Goal: Task Accomplishment & Management: Use online tool/utility

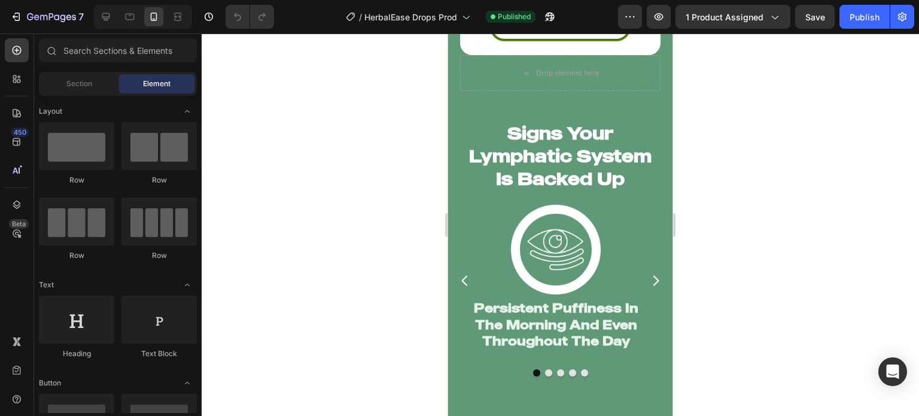
scroll to position [2424, 0]
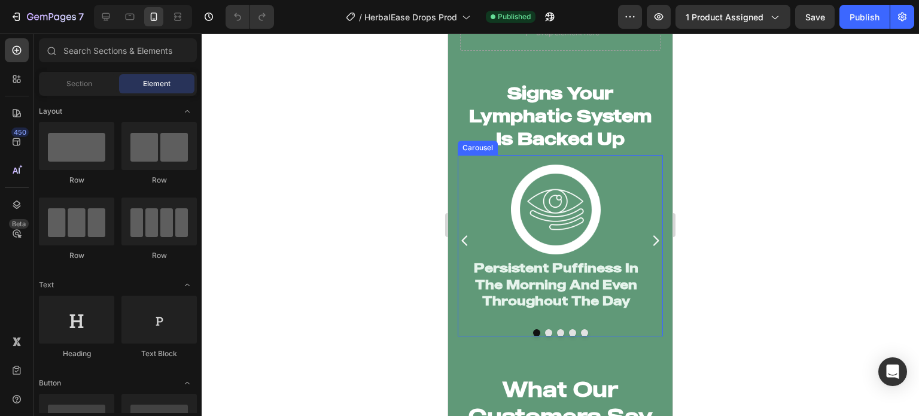
click at [649, 235] on icon "Carousel Next Arrow" at bounding box center [656, 240] width 14 height 14
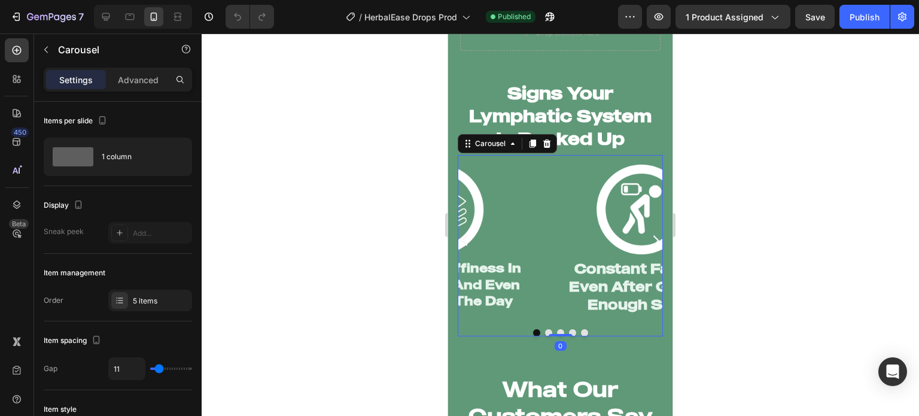
click at [649, 235] on icon "Carousel Next Arrow" at bounding box center [656, 240] width 14 height 14
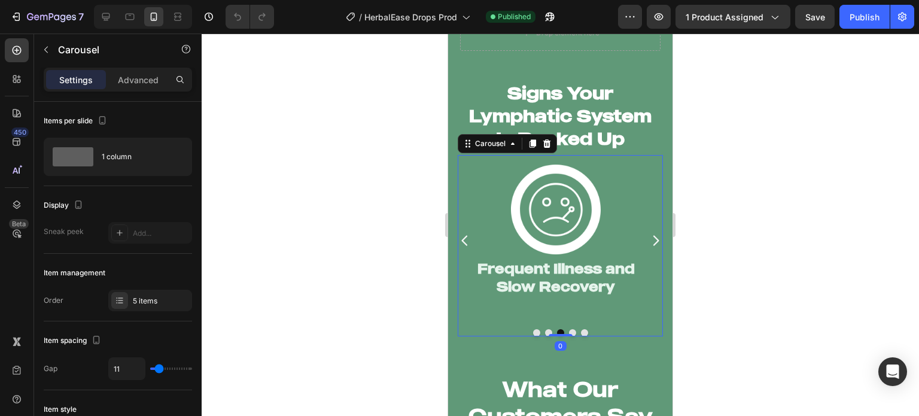
click at [649, 235] on icon "Carousel Next Arrow" at bounding box center [656, 240] width 14 height 14
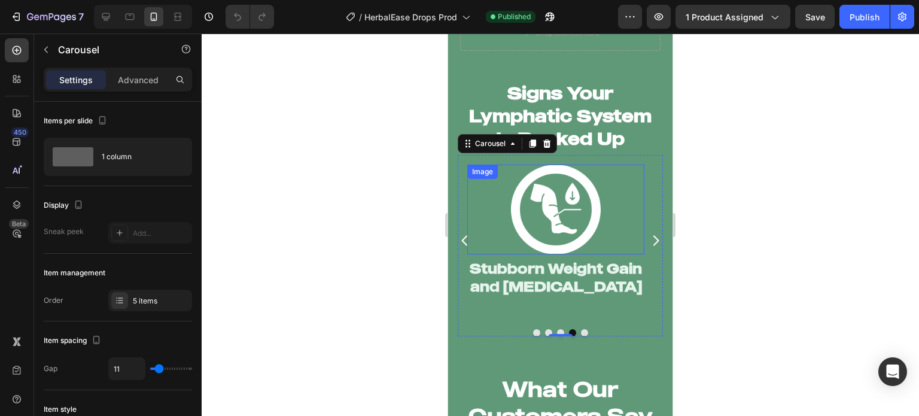
click at [586, 221] on img at bounding box center [556, 210] width 90 height 90
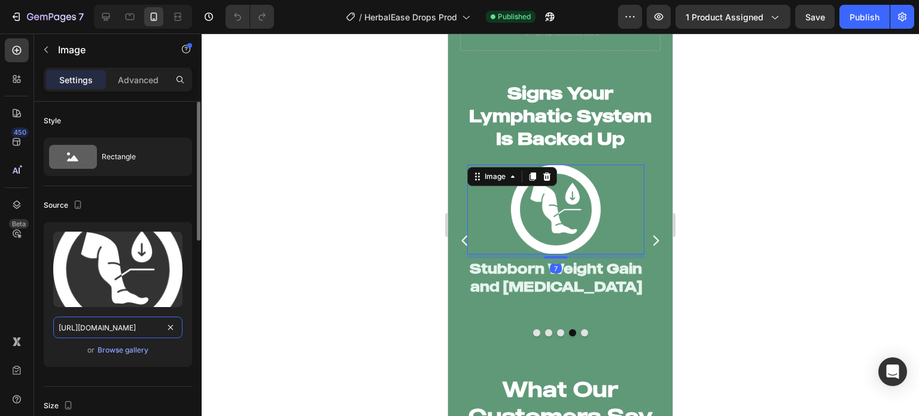
click at [92, 330] on input "[URL][DOMAIN_NAME]" at bounding box center [117, 328] width 129 height 22
click at [649, 236] on icon "Carousel Next Arrow" at bounding box center [656, 240] width 14 height 14
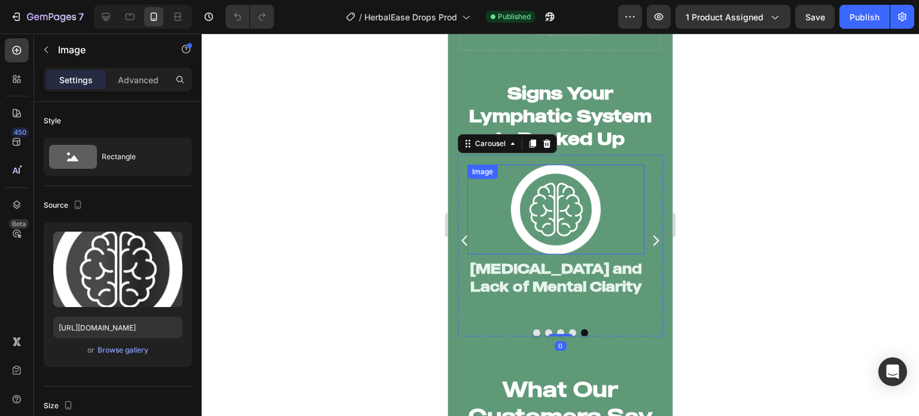
click at [565, 216] on img at bounding box center [556, 210] width 90 height 90
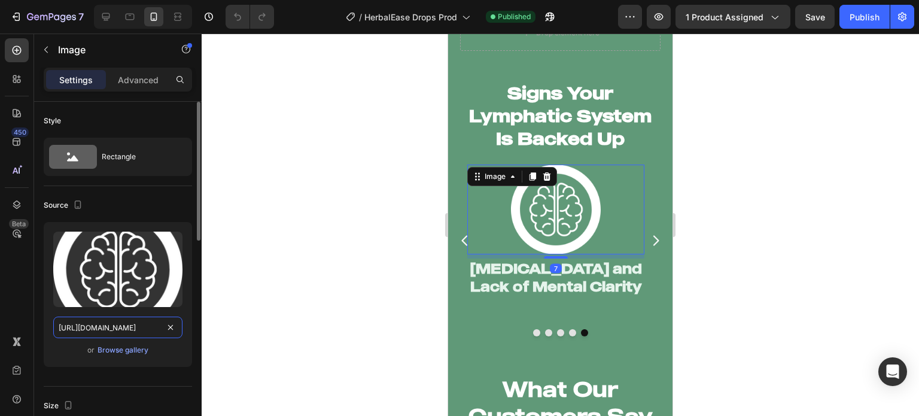
click at [115, 331] on input "[URL][DOMAIN_NAME]" at bounding box center [117, 328] width 129 height 22
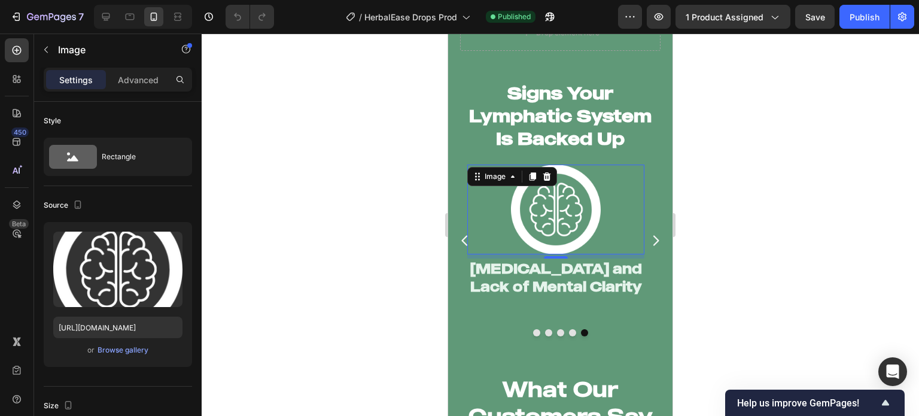
click at [467, 205] on div at bounding box center [555, 210] width 177 height 90
click at [492, 318] on div "Image Persistent Puffiness In The Morning And Even Throughout The Day Heading I…" at bounding box center [560, 245] width 205 height 181
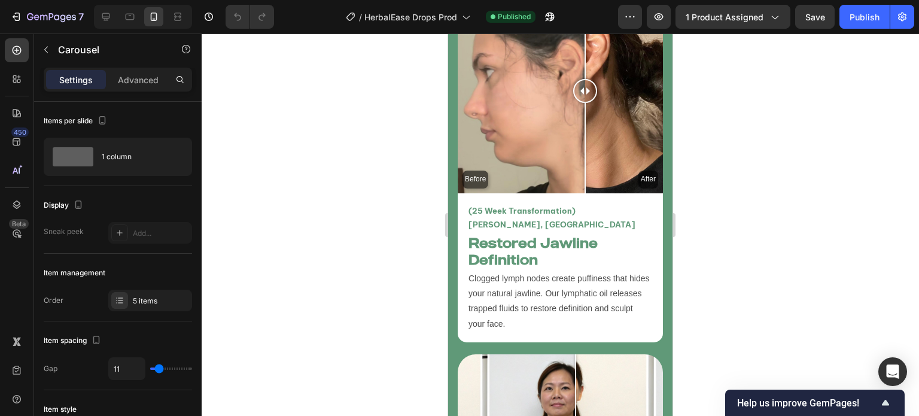
scroll to position [3360, 0]
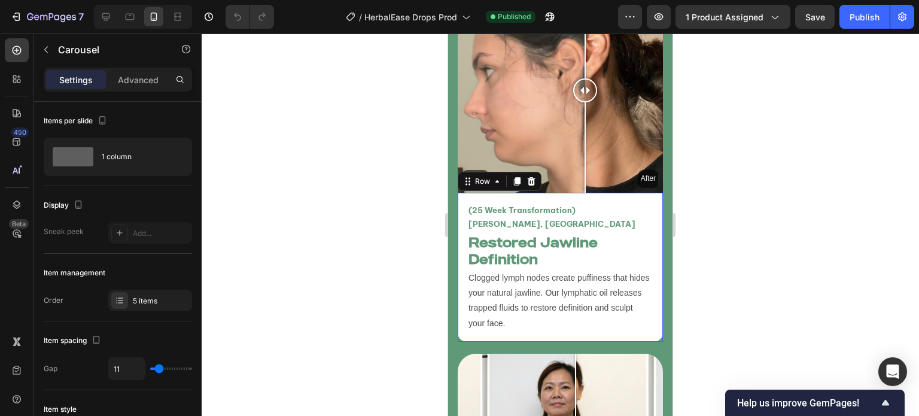
click at [462, 296] on div "(25 Week Transformation) [PERSON_NAME], [GEOGRAPHIC_DATA] Text Block Restored J…" at bounding box center [560, 267] width 205 height 149
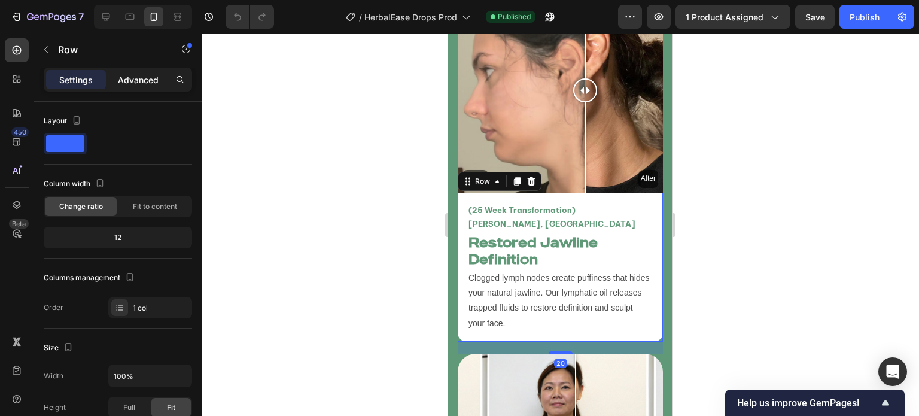
click at [144, 77] on p "Advanced" at bounding box center [138, 80] width 41 height 13
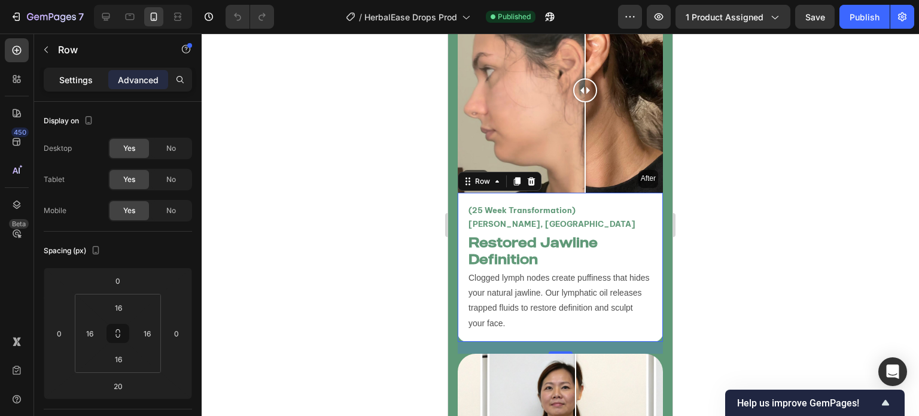
click at [83, 86] on div "Settings" at bounding box center [76, 79] width 60 height 19
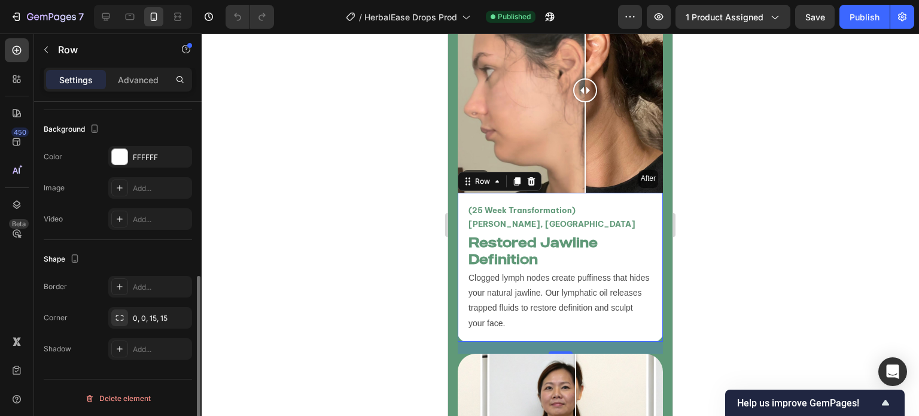
scroll to position [349, 0]
click at [401, 146] on div at bounding box center [561, 225] width 718 height 382
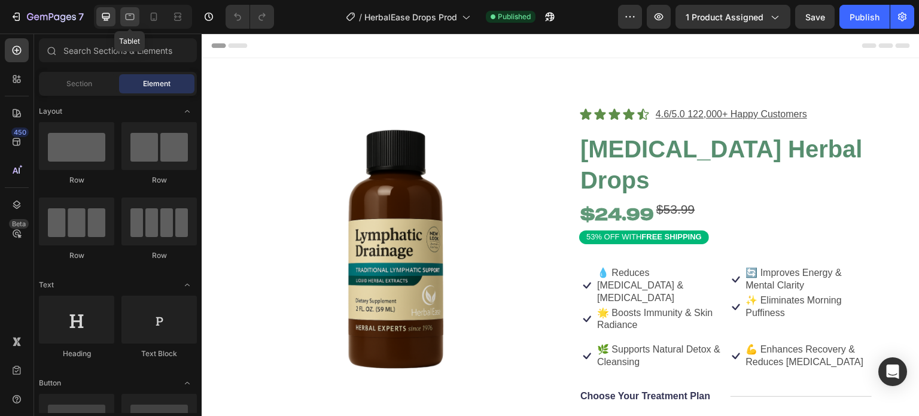
drag, startPoint x: 133, startPoint y: 10, endPoint x: 138, endPoint y: 14, distance: 6.5
click at [133, 10] on div at bounding box center [129, 16] width 19 height 19
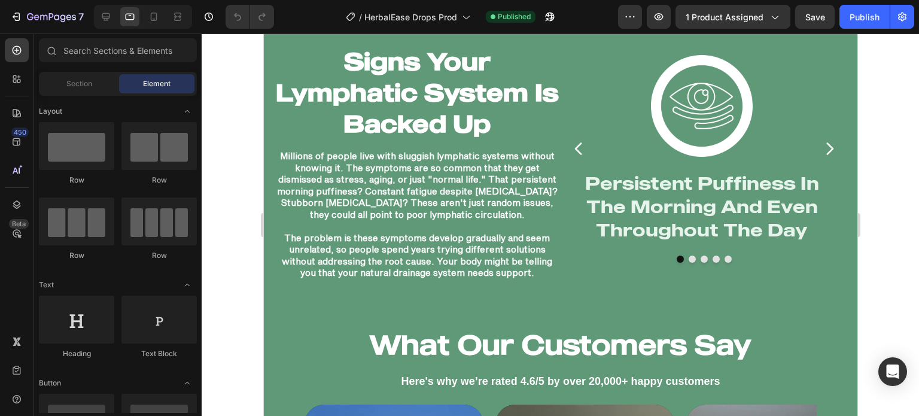
scroll to position [1788, 0]
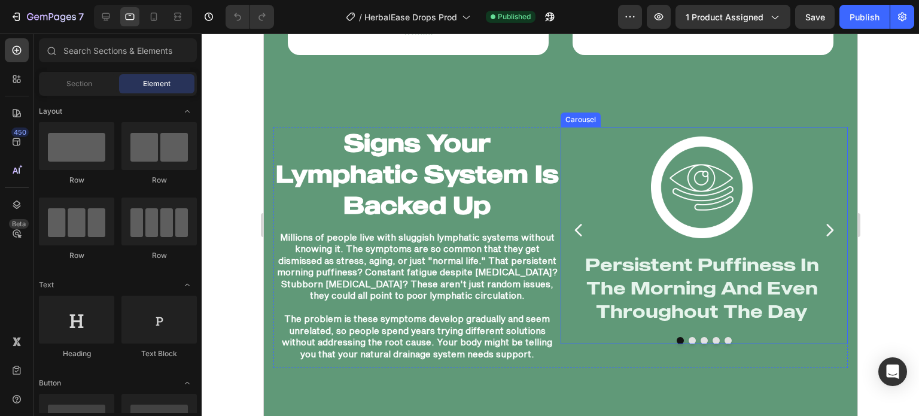
click at [821, 215] on button "Carousel Next Arrow" at bounding box center [829, 230] width 37 height 37
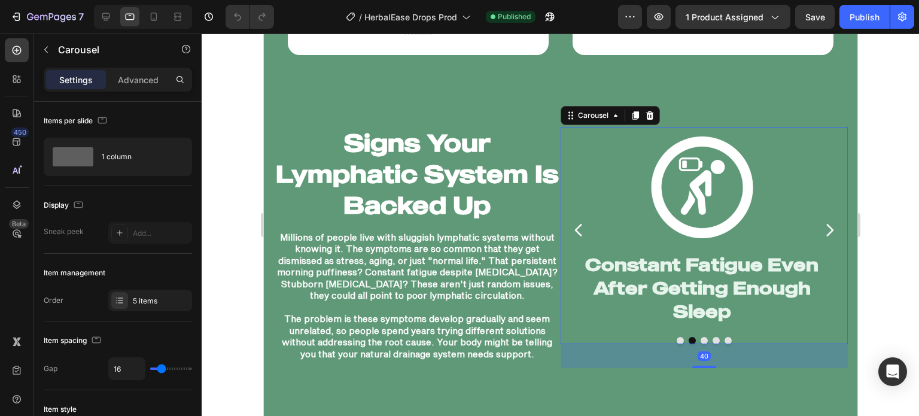
click at [821, 215] on button "Carousel Next Arrow" at bounding box center [829, 230] width 37 height 37
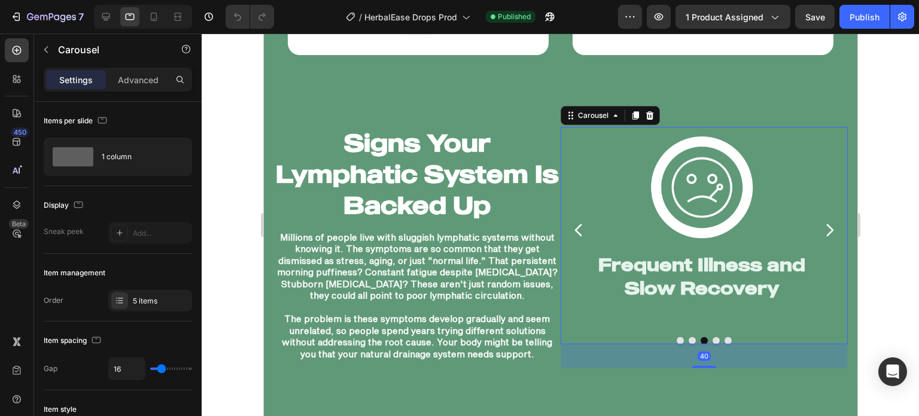
click at [821, 215] on button "Carousel Next Arrow" at bounding box center [829, 230] width 37 height 37
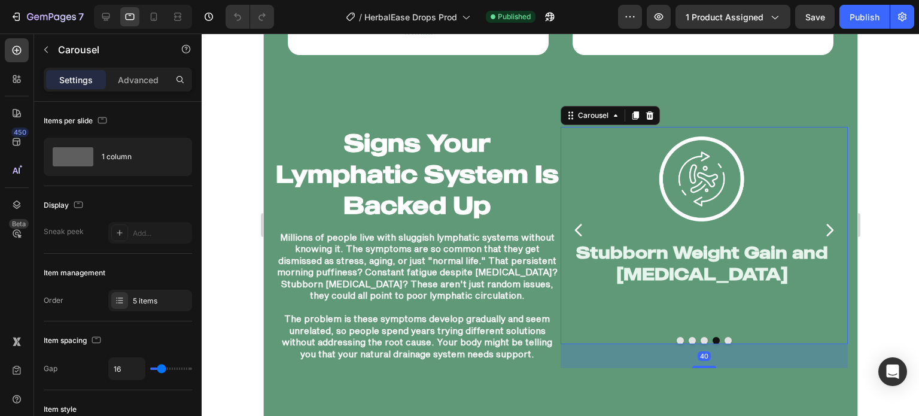
click at [821, 215] on button "Carousel Next Arrow" at bounding box center [829, 230] width 37 height 37
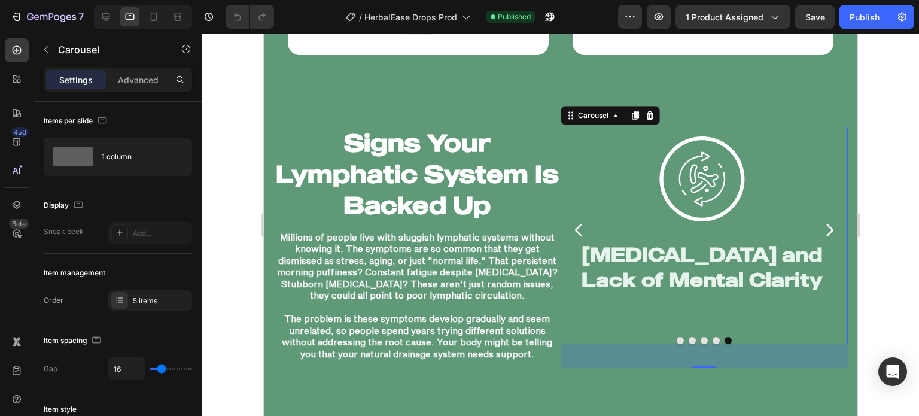
click at [821, 215] on button "Carousel Next Arrow" at bounding box center [829, 230] width 37 height 37
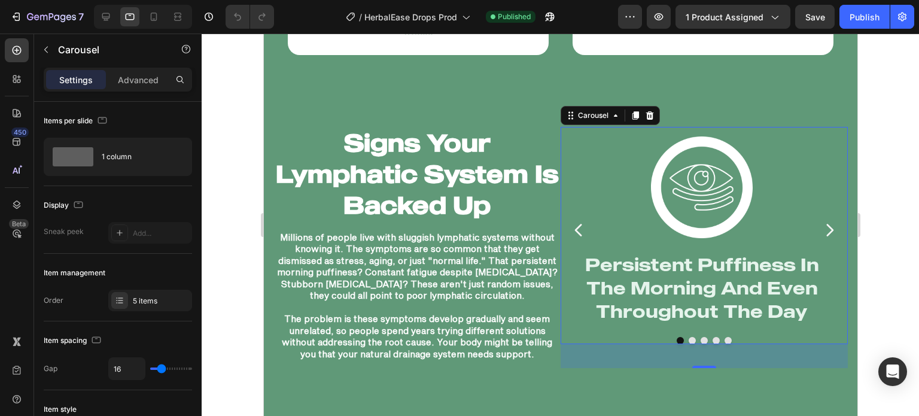
click at [821, 215] on button "Carousel Next Arrow" at bounding box center [829, 230] width 37 height 37
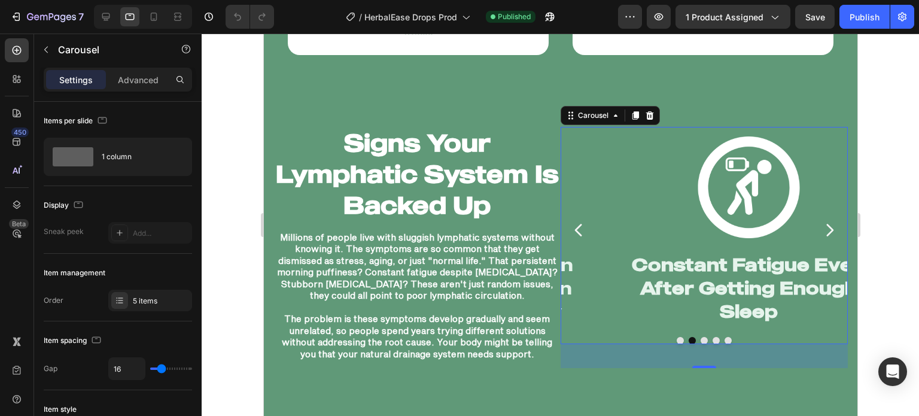
click at [821, 215] on button "Carousel Next Arrow" at bounding box center [829, 230] width 37 height 37
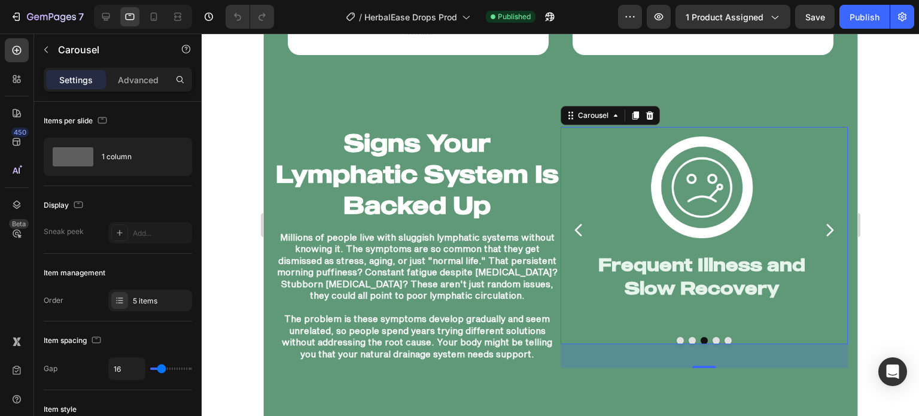
click at [821, 215] on button "Carousel Next Arrow" at bounding box center [829, 230] width 37 height 37
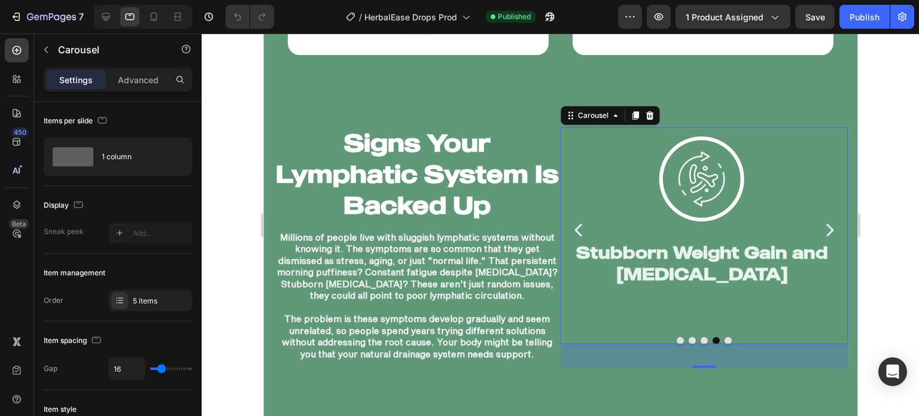
click at [821, 215] on button "Carousel Next Arrow" at bounding box center [829, 230] width 37 height 37
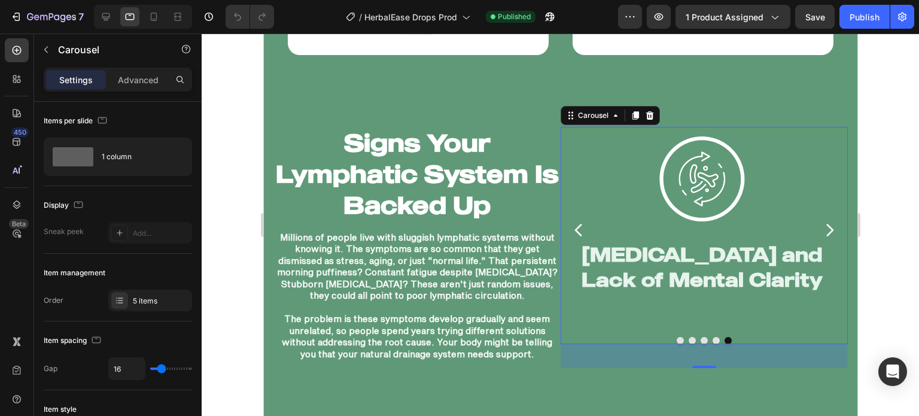
click at [821, 215] on button "Carousel Next Arrow" at bounding box center [829, 230] width 37 height 37
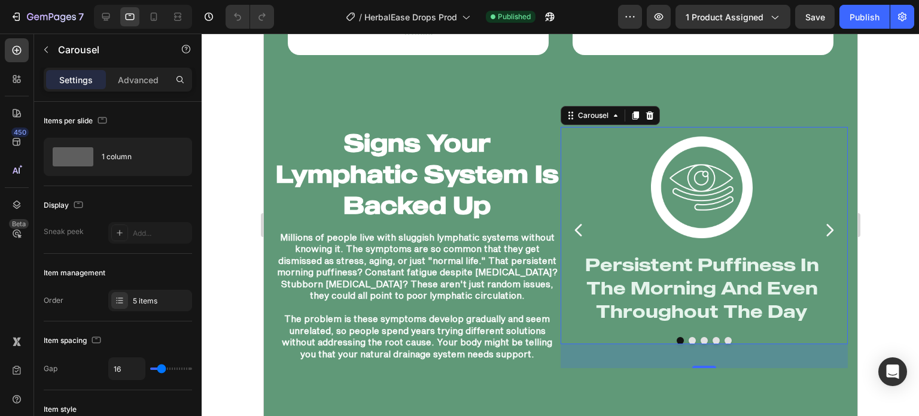
click at [821, 221] on icon "Carousel Next Arrow" at bounding box center [828, 229] width 17 height 17
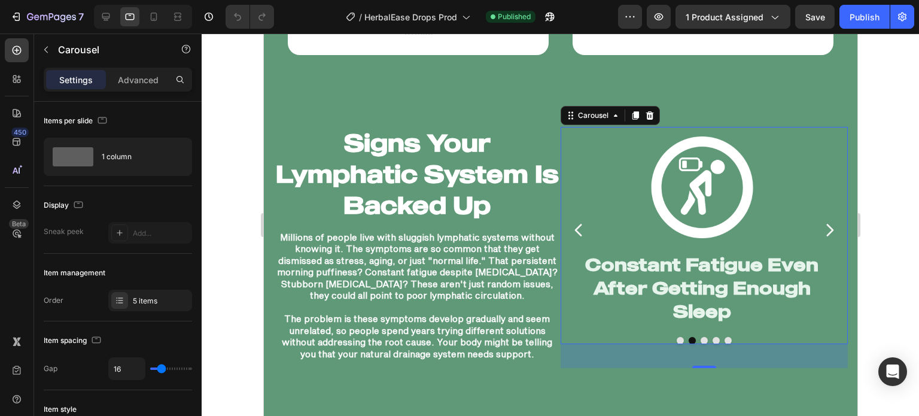
click at [821, 221] on icon "Carousel Next Arrow" at bounding box center [828, 229] width 17 height 17
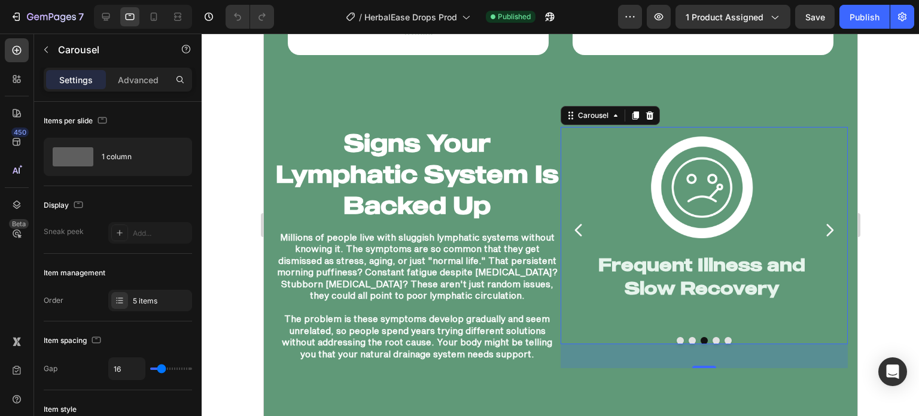
click at [821, 221] on icon "Carousel Next Arrow" at bounding box center [828, 229] width 17 height 17
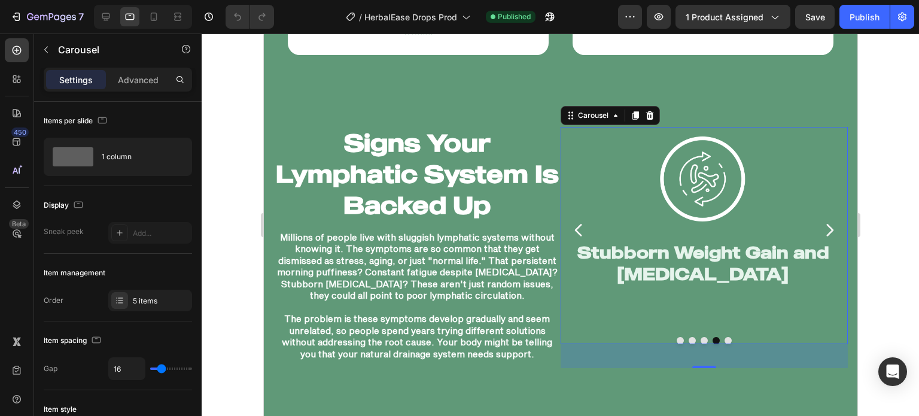
click at [821, 221] on icon "Carousel Next Arrow" at bounding box center [828, 229] width 17 height 17
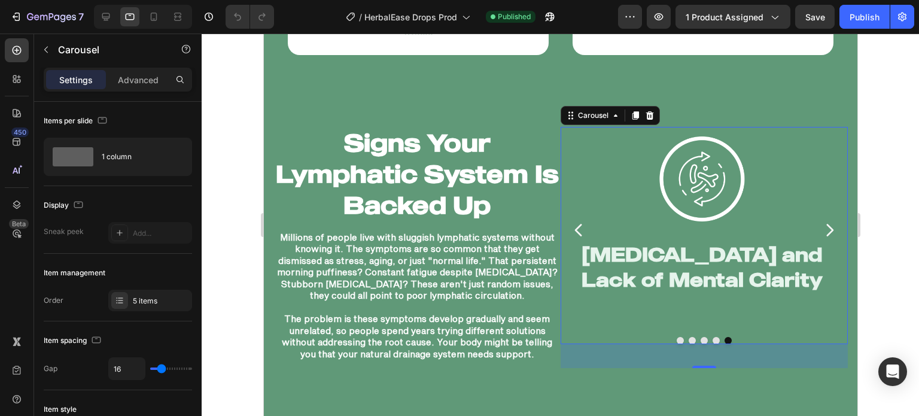
click at [821, 221] on icon "Carousel Next Arrow" at bounding box center [828, 229] width 17 height 17
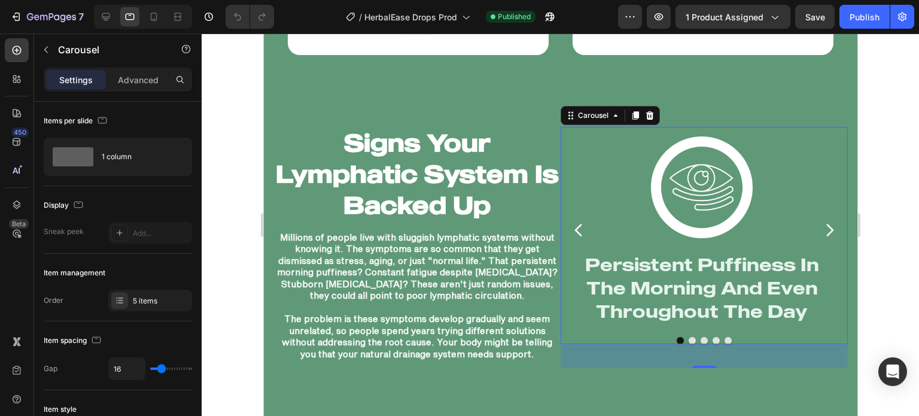
click at [821, 221] on icon "Carousel Next Arrow" at bounding box center [828, 229] width 17 height 17
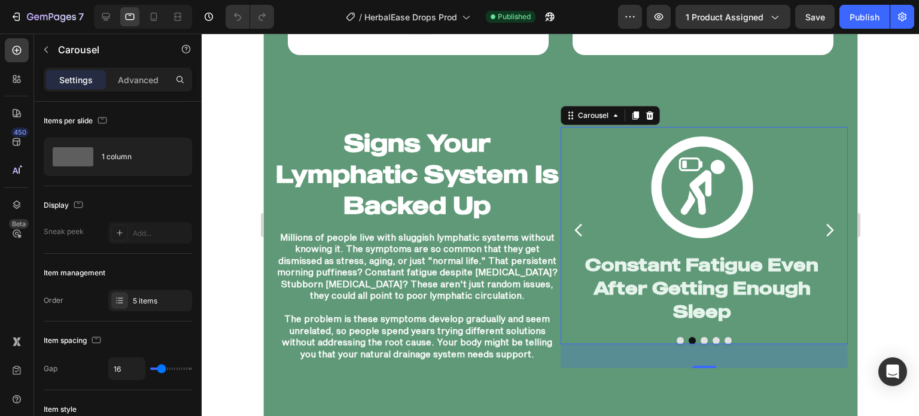
click at [821, 221] on icon "Carousel Next Arrow" at bounding box center [828, 229] width 17 height 17
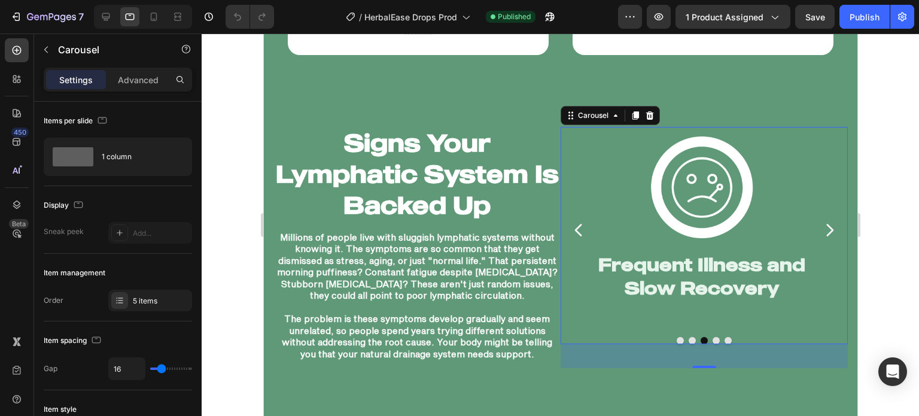
click at [821, 221] on icon "Carousel Next Arrow" at bounding box center [828, 229] width 17 height 17
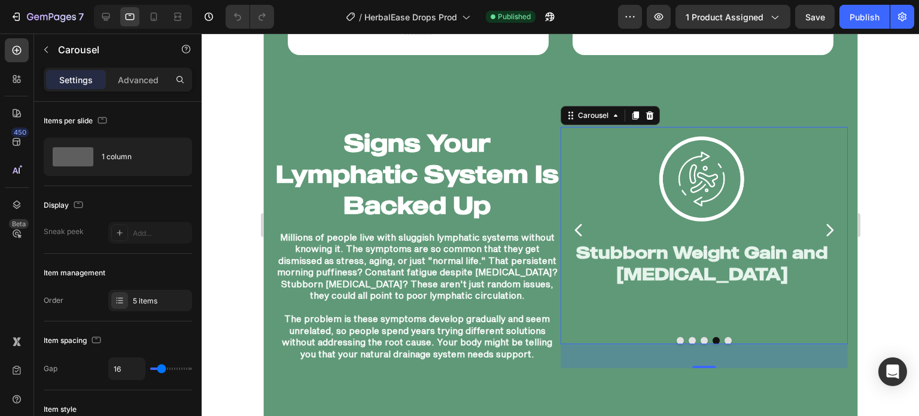
click at [821, 221] on icon "Carousel Next Arrow" at bounding box center [828, 229] width 17 height 17
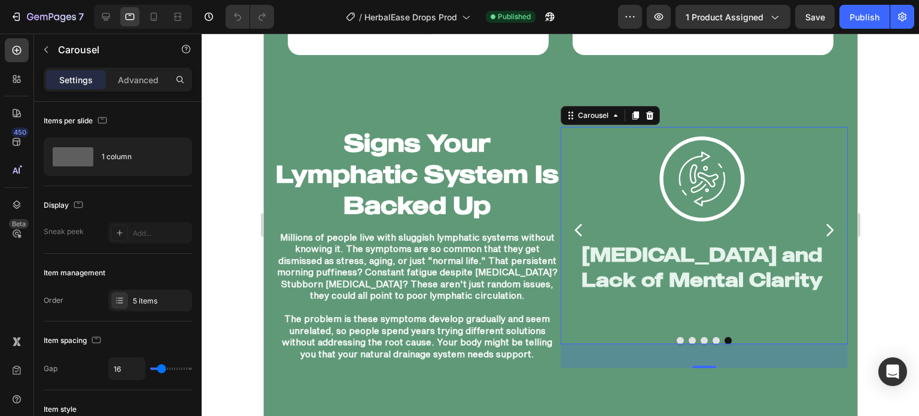
click at [821, 221] on icon "Carousel Next Arrow" at bounding box center [828, 229] width 17 height 17
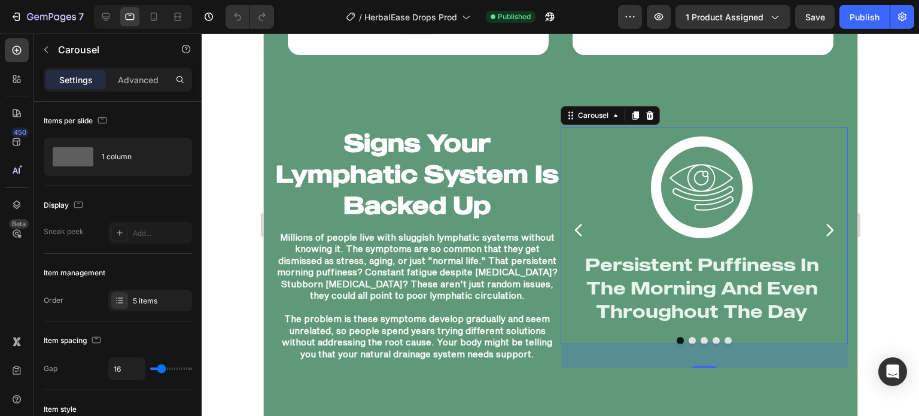
click at [821, 221] on icon "Carousel Next Arrow" at bounding box center [828, 229] width 17 height 17
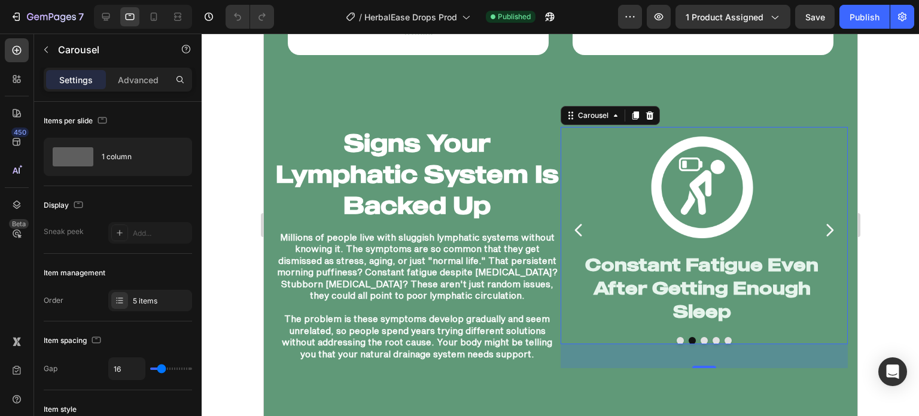
click at [821, 221] on icon "Carousel Next Arrow" at bounding box center [828, 229] width 17 height 17
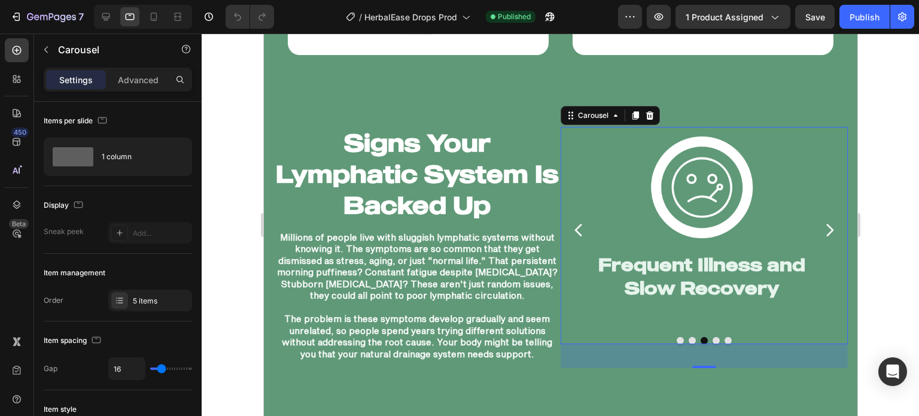
click at [821, 221] on icon "Carousel Next Arrow" at bounding box center [828, 229] width 17 height 17
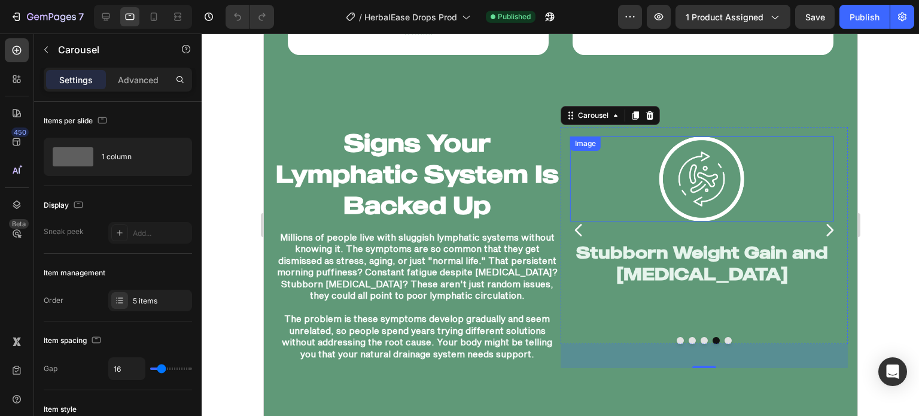
click at [688, 185] on img at bounding box center [701, 178] width 85 height 85
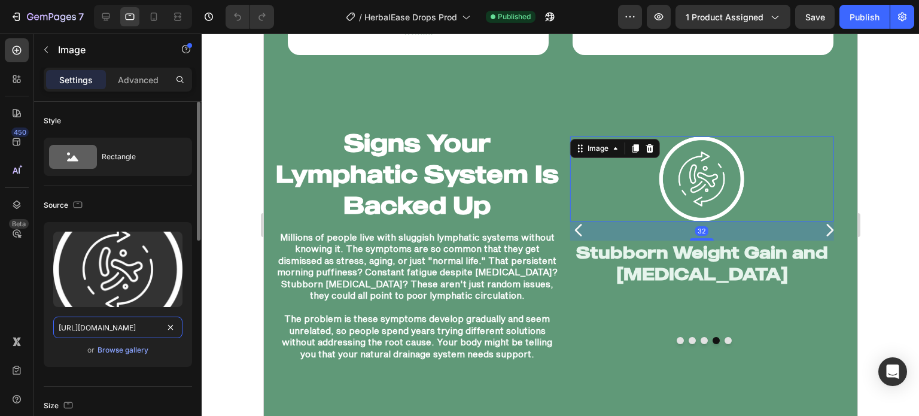
click at [133, 328] on input "https://cdn.shopify.com/s/files/1/0749/2934/0644/files/gempages_576523428912169…" at bounding box center [117, 328] width 129 height 22
paste input "84eca93f-346b-4feb-908a-1c73e9f64b45"
type input "https://cdn.shopify.com/s/files/1/0749/2934/0644/files/gempages_576523428912169…"
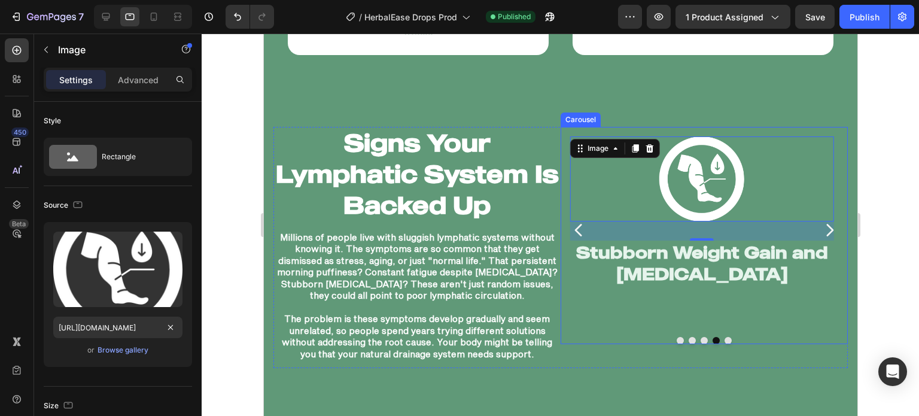
click at [826, 228] on icon "Carousel Next Arrow" at bounding box center [828, 229] width 17 height 17
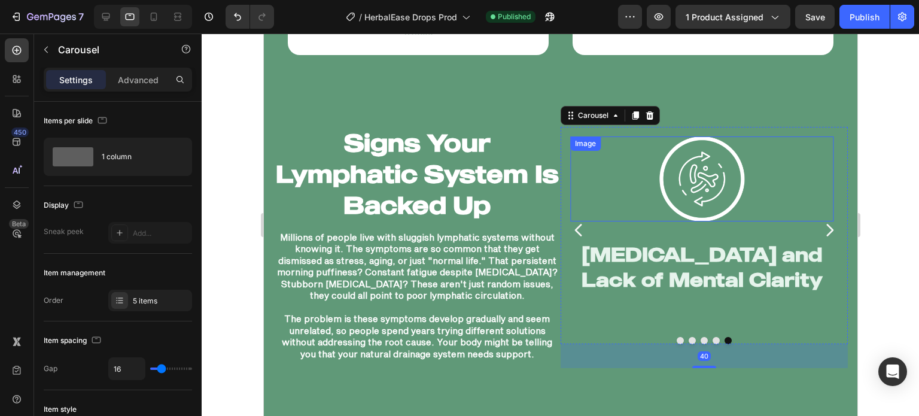
click at [715, 192] on img at bounding box center [701, 178] width 85 height 85
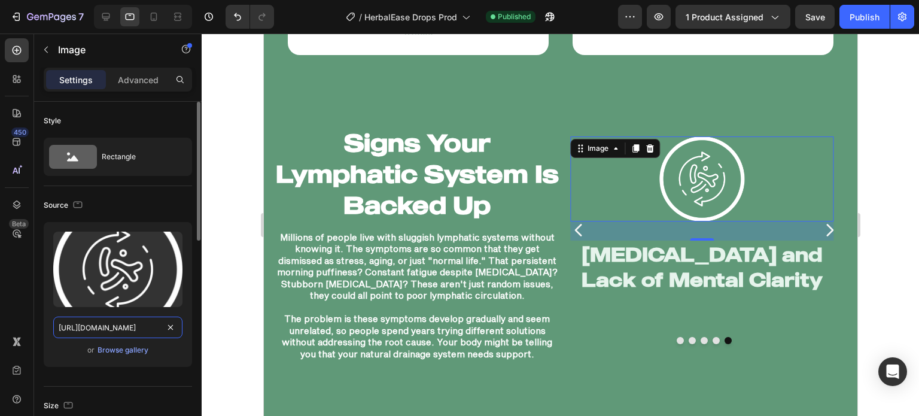
click at [126, 325] on input "https://cdn.shopify.com/s/files/1/0749/2934/0644/files/gempages_576523428912169…" at bounding box center [117, 328] width 129 height 22
paste input "769983e6-7f73-49bd-b6f9-5ed6db85803d"
type input "https://cdn.shopify.com/s/files/1/0749/2934/0644/files/gempages_576523428912169…"
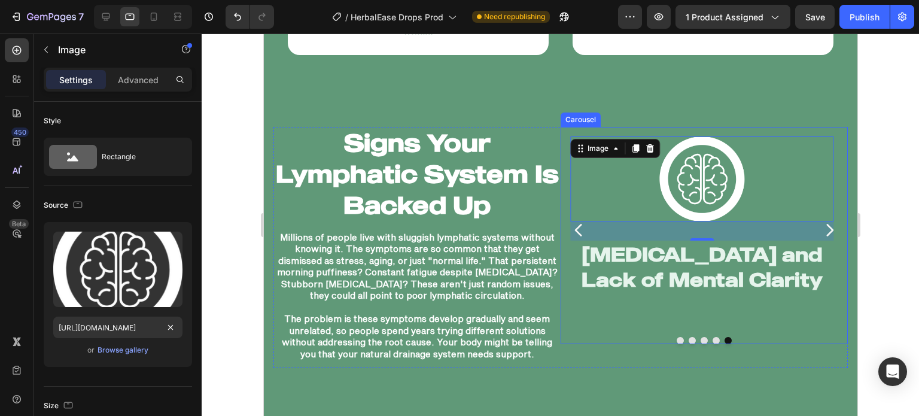
click at [575, 226] on icon "Carousel Back Arrow" at bounding box center [578, 229] width 17 height 17
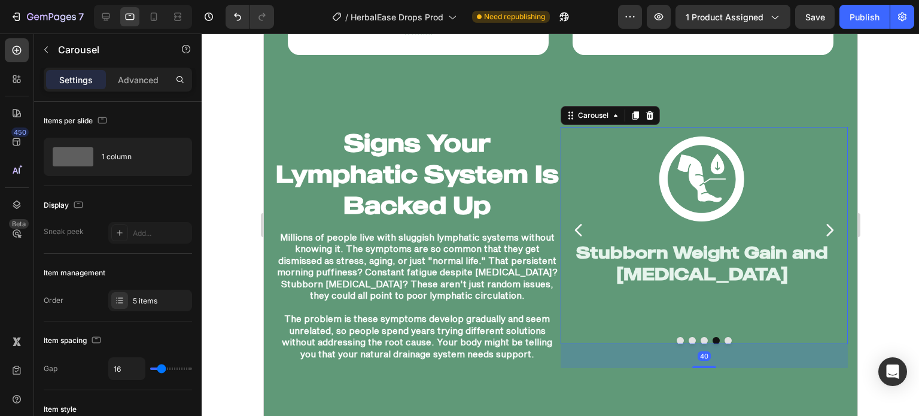
click at [574, 227] on icon "Carousel Back Arrow" at bounding box center [577, 230] width 7 height 13
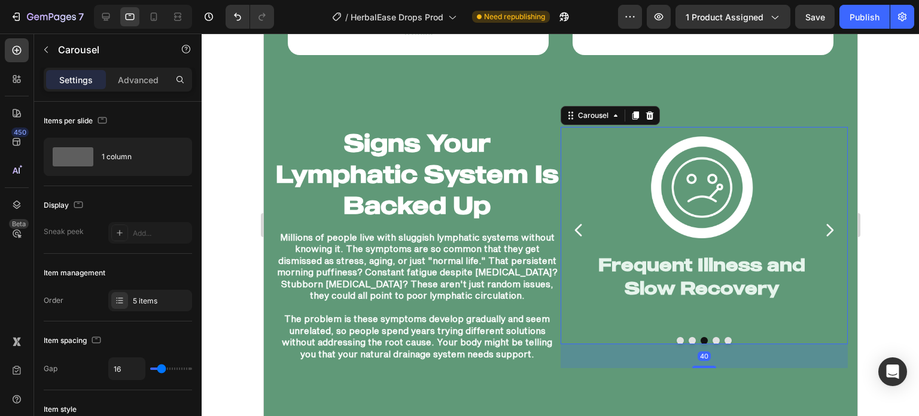
click at [574, 227] on icon "Carousel Back Arrow" at bounding box center [577, 230] width 7 height 13
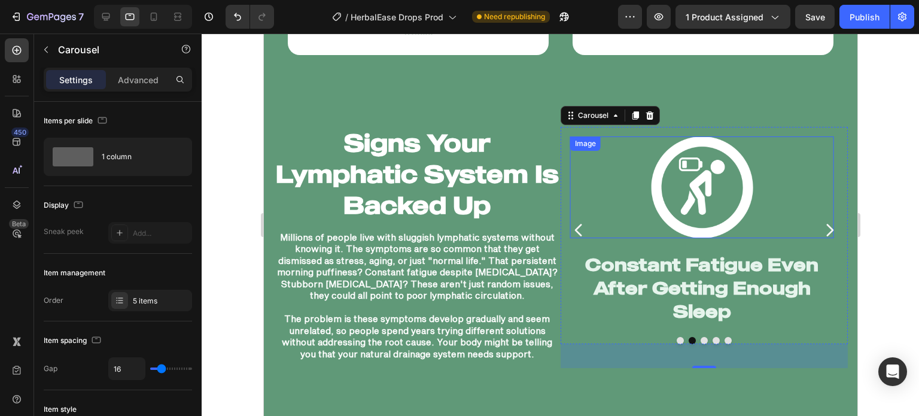
click at [656, 210] on img at bounding box center [701, 187] width 102 height 102
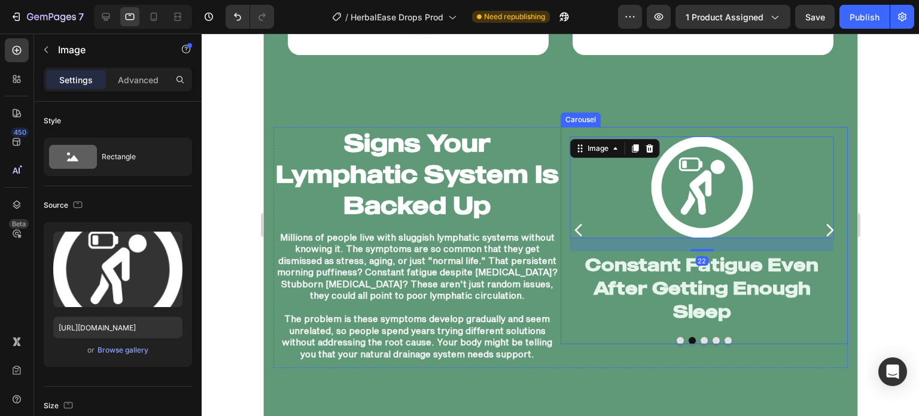
click at [820, 221] on icon "Carousel Next Arrow" at bounding box center [828, 229] width 17 height 17
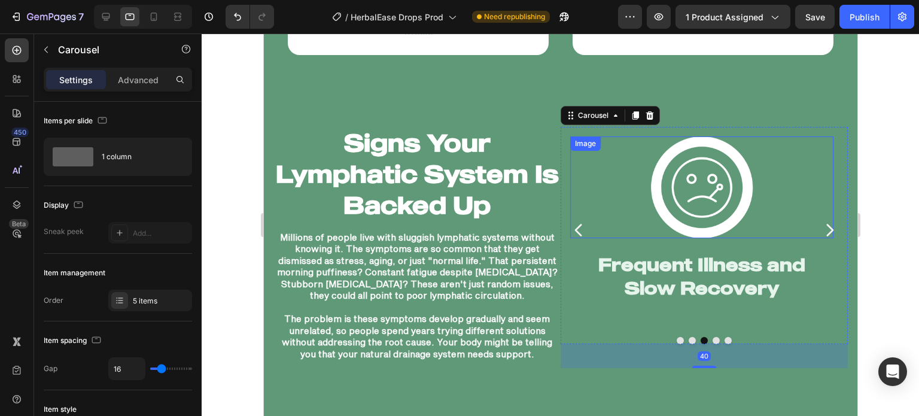
click at [762, 208] on div at bounding box center [701, 187] width 263 height 102
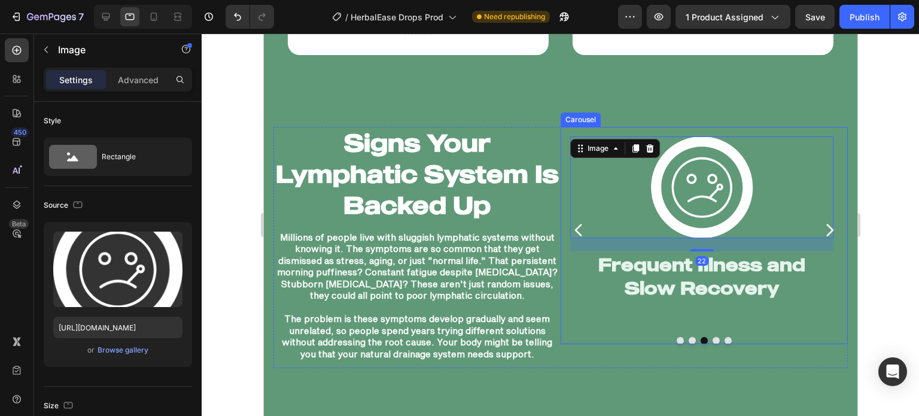
click at [826, 224] on icon "Carousel Next Arrow" at bounding box center [829, 230] width 7 height 13
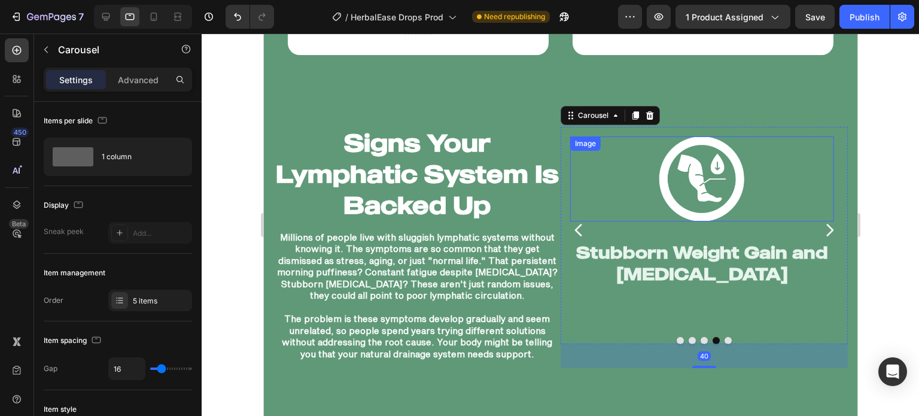
click at [753, 203] on div at bounding box center [701, 178] width 263 height 85
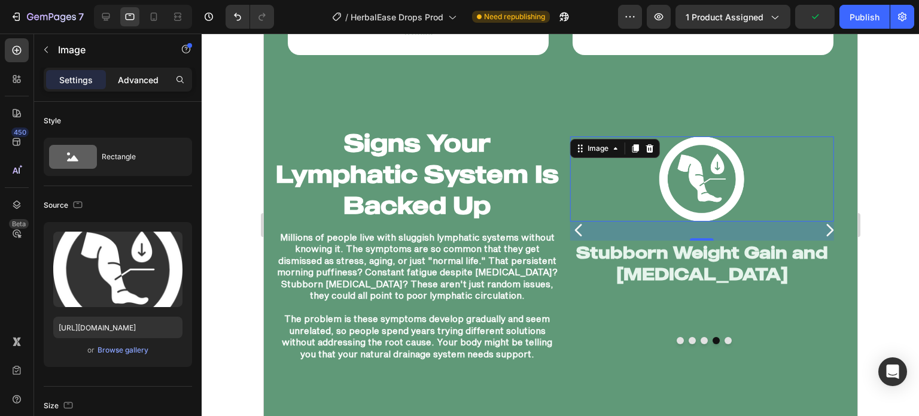
click at [122, 88] on div "Advanced" at bounding box center [138, 79] width 60 height 19
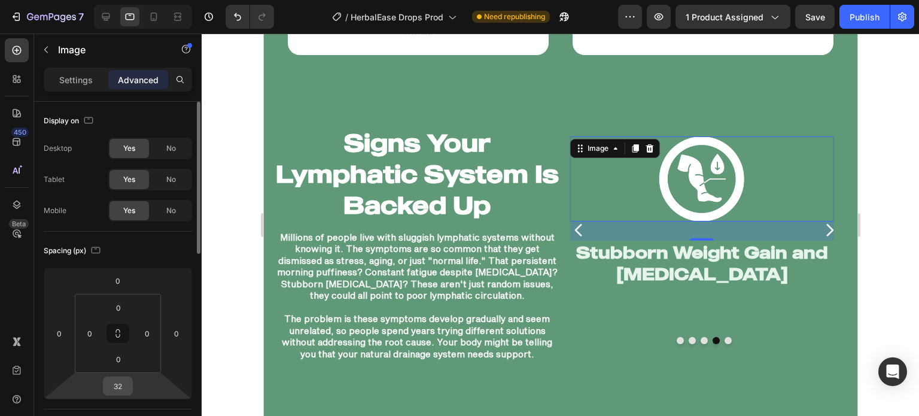
click at [118, 385] on input "32" at bounding box center [118, 386] width 24 height 18
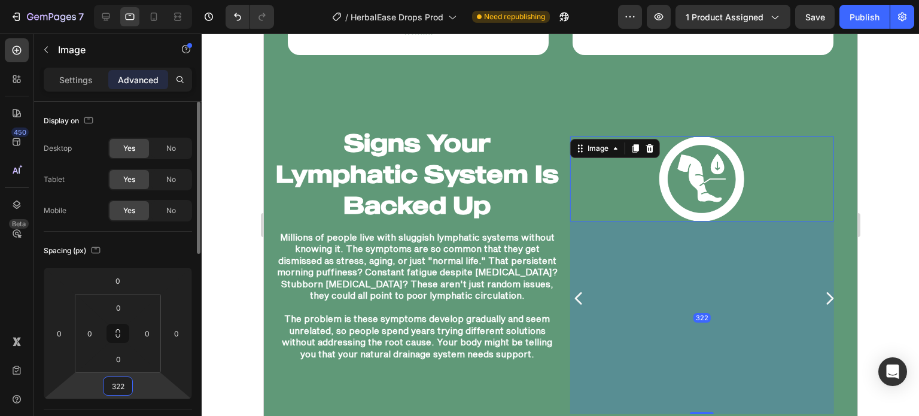
click at [118, 385] on input "322" at bounding box center [118, 386] width 24 height 18
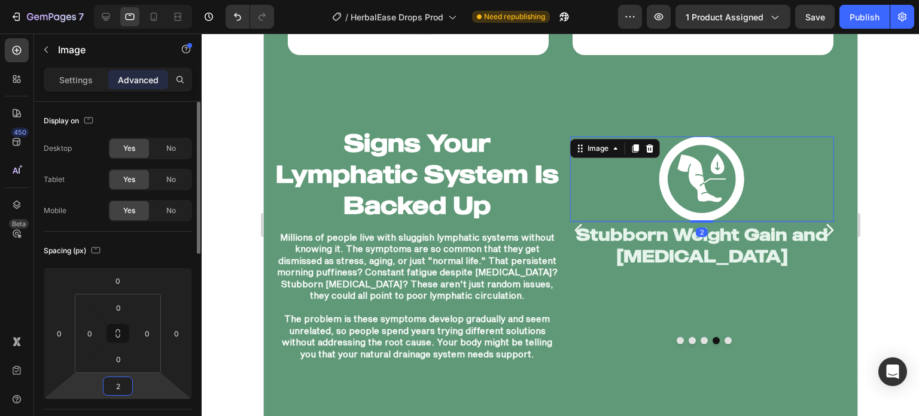
type input "22"
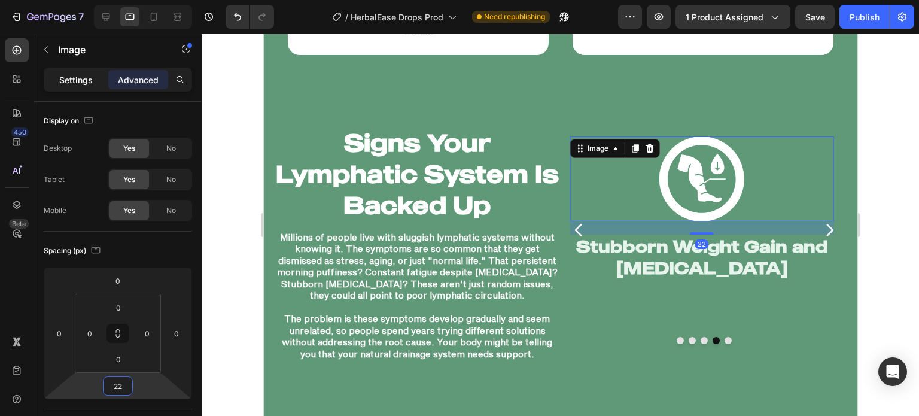
click at [77, 78] on p "Settings" at bounding box center [76, 80] width 34 height 13
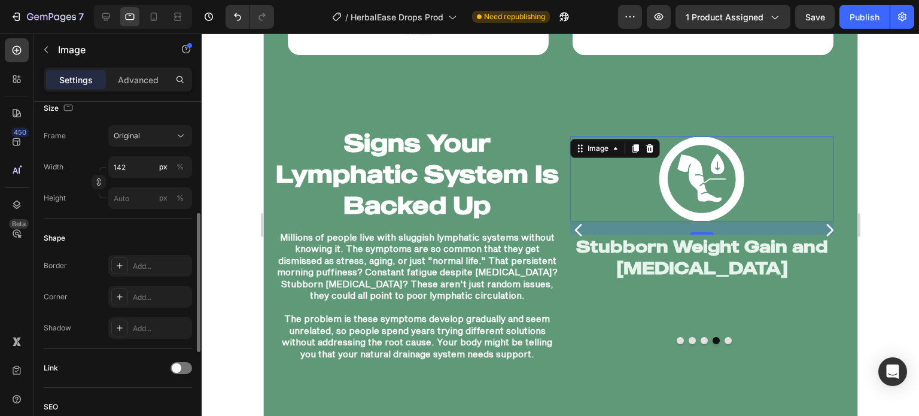
scroll to position [293, 0]
click at [129, 181] on input "142" at bounding box center [150, 172] width 84 height 22
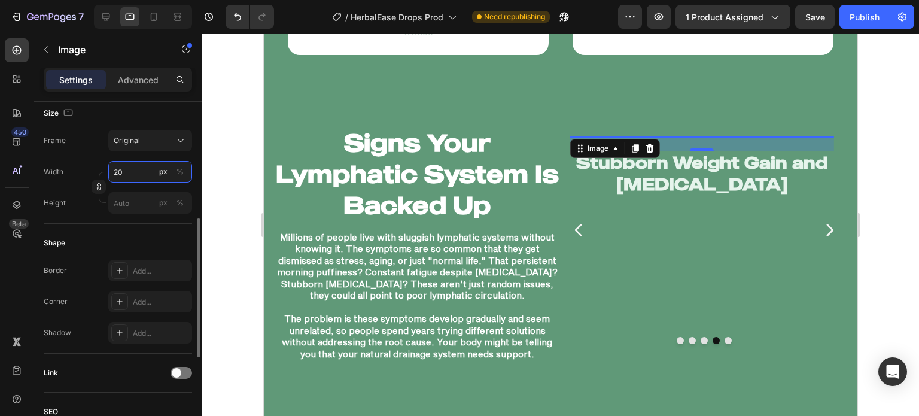
type input "200"
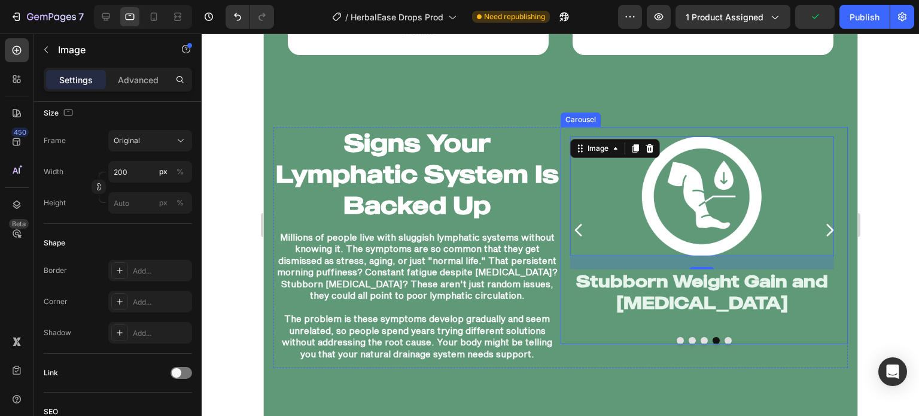
click at [573, 226] on icon "Carousel Back Arrow" at bounding box center [578, 229] width 17 height 17
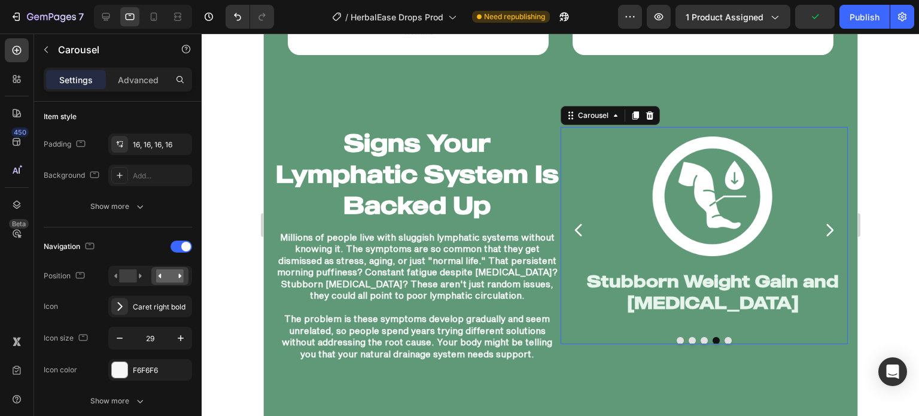
scroll to position [0, 0]
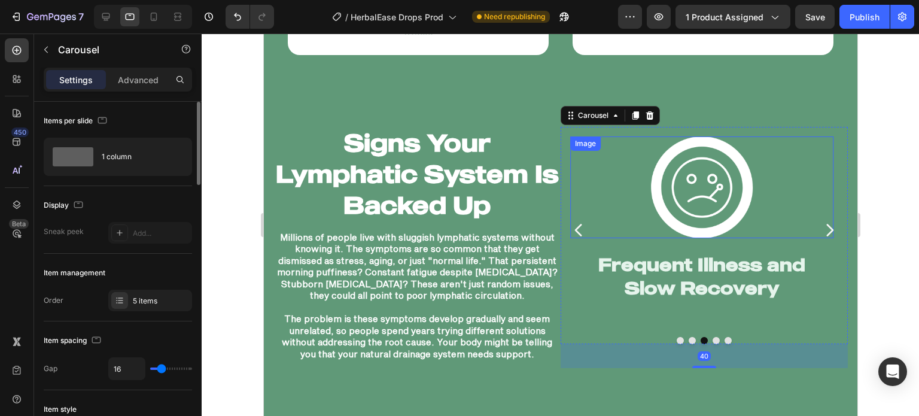
click at [655, 202] on img at bounding box center [701, 187] width 102 height 102
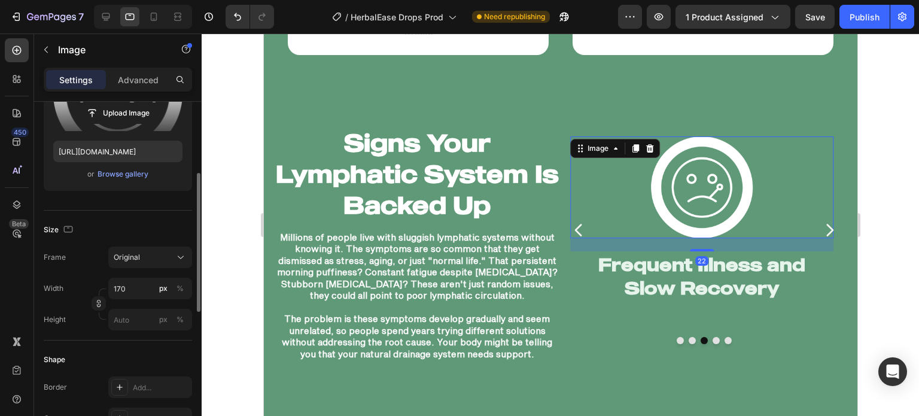
scroll to position [177, 0]
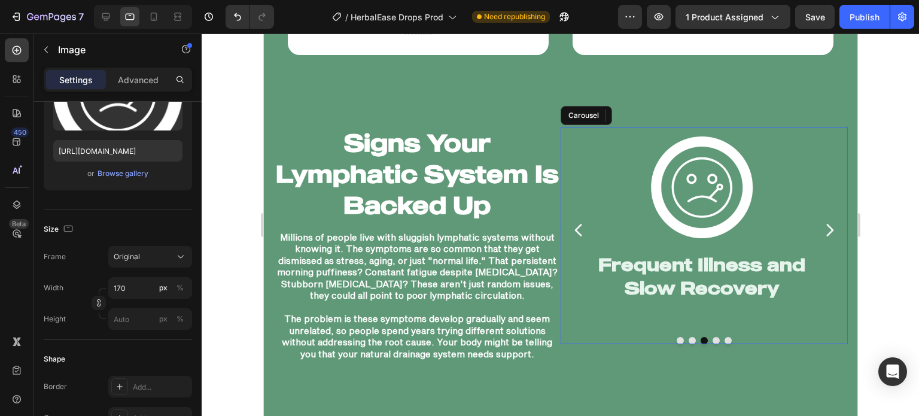
click at [820, 224] on icon "Carousel Next Arrow" at bounding box center [828, 229] width 17 height 17
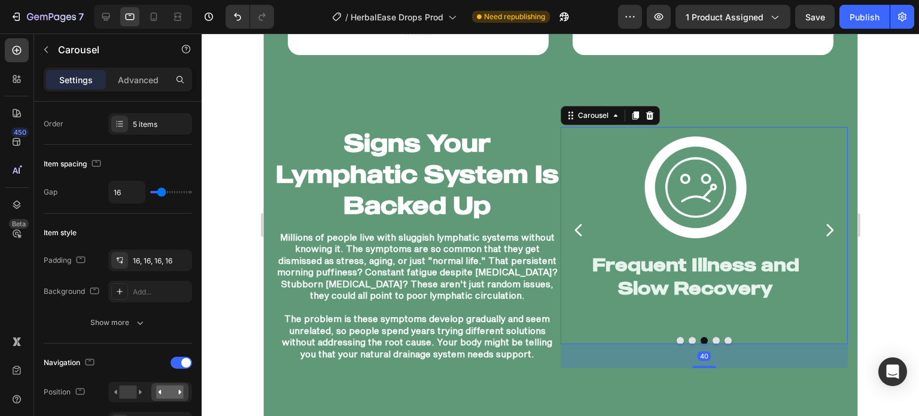
scroll to position [0, 0]
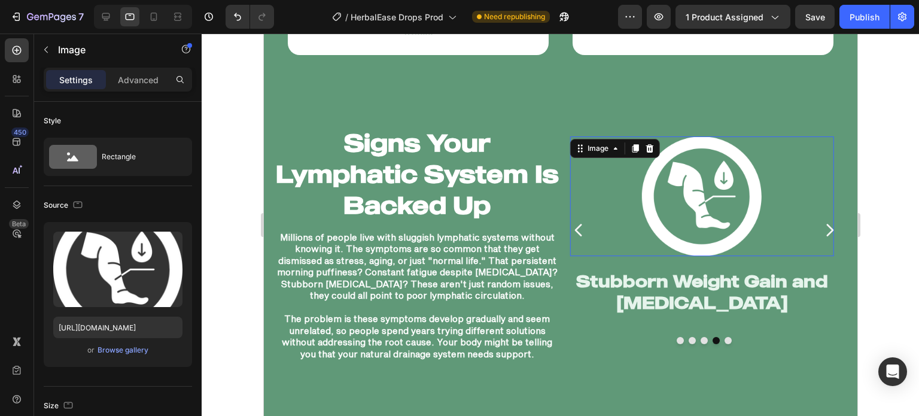
click at [716, 206] on img at bounding box center [702, 196] width 120 height 120
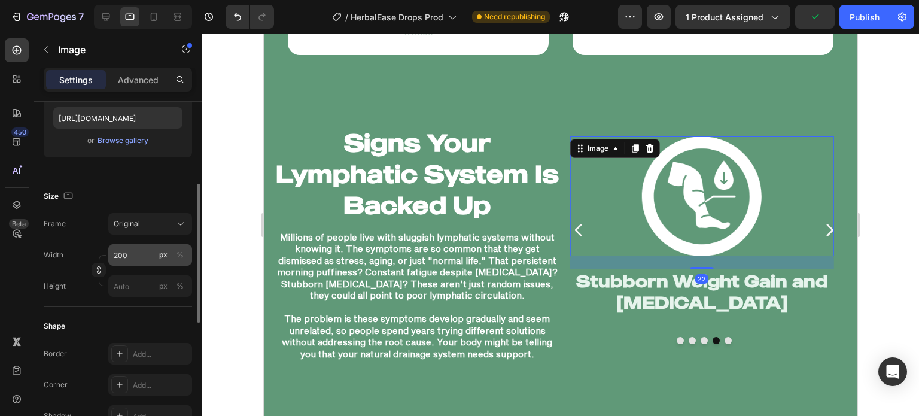
scroll to position [208, 0]
click at [146, 252] on input "200" at bounding box center [150, 256] width 84 height 22
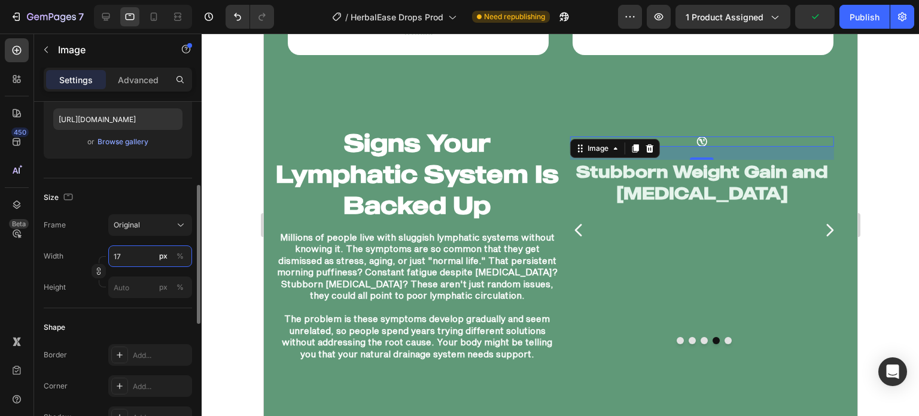
type input "170"
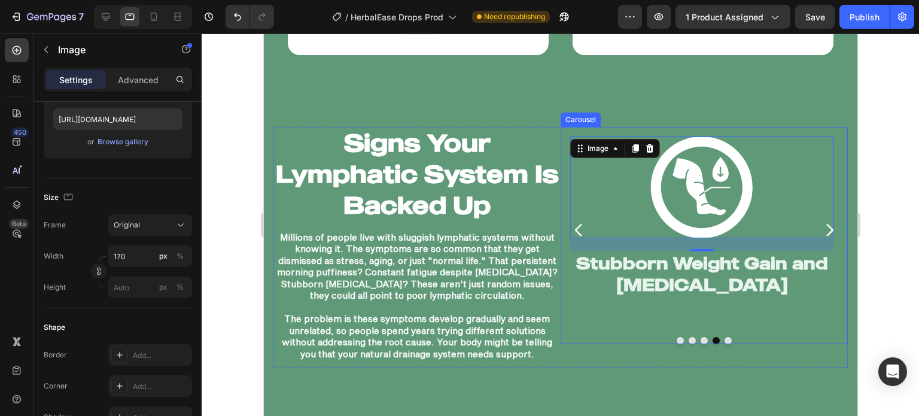
click at [820, 224] on icon "Carousel Next Arrow" at bounding box center [828, 229] width 17 height 17
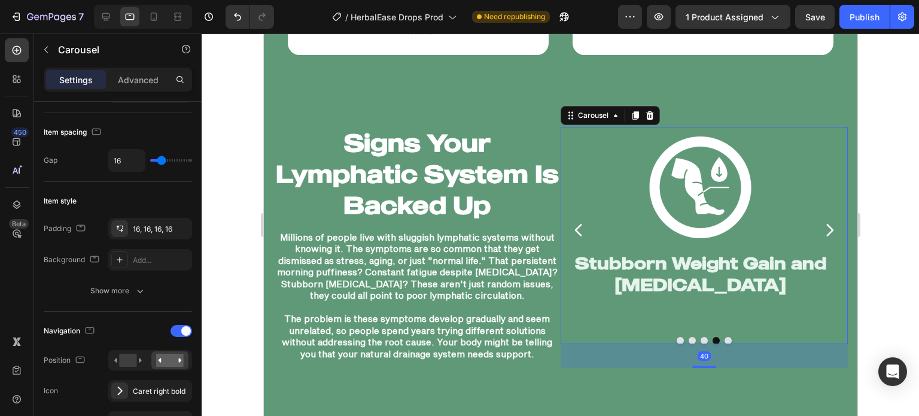
scroll to position [0, 0]
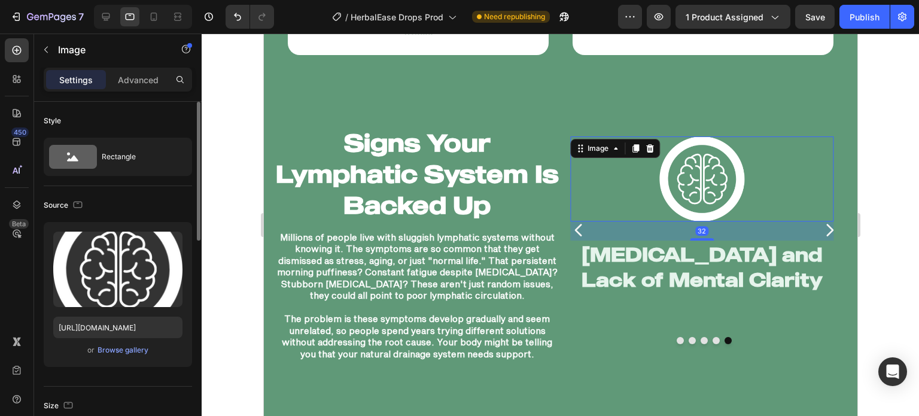
click at [692, 193] on img at bounding box center [701, 178] width 85 height 85
click at [136, 78] on p "Advanced" at bounding box center [138, 80] width 41 height 13
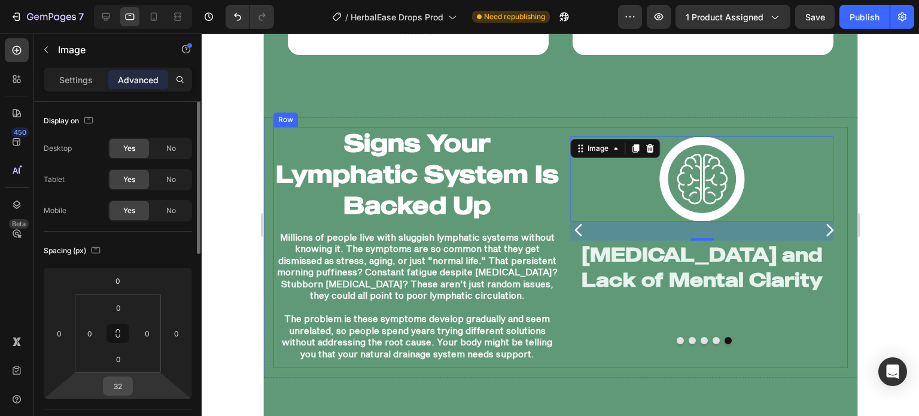
click at [120, 380] on input "32" at bounding box center [118, 386] width 24 height 18
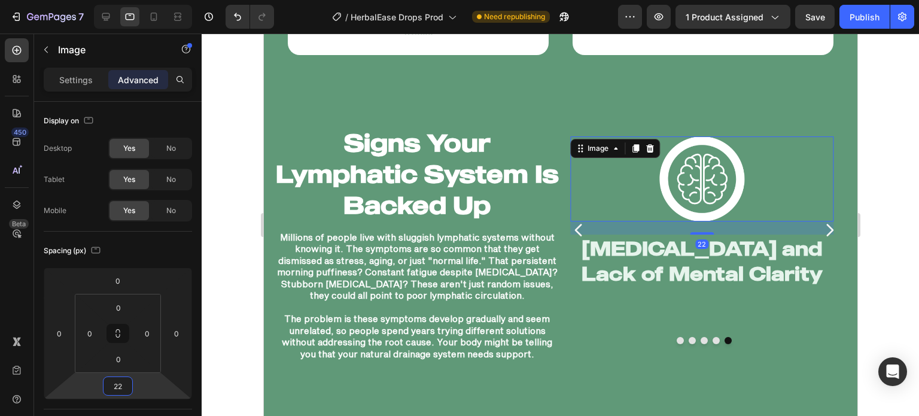
type input "22"
click at [91, 90] on div "Settings Advanced" at bounding box center [118, 80] width 148 height 24
click at [87, 82] on p "Settings" at bounding box center [76, 80] width 34 height 13
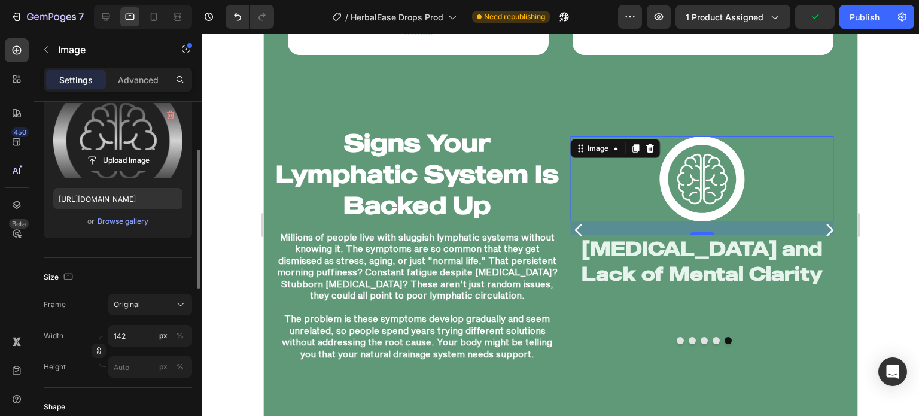
scroll to position [152, 0]
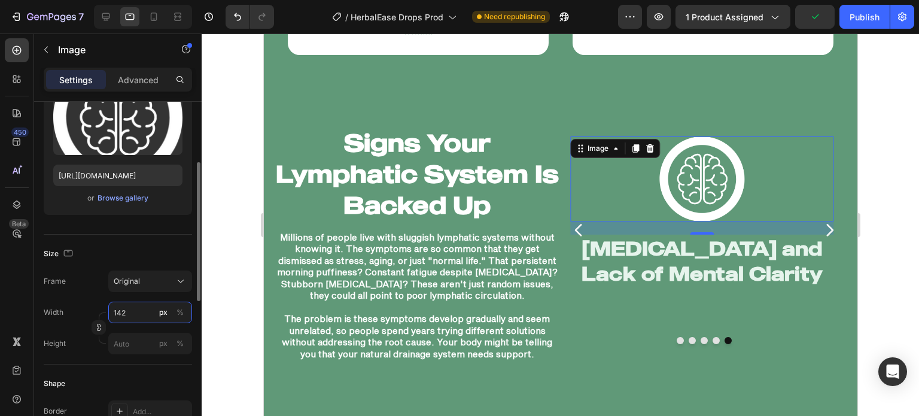
click at [137, 318] on input "142" at bounding box center [150, 313] width 84 height 22
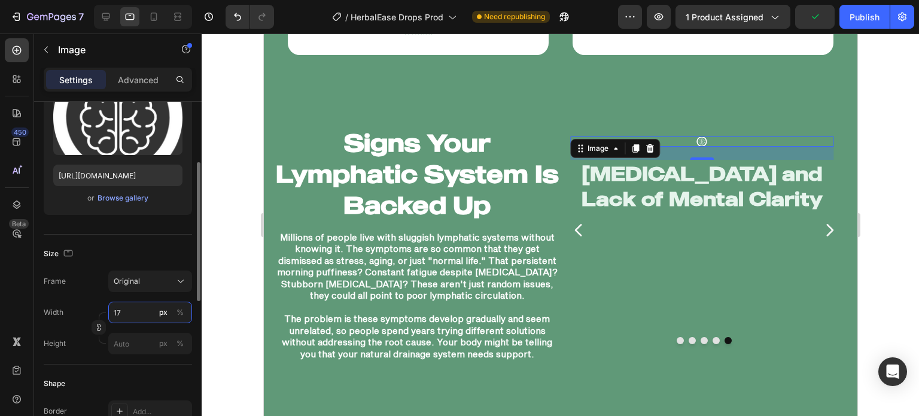
type input "170"
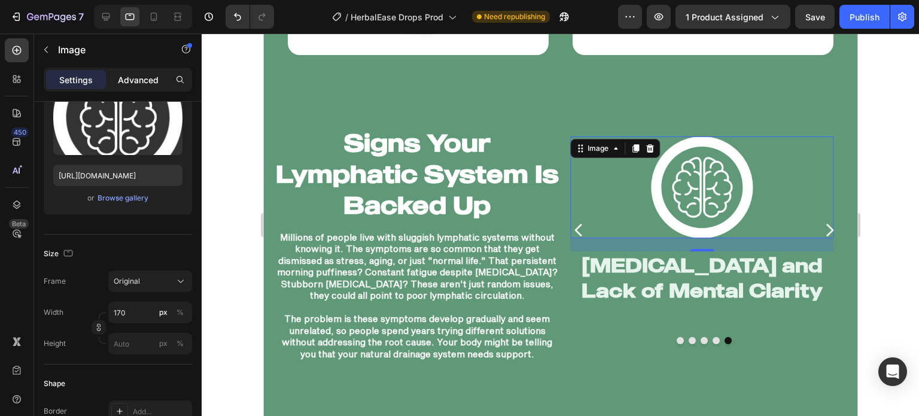
click at [135, 83] on p "Advanced" at bounding box center [138, 80] width 41 height 13
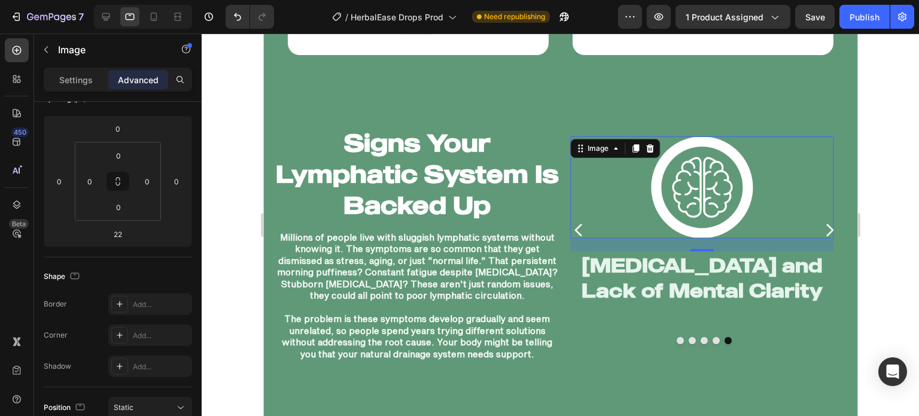
drag, startPoint x: 246, startPoint y: 200, endPoint x: 204, endPoint y: 181, distance: 46.3
click at [246, 200] on div at bounding box center [561, 225] width 718 height 382
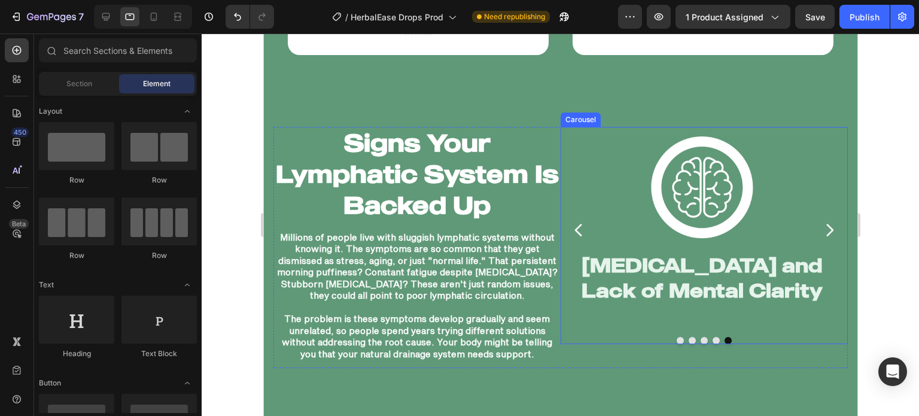
click at [580, 226] on icon "Carousel Back Arrow" at bounding box center [578, 229] width 17 height 17
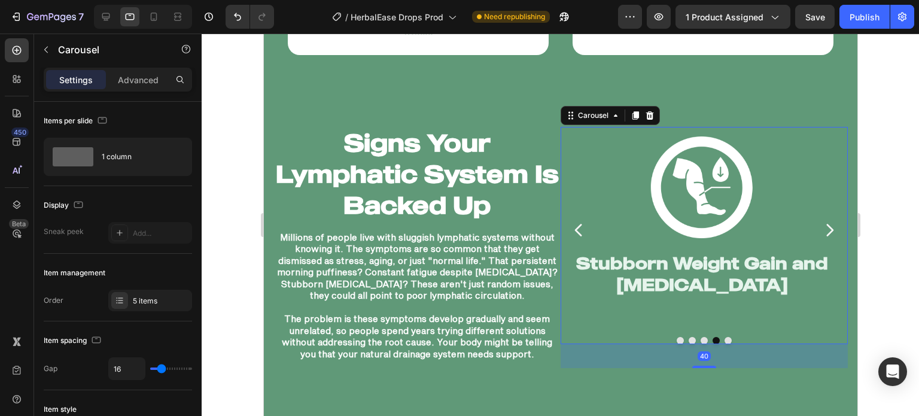
click at [580, 226] on icon "Carousel Back Arrow" at bounding box center [578, 229] width 17 height 17
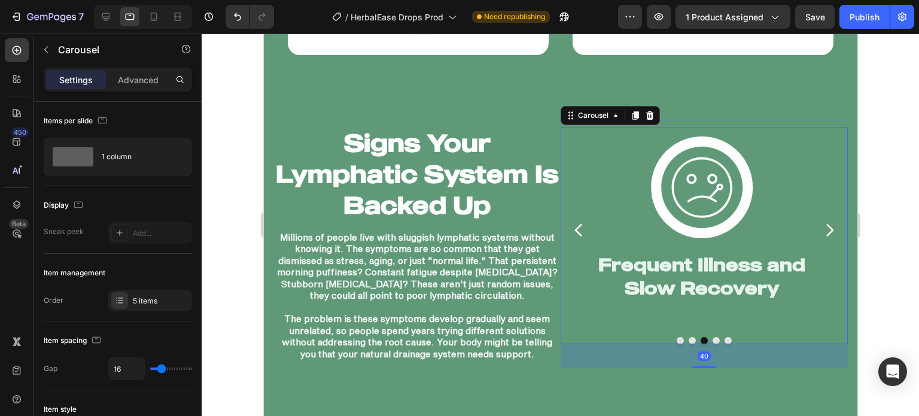
click at [580, 226] on icon "Carousel Back Arrow" at bounding box center [578, 229] width 17 height 17
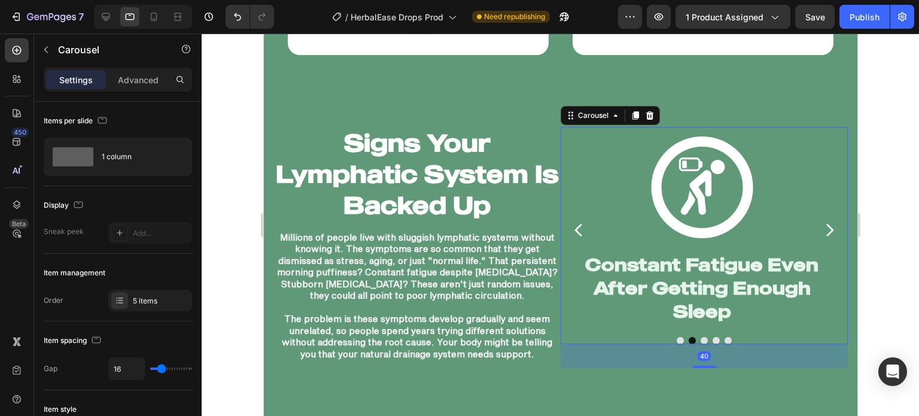
click at [580, 226] on icon "Carousel Back Arrow" at bounding box center [578, 229] width 17 height 17
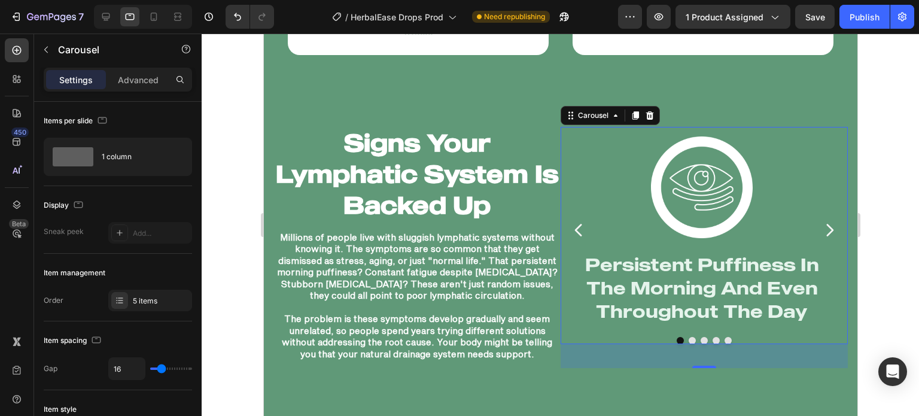
click at [580, 226] on icon "Carousel Back Arrow" at bounding box center [578, 229] width 17 height 17
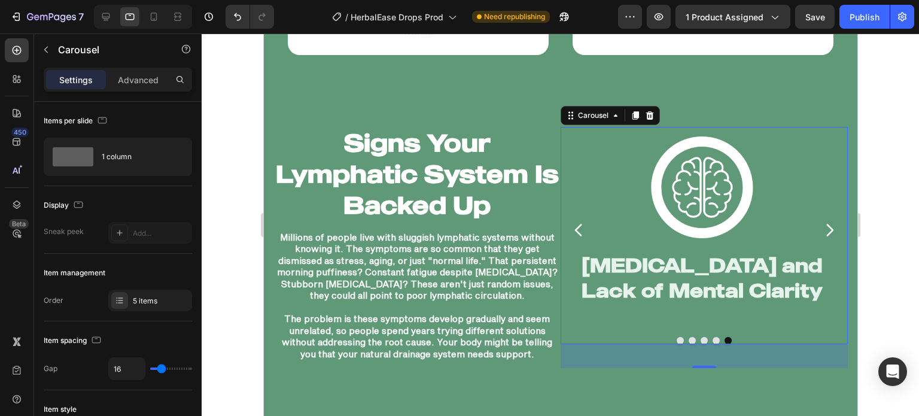
click at [820, 221] on icon "Carousel Next Arrow" at bounding box center [828, 229] width 17 height 17
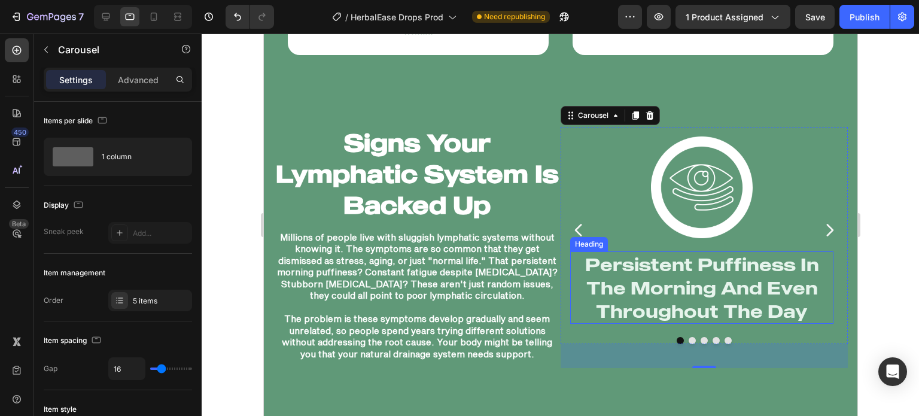
click at [716, 279] on h2 "Persistent Puffiness In The Morning And Even Throughout The Day" at bounding box center [701, 287] width 263 height 72
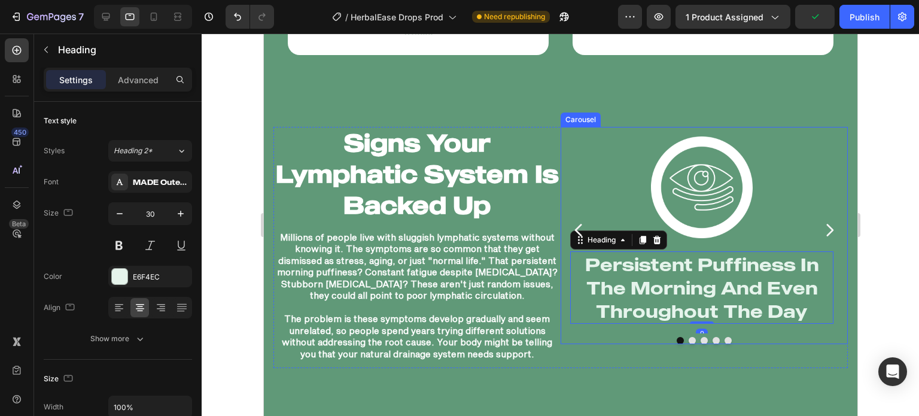
click at [573, 221] on icon "Carousel Back Arrow" at bounding box center [578, 229] width 17 height 17
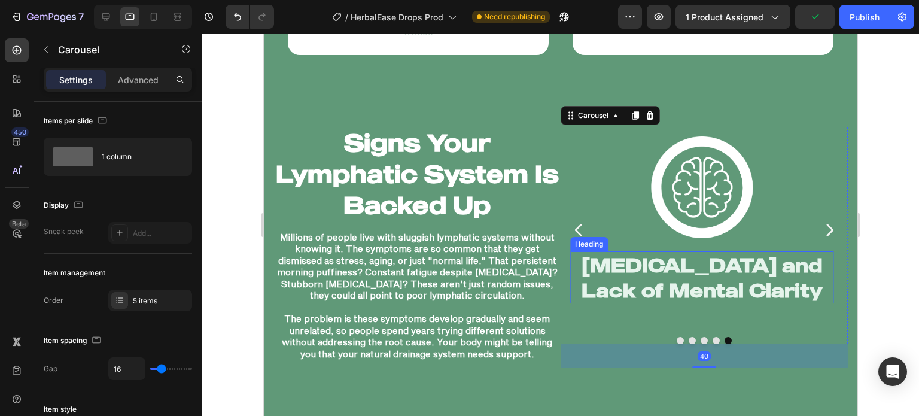
click at [645, 287] on h2 "[MEDICAL_DATA] and Lack of Mental Clarity" at bounding box center [701, 277] width 263 height 52
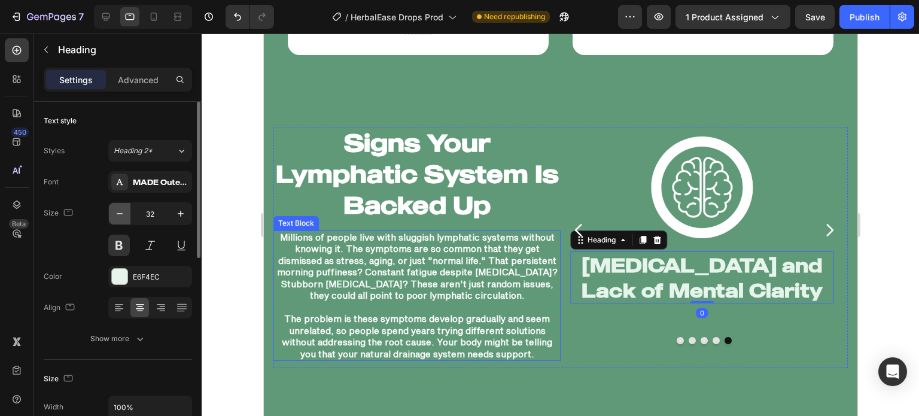
click at [117, 213] on icon "button" at bounding box center [120, 213] width 6 height 1
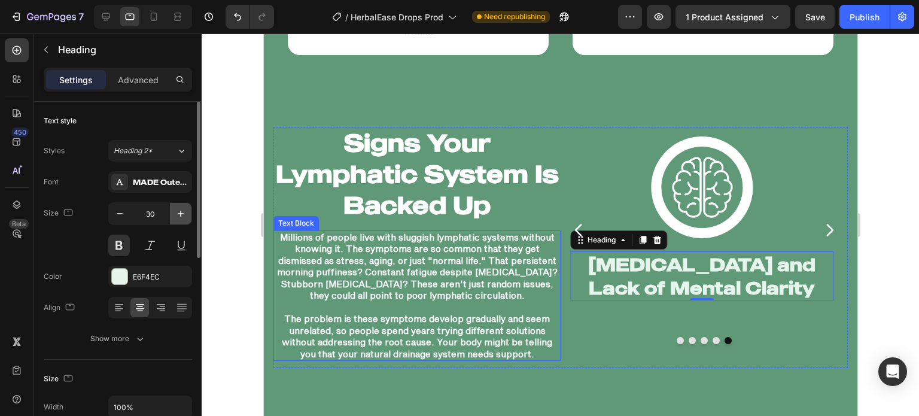
click at [175, 212] on icon "button" at bounding box center [181, 214] width 12 height 12
click at [177, 211] on icon "button" at bounding box center [181, 214] width 12 height 12
type input "32"
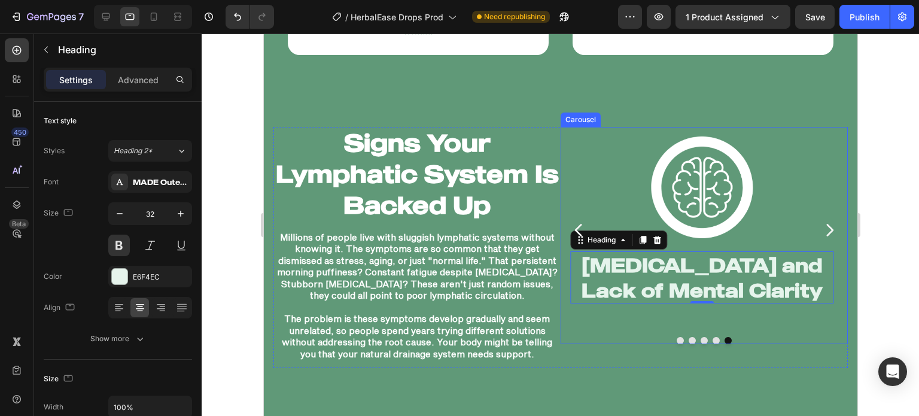
click at [573, 221] on icon "Carousel Back Arrow" at bounding box center [578, 229] width 17 height 17
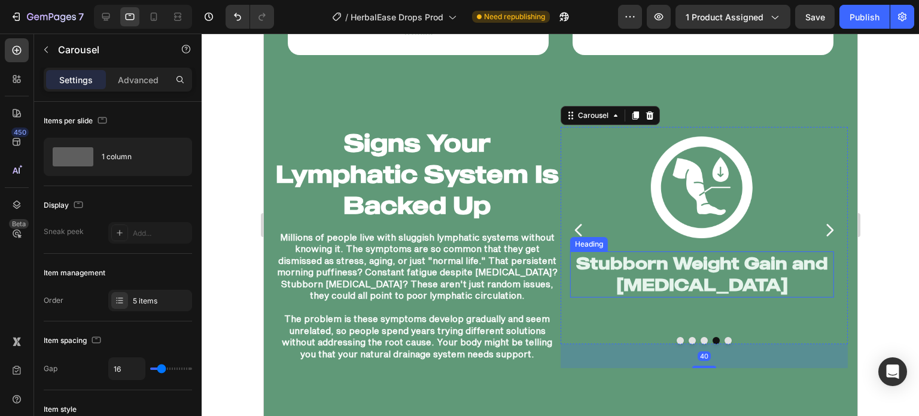
click at [598, 261] on h2 "Stubborn Weight Gain and [MEDICAL_DATA]" at bounding box center [701, 274] width 263 height 46
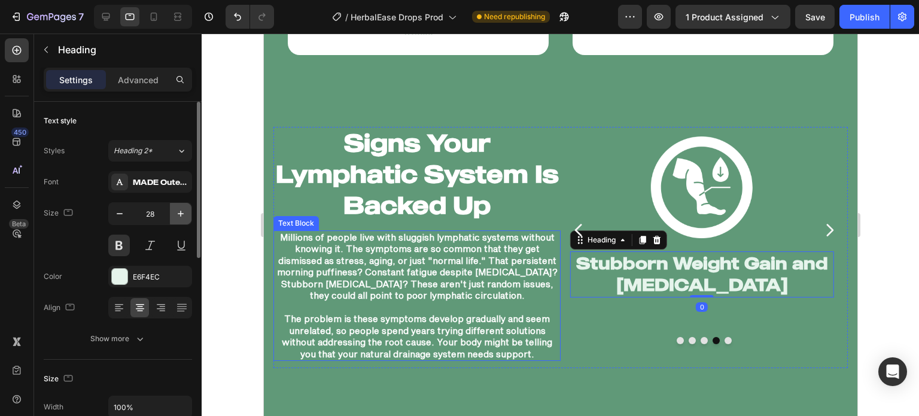
click at [179, 208] on icon "button" at bounding box center [181, 214] width 12 height 12
type input "30"
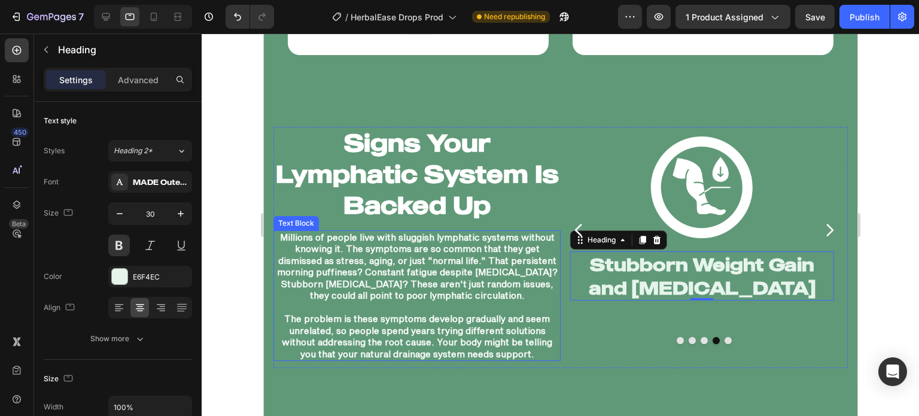
click at [206, 221] on div at bounding box center [561, 225] width 718 height 382
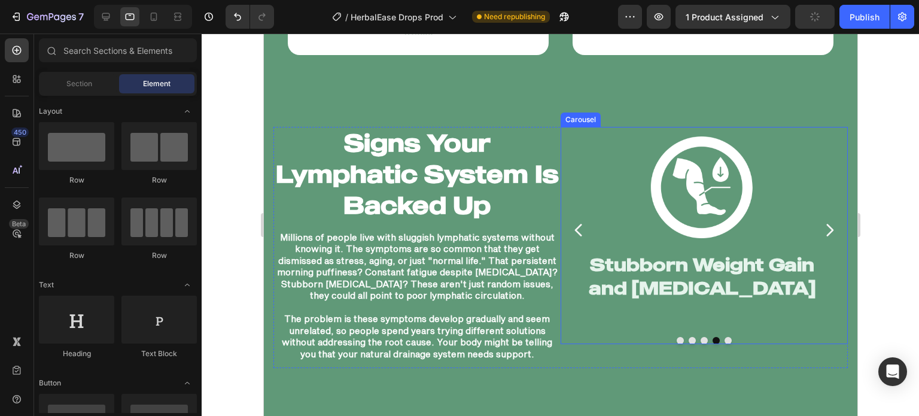
click at [574, 229] on icon "Carousel Back Arrow" at bounding box center [578, 229] width 17 height 17
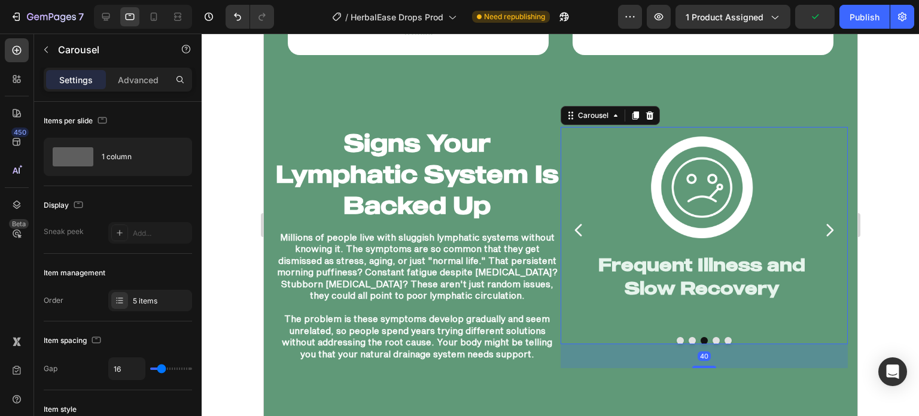
click at [574, 229] on icon "Carousel Back Arrow" at bounding box center [577, 230] width 7 height 13
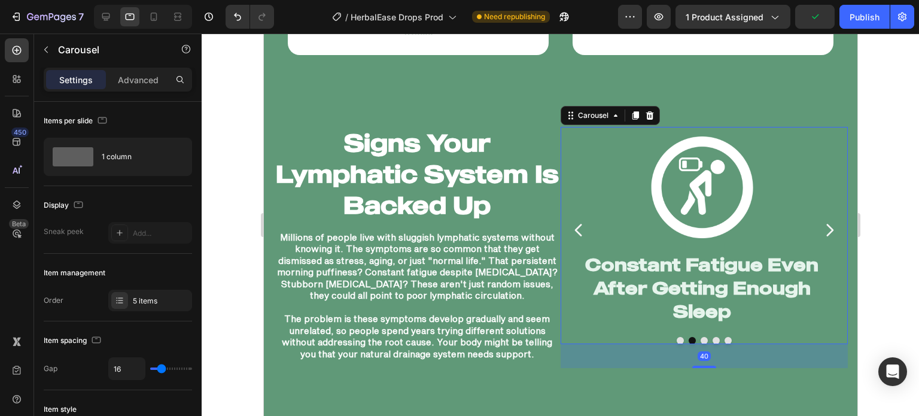
click at [574, 229] on icon "Carousel Back Arrow" at bounding box center [577, 230] width 7 height 13
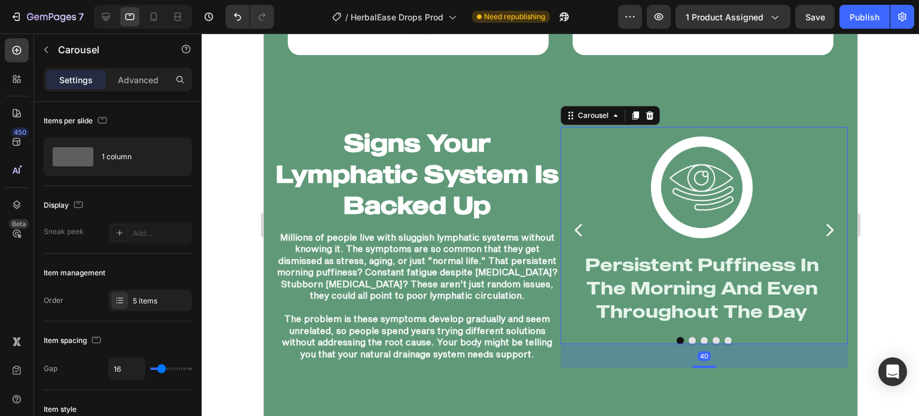
click at [574, 229] on icon "Carousel Back Arrow" at bounding box center [577, 230] width 7 height 13
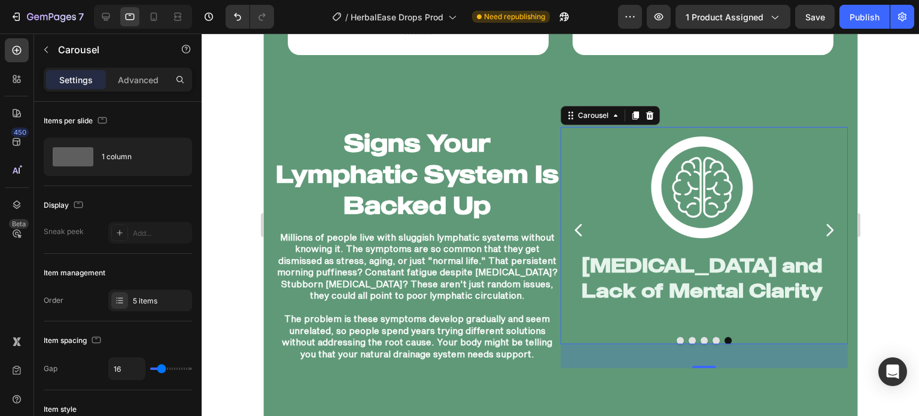
click at [574, 229] on icon "Carousel Back Arrow" at bounding box center [577, 230] width 7 height 13
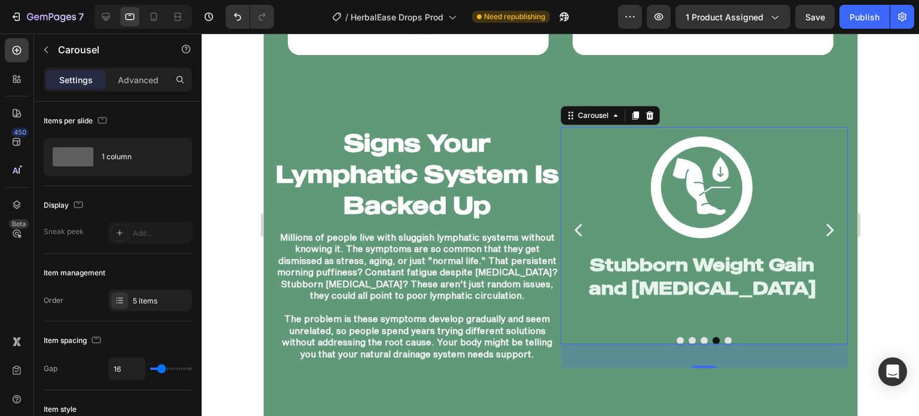
click at [574, 229] on icon "Carousel Back Arrow" at bounding box center [577, 230] width 7 height 13
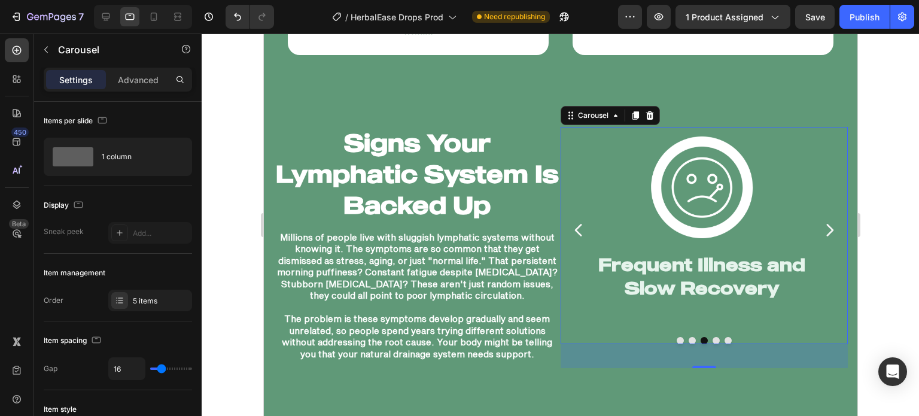
click at [574, 229] on icon "Carousel Back Arrow" at bounding box center [577, 230] width 7 height 13
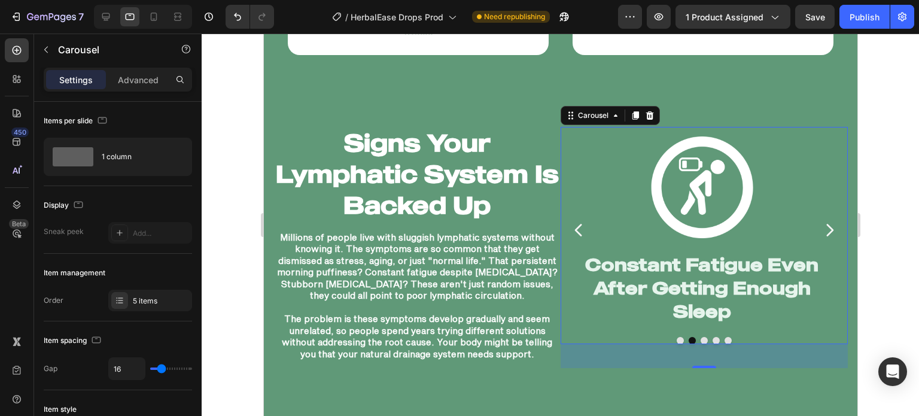
click at [574, 229] on icon "Carousel Back Arrow" at bounding box center [577, 230] width 7 height 13
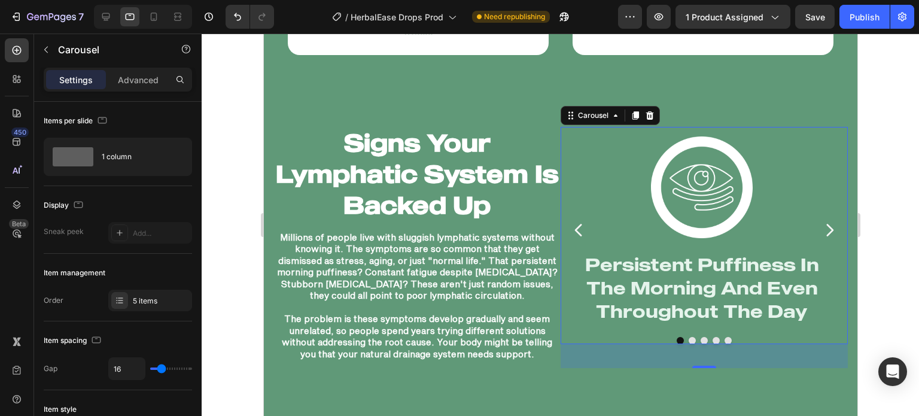
click at [574, 229] on icon "Carousel Back Arrow" at bounding box center [577, 230] width 7 height 13
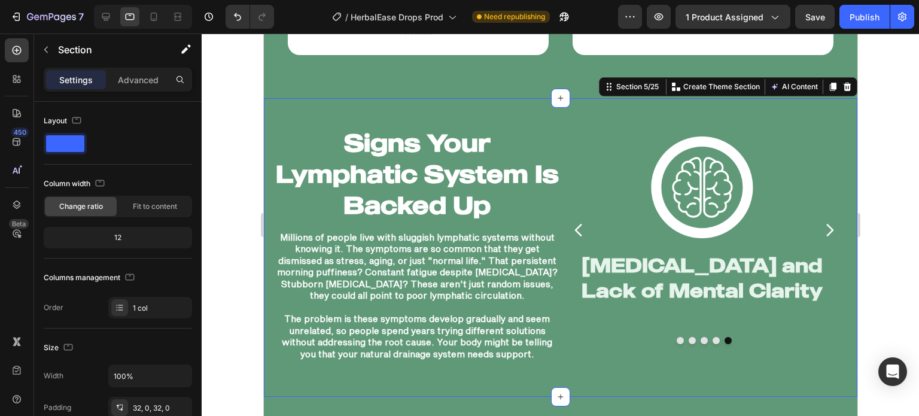
click at [513, 108] on div "Signs Your Lymphatic System Is Backed Up Heading Millions of people live with s…" at bounding box center [560, 247] width 594 height 299
click at [230, 168] on div at bounding box center [561, 225] width 718 height 382
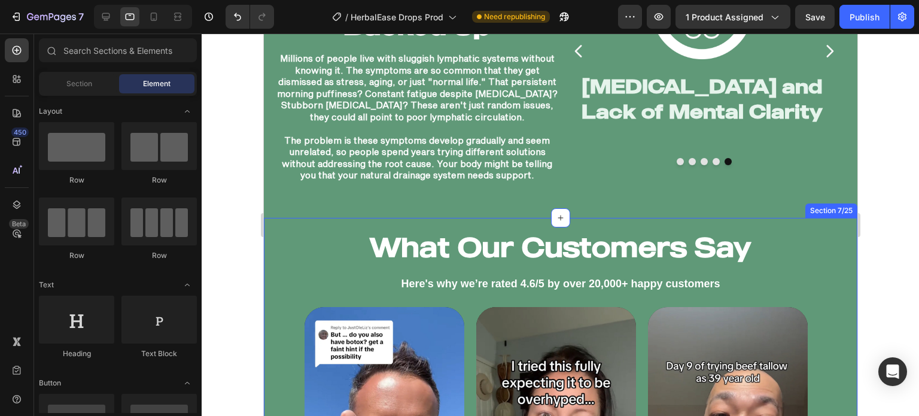
scroll to position [1965, 0]
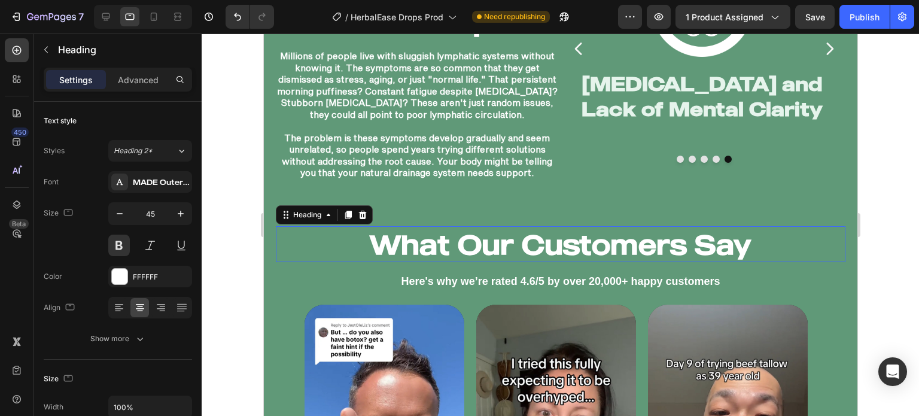
click at [725, 253] on h2 "What Our Customers Say" at bounding box center [560, 244] width 570 height 36
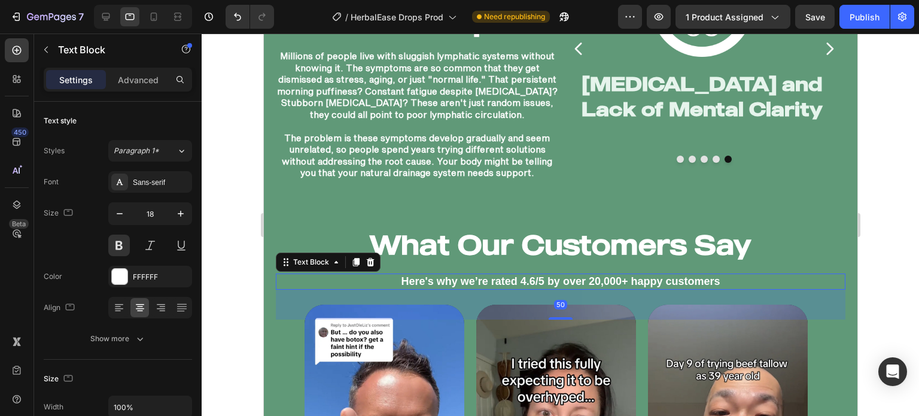
click at [691, 284] on p "Here's why we’re rated 4.6/5 by over 20,000+ happy customers" at bounding box center [559, 282] width 567 height 14
click at [152, 191] on div "Sans-serif" at bounding box center [150, 182] width 84 height 22
drag, startPoint x: 221, startPoint y: 82, endPoint x: 388, endPoint y: 4, distance: 184.2
click at [221, 82] on div at bounding box center [561, 225] width 718 height 382
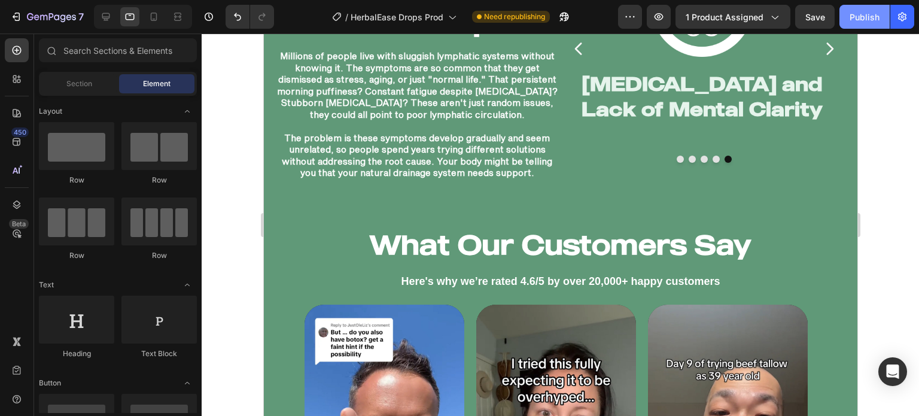
drag, startPoint x: 876, startPoint y: 18, endPoint x: 865, endPoint y: 26, distance: 13.3
click at [876, 18] on div "Publish" at bounding box center [865, 17] width 30 height 13
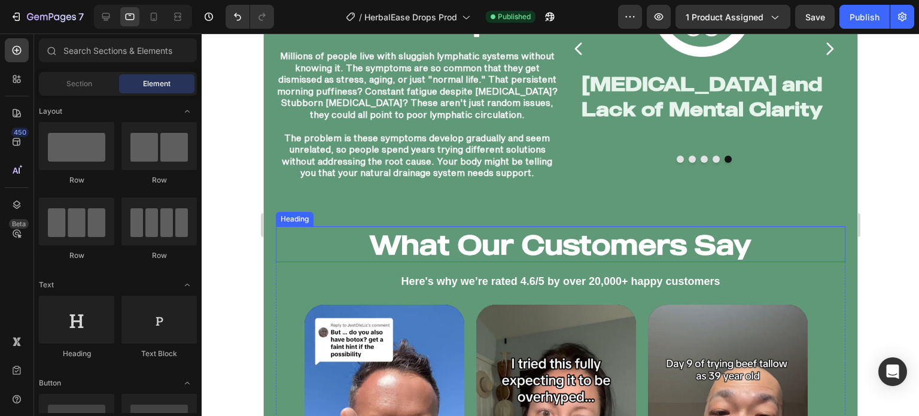
click at [745, 242] on h2 "What Our Customers Say" at bounding box center [560, 244] width 570 height 36
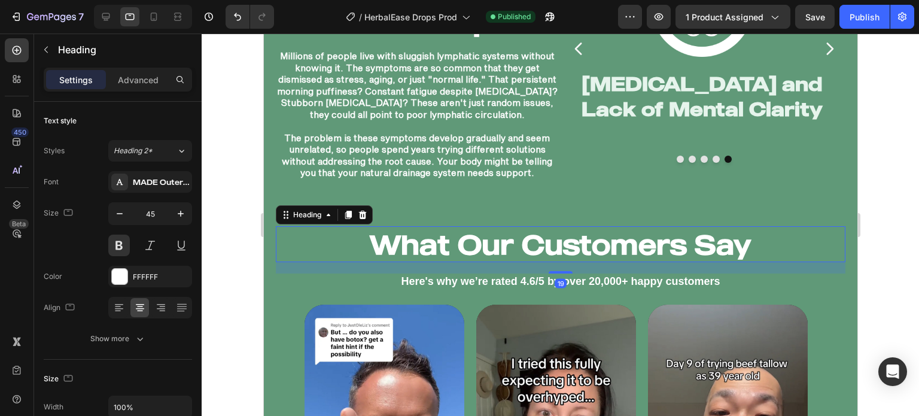
scroll to position [2008, 0]
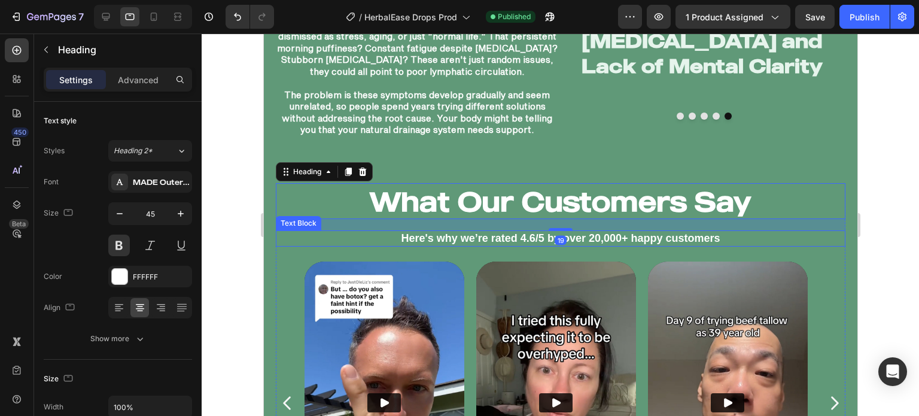
click at [734, 239] on p "Here's why we’re rated 4.6/5 by over 20,000+ happy customers" at bounding box center [559, 239] width 567 height 14
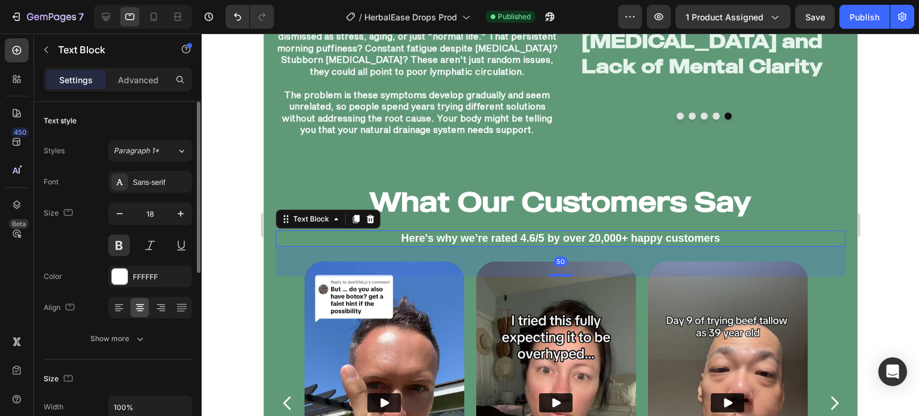
click at [141, 169] on div "Styles Paragraph 1* Font Sans-serif Size 18 Color FFFFFF Align Show more" at bounding box center [118, 244] width 148 height 209
click at [141, 175] on div "Sans-serif" at bounding box center [150, 182] width 84 height 22
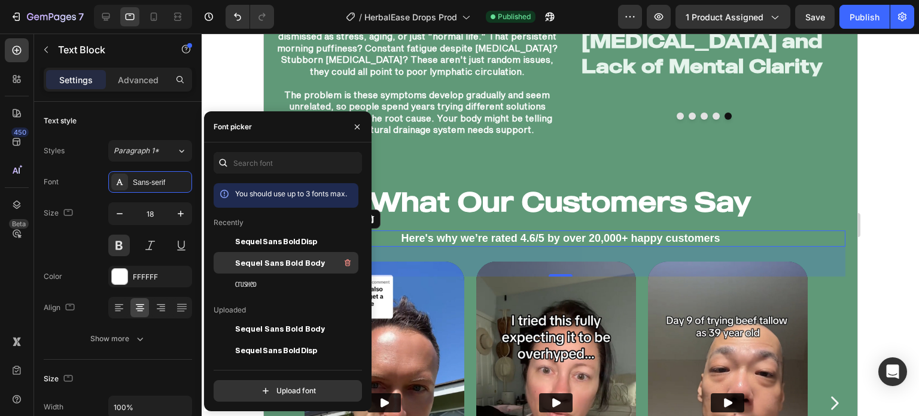
click at [234, 263] on div at bounding box center [225, 263] width 22 height 22
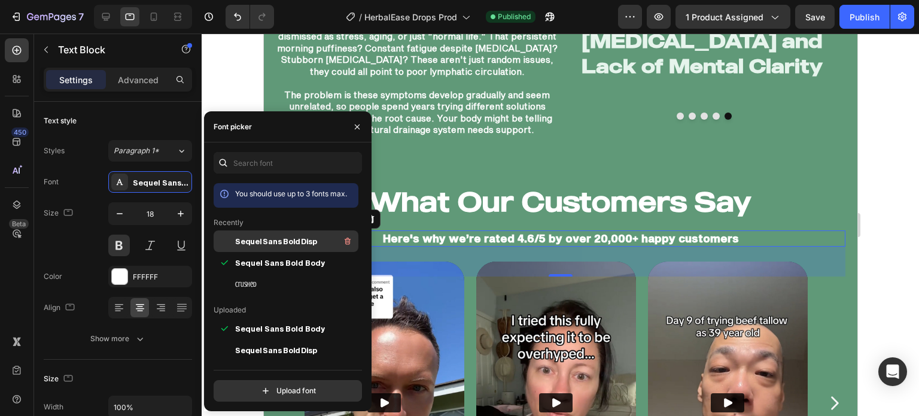
click at [239, 246] on span "Sequel Sans Bold Disp" at bounding box center [276, 241] width 82 height 11
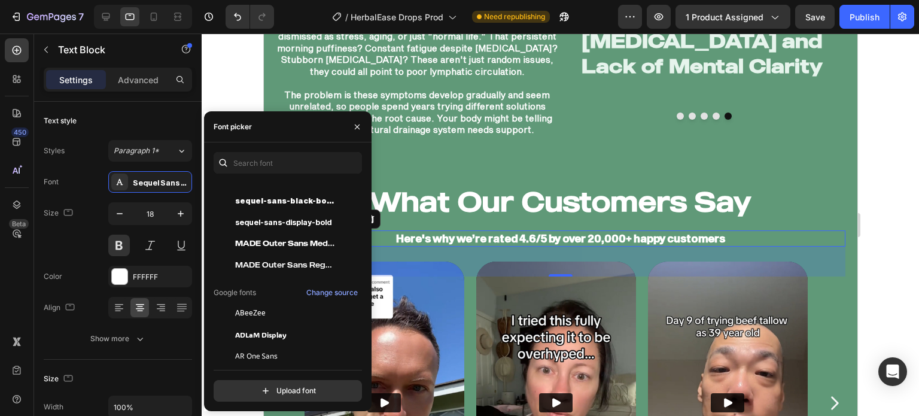
scroll to position [256, 0]
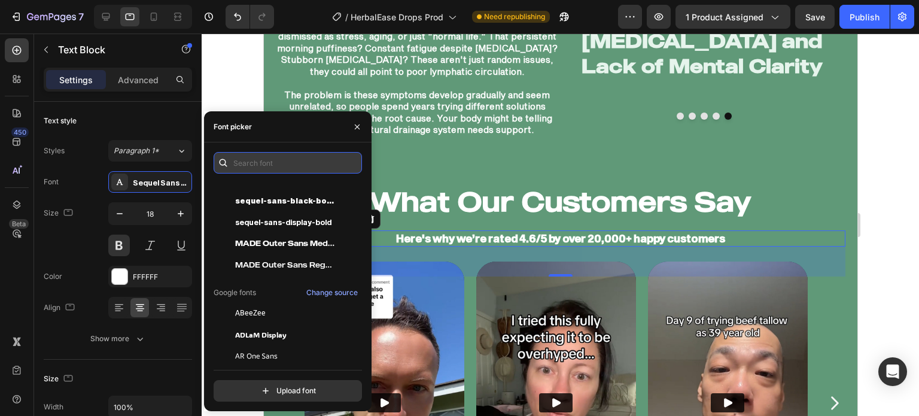
click at [285, 168] on input "text" at bounding box center [288, 163] width 148 height 22
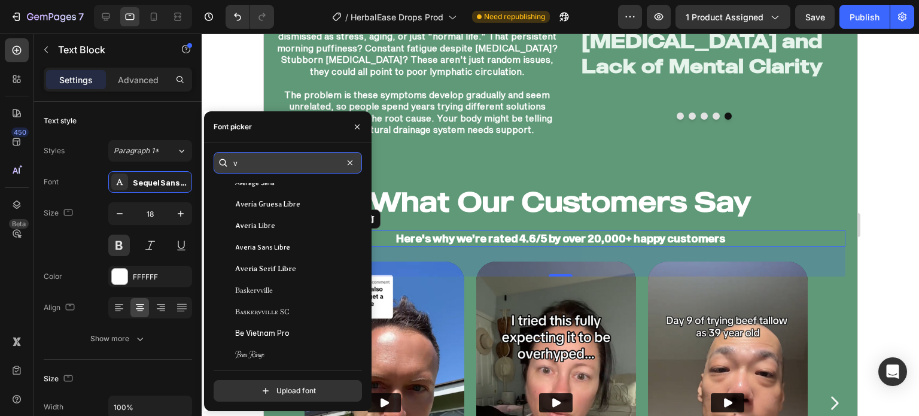
scroll to position [0, 0]
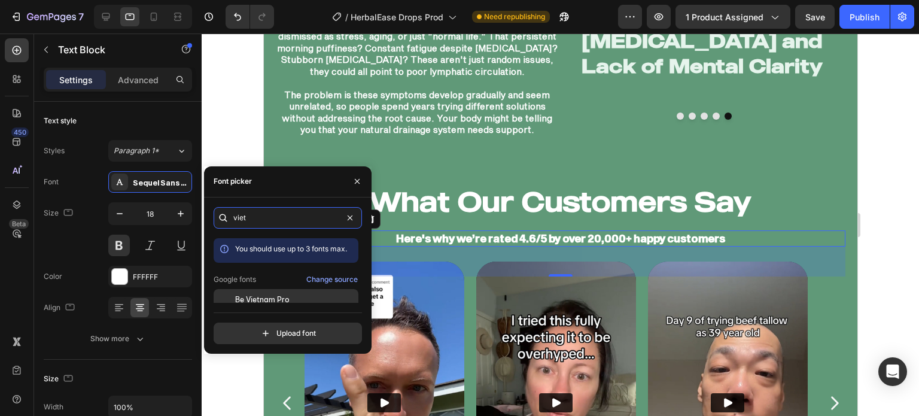
type input "viet"
click at [263, 296] on span "Be Vietnam Pro" at bounding box center [262, 299] width 54 height 11
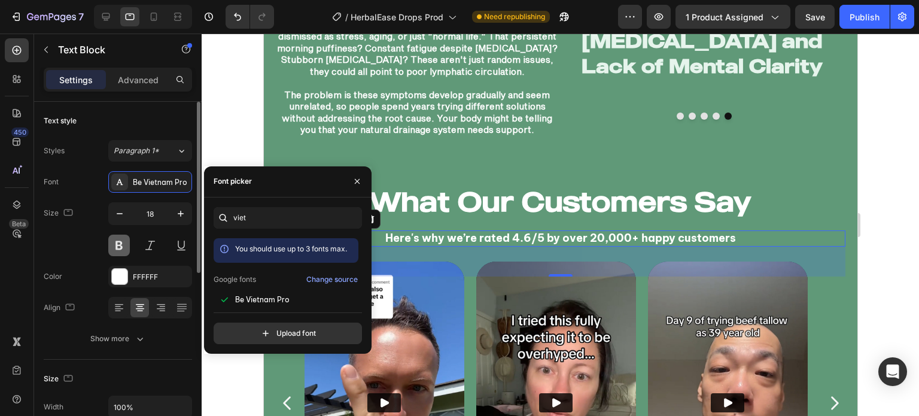
click at [112, 244] on button at bounding box center [119, 246] width 22 height 22
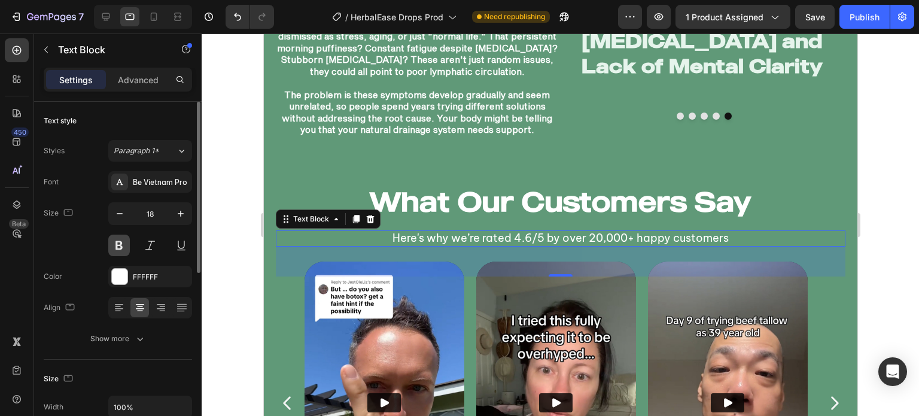
click at [112, 244] on button at bounding box center [119, 246] width 22 height 22
click at [212, 139] on div at bounding box center [561, 225] width 718 height 382
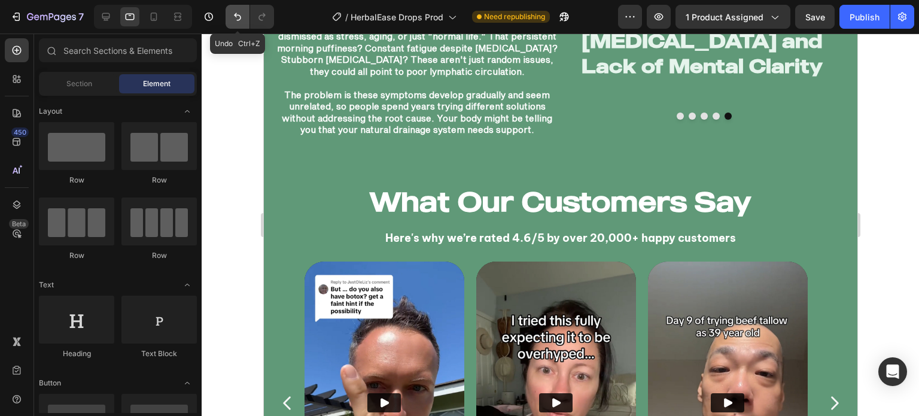
click at [238, 23] on button "Undo/Redo" at bounding box center [238, 17] width 24 height 24
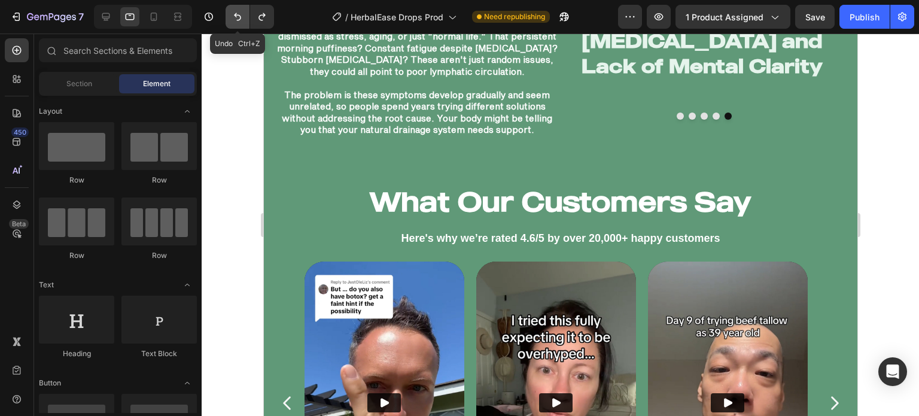
click at [238, 23] on button "Undo/Redo" at bounding box center [238, 17] width 24 height 24
click at [256, 22] on icon "Undo/Redo" at bounding box center [262, 17] width 12 height 12
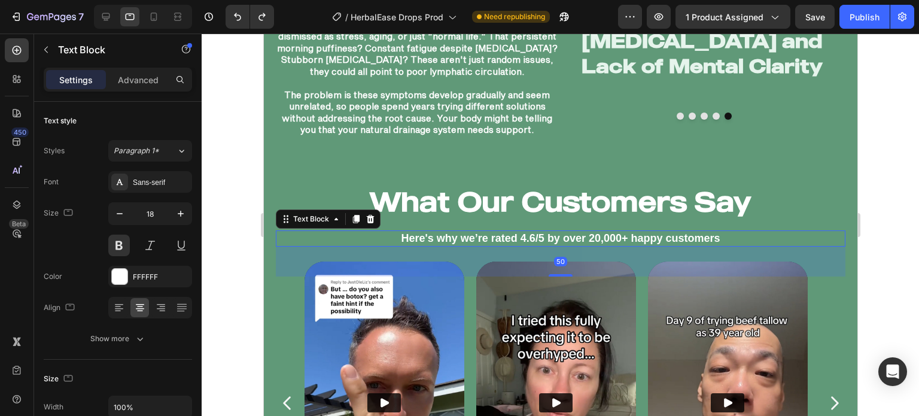
click at [431, 240] on p "Here's why we’re rated 4.6/5 by over 20,000+ happy customers" at bounding box center [559, 239] width 567 height 14
click at [267, 13] on icon "Undo/Redo" at bounding box center [262, 17] width 12 height 12
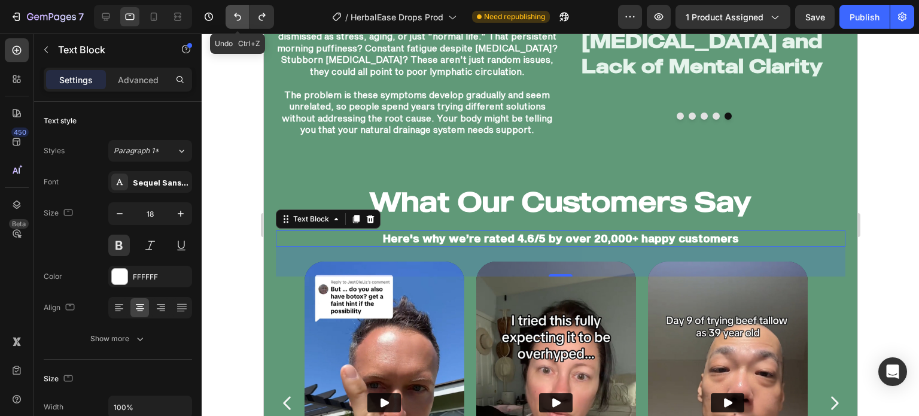
click at [230, 14] on button "Undo/Redo" at bounding box center [238, 17] width 24 height 24
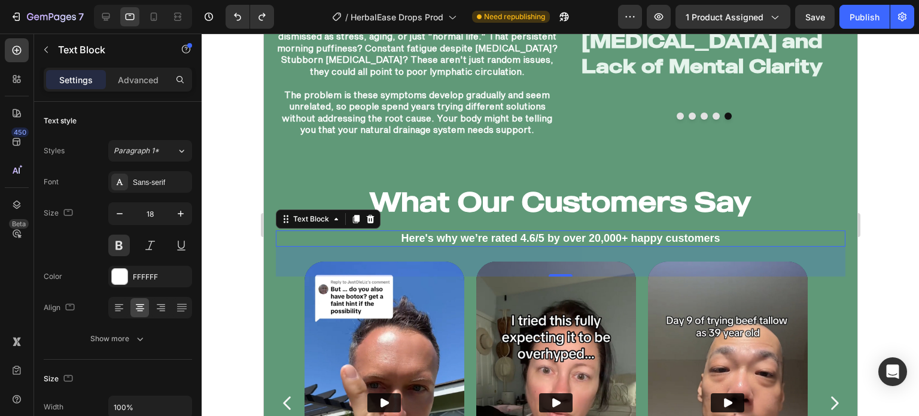
click at [227, 105] on div at bounding box center [561, 225] width 718 height 382
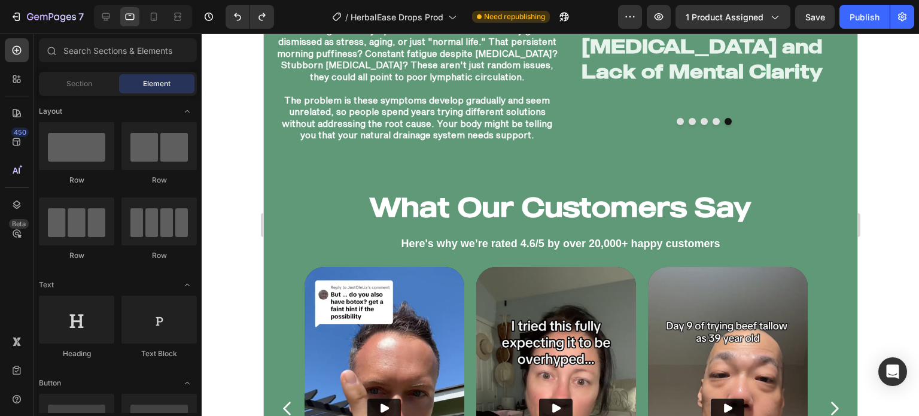
scroll to position [2000, 0]
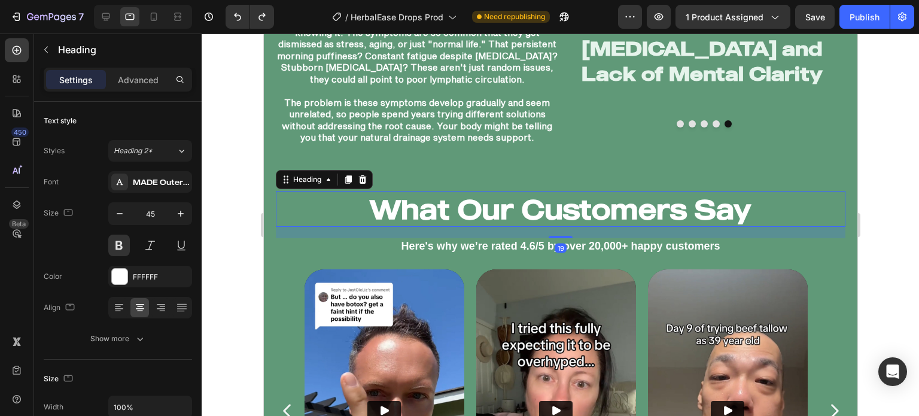
click at [670, 209] on h2 "What Our Customers Say" at bounding box center [560, 209] width 570 height 36
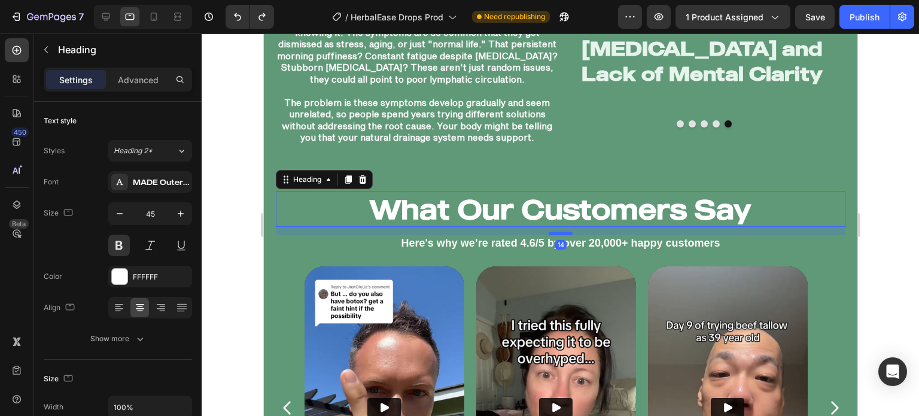
click at [559, 235] on div at bounding box center [560, 234] width 24 height 4
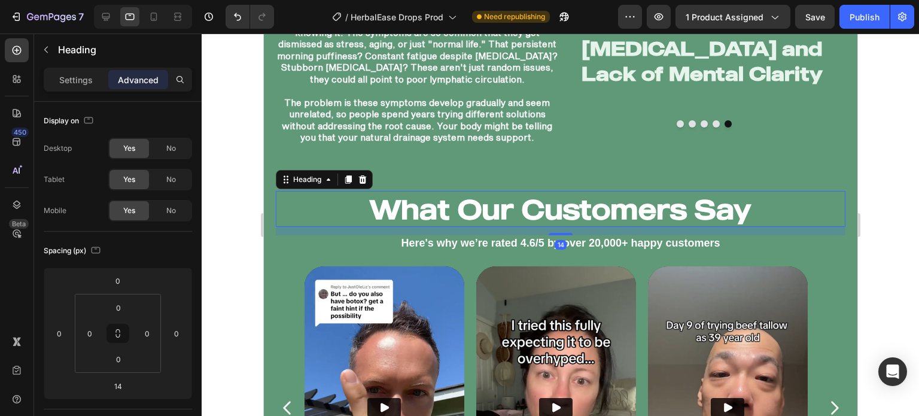
drag, startPoint x: 187, startPoint y: 214, endPoint x: 238, endPoint y: 234, distance: 54.0
click at [238, 234] on div at bounding box center [561, 225] width 718 height 382
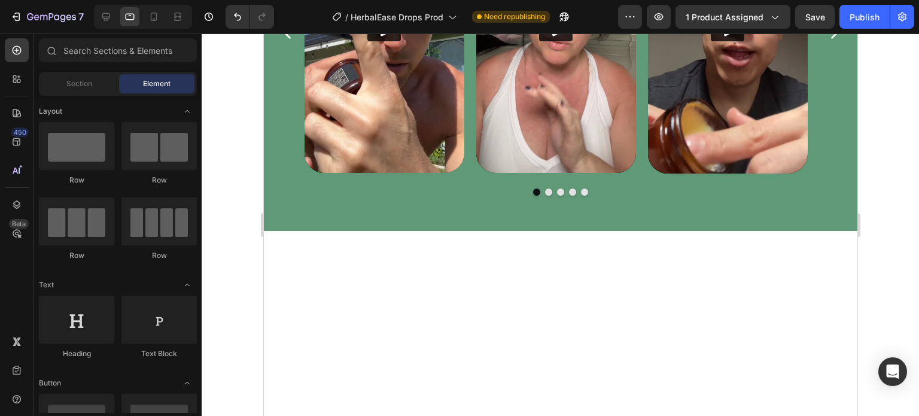
scroll to position [2461, 0]
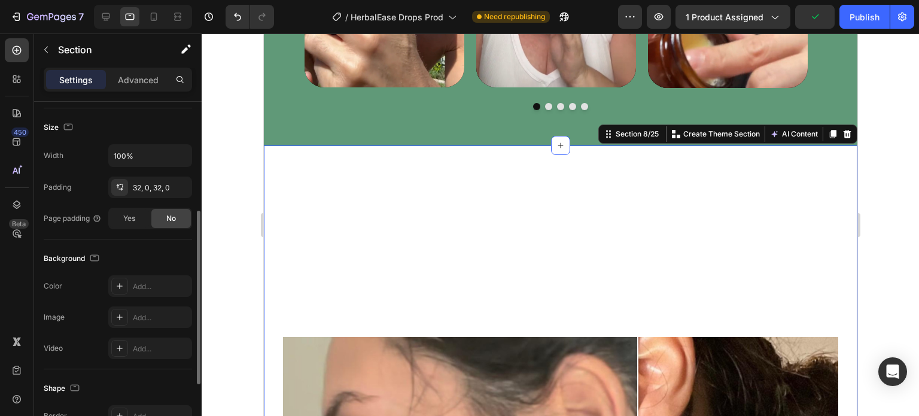
scroll to position [220, 0]
click at [139, 273] on div "Background The changes might be hidden by the video. Color Add... Image Add... …" at bounding box center [118, 305] width 148 height 130
click at [138, 282] on div "Add..." at bounding box center [161, 287] width 56 height 11
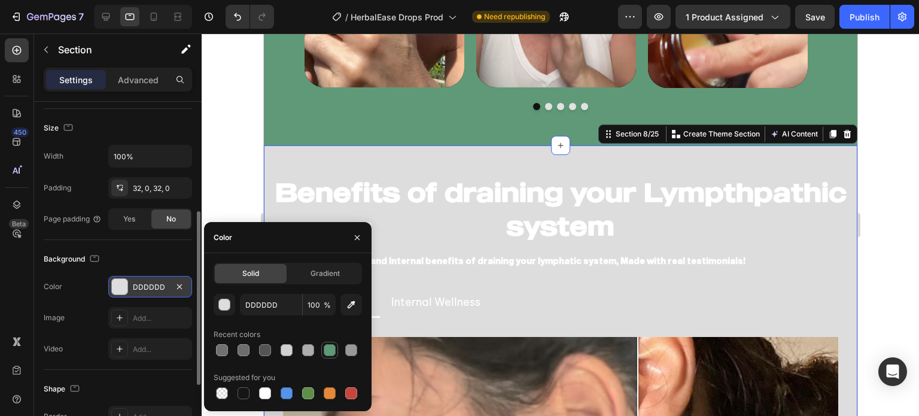
click at [327, 354] on div at bounding box center [330, 350] width 12 height 12
type input "609978"
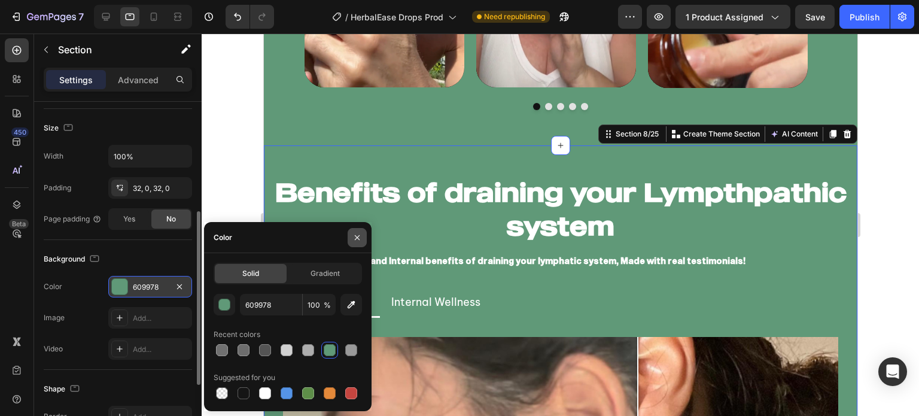
drag, startPoint x: 355, startPoint y: 236, endPoint x: 92, endPoint y: 203, distance: 266.0
click at [355, 236] on icon "button" at bounding box center [357, 237] width 5 height 5
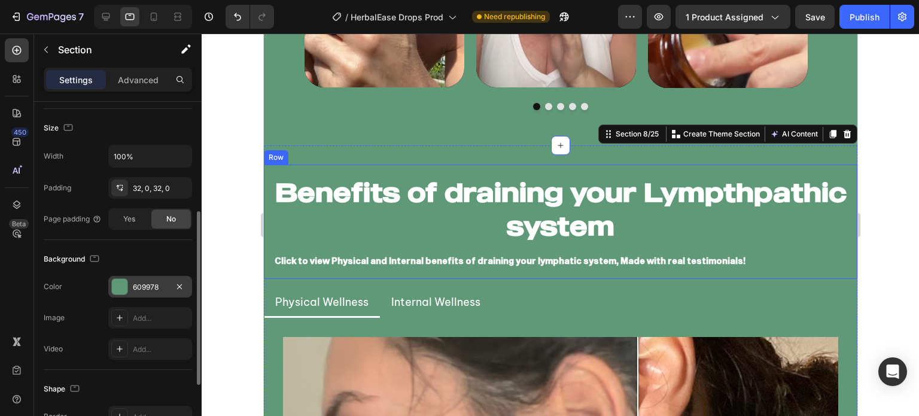
click at [219, 233] on div at bounding box center [561, 225] width 718 height 382
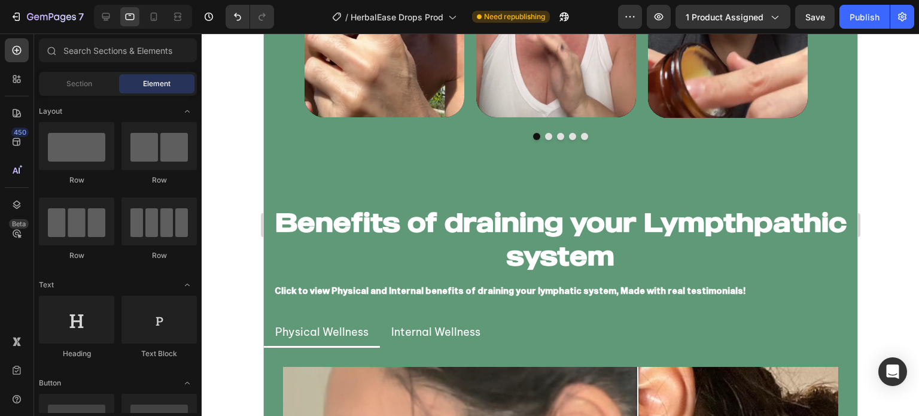
scroll to position [2431, 0]
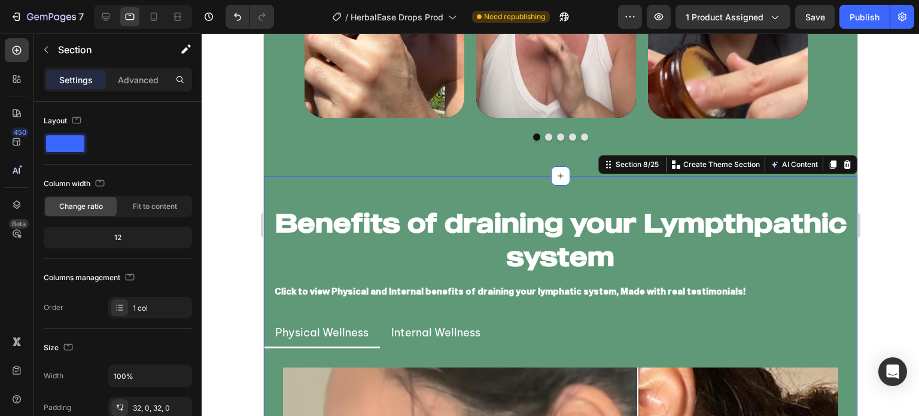
click at [825, 159] on div at bounding box center [832, 164] width 14 height 14
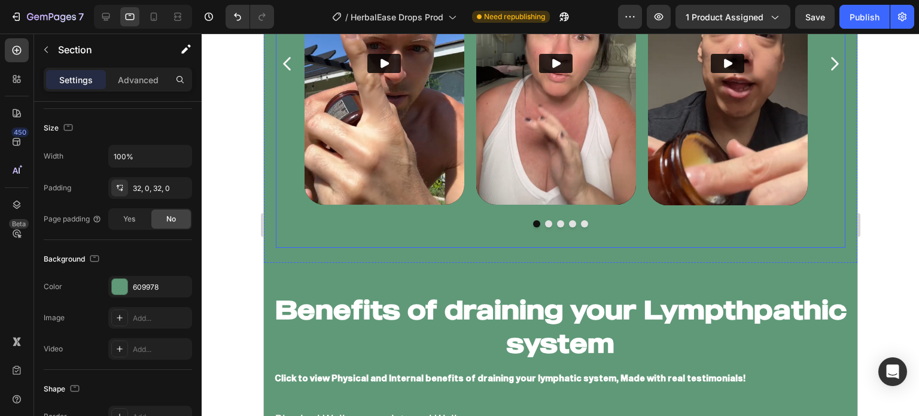
scroll to position [2446, 0]
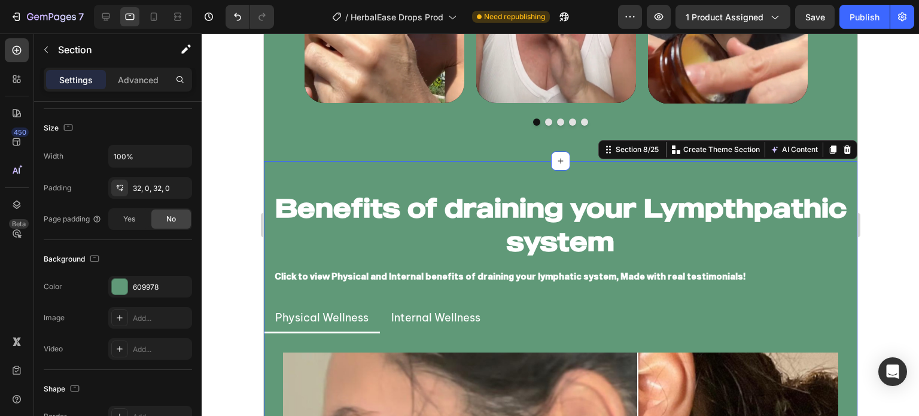
click at [127, 81] on p "Advanced" at bounding box center [138, 80] width 41 height 13
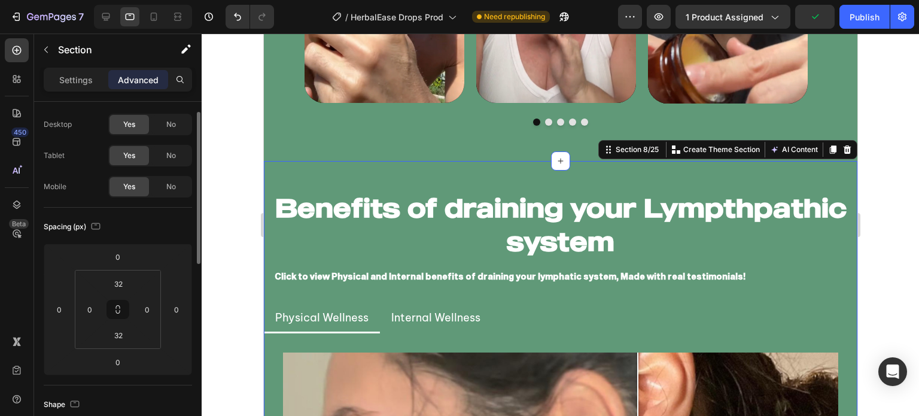
scroll to position [0, 0]
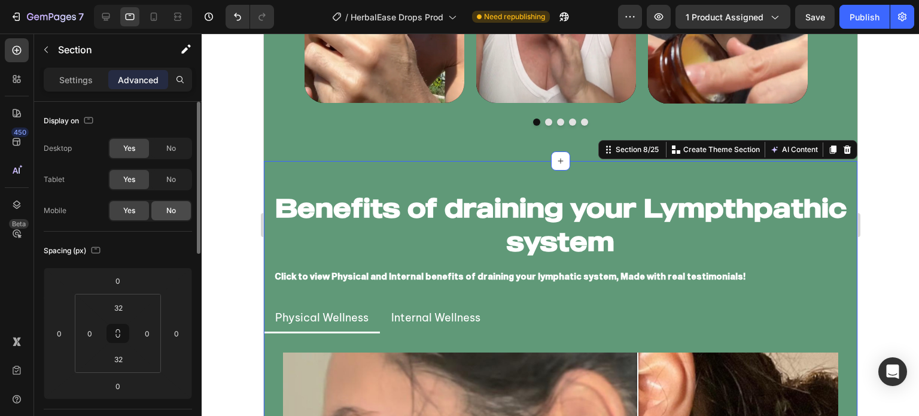
click at [161, 208] on div "No" at bounding box center [170, 210] width 39 height 19
click at [135, 213] on span "Yes" at bounding box center [129, 210] width 12 height 11
drag, startPoint x: 160, startPoint y: 183, endPoint x: 166, endPoint y: 170, distance: 13.7
click at [160, 182] on div "No" at bounding box center [170, 179] width 39 height 19
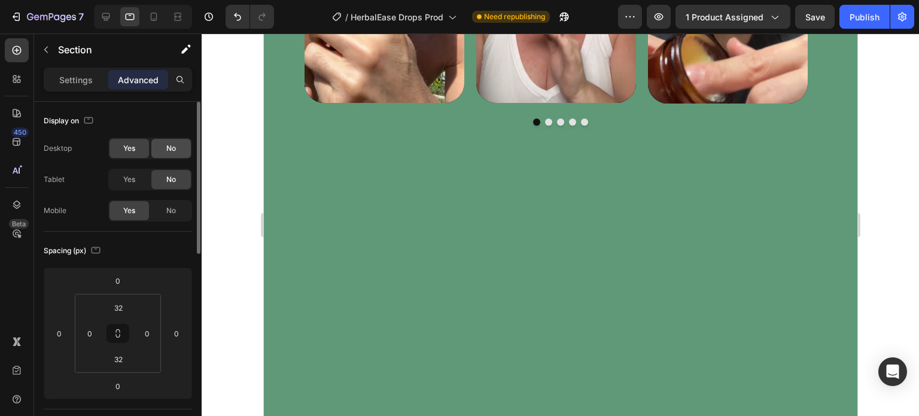
click at [170, 148] on span "No" at bounding box center [171, 148] width 10 height 11
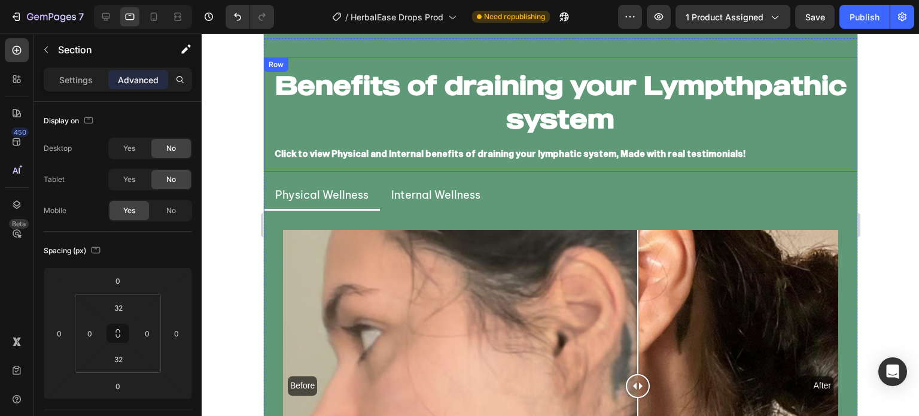
scroll to position [2525, 0]
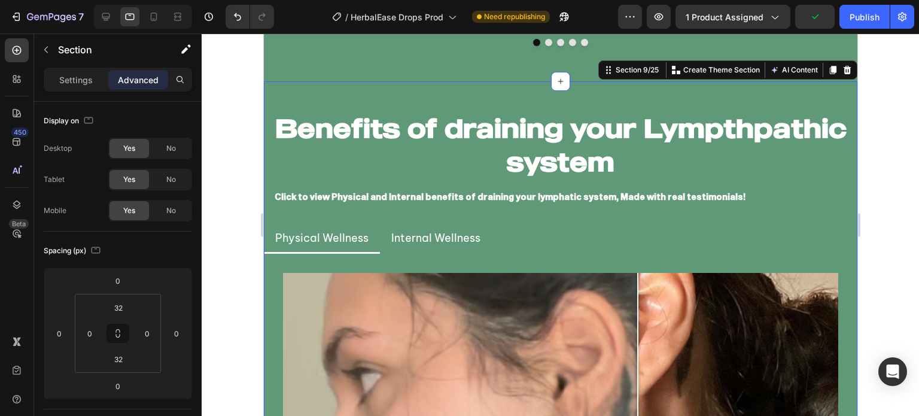
click at [178, 209] on div "No" at bounding box center [170, 210] width 39 height 19
click at [237, 193] on div at bounding box center [561, 225] width 718 height 382
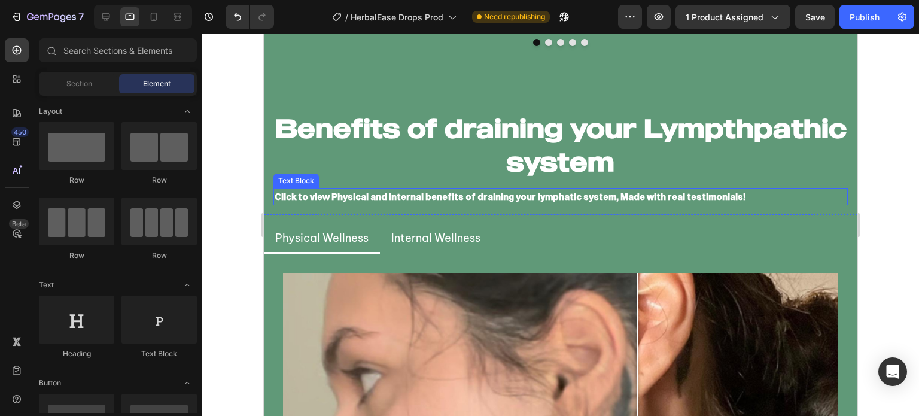
click at [341, 194] on p "Click to view Physical and Internal benefits of draining your lymphatic system,…" at bounding box center [560, 196] width 572 height 15
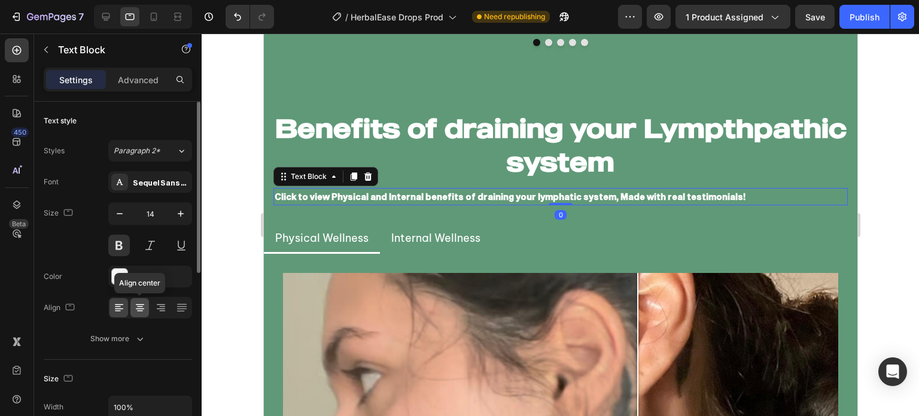
click at [137, 312] on icon at bounding box center [140, 308] width 12 height 12
click at [184, 213] on icon "button" at bounding box center [181, 214] width 12 height 12
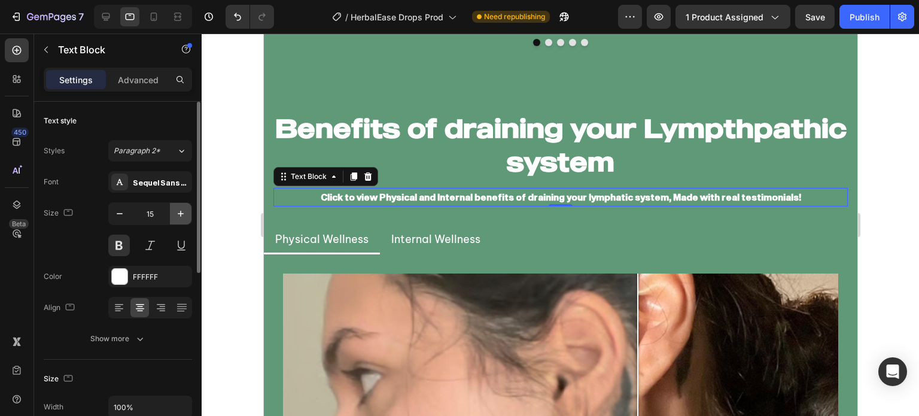
click at [184, 213] on icon "button" at bounding box center [181, 214] width 12 height 12
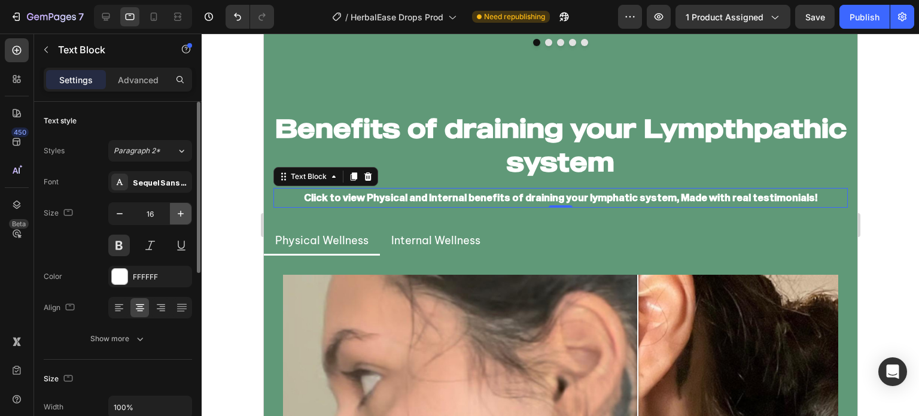
click at [184, 213] on icon "button" at bounding box center [181, 214] width 12 height 12
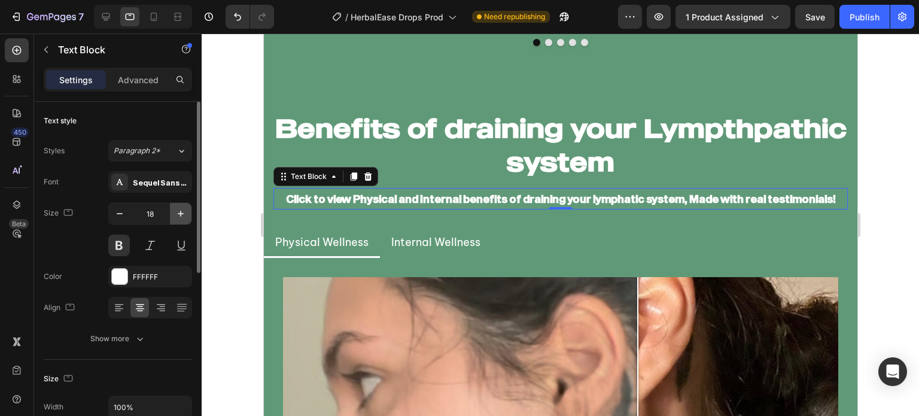
click at [184, 212] on icon "button" at bounding box center [181, 214] width 12 height 12
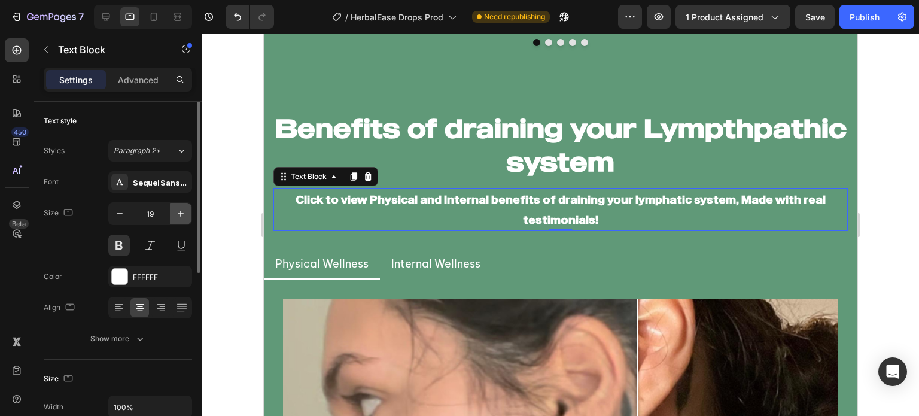
click at [184, 212] on icon "button" at bounding box center [181, 214] width 12 height 12
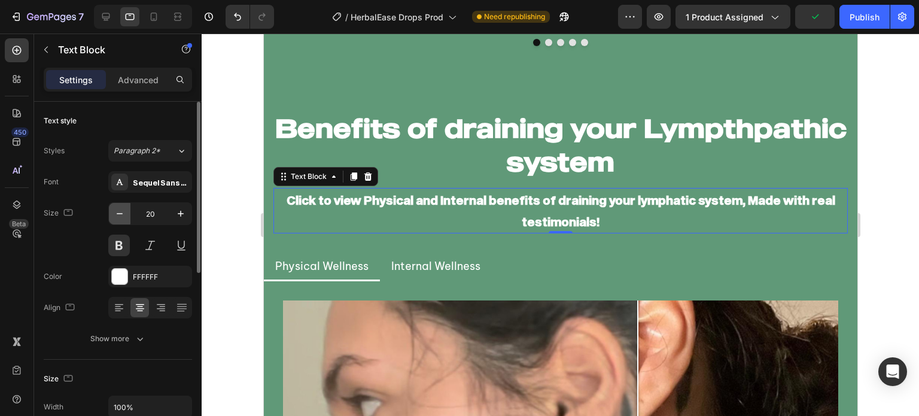
click at [117, 218] on icon "button" at bounding box center [120, 214] width 12 height 12
type input "19"
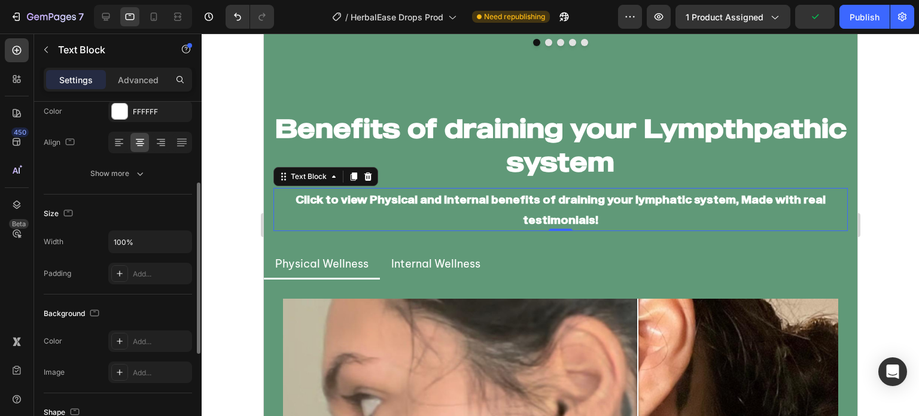
scroll to position [164, 0]
click at [130, 277] on div "Add..." at bounding box center [150, 275] width 84 height 22
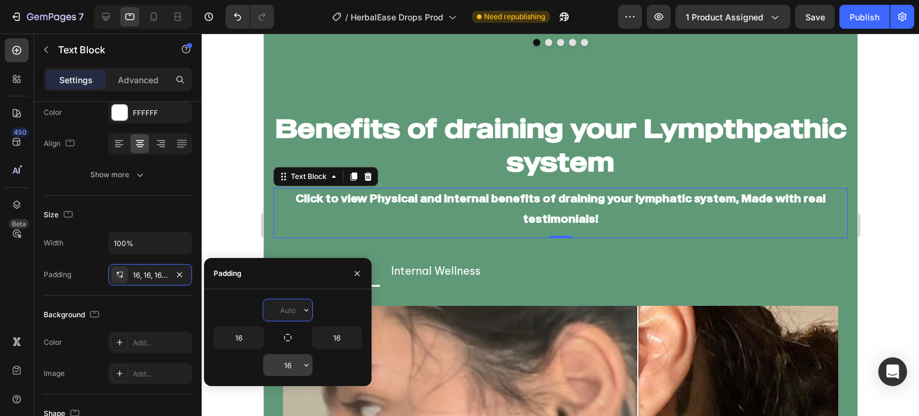
type input "0"
click at [289, 361] on input "16" at bounding box center [287, 365] width 49 height 22
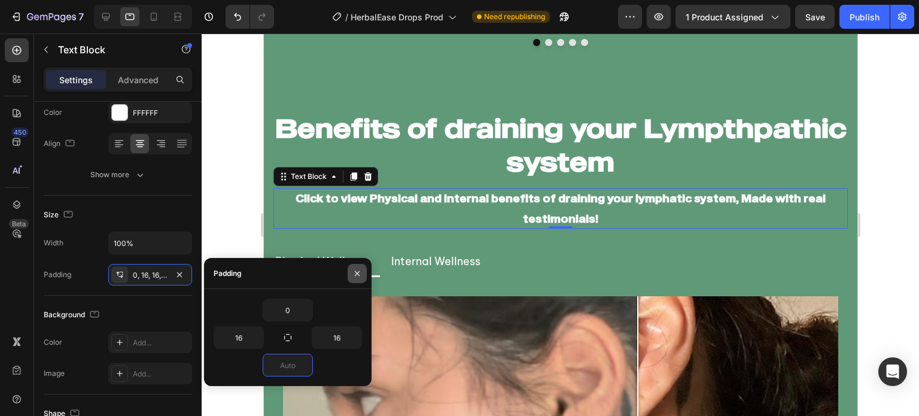
type input "0"
drag, startPoint x: 96, startPoint y: 239, endPoint x: 359, endPoint y: 272, distance: 265.4
click at [359, 272] on icon "button" at bounding box center [357, 274] width 10 height 10
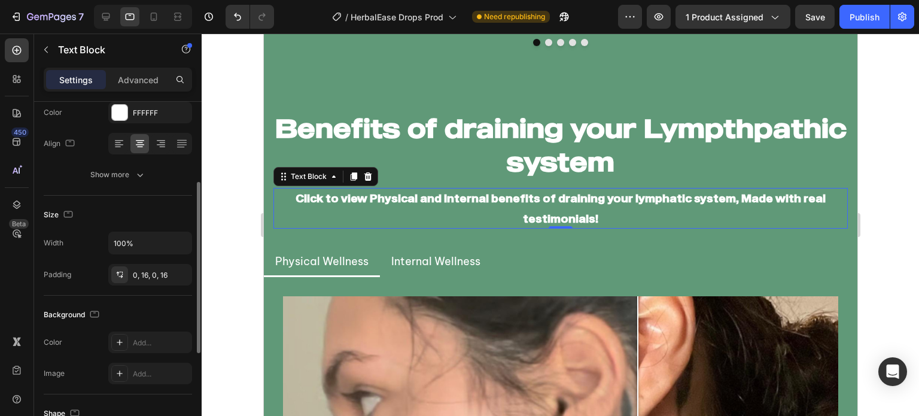
click at [175, 206] on div "Size" at bounding box center [118, 214] width 148 height 19
click at [236, 215] on div at bounding box center [561, 225] width 718 height 382
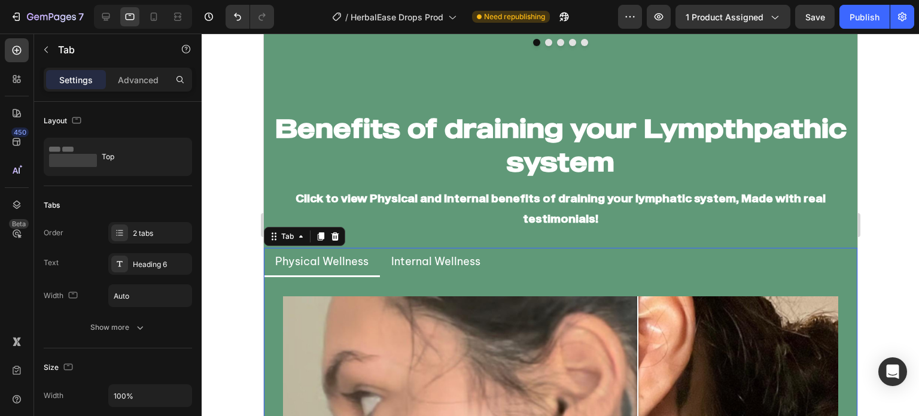
click at [500, 258] on ul "Physical Wellness Internal Wellness" at bounding box center [560, 262] width 594 height 29
click at [220, 248] on div at bounding box center [561, 225] width 718 height 382
click at [519, 262] on ul "Physical Wellness Internal Wellness" at bounding box center [560, 262] width 594 height 29
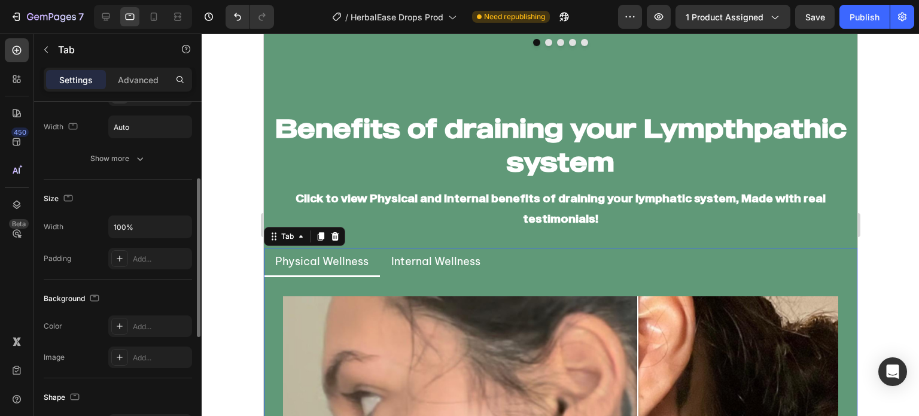
scroll to position [0, 0]
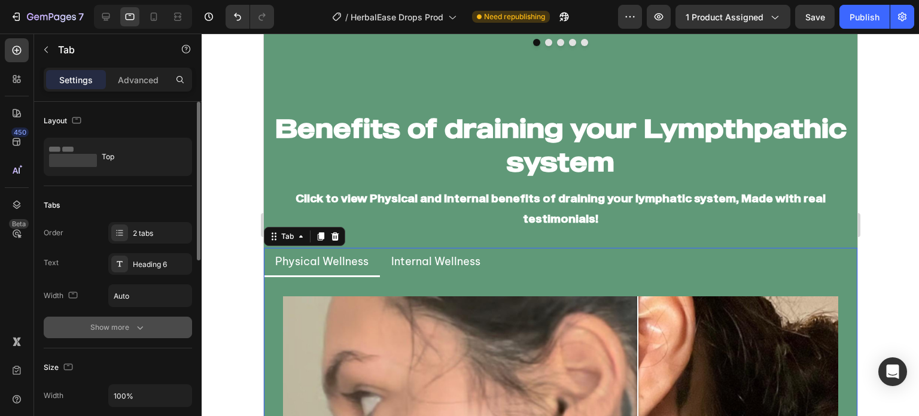
click at [123, 330] on div "Show more" at bounding box center [118, 327] width 56 height 12
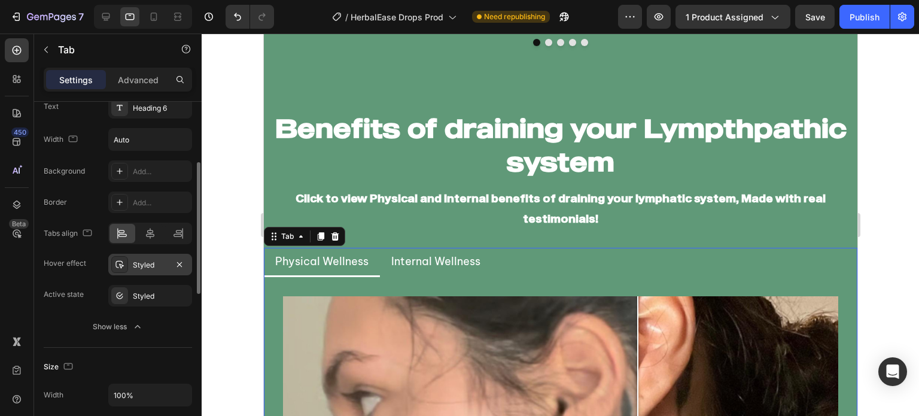
scroll to position [157, 0]
click at [148, 222] on div at bounding box center [150, 233] width 84 height 22
click at [148, 227] on icon at bounding box center [150, 233] width 12 height 12
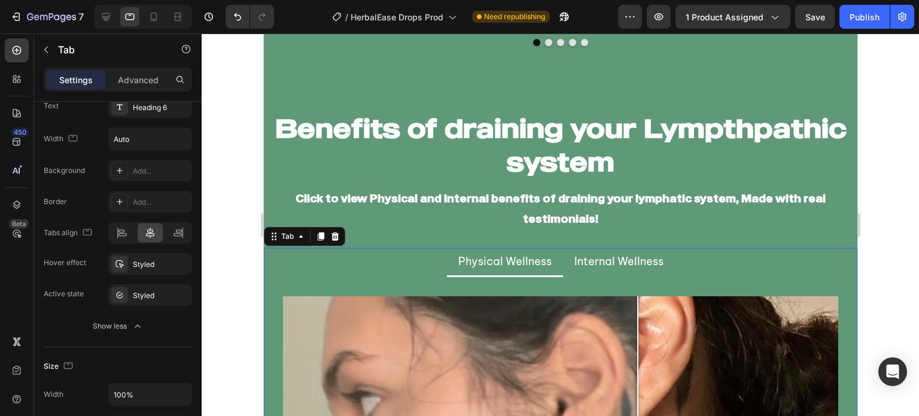
click at [217, 266] on div at bounding box center [561, 225] width 718 height 382
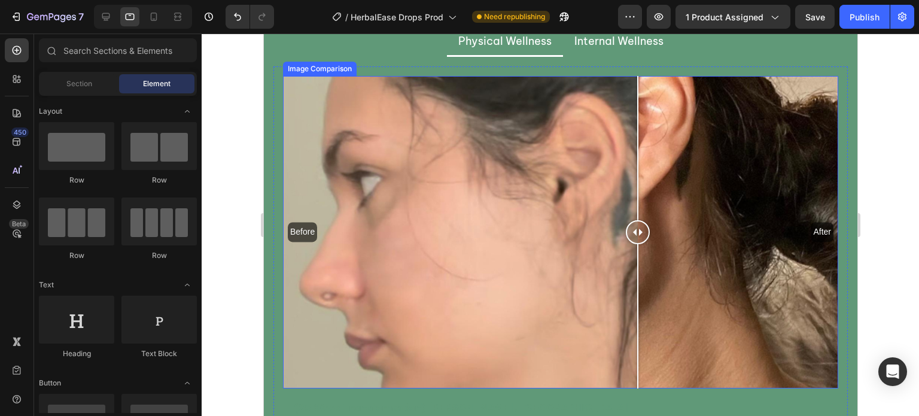
scroll to position [2882, 0]
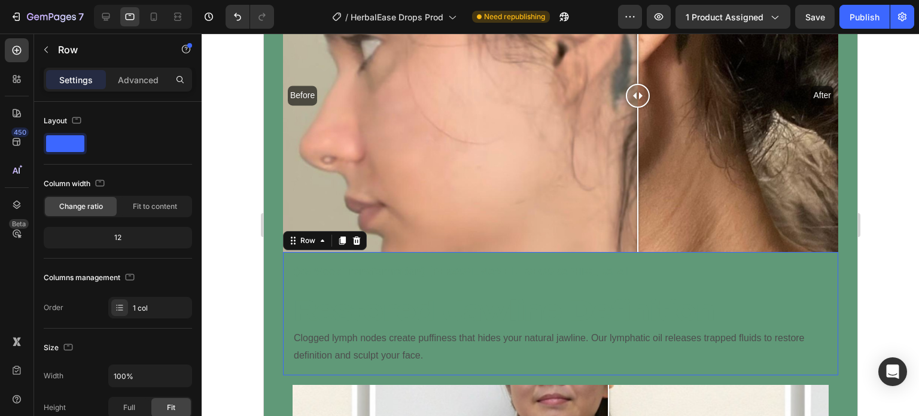
click at [286, 296] on div "(25 Week Transformation) Vanessa T, USA Text Block Restored Jawline Definition …" at bounding box center [559, 313] width 555 height 123
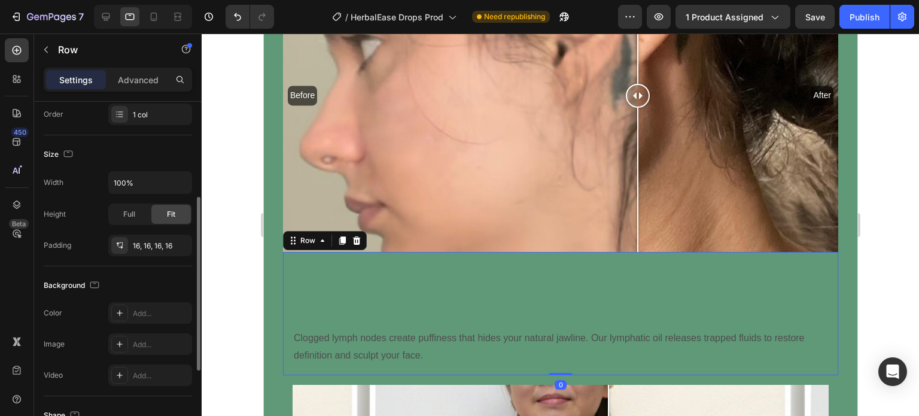
scroll to position [193, 0]
click at [128, 312] on div "Add..." at bounding box center [150, 313] width 84 height 22
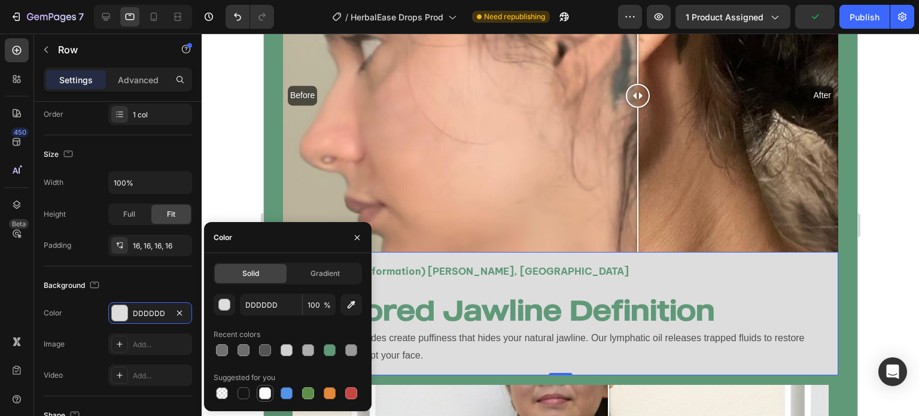
click at [267, 390] on div at bounding box center [265, 393] width 12 height 12
type input "FFFFFF"
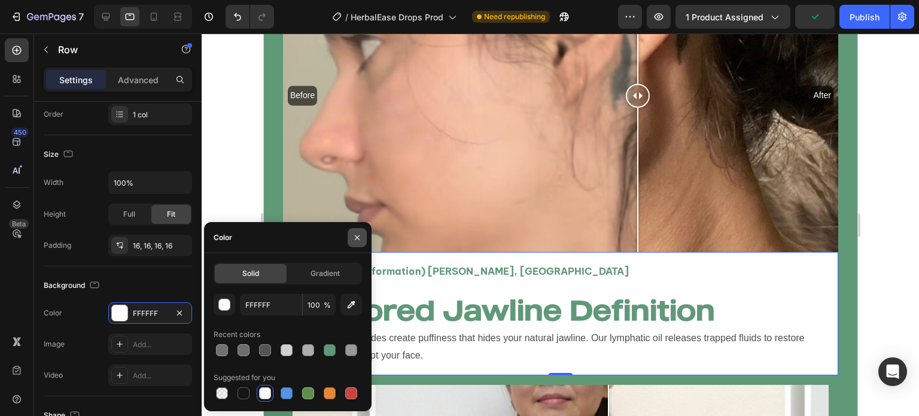
click at [357, 232] on button "button" at bounding box center [357, 237] width 19 height 19
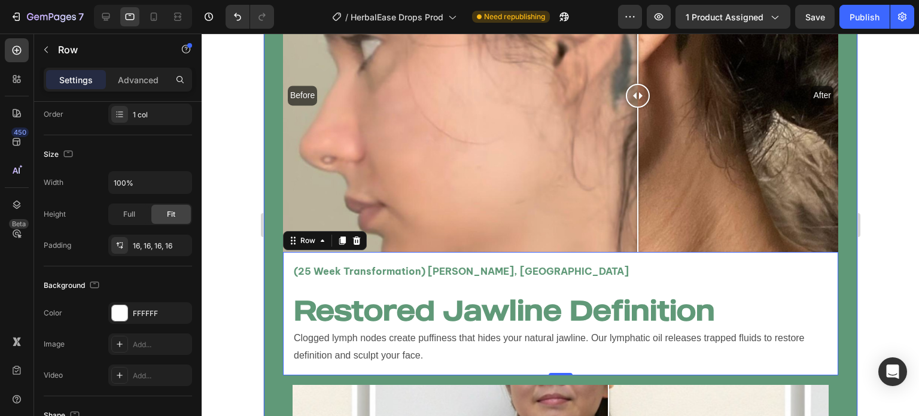
click at [211, 280] on div at bounding box center [561, 225] width 718 height 382
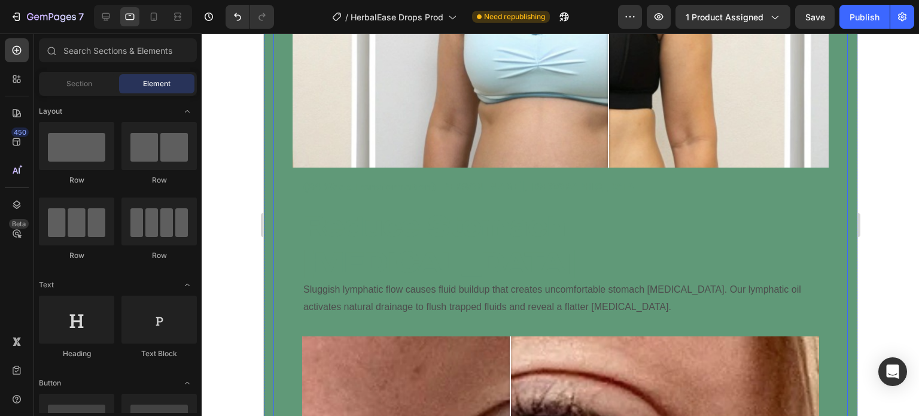
scroll to position [3404, 0]
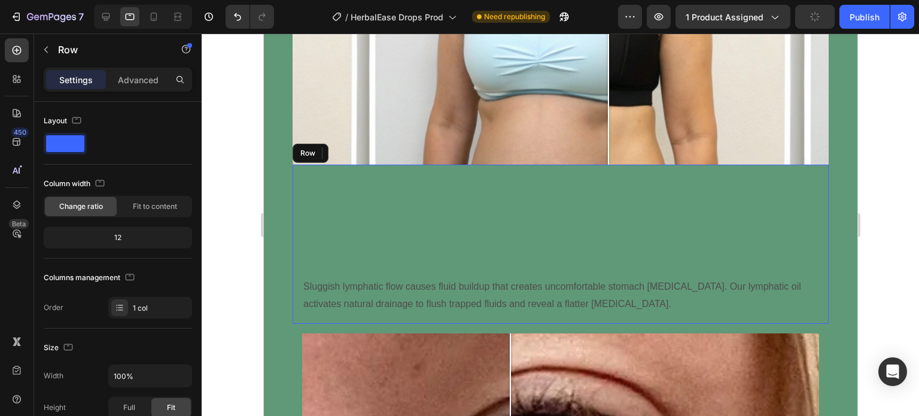
click at [296, 187] on div "(34 Week Transformation) Amy L, Canada Text Block Reduce Stomach Bloating Headi…" at bounding box center [560, 244] width 536 height 159
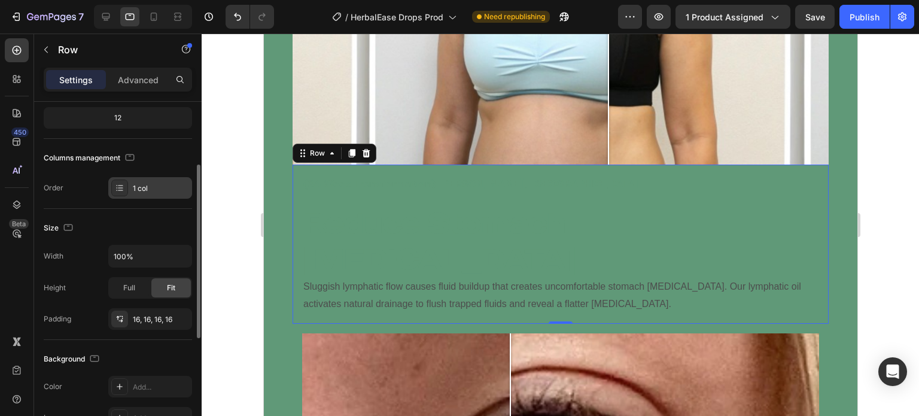
scroll to position [124, 0]
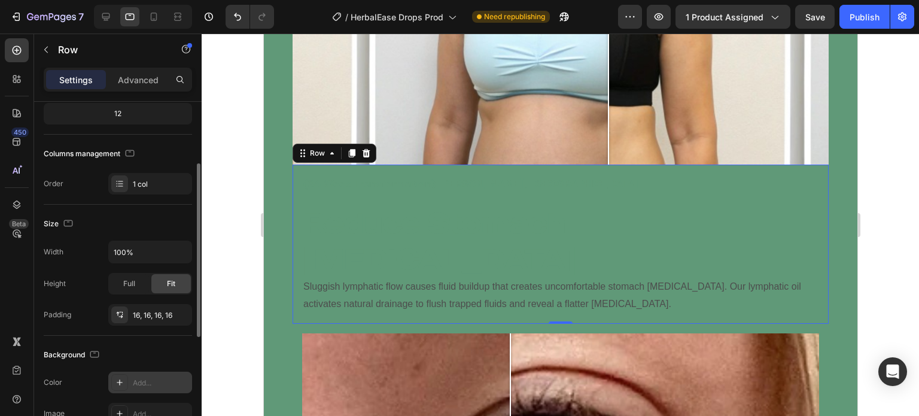
click at [123, 379] on icon at bounding box center [120, 383] width 10 height 10
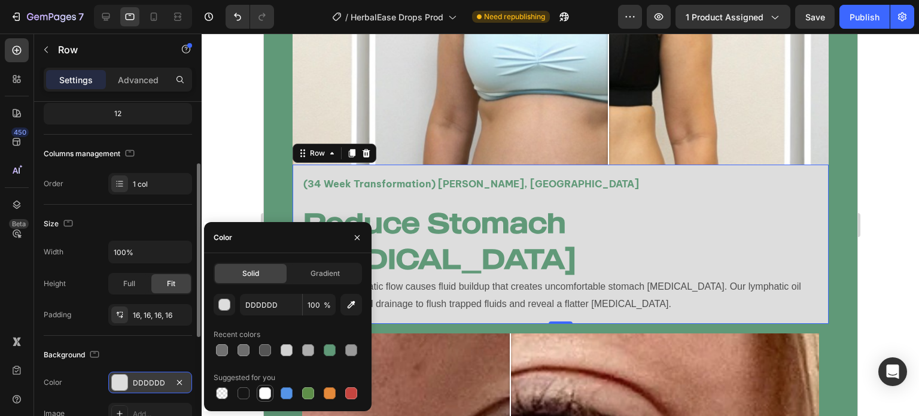
click at [266, 391] on div at bounding box center [265, 393] width 12 height 12
type input "FFFFFF"
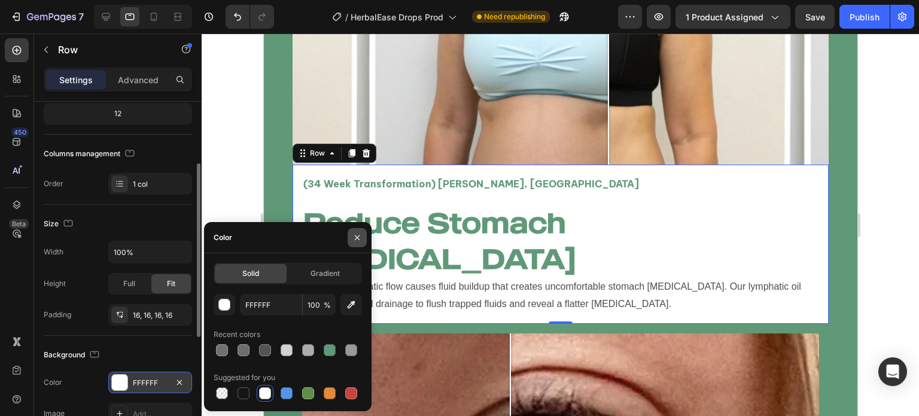
drag, startPoint x: 354, startPoint y: 239, endPoint x: 87, endPoint y: 209, distance: 267.9
click at [354, 239] on icon "button" at bounding box center [357, 238] width 10 height 10
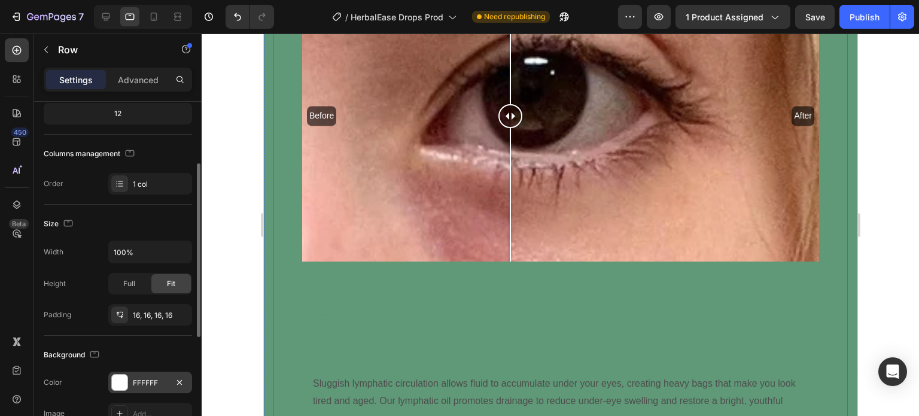
scroll to position [3767, 0]
click at [306, 261] on div "(2 Week Transformation) Melissa P, UK Text Block Reduced Heavy Under-Eye Bags H…" at bounding box center [560, 349] width 517 height 177
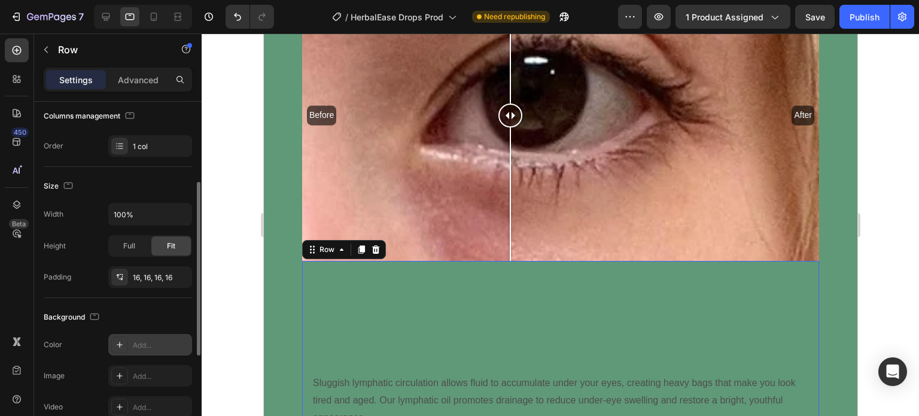
scroll to position [162, 0]
click at [151, 346] on div "Add..." at bounding box center [161, 345] width 56 height 11
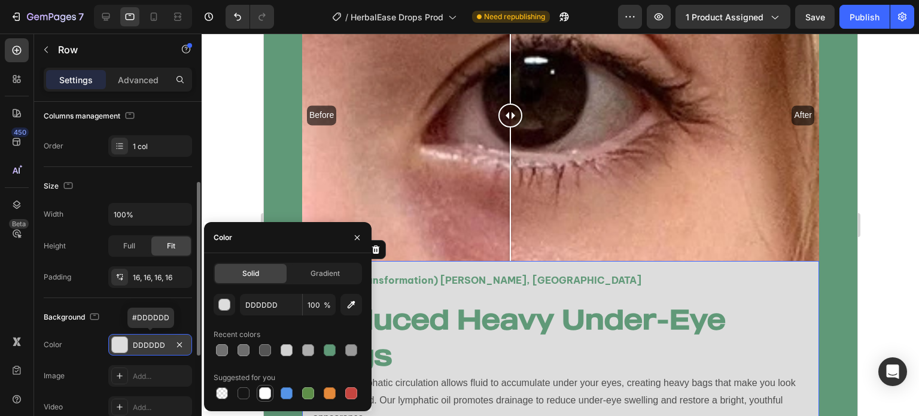
click at [270, 397] on div at bounding box center [265, 393] width 17 height 17
type input "FFFFFF"
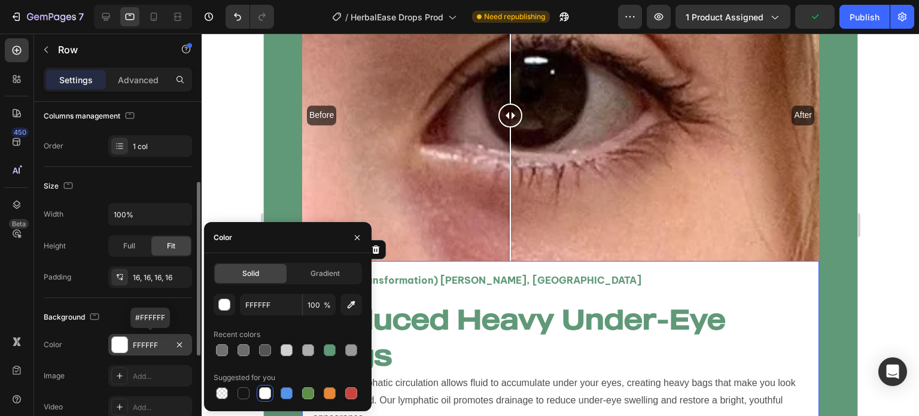
click at [226, 198] on div at bounding box center [561, 225] width 718 height 382
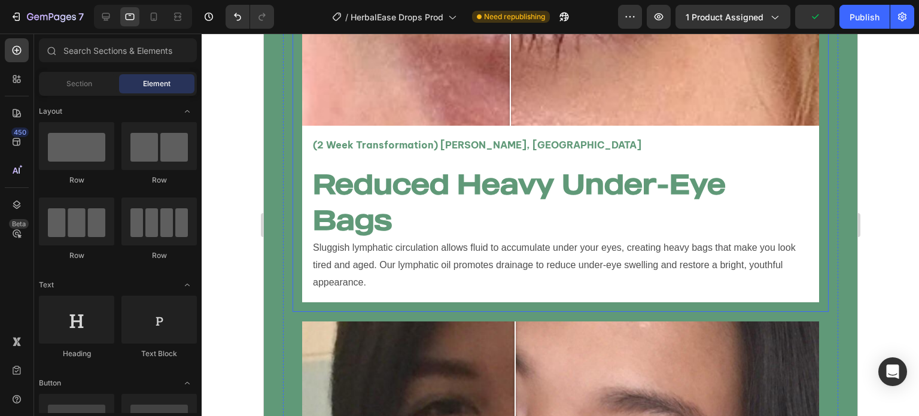
scroll to position [3982, 0]
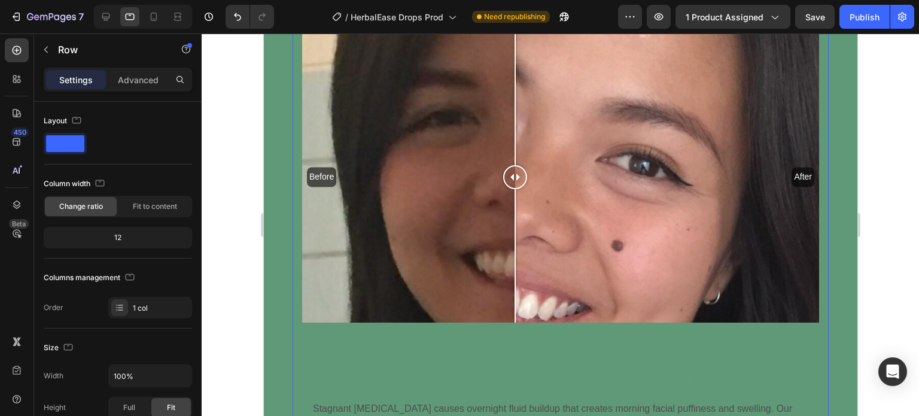
scroll to position [4196, 0]
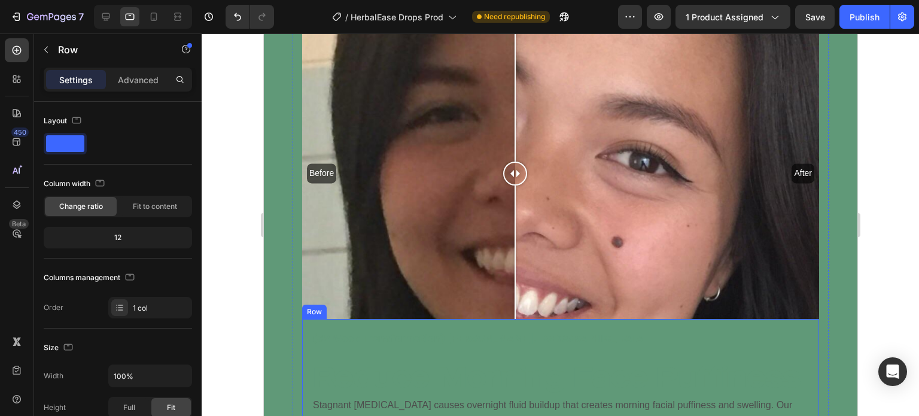
click at [302, 319] on div "(32 Week Transformation) Karen D, USA Text Block Reduce Morning Face Puffiness …" at bounding box center [560, 389] width 517 height 141
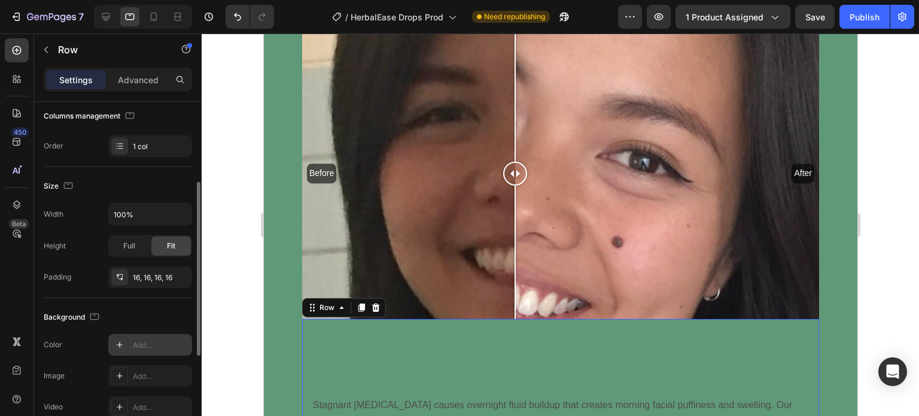
click at [129, 342] on div "Add..." at bounding box center [150, 345] width 84 height 22
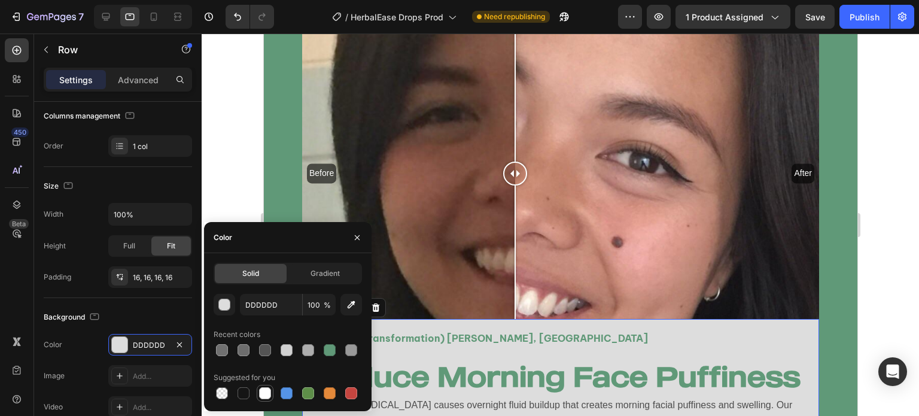
click at [263, 394] on div at bounding box center [265, 393] width 12 height 12
type input "FFFFFF"
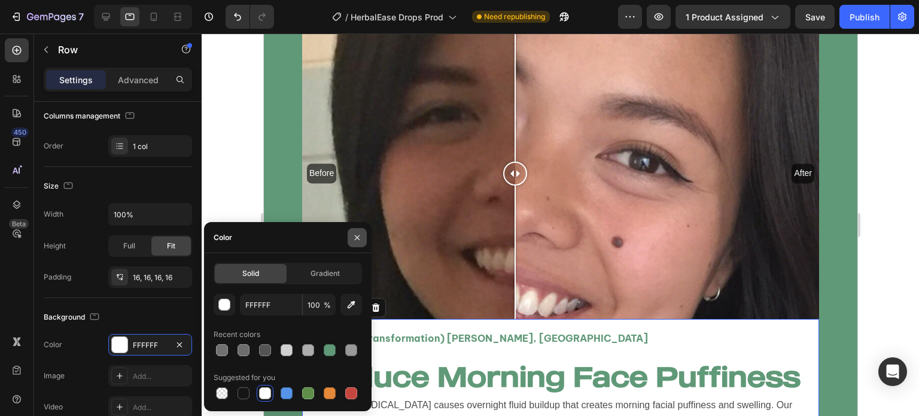
drag, startPoint x: 354, startPoint y: 240, endPoint x: 90, endPoint y: 206, distance: 266.6
click at [354, 240] on icon "button" at bounding box center [357, 238] width 10 height 10
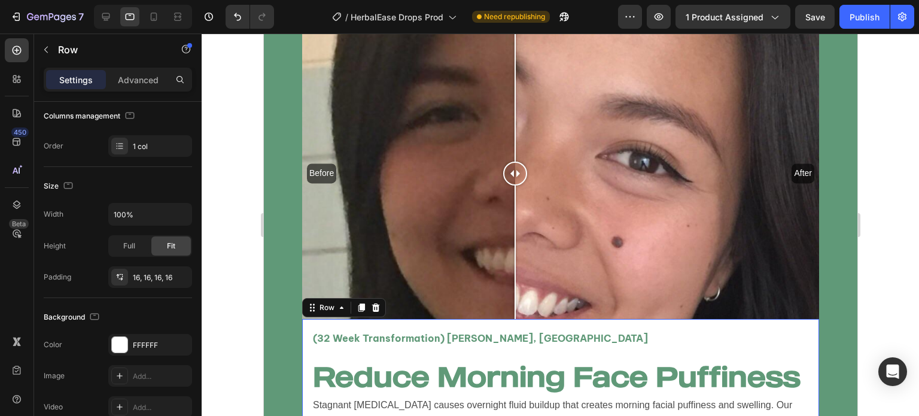
click at [237, 284] on div at bounding box center [561, 225] width 718 height 382
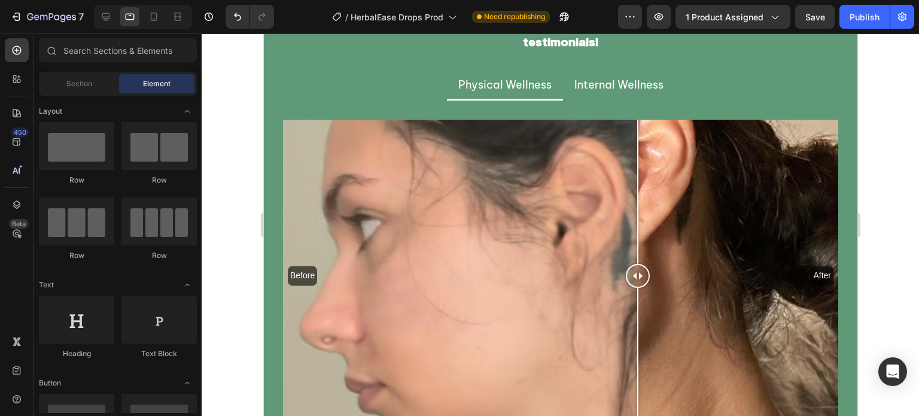
scroll to position [2521, 0]
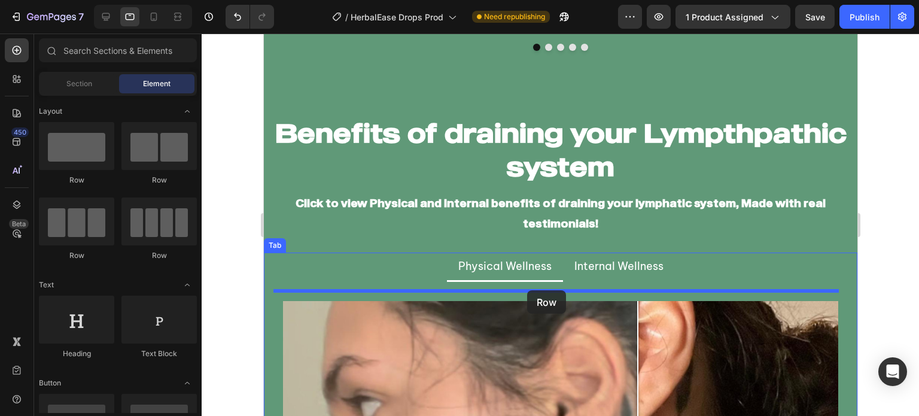
drag, startPoint x: 342, startPoint y: 275, endPoint x: 527, endPoint y: 290, distance: 185.0
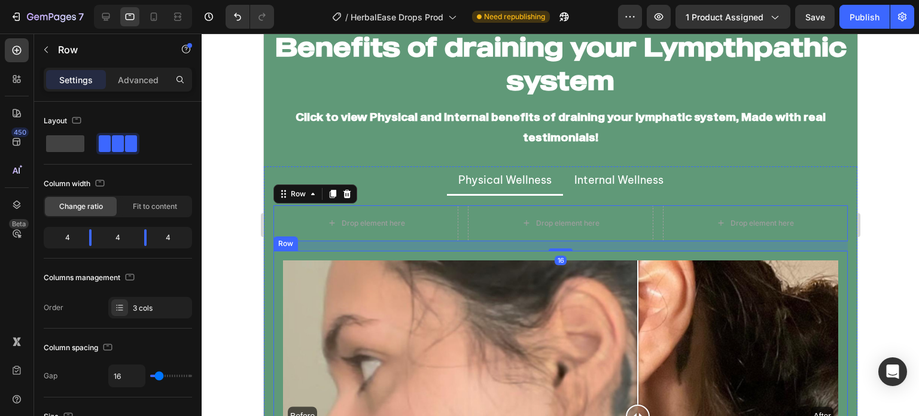
scroll to position [2609, 0]
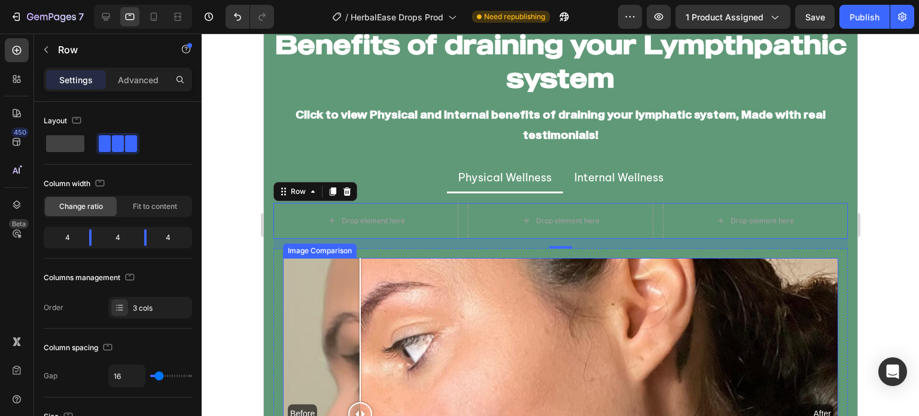
drag, startPoint x: 396, startPoint y: 337, endPoint x: 360, endPoint y: 277, distance: 70.1
click at [360, 277] on div "Before After" at bounding box center [559, 414] width 555 height 312
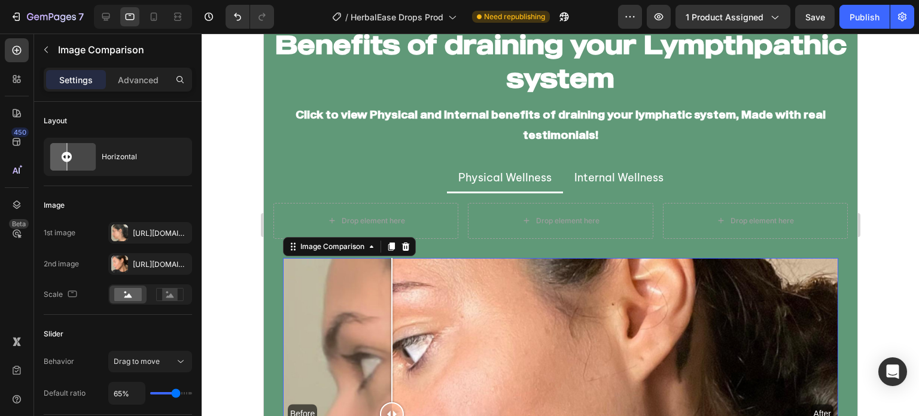
drag, startPoint x: 412, startPoint y: 299, endPoint x: 391, endPoint y: 262, distance: 42.1
click at [391, 262] on div "Before After" at bounding box center [559, 414] width 555 height 312
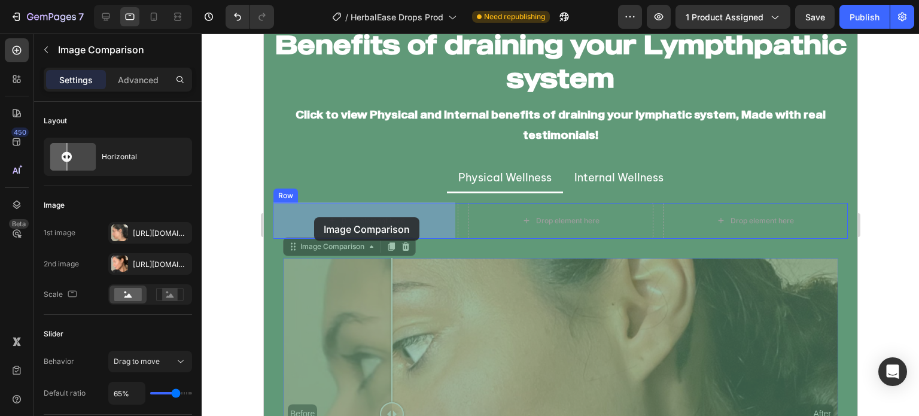
drag, startPoint x: 294, startPoint y: 247, endPoint x: 314, endPoint y: 217, distance: 35.0
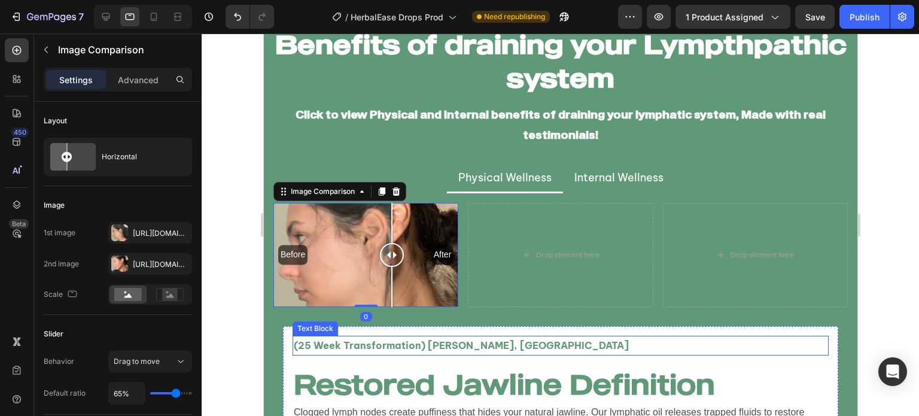
scroll to position [2648, 0]
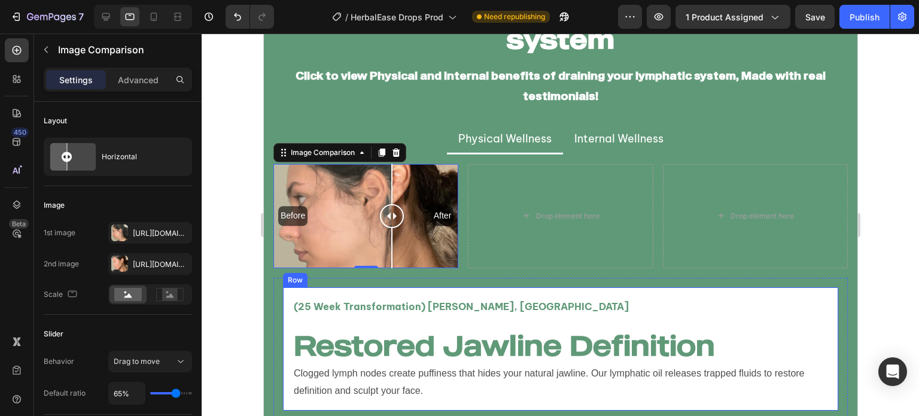
click at [285, 294] on div "(25 Week Transformation) Vanessa T, USA Text Block Restored Jawline Definition …" at bounding box center [559, 348] width 555 height 123
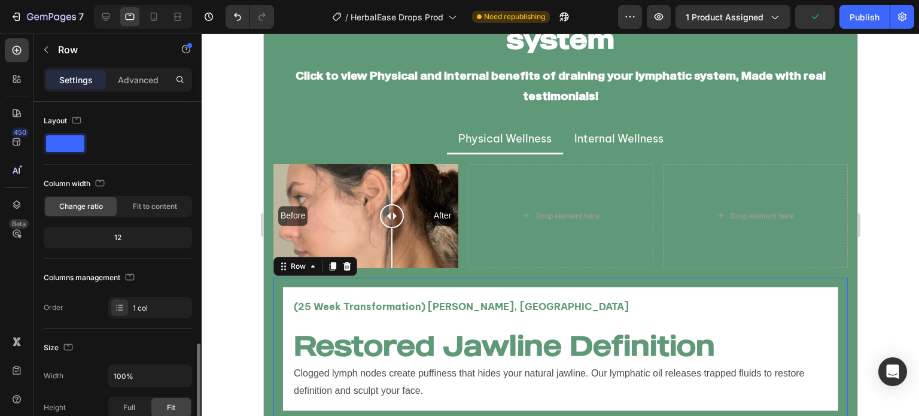
scroll to position [162, 0]
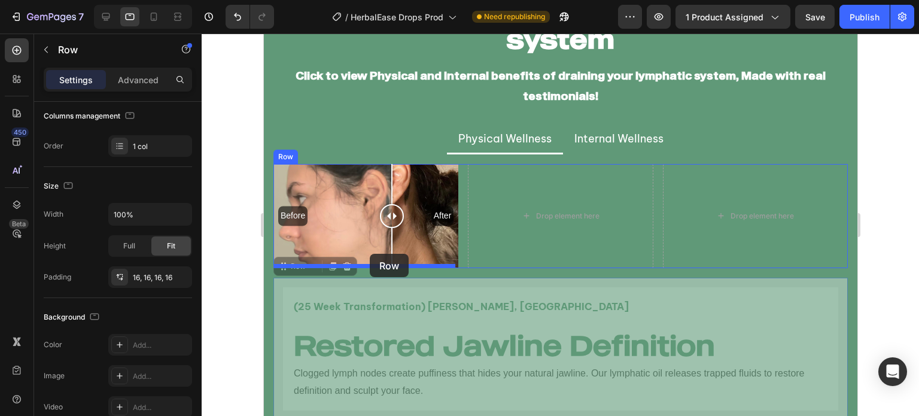
drag, startPoint x: 284, startPoint y: 265, endPoint x: 369, endPoint y: 254, distance: 86.3
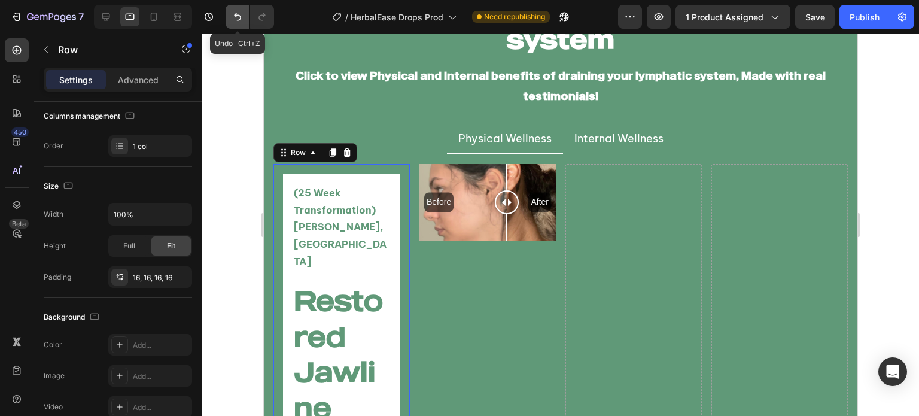
click at [239, 26] on button "Undo/Redo" at bounding box center [238, 17] width 24 height 24
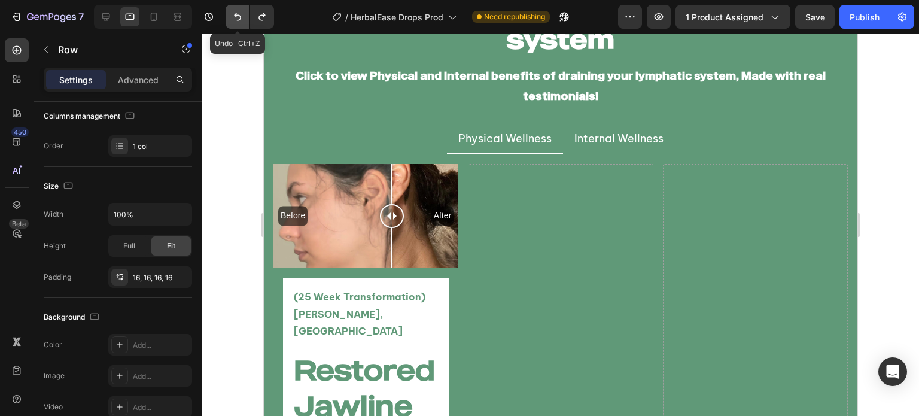
click at [239, 26] on button "Undo/Redo" at bounding box center [238, 17] width 24 height 24
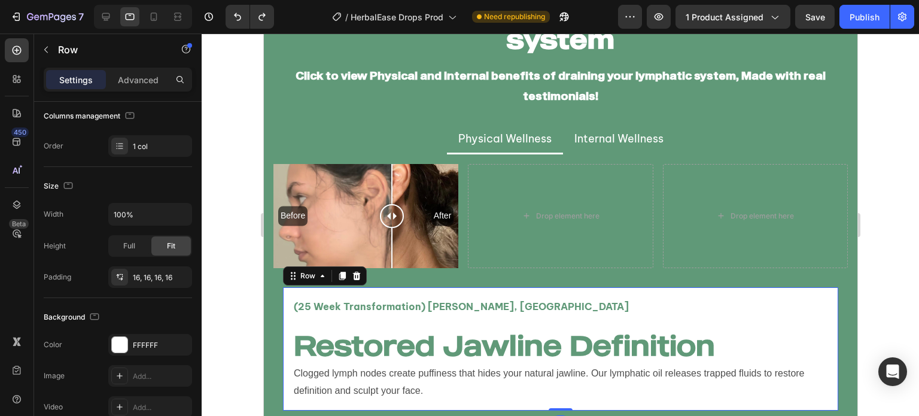
click at [285, 291] on div "(25 Week Transformation) Vanessa T, USA Text Block Restored Jawline Definition …" at bounding box center [559, 348] width 555 height 123
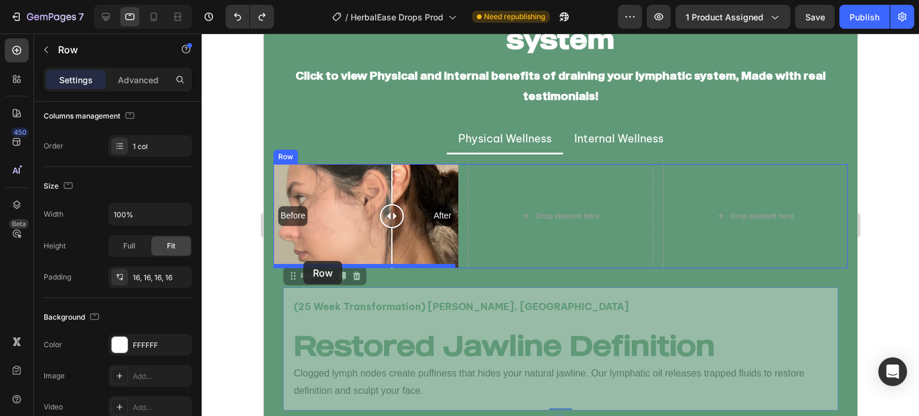
drag, startPoint x: 290, startPoint y: 273, endPoint x: 303, endPoint y: 261, distance: 17.8
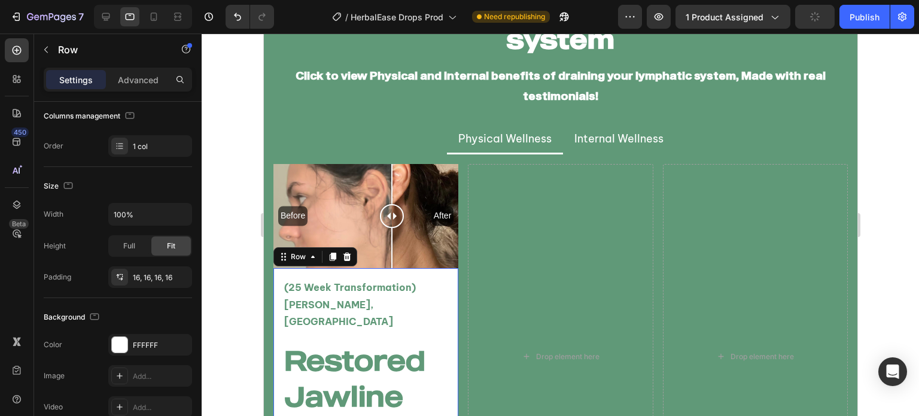
click at [236, 257] on div at bounding box center [561, 225] width 718 height 382
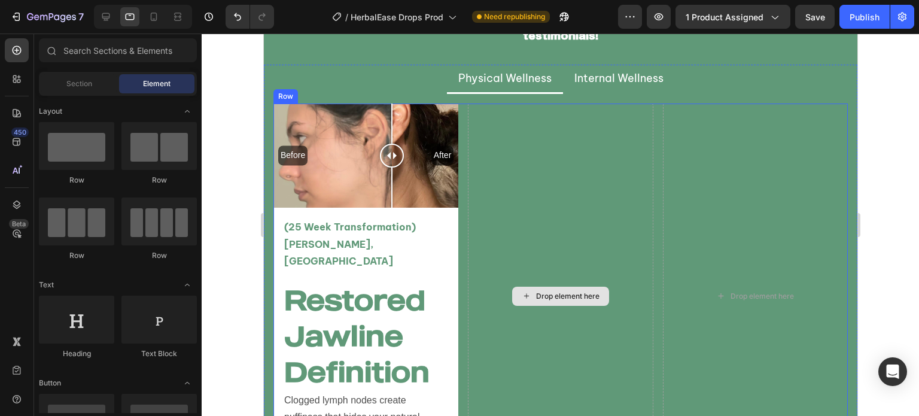
scroll to position [2705, 0]
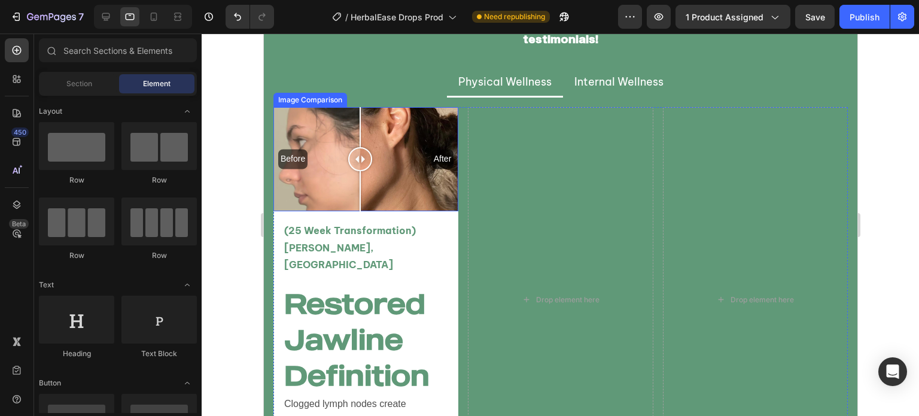
click at [360, 181] on div "Before After" at bounding box center [365, 159] width 185 height 104
click at [377, 180] on div "Before After" at bounding box center [365, 159] width 185 height 104
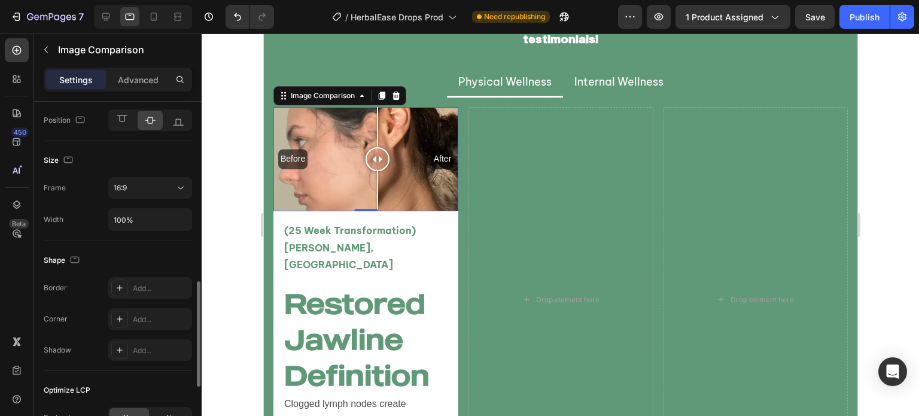
scroll to position [592, 0]
click at [145, 184] on div "16:9" at bounding box center [144, 188] width 61 height 11
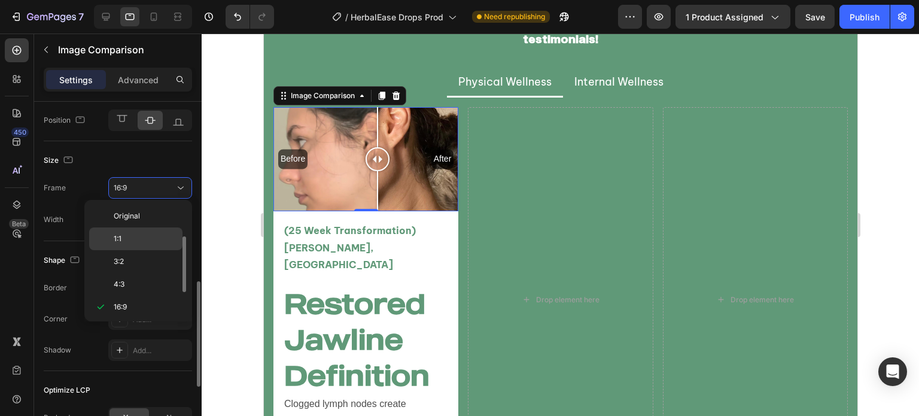
scroll to position [22, 0]
click at [143, 217] on p "1:1" at bounding box center [145, 217] width 63 height 11
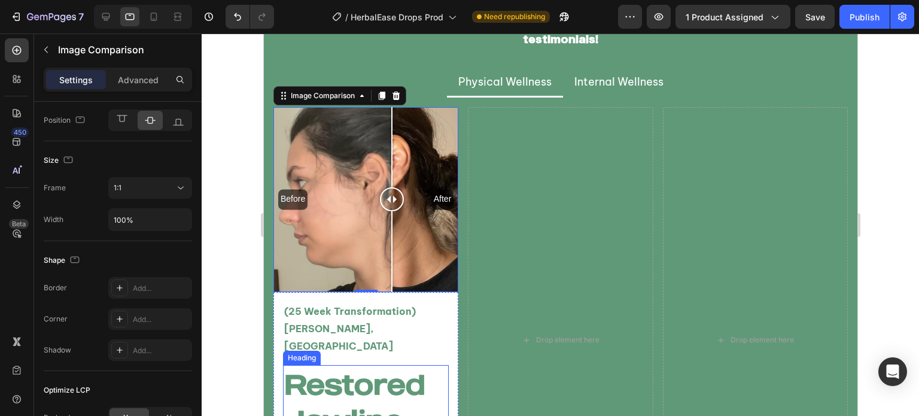
click at [343, 391] on h2 "Restored Jawline Definition" at bounding box center [365, 420] width 166 height 110
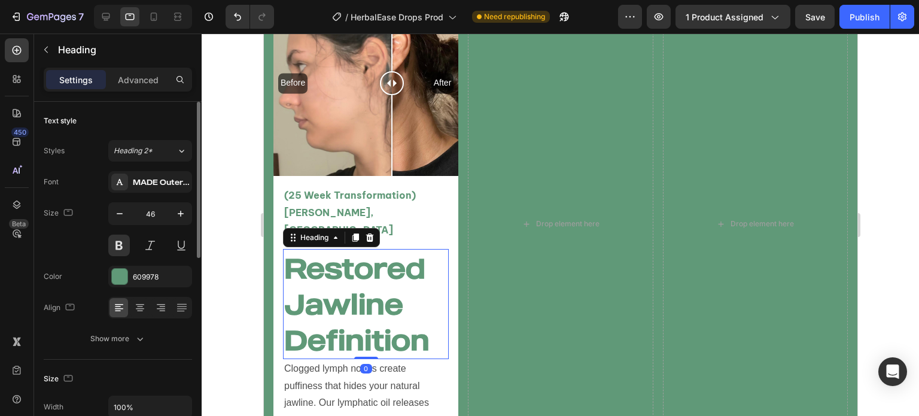
scroll to position [2820, 0]
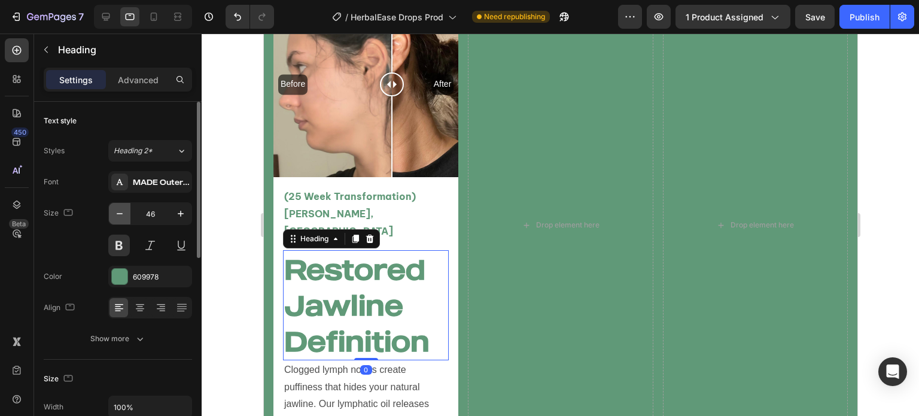
click at [122, 215] on icon "button" at bounding box center [120, 214] width 12 height 12
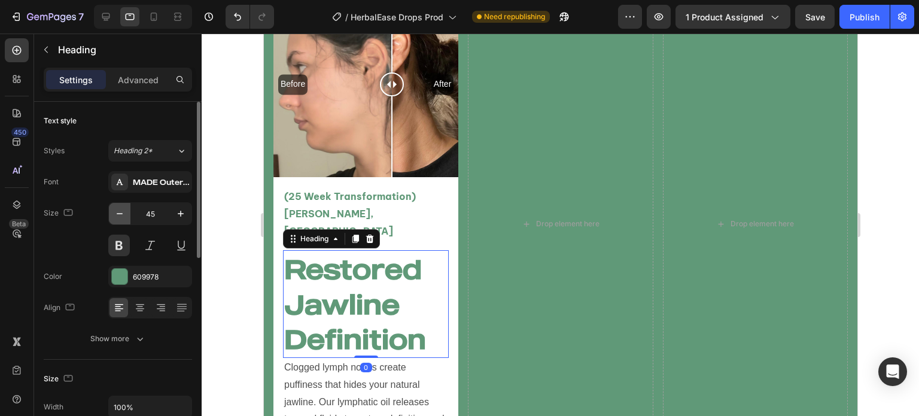
click at [122, 215] on icon "button" at bounding box center [120, 214] width 12 height 12
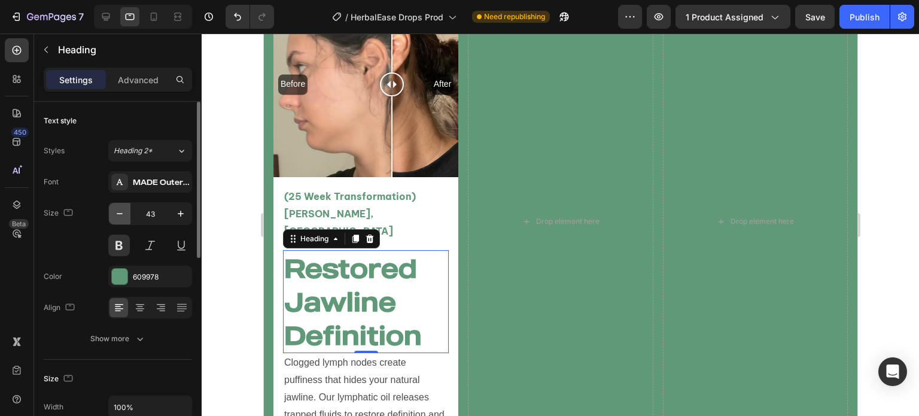
click at [122, 215] on icon "button" at bounding box center [120, 214] width 12 height 12
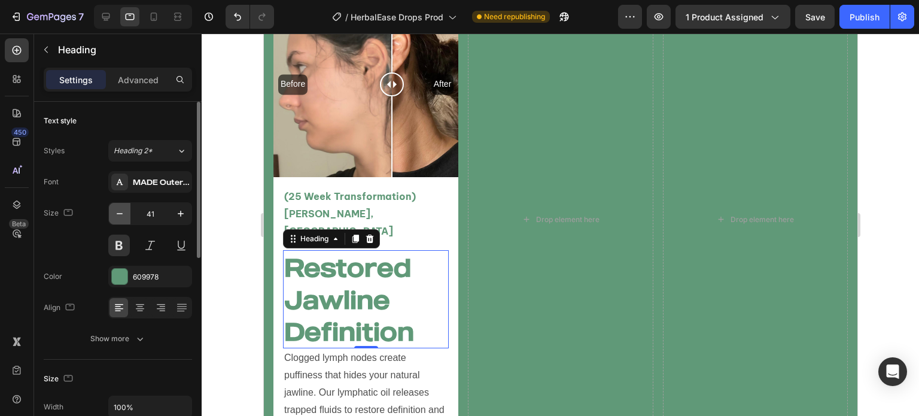
click at [122, 215] on icon "button" at bounding box center [120, 214] width 12 height 12
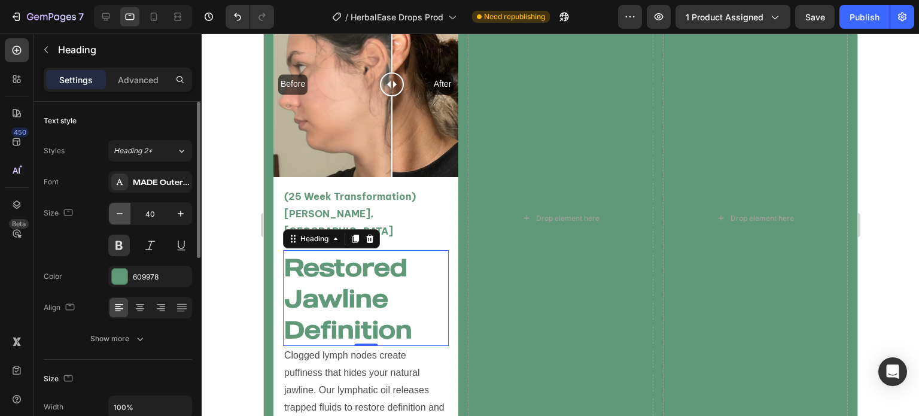
click at [122, 215] on icon "button" at bounding box center [120, 214] width 12 height 12
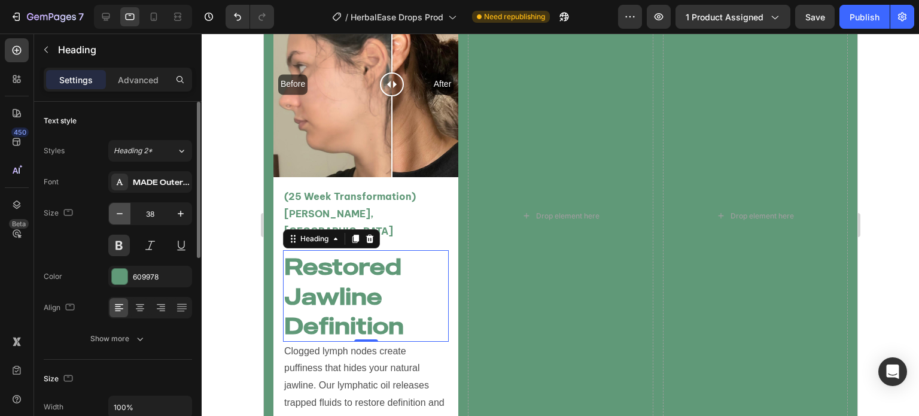
click at [122, 215] on icon "button" at bounding box center [120, 214] width 12 height 12
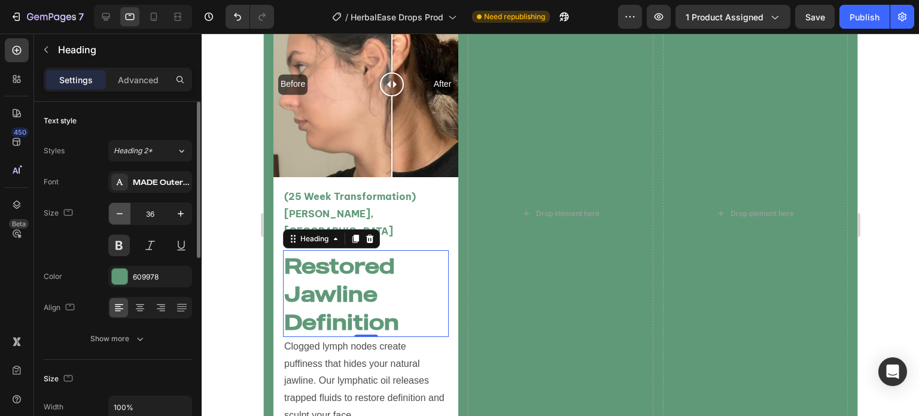
click at [122, 215] on icon "button" at bounding box center [120, 214] width 12 height 12
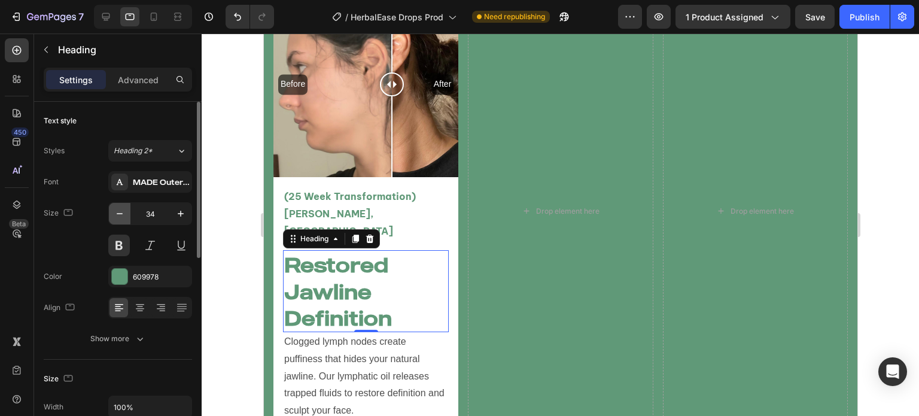
click at [122, 215] on icon "button" at bounding box center [120, 214] width 12 height 12
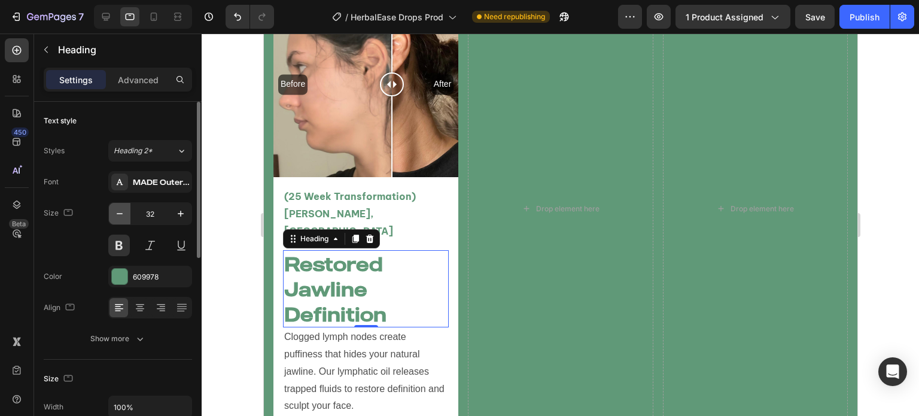
click at [122, 215] on icon "button" at bounding box center [120, 214] width 12 height 12
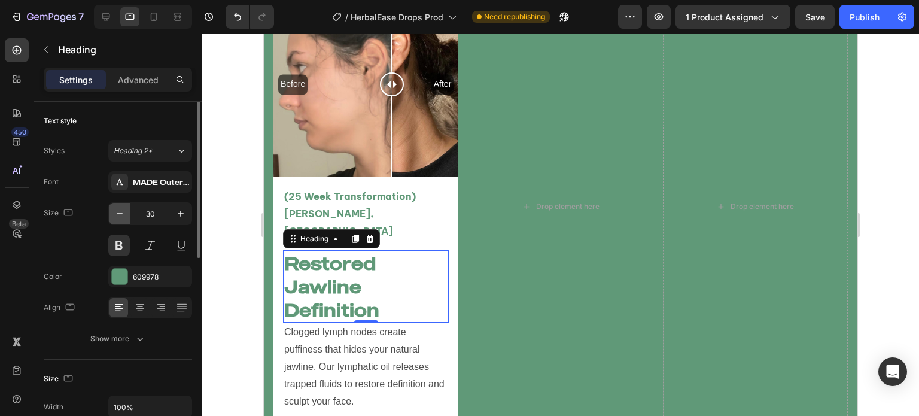
click at [122, 215] on icon "button" at bounding box center [120, 214] width 12 height 12
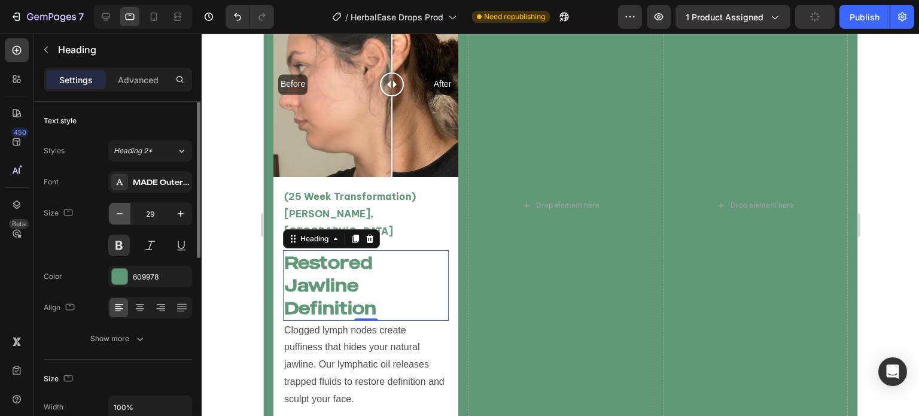
click at [122, 215] on icon "button" at bounding box center [120, 214] width 12 height 12
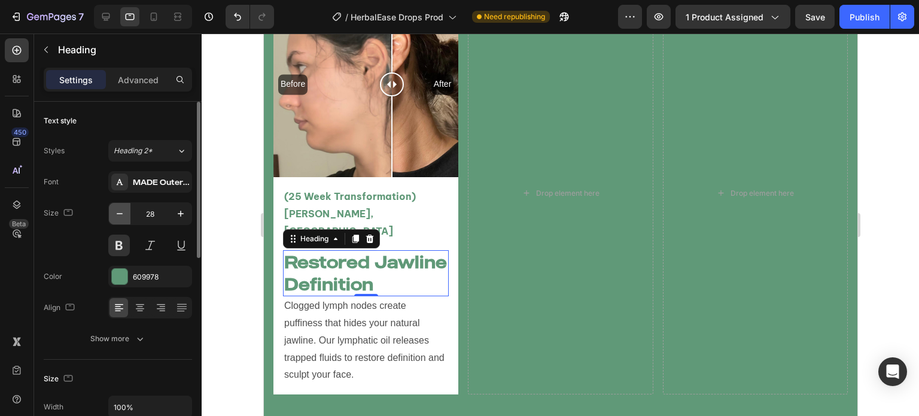
click at [122, 215] on icon "button" at bounding box center [120, 214] width 12 height 12
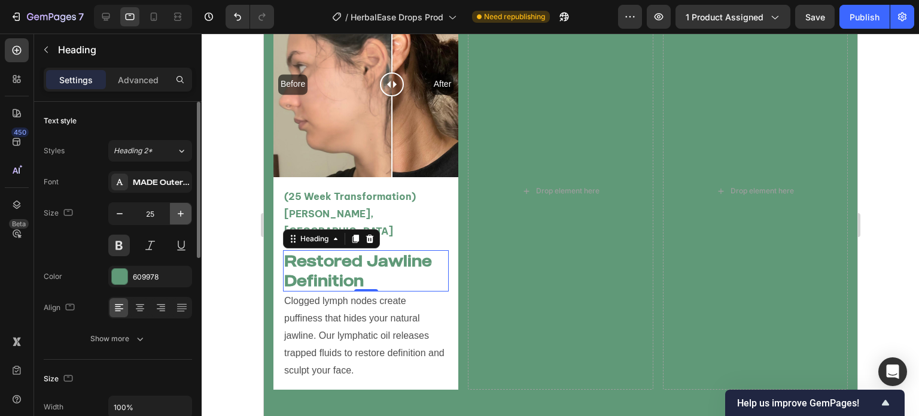
click at [184, 210] on icon "button" at bounding box center [181, 214] width 12 height 12
type input "26"
click at [224, 219] on div at bounding box center [561, 225] width 718 height 382
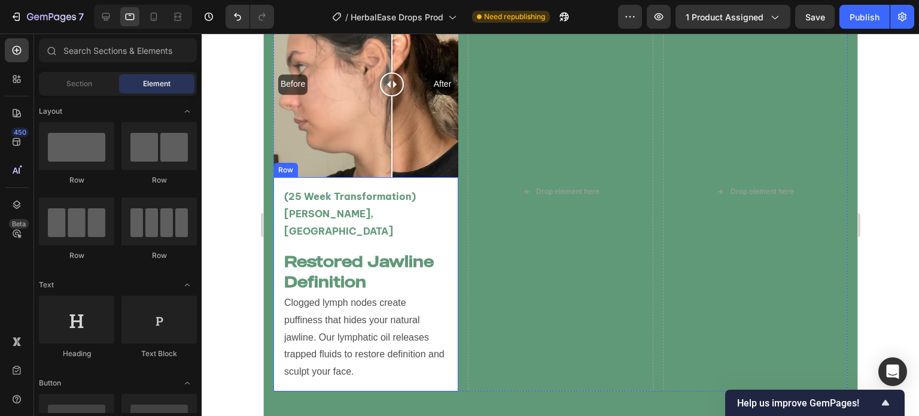
scroll to position [2712, 0]
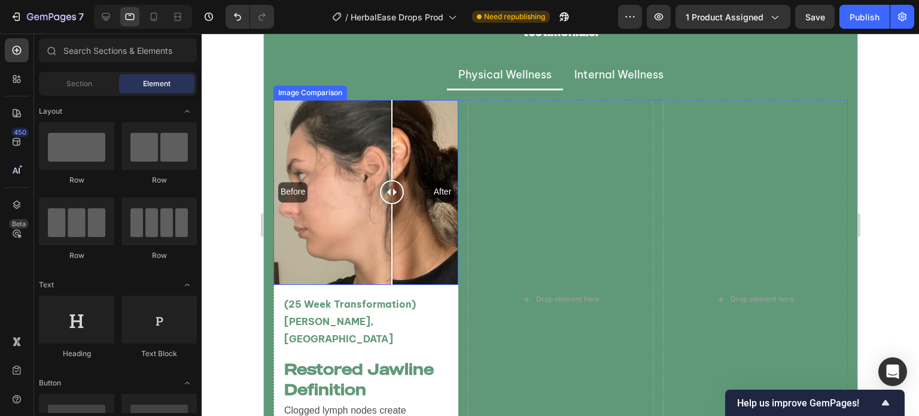
click at [313, 236] on div "Before After" at bounding box center [365, 192] width 185 height 185
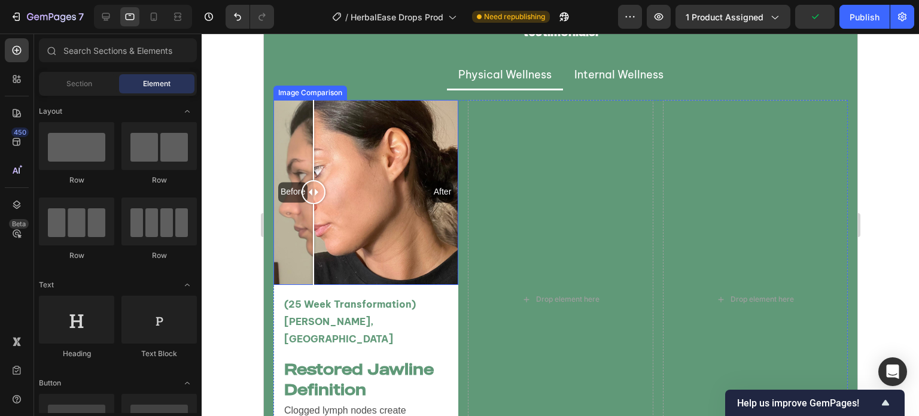
click at [350, 239] on div "Before After" at bounding box center [365, 192] width 185 height 185
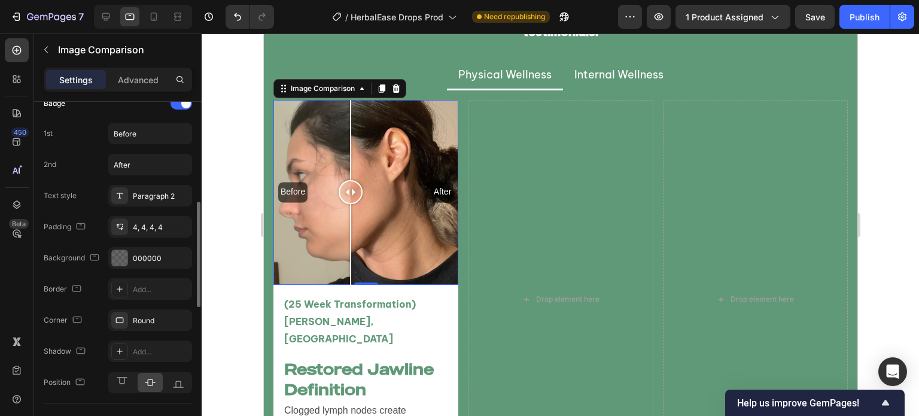
scroll to position [333, 0]
click at [124, 378] on icon at bounding box center [122, 380] width 12 height 12
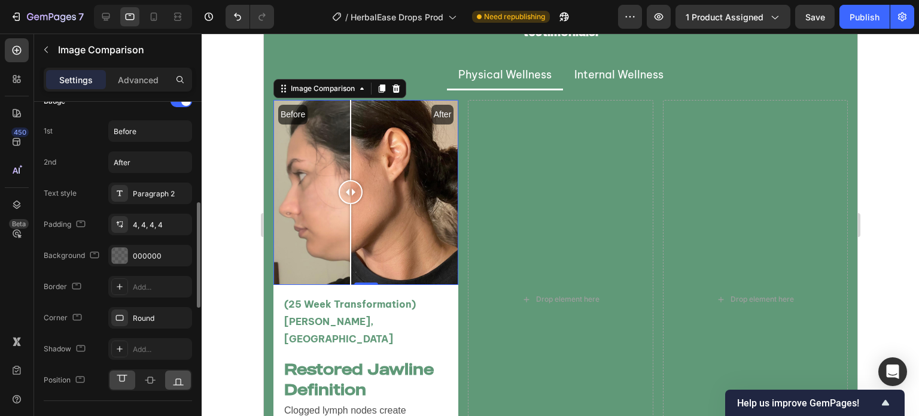
click at [178, 379] on icon at bounding box center [178, 380] width 12 height 12
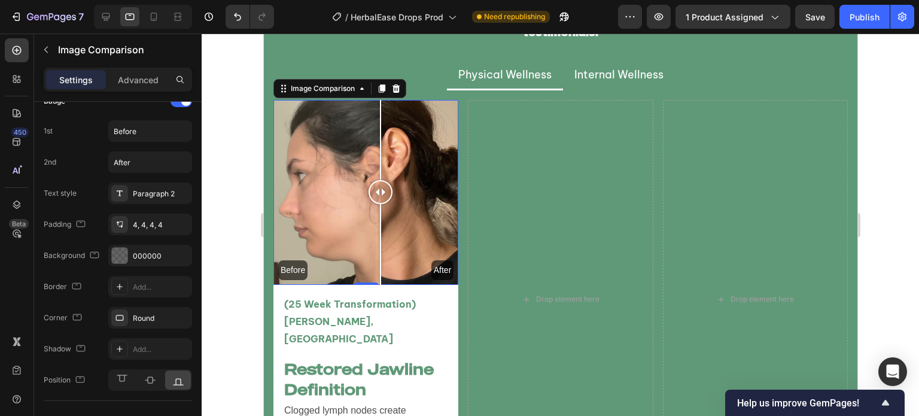
drag, startPoint x: 334, startPoint y: 200, endPoint x: 381, endPoint y: 238, distance: 60.5
click at [381, 238] on div "Before After" at bounding box center [365, 192] width 185 height 185
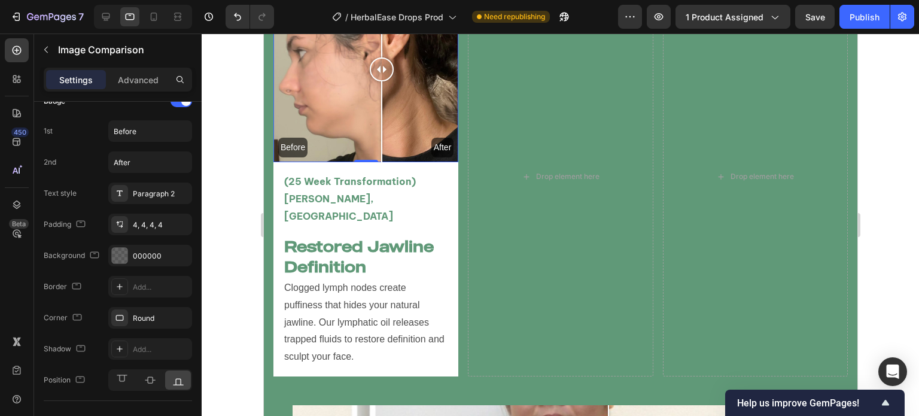
scroll to position [2834, 0]
click at [241, 256] on div at bounding box center [561, 225] width 718 height 382
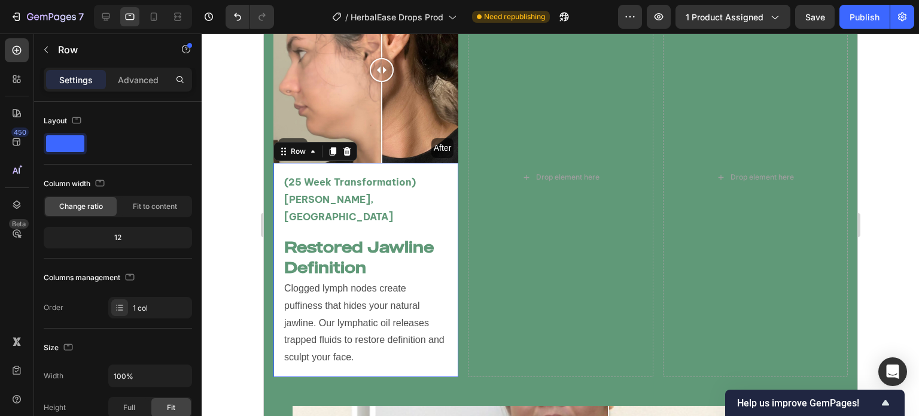
click at [277, 348] on div "(25 Week Transformation) Vanessa T, USA Text Block Restored Jawline Definition …" at bounding box center [365, 270] width 185 height 214
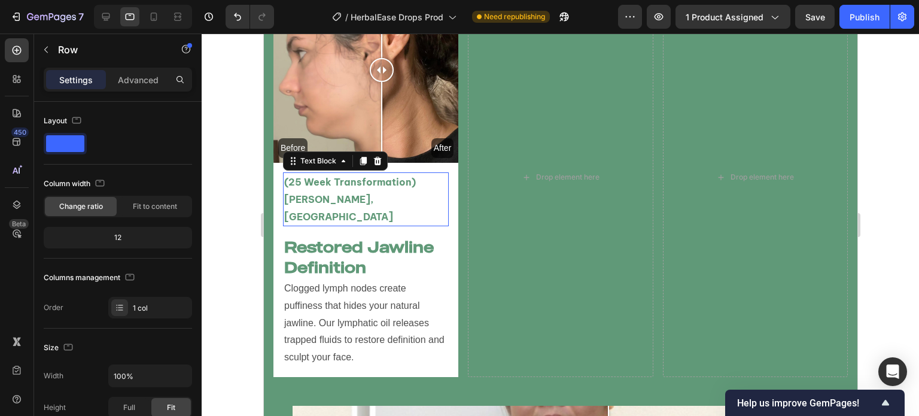
click at [356, 191] on p "(25 Week Transformation) [PERSON_NAME], [GEOGRAPHIC_DATA]" at bounding box center [365, 199] width 163 height 51
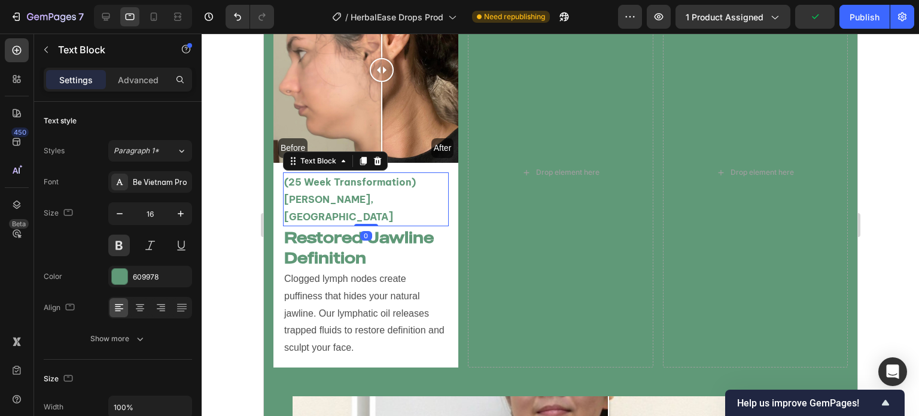
drag, startPoint x: 364, startPoint y: 215, endPoint x: 374, endPoint y: 181, distance: 34.9
click at [374, 181] on div "(25 Week Transformation) Vanessa T, USA Text Block 0" at bounding box center [365, 199] width 166 height 54
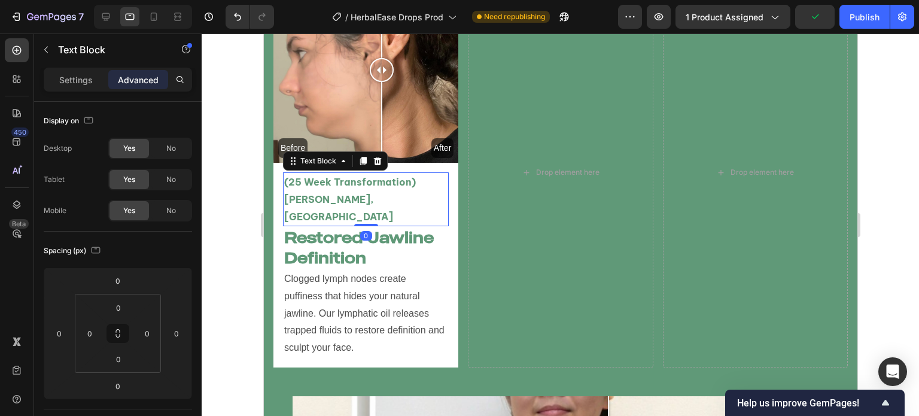
click at [247, 224] on div at bounding box center [561, 225] width 718 height 382
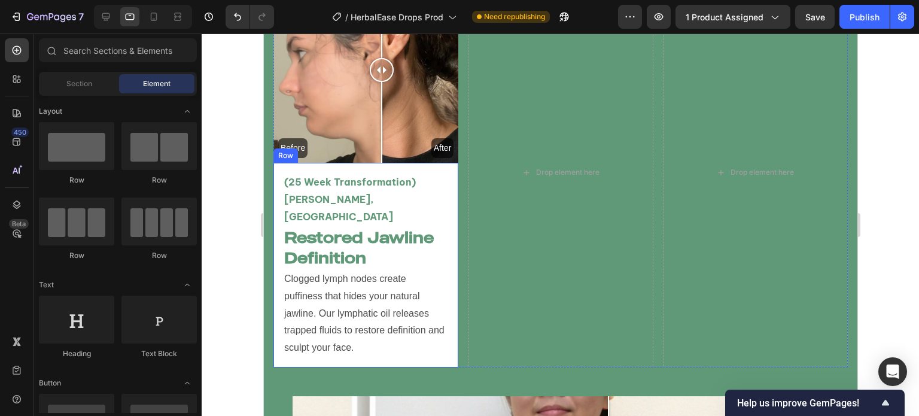
click at [276, 270] on div "(25 Week Transformation) Vanessa T, USA Text Block Restored Jawline Definition …" at bounding box center [365, 265] width 185 height 205
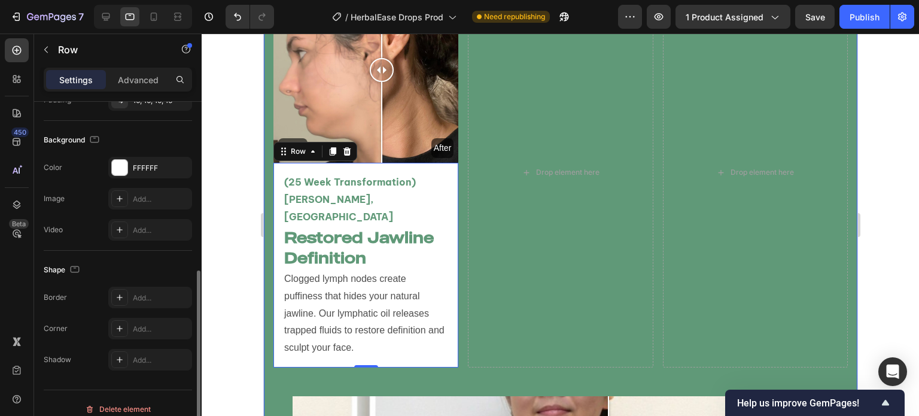
scroll to position [339, 0]
click at [138, 330] on div "Add..." at bounding box center [161, 328] width 56 height 11
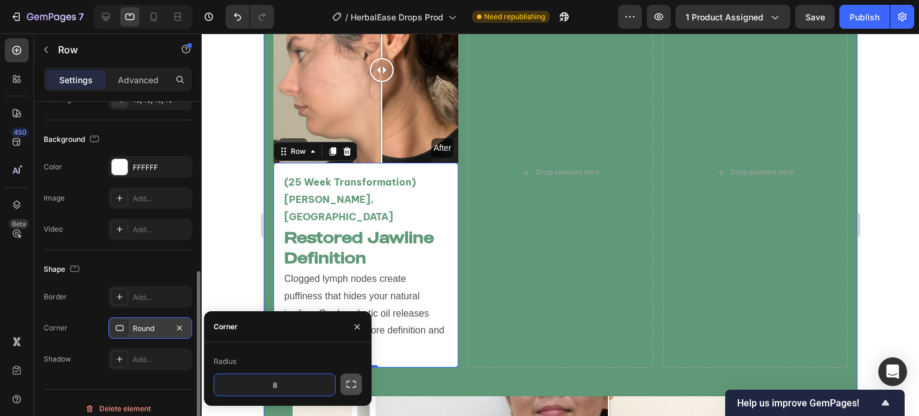
click at [355, 388] on icon "button" at bounding box center [351, 384] width 12 height 12
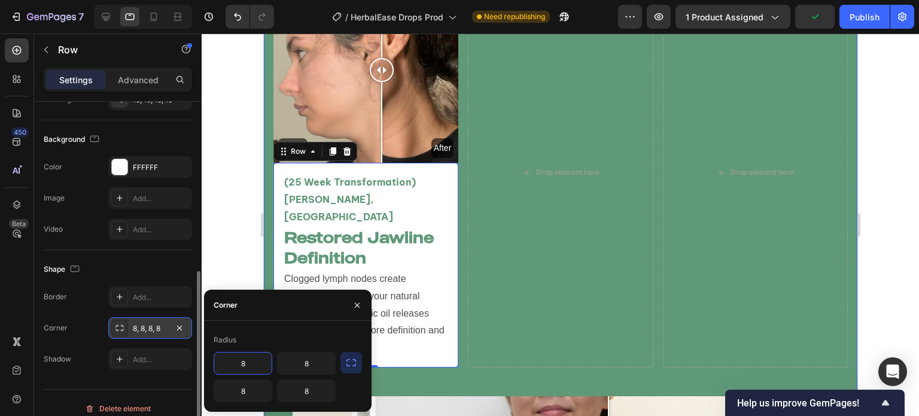
click at [252, 361] on input "8" at bounding box center [242, 363] width 57 height 22
click at [301, 357] on input "8" at bounding box center [306, 363] width 57 height 22
click at [306, 392] on input "8" at bounding box center [306, 391] width 57 height 22
type input "20"
click at [246, 380] on input "8" at bounding box center [242, 391] width 57 height 22
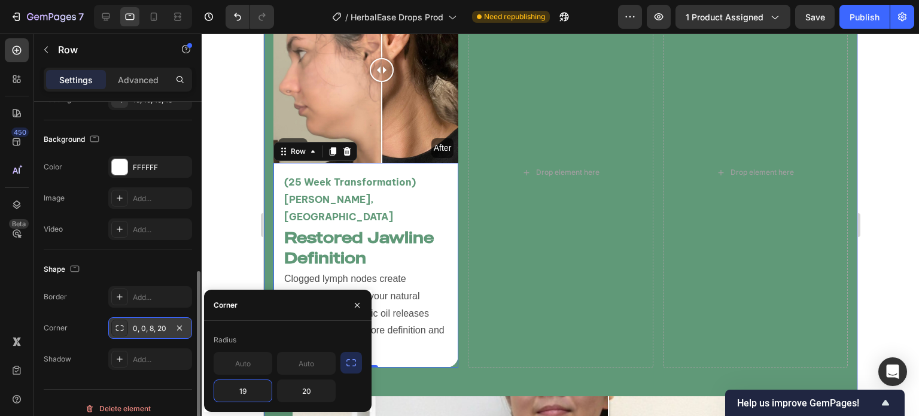
type input "20"
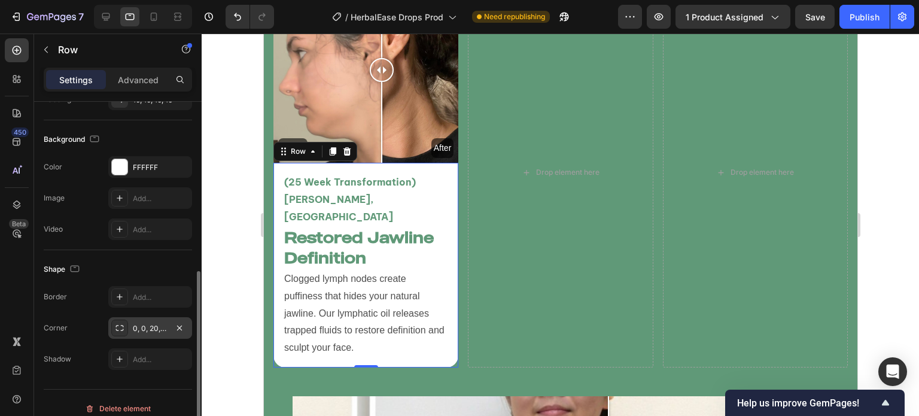
click at [224, 212] on div at bounding box center [561, 225] width 718 height 382
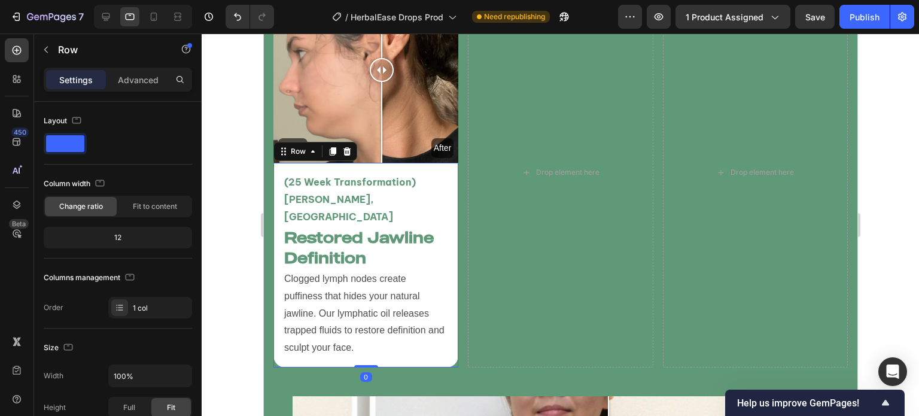
click at [436, 340] on div "(25 Week Transformation) Vanessa T, USA Text Block Restored Jawline Definition …" at bounding box center [365, 265] width 185 height 205
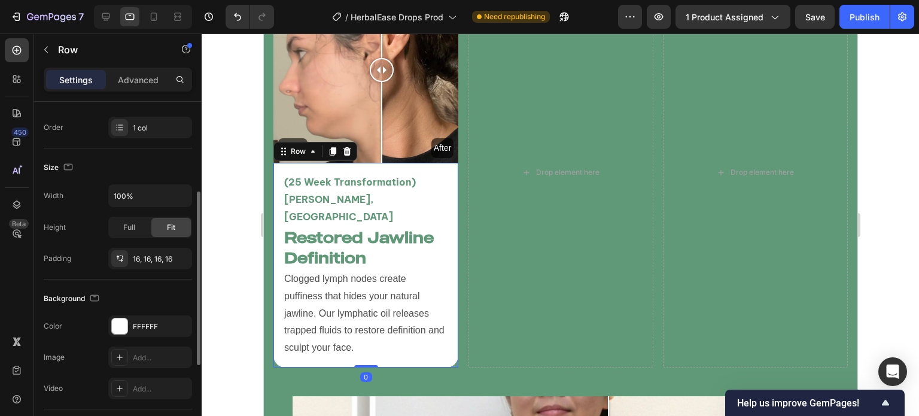
scroll to position [180, 0]
click at [151, 258] on div "16, 16, 16, 16" at bounding box center [150, 259] width 35 height 11
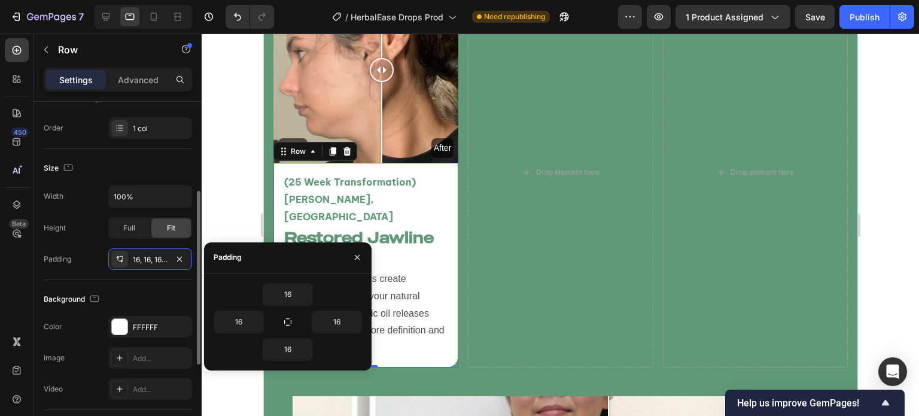
click at [123, 291] on div "Background" at bounding box center [118, 299] width 148 height 19
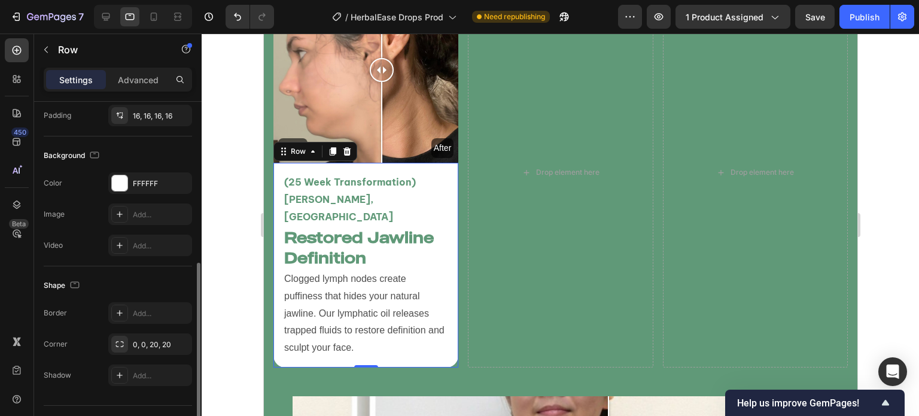
scroll to position [323, 0]
click at [129, 339] on div "0, 0, 20, 20" at bounding box center [150, 344] width 84 height 22
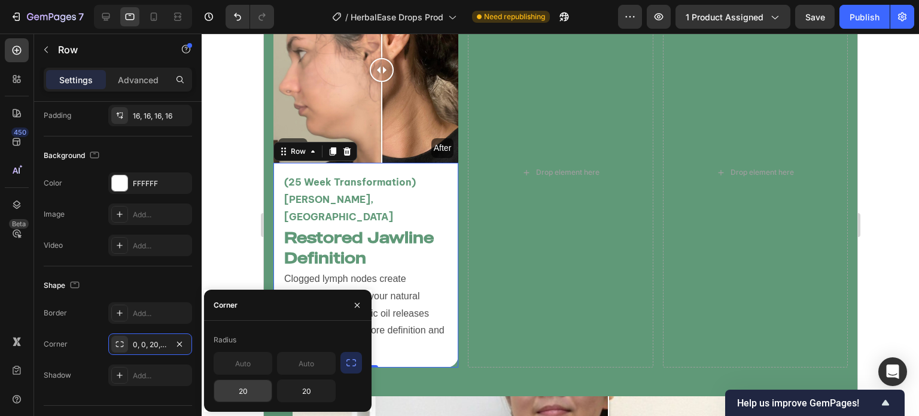
click at [250, 389] on input "20" at bounding box center [242, 391] width 57 height 22
type input "15"
click at [233, 245] on div at bounding box center [561, 225] width 718 height 382
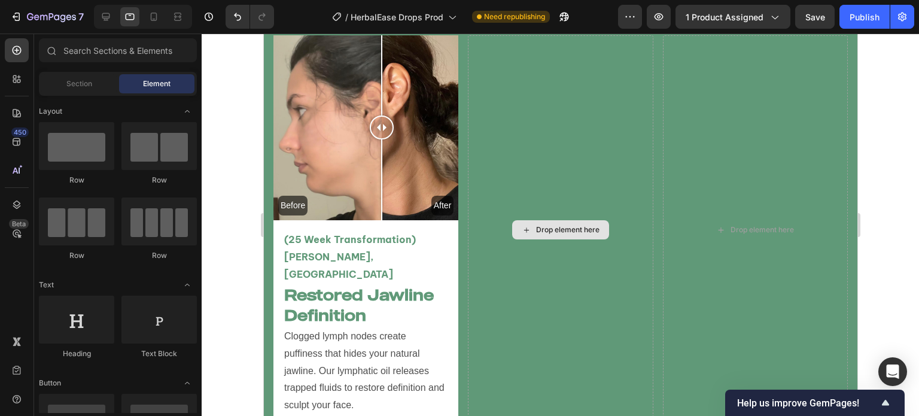
scroll to position [2667, 0]
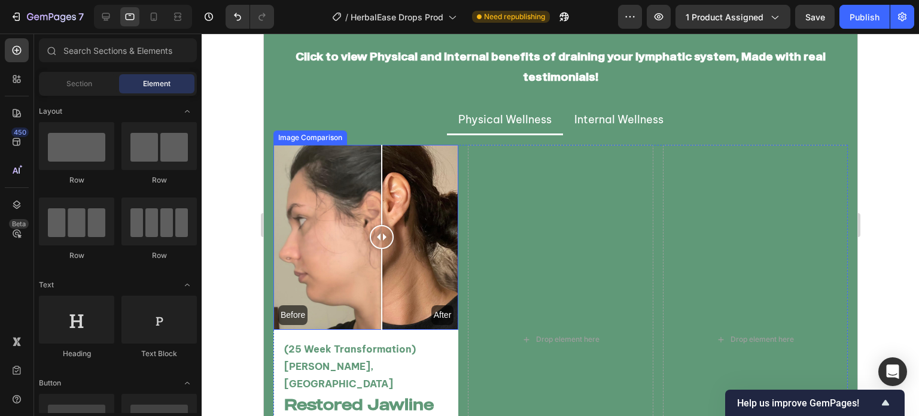
click at [435, 217] on div "Before After" at bounding box center [365, 237] width 185 height 185
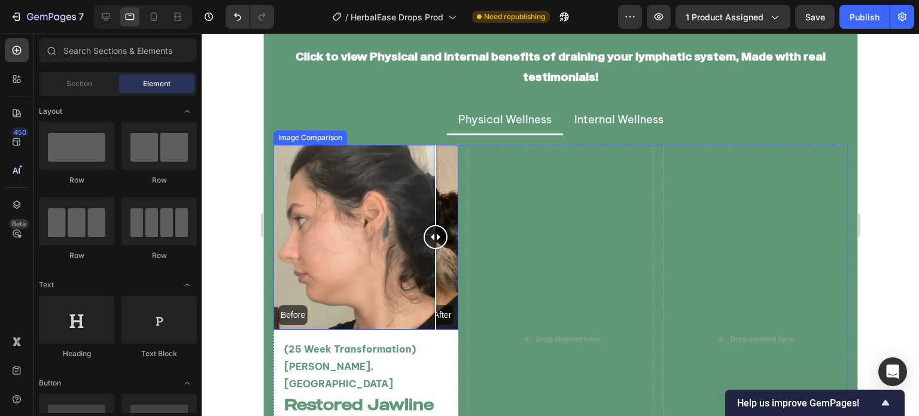
click at [435, 217] on div at bounding box center [434, 185] width 1 height 81
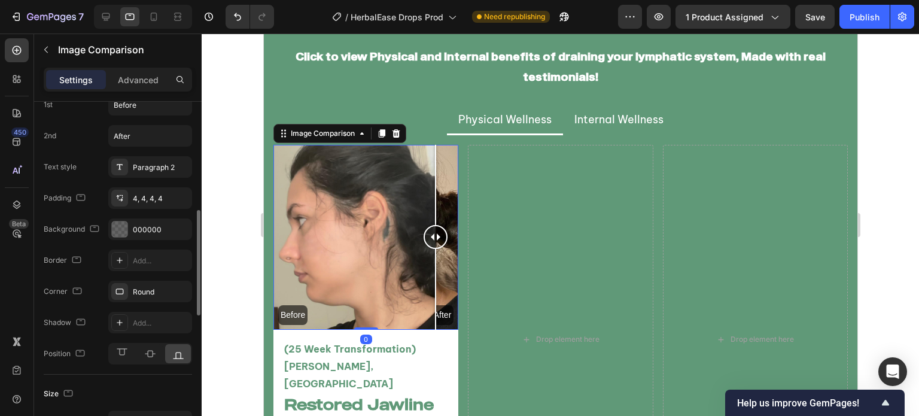
scroll to position [358, 0]
click at [157, 288] on div "Round" at bounding box center [150, 292] width 35 height 11
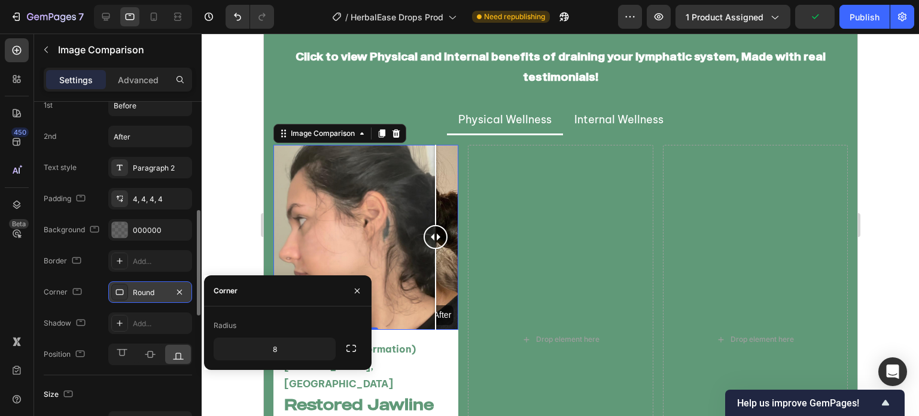
click at [157, 288] on div "Round" at bounding box center [150, 292] width 35 height 11
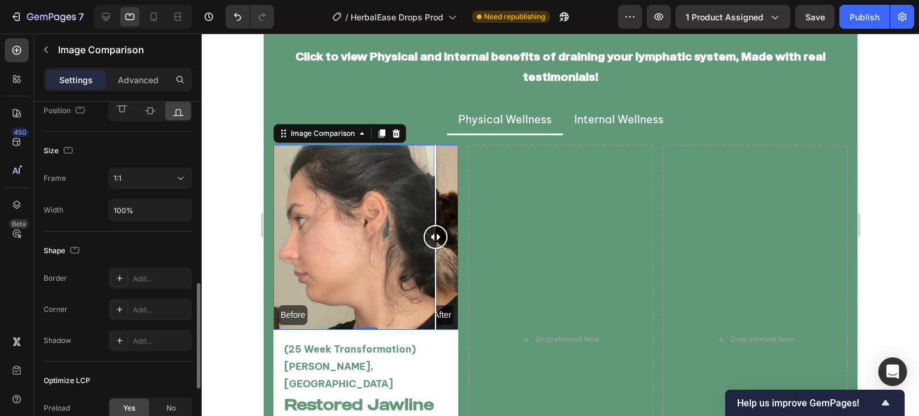
scroll to position [601, 0]
click at [147, 308] on div "Add..." at bounding box center [161, 310] width 56 height 11
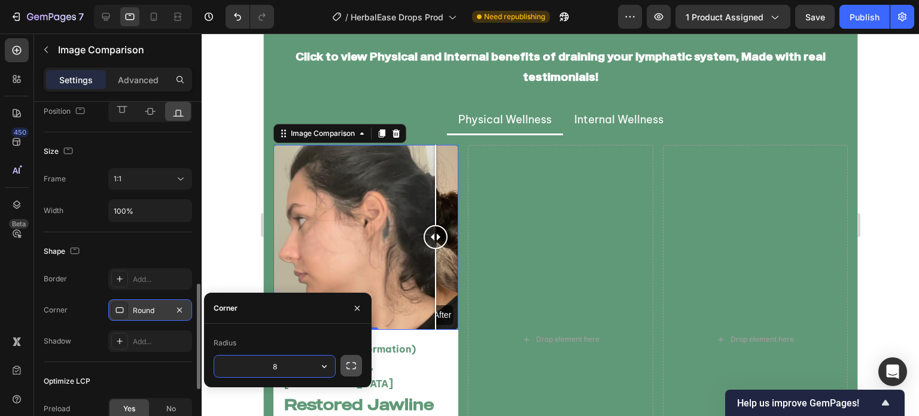
click at [341, 361] on button "button" at bounding box center [352, 366] width 22 height 22
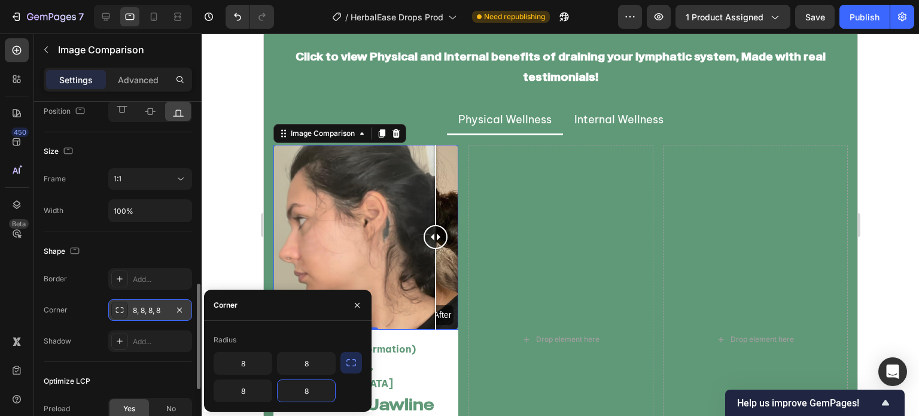
click at [314, 394] on input "8" at bounding box center [306, 391] width 57 height 22
click at [251, 385] on input "8" at bounding box center [242, 391] width 57 height 22
click at [248, 360] on input "8" at bounding box center [242, 363] width 57 height 22
type input "15"
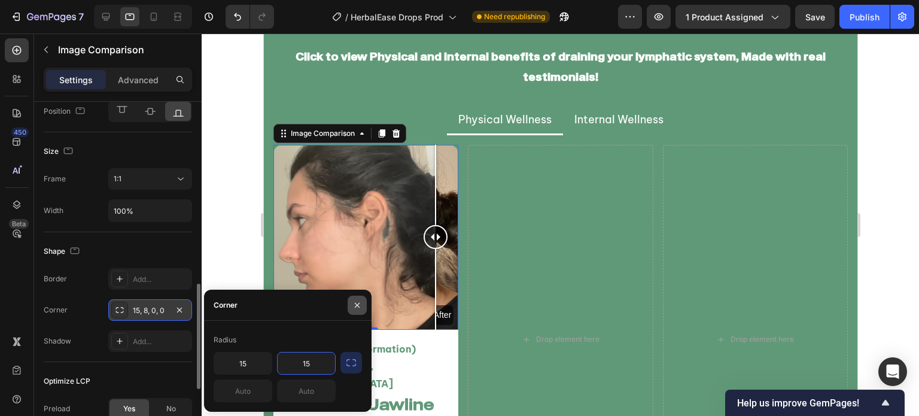
click at [366, 302] on button "button" at bounding box center [357, 305] width 19 height 19
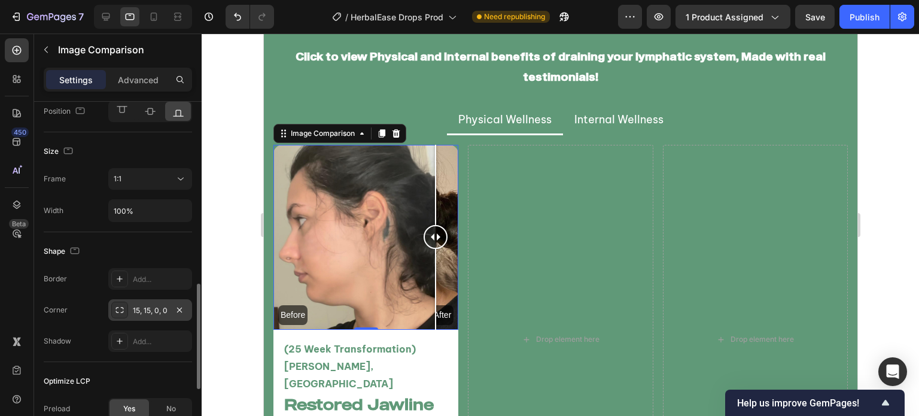
click at [226, 252] on div at bounding box center [561, 225] width 718 height 382
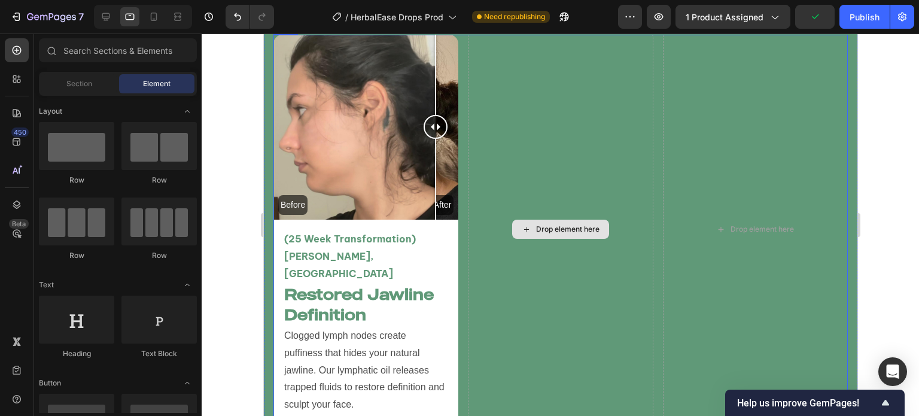
scroll to position [2778, 0]
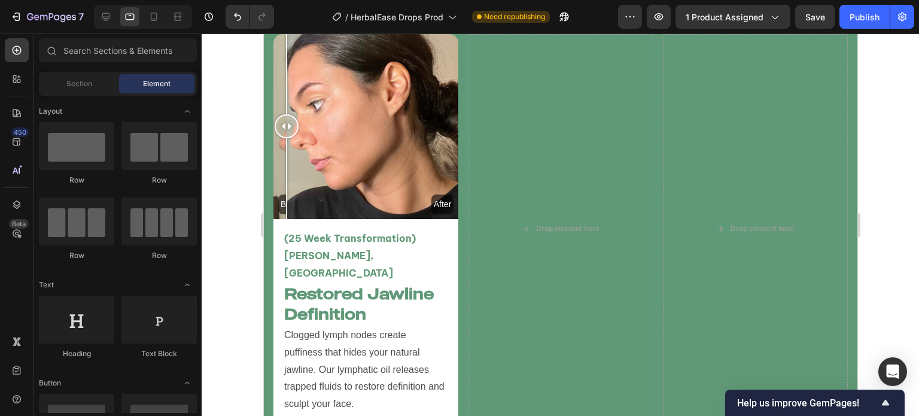
drag, startPoint x: 397, startPoint y: 191, endPoint x: 235, endPoint y: 129, distance: 173.1
click at [235, 133] on div at bounding box center [561, 225] width 718 height 382
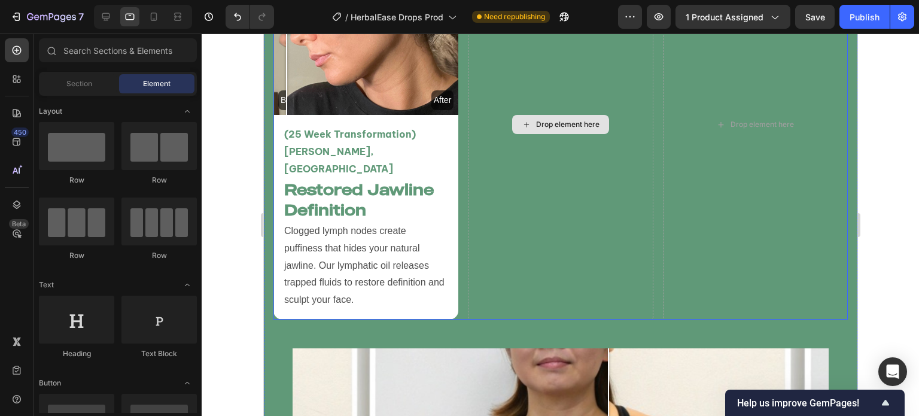
scroll to position [2883, 0]
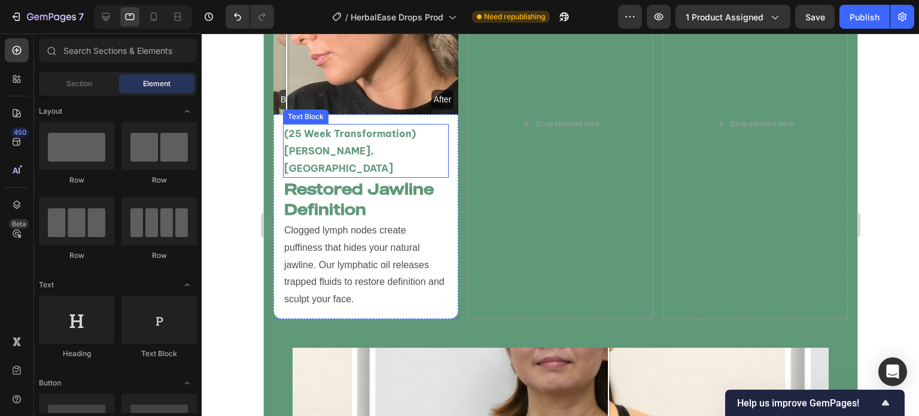
click at [394, 135] on p "(25 Week Transformation) [PERSON_NAME], [GEOGRAPHIC_DATA]" at bounding box center [365, 150] width 163 height 51
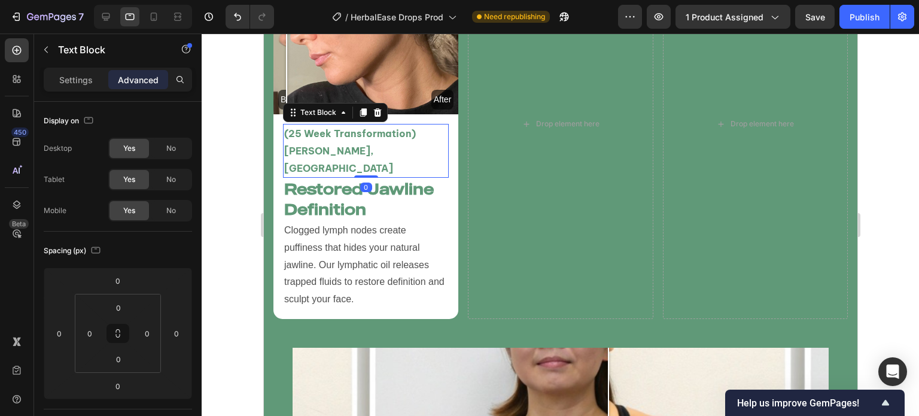
scroll to position [2780, 0]
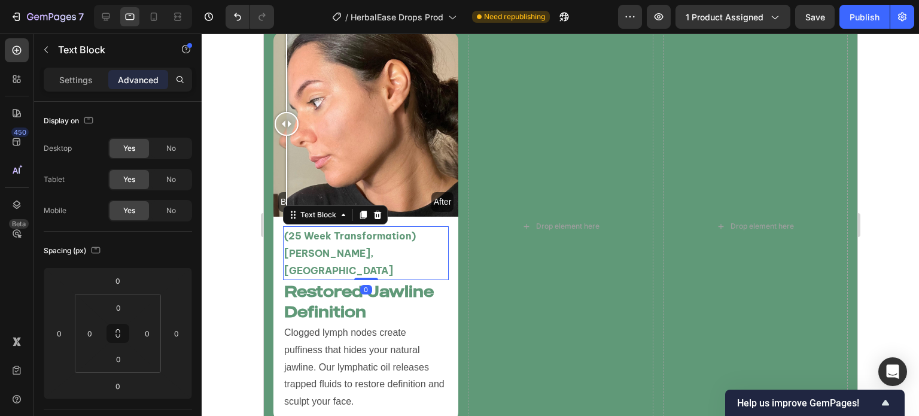
click at [84, 68] on div "Settings Advanced" at bounding box center [118, 80] width 148 height 24
click at [84, 72] on div "Settings" at bounding box center [76, 79] width 60 height 19
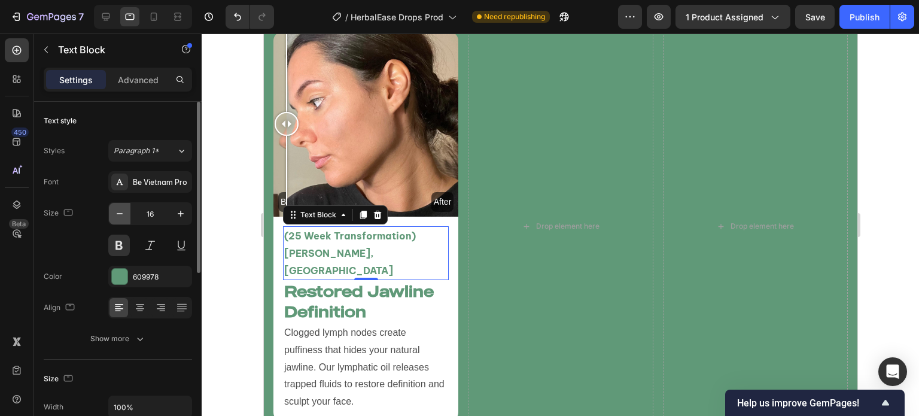
click at [121, 218] on icon "button" at bounding box center [120, 214] width 12 height 12
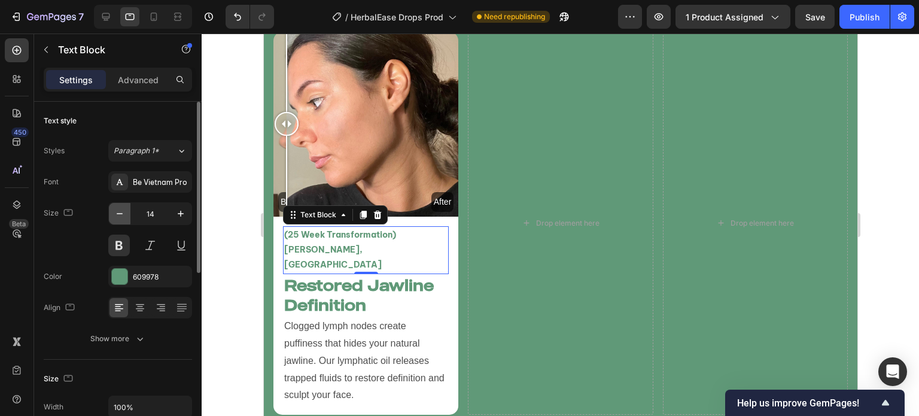
click at [121, 212] on icon "button" at bounding box center [120, 214] width 12 height 12
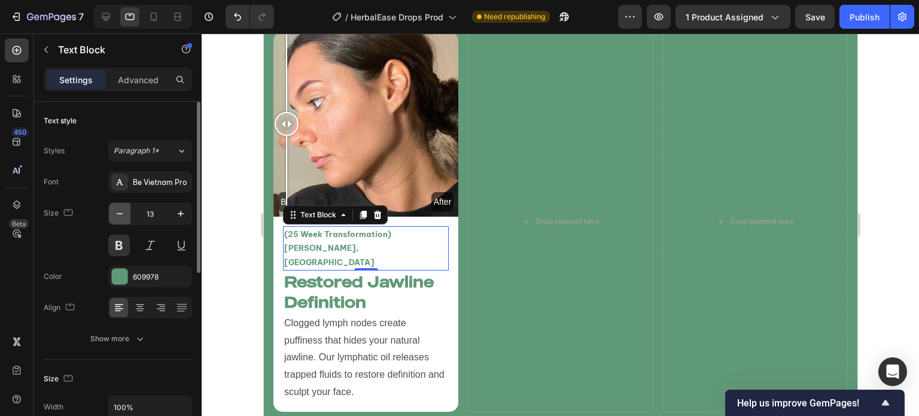
click at [121, 212] on icon "button" at bounding box center [120, 214] width 12 height 12
type input "12"
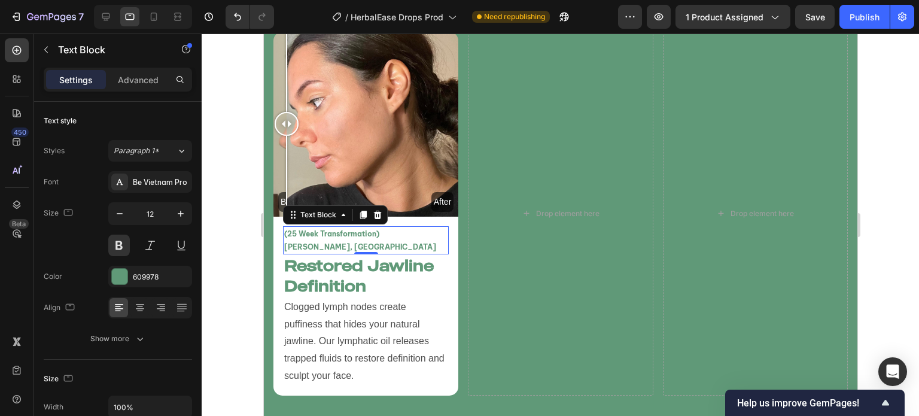
click at [213, 232] on div at bounding box center [561, 225] width 718 height 382
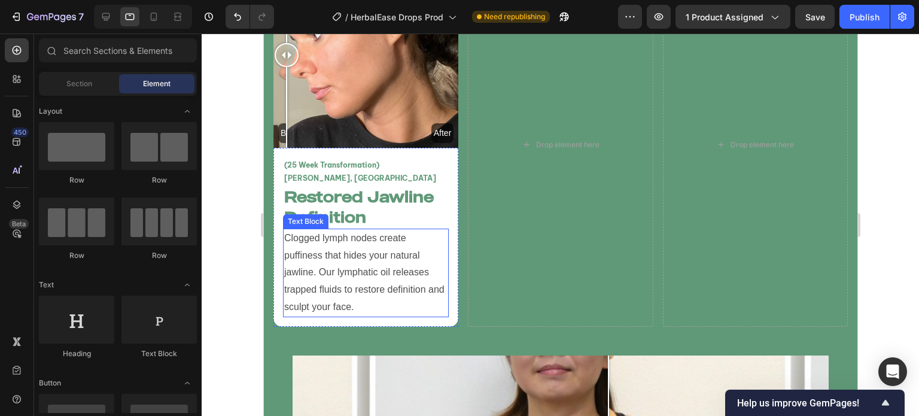
scroll to position [2874, 0]
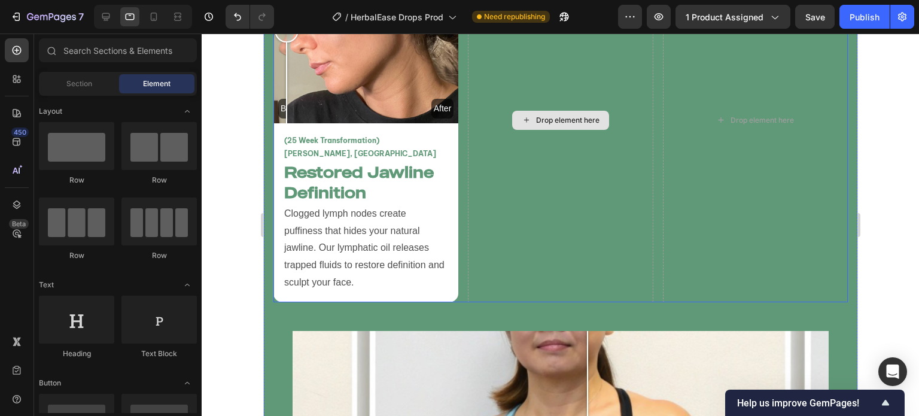
drag, startPoint x: 572, startPoint y: 363, endPoint x: 587, endPoint y: 239, distance: 124.8
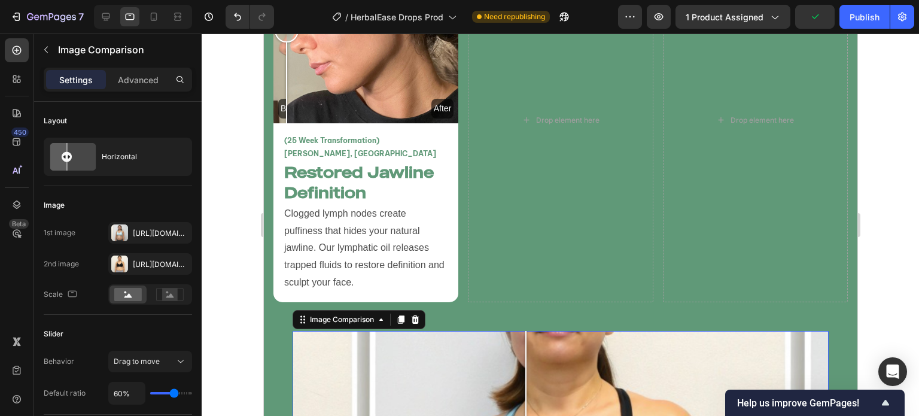
click at [525, 355] on div at bounding box center [525, 400] width 1 height 139
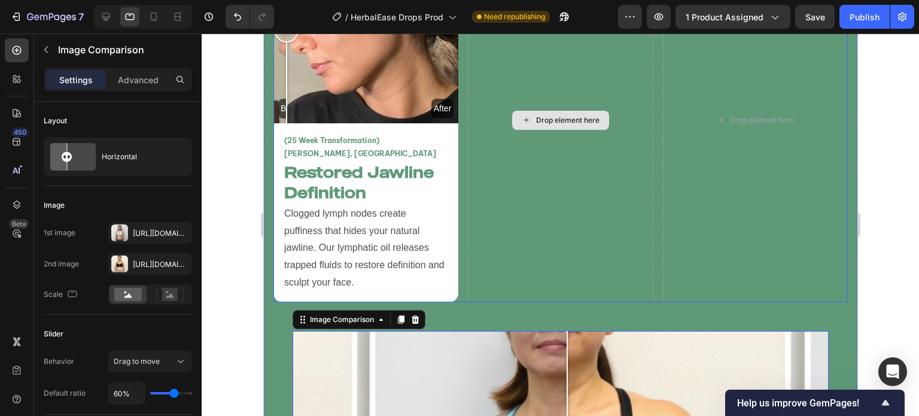
drag, startPoint x: 571, startPoint y: 357, endPoint x: 567, endPoint y: 229, distance: 127.6
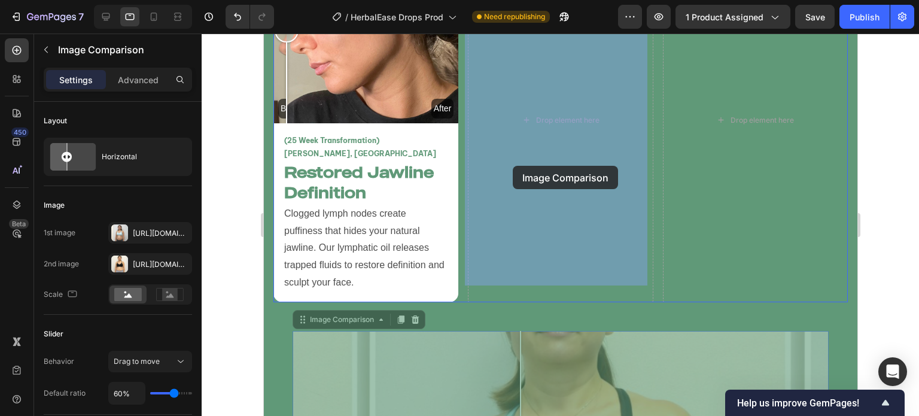
drag, startPoint x: 297, startPoint y: 301, endPoint x: 512, endPoint y: 166, distance: 253.9
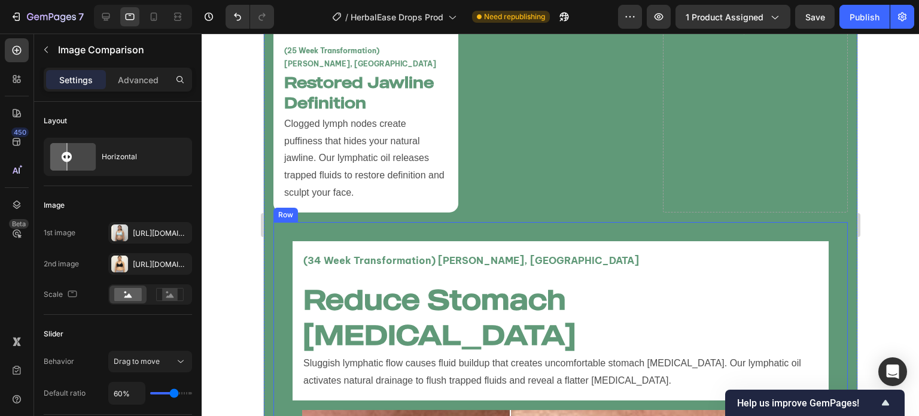
scroll to position [2962, 0]
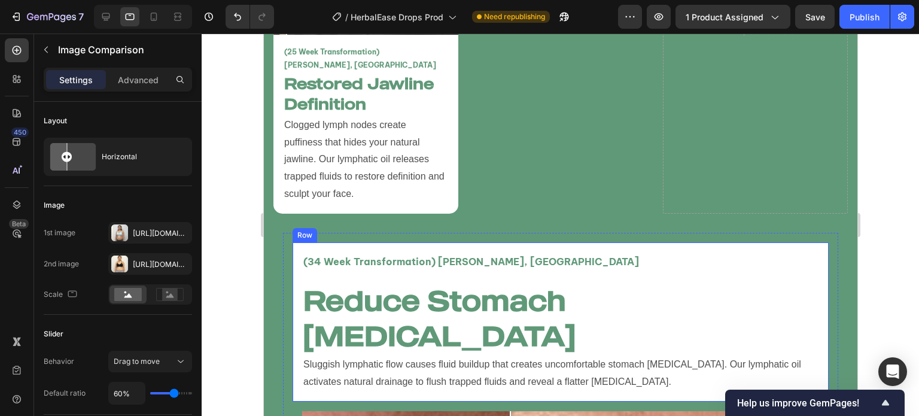
click at [498, 242] on div "(34 Week Transformation) Amy L, Canada Text Block Reduce Stomach Bloating Headi…" at bounding box center [560, 321] width 536 height 159
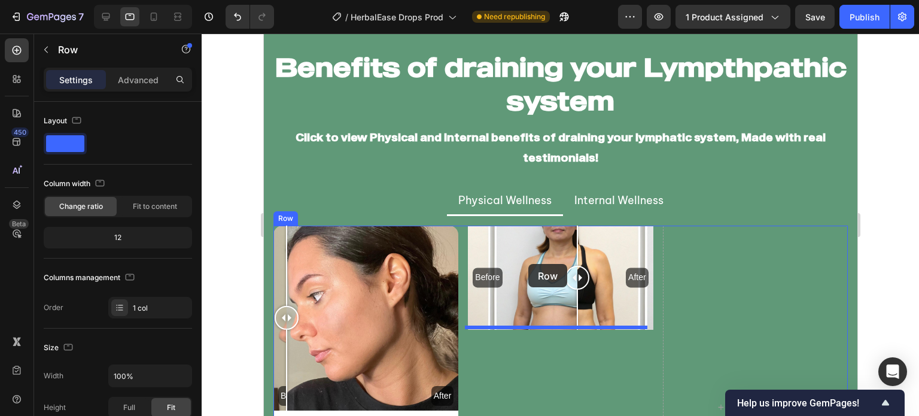
scroll to position [2576, 0]
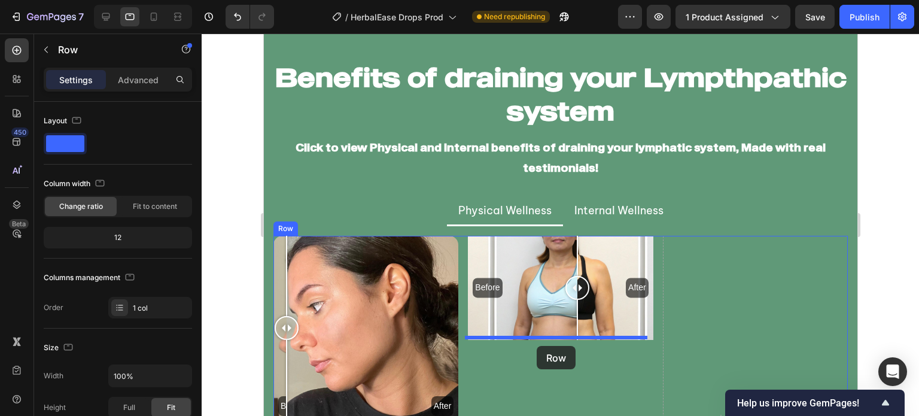
drag, startPoint x: 302, startPoint y: 221, endPoint x: 536, endPoint y: 346, distance: 265.8
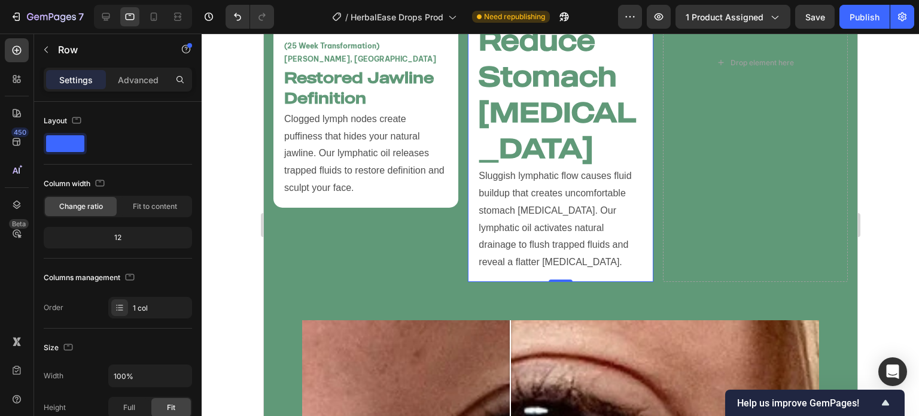
scroll to position [2968, 0]
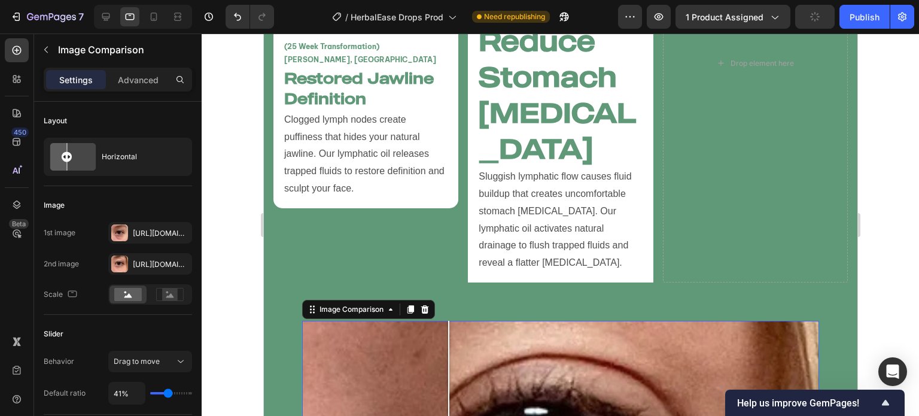
scroll to position [2909, 0]
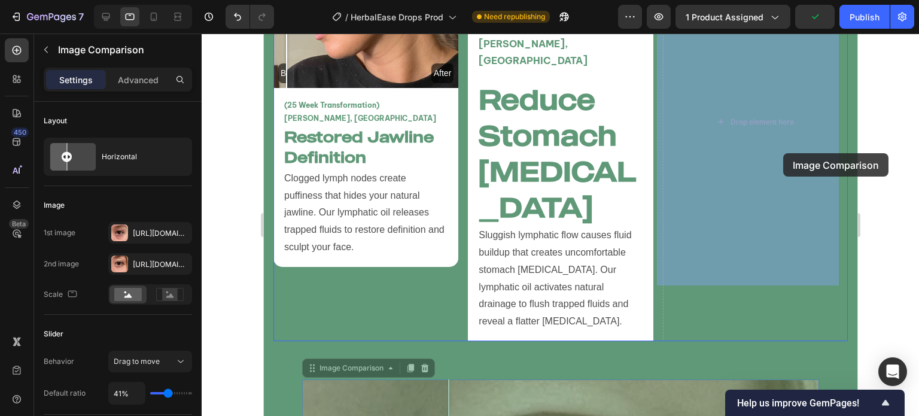
drag, startPoint x: 309, startPoint y: 312, endPoint x: 783, endPoint y: 153, distance: 499.4
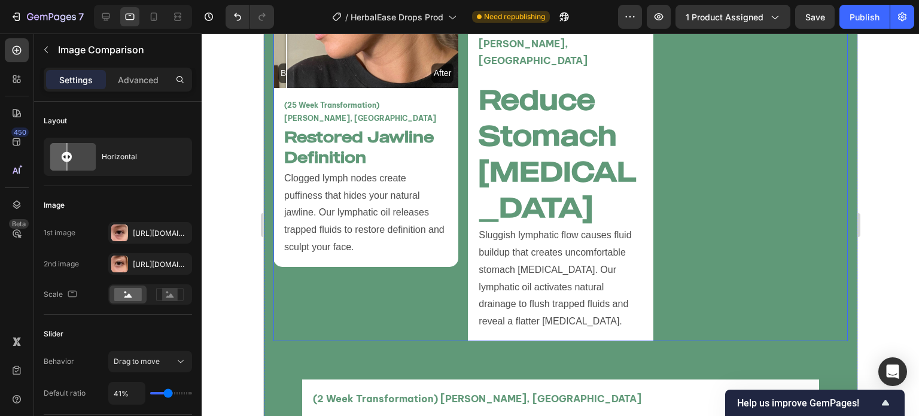
scroll to position [2983, 0]
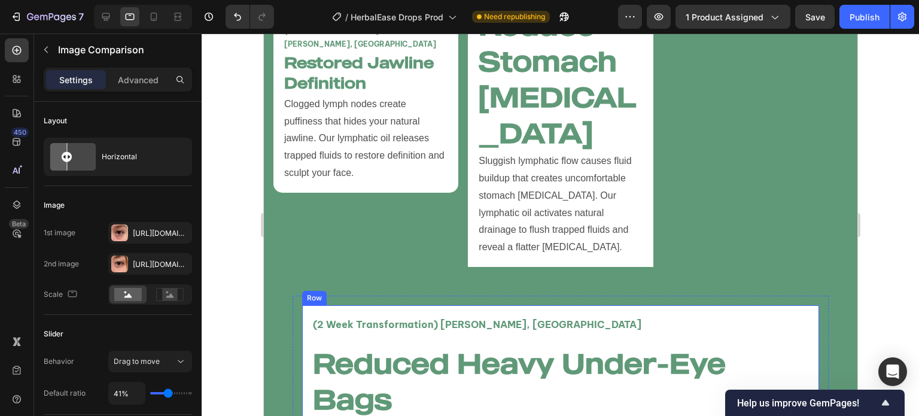
click at [309, 305] on div "(2 Week Transformation) Melissa P, UK Text Block Reduced Heavy Under-Eye Bags H…" at bounding box center [560, 393] width 517 height 177
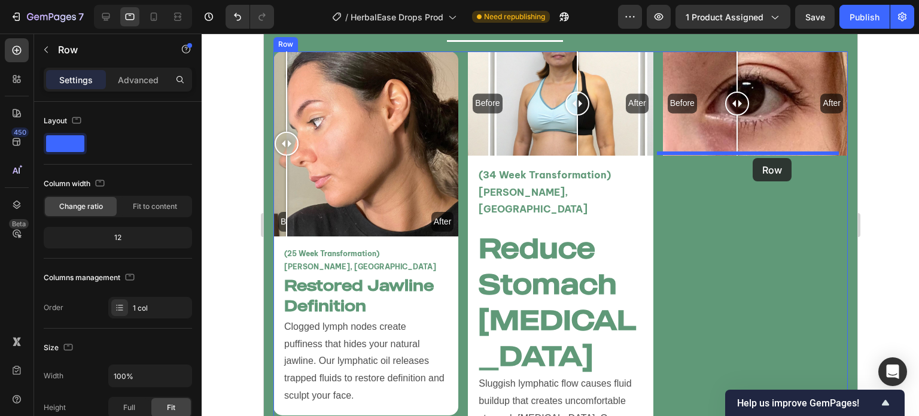
scroll to position [2726, 0]
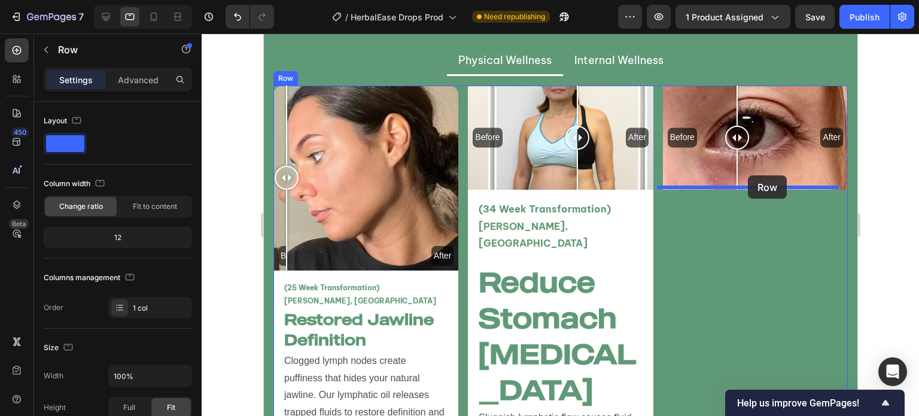
drag, startPoint x: 308, startPoint y: 241, endPoint x: 747, endPoint y: 175, distance: 444.7
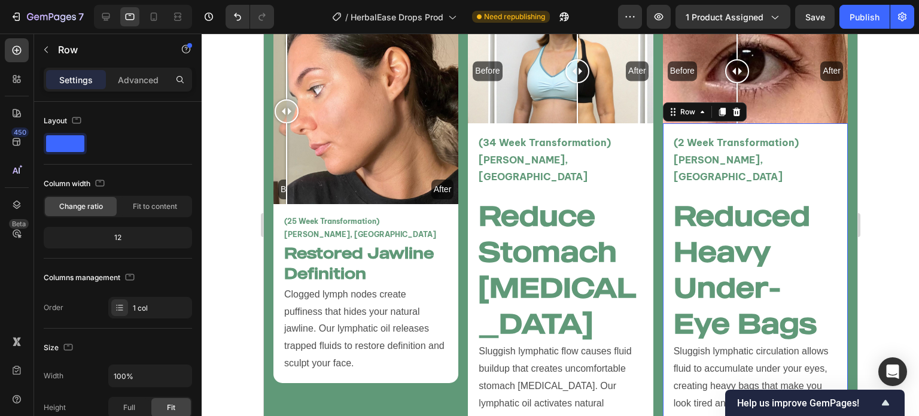
scroll to position [2787, 0]
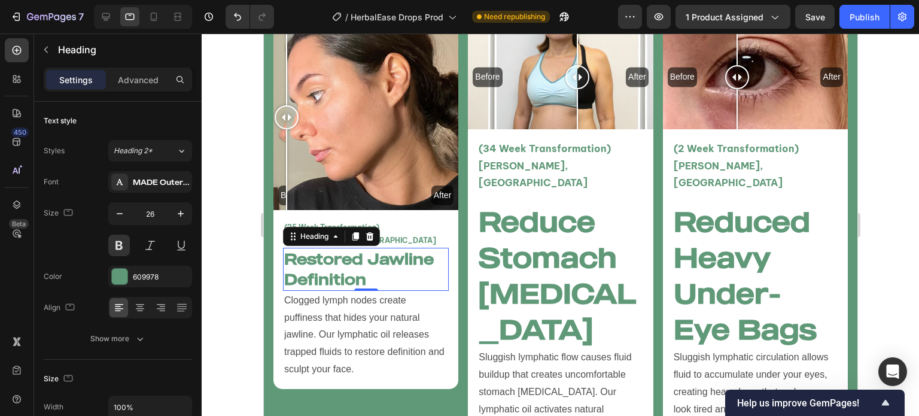
click at [388, 254] on h2 "Restored Jawline Definition" at bounding box center [365, 269] width 166 height 43
click at [523, 249] on h2 "Reduce Stomach [MEDICAL_DATA]" at bounding box center [560, 274] width 166 height 145
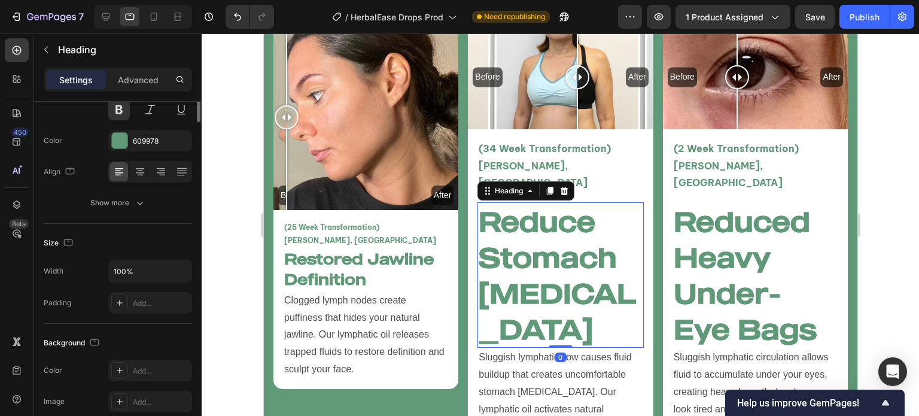
scroll to position [0, 0]
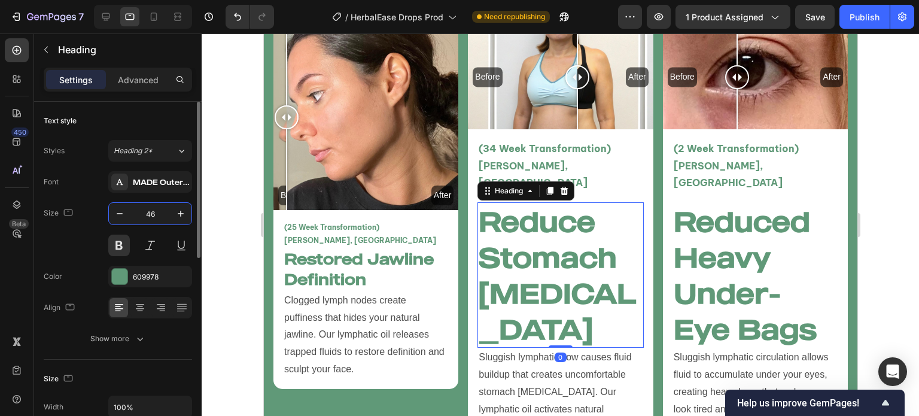
click at [148, 216] on input "46" at bounding box center [149, 214] width 39 height 22
type input "26"
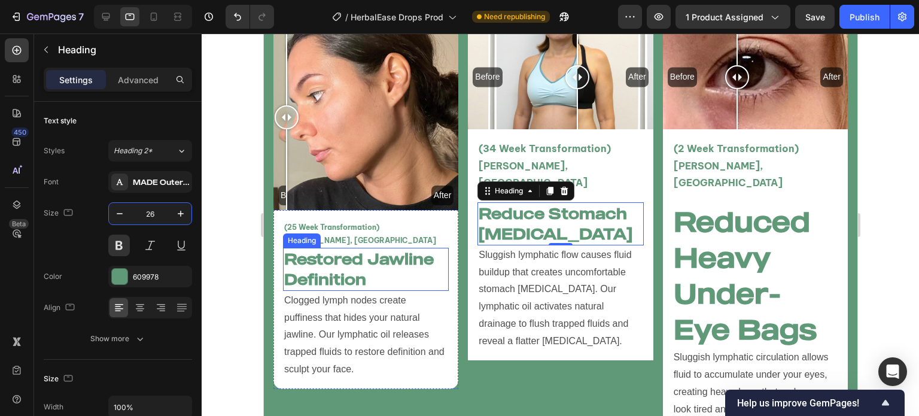
scroll to position [2719, 0]
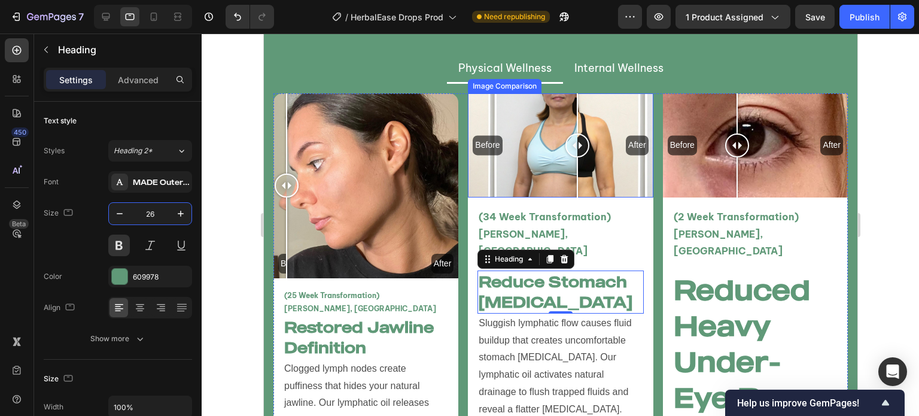
click at [525, 166] on div "Before After" at bounding box center [559, 145] width 185 height 104
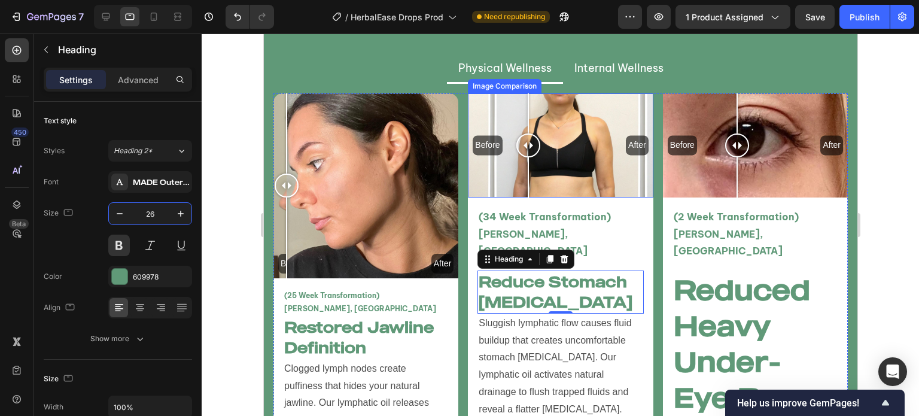
click at [527, 166] on div at bounding box center [527, 177] width 1 height 40
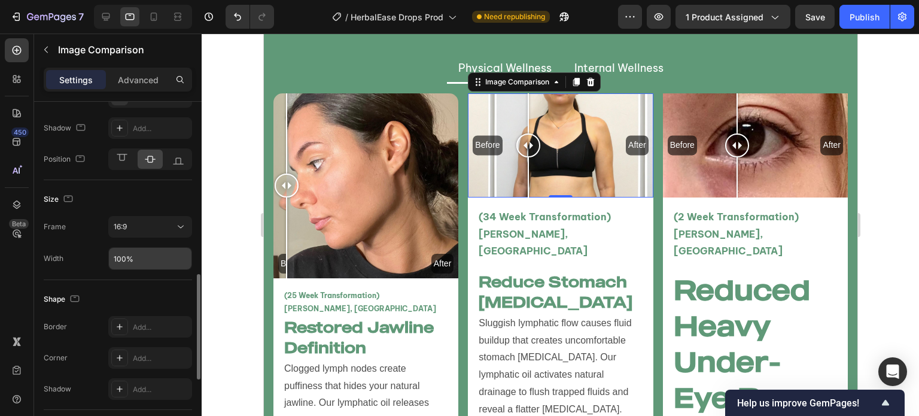
scroll to position [560, 0]
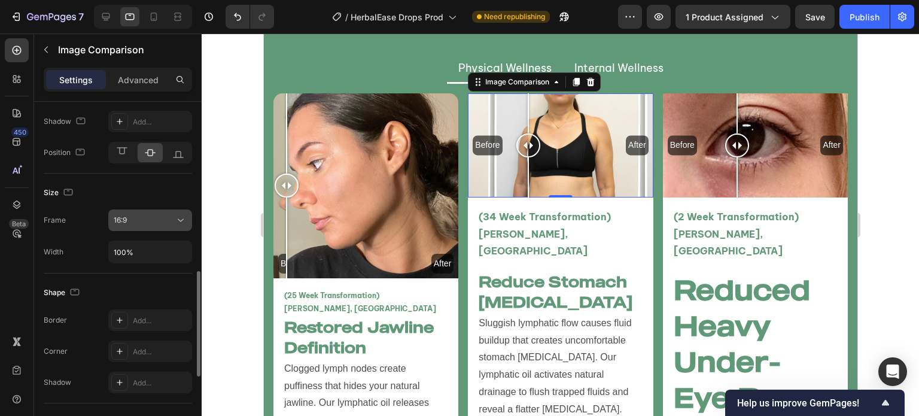
click at [136, 226] on button "16:9" at bounding box center [150, 220] width 84 height 22
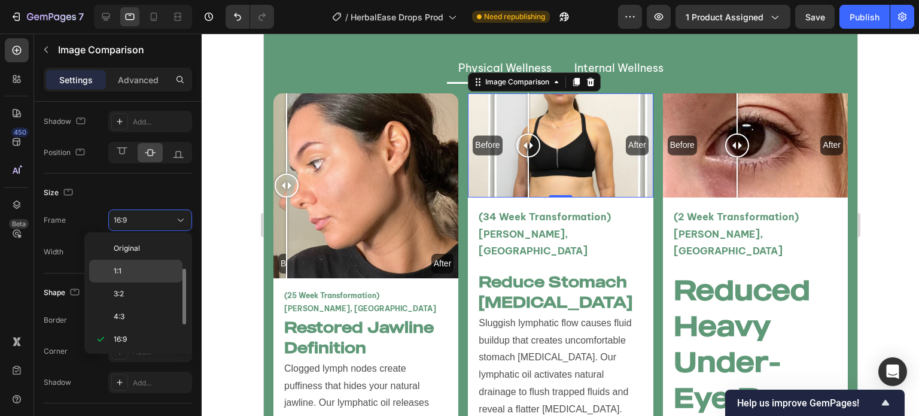
scroll to position [22, 0]
click at [145, 253] on p "1:1" at bounding box center [145, 249] width 63 height 11
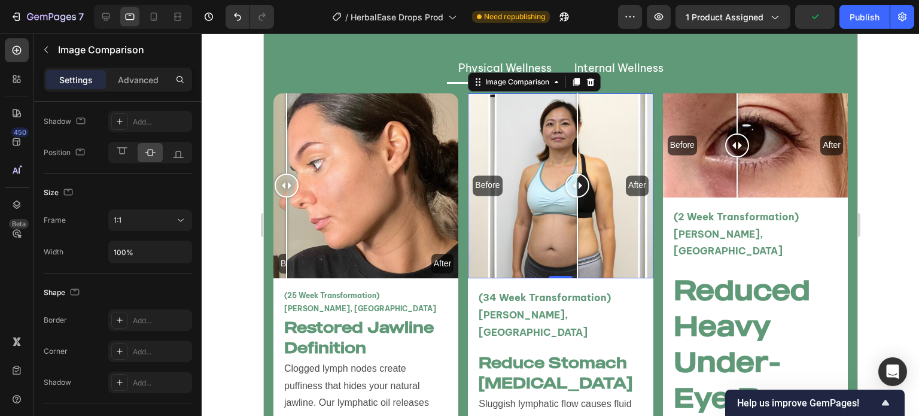
drag, startPoint x: 248, startPoint y: 288, endPoint x: 218, endPoint y: 287, distance: 29.9
click at [217, 288] on div at bounding box center [561, 225] width 718 height 382
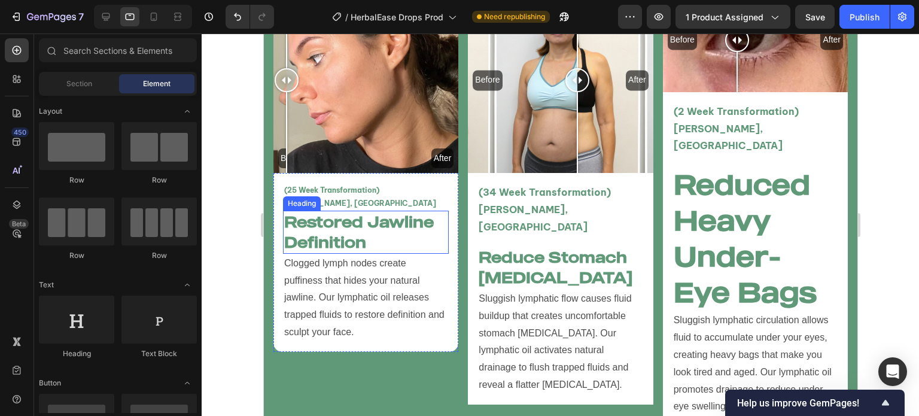
scroll to position [2822, 0]
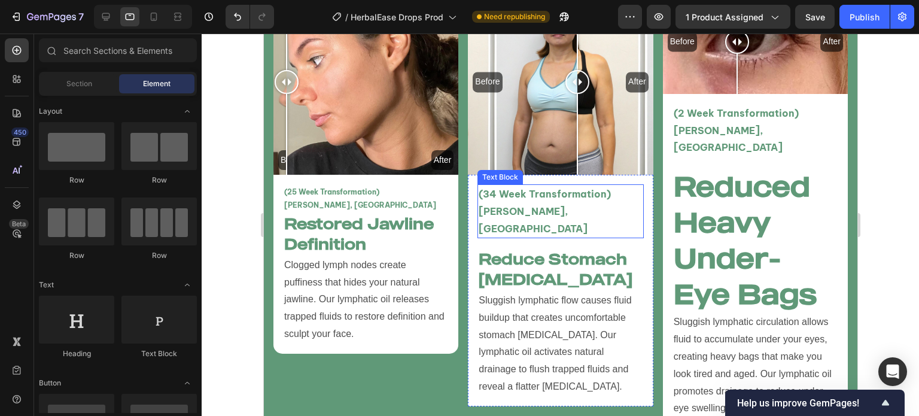
click at [518, 189] on p "(34 Week Transformation) [PERSON_NAME], [GEOGRAPHIC_DATA]" at bounding box center [559, 211] width 163 height 51
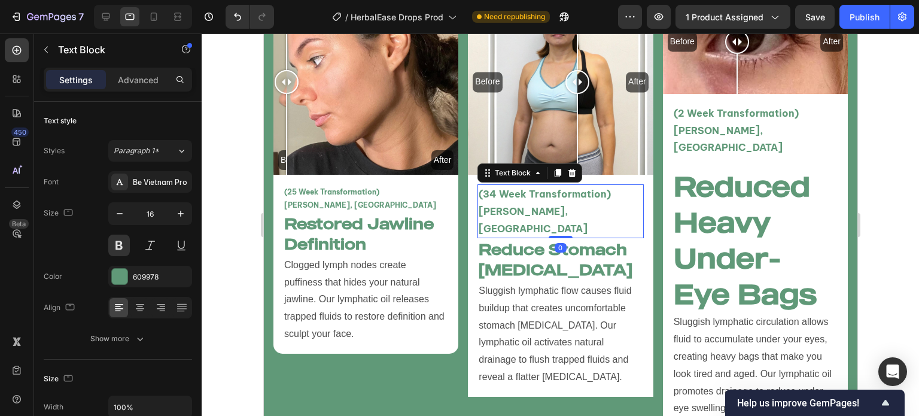
drag, startPoint x: 560, startPoint y: 227, endPoint x: 580, endPoint y: 163, distance: 66.8
click at [580, 163] on div "Before After Image Comparison (34 Week Transformation) Amy L, Canada Text Block…" at bounding box center [559, 217] width 185 height 455
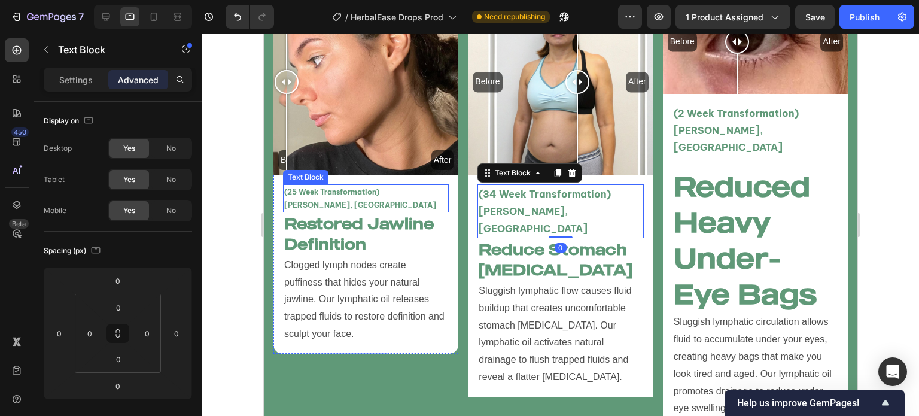
click at [343, 186] on p "(25 Week Transformation) [PERSON_NAME], [GEOGRAPHIC_DATA]" at bounding box center [365, 199] width 163 height 26
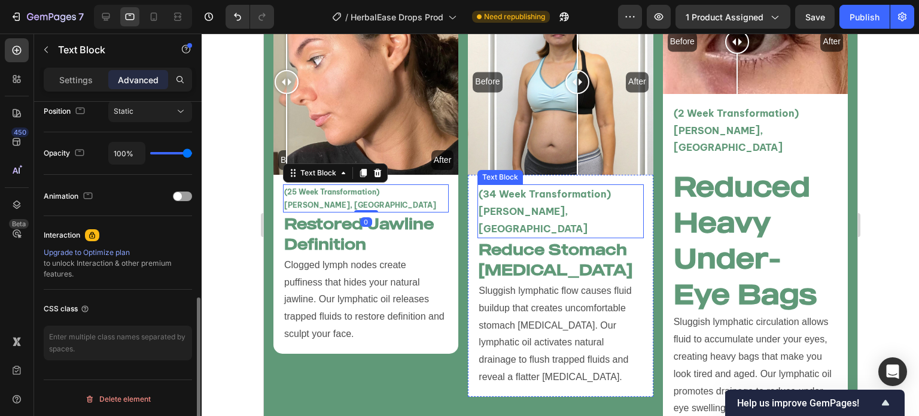
click at [534, 208] on p "(34 Week Transformation) [PERSON_NAME], [GEOGRAPHIC_DATA]" at bounding box center [559, 211] width 163 height 51
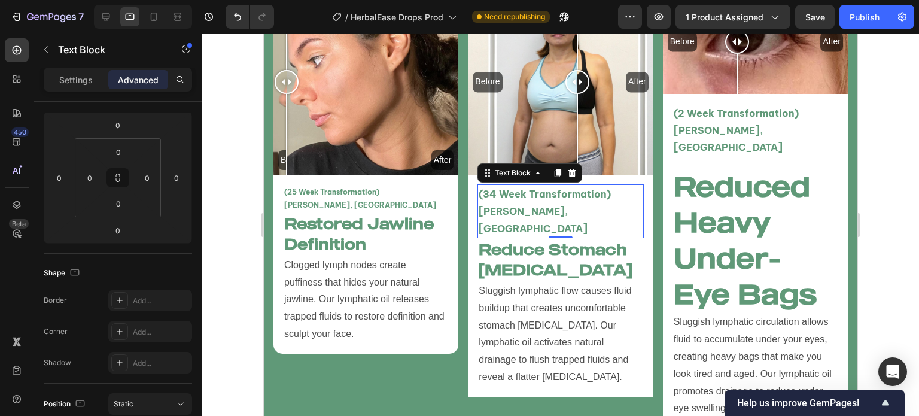
scroll to position [0, 0]
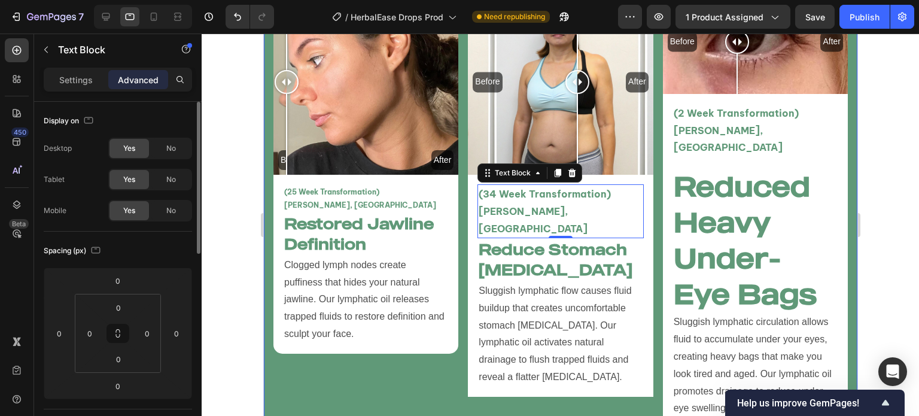
click at [78, 80] on p "Settings" at bounding box center [76, 80] width 34 height 13
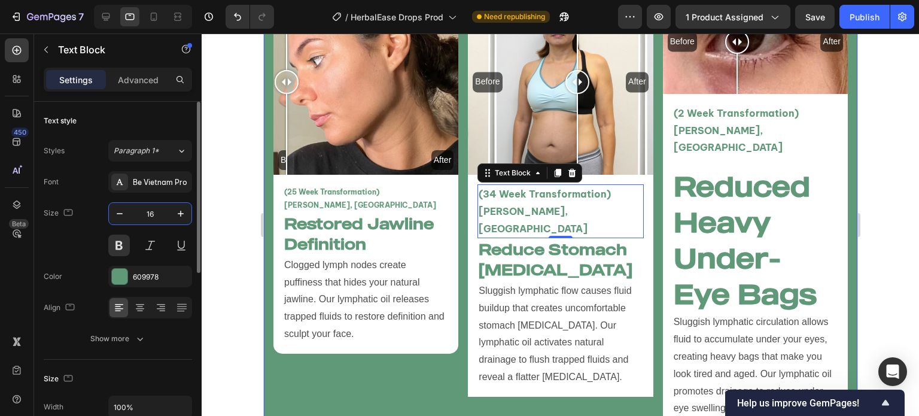
click at [157, 215] on input "16" at bounding box center [149, 214] width 39 height 22
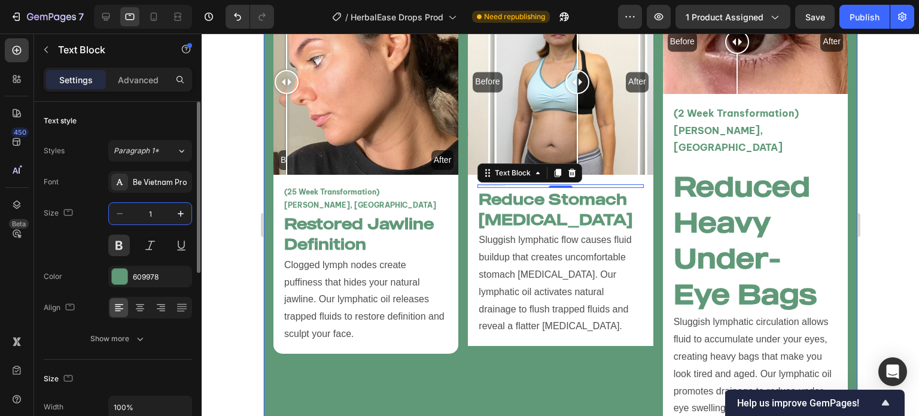
type input "12"
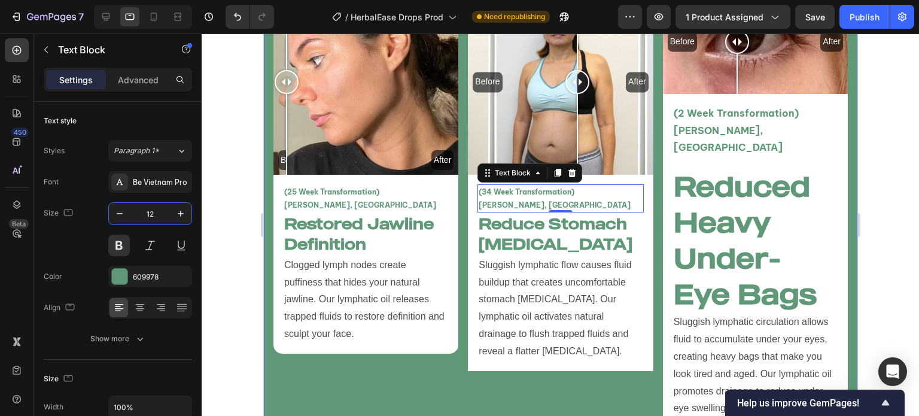
click at [233, 248] on div at bounding box center [561, 225] width 718 height 382
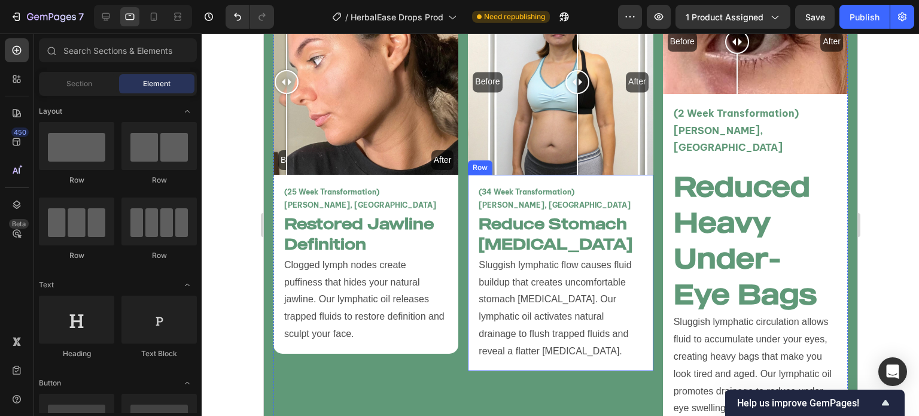
click at [516, 349] on div "(34 Week Transformation) Amy L, Canada Text Block Reduce Stomach Bloating Headi…" at bounding box center [559, 273] width 185 height 196
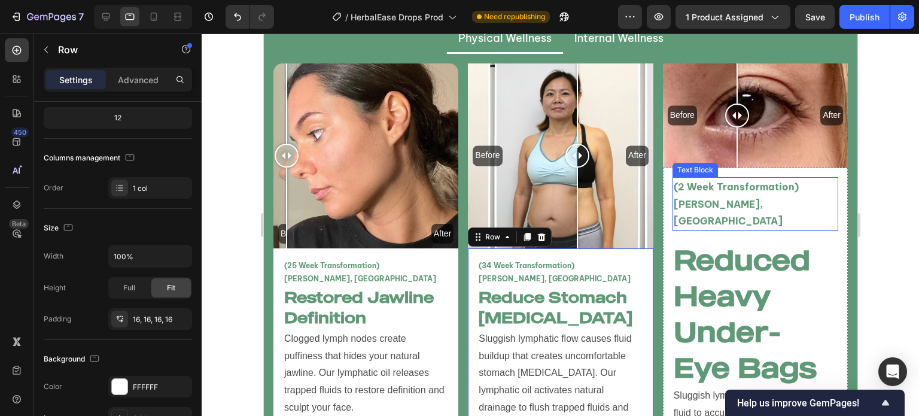
scroll to position [2747, 0]
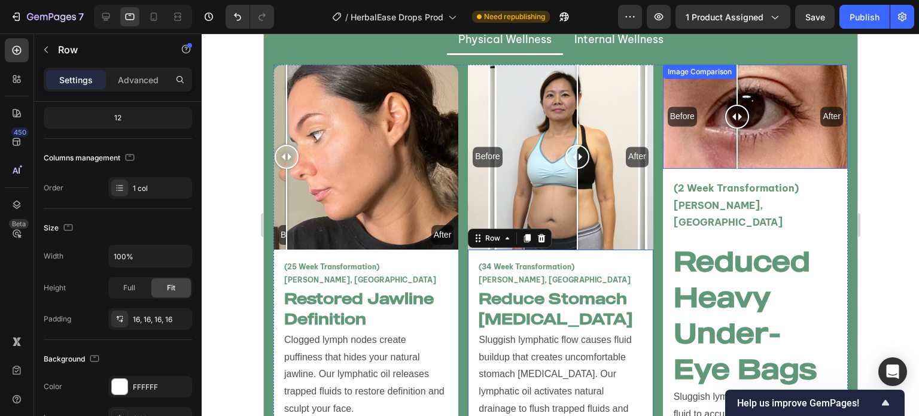
click at [705, 102] on div "Before After" at bounding box center [754, 117] width 185 height 104
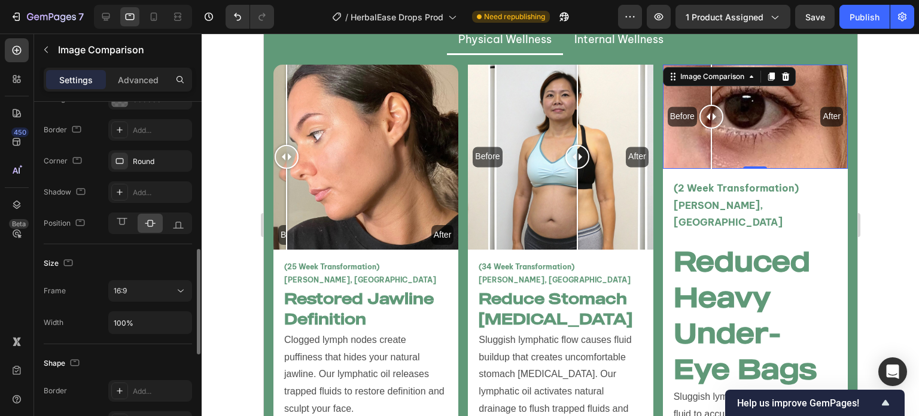
scroll to position [490, 0]
click at [138, 286] on div "16:9" at bounding box center [144, 290] width 61 height 11
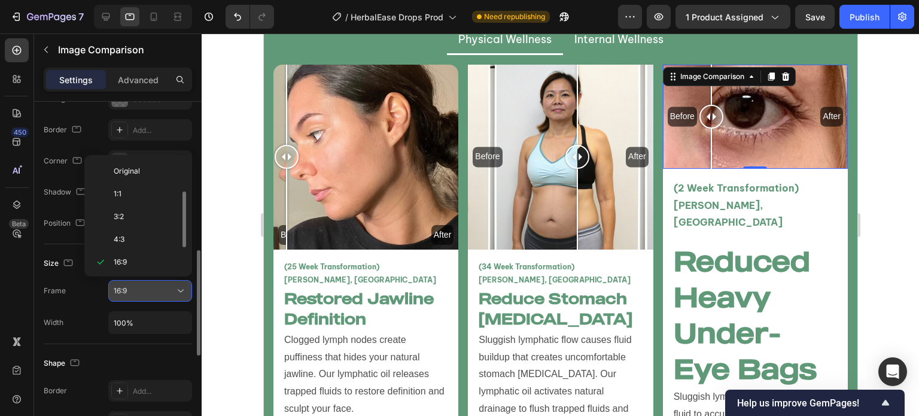
scroll to position [22, 0]
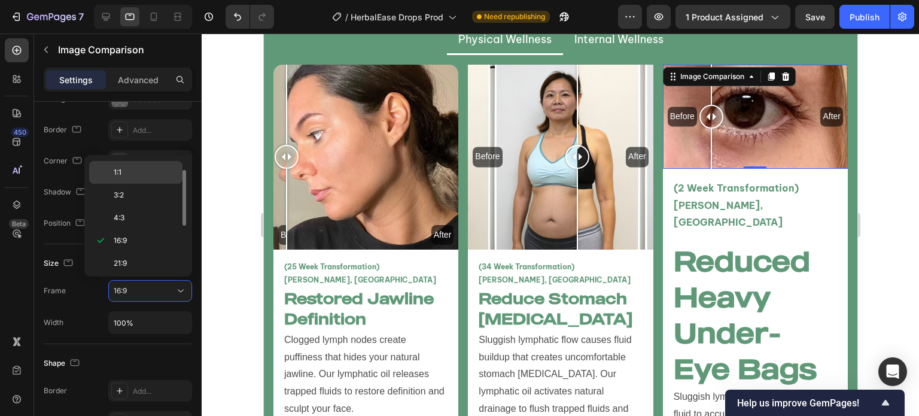
click at [126, 168] on p "1:1" at bounding box center [145, 172] width 63 height 11
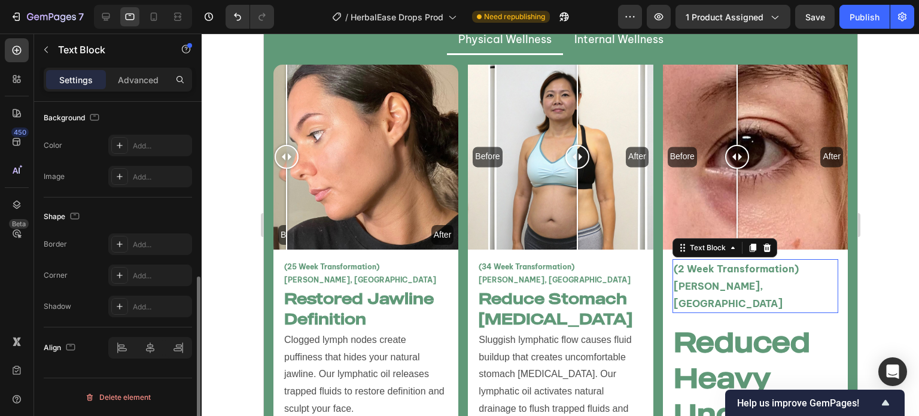
click at [701, 272] on p "(2 Week Transformation) [PERSON_NAME], [GEOGRAPHIC_DATA]" at bounding box center [754, 285] width 163 height 51
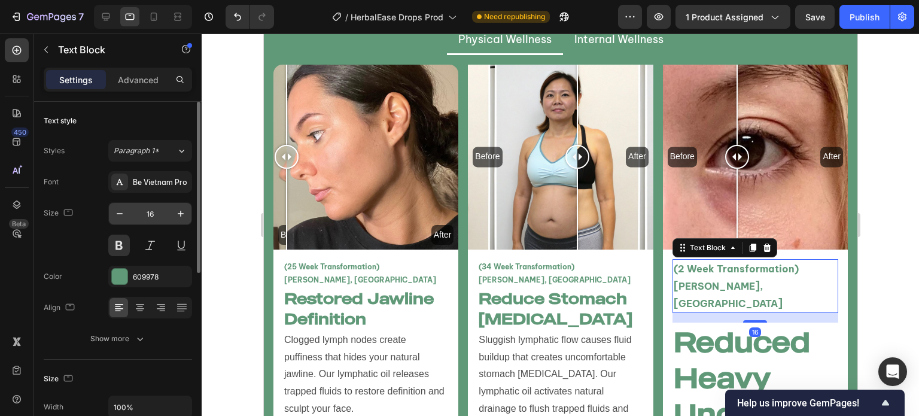
click at [145, 213] on input "16" at bounding box center [149, 214] width 39 height 22
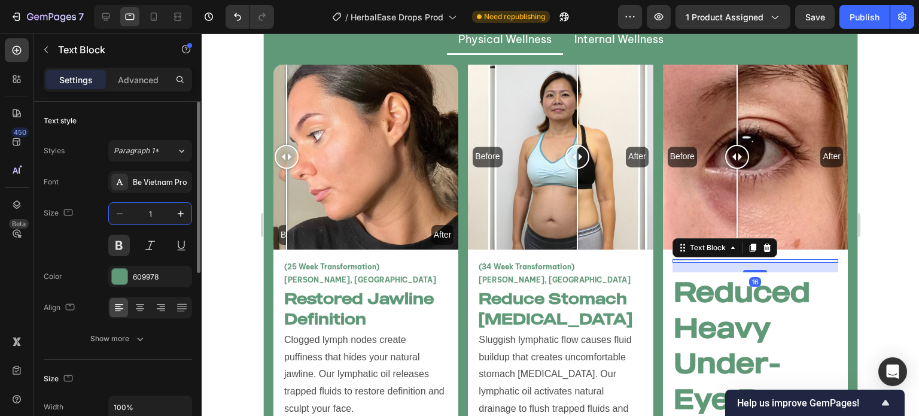
type input "12"
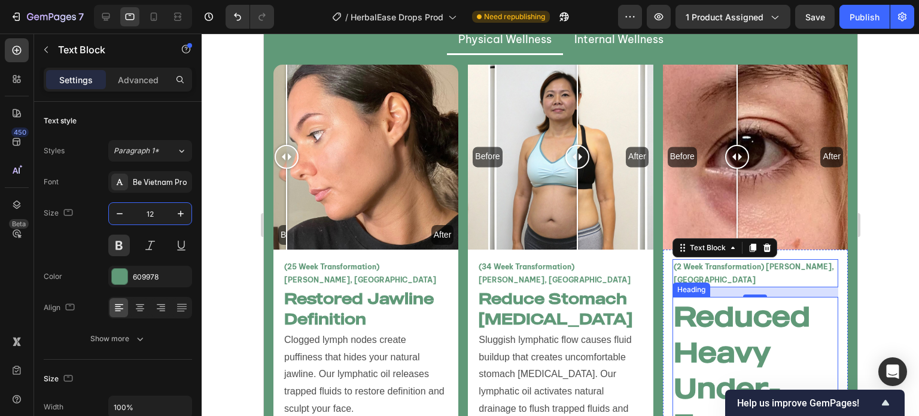
click at [696, 324] on h2 "Reduced Heavy Under-Eye Bags" at bounding box center [755, 369] width 166 height 145
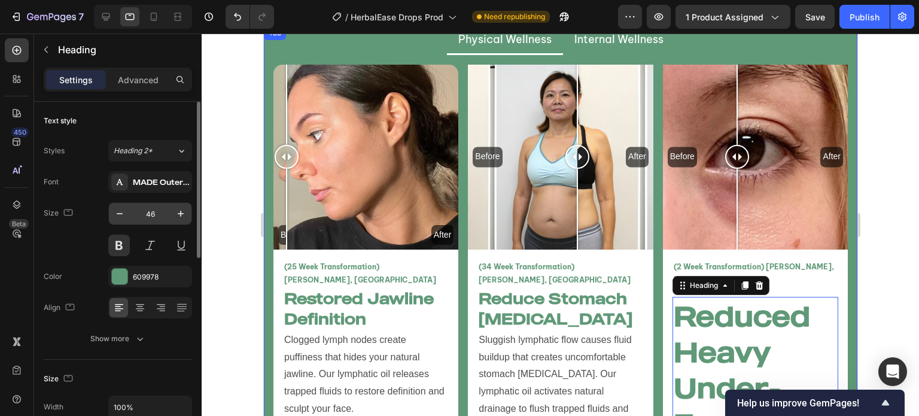
click at [154, 217] on input "46" at bounding box center [149, 214] width 39 height 22
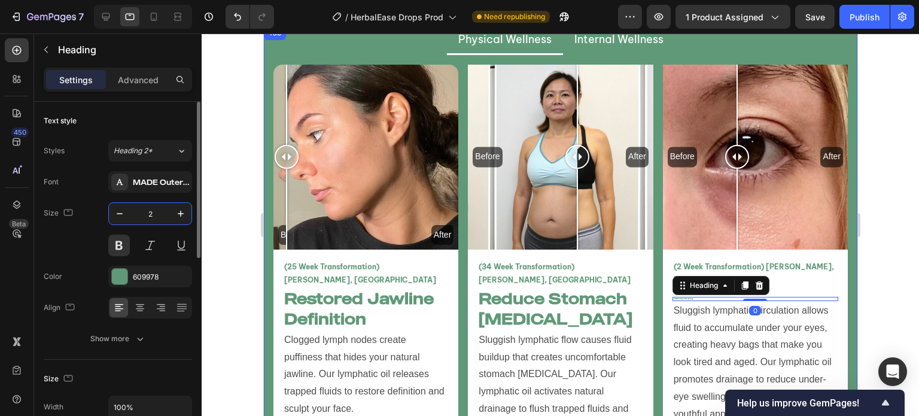
type input "26"
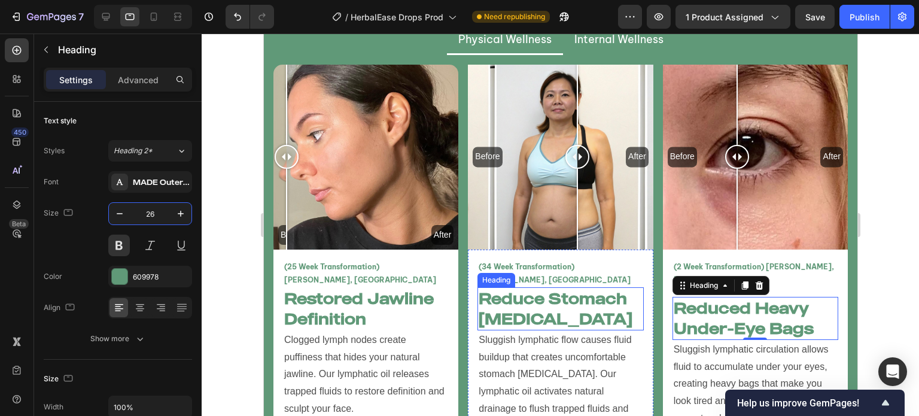
scroll to position [2875, 0]
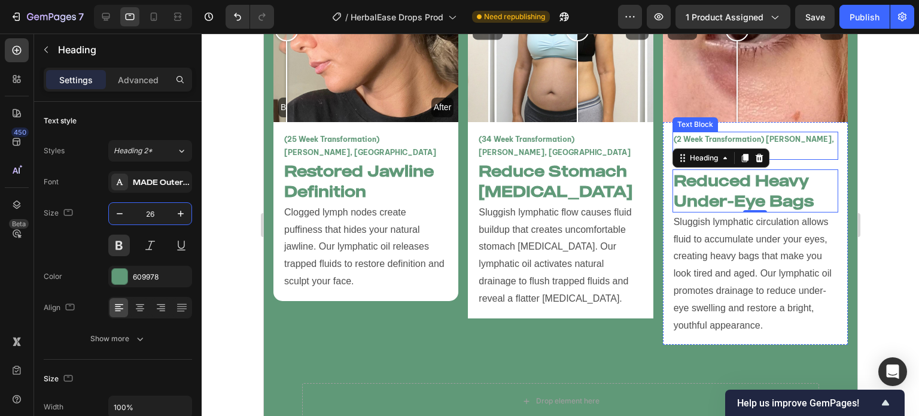
click at [814, 135] on p "(2 Week Transformation) [PERSON_NAME], [GEOGRAPHIC_DATA]" at bounding box center [754, 146] width 163 height 26
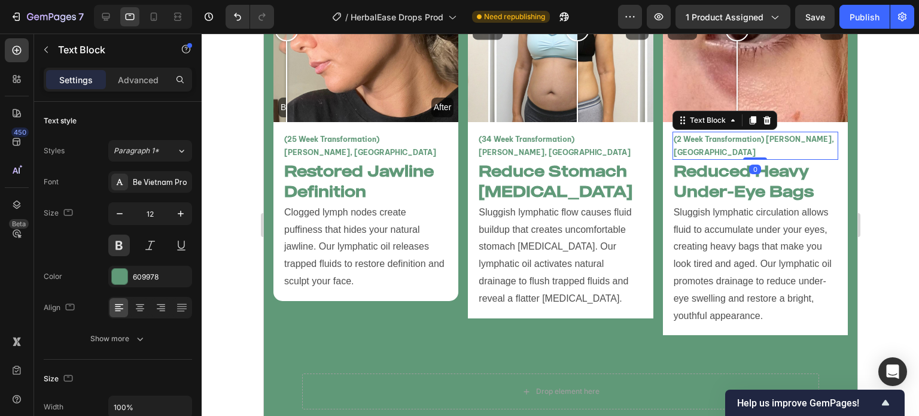
drag, startPoint x: 755, startPoint y: 151, endPoint x: 759, endPoint y: 85, distance: 66.0
click at [761, 85] on div "Before After Image Comparison (2 Week Transformation) Melissa P, UK Text Block …" at bounding box center [754, 136] width 185 height 399
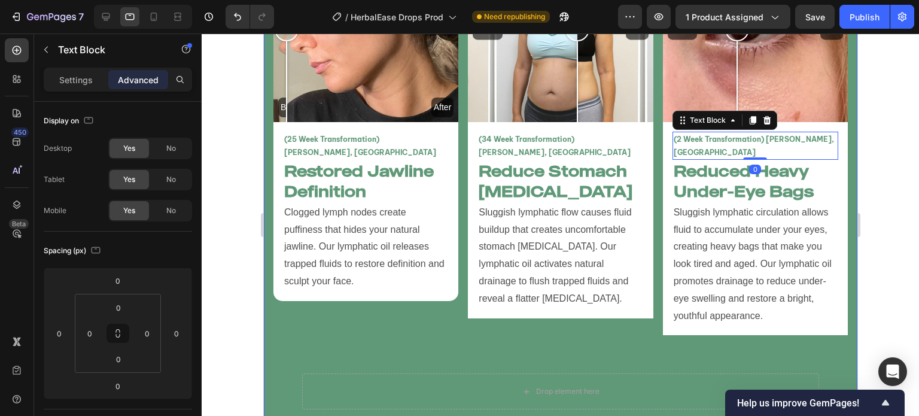
click at [611, 324] on div "Before After Image Comparison (25 Week Transformation) Vanessa T, USA Text Bloc…" at bounding box center [560, 413] width 574 height 952
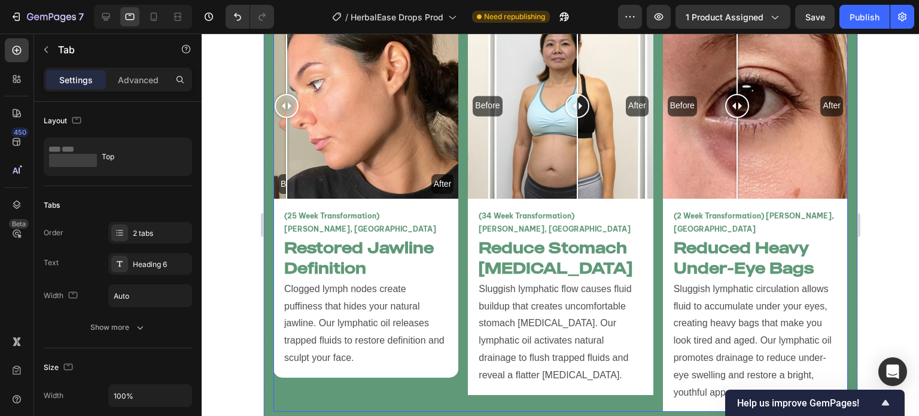
scroll to position [2773, 0]
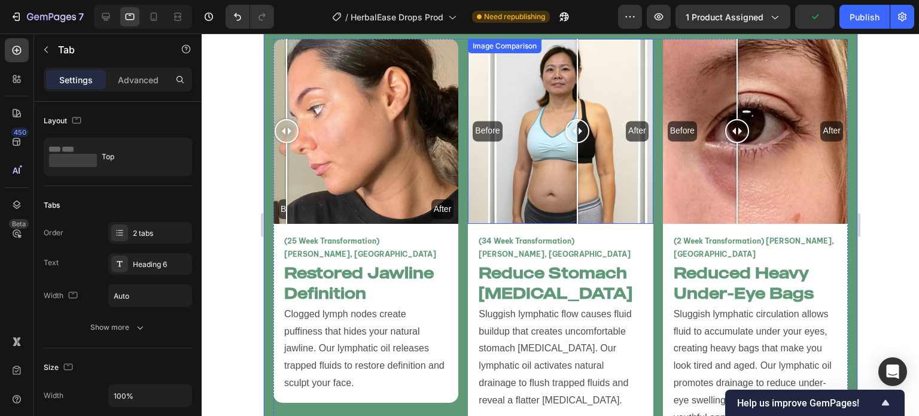
click at [561, 174] on div "Before After" at bounding box center [559, 131] width 185 height 185
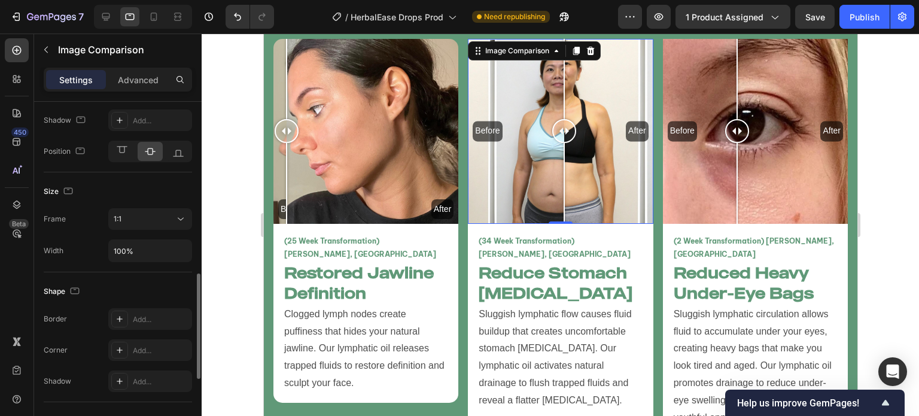
scroll to position [563, 0]
click at [127, 341] on div at bounding box center [119, 349] width 17 height 17
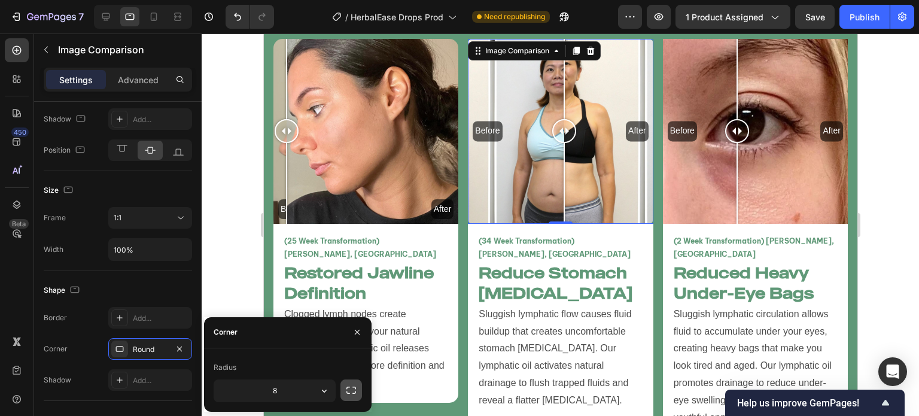
click at [342, 387] on button "button" at bounding box center [352, 390] width 22 height 22
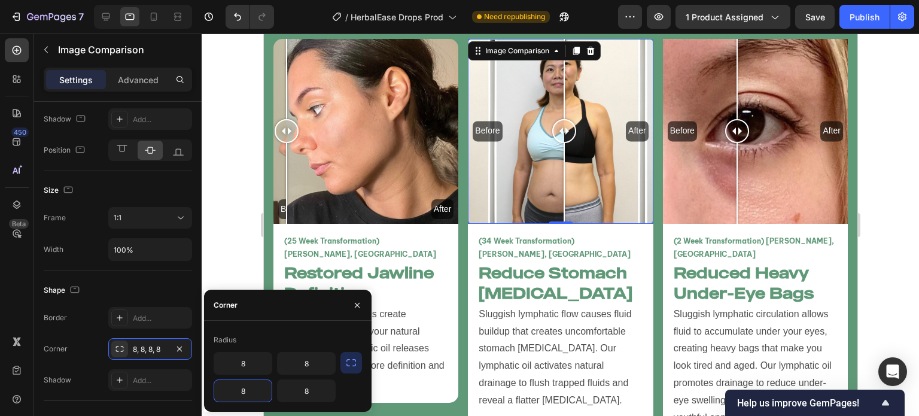
click at [251, 384] on input "8" at bounding box center [242, 391] width 57 height 22
click at [285, 385] on input "8" at bounding box center [306, 391] width 57 height 22
click at [242, 340] on div "Radius" at bounding box center [288, 339] width 148 height 19
click at [251, 360] on input "8" at bounding box center [242, 363] width 57 height 22
type input "15"
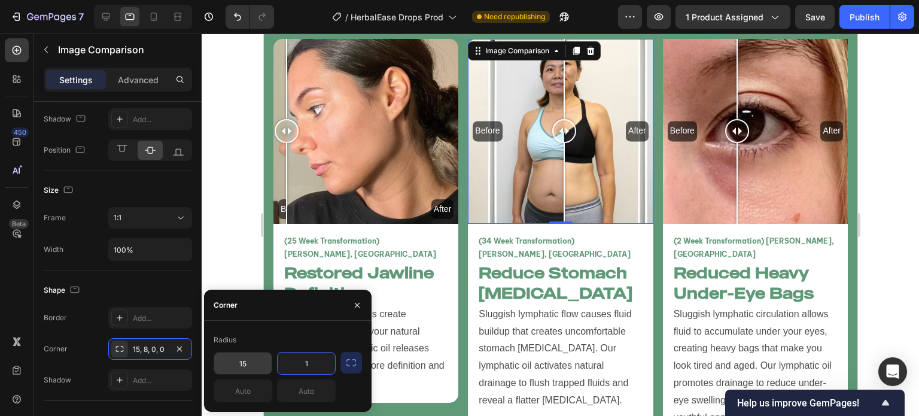
type input "15"
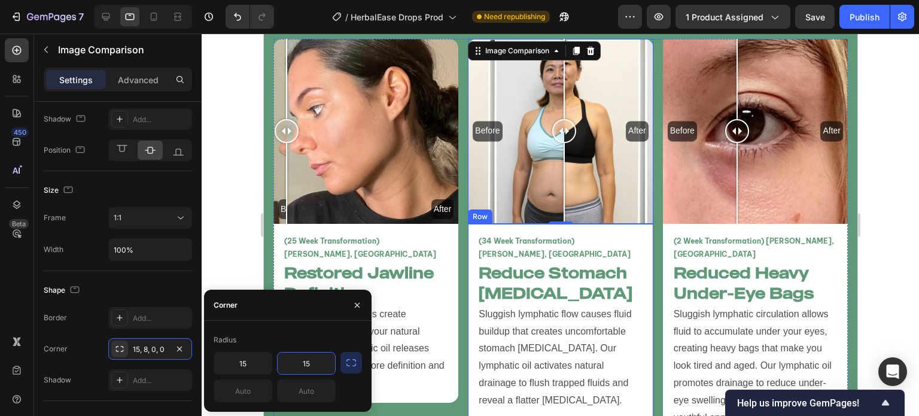
click at [467, 397] on div "(34 Week Transformation) Amy L, Canada Text Block Reduce Stomach Bloating Headi…" at bounding box center [559, 322] width 185 height 196
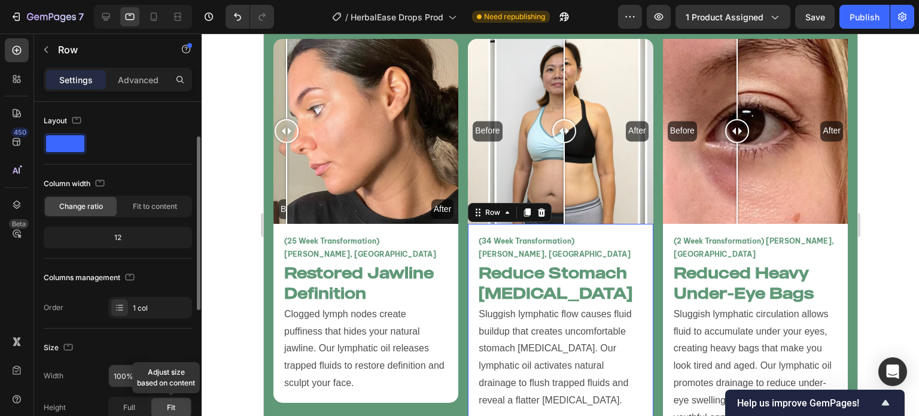
scroll to position [349, 0]
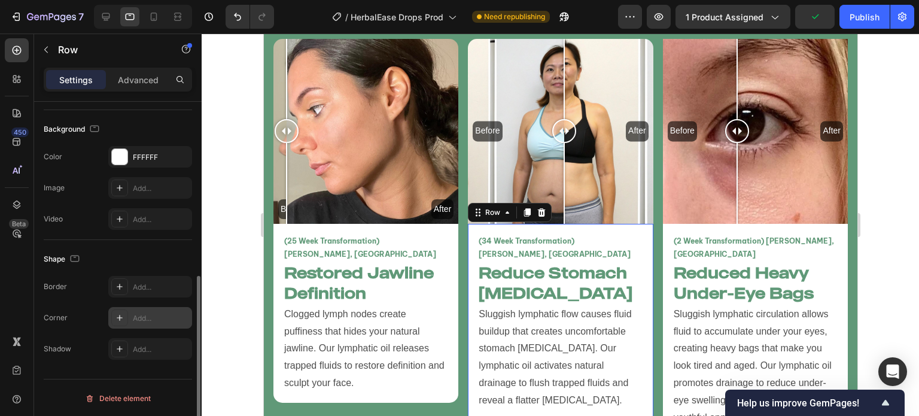
click at [145, 323] on div "Add..." at bounding box center [150, 318] width 84 height 22
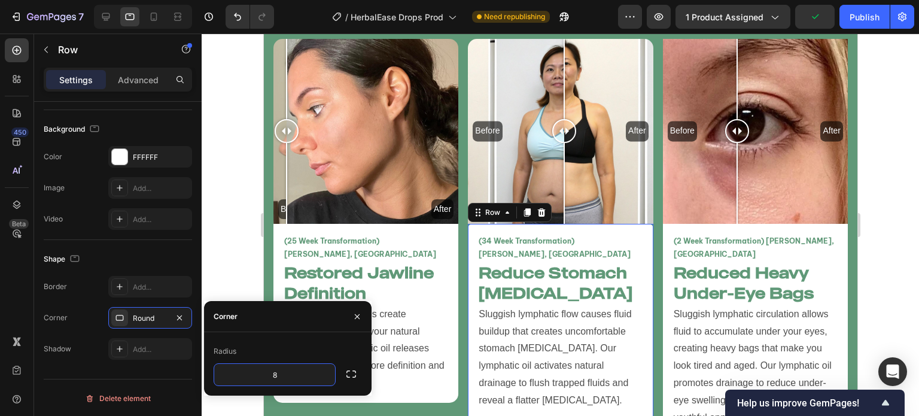
drag, startPoint x: 352, startPoint y: 379, endPoint x: 343, endPoint y: 375, distance: 9.7
click at [352, 379] on icon "button" at bounding box center [351, 374] width 12 height 12
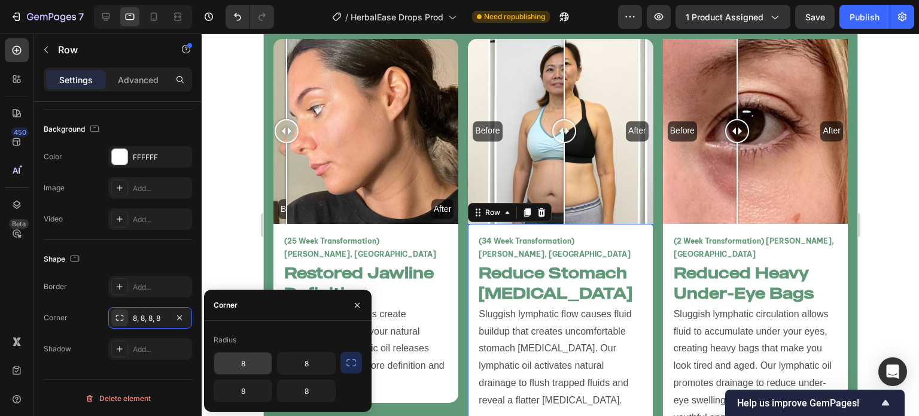
click at [262, 361] on input "8" at bounding box center [242, 363] width 57 height 22
click at [291, 354] on input "8" at bounding box center [306, 363] width 57 height 22
click at [247, 391] on input "8" at bounding box center [242, 391] width 57 height 22
type input "15"
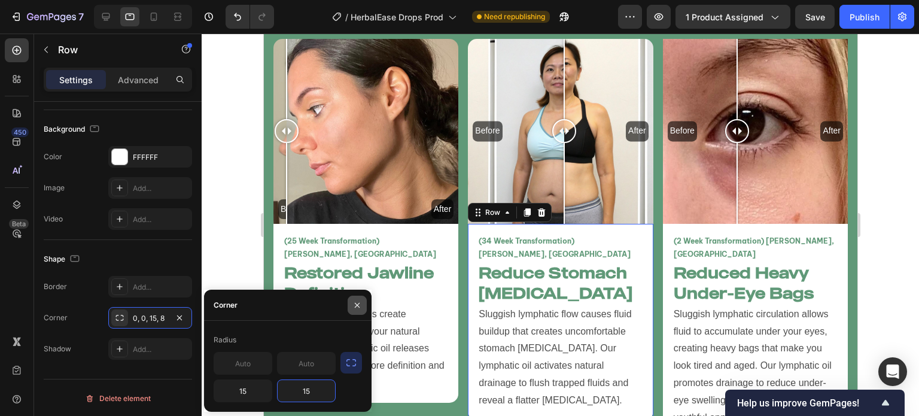
click at [359, 303] on icon "button" at bounding box center [357, 305] width 10 height 10
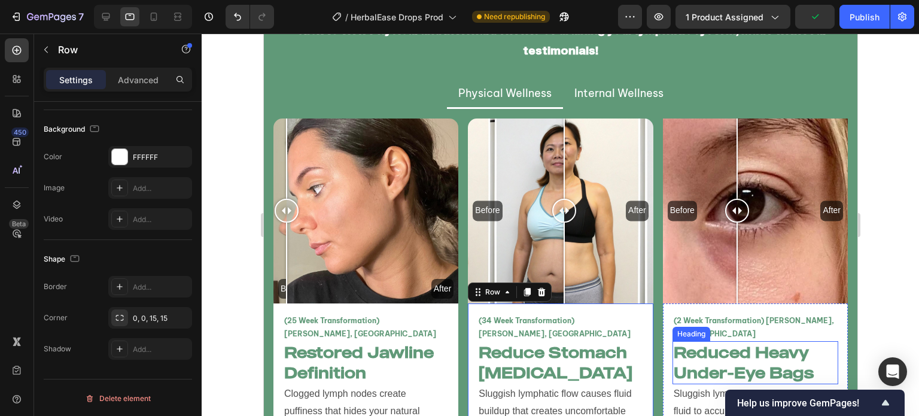
scroll to position [2831, 0]
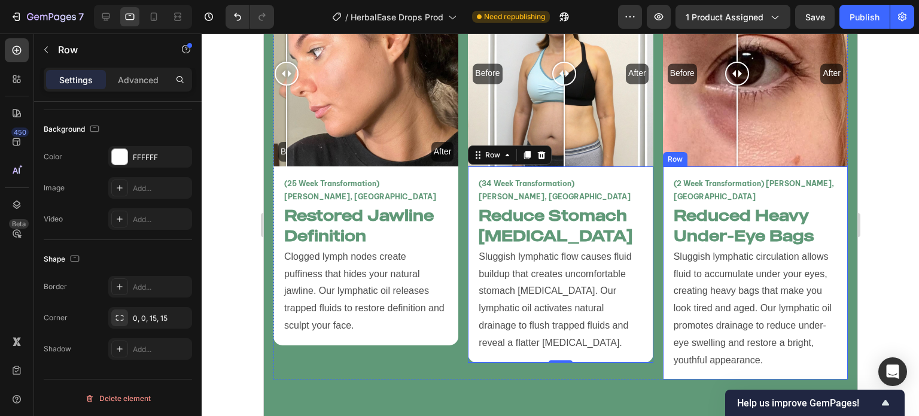
click at [662, 270] on div "(2 Week Transformation) Melissa P, UK Text Block Reduced Heavy Under-Eye Bags H…" at bounding box center [754, 272] width 185 height 213
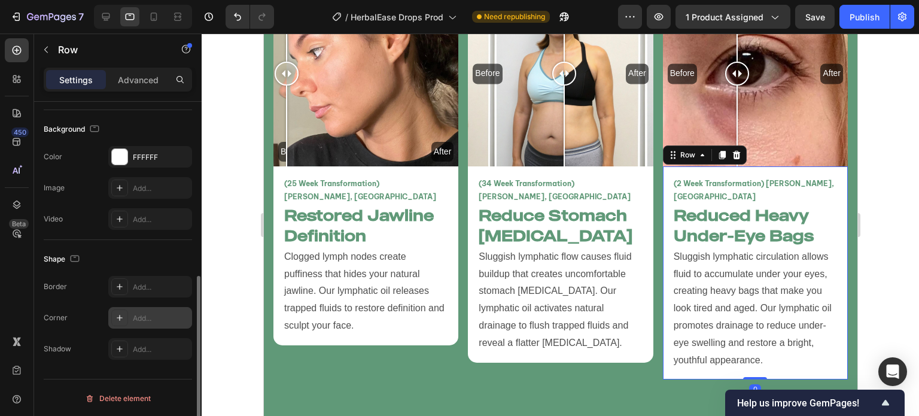
click at [166, 319] on div "Add..." at bounding box center [161, 318] width 56 height 11
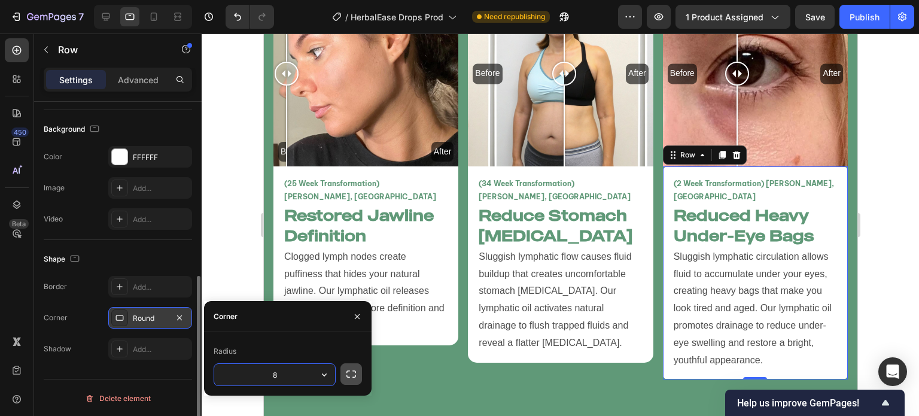
click at [348, 372] on icon "button" at bounding box center [351, 374] width 12 height 12
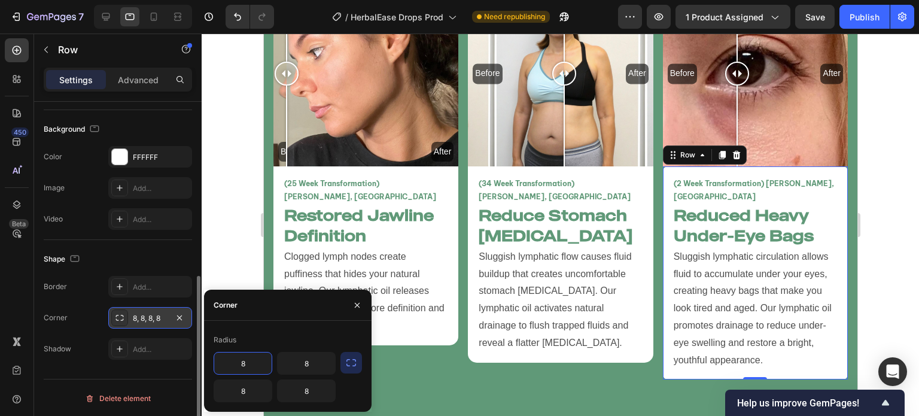
click at [265, 361] on input "8" at bounding box center [242, 363] width 57 height 22
type input "15"
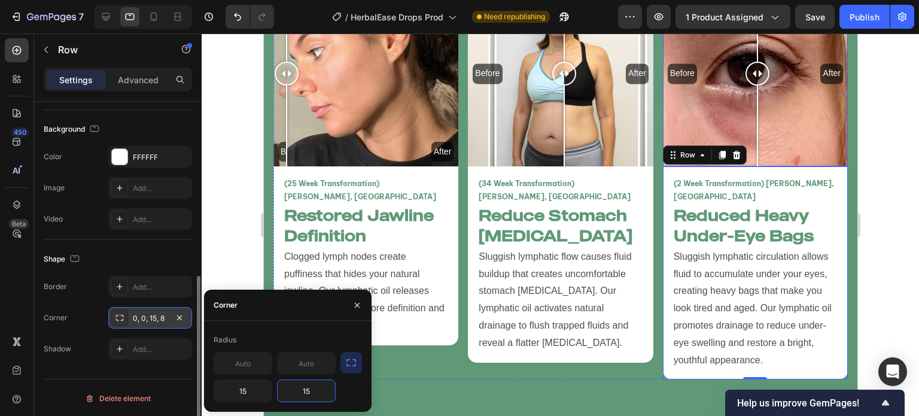
click at [751, 112] on div "Before After" at bounding box center [754, 73] width 185 height 185
click at [756, 112] on div at bounding box center [756, 126] width 1 height 81
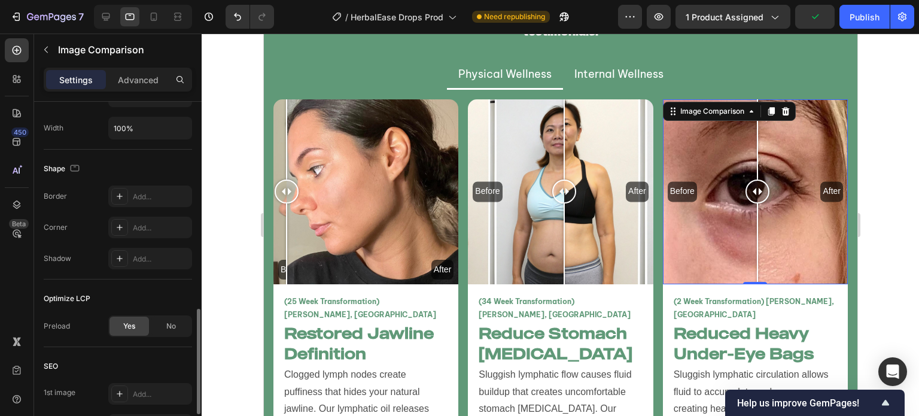
scroll to position [673, 0]
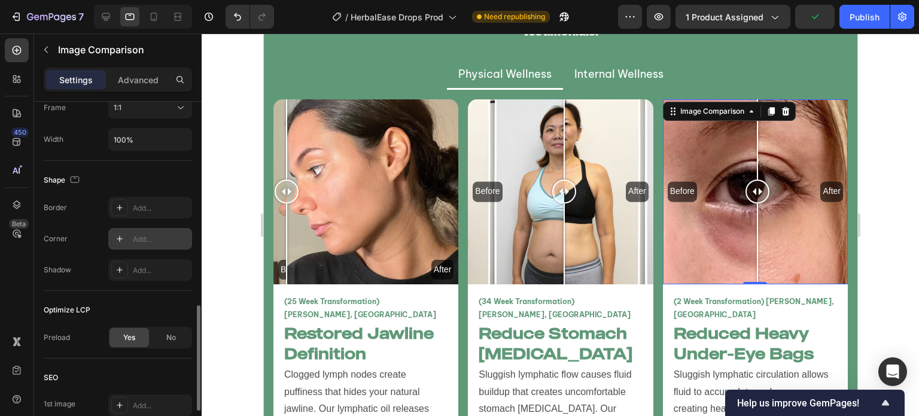
click at [138, 241] on div "Add..." at bounding box center [161, 239] width 56 height 11
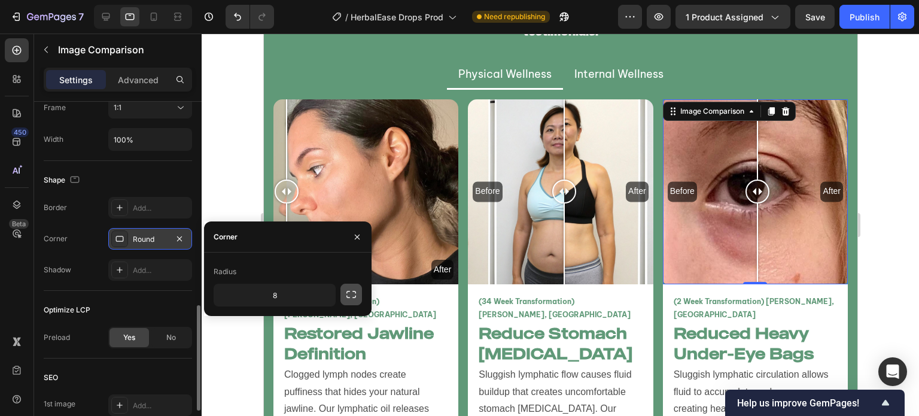
click at [343, 290] on button "button" at bounding box center [352, 295] width 22 height 22
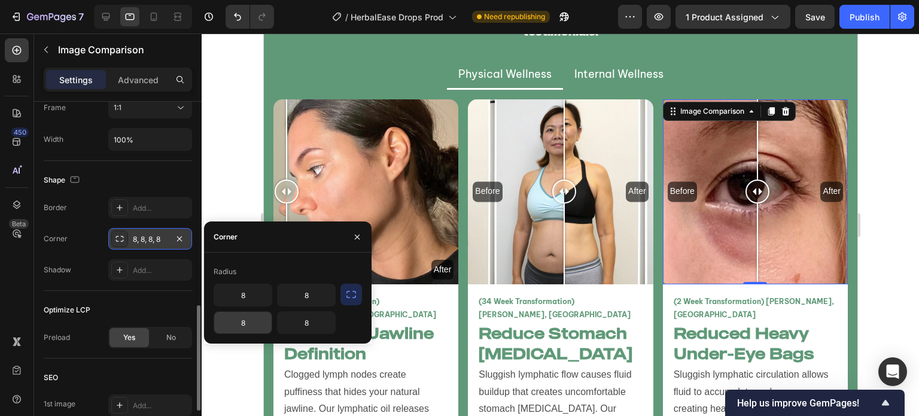
click at [247, 323] on input "8" at bounding box center [242, 323] width 57 height 22
click at [304, 317] on input "8" at bounding box center [306, 323] width 57 height 22
click at [259, 296] on input "8" at bounding box center [242, 295] width 57 height 22
type input "15"
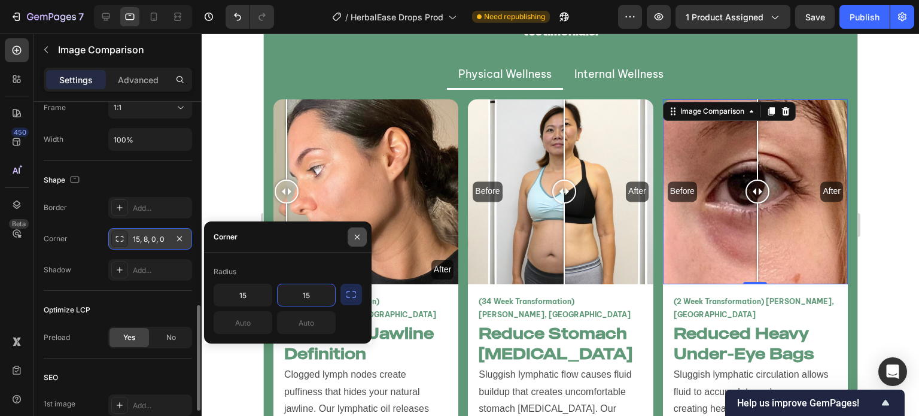
click at [354, 230] on button "button" at bounding box center [357, 236] width 19 height 19
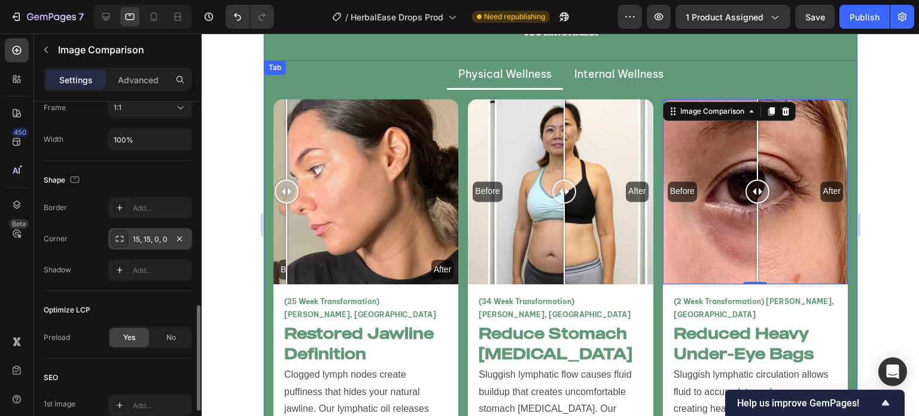
click at [224, 193] on div at bounding box center [561, 225] width 718 height 382
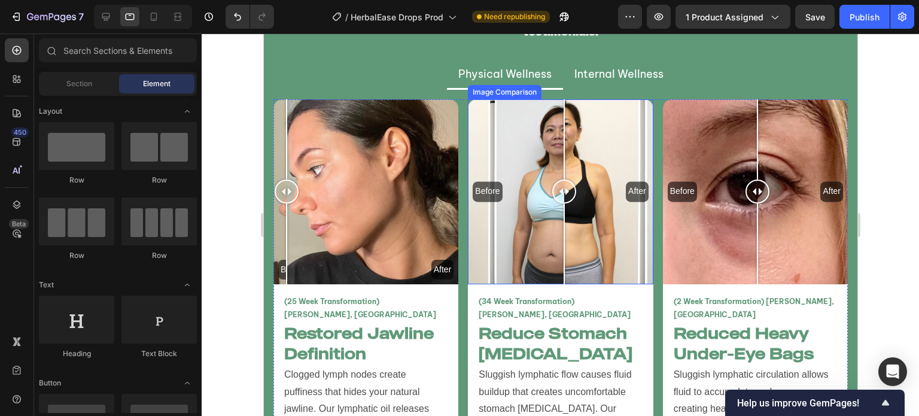
click at [498, 191] on div "Before After" at bounding box center [559, 191] width 185 height 185
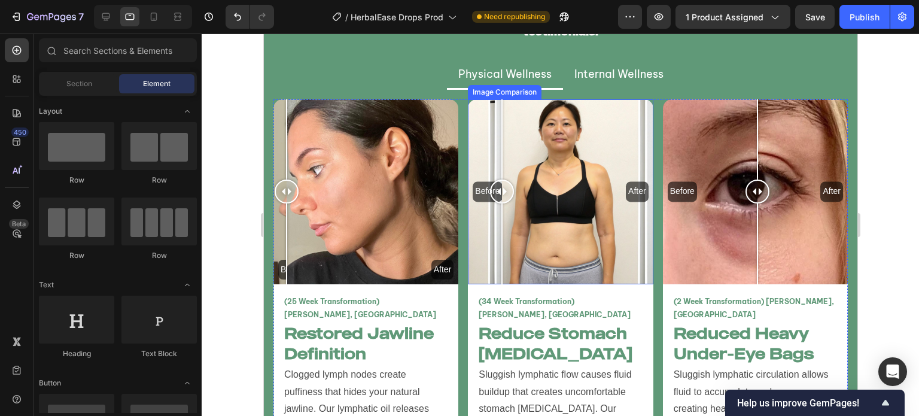
click at [498, 191] on div at bounding box center [502, 192] width 24 height 24
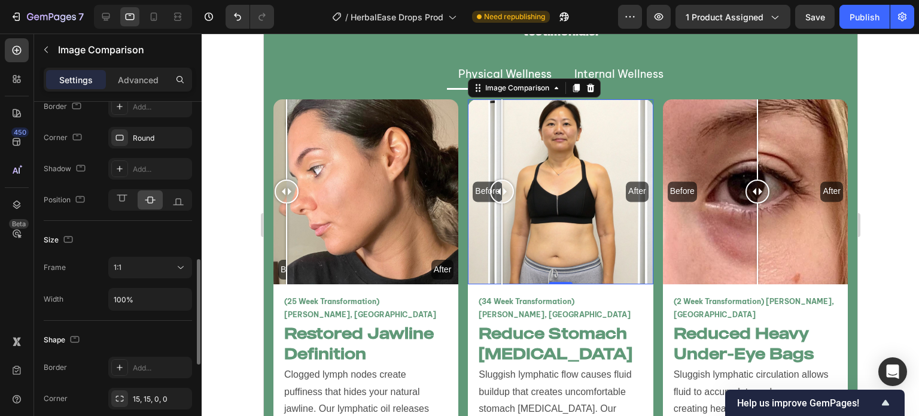
scroll to position [513, 0]
click at [126, 203] on icon at bounding box center [122, 199] width 12 height 12
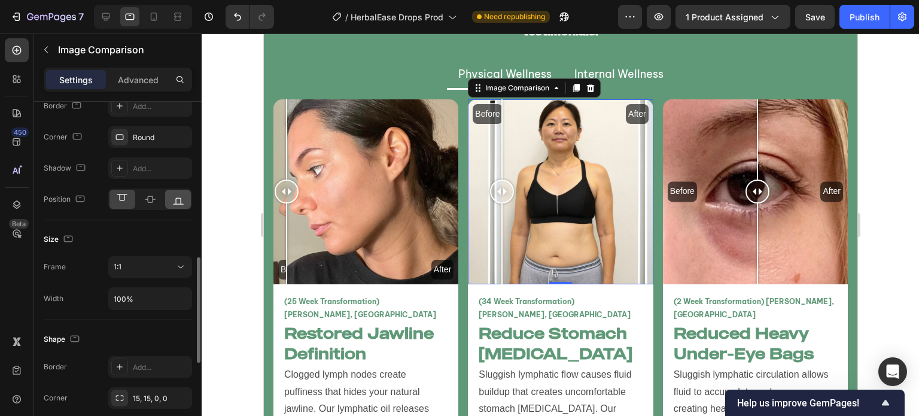
click at [178, 198] on icon at bounding box center [178, 199] width 12 height 12
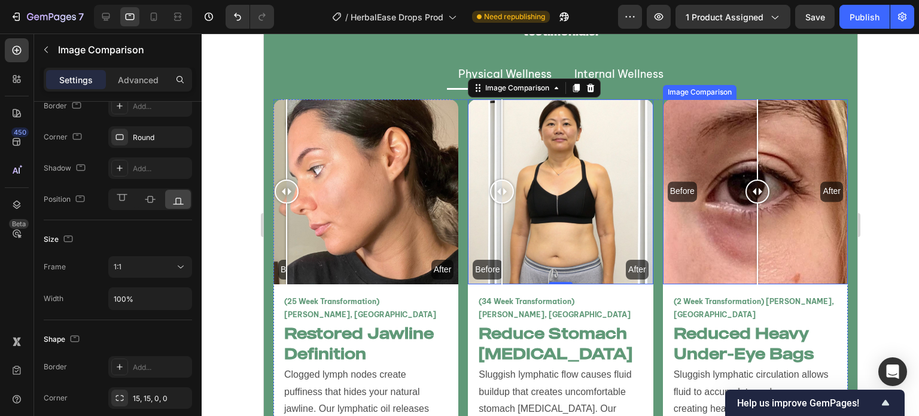
click at [745, 256] on div at bounding box center [757, 191] width 24 height 185
click at [750, 256] on div at bounding box center [750, 243] width 1 height 81
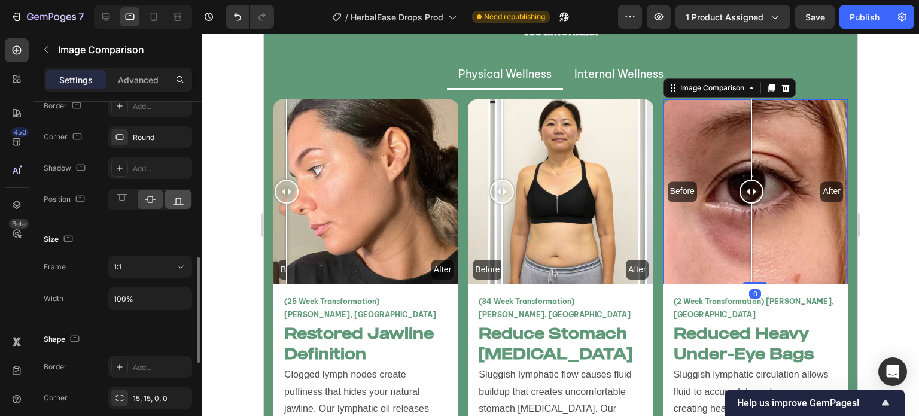
click at [187, 206] on div at bounding box center [178, 199] width 26 height 19
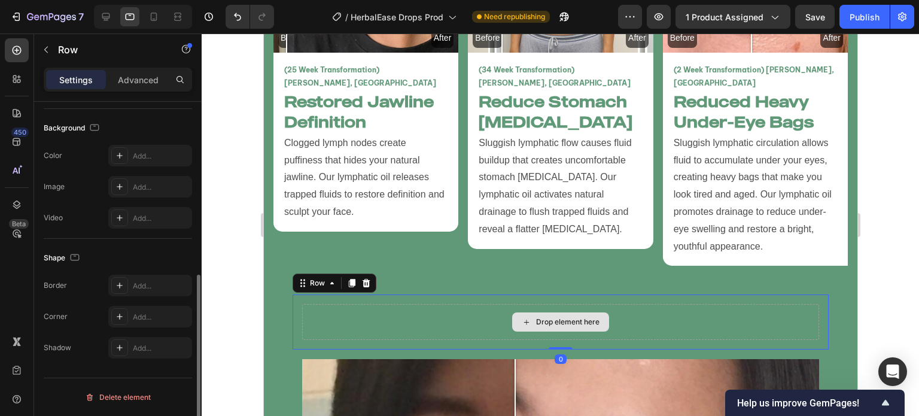
scroll to position [0, 0]
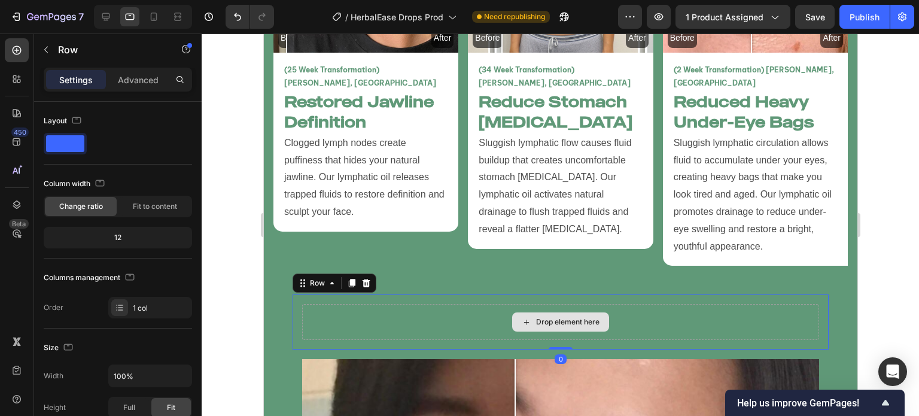
click at [307, 323] on div "Drop element here" at bounding box center [560, 322] width 517 height 36
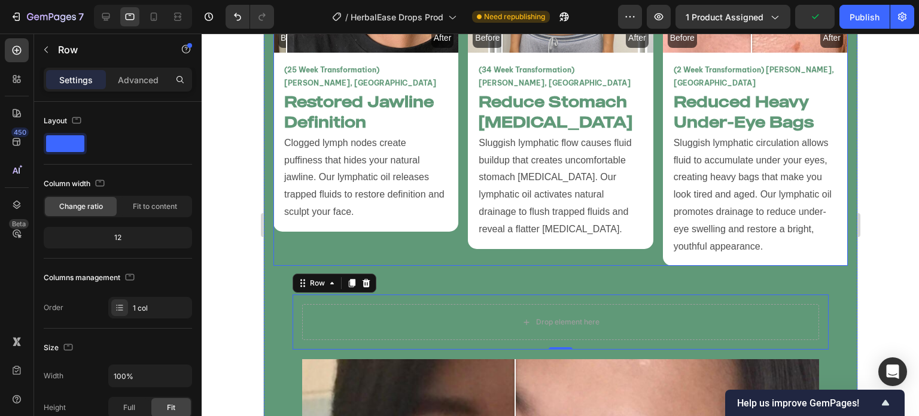
click at [395, 248] on div "Before After Image Comparison (25 Week Transformation) Vanessa T, USA Text Bloc…" at bounding box center [365, 67] width 185 height 399
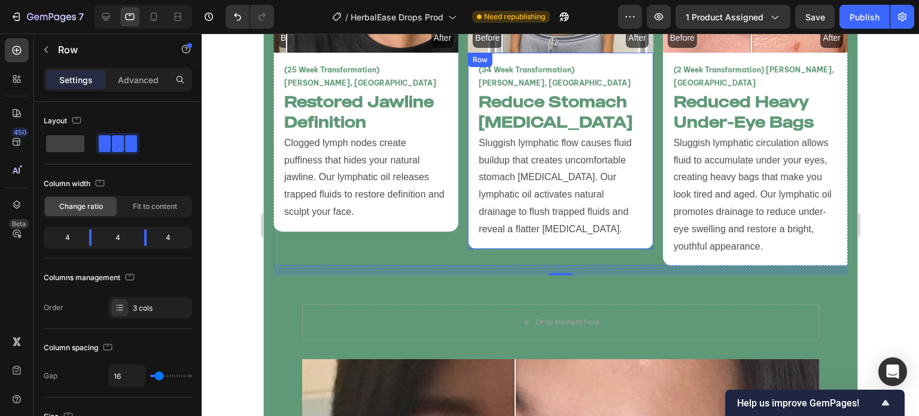
drag, startPoint x: 556, startPoint y: 259, endPoint x: 557, endPoint y: 224, distance: 34.1
click at [557, 224] on div "Before After Image Comparison (25 Week Transformation) Vanessa T, USA Text Bloc…" at bounding box center [560, 67] width 574 height 399
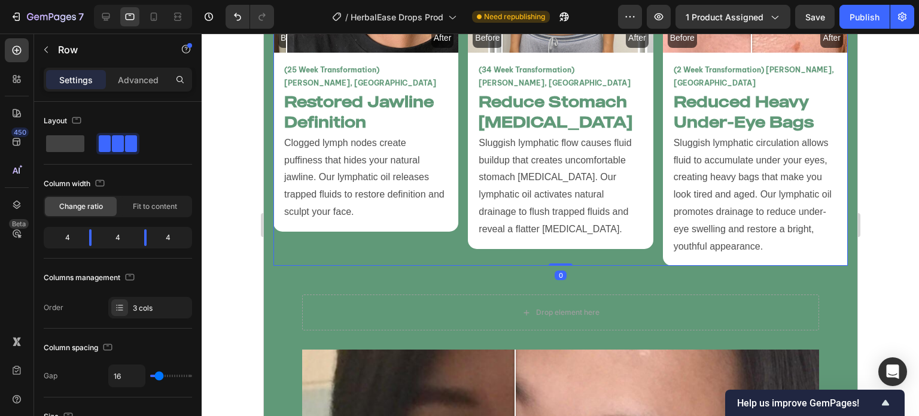
drag, startPoint x: 560, startPoint y: 257, endPoint x: 558, endPoint y: 229, distance: 28.7
click at [558, 229] on div "Before After Image Comparison (25 Week Transformation) Vanessa T, USA Text Bloc…" at bounding box center [560, 67] width 574 height 399
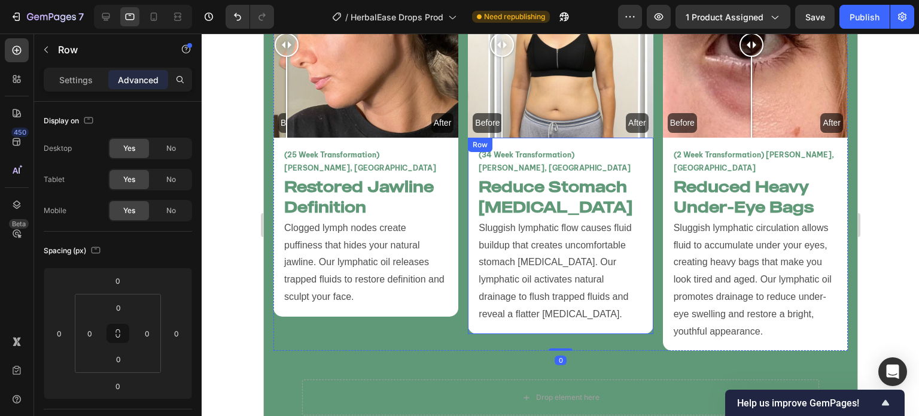
scroll to position [2790, 0]
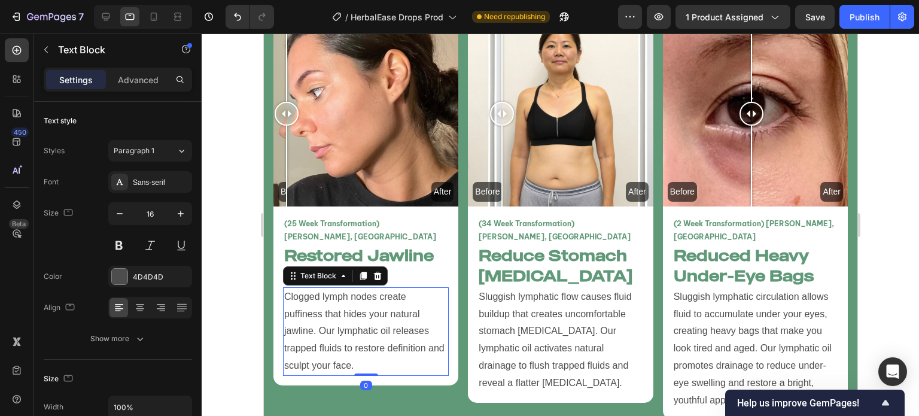
click at [364, 294] on p "Clogged lymph nodes create puffiness that hides your natural jawline. Our lymph…" at bounding box center [365, 331] width 163 height 86
click at [118, 215] on icon "button" at bounding box center [120, 214] width 12 height 12
type input "15"
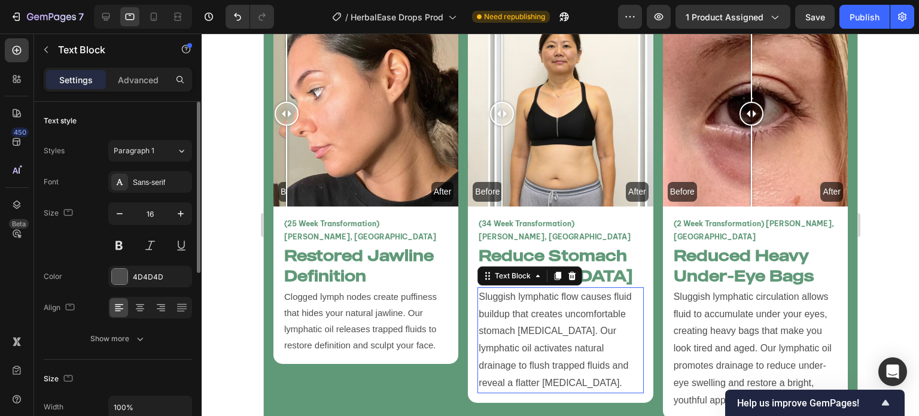
click at [509, 330] on p "Sluggish lymphatic flow causes fluid buildup that creates uncomfortable stomach…" at bounding box center [559, 340] width 163 height 104
click at [117, 217] on icon "button" at bounding box center [120, 214] width 12 height 12
type input "15"
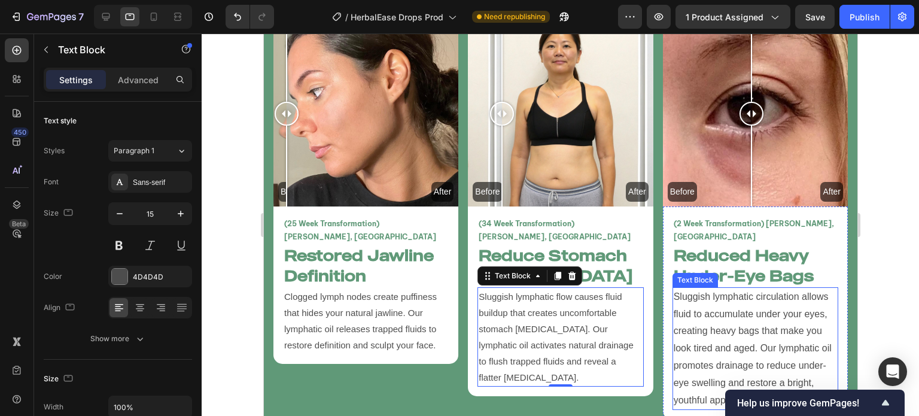
click at [673, 371] on p "Sluggish lymphatic circulation allows fluid to accumulate under your eyes, crea…" at bounding box center [754, 348] width 163 height 121
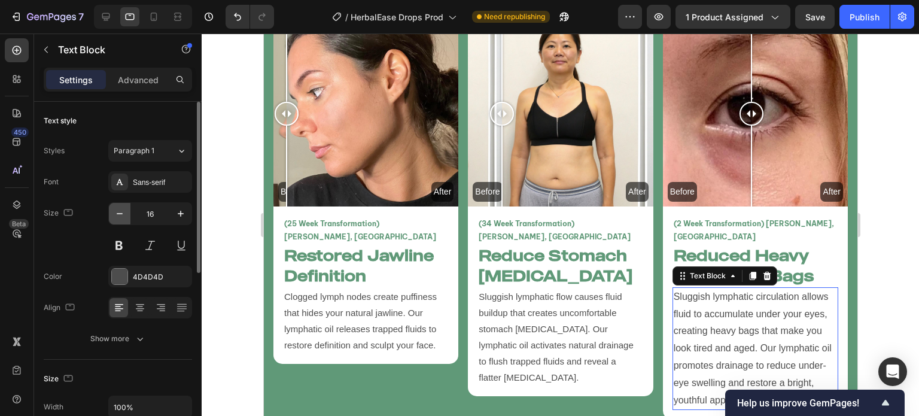
click at [118, 214] on icon "button" at bounding box center [120, 214] width 12 height 12
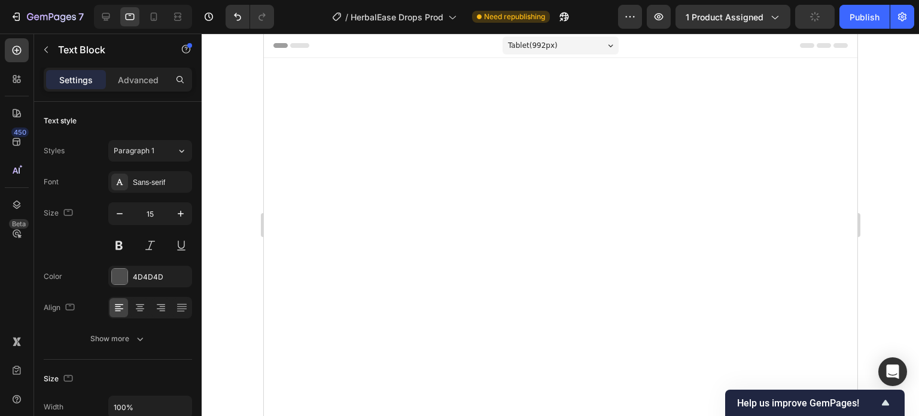
click at [249, 299] on div at bounding box center [561, 225] width 718 height 382
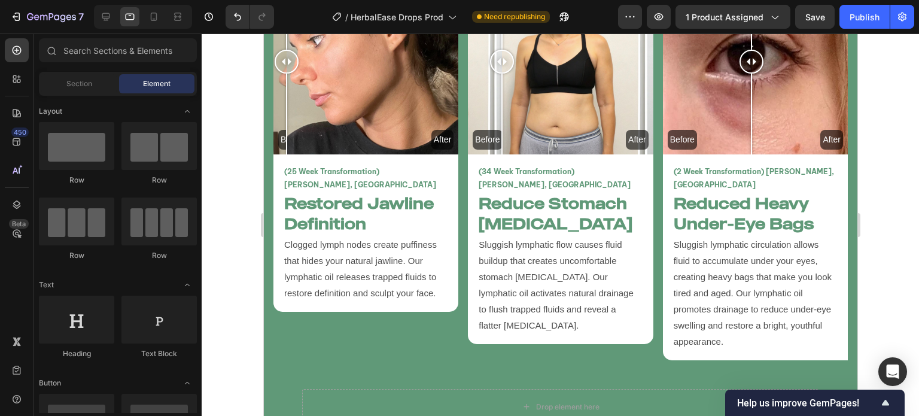
scroll to position [3001, 0]
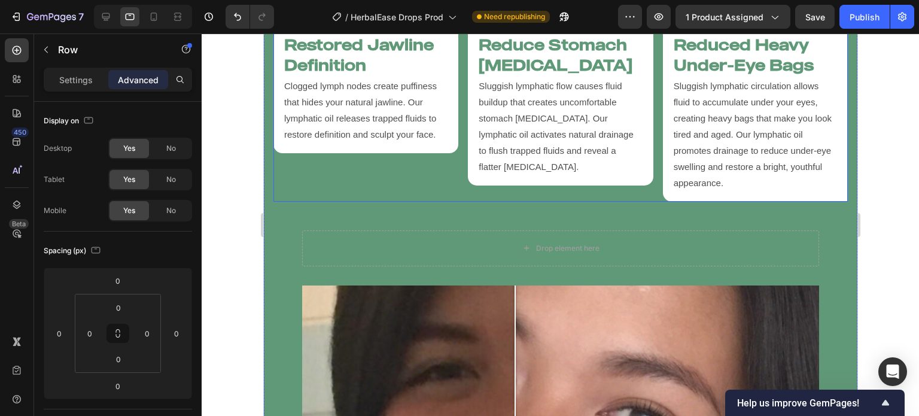
click at [433, 175] on div "Before After Image Comparison (25 Week Transformation) [PERSON_NAME], [GEOGRAPH…" at bounding box center [365, 6] width 185 height 391
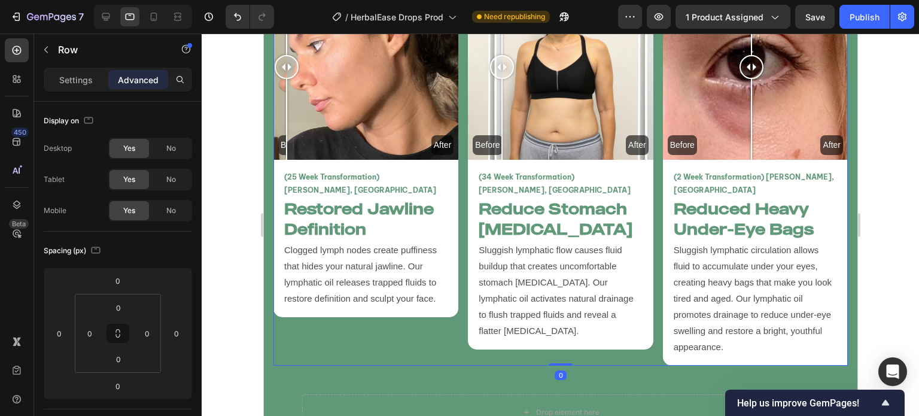
scroll to position [2877, 0]
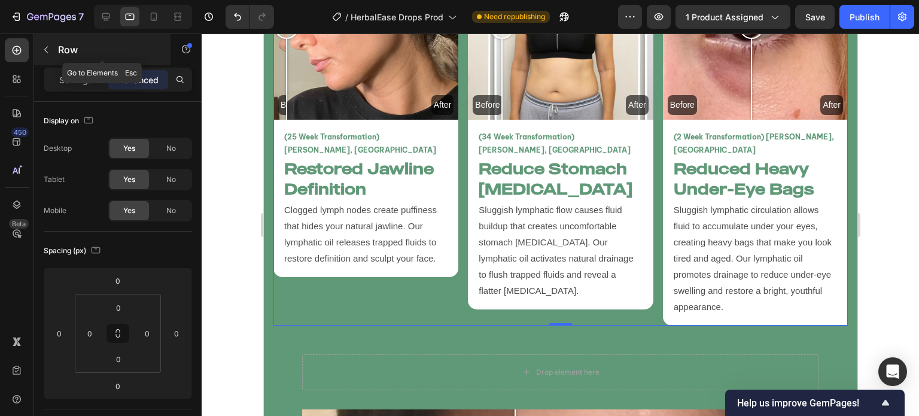
click at [39, 53] on button "button" at bounding box center [46, 49] width 19 height 19
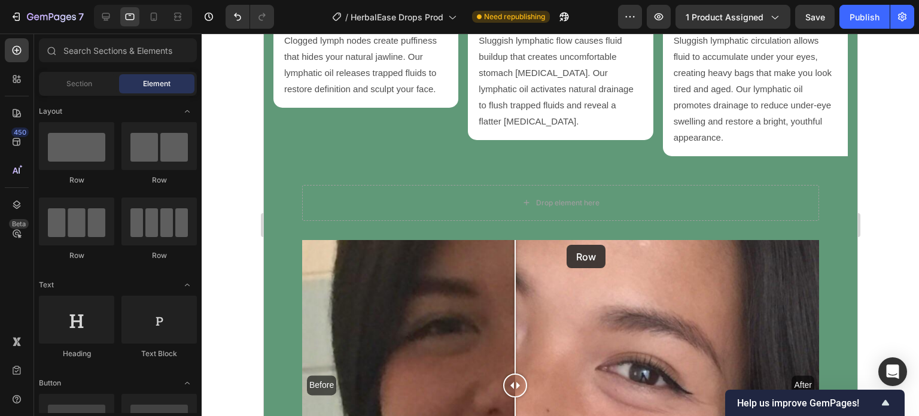
scroll to position [3088, 0]
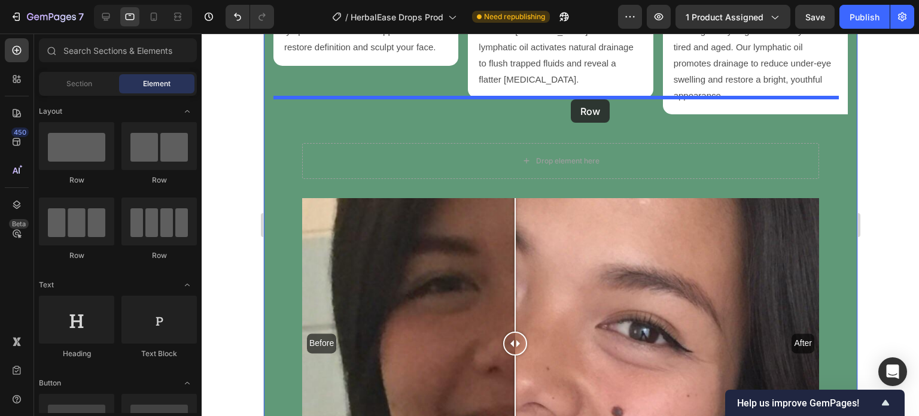
drag, startPoint x: 438, startPoint y: 251, endPoint x: 570, endPoint y: 99, distance: 201.0
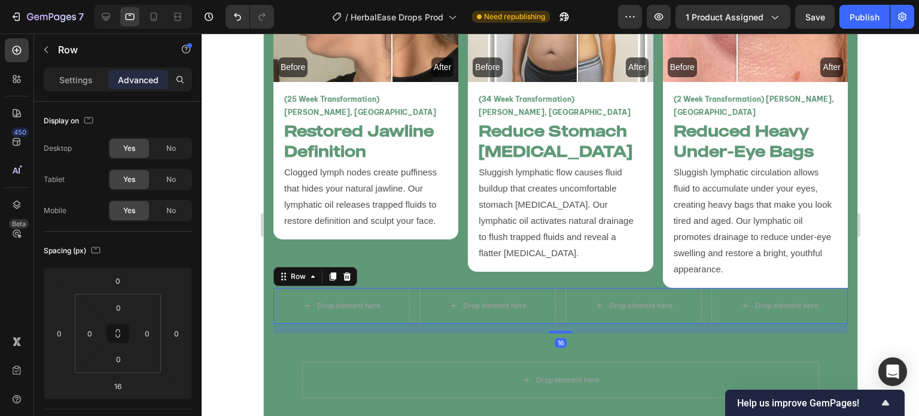
scroll to position [2870, 0]
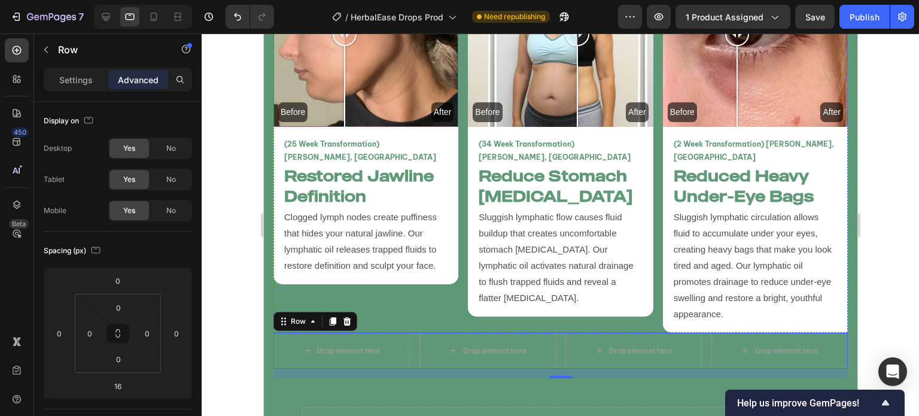
drag, startPoint x: 348, startPoint y: 99, endPoint x: 356, endPoint y: 117, distance: 20.4
click at [343, 126] on div "Before After Image Comparison (25 Week Transformation) [PERSON_NAME], [GEOGRAPH…" at bounding box center [365, 137] width 185 height 391
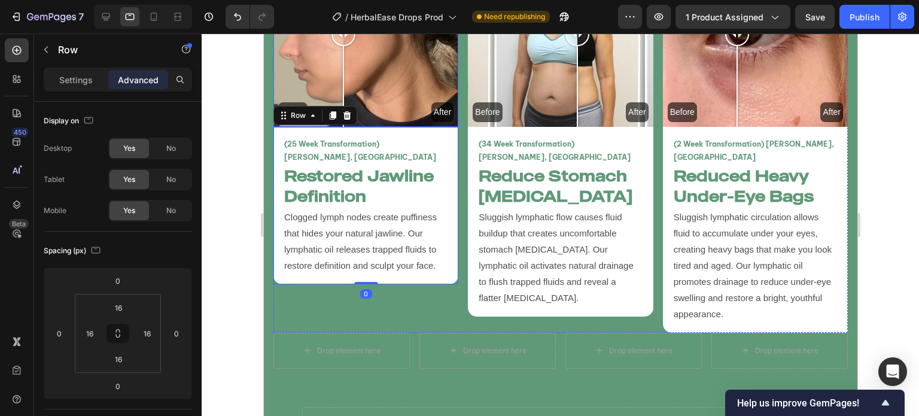
click at [377, 100] on div "Before After" at bounding box center [365, 34] width 185 height 185
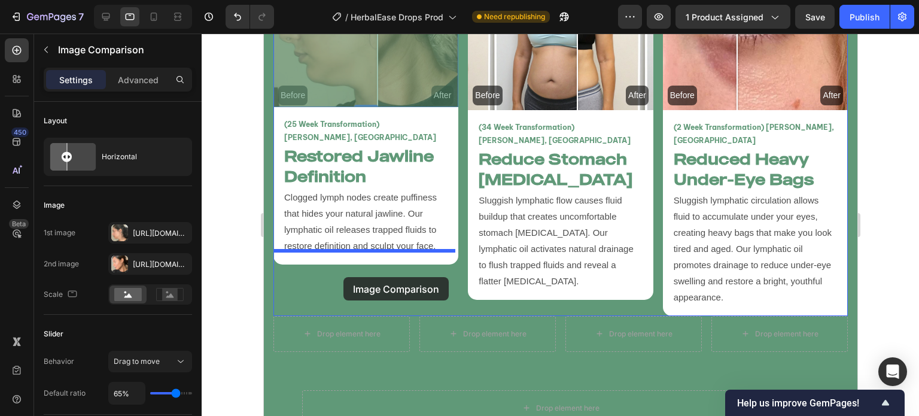
scroll to position [2892, 0]
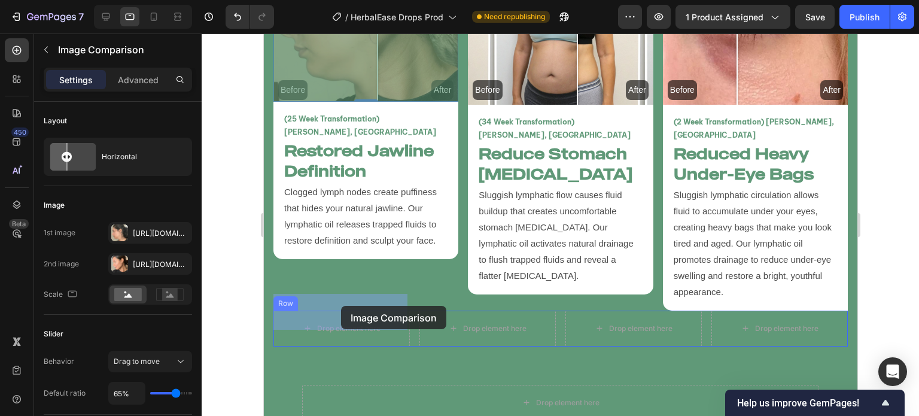
drag, startPoint x: 285, startPoint y: 42, endPoint x: 341, endPoint y: 306, distance: 269.0
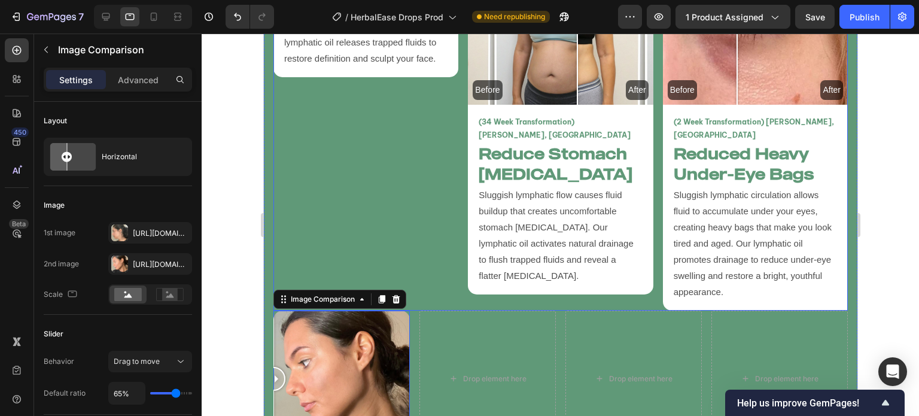
scroll to position [2710, 0]
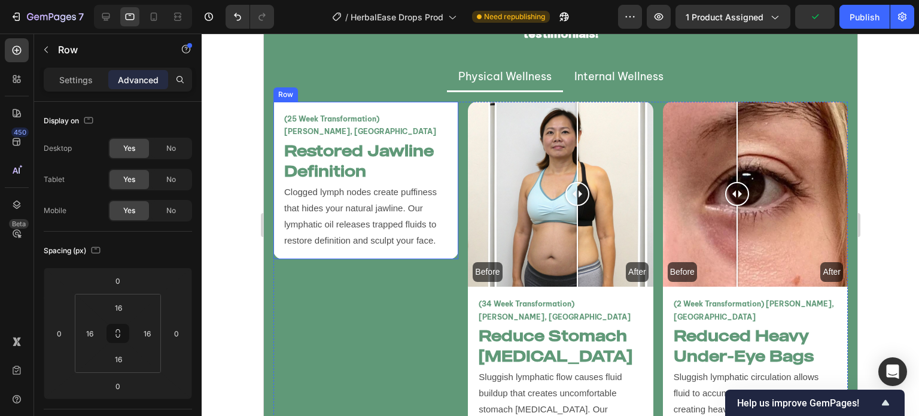
click at [276, 111] on div "(25 Week Transformation) [PERSON_NAME], [GEOGRAPHIC_DATA] Text Block Restored J…" at bounding box center [365, 180] width 185 height 157
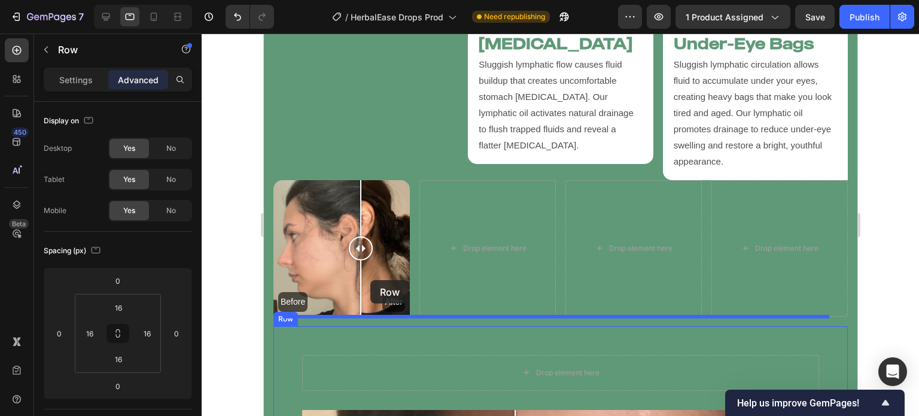
scroll to position [3077, 0]
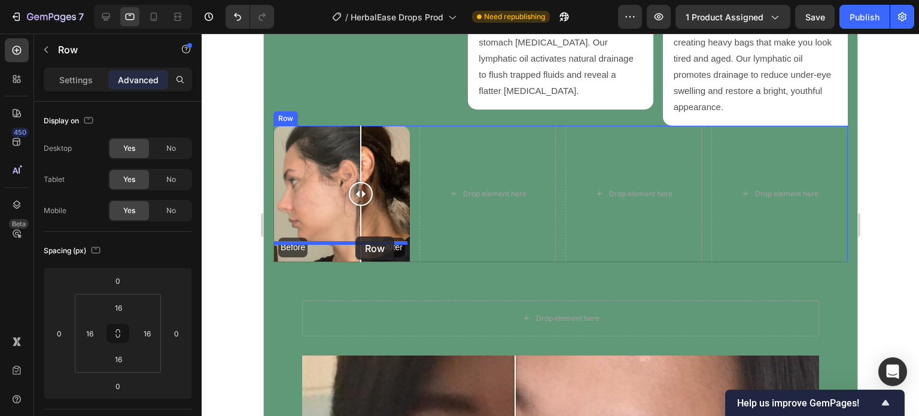
drag, startPoint x: 278, startPoint y: 87, endPoint x: 355, endPoint y: 236, distance: 167.5
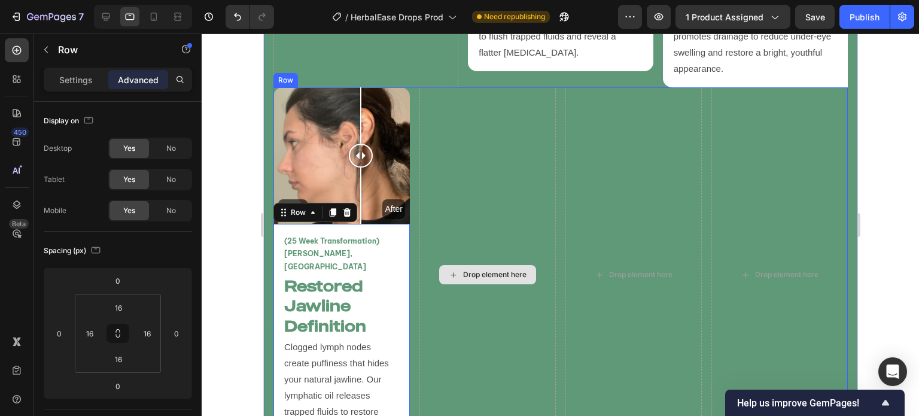
scroll to position [3110, 0]
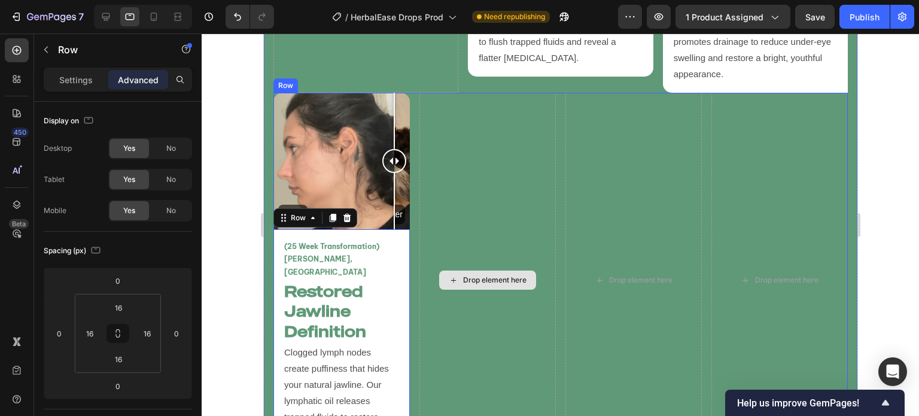
drag, startPoint x: 355, startPoint y: 150, endPoint x: 436, endPoint y: 135, distance: 82.2
click at [436, 134] on div "Before After Image Comparison (25 Week Transformation) Vanessa T, USA Text Bloc…" at bounding box center [560, 280] width 574 height 375
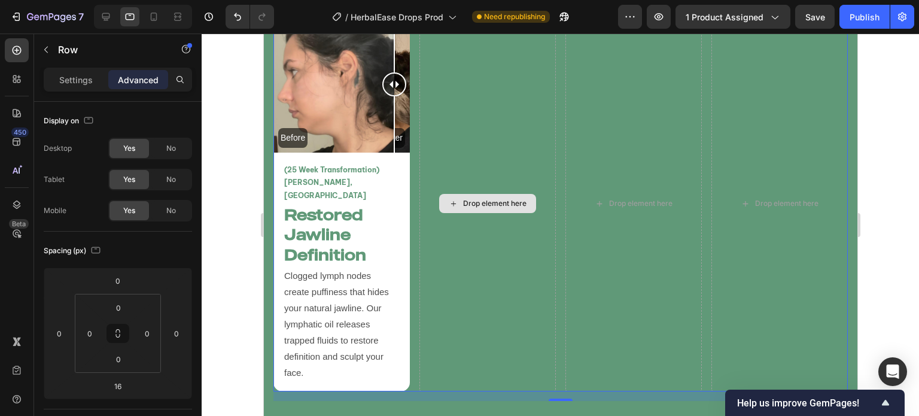
scroll to position [3183, 0]
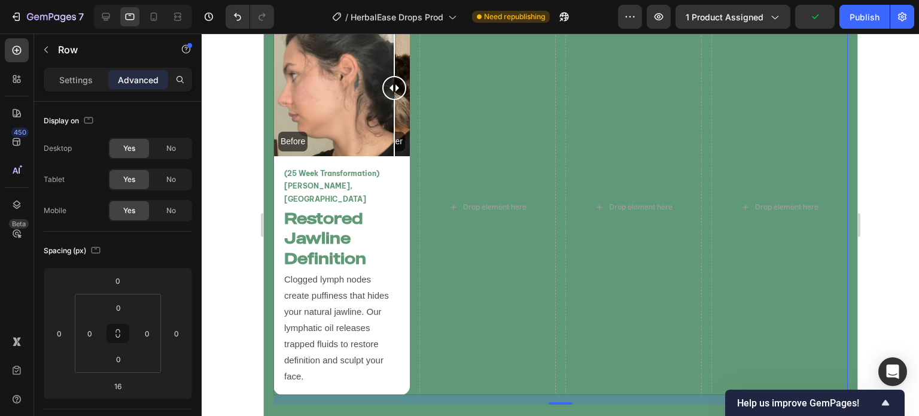
click at [555, 180] on div "Before After Image Comparison (25 Week Transformation) Vanessa T, USA Text Bloc…" at bounding box center [560, 207] width 574 height 375
click at [96, 74] on div "Settings" at bounding box center [76, 79] width 60 height 19
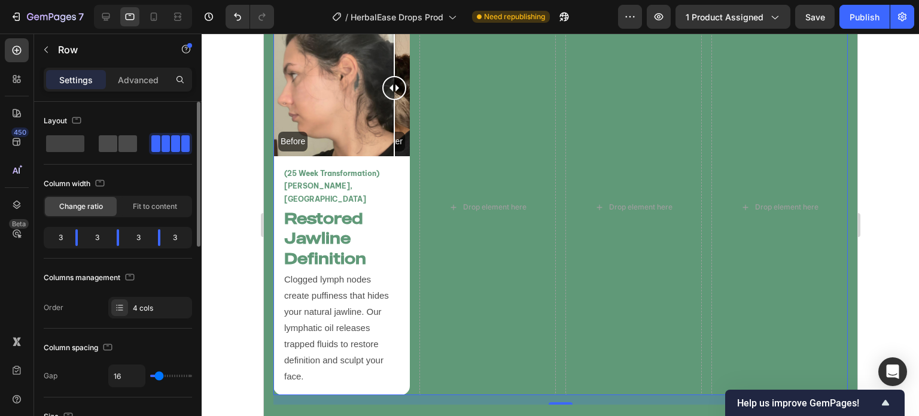
click at [108, 139] on span at bounding box center [108, 143] width 19 height 17
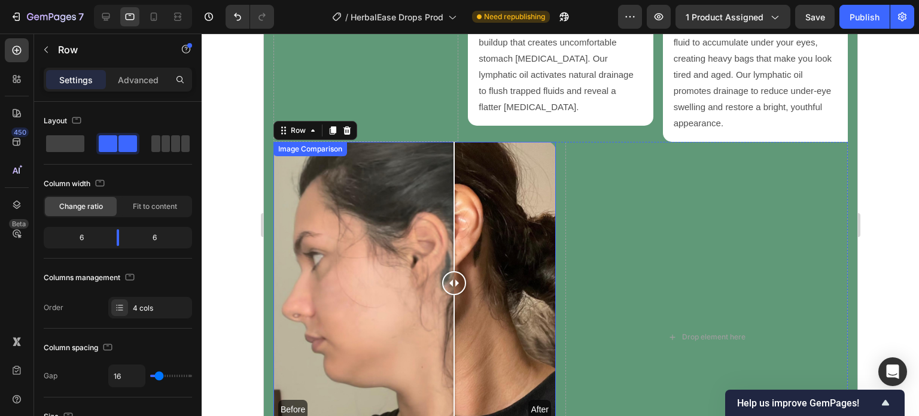
scroll to position [2932, 0]
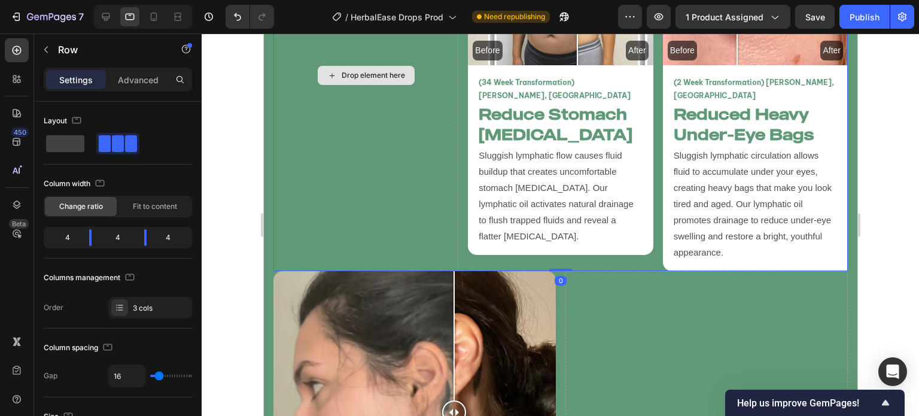
click at [403, 163] on div "Drop element here" at bounding box center [365, 75] width 185 height 391
click at [74, 152] on div at bounding box center [65, 144] width 43 height 22
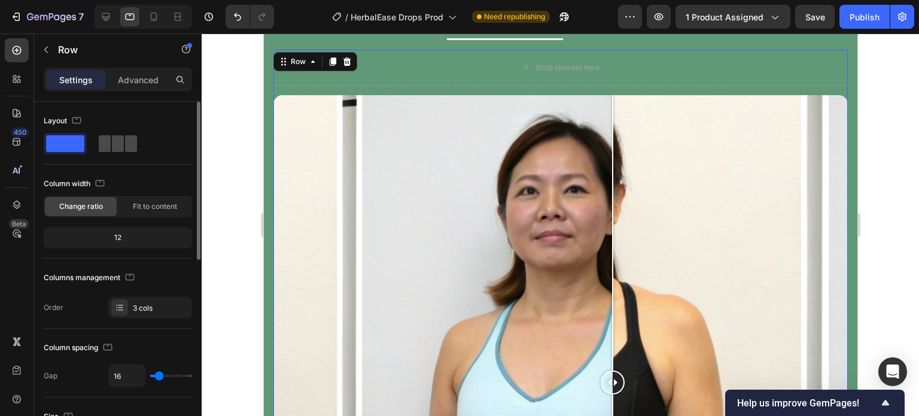
click at [117, 145] on span at bounding box center [118, 143] width 12 height 17
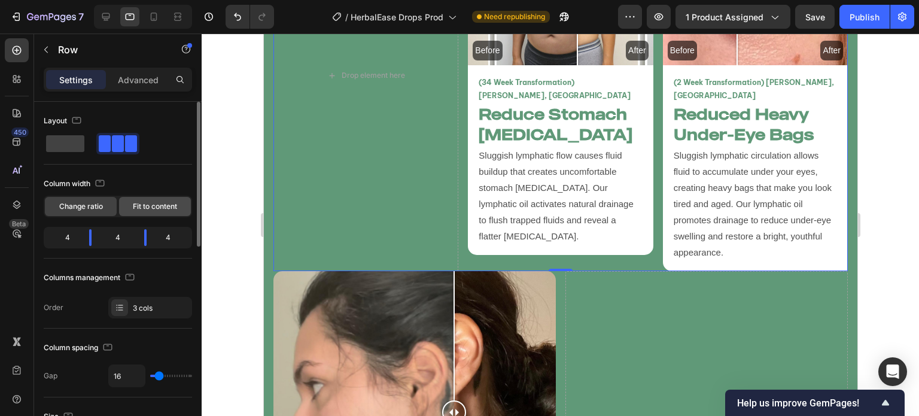
click at [139, 210] on span "Fit to content" at bounding box center [155, 206] width 44 height 11
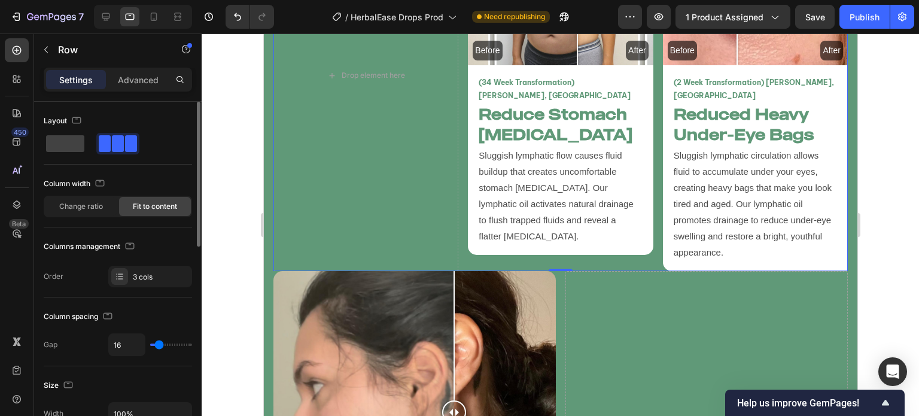
scroll to position [2937, 0]
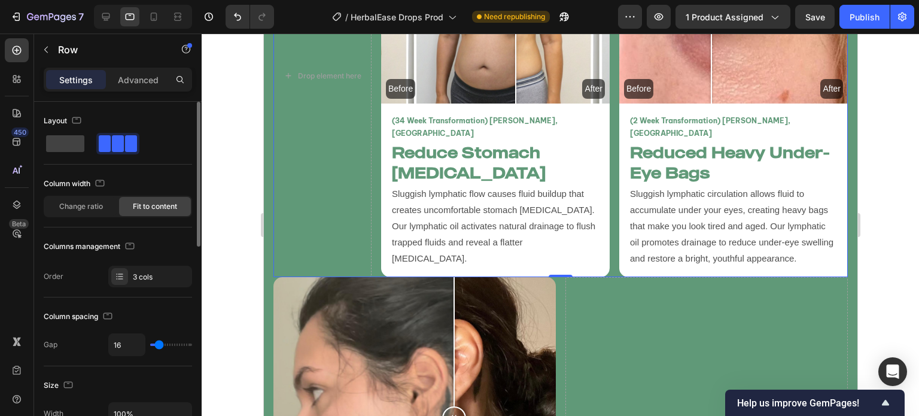
click at [139, 210] on span "Fit to content" at bounding box center [155, 206] width 44 height 11
click at [98, 209] on span "Change ratio" at bounding box center [81, 206] width 44 height 11
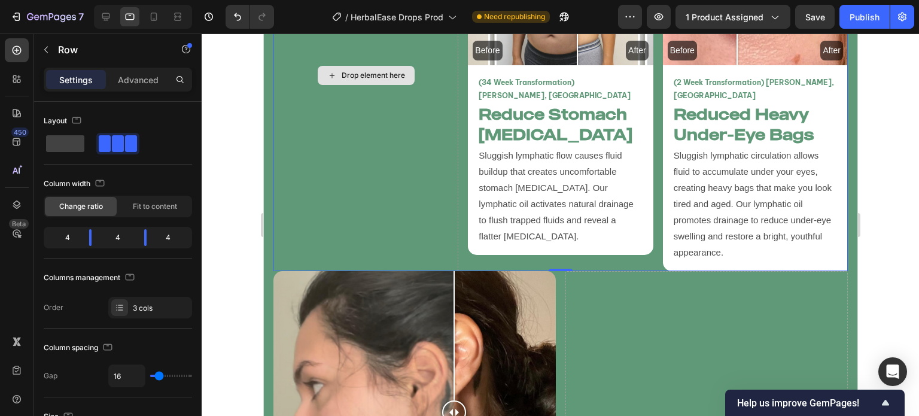
scroll to position [3182, 0]
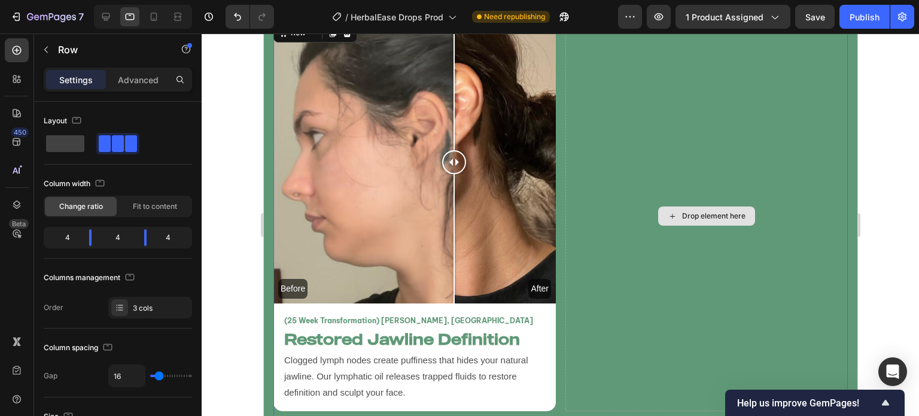
click at [597, 295] on div "Drop element here" at bounding box center [706, 216] width 282 height 390
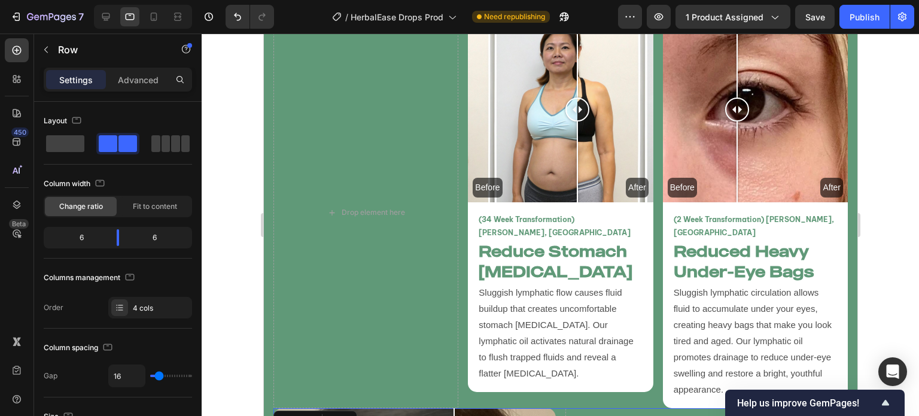
scroll to position [2783, 0]
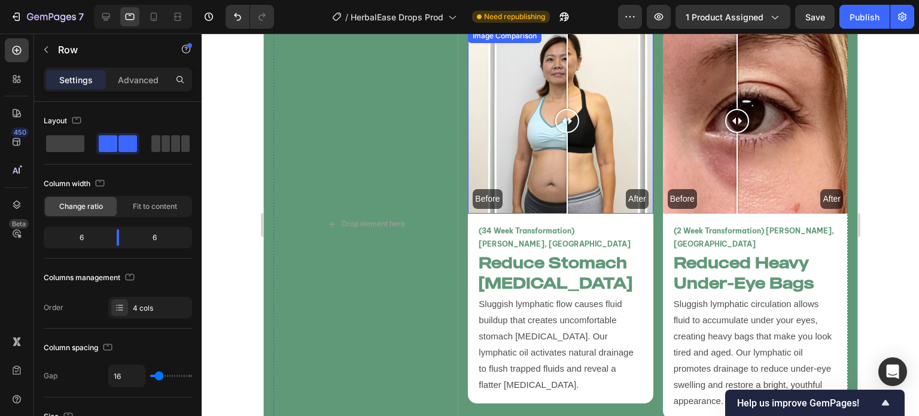
click at [564, 122] on div at bounding box center [567, 121] width 24 height 24
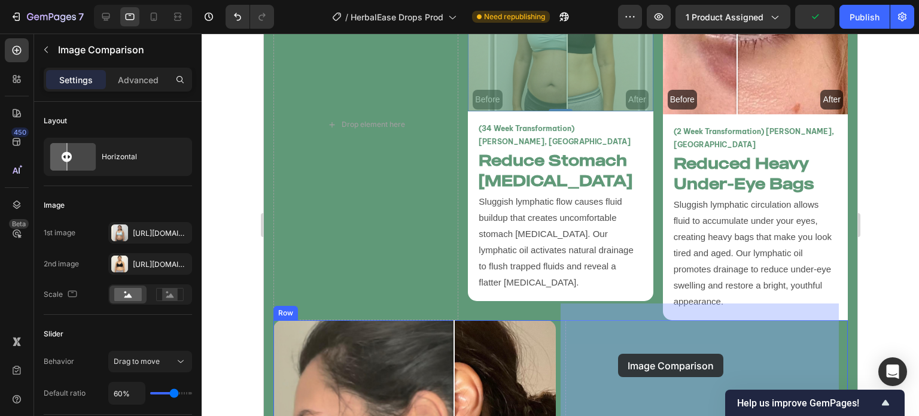
scroll to position [2898, 0]
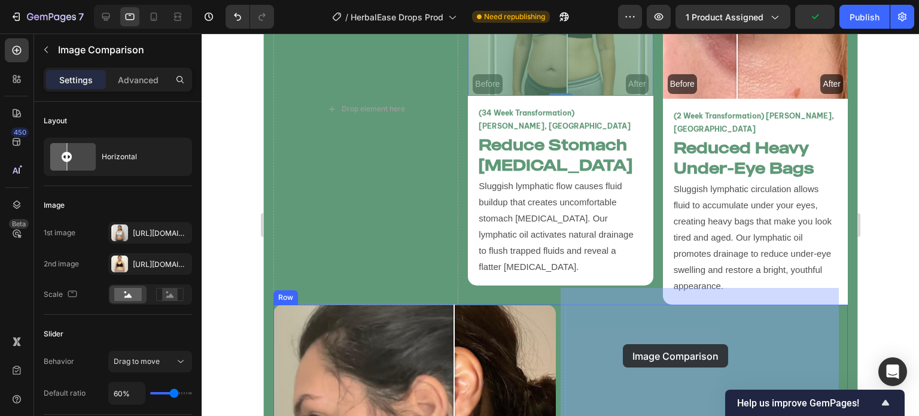
drag, startPoint x: 472, startPoint y: 42, endPoint x: 622, endPoint y: 343, distance: 336.9
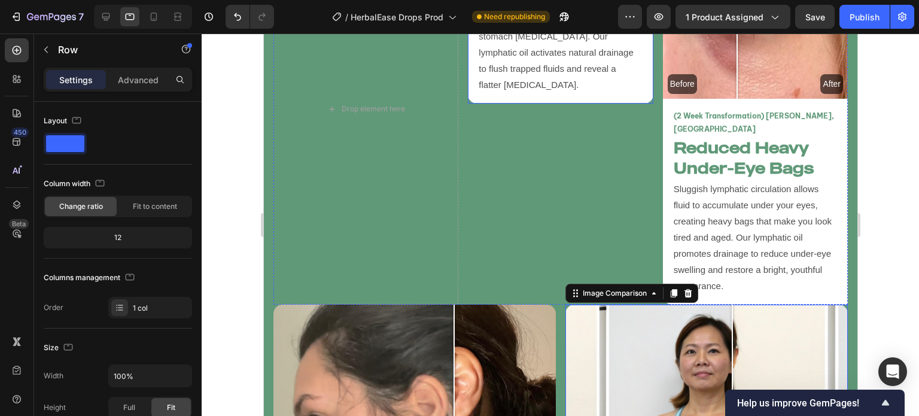
click at [506, 86] on div "(34 Week Transformation) [PERSON_NAME], Canada Text Block Reduce Stomach [MEDIC…" at bounding box center [559, 9] width 185 height 190
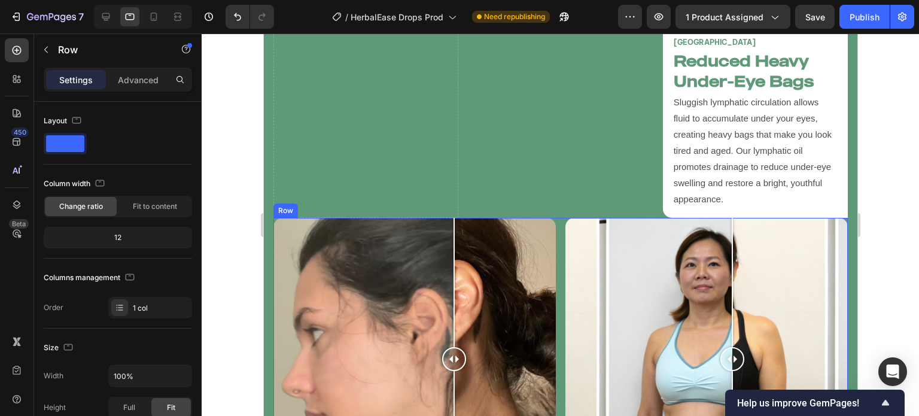
scroll to position [3130, 0]
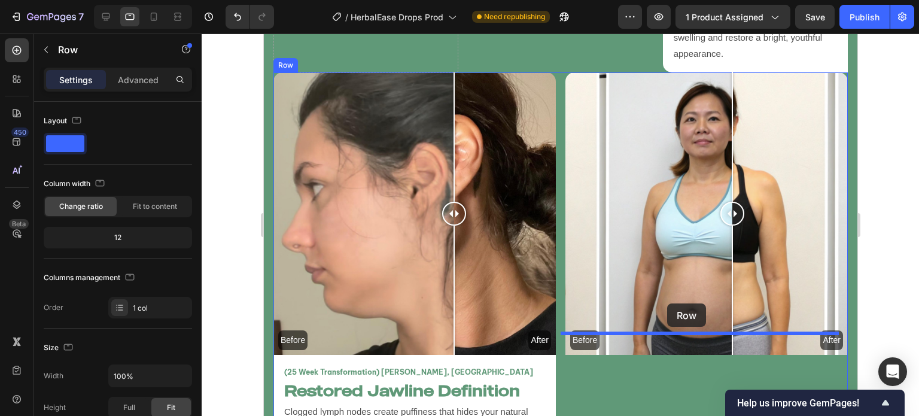
drag, startPoint x: 481, startPoint y: 86, endPoint x: 666, endPoint y: 303, distance: 285.7
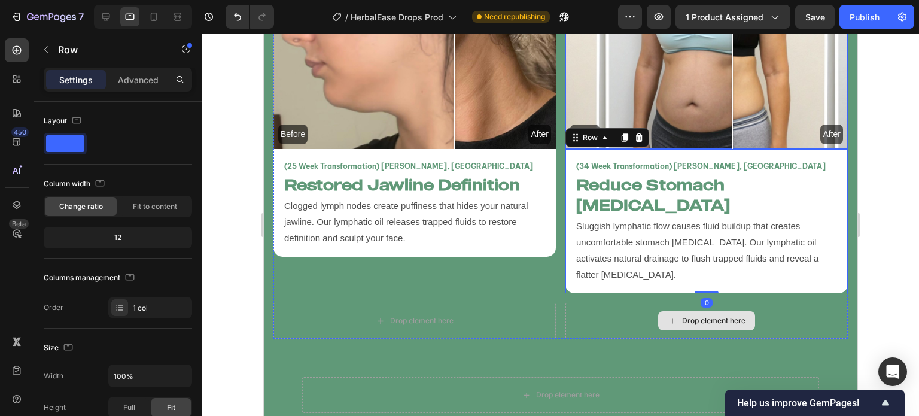
scroll to position [3336, 0]
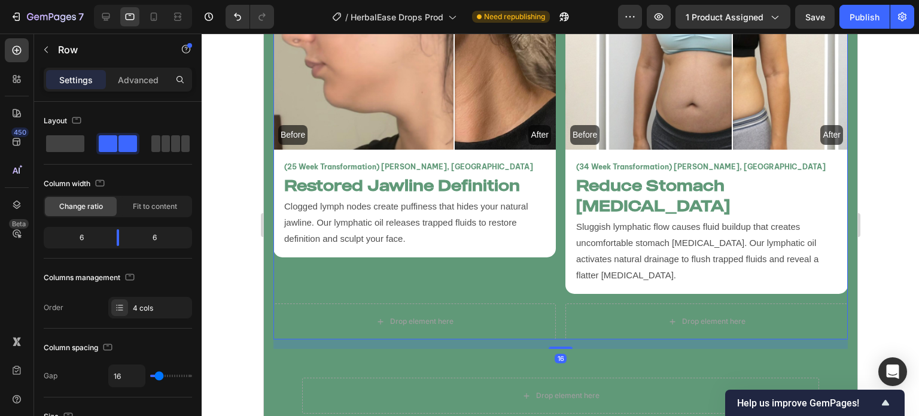
click at [548, 241] on div "Before After Image Comparison (25 Week Transformation) Vanessa T, USA Text Bloc…" at bounding box center [414, 80] width 282 height 427
drag, startPoint x: 222, startPoint y: 199, endPoint x: 232, endPoint y: 200, distance: 9.6
click at [223, 199] on div at bounding box center [561, 225] width 718 height 382
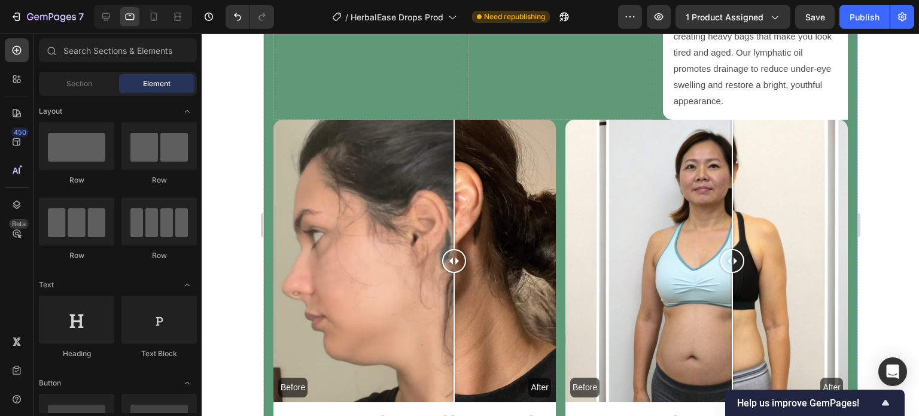
scroll to position [3078, 0]
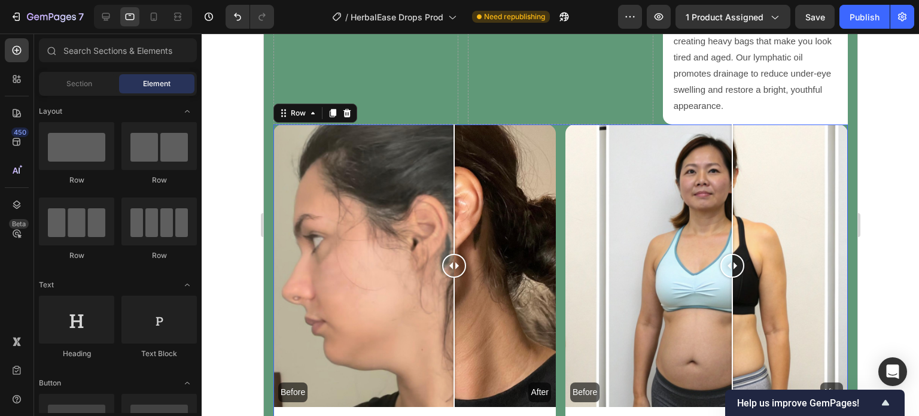
click at [552, 248] on div "Before After Image Comparison (25 Week Transformation) Vanessa T, USA Text Bloc…" at bounding box center [560, 360] width 574 height 472
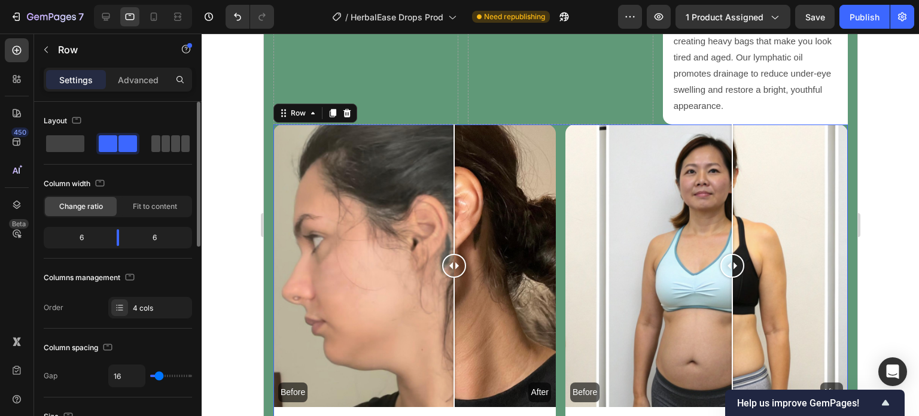
drag, startPoint x: 166, startPoint y: 145, endPoint x: 191, endPoint y: 142, distance: 25.9
click at [166, 144] on span at bounding box center [166, 143] width 9 height 17
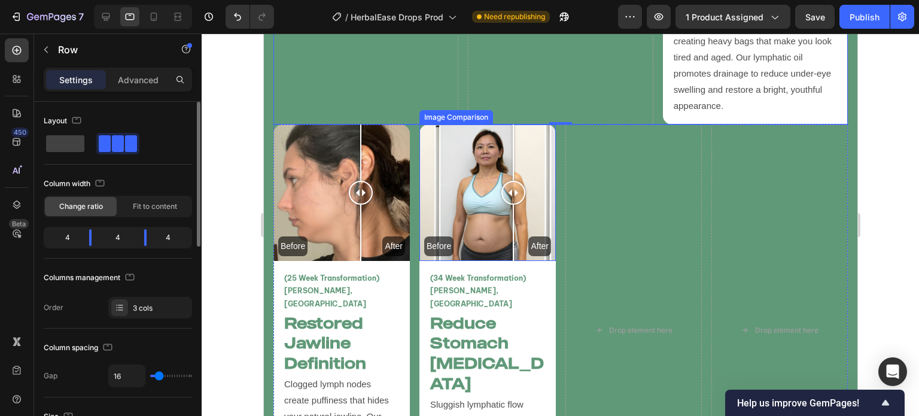
drag, startPoint x: 495, startPoint y: 167, endPoint x: 510, endPoint y: 193, distance: 30.3
click at [510, 193] on div at bounding box center [513, 192] width 24 height 136
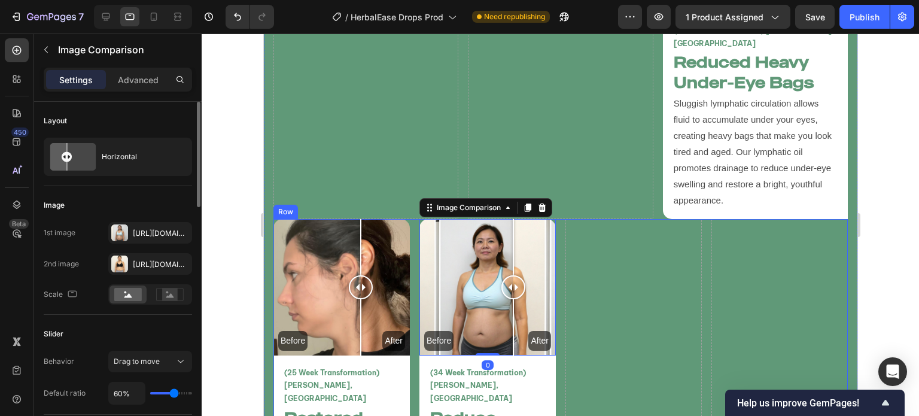
scroll to position [2855, 0]
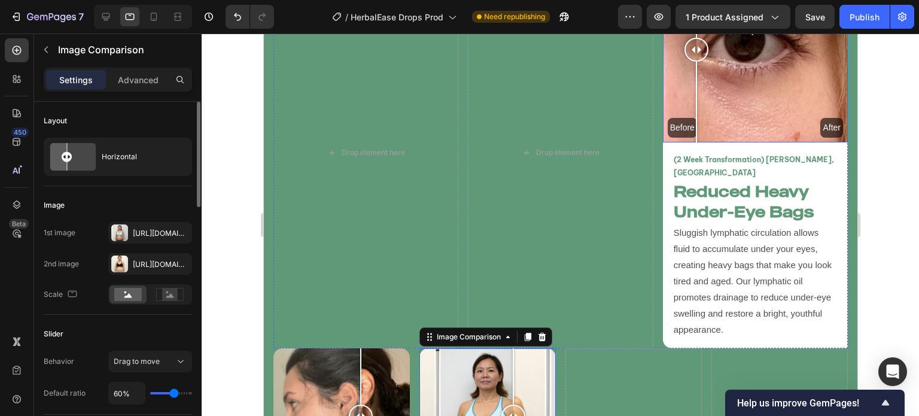
click at [690, 105] on div "Before After" at bounding box center [754, 50] width 185 height 185
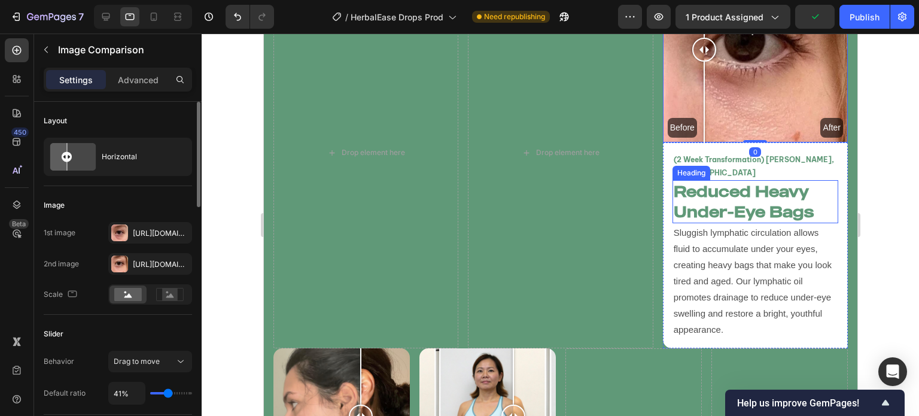
drag, startPoint x: 723, startPoint y: 100, endPoint x: 697, endPoint y: 191, distance: 94.7
click at [697, 191] on div "Before After Image Comparison 0 (2 Week Transformation) Melissa P, UK Text Bloc…" at bounding box center [754, 153] width 185 height 391
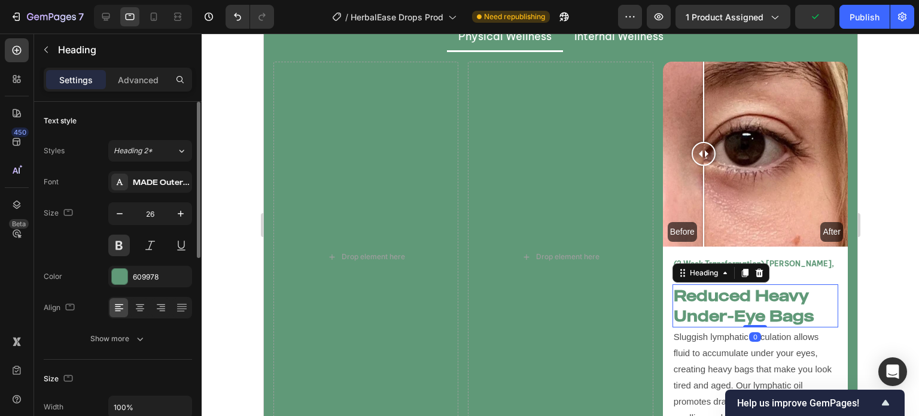
scroll to position [2749, 0]
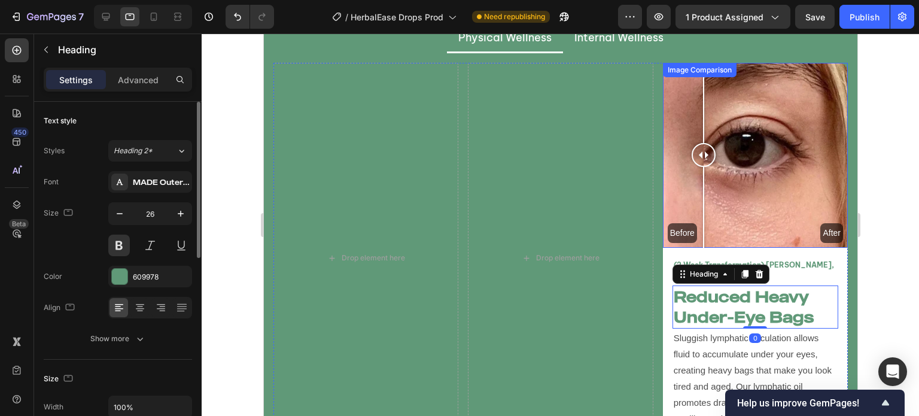
drag, startPoint x: 679, startPoint y: 89, endPoint x: 677, endPoint y: 81, distance: 8.6
click at [678, 89] on div "Before After" at bounding box center [754, 155] width 185 height 185
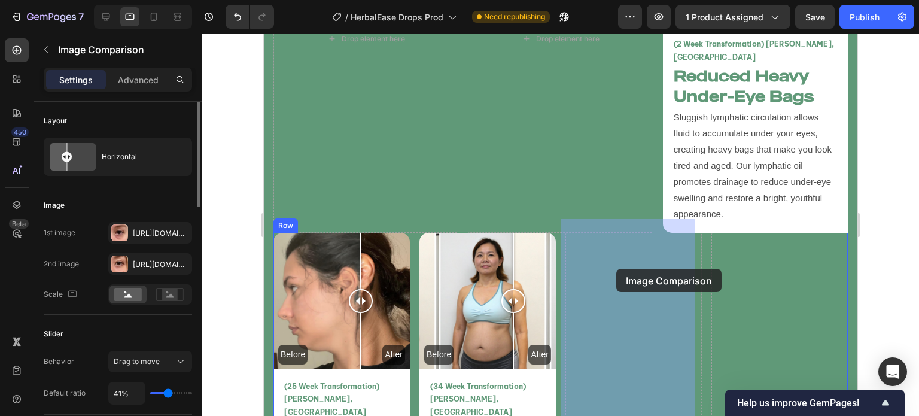
drag, startPoint x: 668, startPoint y: 70, endPoint x: 616, endPoint y: 269, distance: 205.5
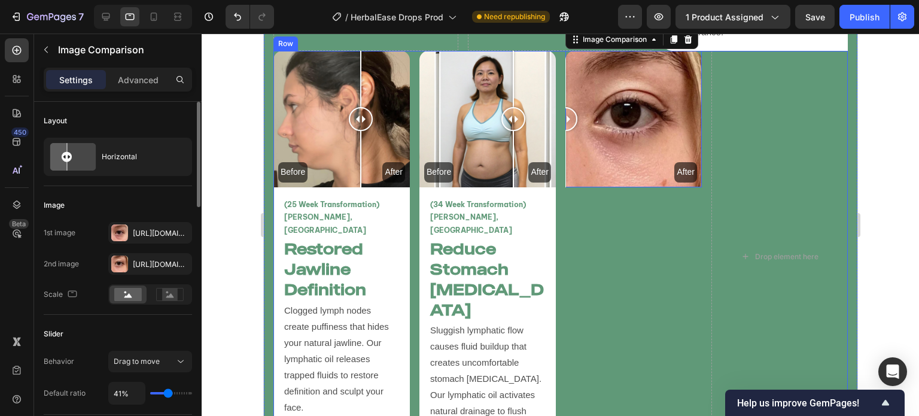
scroll to position [2876, 0]
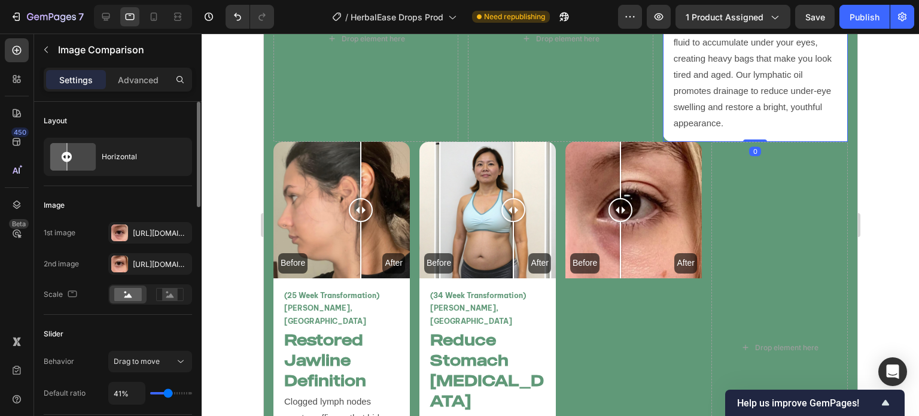
click at [739, 125] on div "(2 Week Transformation) Melissa P, UK Text Block Reduced Heavy Under-Eye Bags H…" at bounding box center [754, 39] width 185 height 206
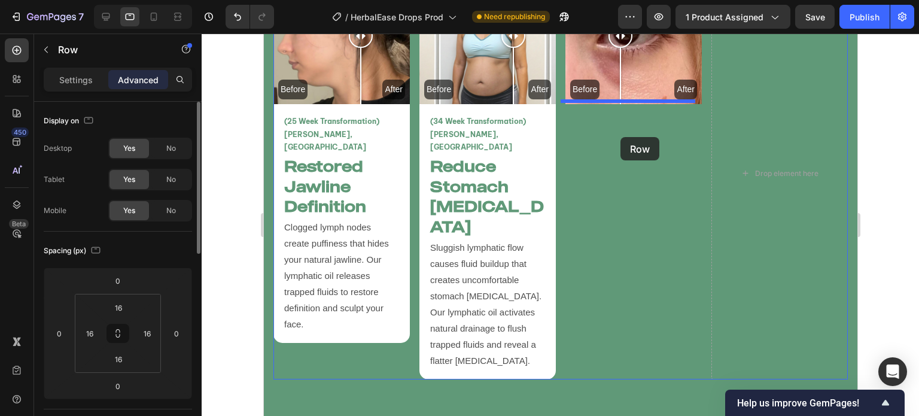
scroll to position [3011, 0]
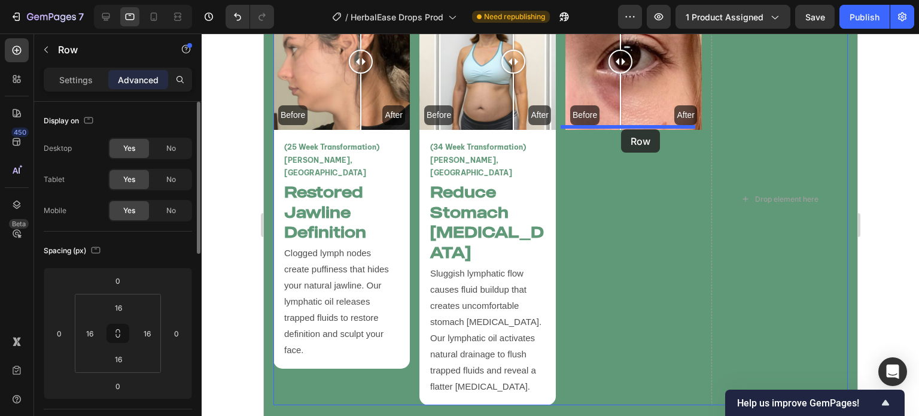
drag, startPoint x: 666, startPoint y: 96, endPoint x: 621, endPoint y: 129, distance: 56.1
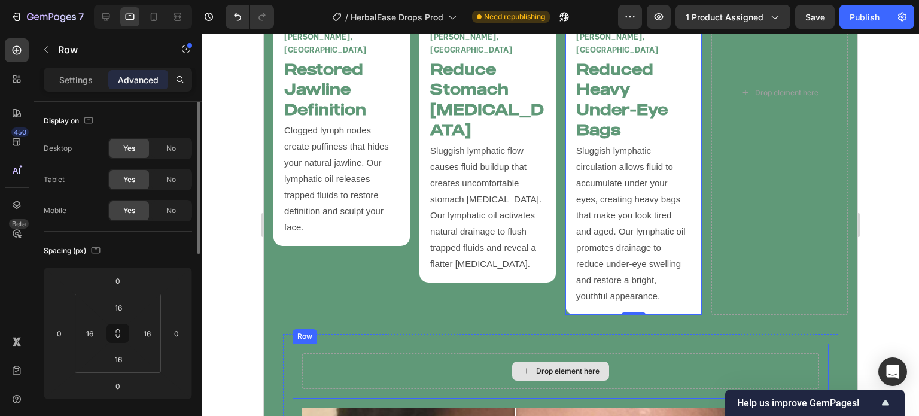
scroll to position [3090, 0]
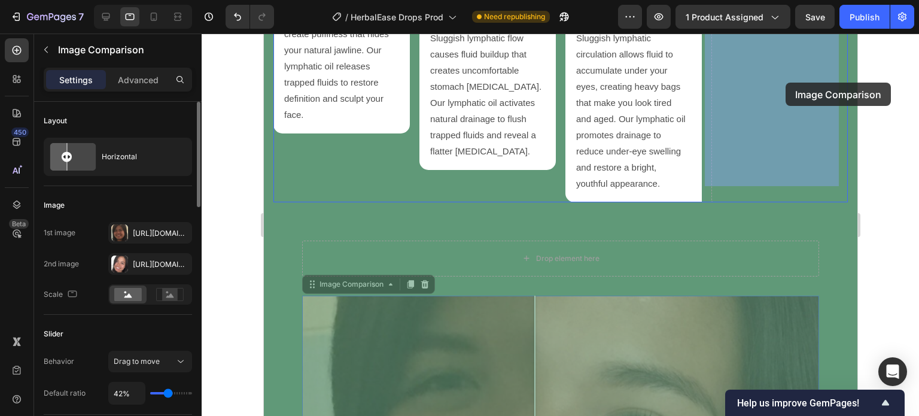
drag, startPoint x: 311, startPoint y: 267, endPoint x: 785, endPoint y: 83, distance: 508.8
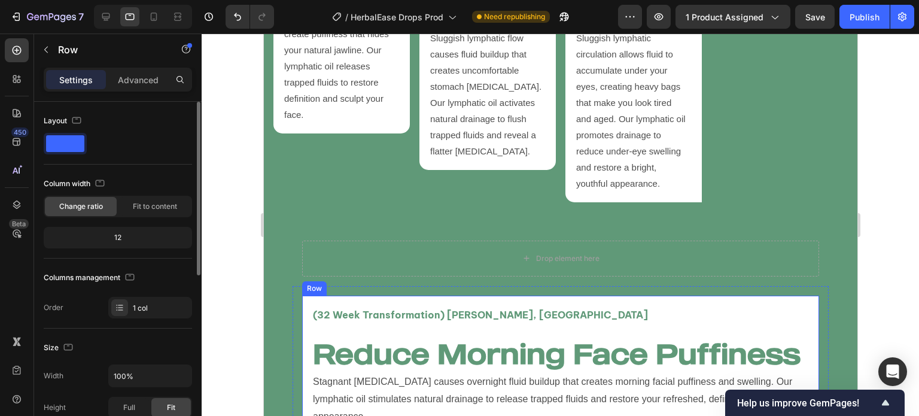
click at [594, 296] on div "(32 Week Transformation) Karen D, USA Text Block Reduce Morning Face Puffiness …" at bounding box center [560, 366] width 517 height 141
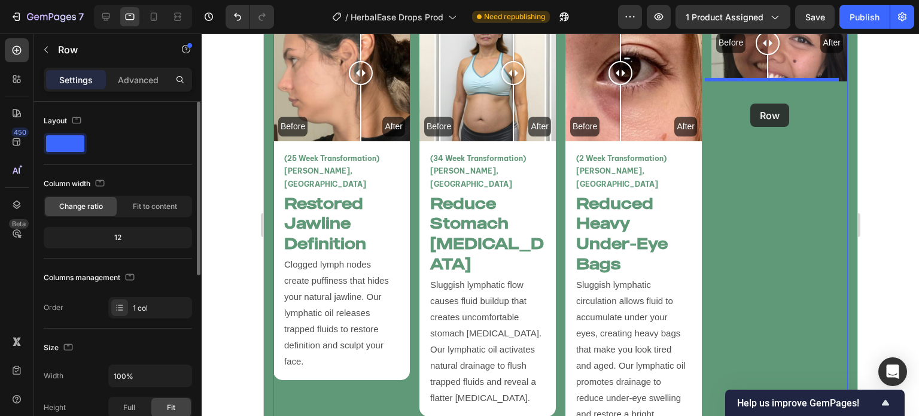
scroll to position [2810, 0]
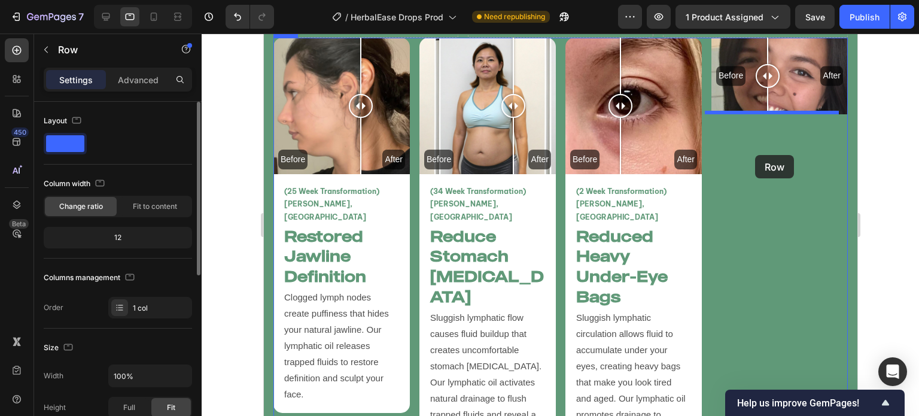
drag, startPoint x: 316, startPoint y: 267, endPoint x: 755, endPoint y: 155, distance: 452.7
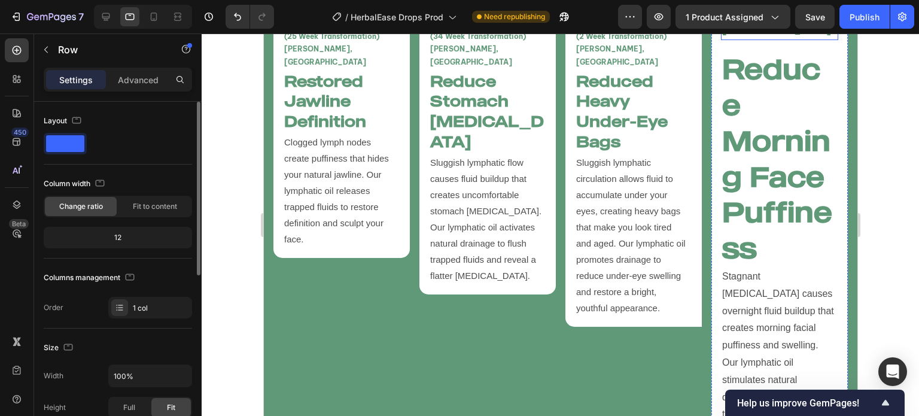
scroll to position [2964, 0]
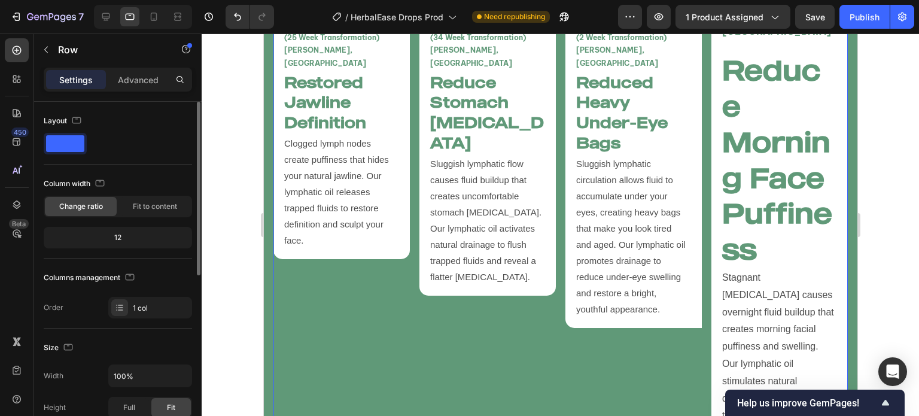
click at [583, 351] on div "Before After Image Comparison (2 Week Transformation) Melissa P, UK Text Block …" at bounding box center [633, 177] width 136 height 586
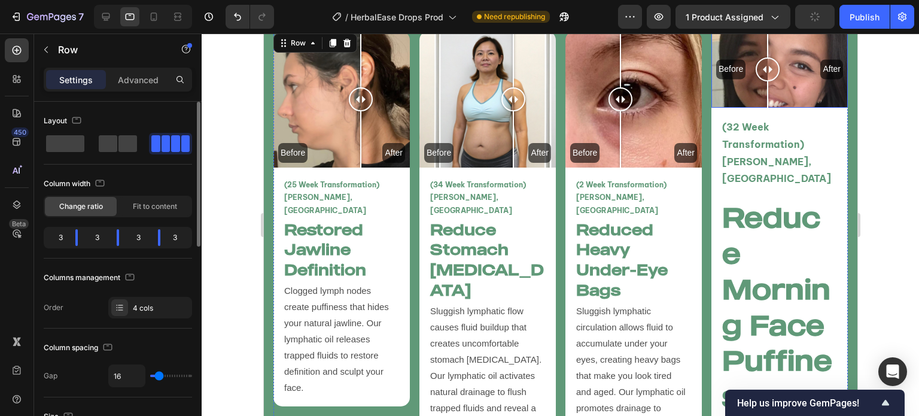
scroll to position [2729, 0]
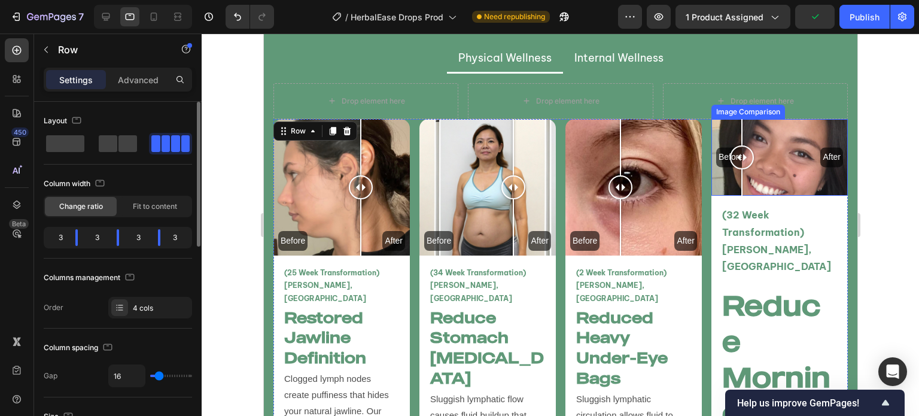
click at [735, 177] on div "Before After" at bounding box center [779, 157] width 136 height 77
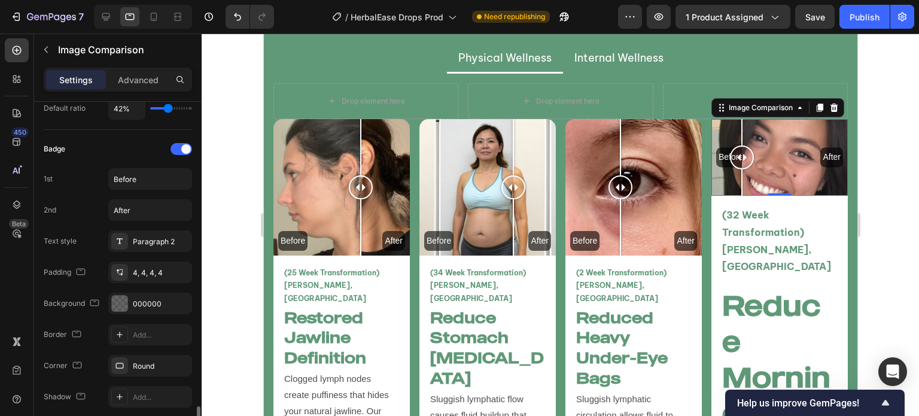
scroll to position [500, 0]
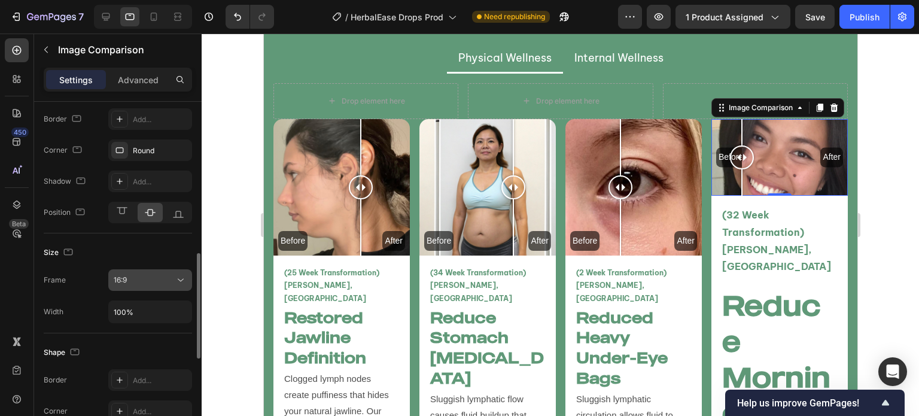
click at [135, 278] on div "16:9" at bounding box center [144, 280] width 61 height 11
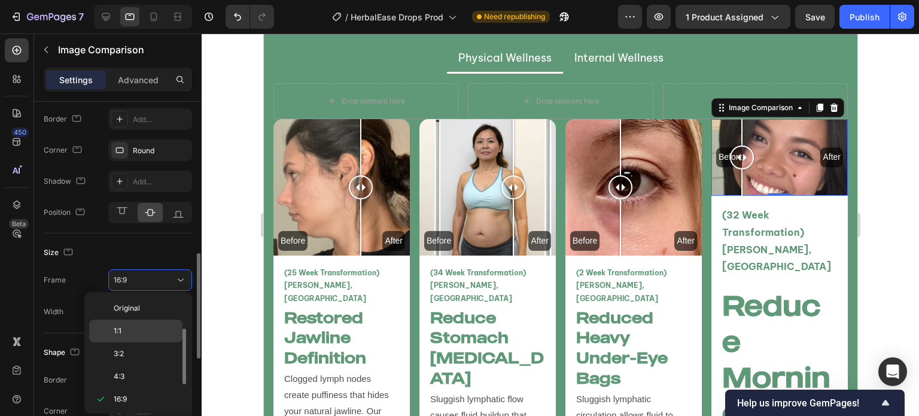
scroll to position [22, 0]
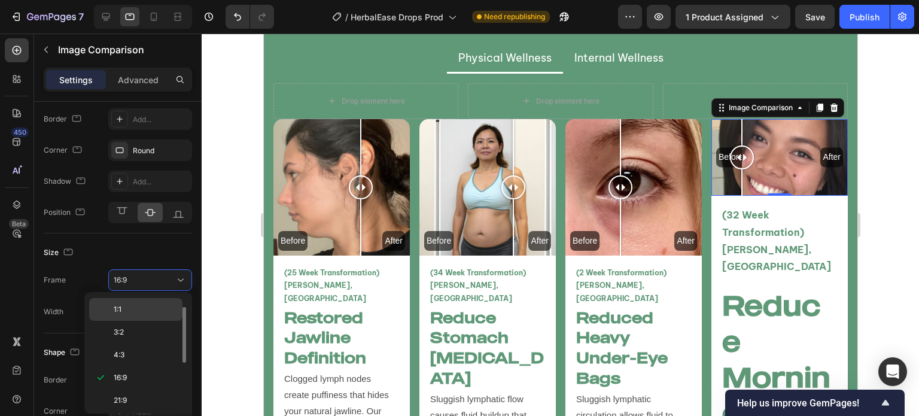
click at [141, 311] on p "1:1" at bounding box center [145, 309] width 63 height 11
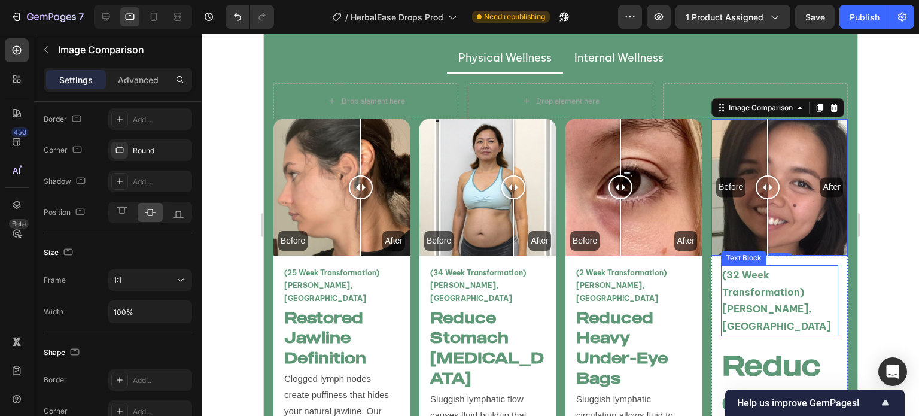
click at [731, 270] on p "(32 Week Transformation) [PERSON_NAME], [GEOGRAPHIC_DATA]" at bounding box center [779, 300] width 115 height 69
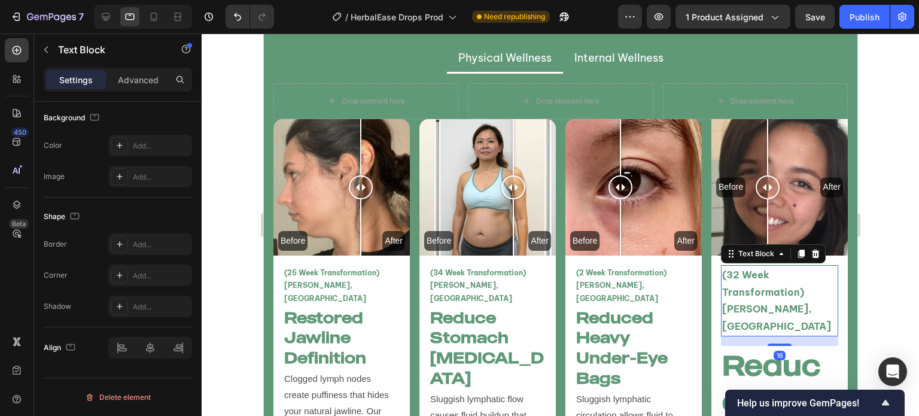
scroll to position [0, 0]
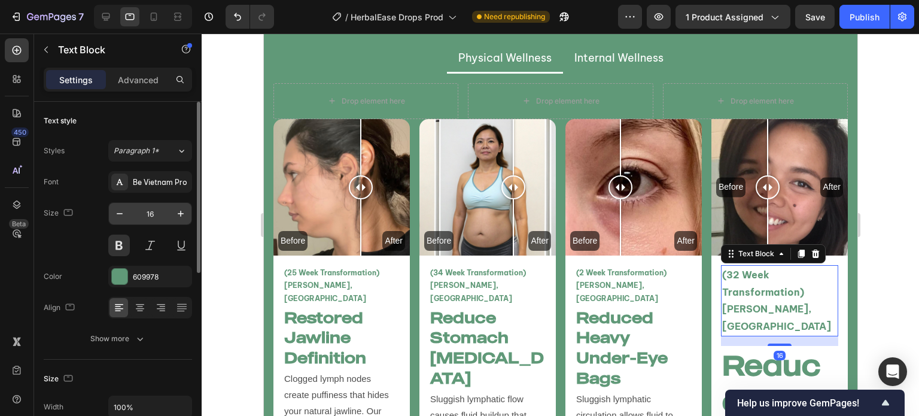
click at [147, 208] on input "16" at bounding box center [149, 214] width 39 height 22
type input "12"
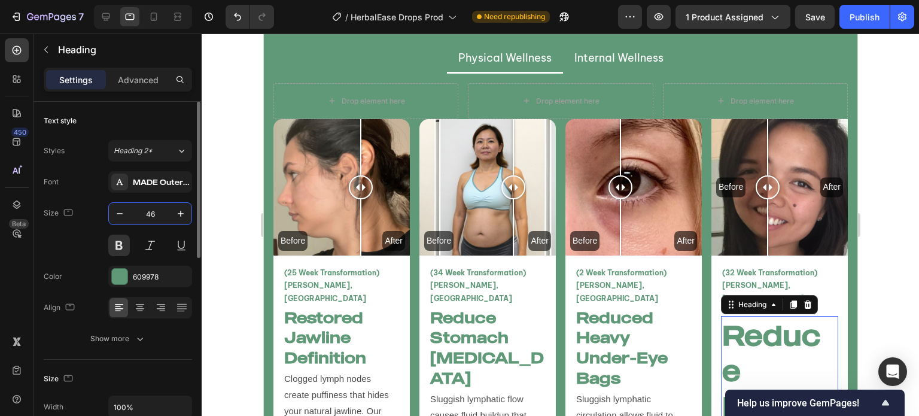
click at [145, 215] on input "46" at bounding box center [149, 214] width 39 height 22
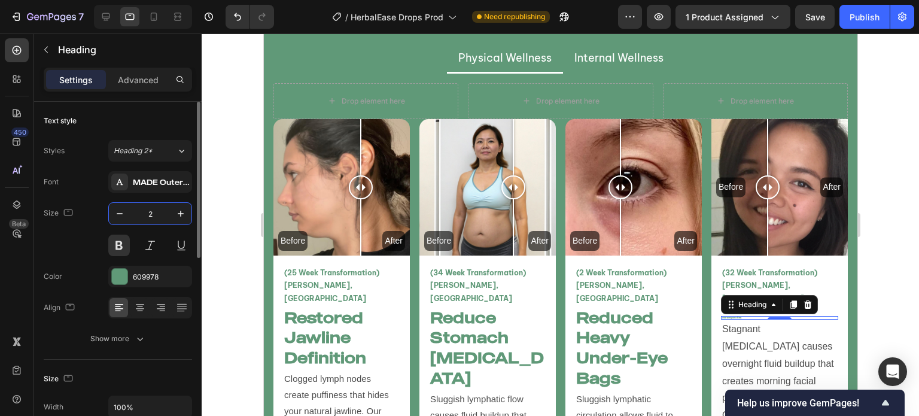
type input "26"
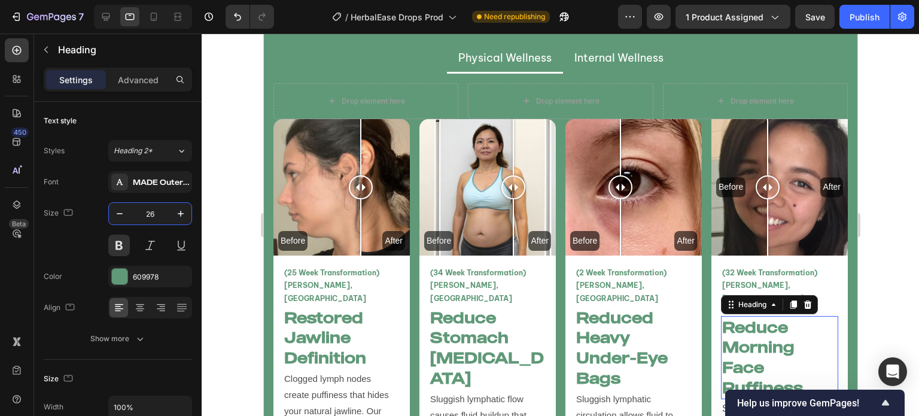
click at [220, 281] on div at bounding box center [561, 225] width 718 height 382
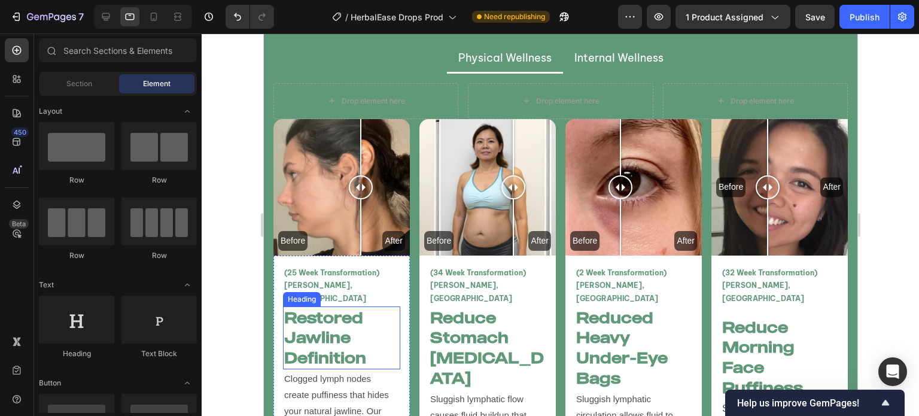
scroll to position [2872, 0]
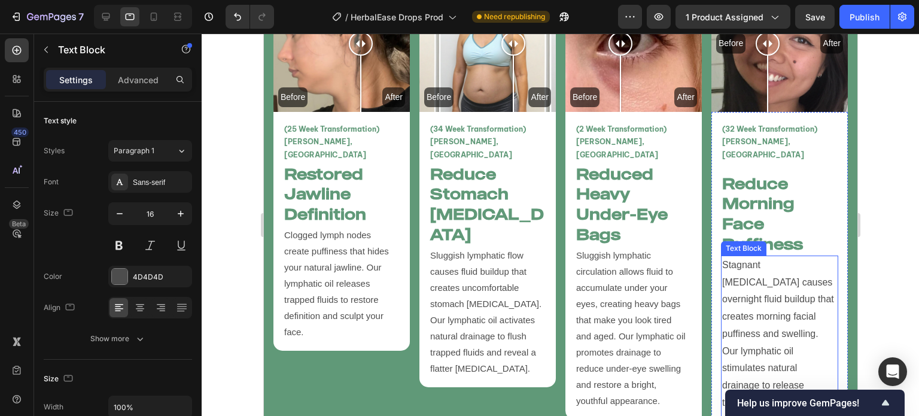
click at [752, 286] on p "Stagnant [MEDICAL_DATA] causes overnight fluid buildup that creates morning fac…" at bounding box center [779, 352] width 115 height 190
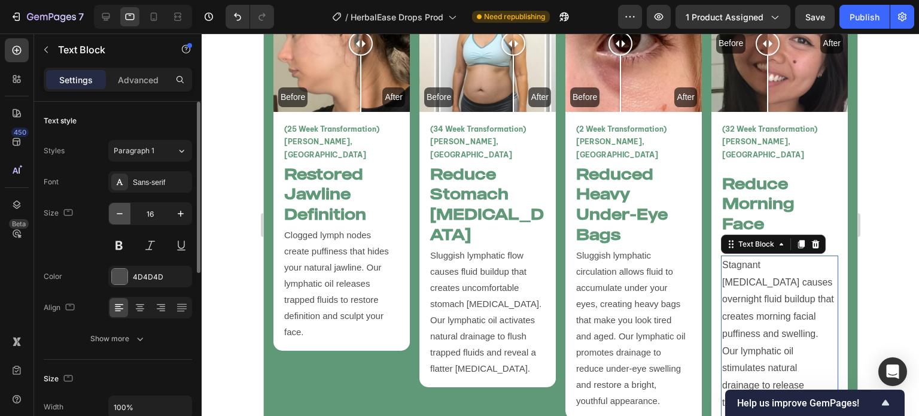
click at [124, 217] on icon "button" at bounding box center [120, 214] width 12 height 12
type input "15"
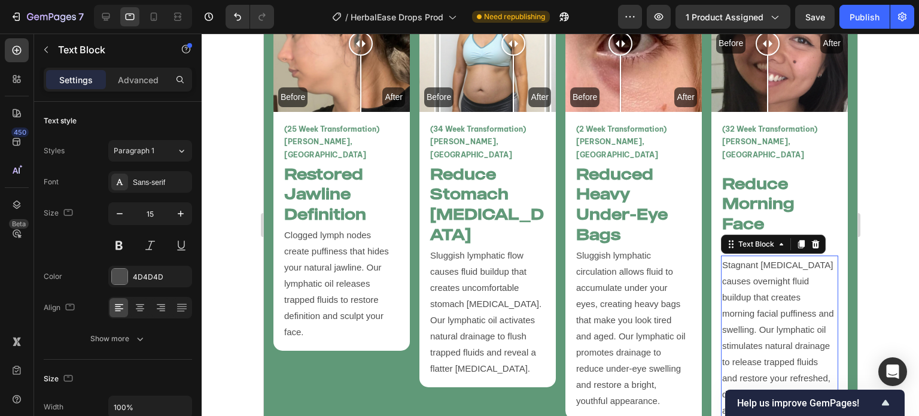
click at [223, 221] on div at bounding box center [561, 225] width 718 height 382
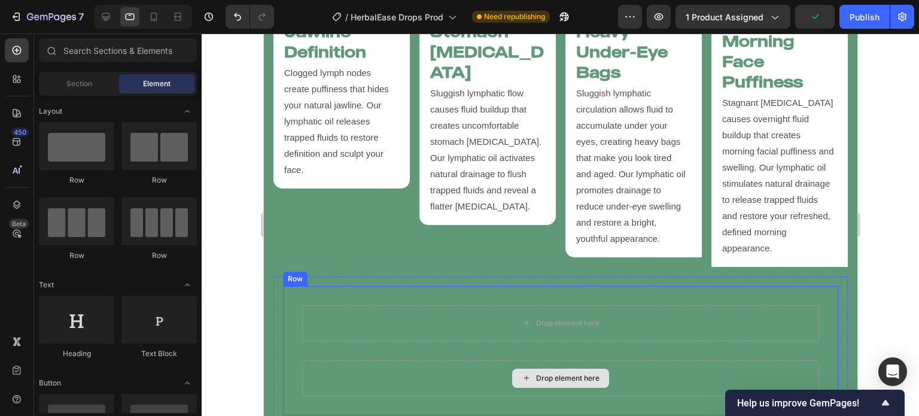
scroll to position [3136, 0]
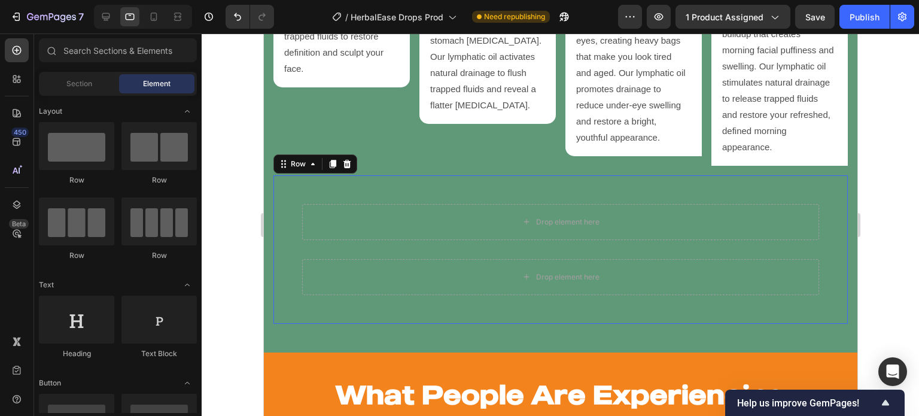
click at [330, 305] on div "Drop element here Row Drop element here Row Row Row 0" at bounding box center [560, 249] width 574 height 148
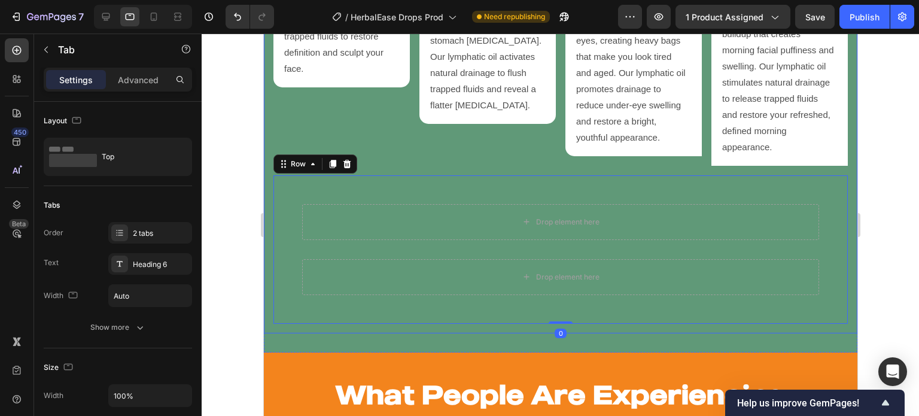
click at [269, 185] on div "Drop element here Drop element here Drop element here Row Before After Image Co…" at bounding box center [560, 0] width 594 height 667
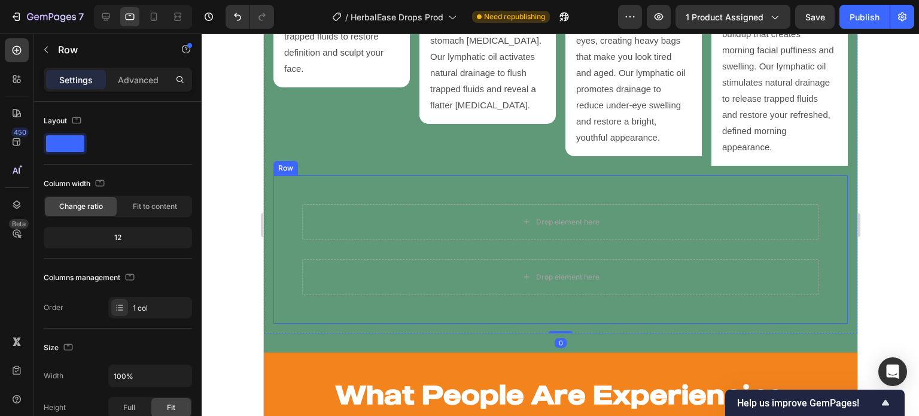
click at [303, 175] on div "Drop element here Row Drop element here Row Row Row" at bounding box center [560, 249] width 574 height 148
click at [350, 157] on div at bounding box center [346, 164] width 14 height 14
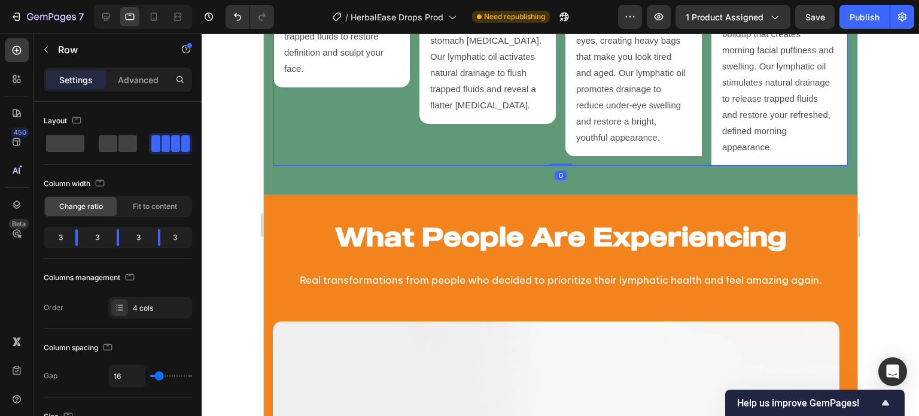
drag, startPoint x: 554, startPoint y: 157, endPoint x: 558, endPoint y: 98, distance: 59.4
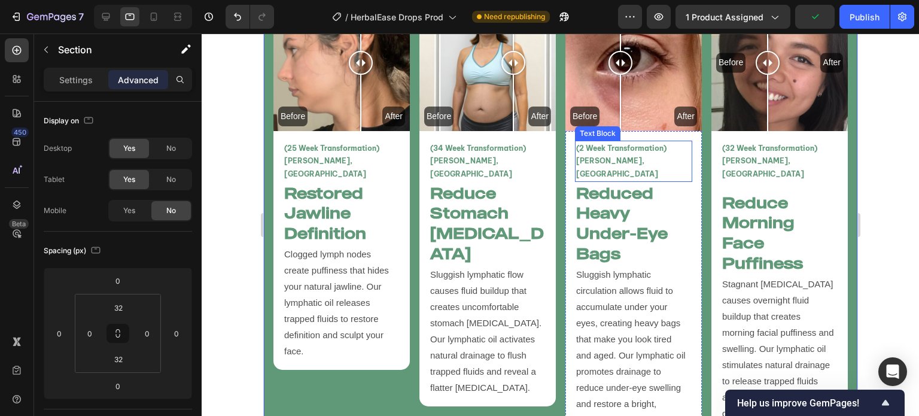
scroll to position [2703, 0]
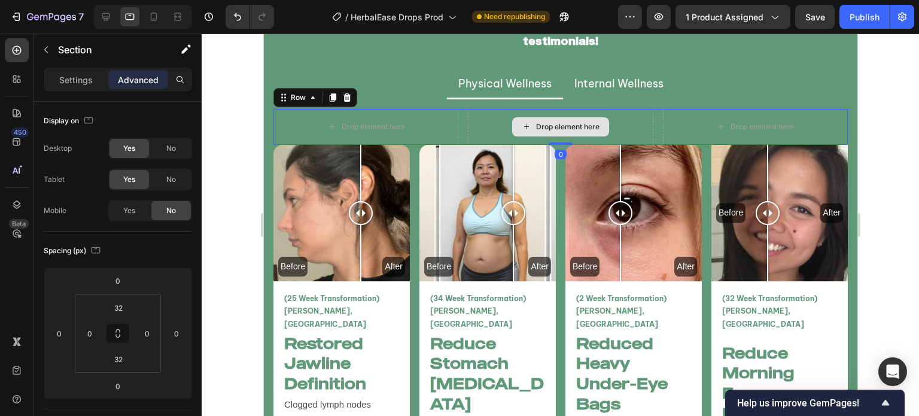
click at [633, 113] on div "Drop element here" at bounding box center [559, 127] width 185 height 36
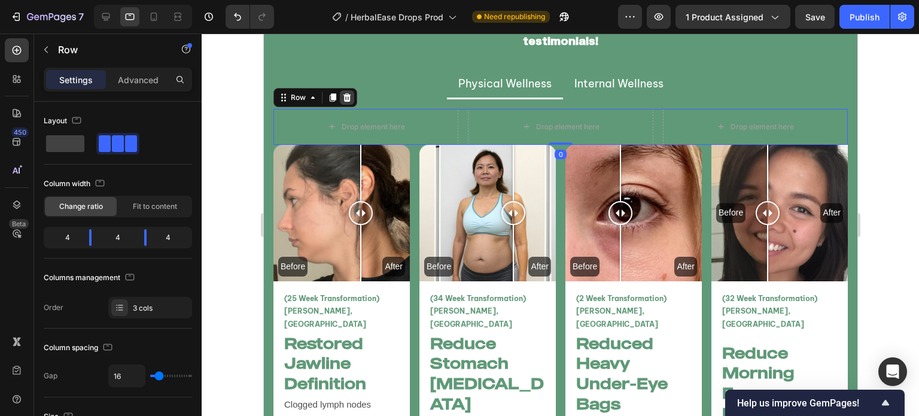
click at [351, 97] on div at bounding box center [346, 97] width 14 height 14
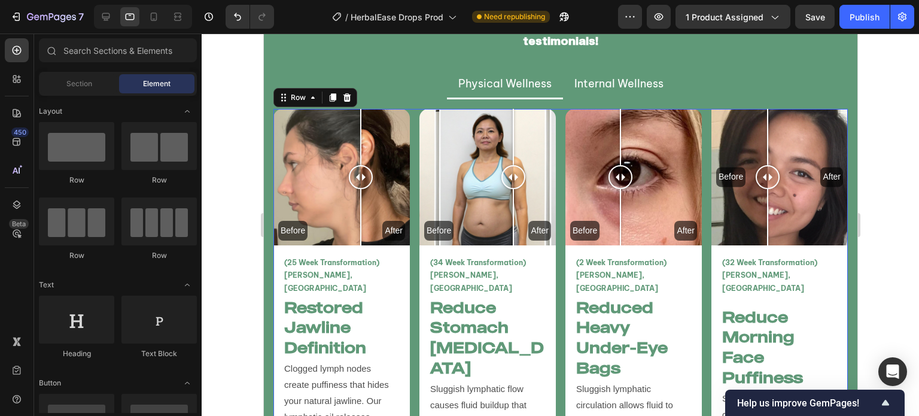
click at [411, 142] on div "Before After Image Comparison (25 Week Transformation) Vanessa T, USA Text Bloc…" at bounding box center [560, 336] width 574 height 454
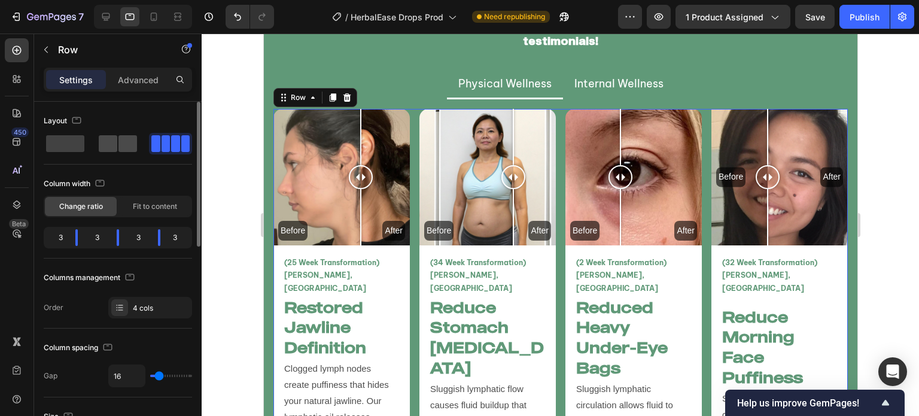
click at [122, 153] on div at bounding box center [117, 144] width 43 height 22
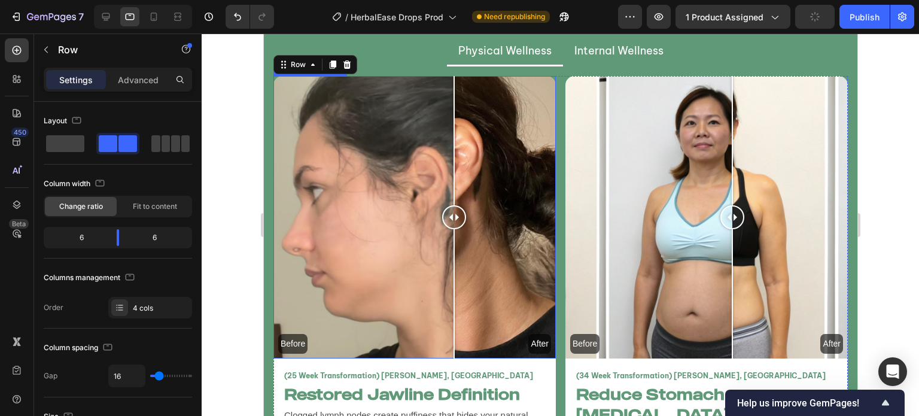
scroll to position [2736, 0]
click at [120, 0] on body "7 Version history / HerbalEase Drops Prod Need republishing Preview 1 product a…" at bounding box center [459, 0] width 919 height 0
click at [166, 144] on span at bounding box center [166, 143] width 9 height 17
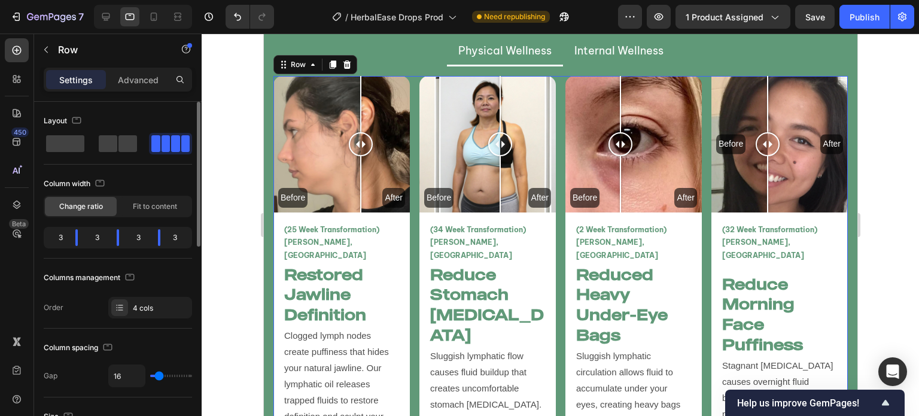
type input "13"
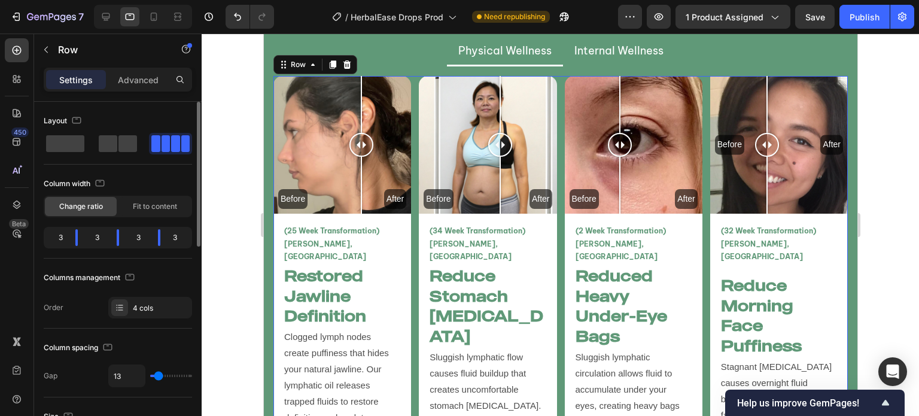
type input "0"
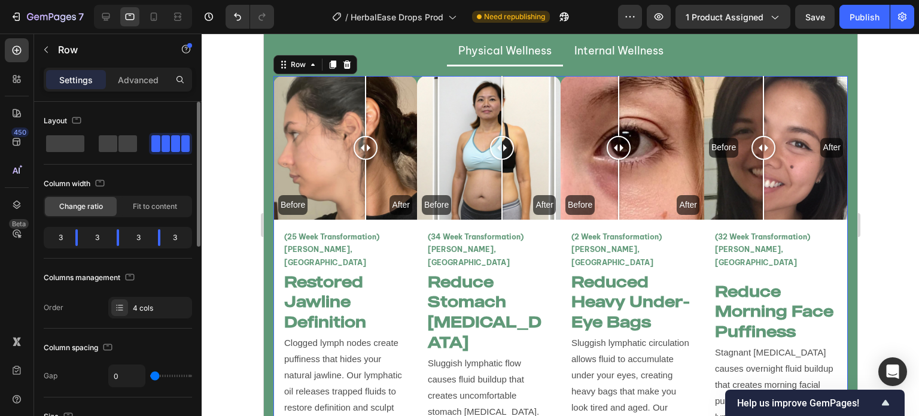
type input "13"
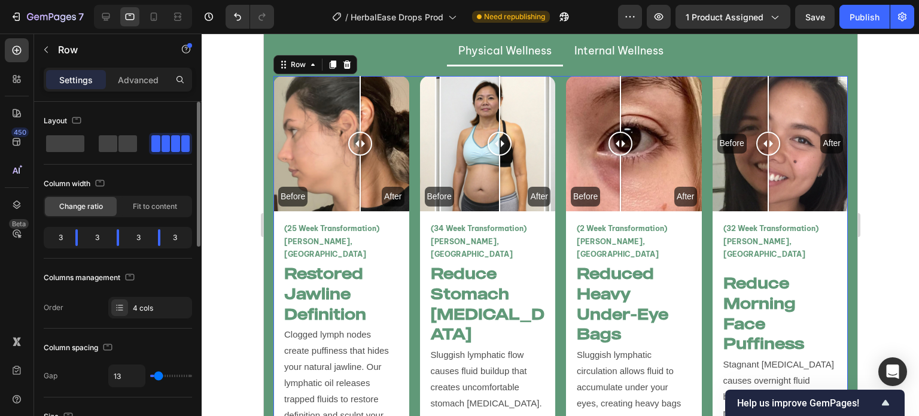
type input "18"
type input "20"
type input "24"
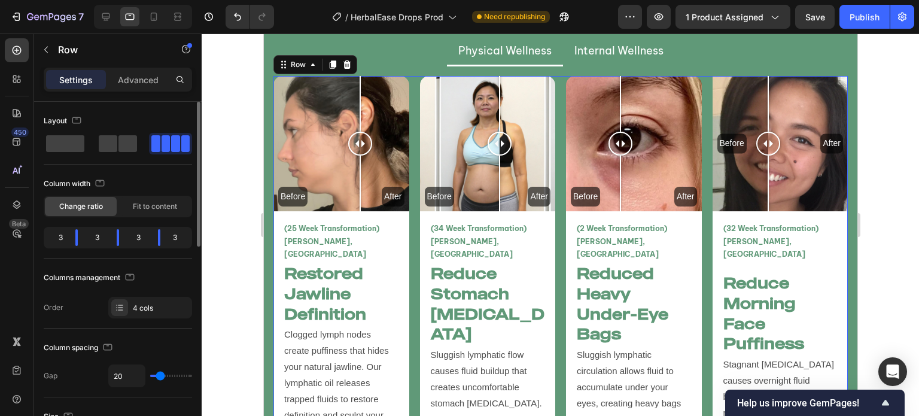
type input "24"
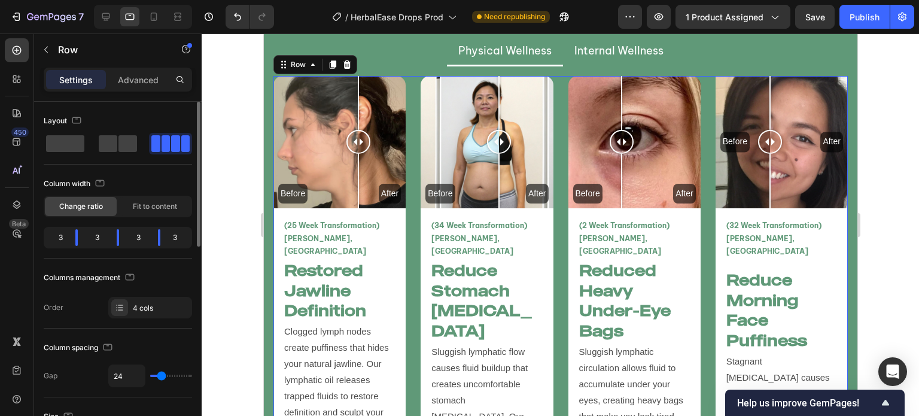
type input "25"
type input "70"
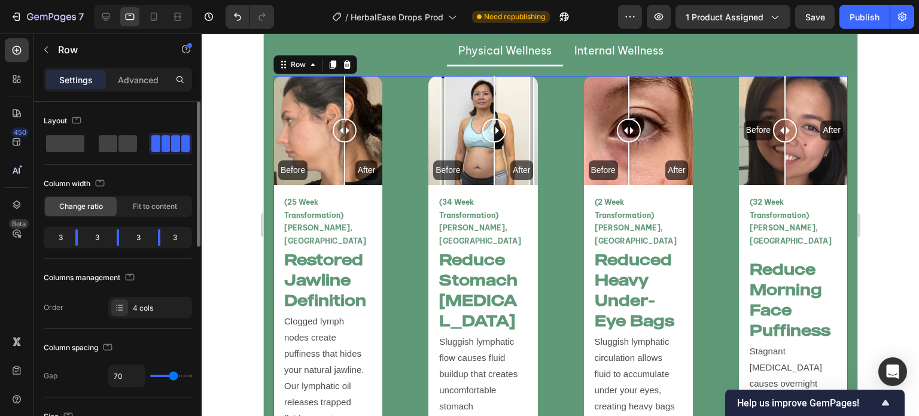
type input "77"
type input "80"
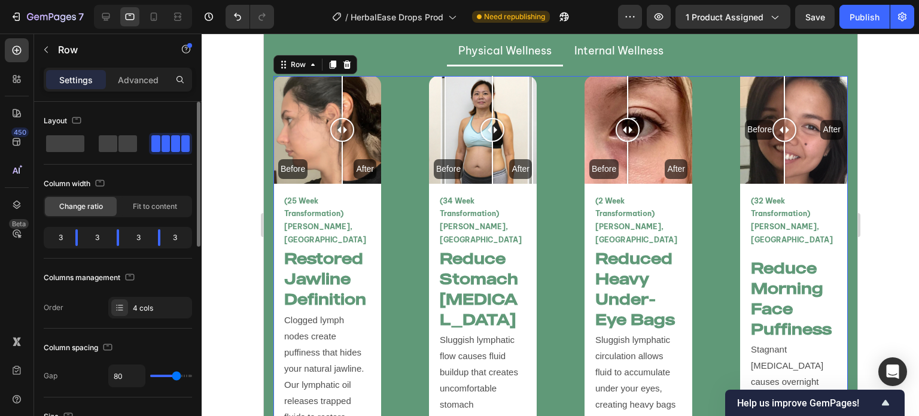
type input "82"
type input "84"
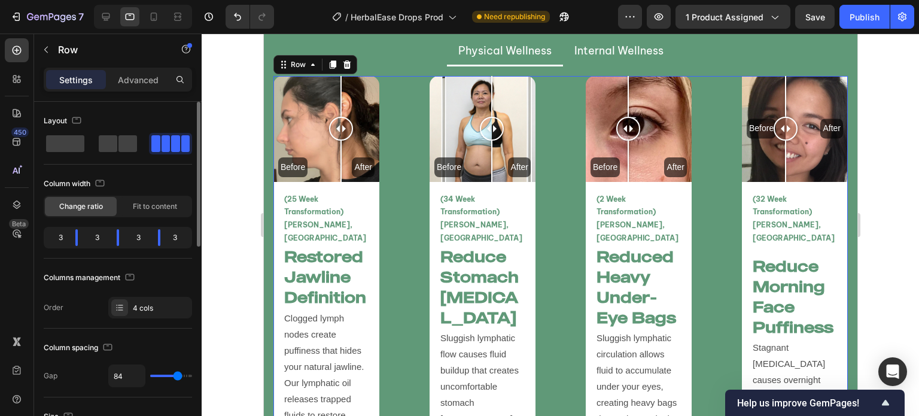
type input "56"
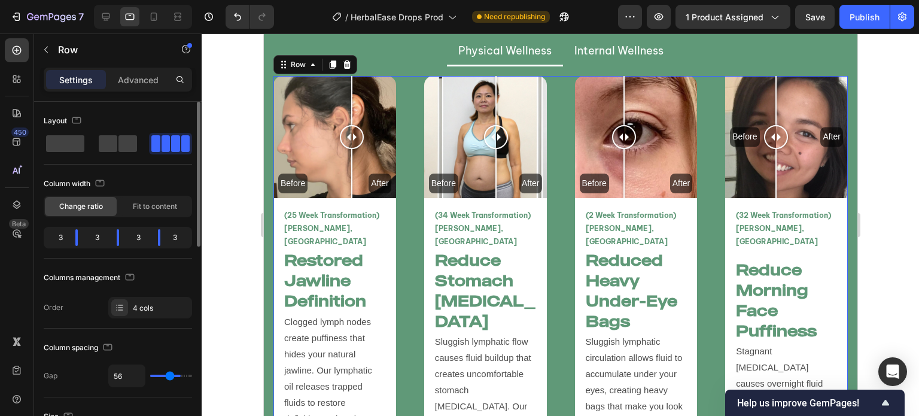
type input "47"
type input "40"
type input "32"
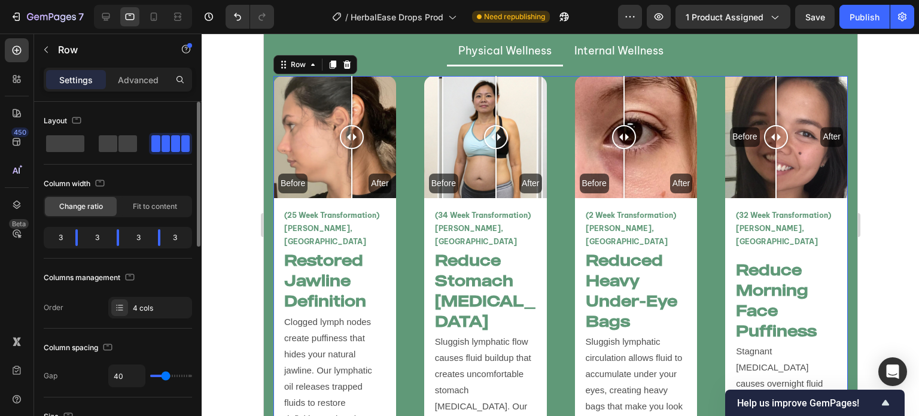
type input "32"
type input "27"
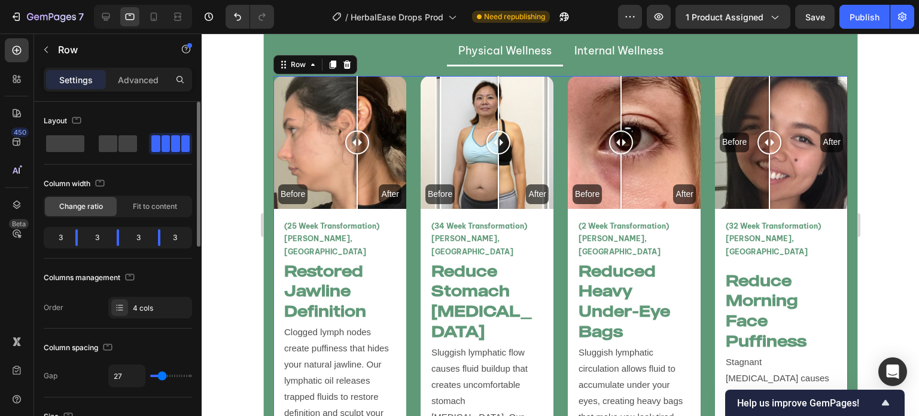
type input "24"
type input "20"
type input "18"
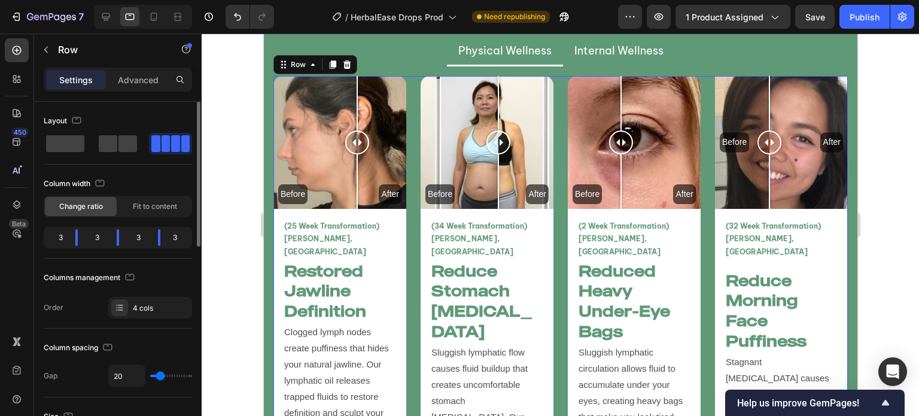
type input "18"
type input "16"
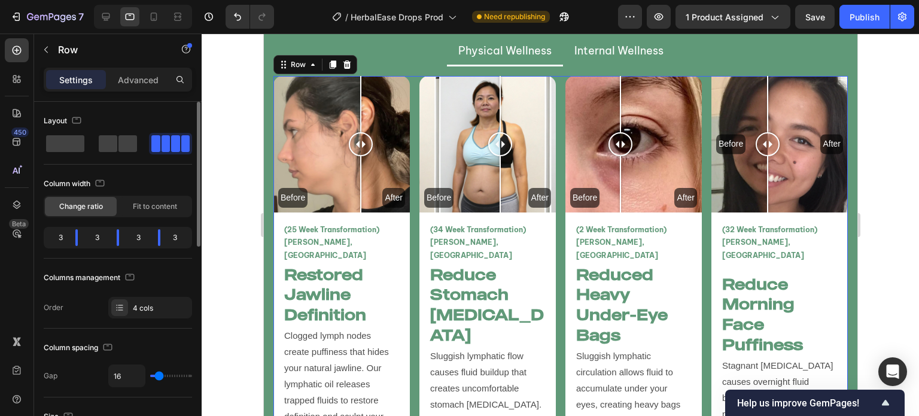
type input "15"
type input "13"
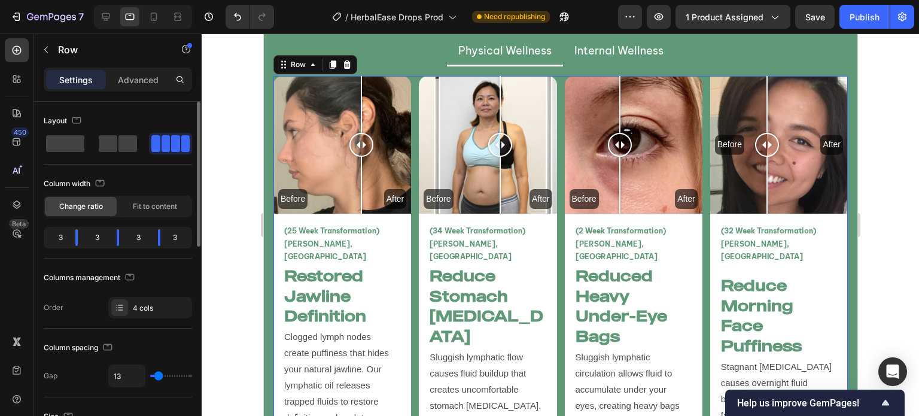
type input "11"
type input "2"
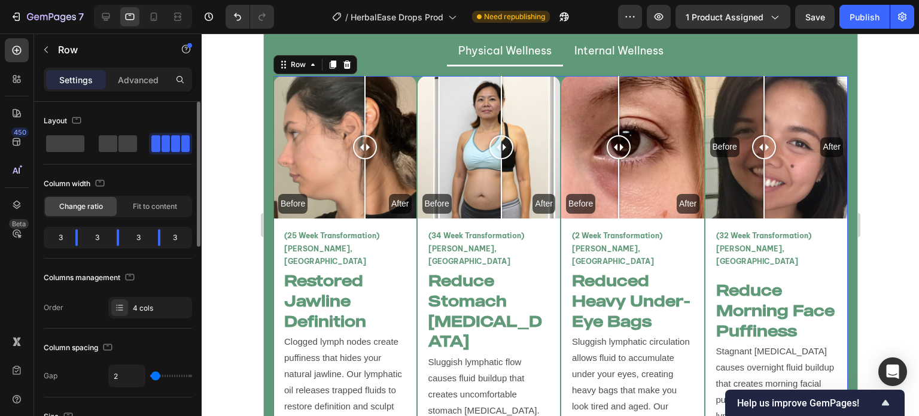
type input "11"
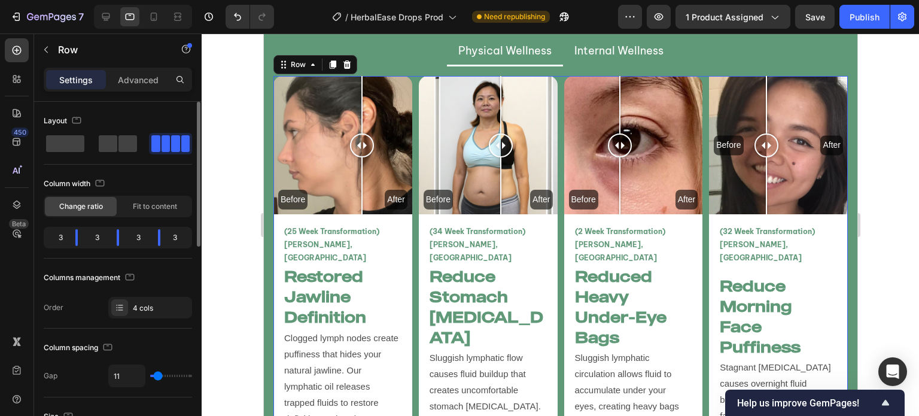
type input "11"
click at [158, 375] on input "range" at bounding box center [171, 376] width 42 height 2
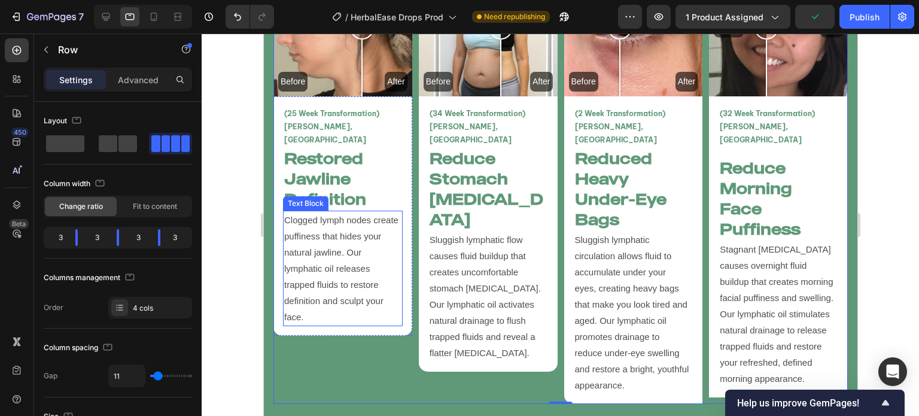
scroll to position [2881, 0]
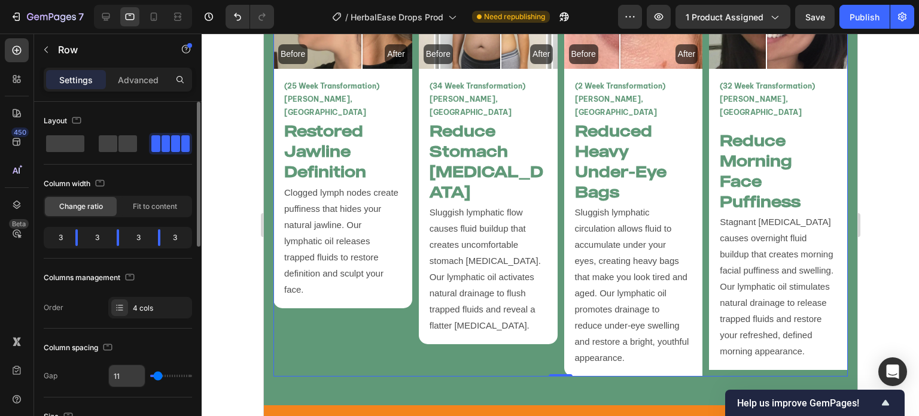
click at [131, 378] on input "11" at bounding box center [127, 376] width 36 height 22
type input "1"
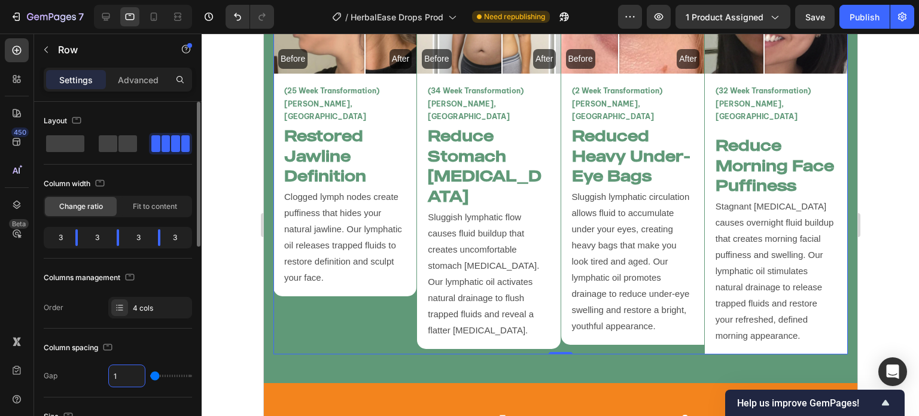
type input "16"
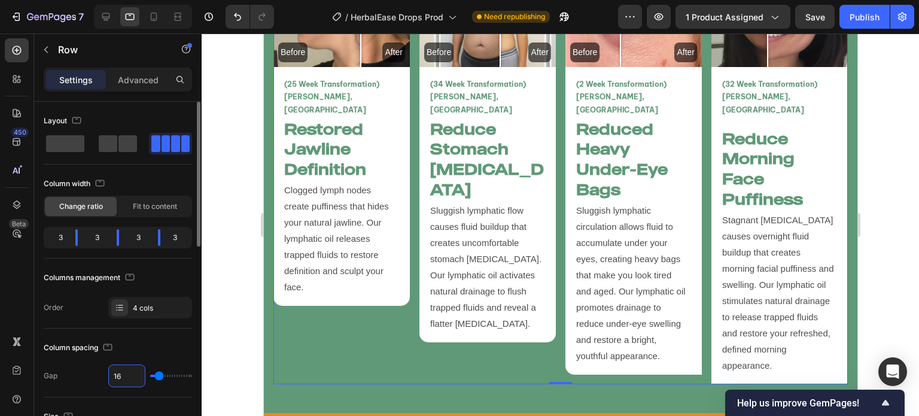
type input "15"
type input "14"
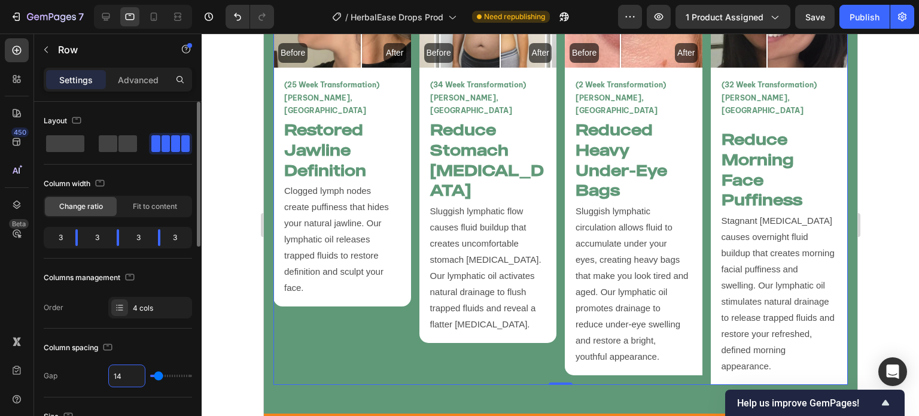
type input "13"
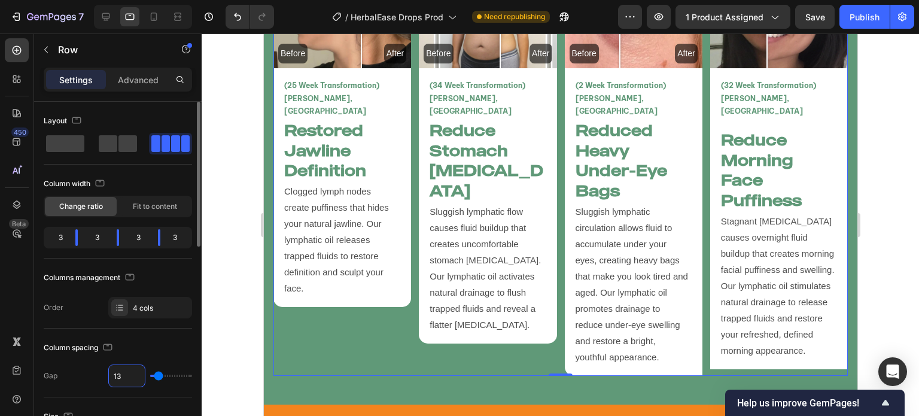
type input "12"
click at [96, 335] on div "Column spacing Gap 12" at bounding box center [118, 363] width 148 height 69
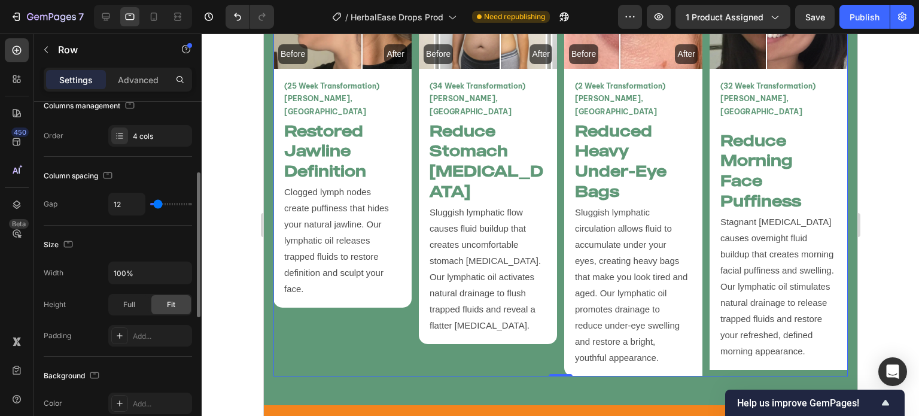
scroll to position [171, 0]
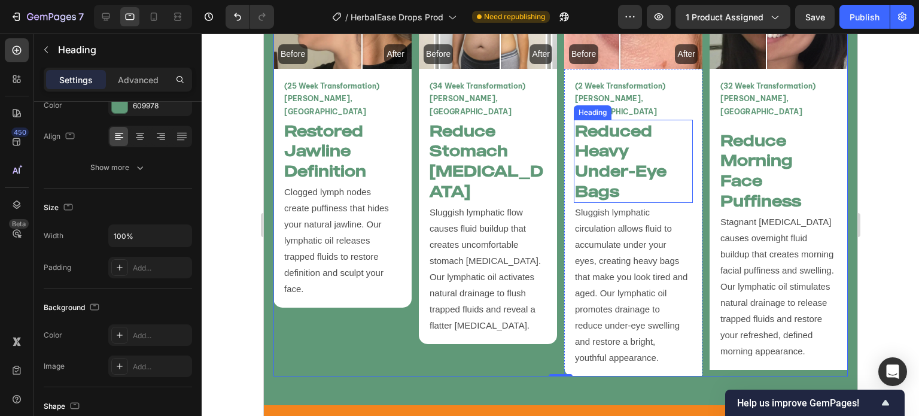
click at [616, 159] on h2 "Reduced Heavy Under-Eye Bags" at bounding box center [632, 161] width 119 height 83
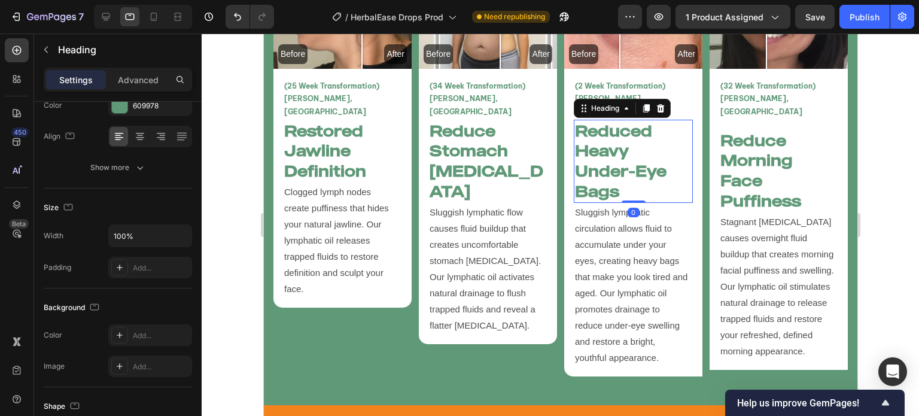
scroll to position [0, 0]
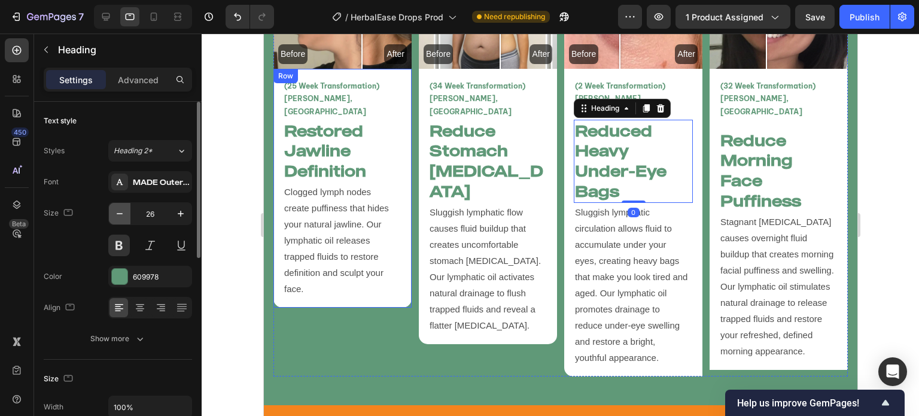
click at [120, 218] on icon "button" at bounding box center [120, 214] width 12 height 12
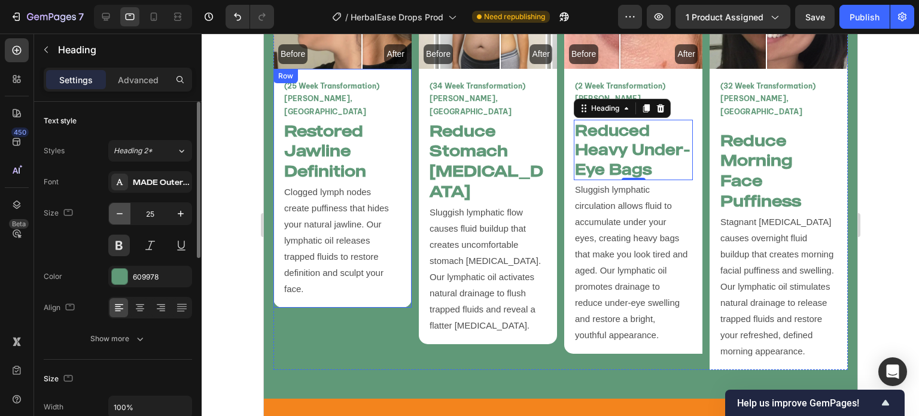
click at [120, 218] on icon "button" at bounding box center [120, 214] width 12 height 12
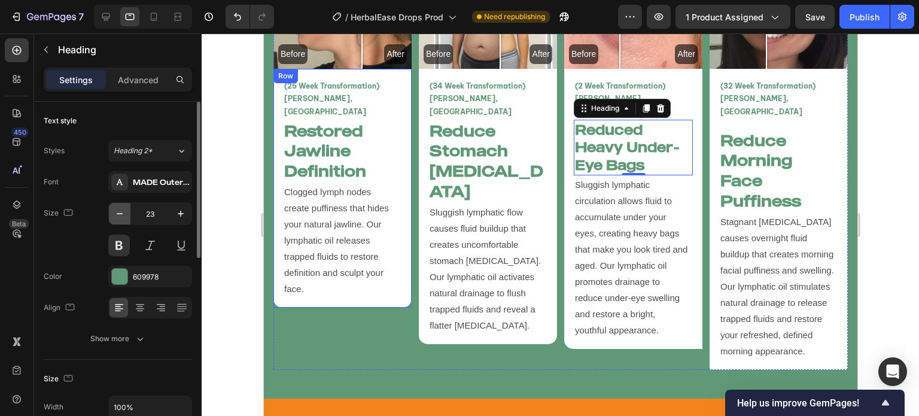
click at [120, 218] on icon "button" at bounding box center [120, 214] width 12 height 12
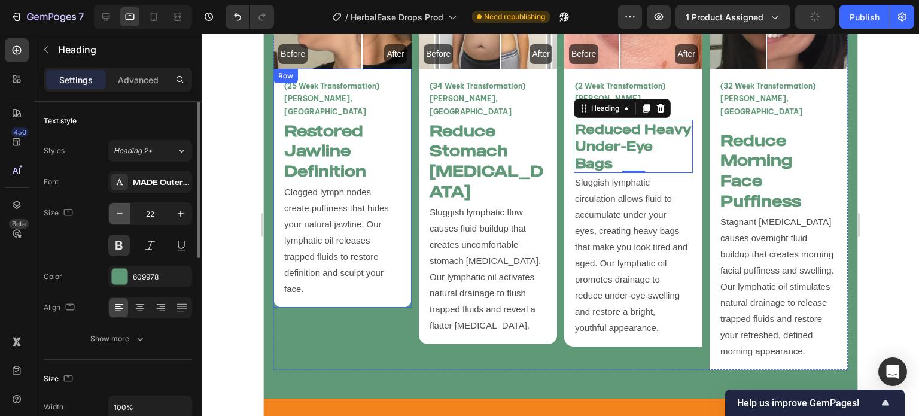
click at [120, 218] on icon "button" at bounding box center [120, 214] width 12 height 12
type input "21"
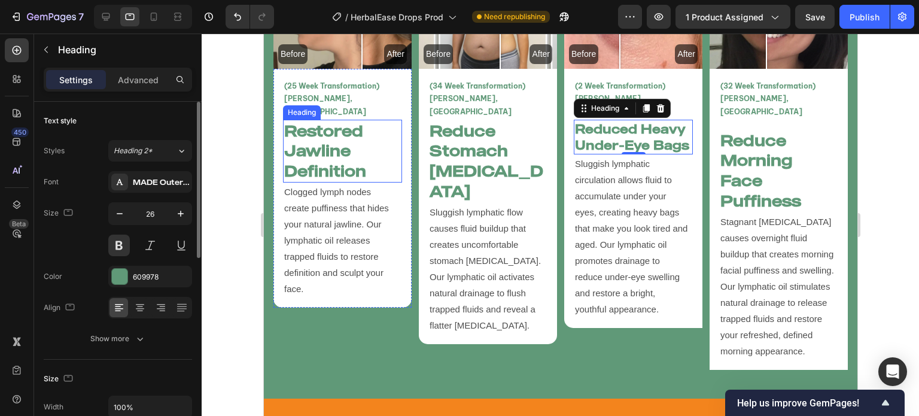
click at [341, 120] on h2 "Restored Jawline Definition" at bounding box center [341, 151] width 119 height 63
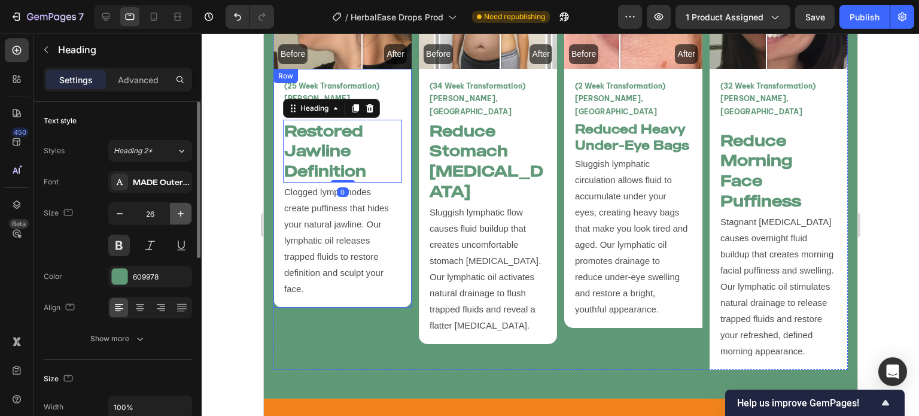
click at [183, 206] on button "button" at bounding box center [181, 214] width 22 height 22
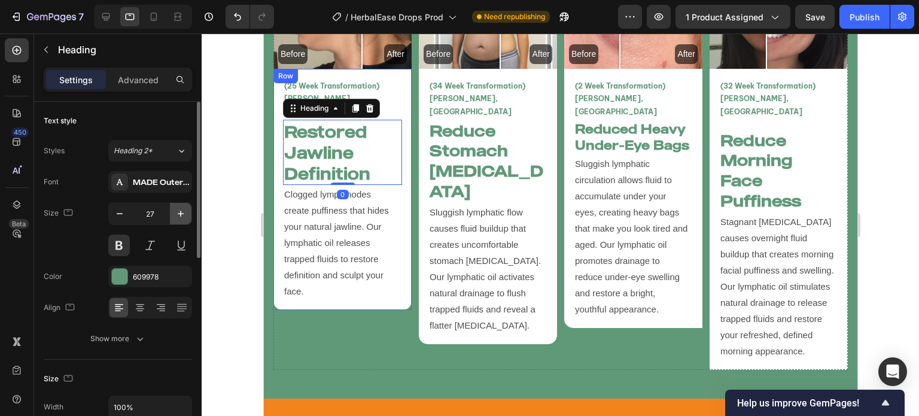
click at [183, 206] on button "button" at bounding box center [181, 214] width 22 height 22
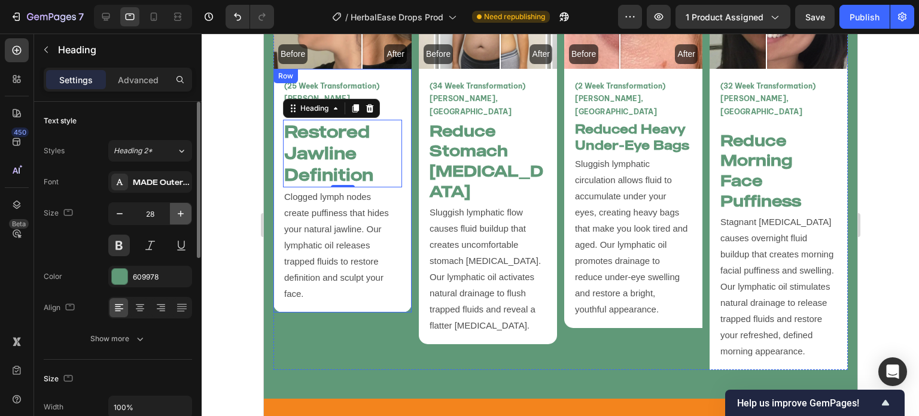
click at [183, 206] on button "button" at bounding box center [181, 214] width 22 height 22
type input "30"
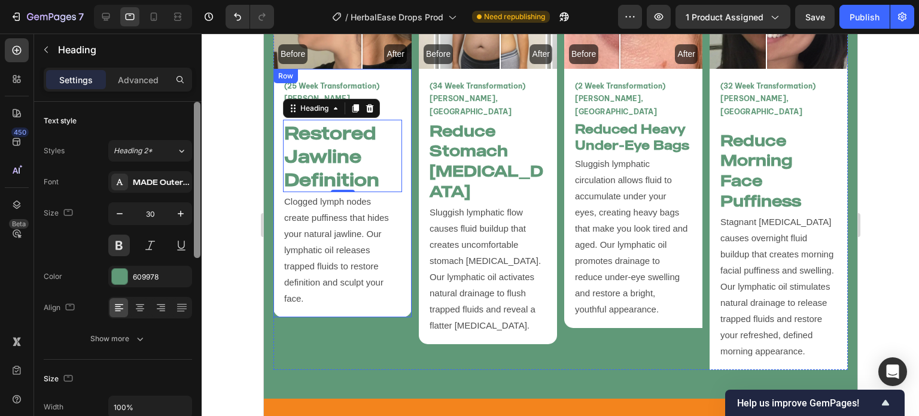
click at [196, 223] on div at bounding box center [197, 180] width 7 height 156
click at [225, 220] on div at bounding box center [561, 225] width 718 height 382
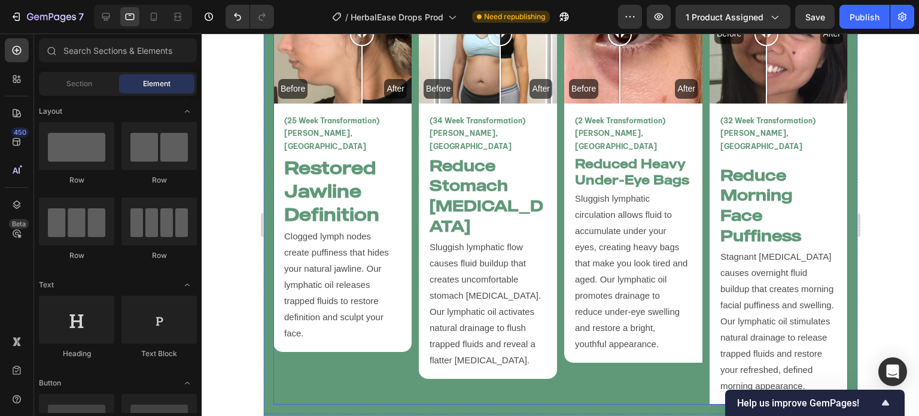
scroll to position [2846, 0]
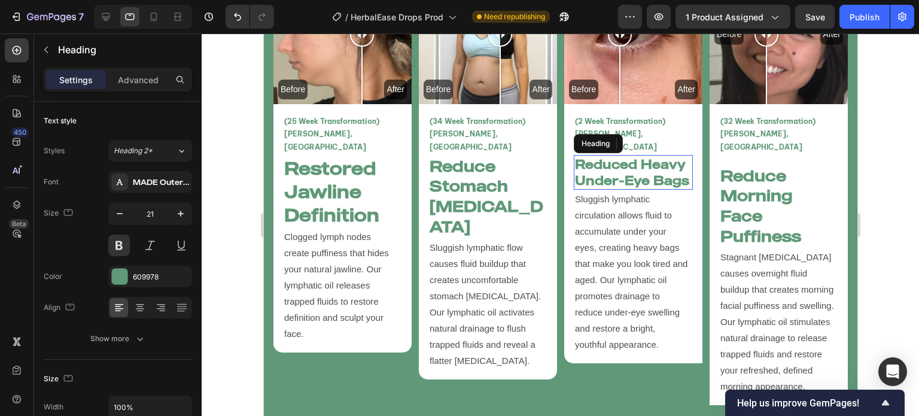
click at [633, 155] on h2 "Reduced Heavy Under-Eye Bags" at bounding box center [632, 172] width 119 height 35
click at [181, 212] on icon "button" at bounding box center [181, 214] width 12 height 12
click at [180, 212] on icon "button" at bounding box center [181, 214] width 6 height 6
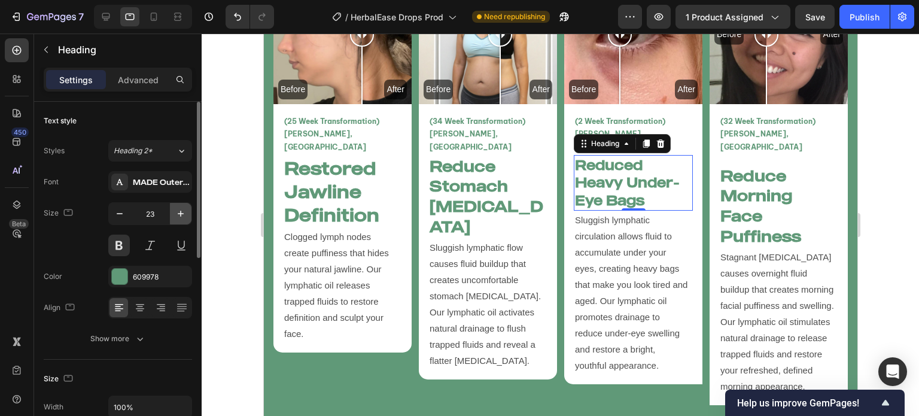
click at [180, 212] on icon "button" at bounding box center [181, 214] width 6 height 6
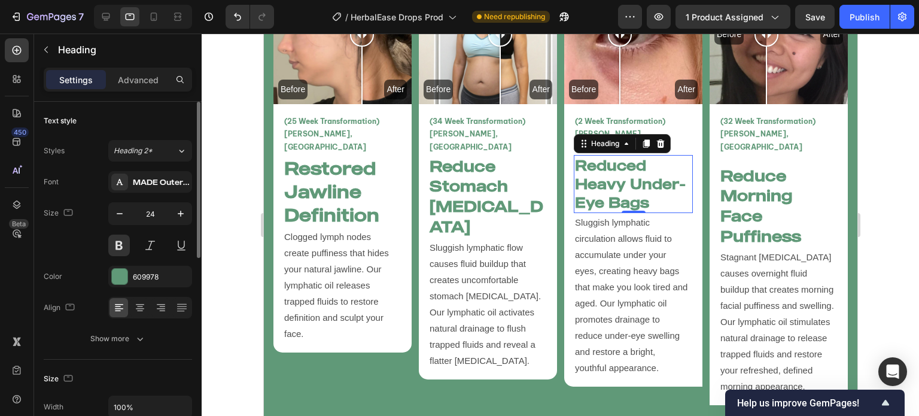
click at [107, 214] on div "Size 24" at bounding box center [118, 229] width 148 height 54
click at [118, 214] on icon "button" at bounding box center [120, 214] width 12 height 12
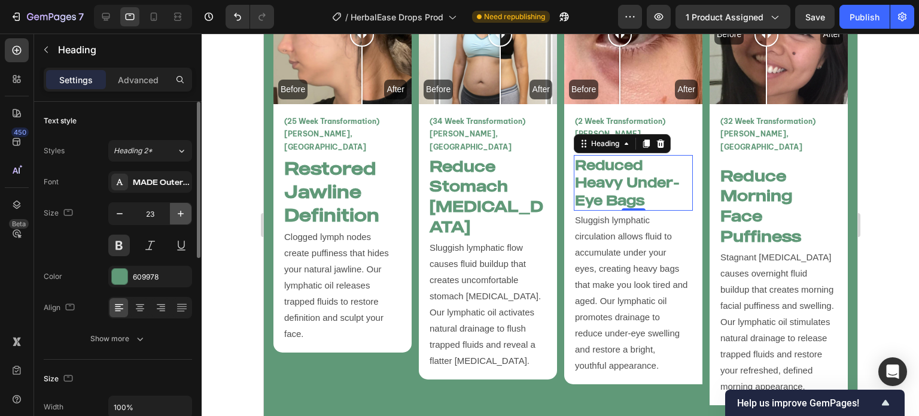
click at [177, 213] on icon "button" at bounding box center [181, 214] width 12 height 12
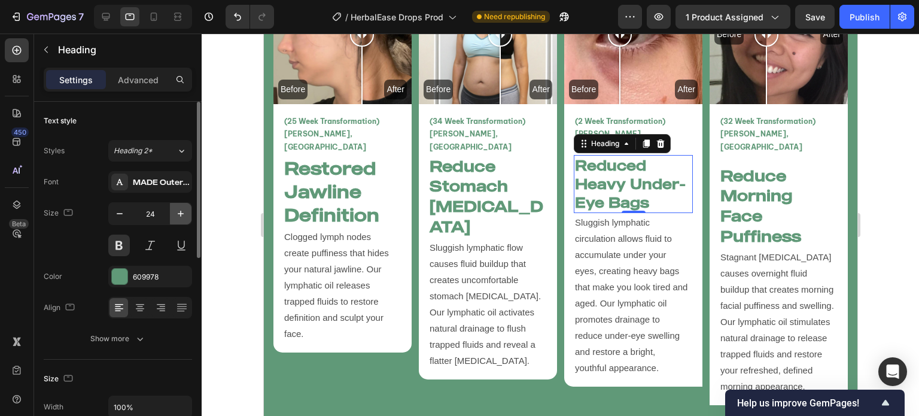
click at [177, 213] on icon "button" at bounding box center [181, 214] width 12 height 12
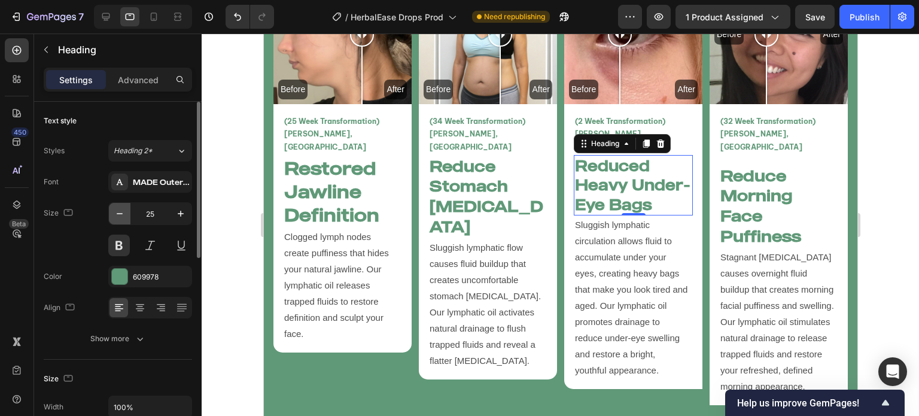
click at [114, 215] on icon "button" at bounding box center [120, 214] width 12 height 12
click at [115, 215] on icon "button" at bounding box center [120, 214] width 12 height 12
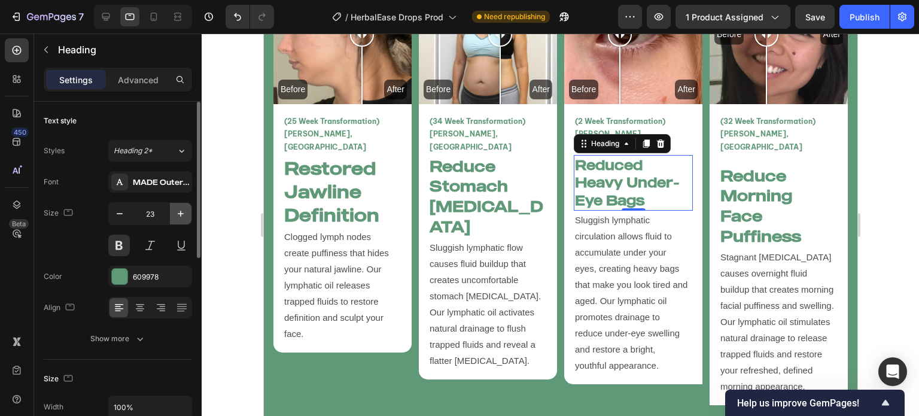
click at [184, 209] on icon "button" at bounding box center [181, 214] width 12 height 12
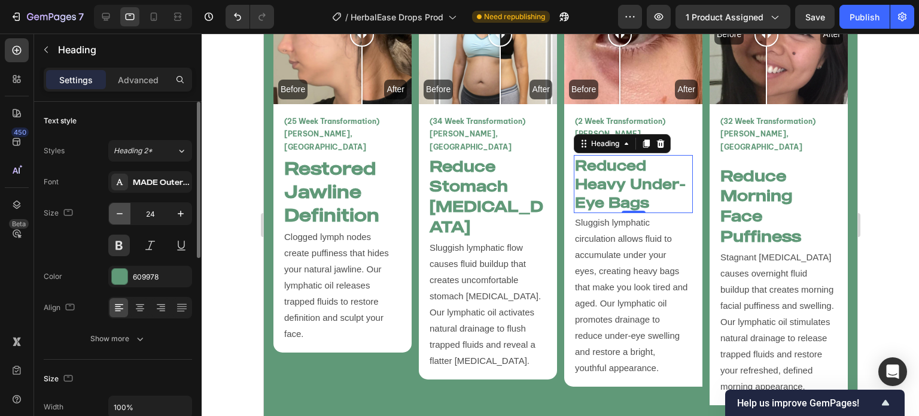
click at [118, 215] on icon "button" at bounding box center [120, 214] width 12 height 12
type input "23"
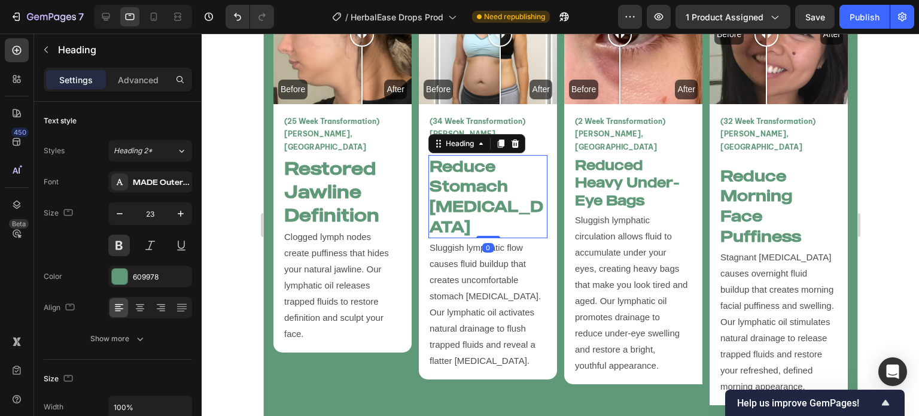
click at [434, 175] on h2 "Reduce Stomach [MEDICAL_DATA]" at bounding box center [487, 196] width 119 height 83
click at [161, 205] on input "26" at bounding box center [149, 214] width 39 height 22
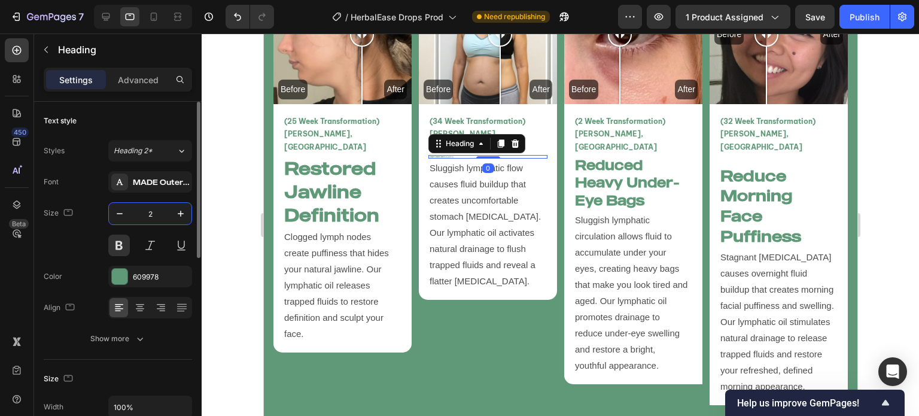
type input "23"
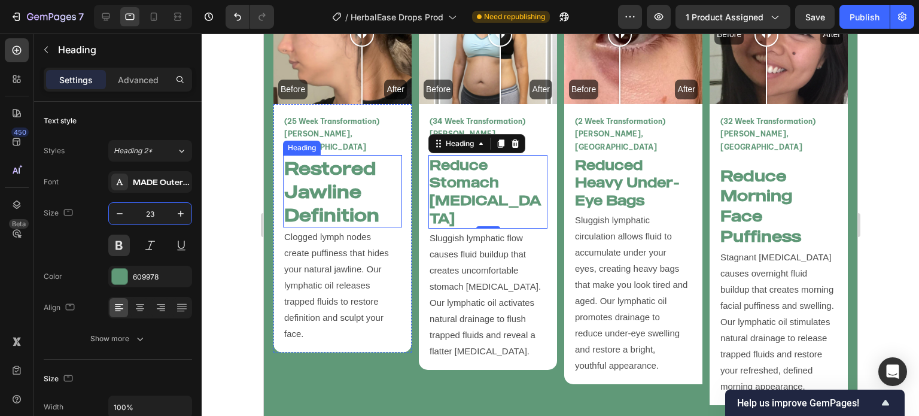
click at [312, 178] on h2 "Restored Jawline Definition" at bounding box center [341, 191] width 119 height 72
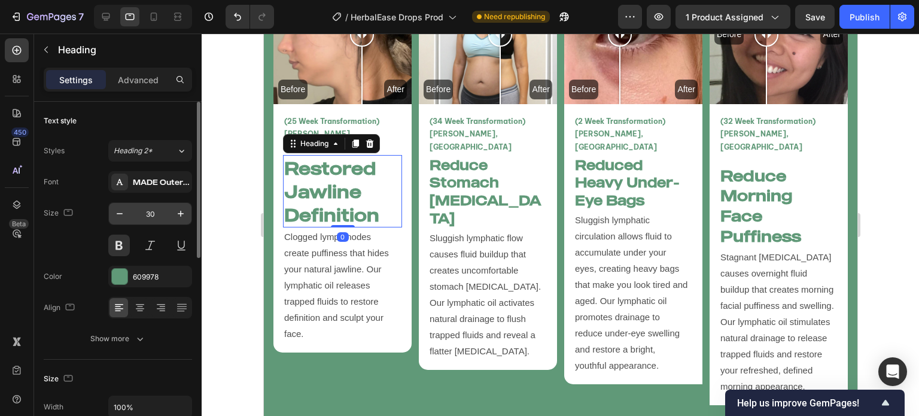
click at [146, 219] on input "30" at bounding box center [149, 214] width 39 height 22
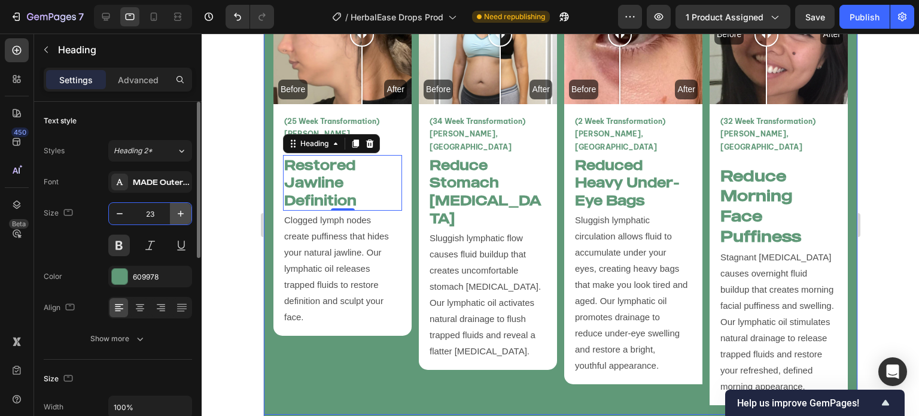
click at [175, 215] on icon "button" at bounding box center [181, 214] width 12 height 12
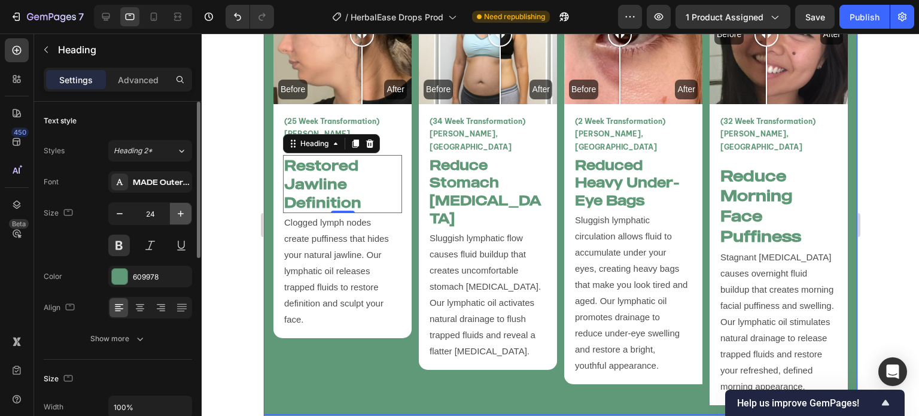
click at [175, 215] on icon "button" at bounding box center [181, 214] width 12 height 12
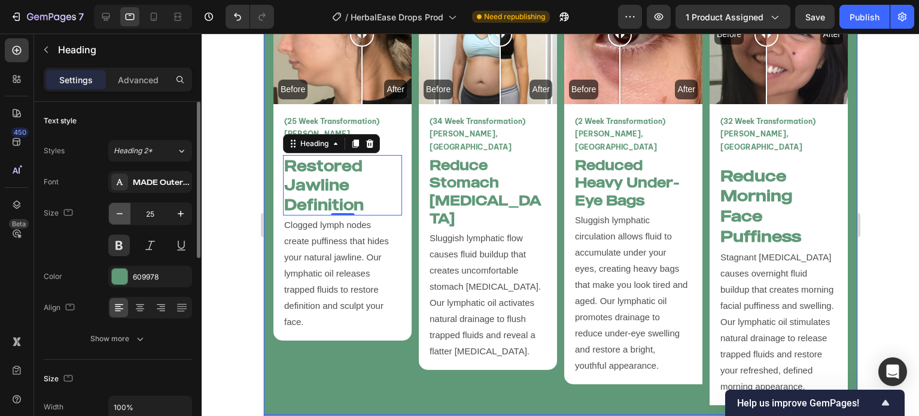
click at [123, 215] on icon "button" at bounding box center [120, 214] width 12 height 12
type input "24"
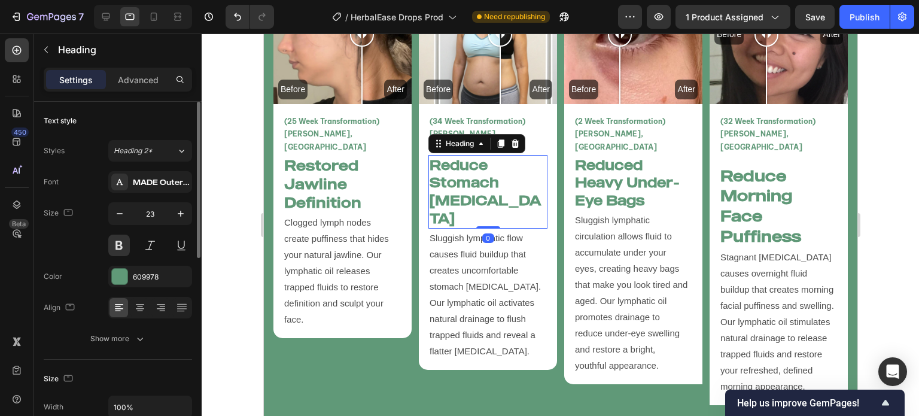
drag, startPoint x: 451, startPoint y: 162, endPoint x: 362, endPoint y: 171, distance: 89.0
click at [450, 162] on h2 "Reduce Stomach [MEDICAL_DATA]" at bounding box center [487, 192] width 119 height 74
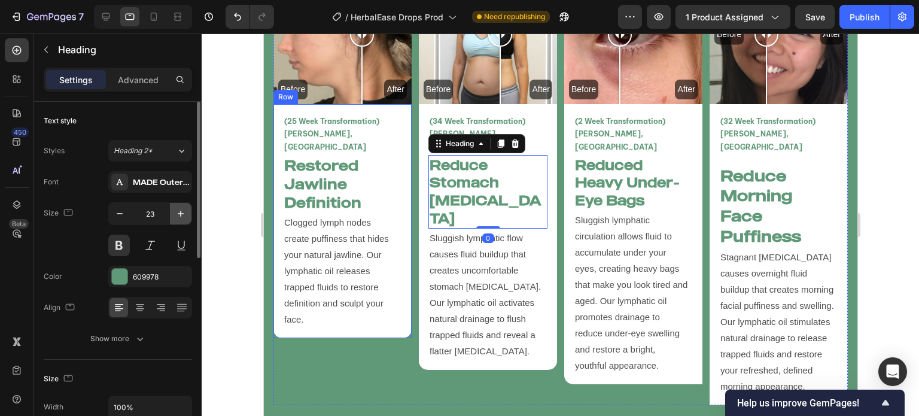
click at [180, 206] on button "button" at bounding box center [181, 214] width 22 height 22
type input "24"
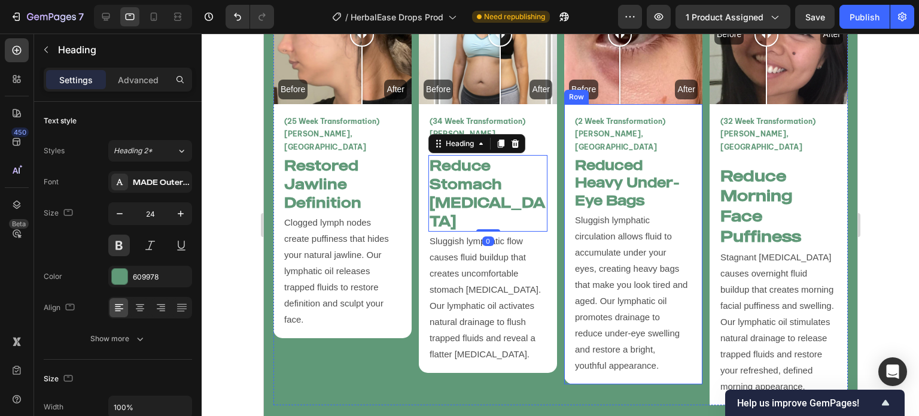
click at [589, 177] on h2 "Reduced Heavy Under-Eye Bags" at bounding box center [632, 183] width 119 height 56
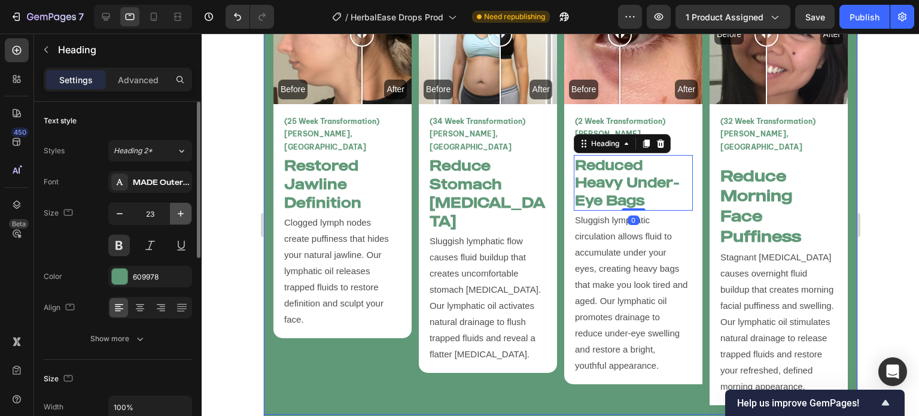
click at [183, 209] on icon "button" at bounding box center [181, 214] width 12 height 12
type input "24"
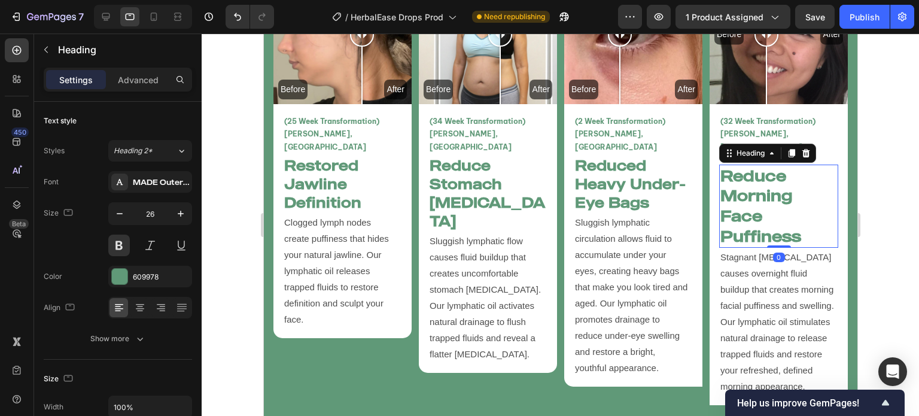
click at [781, 183] on h2 "Reduce Morning Face Puffiness" at bounding box center [778, 206] width 119 height 83
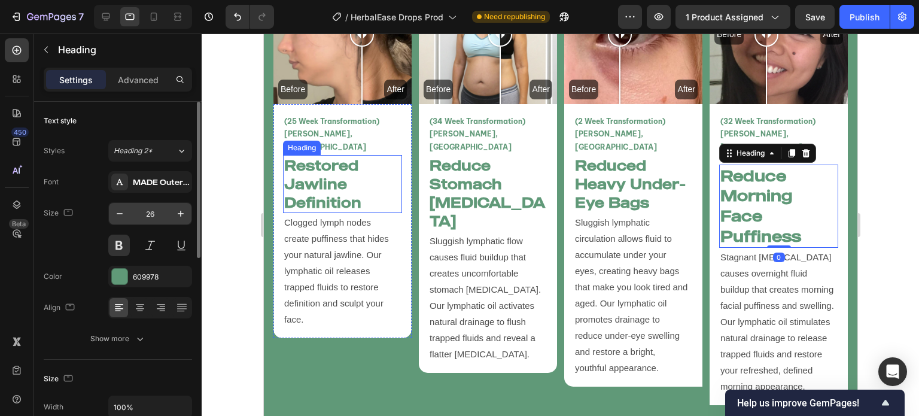
click at [159, 210] on input "26" at bounding box center [149, 214] width 39 height 22
type input "24"
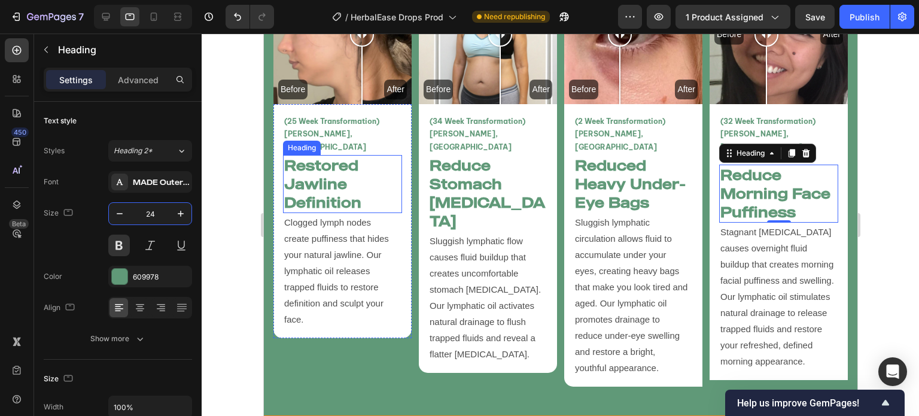
click at [225, 227] on div at bounding box center [561, 225] width 718 height 382
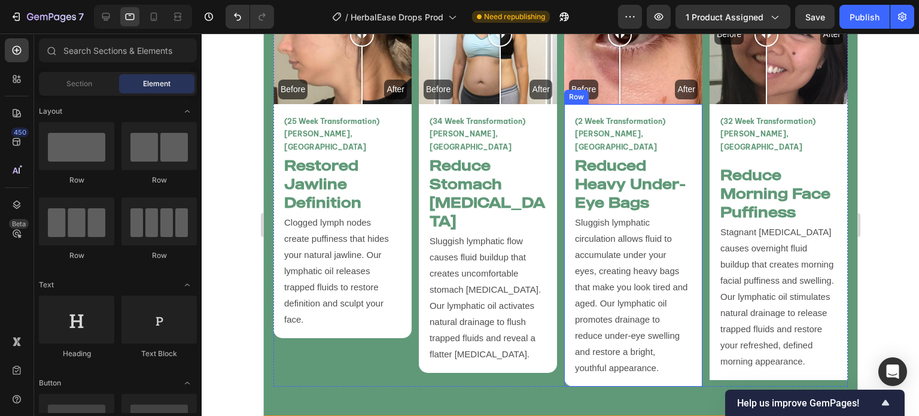
click at [577, 367] on div "(2 Week Transformation) Melissa P, UK Text Block Reduced Heavy Under-Eye Bags H…" at bounding box center [633, 245] width 138 height 282
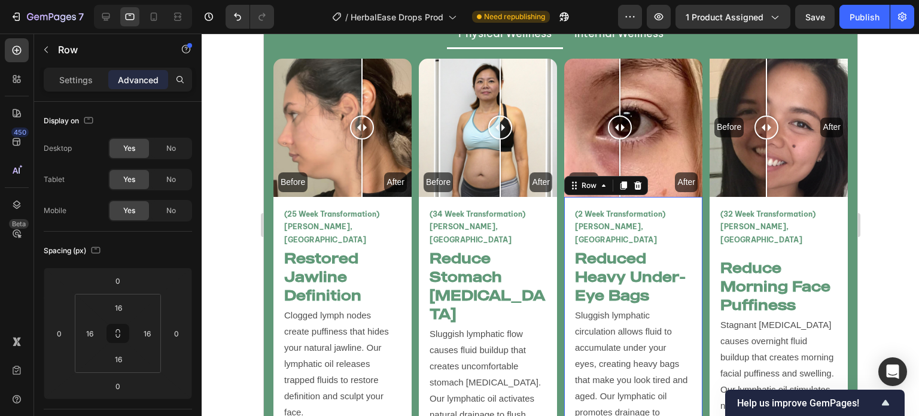
scroll to position [2753, 0]
click at [81, 81] on p "Settings" at bounding box center [76, 80] width 34 height 13
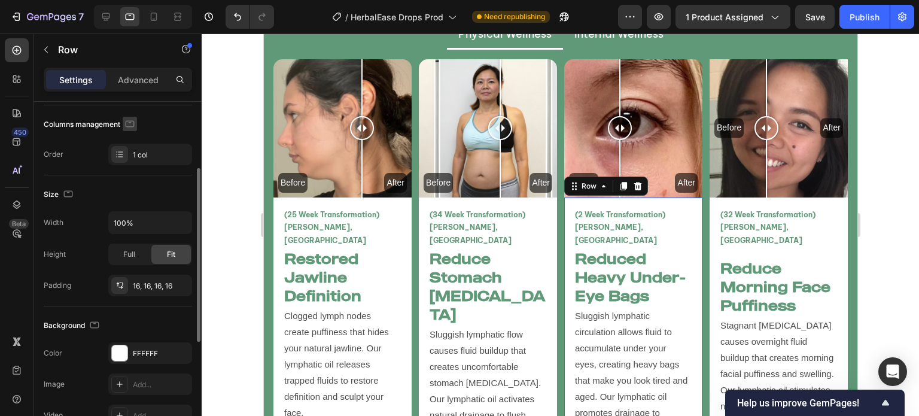
scroll to position [153, 0]
click at [125, 282] on div at bounding box center [119, 285] width 17 height 17
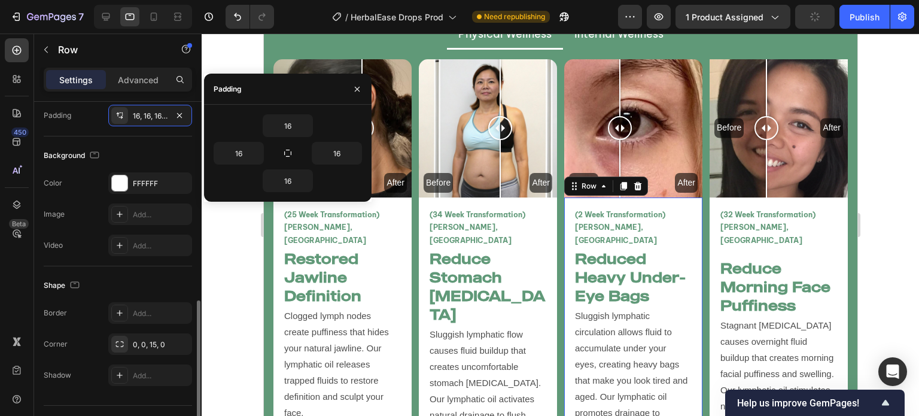
scroll to position [348, 0]
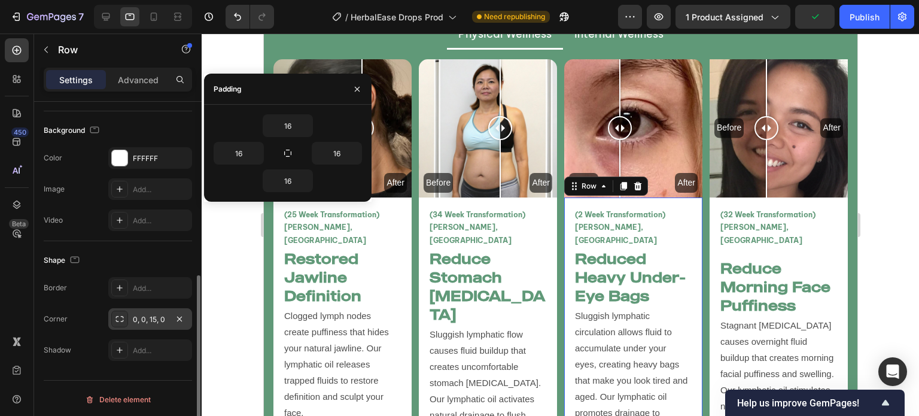
click at [142, 309] on div "0, 0, 15, 0" at bounding box center [150, 319] width 84 height 22
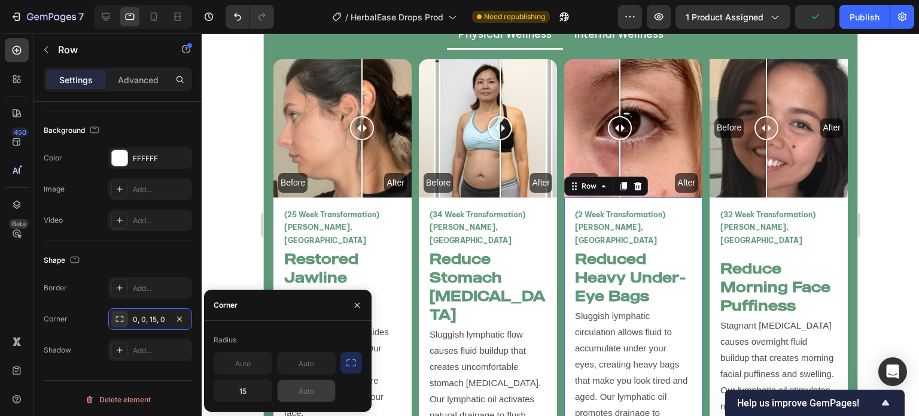
click at [299, 391] on input "text" at bounding box center [306, 391] width 57 height 22
type input "15"
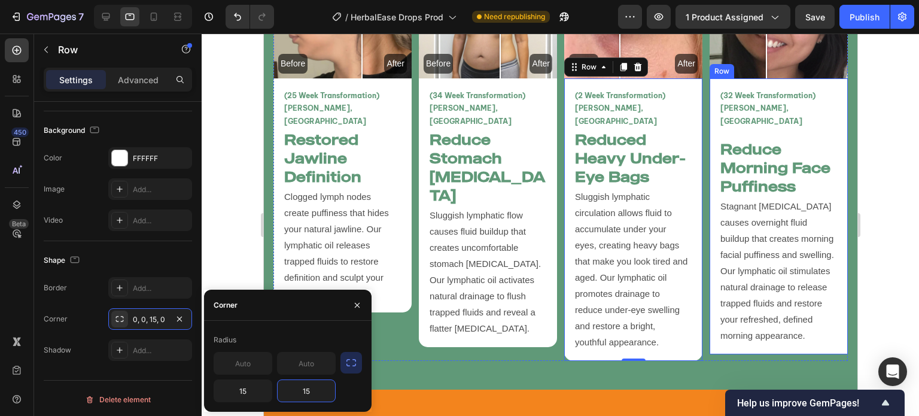
click at [711, 351] on div "(32 Week Transformation) Karen D, USA Text Block Reduce Morning Face Puffiness …" at bounding box center [778, 216] width 138 height 276
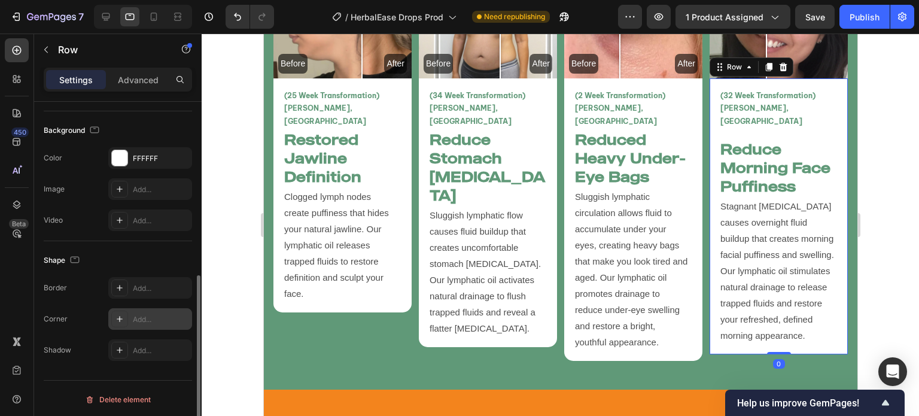
click at [137, 314] on div "Add..." at bounding box center [161, 319] width 56 height 11
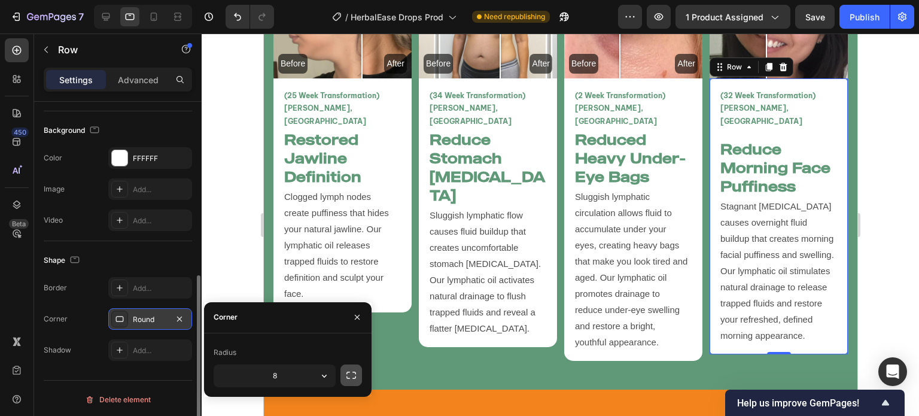
click at [347, 378] on icon "button" at bounding box center [351, 375] width 12 height 12
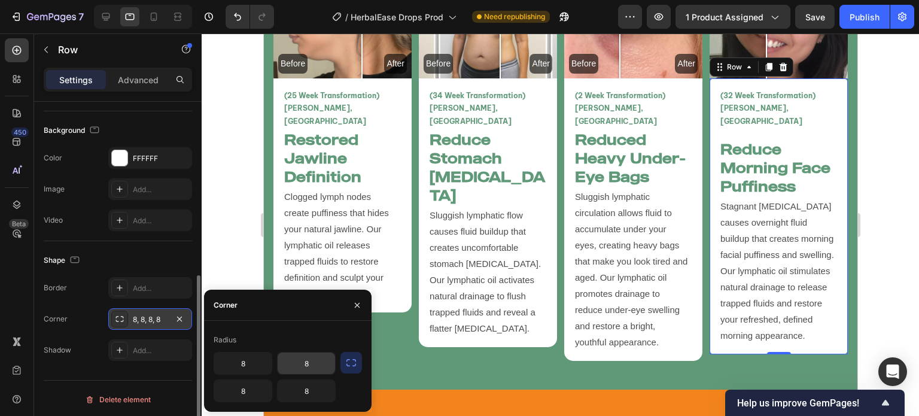
click at [313, 363] on input "8" at bounding box center [306, 363] width 57 height 22
click at [261, 356] on input "8" at bounding box center [242, 363] width 57 height 22
click at [255, 391] on input "8" at bounding box center [242, 391] width 57 height 22
type input "15"
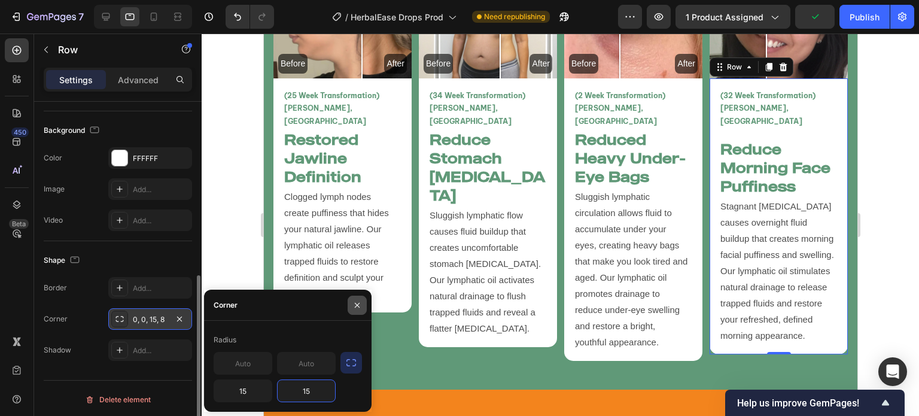
click at [358, 308] on icon "button" at bounding box center [357, 305] width 10 height 10
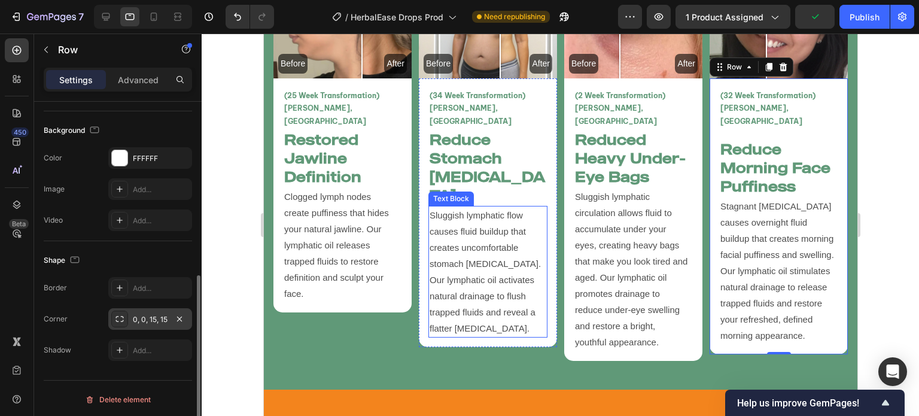
scroll to position [2770, 0]
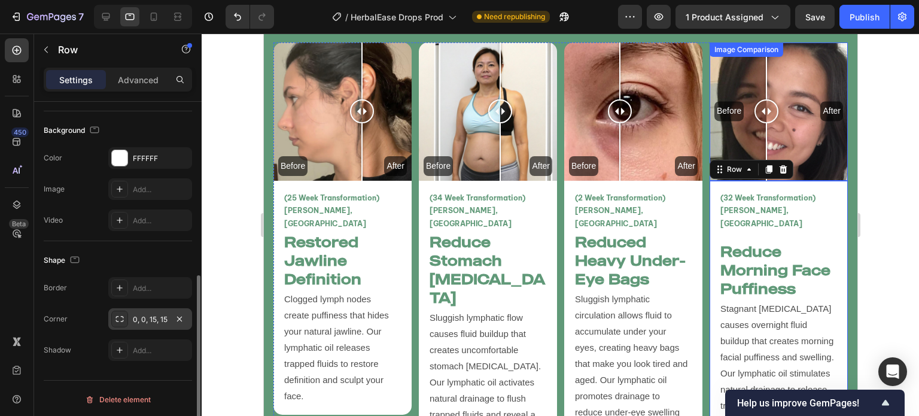
click at [762, 81] on div at bounding box center [766, 111] width 24 height 138
click at [768, 81] on div at bounding box center [768, 70] width 1 height 57
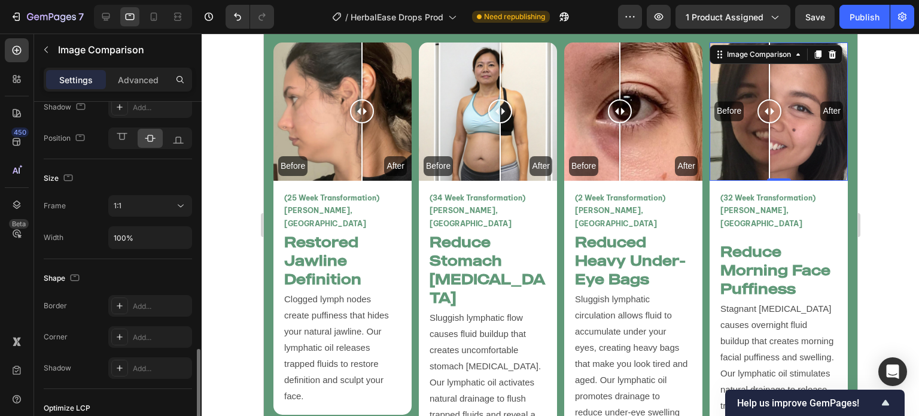
scroll to position [630, 0]
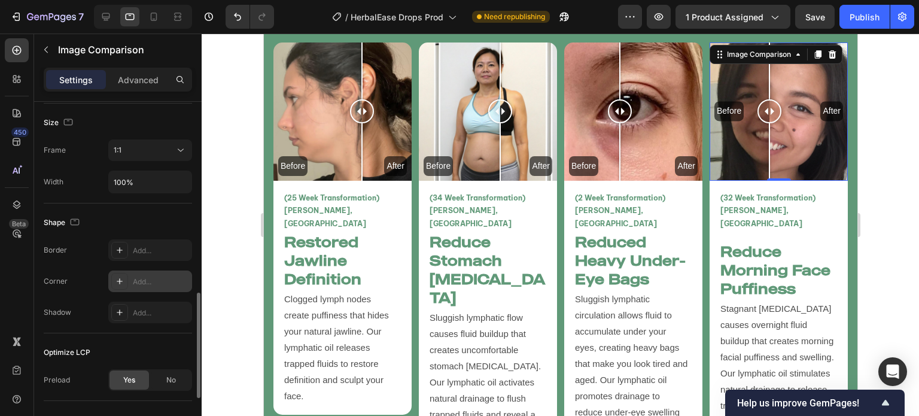
click at [132, 272] on div "Add..." at bounding box center [150, 281] width 84 height 22
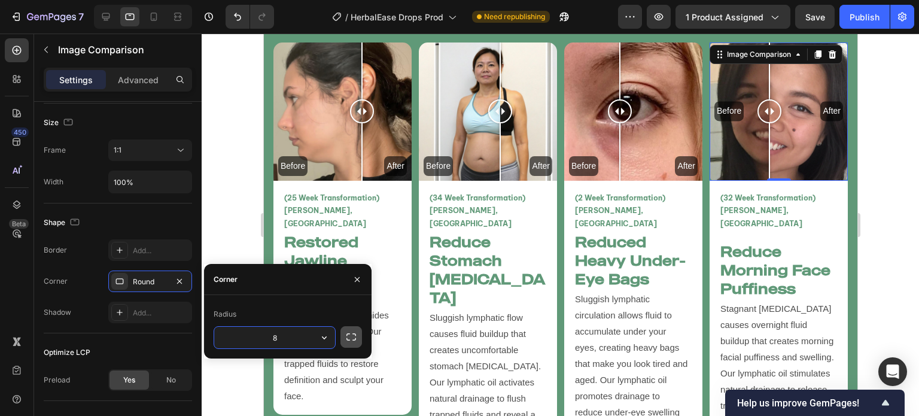
click at [349, 338] on icon "button" at bounding box center [351, 337] width 12 height 12
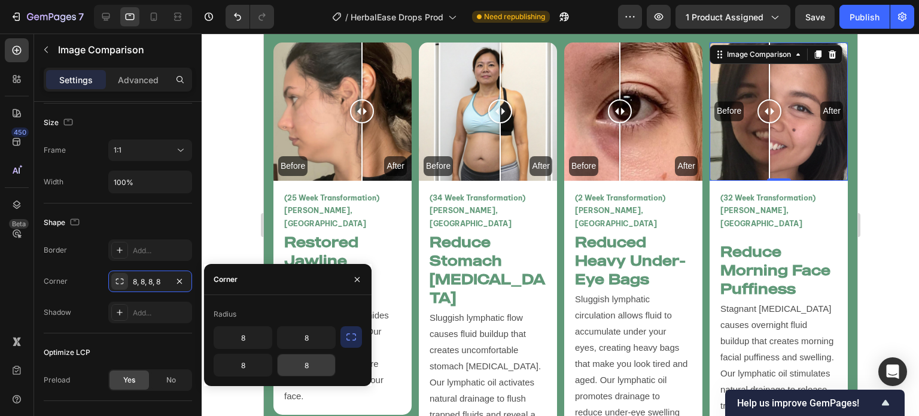
click at [297, 361] on input "8" at bounding box center [306, 365] width 57 height 22
click at [263, 372] on input "8" at bounding box center [242, 365] width 57 height 22
click at [258, 343] on input "8" at bounding box center [242, 338] width 57 height 22
type input "15"
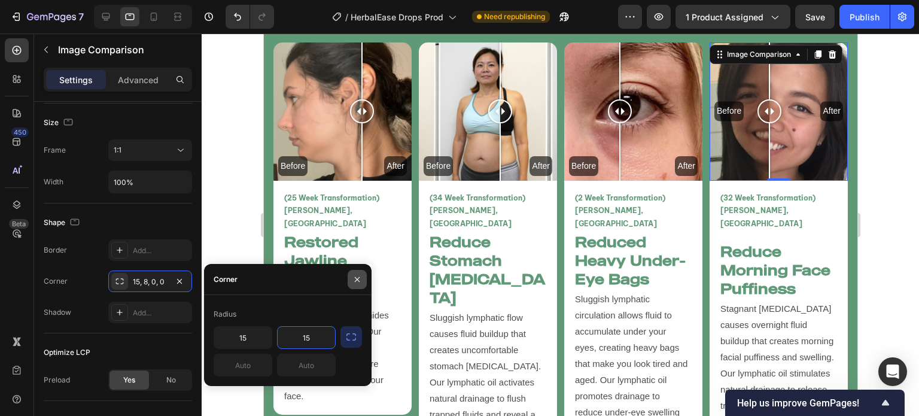
click at [357, 282] on icon "button" at bounding box center [357, 280] width 10 height 10
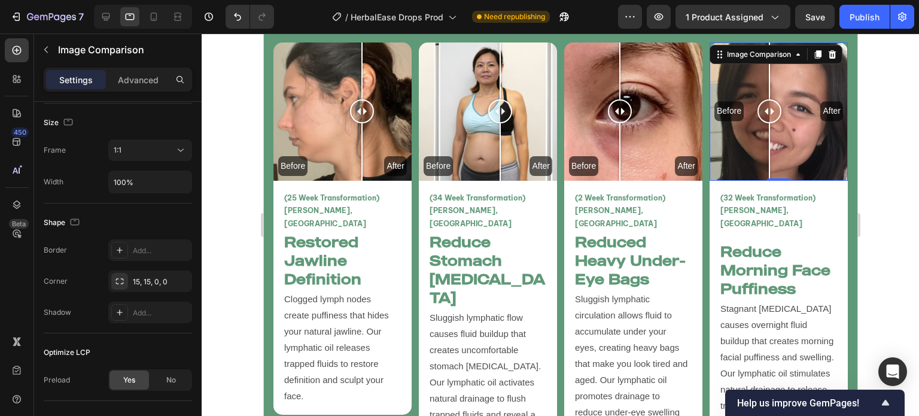
click at [244, 266] on div at bounding box center [561, 225] width 718 height 382
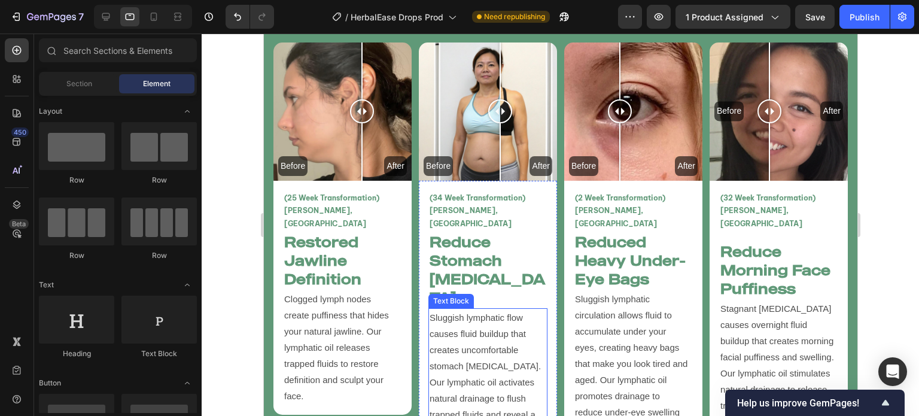
scroll to position [2894, 0]
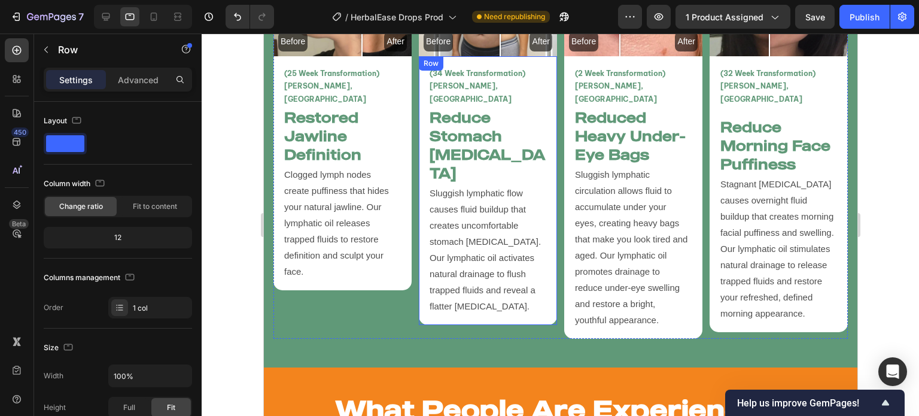
click at [502, 287] on div "(34 Week Transformation) Amy L, Canada Text Block Reduce Stomach Bloating Headi…" at bounding box center [487, 190] width 138 height 269
drag, startPoint x: 487, startPoint y: 288, endPoint x: 491, endPoint y: 266, distance: 22.7
click at [504, 272] on div "(34 Week Transformation) Amy L, Canada Text Block Reduce Stomach Bloating Headi…" at bounding box center [487, 190] width 138 height 269
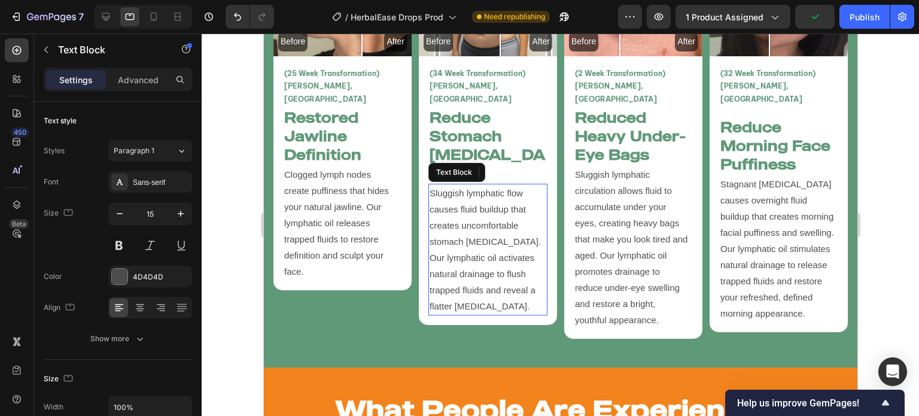
click at [491, 266] on p "Sluggish lymphatic flow causes fluid buildup that creates uncomfortable stomach…" at bounding box center [487, 249] width 117 height 129
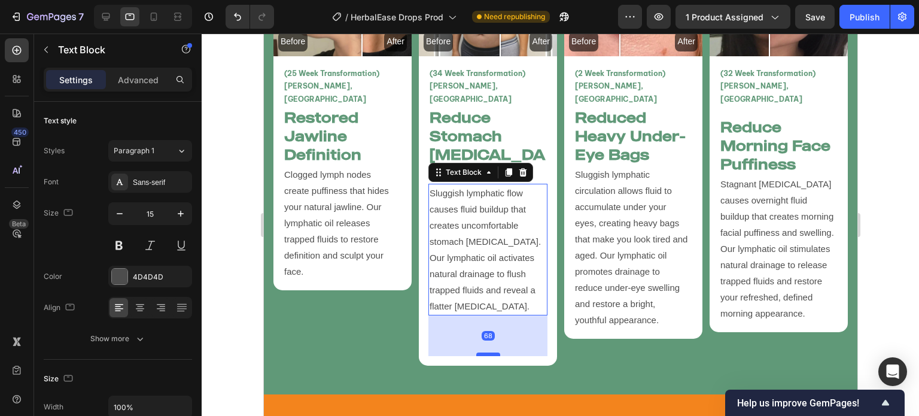
drag, startPoint x: 487, startPoint y: 279, endPoint x: 488, endPoint y: 320, distance: 40.7
click at [488, 352] on div at bounding box center [488, 354] width 24 height 4
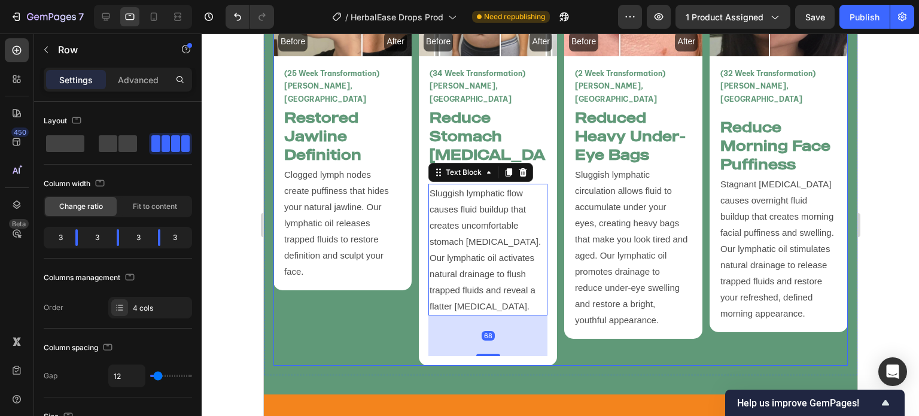
click at [352, 315] on div "Before After Image Comparison (25 Week Transformation) Vanessa T, USA Text Bloc…" at bounding box center [342, 142] width 138 height 448
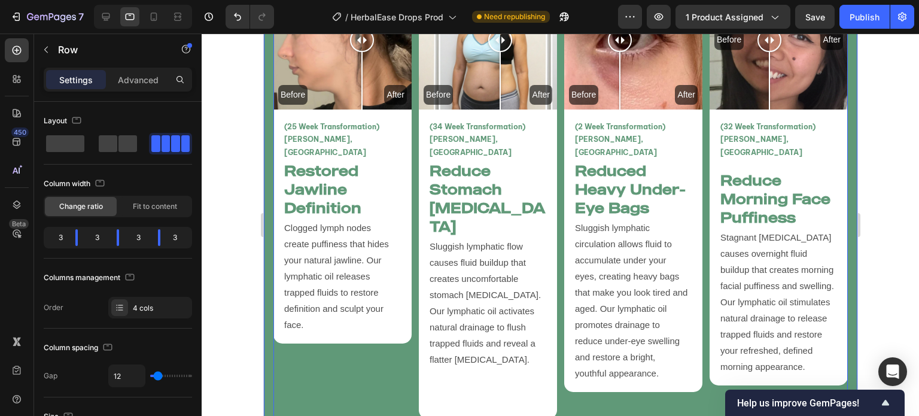
scroll to position [2839, 0]
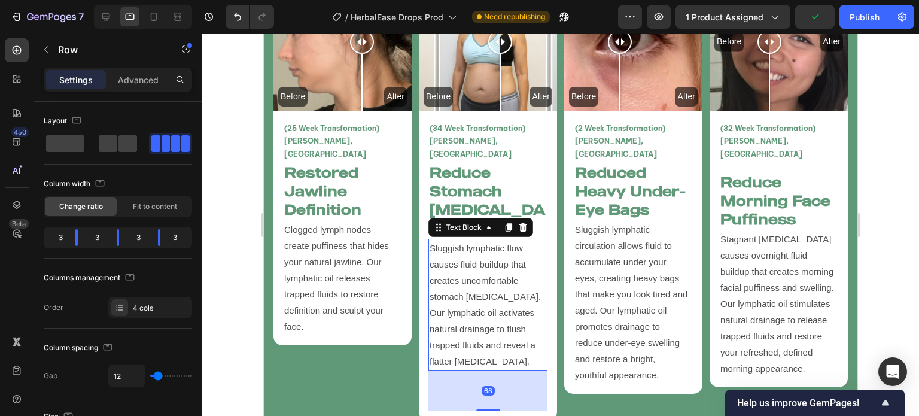
click at [464, 302] on p "Sluggish lymphatic flow causes fluid buildup that creates uncomfortable stomach…" at bounding box center [487, 304] width 117 height 129
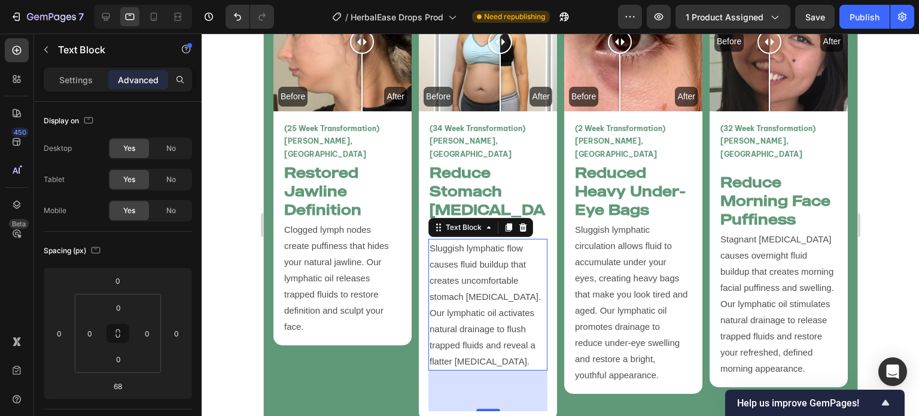
click at [227, 200] on div at bounding box center [561, 225] width 718 height 382
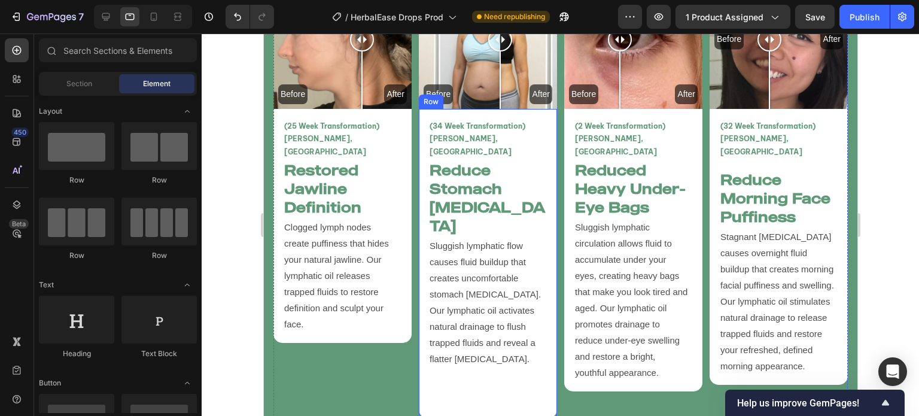
scroll to position [2850, 0]
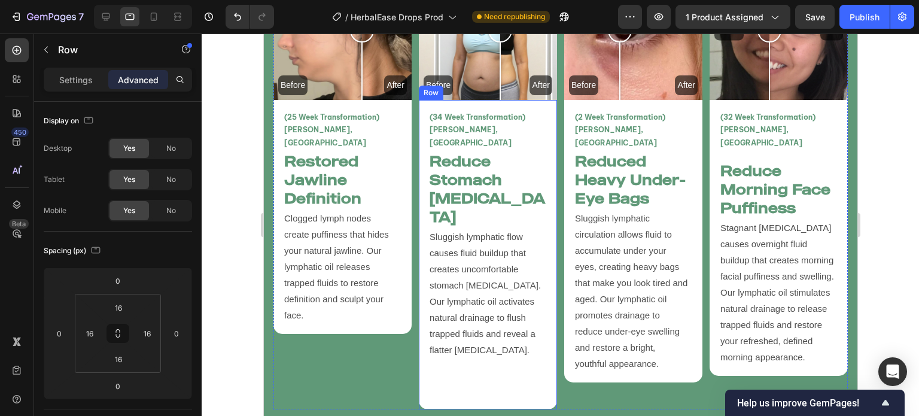
click at [492, 363] on div "(34 Week Transformation) Amy L, Canada Text Block Reduce Stomach Bloating Headi…" at bounding box center [487, 255] width 119 height 291
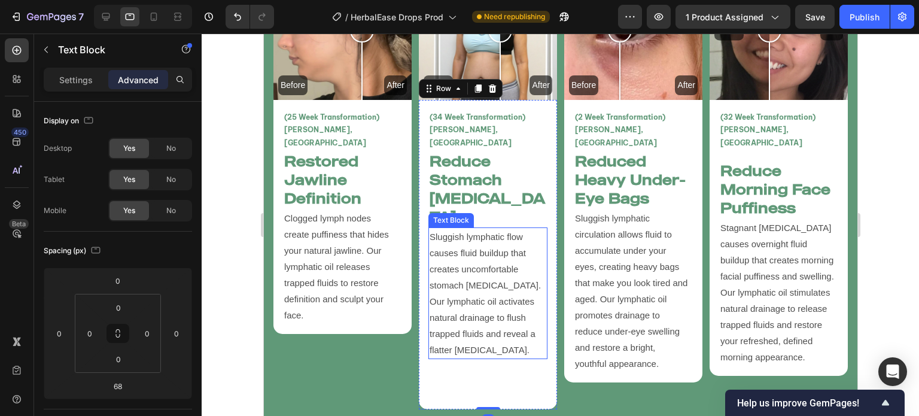
click at [470, 307] on p "Sluggish lymphatic flow causes fluid buildup that creates uncomfortable stomach…" at bounding box center [487, 293] width 117 height 129
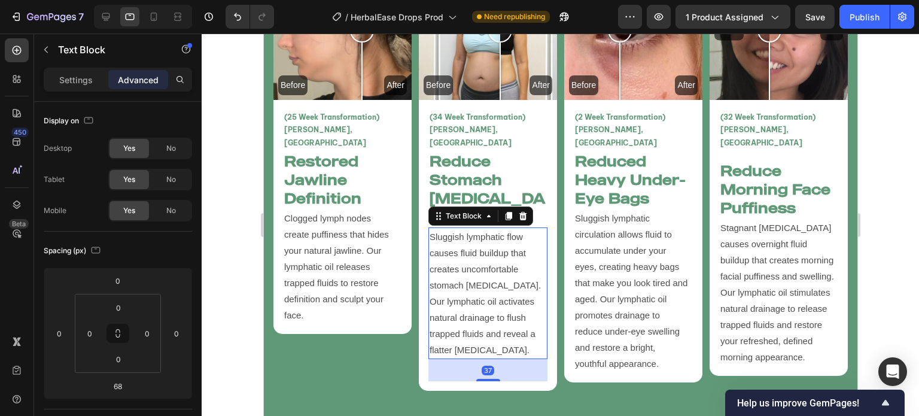
drag, startPoint x: 488, startPoint y: 364, endPoint x: 501, endPoint y: 294, distance: 71.4
click at [505, 293] on div "Sluggish lymphatic flow causes fluid buildup that creates uncomfortable stomach…" at bounding box center [487, 293] width 119 height 132
type input "0"
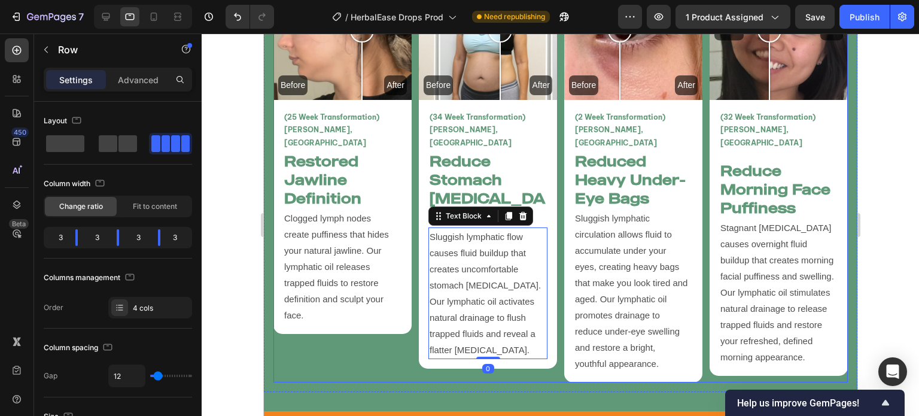
click at [406, 327] on div "Before After Image Comparison (25 Week Transformation) Vanessa T, USA Text Bloc…" at bounding box center [342, 172] width 138 height 421
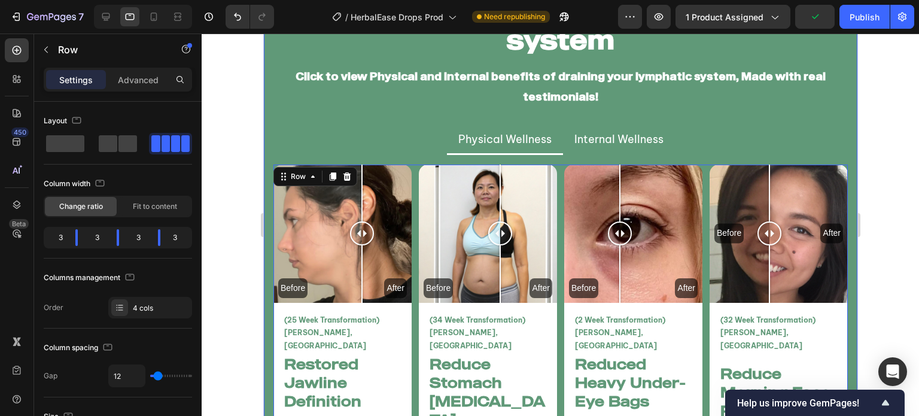
scroll to position [2676, 0]
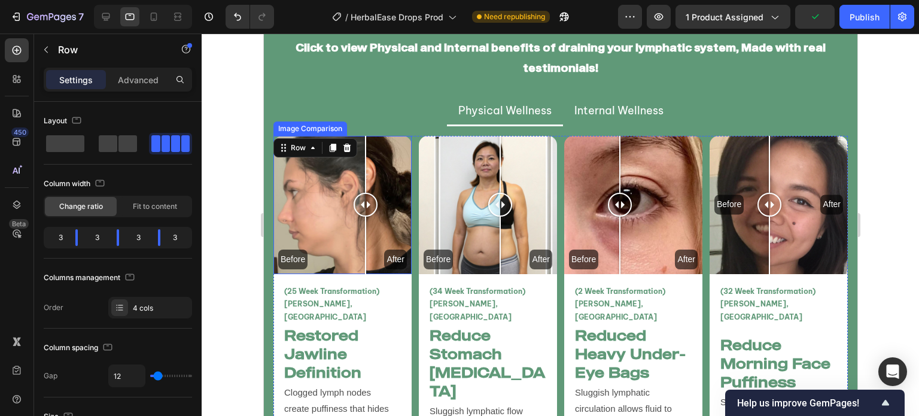
click at [365, 235] on div at bounding box center [365, 205] width 24 height 138
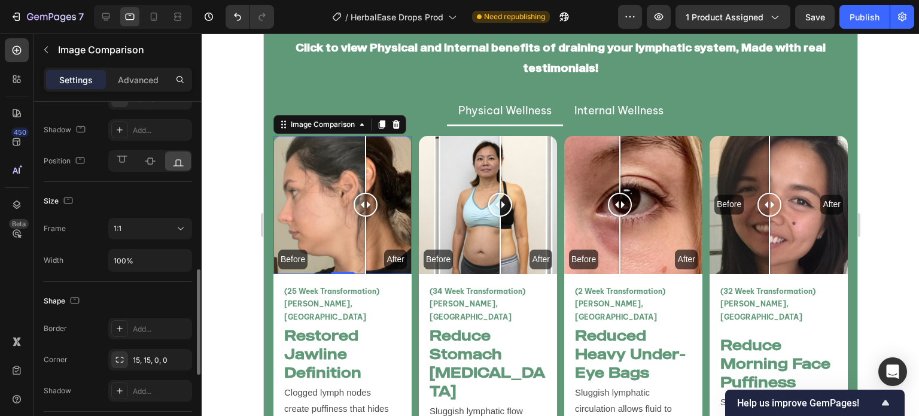
scroll to position [552, 0]
click at [162, 227] on div "1:1" at bounding box center [144, 228] width 61 height 11
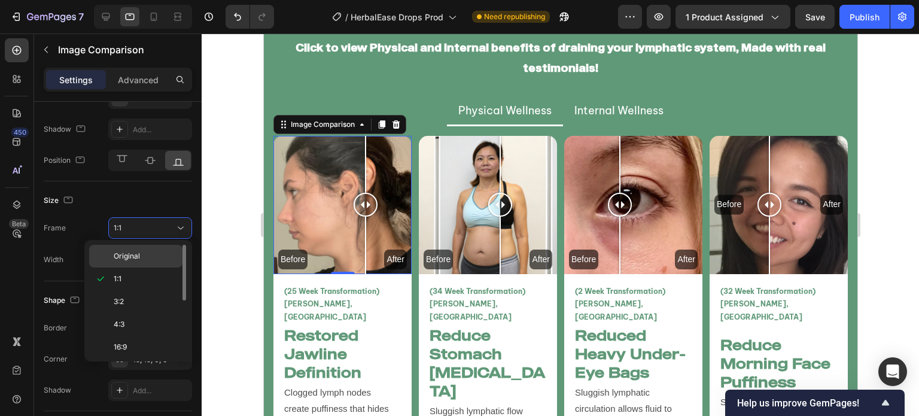
click at [143, 246] on div "Original" at bounding box center [135, 256] width 93 height 23
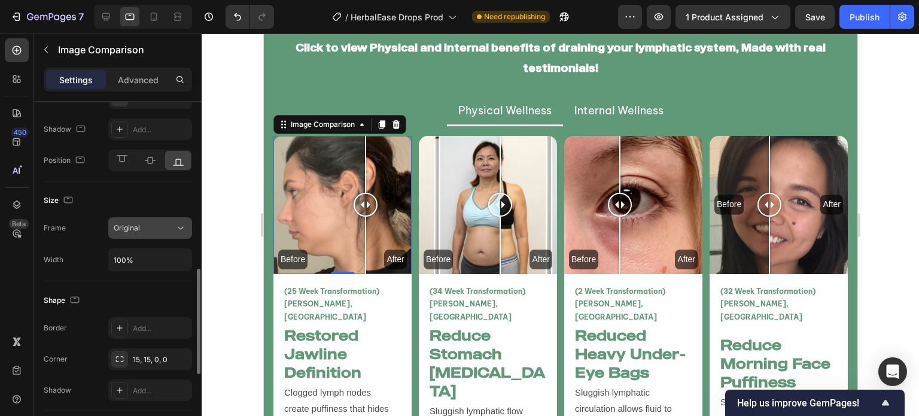
click at [146, 229] on div "Original" at bounding box center [144, 228] width 61 height 11
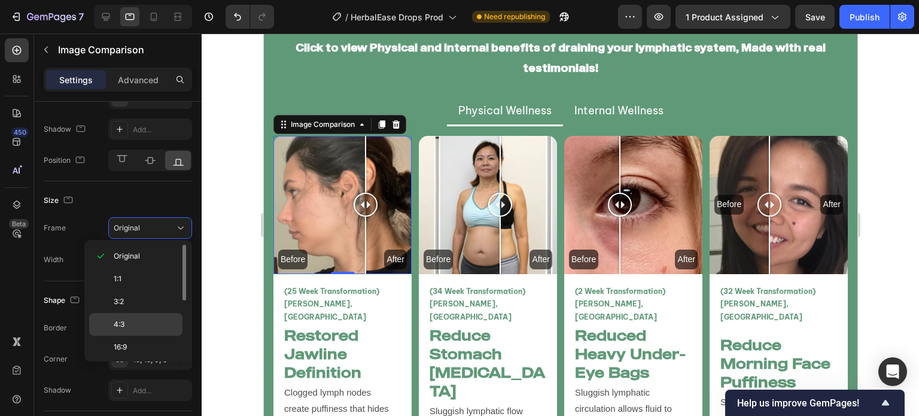
click at [137, 326] on p "4:3" at bounding box center [145, 324] width 63 height 11
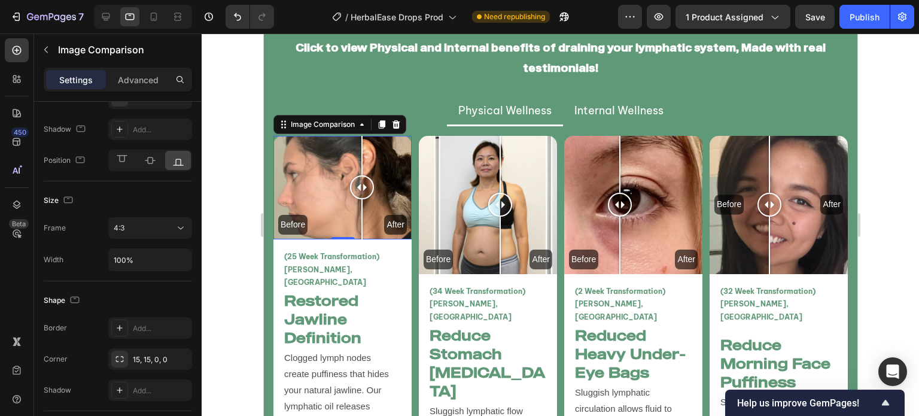
drag, startPoint x: 151, startPoint y: 224, endPoint x: 137, endPoint y: 262, distance: 40.1
click at [150, 224] on div "4:3" at bounding box center [144, 228] width 61 height 11
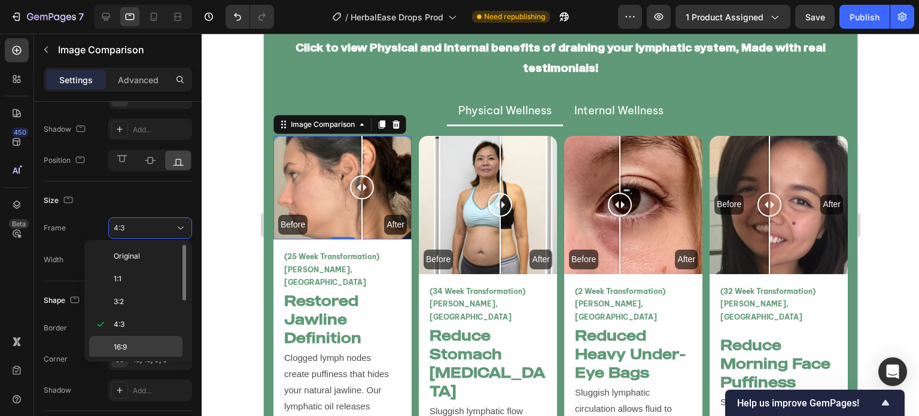
click at [132, 342] on p "16:9" at bounding box center [145, 347] width 63 height 11
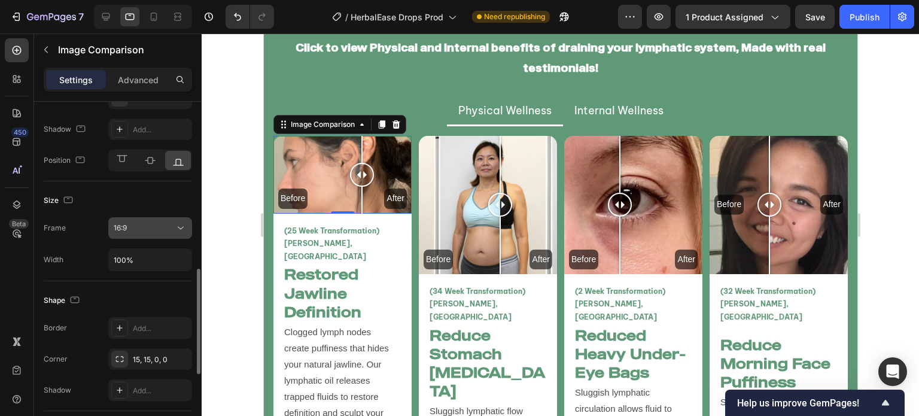
click at [149, 234] on button "16:9" at bounding box center [150, 228] width 84 height 22
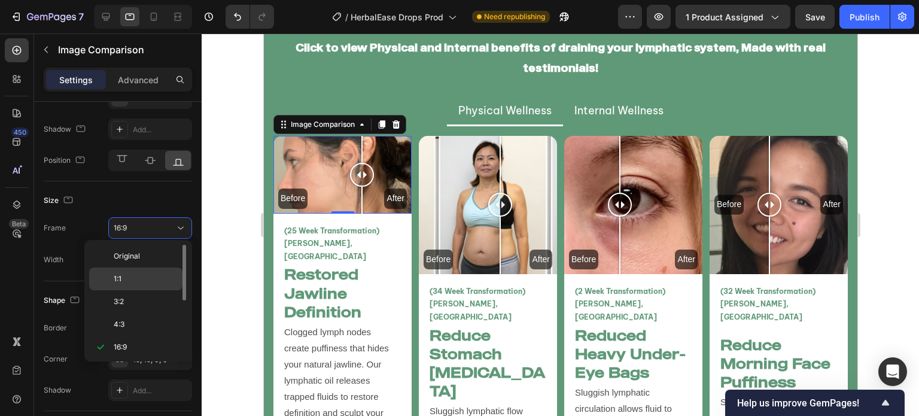
click at [133, 272] on div "1:1" at bounding box center [135, 278] width 93 height 23
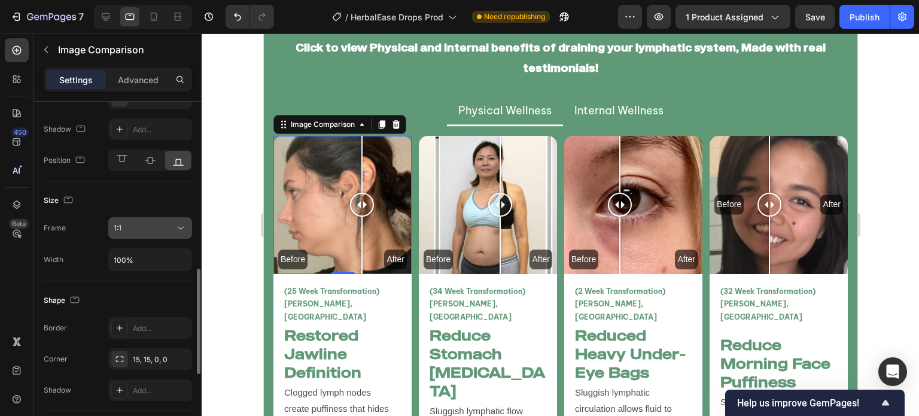
click at [160, 234] on button "1:1" at bounding box center [150, 228] width 84 height 22
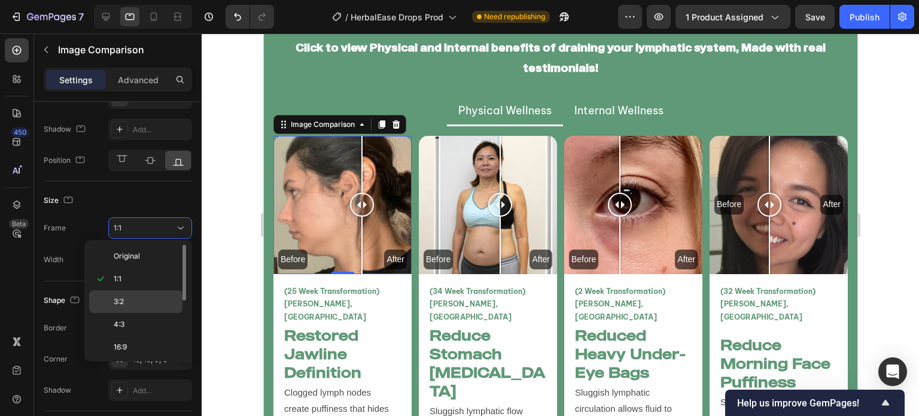
click at [145, 291] on div "3:2" at bounding box center [135, 301] width 93 height 23
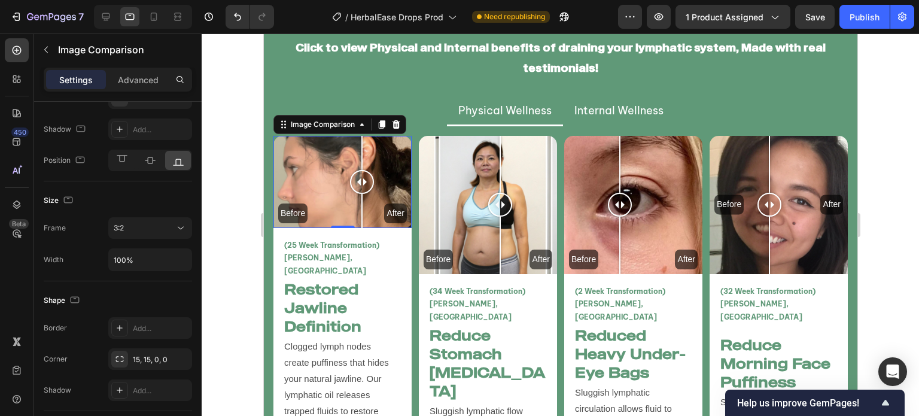
drag, startPoint x: 155, startPoint y: 227, endPoint x: 136, endPoint y: 275, distance: 51.3
click at [153, 230] on div "3:2" at bounding box center [144, 228] width 61 height 11
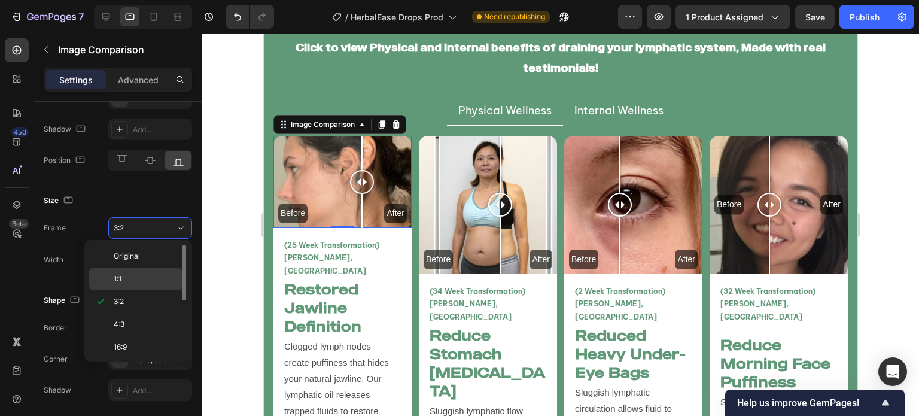
click at [135, 285] on div "1:1" at bounding box center [135, 278] width 93 height 23
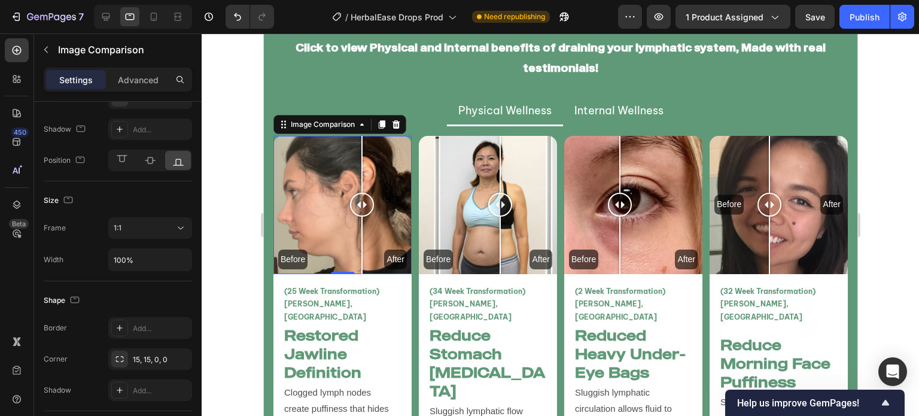
click at [232, 231] on div at bounding box center [561, 225] width 718 height 382
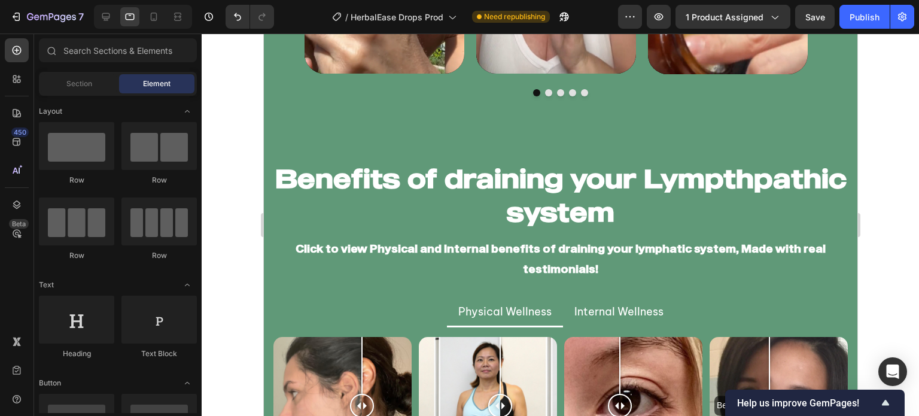
scroll to position [2476, 0]
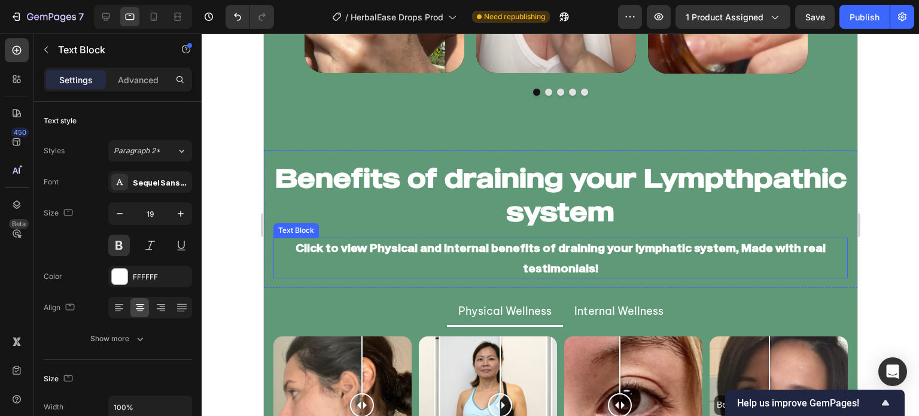
click at [634, 262] on p "Click to view Physical and Internal benefits of draining your lymphatic system,…" at bounding box center [559, 258] width 555 height 41
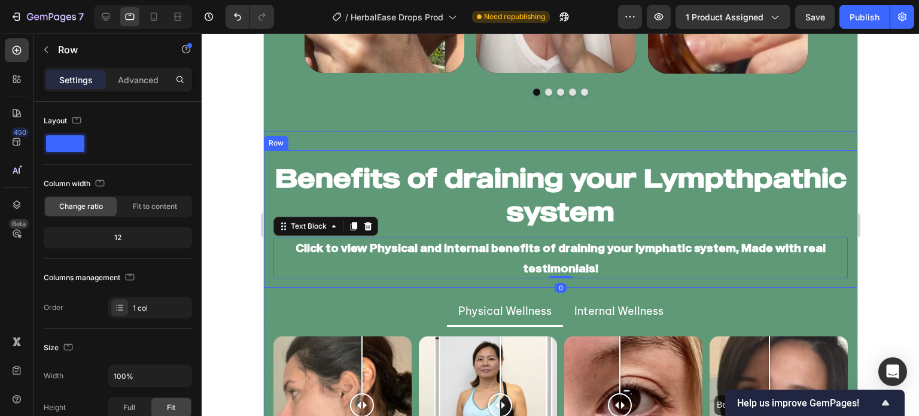
click at [570, 285] on div "Benefits of draining your Lympthpathic system Heading Click to view Physical an…" at bounding box center [560, 219] width 594 height 138
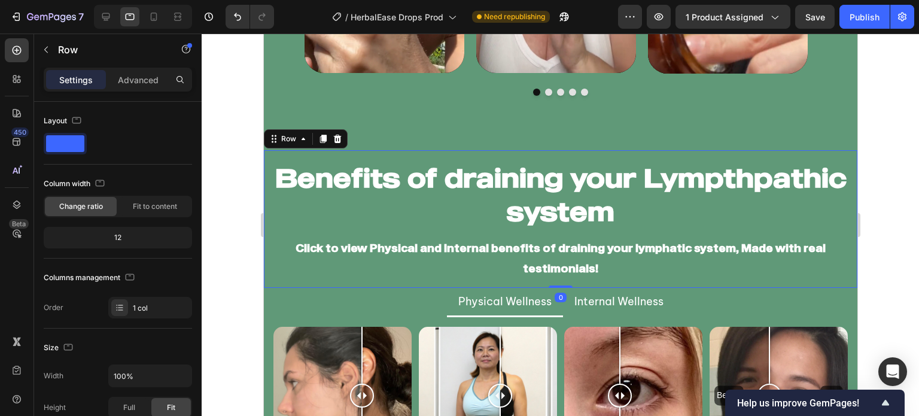
drag, startPoint x: 561, startPoint y: 296, endPoint x: 322, endPoint y: 264, distance: 240.9
click at [577, 239] on div "Benefits of draining your Lympthpathic system Heading Click to view Physical an…" at bounding box center [560, 219] width 594 height 138
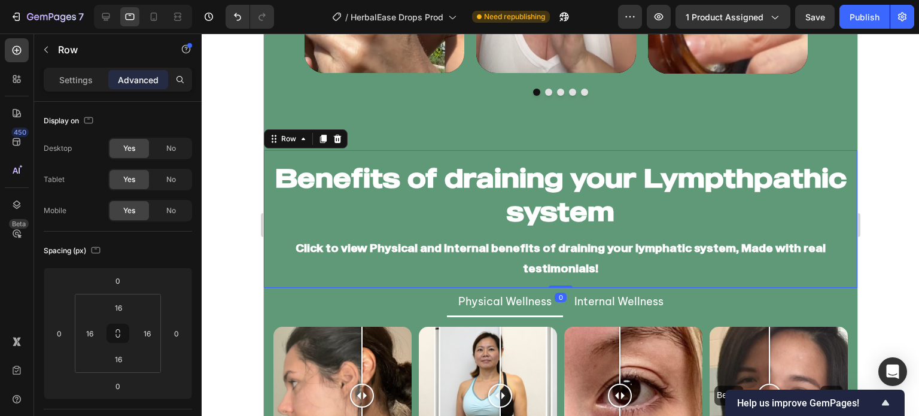
click at [247, 270] on div at bounding box center [561, 225] width 718 height 382
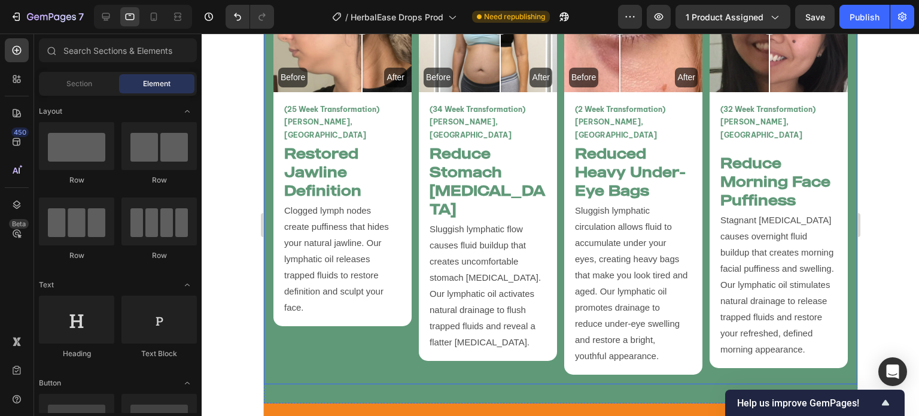
scroll to position [2849, 0]
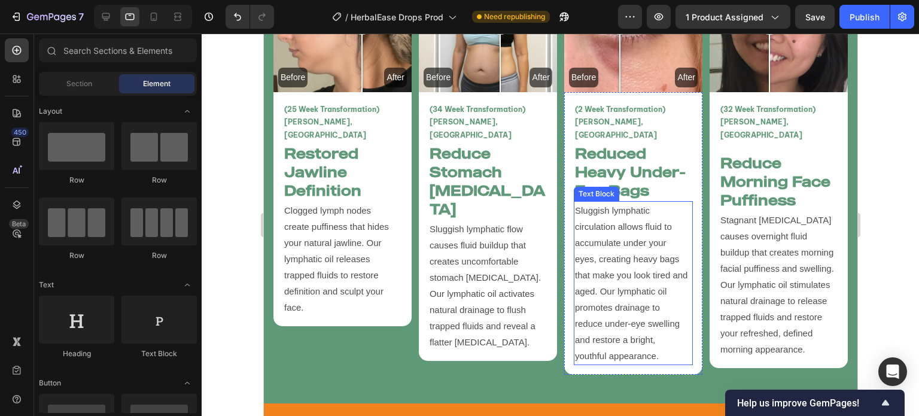
click at [631, 276] on p "Sluggish lymphatic circulation allows fluid to accumulate under your eyes, crea…" at bounding box center [632, 283] width 117 height 162
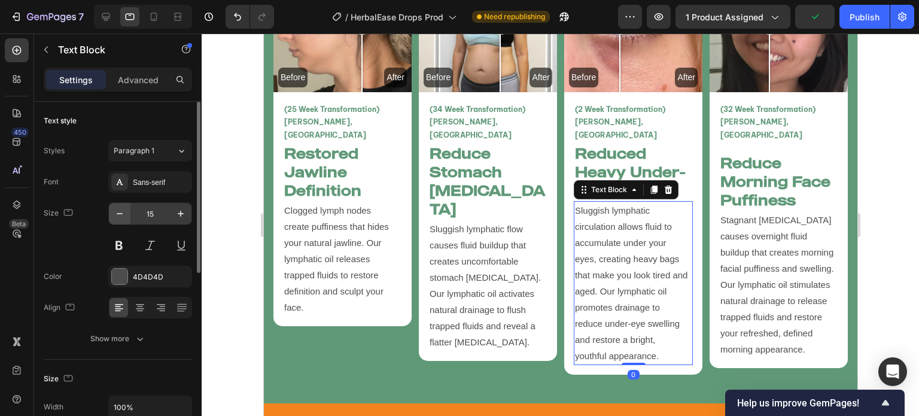
drag, startPoint x: 106, startPoint y: 211, endPoint x: 112, endPoint y: 212, distance: 6.1
click at [110, 212] on div "Size 15" at bounding box center [118, 229] width 148 height 54
click at [113, 213] on button "button" at bounding box center [120, 214] width 22 height 22
click at [114, 213] on icon "button" at bounding box center [120, 214] width 12 height 12
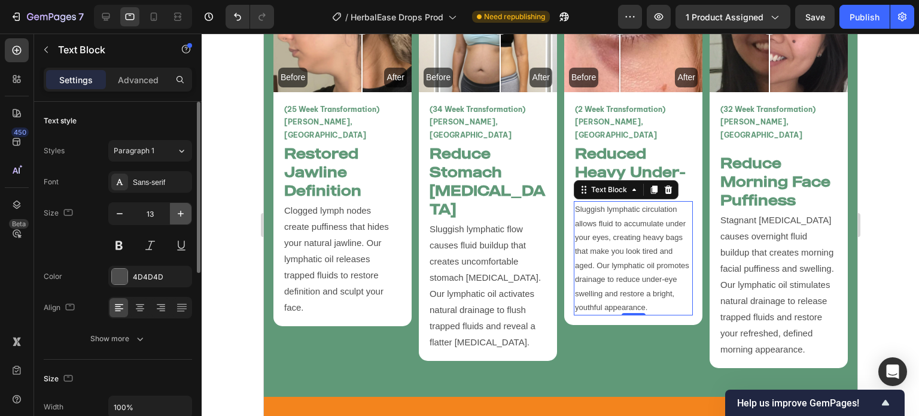
click at [184, 212] on icon "button" at bounding box center [181, 214] width 12 height 12
type input "14"
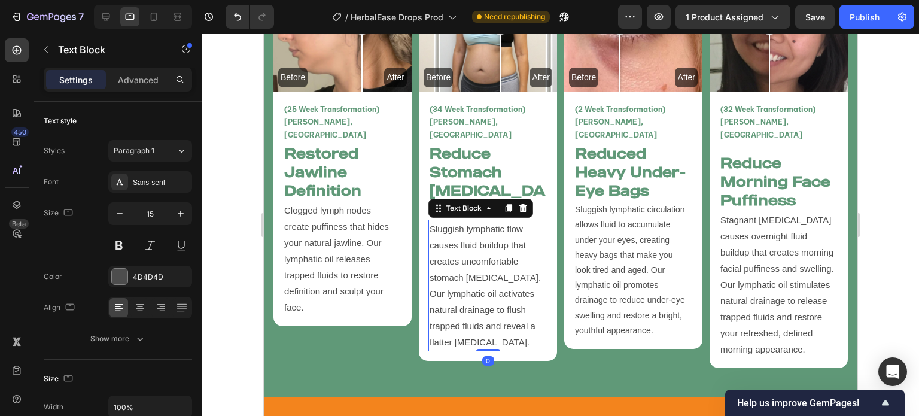
click at [470, 272] on p "Sluggish lymphatic flow causes fluid buildup that creates uncomfortable stomach…" at bounding box center [487, 285] width 117 height 129
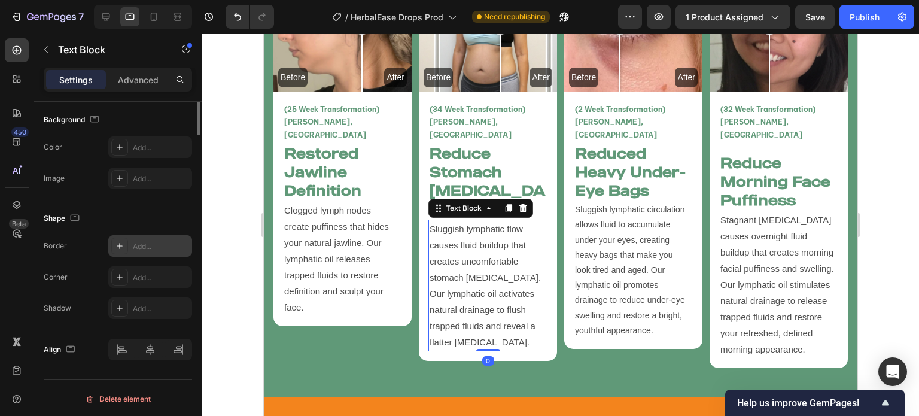
scroll to position [0, 0]
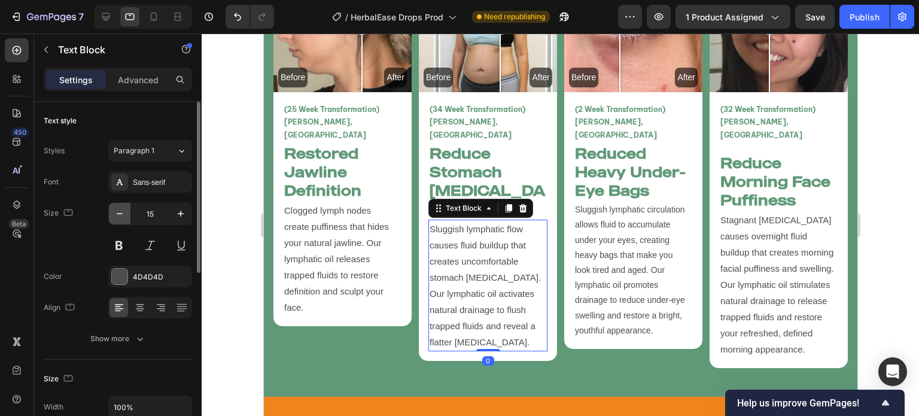
click at [124, 215] on icon "button" at bounding box center [120, 214] width 12 height 12
type input "14"
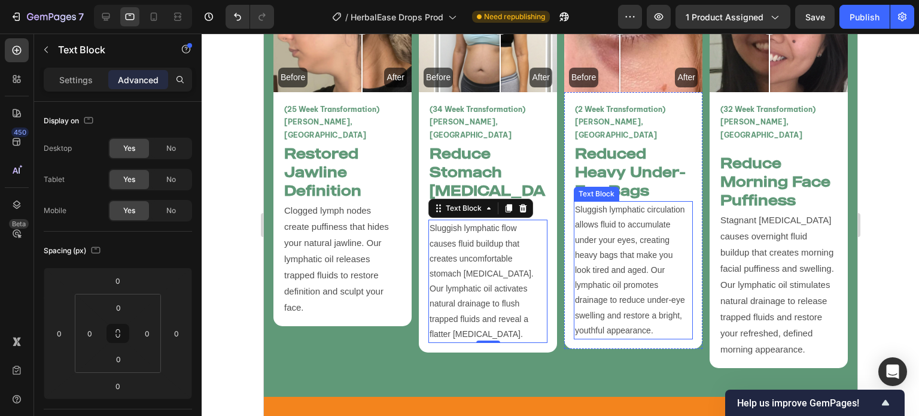
click at [628, 257] on p "Sluggish lymphatic circulation allows fluid to accumulate under your eyes, crea…" at bounding box center [632, 270] width 117 height 136
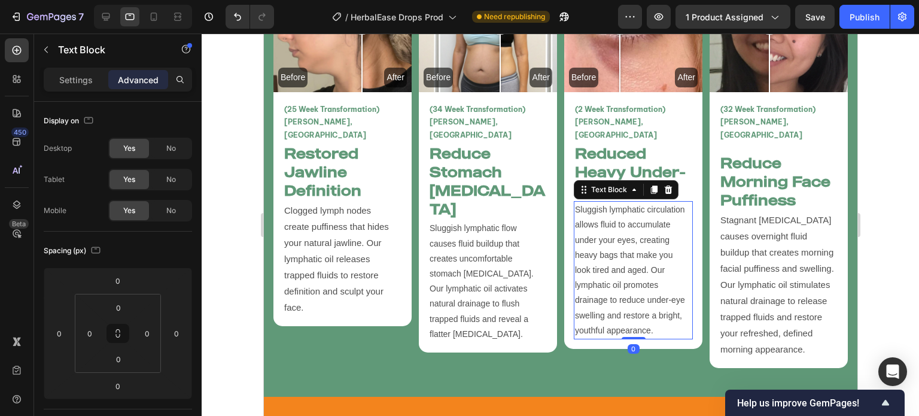
click at [87, 85] on p "Settings" at bounding box center [76, 80] width 34 height 13
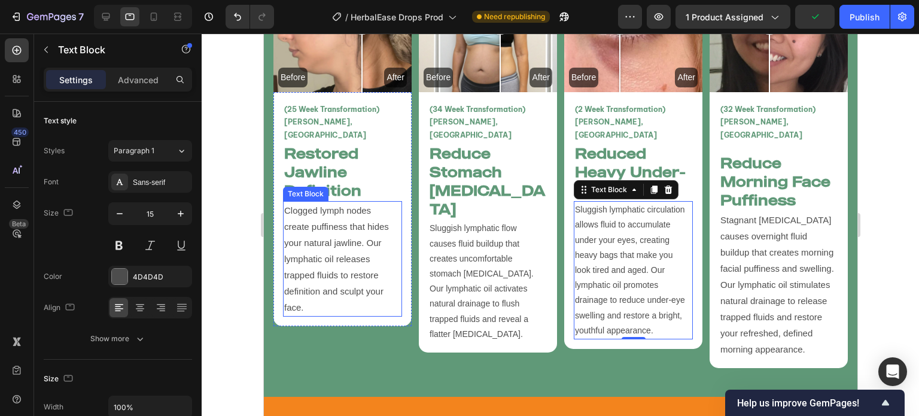
click at [364, 244] on p "Clogged lymph nodes create puffiness that hides your natural jawline. Our lymph…" at bounding box center [342, 258] width 117 height 113
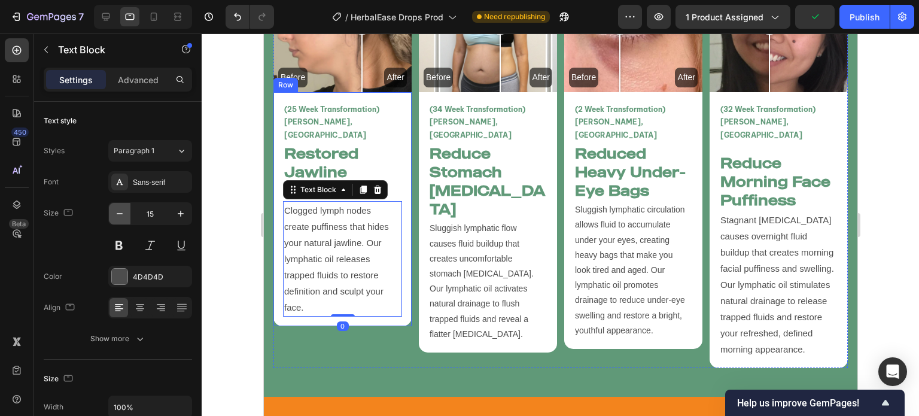
click at [115, 214] on icon "button" at bounding box center [120, 214] width 12 height 12
type input "14"
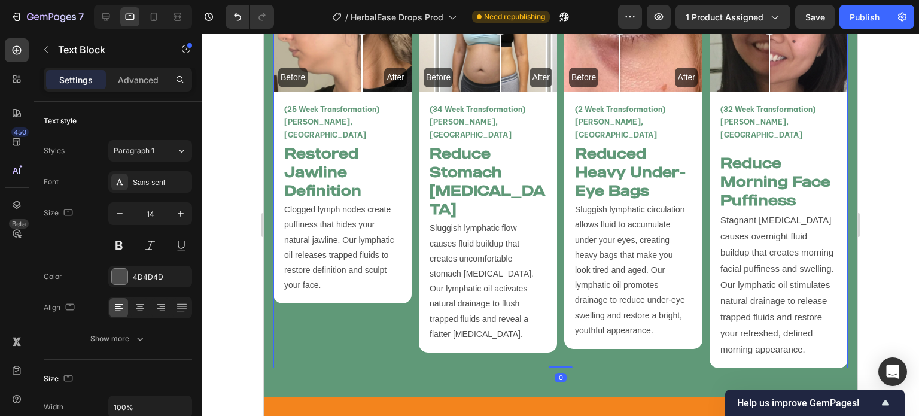
click at [491, 354] on div "Before After Image Comparison (34 Week Transformation) Amy L, Canada Text Block…" at bounding box center [487, 161] width 138 height 414
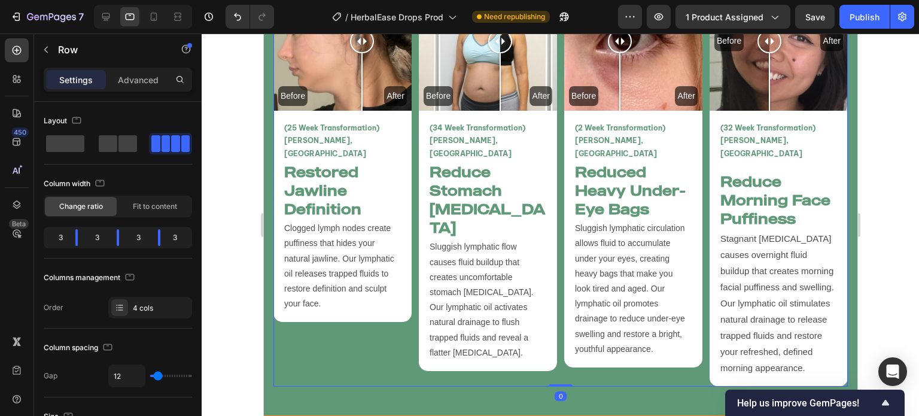
scroll to position [2829, 0]
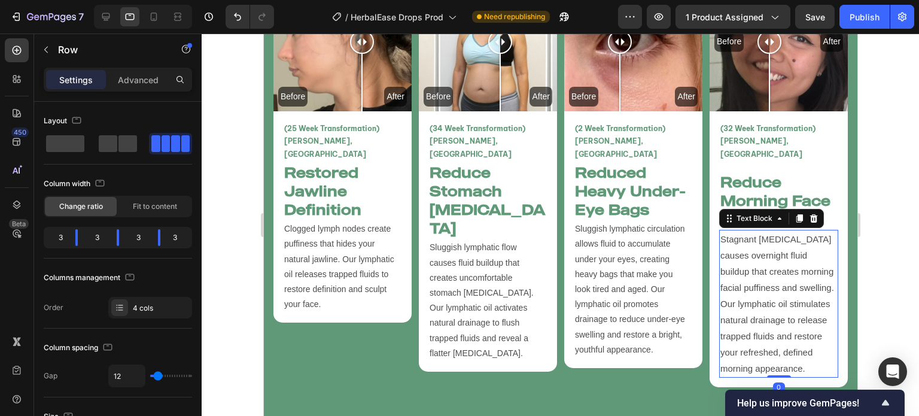
click at [799, 281] on p "Stagnant [MEDICAL_DATA] causes overnight fluid buildup that creates morning fac…" at bounding box center [778, 303] width 117 height 145
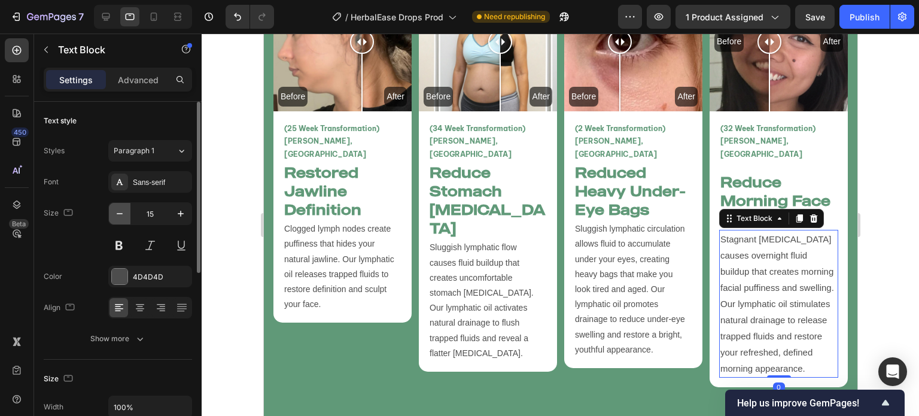
click at [126, 212] on button "button" at bounding box center [120, 214] width 22 height 22
type input "14"
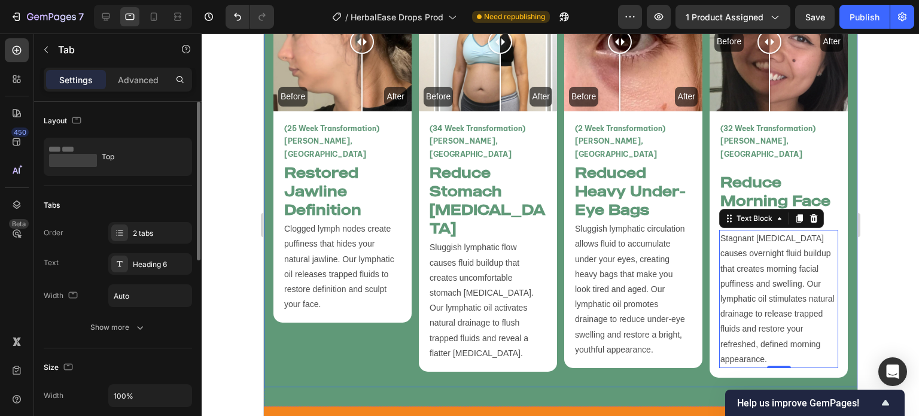
click at [295, 363] on div "Before After Image Comparison (25 Week Transformation) Vanessa T, USA Text Bloc…" at bounding box center [560, 175] width 594 height 424
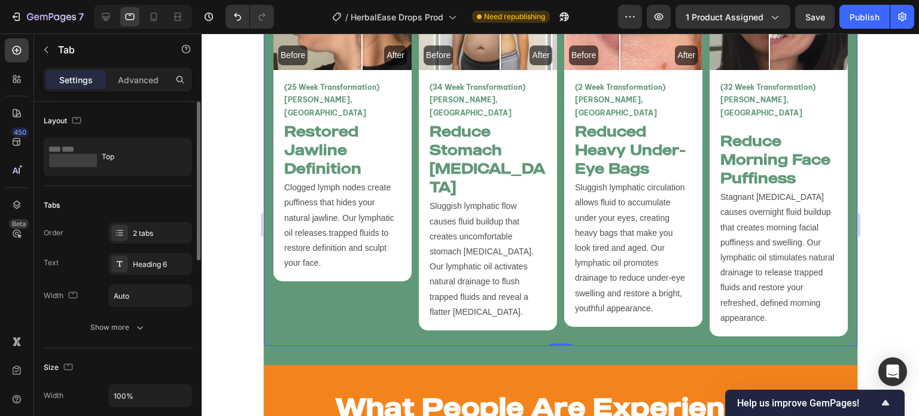
scroll to position [2875, 0]
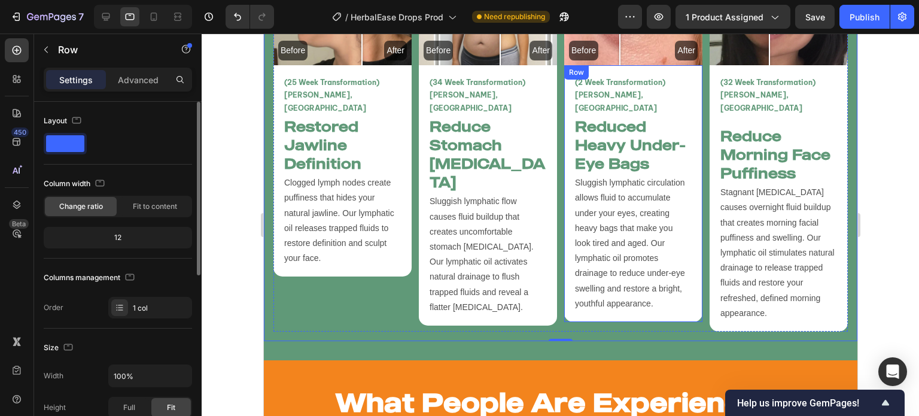
click at [567, 300] on div "(2 Week Transformation) Melissa P, UK Text Block Reduced Heavy Under-Eye Bags H…" at bounding box center [633, 193] width 138 height 257
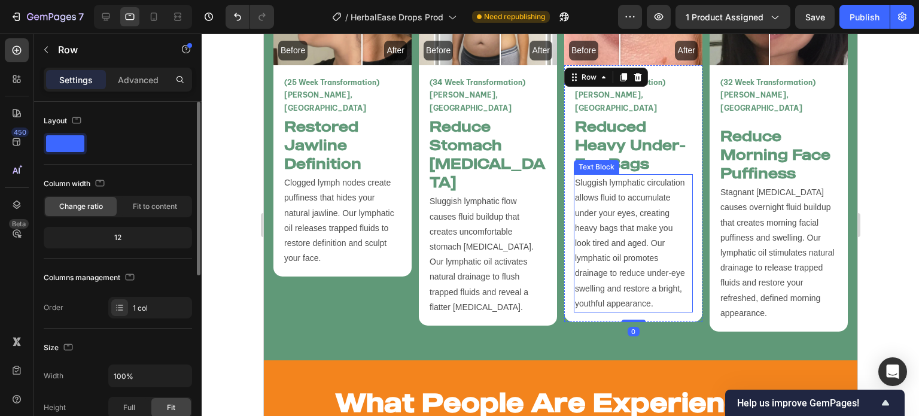
click at [628, 261] on p "Sluggish lymphatic circulation allows fluid to accumulate under your eyes, crea…" at bounding box center [632, 243] width 117 height 136
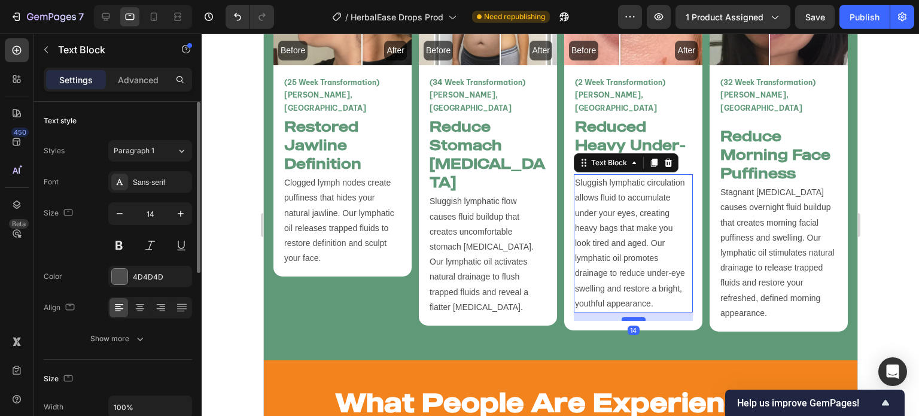
drag, startPoint x: 629, startPoint y: 294, endPoint x: 630, endPoint y: 302, distance: 8.4
click at [630, 317] on div at bounding box center [633, 319] width 24 height 4
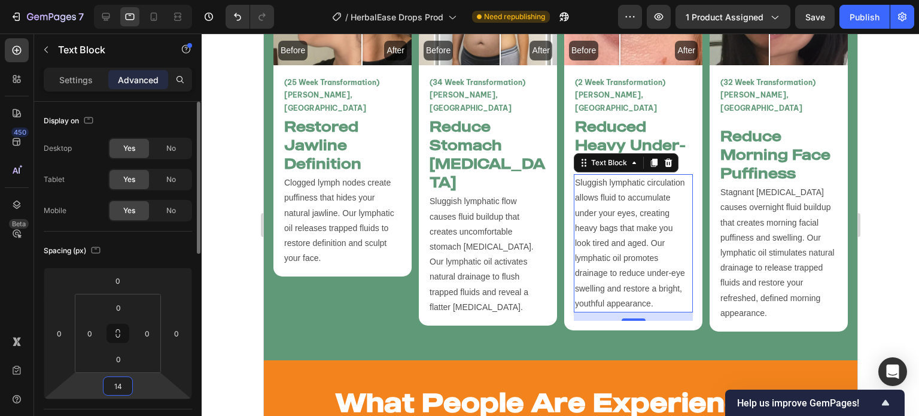
click at [129, 383] on input "14" at bounding box center [118, 386] width 24 height 18
type input "16"
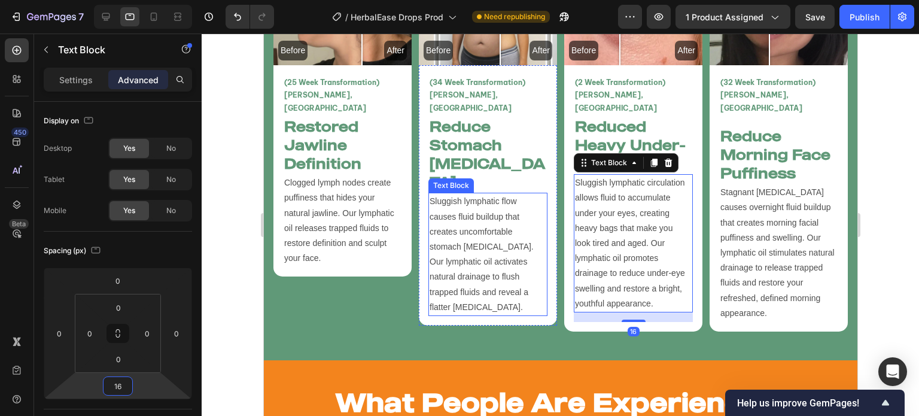
click at [435, 251] on p "Sluggish lymphatic flow causes fluid buildup that creates uncomfortable stomach…" at bounding box center [487, 254] width 117 height 121
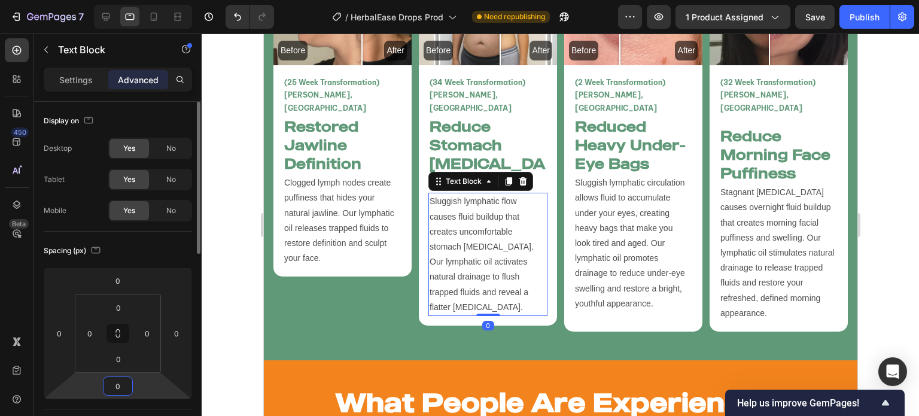
click at [116, 385] on input "0" at bounding box center [118, 386] width 24 height 18
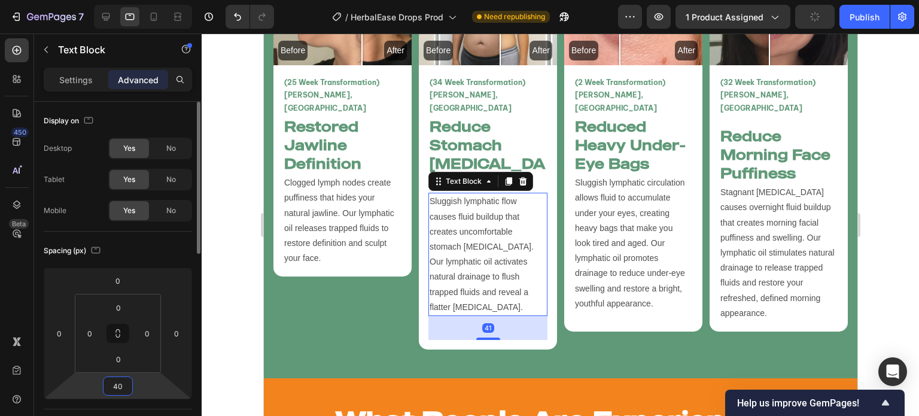
type input "41"
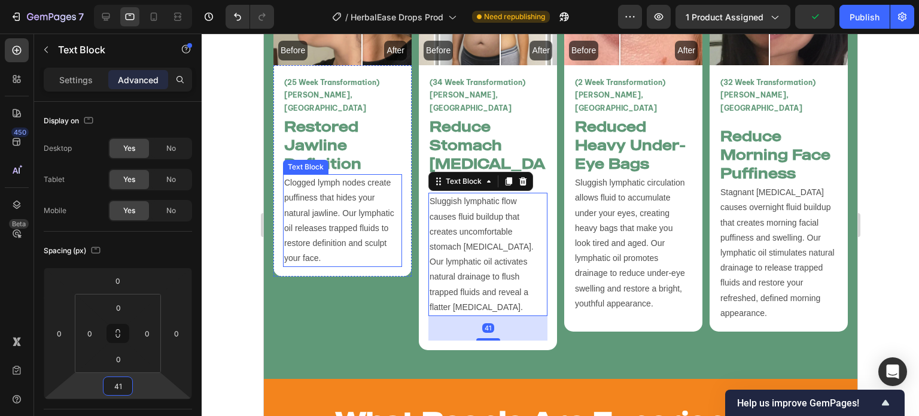
click at [338, 196] on p "Clogged lymph nodes create puffiness that hides your natural jawline. Our lymph…" at bounding box center [342, 220] width 117 height 90
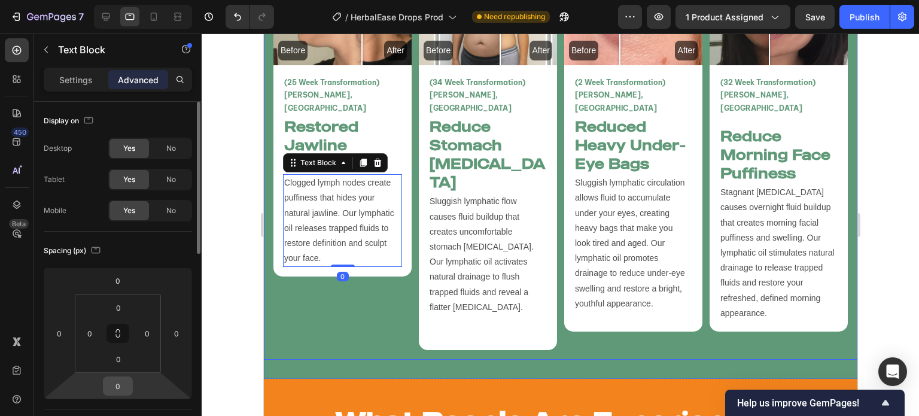
click at [123, 385] on input "0" at bounding box center [118, 386] width 24 height 18
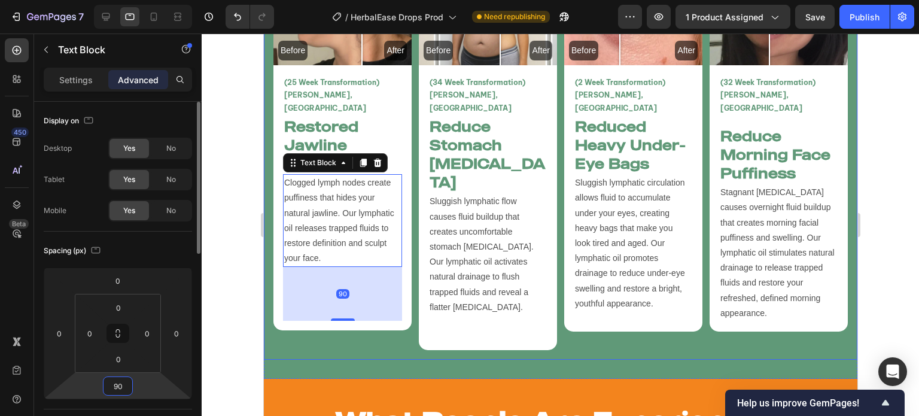
type input "91"
click at [233, 334] on div at bounding box center [561, 225] width 718 height 382
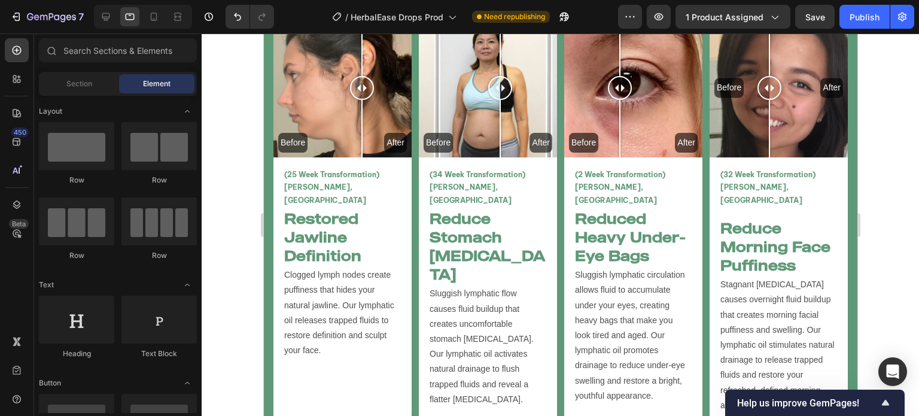
scroll to position [2791, 0]
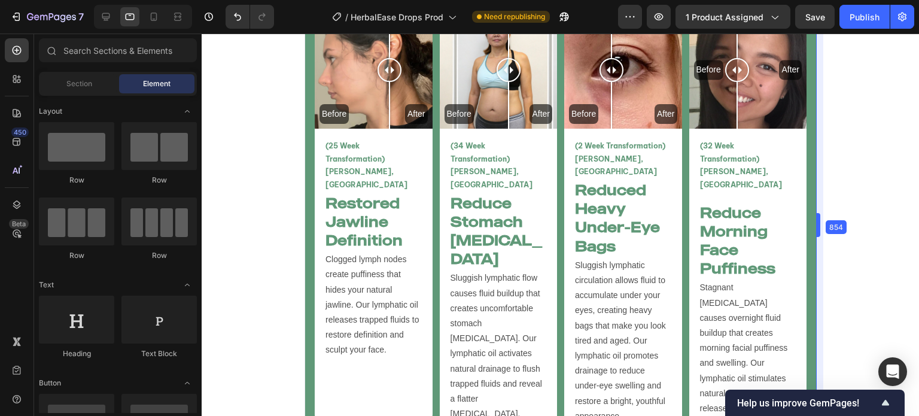
drag, startPoint x: 859, startPoint y: 262, endPoint x: 472, endPoint y: 227, distance: 389.3
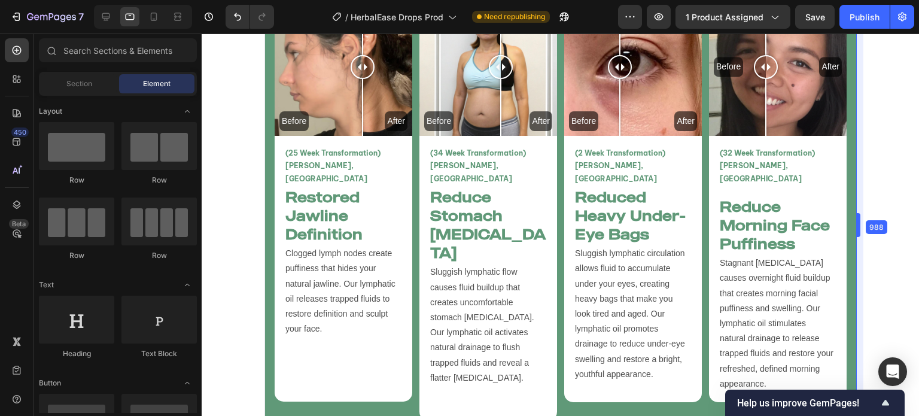
scroll to position [2825, 0]
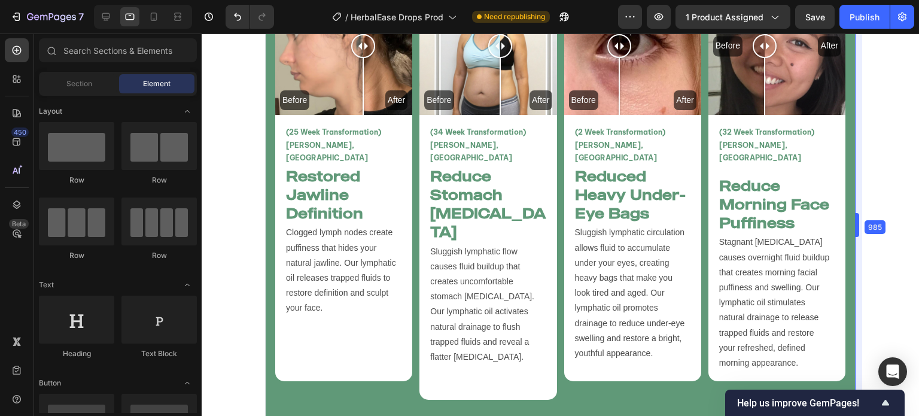
drag, startPoint x: 819, startPoint y: 256, endPoint x: 897, endPoint y: 270, distance: 79.6
click at [840, 244] on div "Before After Image Comparison (25 Week Transformation) Vanessa T, USA Text Bloc…" at bounding box center [560, 188] width 589 height 441
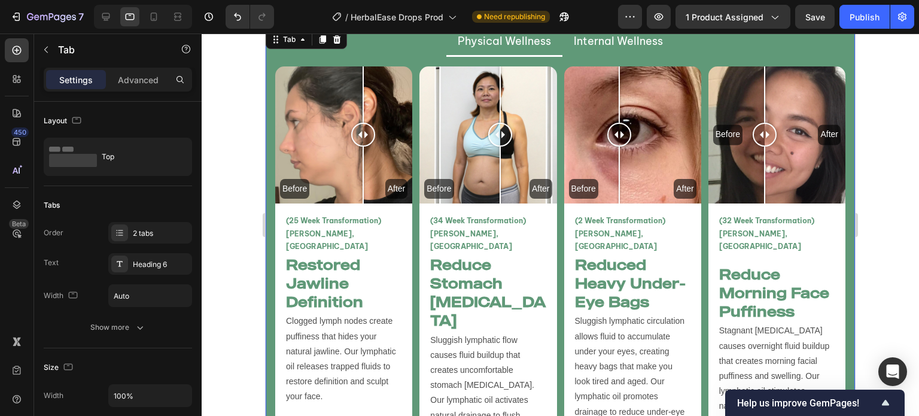
scroll to position [2691, 0]
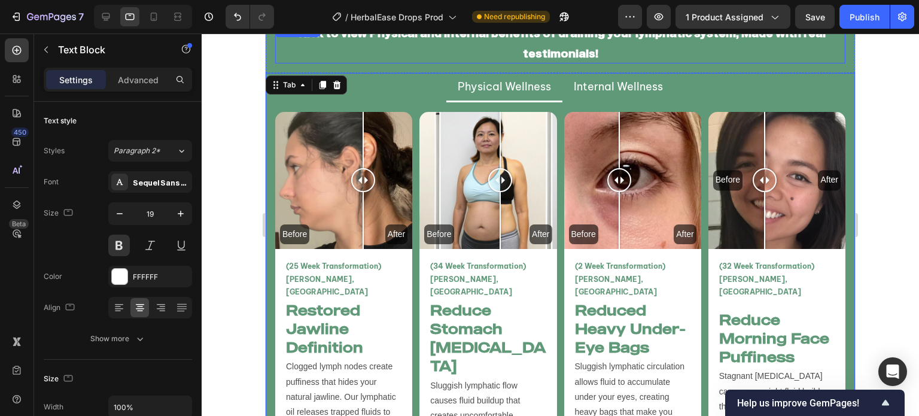
click at [823, 59] on p "Click to view Physical and Internal benefits of draining your lymphatic system,…" at bounding box center [560, 43] width 551 height 41
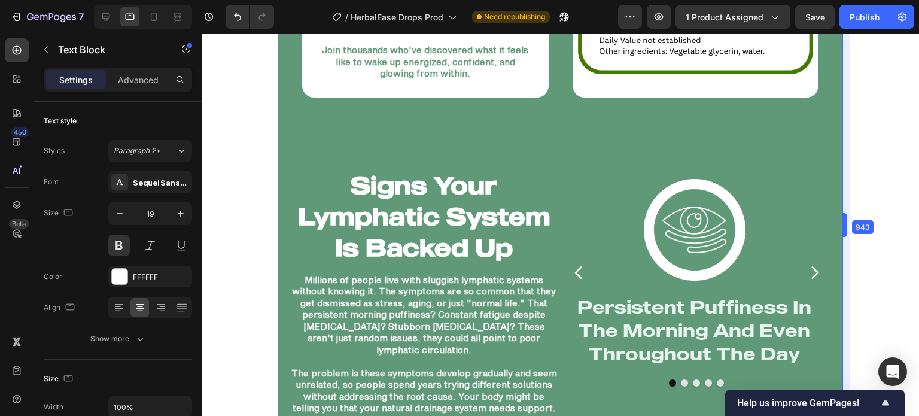
scroll to position [1762, 0]
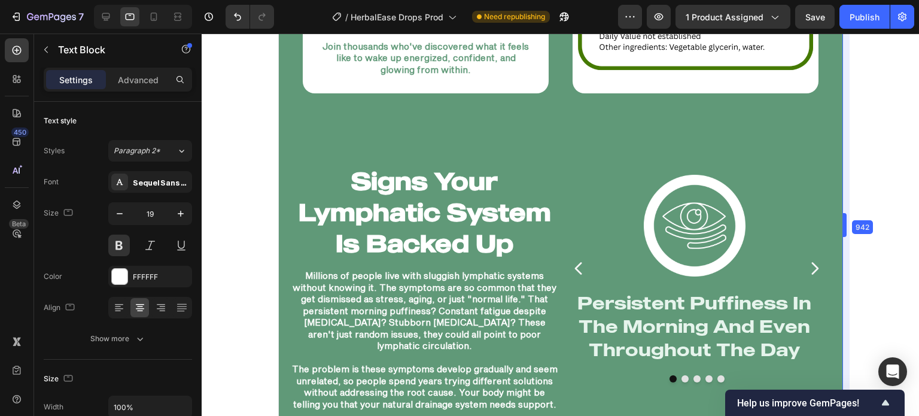
drag, startPoint x: 856, startPoint y: 102, endPoint x: 825, endPoint y: 90, distance: 33.3
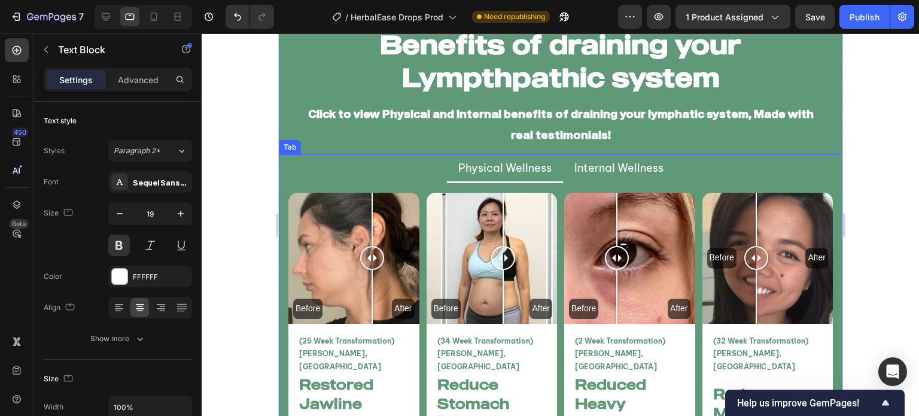
scroll to position [2617, 0]
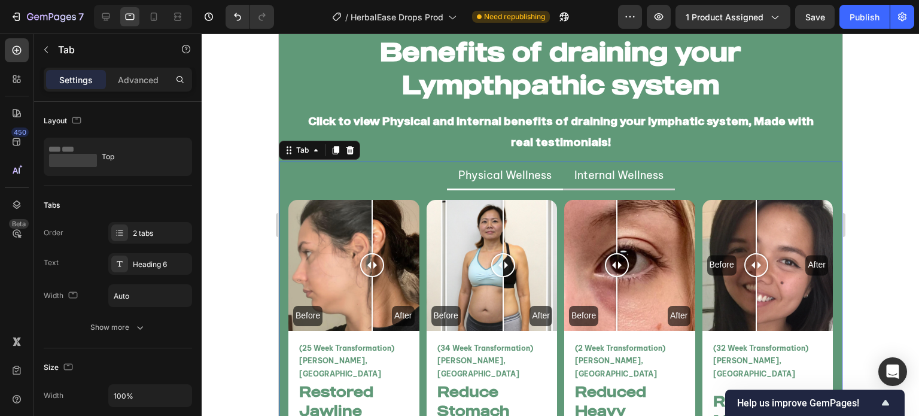
click at [570, 186] on li "Internal Wellness" at bounding box center [619, 176] width 112 height 29
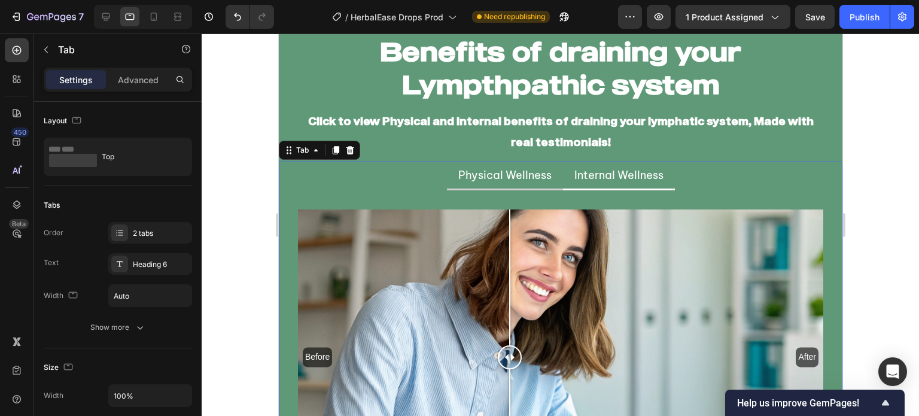
click at [530, 186] on li "Physical Wellness" at bounding box center [504, 176] width 116 height 29
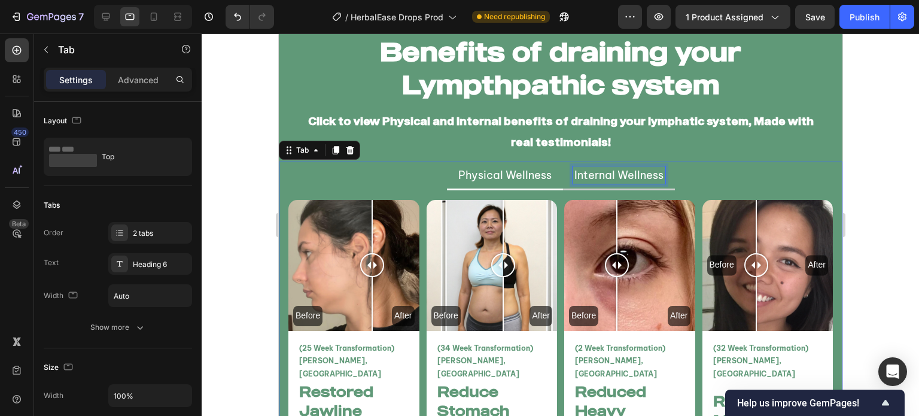
click at [595, 181] on p "Internal Wellness" at bounding box center [618, 175] width 89 height 14
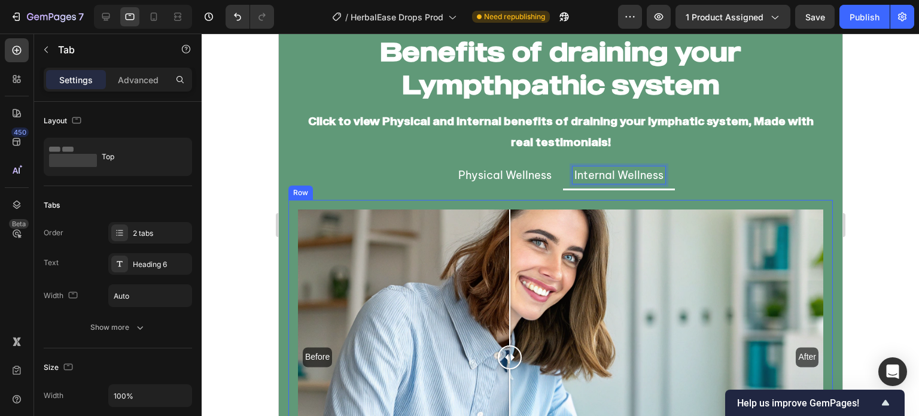
click at [534, 202] on div "Before After Image Comparison Restore Energy & Mental Clarity Heading Sluggish …" at bounding box center [560, 413] width 545 height 426
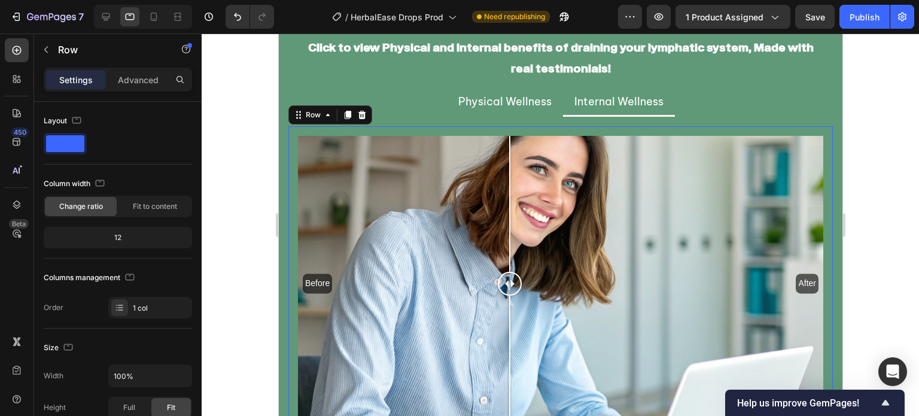
scroll to position [2603, 0]
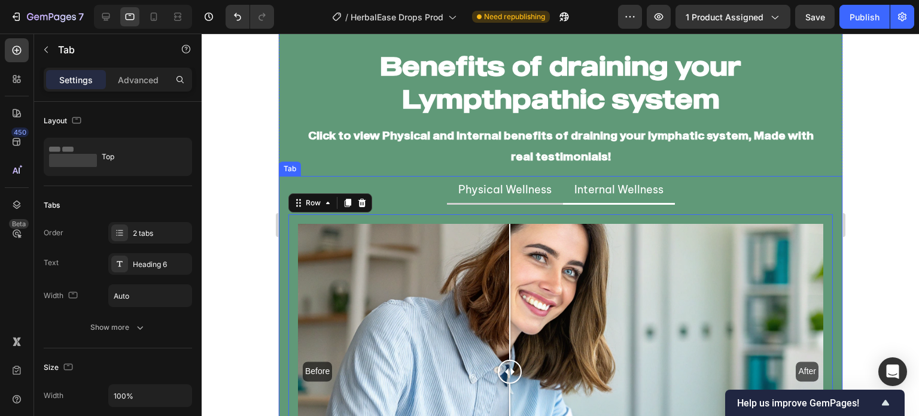
click at [542, 200] on li "Physical Wellness" at bounding box center [504, 190] width 116 height 29
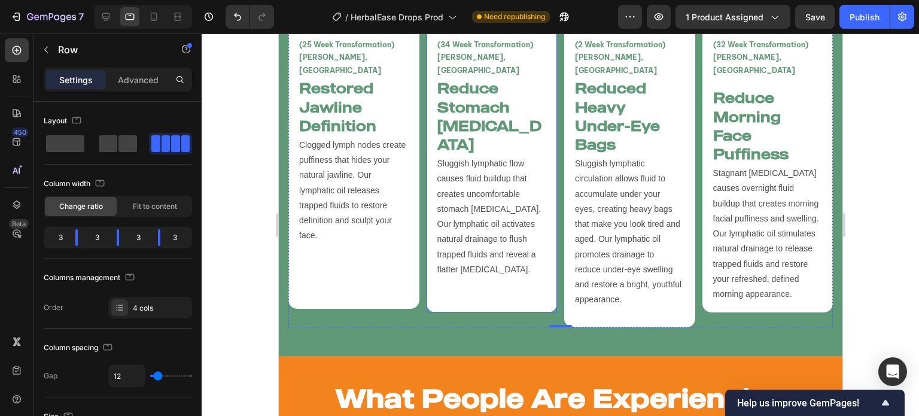
scroll to position [2921, 0]
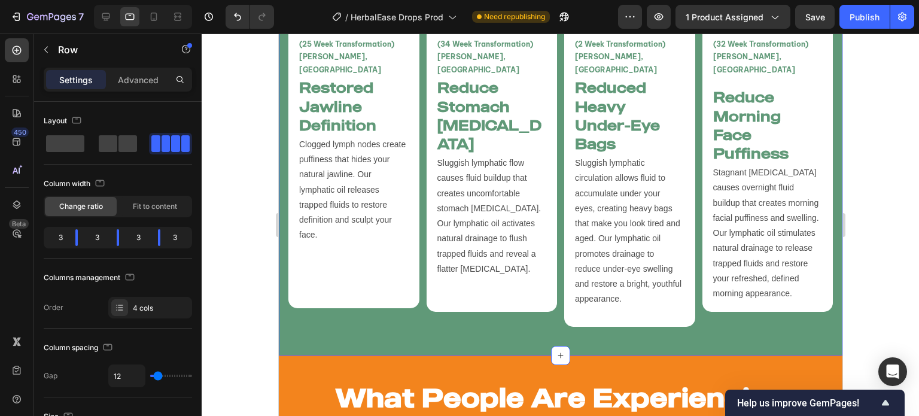
click at [580, 321] on div "Benefits of draining your Lympthpathic system Heading Click to view Physical an…" at bounding box center [560, 28] width 564 height 655
click at [467, 299] on div "Before After Image Comparison (34 Week Transformation) Amy L, Canada Text Block…" at bounding box center [491, 111] width 131 height 431
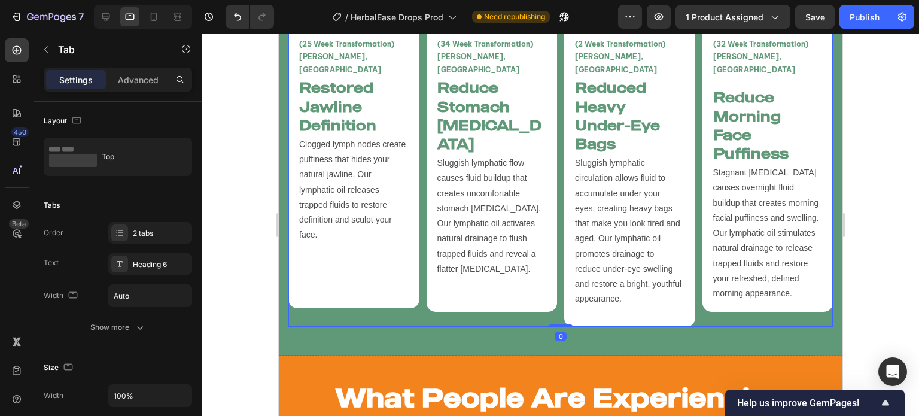
click at [432, 316] on div "Before After Image Comparison (25 Week Transformation) Vanessa T, USA Text Bloc…" at bounding box center [560, 111] width 564 height 450
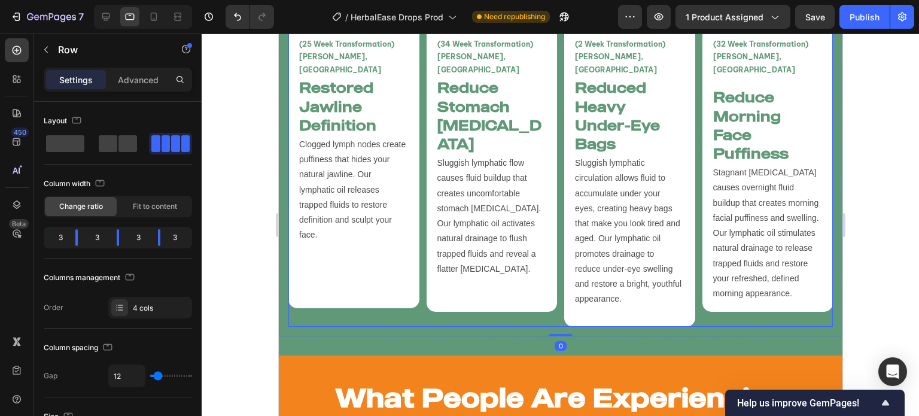
click at [429, 296] on div "Before After Image Comparison (34 Week Transformation) Amy L, Canada Text Block…" at bounding box center [491, 111] width 131 height 431
click at [54, 42] on div at bounding box center [46, 49] width 19 height 19
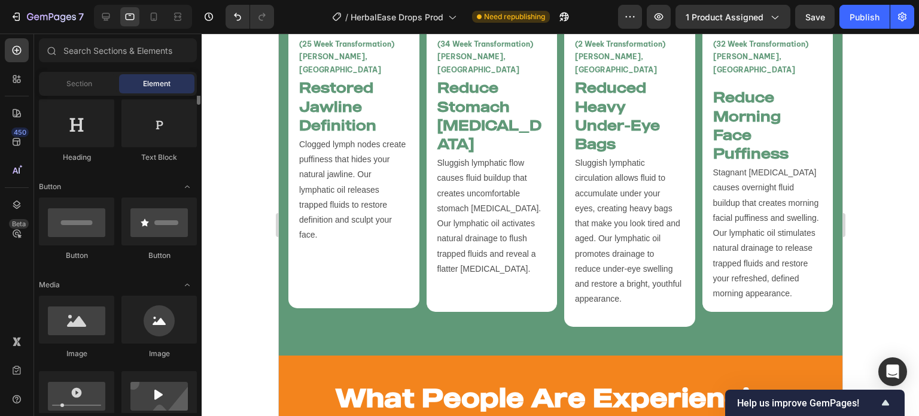
scroll to position [197, 0]
click at [114, 43] on input "text" at bounding box center [118, 50] width 158 height 24
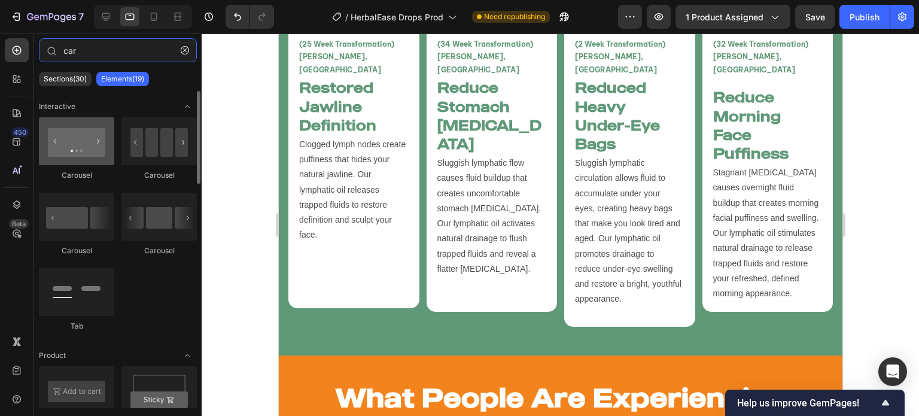
type input "car"
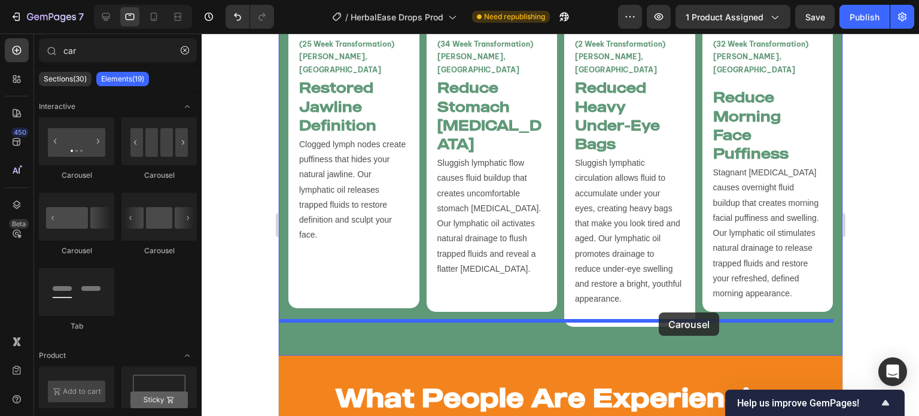
drag, startPoint x: 362, startPoint y: 177, endPoint x: 658, endPoint y: 312, distance: 325.6
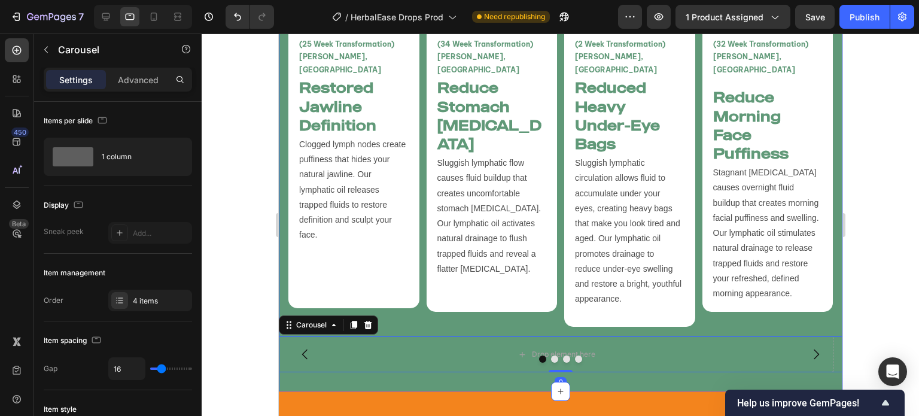
click at [233, 364] on div at bounding box center [561, 225] width 718 height 382
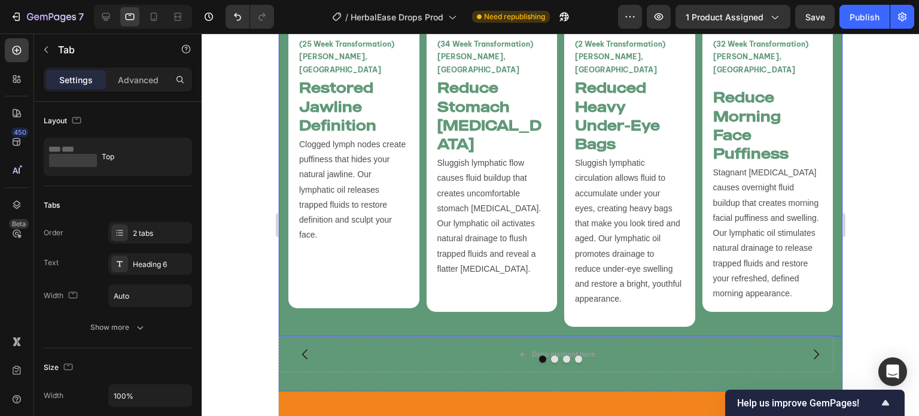
click at [284, 294] on div "Before After Image Comparison (25 Week Transformation) Vanessa T, USA Text Bloc…" at bounding box center [560, 111] width 564 height 450
drag, startPoint x: 285, startPoint y: 346, endPoint x: 288, endPoint y: 338, distance: 9.3
click at [286, 355] on div at bounding box center [560, 358] width 564 height 7
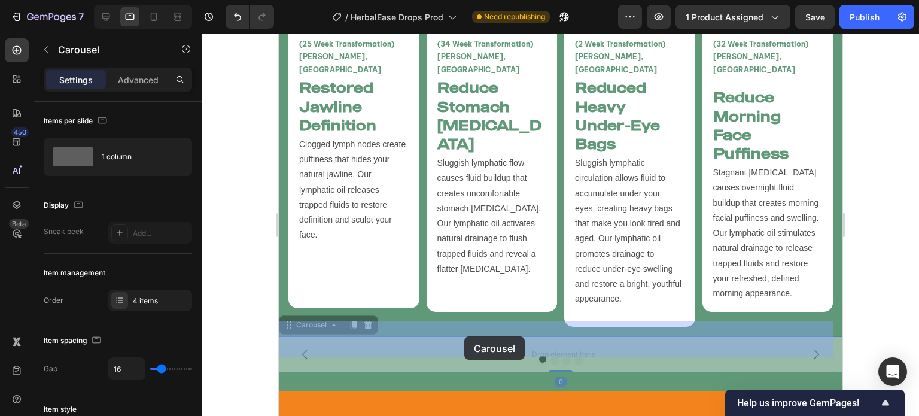
drag, startPoint x: 287, startPoint y: 309, endPoint x: 464, endPoint y: 336, distance: 179.3
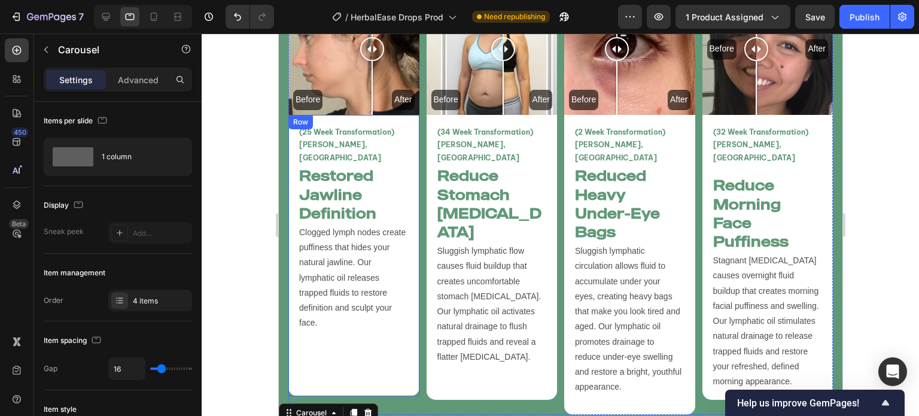
scroll to position [2834, 0]
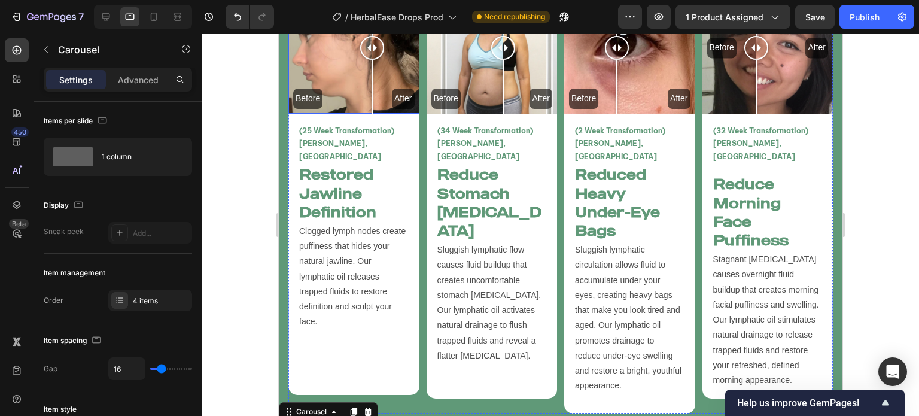
click at [348, 73] on div "Before After" at bounding box center [353, 48] width 131 height 131
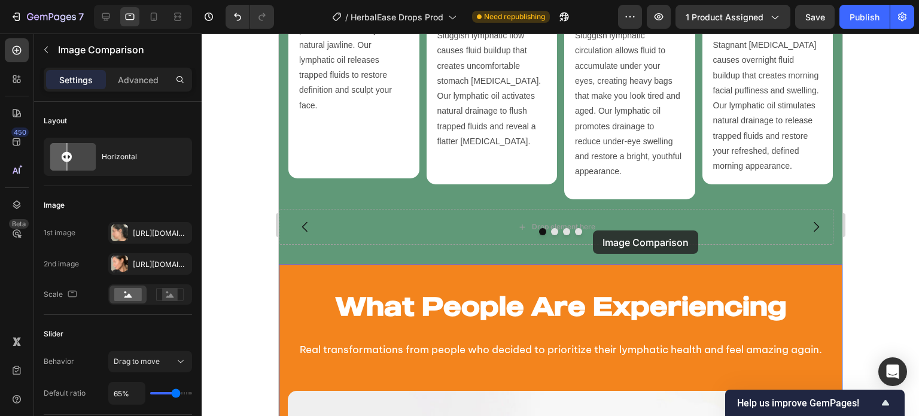
scroll to position [3075, 0]
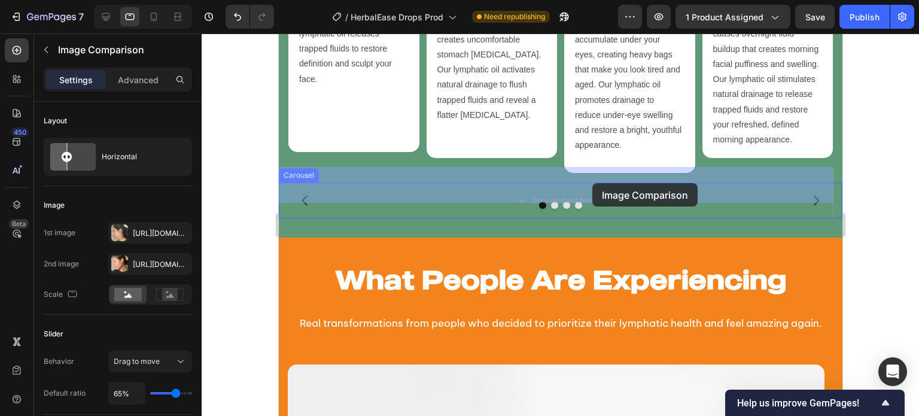
drag, startPoint x: 302, startPoint y: 59, endPoint x: 594, endPoint y: 208, distance: 327.6
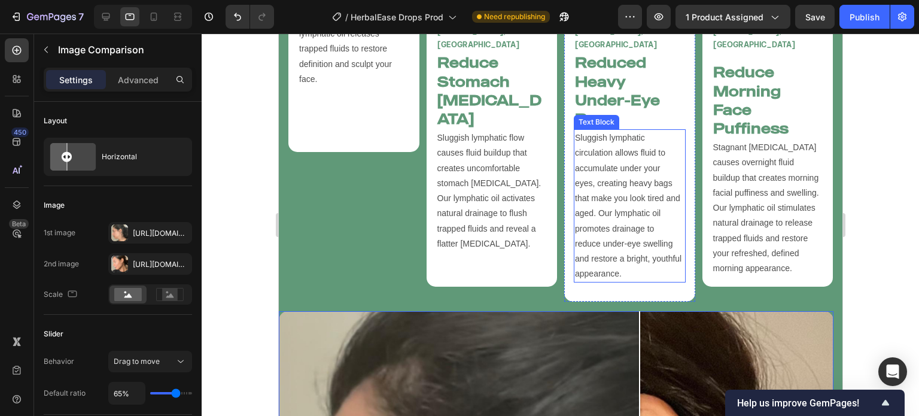
scroll to position [2795, 0]
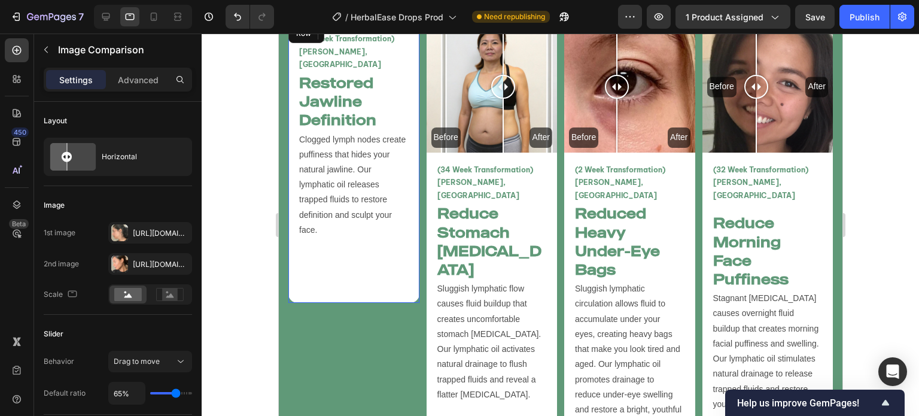
click at [351, 256] on div "(25 Week Transformation) Vanessa T, USA Text Block Restored Jawline Definition …" at bounding box center [353, 162] width 112 height 262
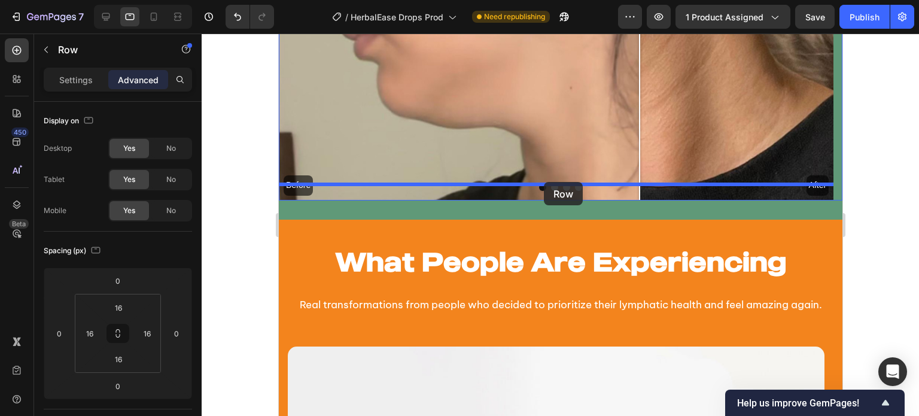
scroll to position [3658, 0]
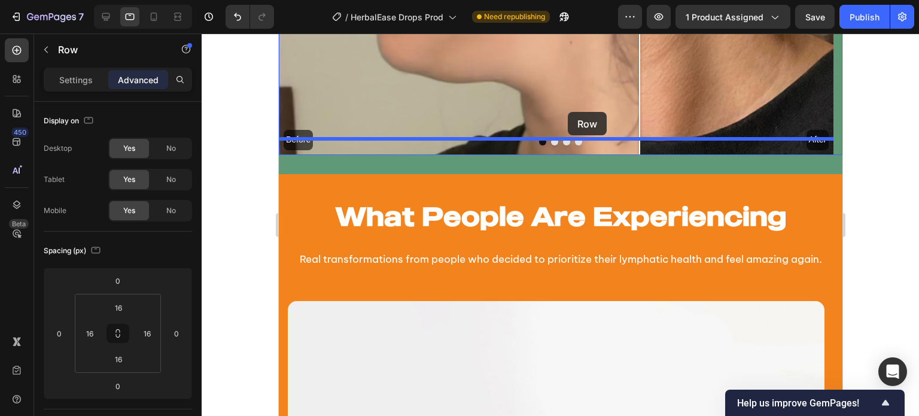
drag, startPoint x: 302, startPoint y: 138, endPoint x: 567, endPoint y: 112, distance: 267.0
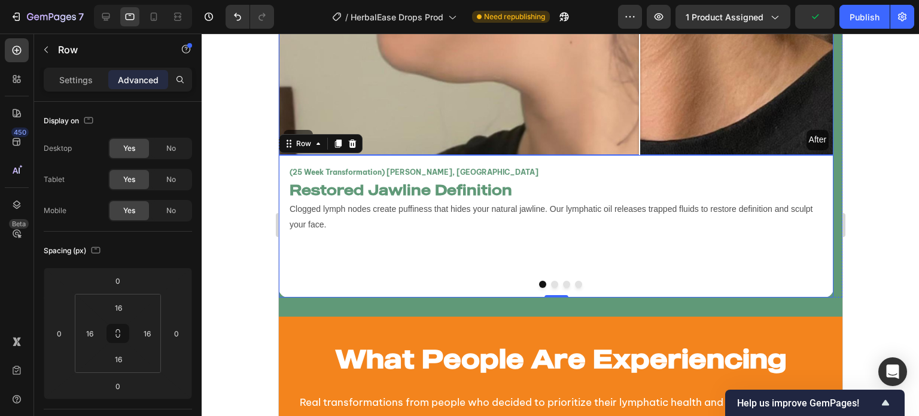
scroll to position [3607, 0]
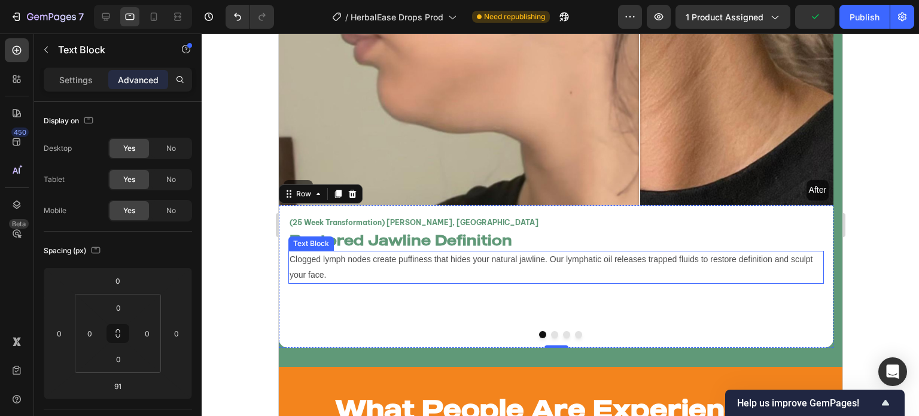
click at [519, 252] on p "Clogged lymph nodes create puffiness that hides your natural jawline. Our lymph…" at bounding box center [555, 267] width 533 height 30
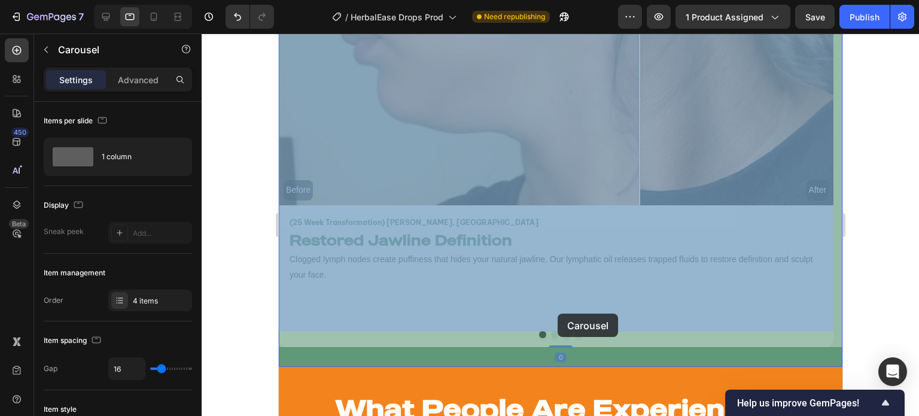
drag, startPoint x: 557, startPoint y: 321, endPoint x: 557, endPoint y: 314, distance: 7.2
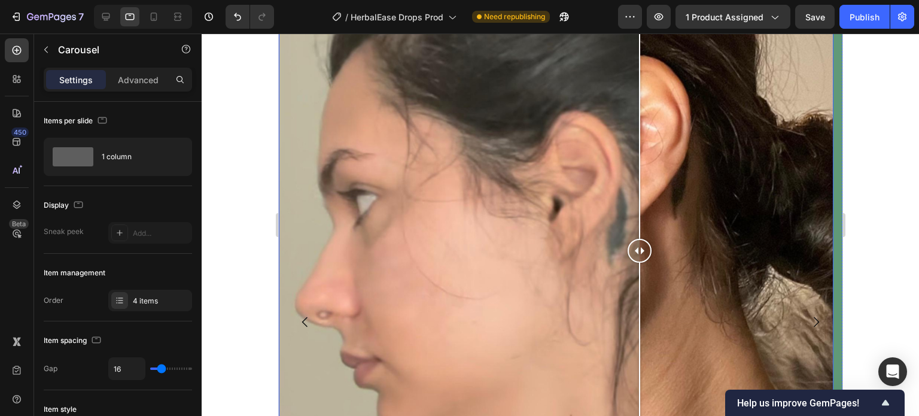
scroll to position [3131, 0]
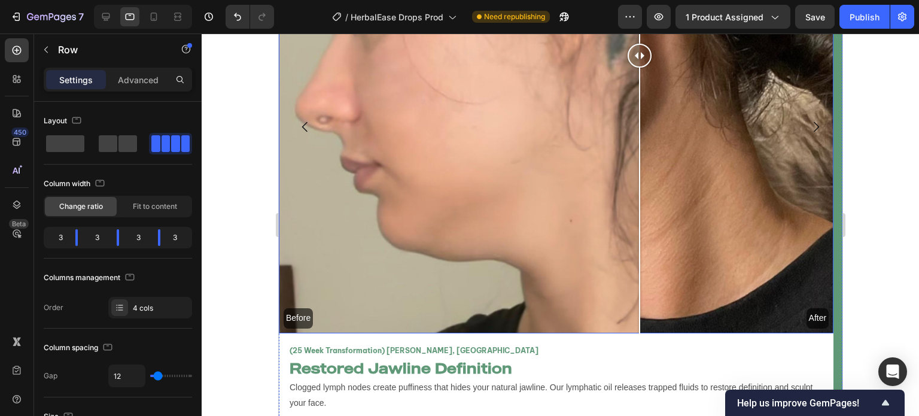
scroll to position [3631, 0]
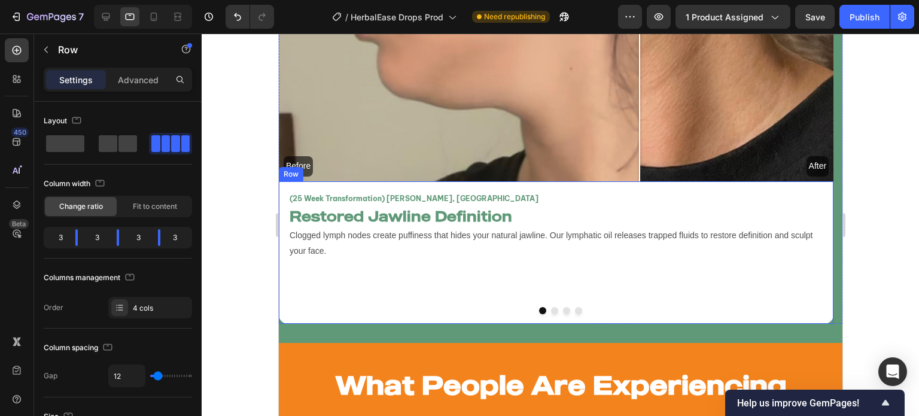
click at [563, 307] on button "Dot" at bounding box center [566, 310] width 7 height 7
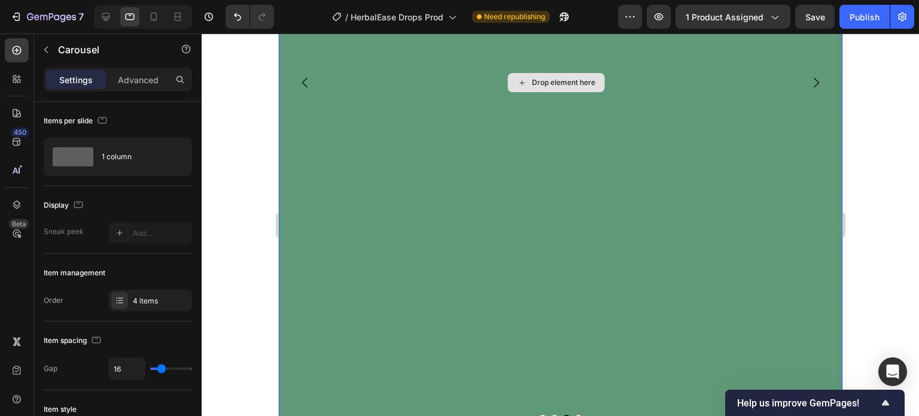
scroll to position [3523, 0]
click at [539, 415] on button "Dot" at bounding box center [542, 418] width 7 height 7
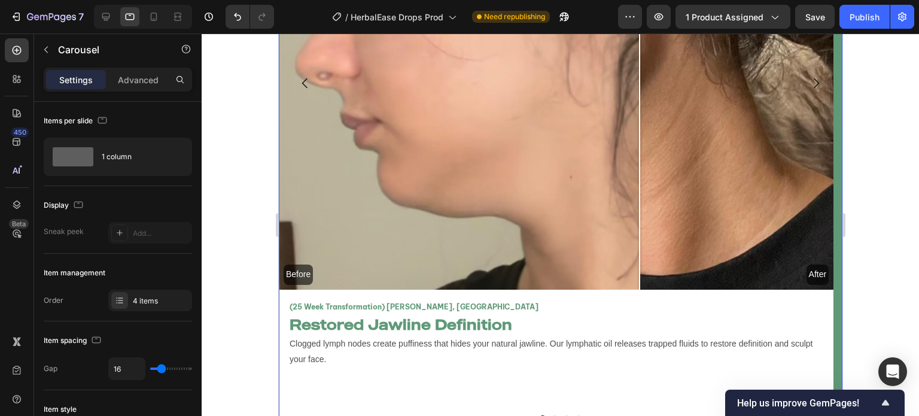
scroll to position [3425, 0]
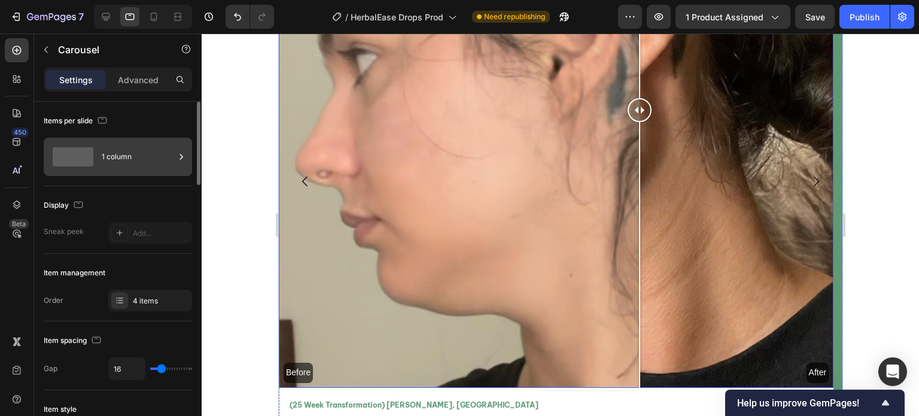
click at [170, 143] on div "1 column" at bounding box center [138, 157] width 73 height 28
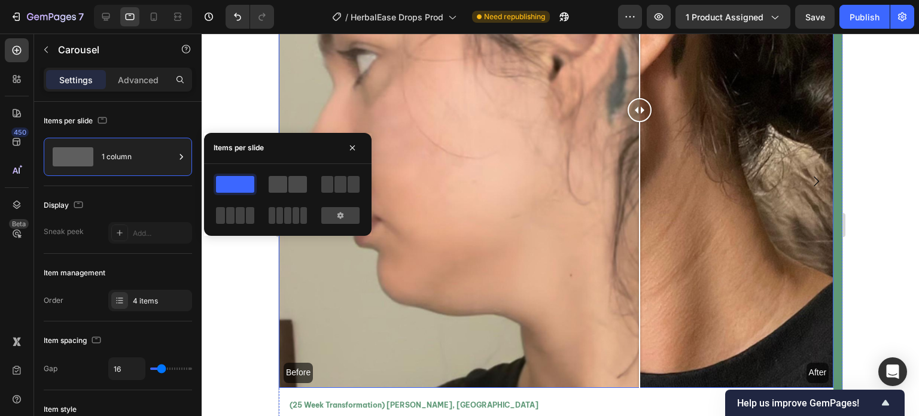
click at [299, 187] on span at bounding box center [297, 184] width 19 height 17
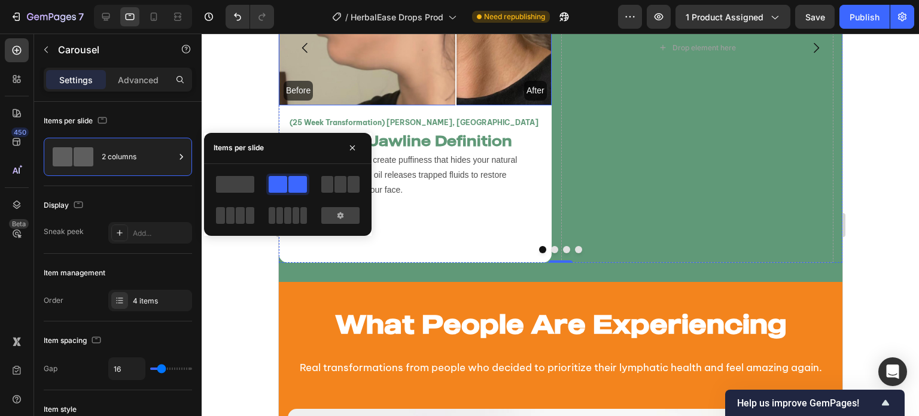
scroll to position [3291, 0]
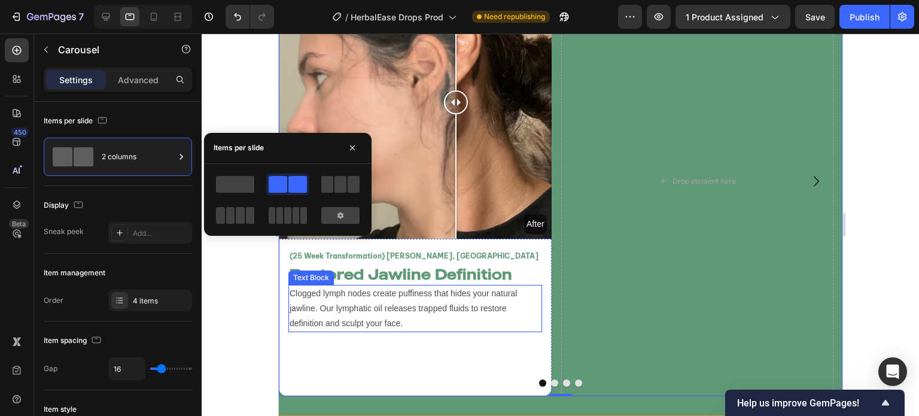
click at [415, 305] on p "Clogged lymph nodes create puffiness that hides your natural jawline. Our lymph…" at bounding box center [414, 308] width 251 height 45
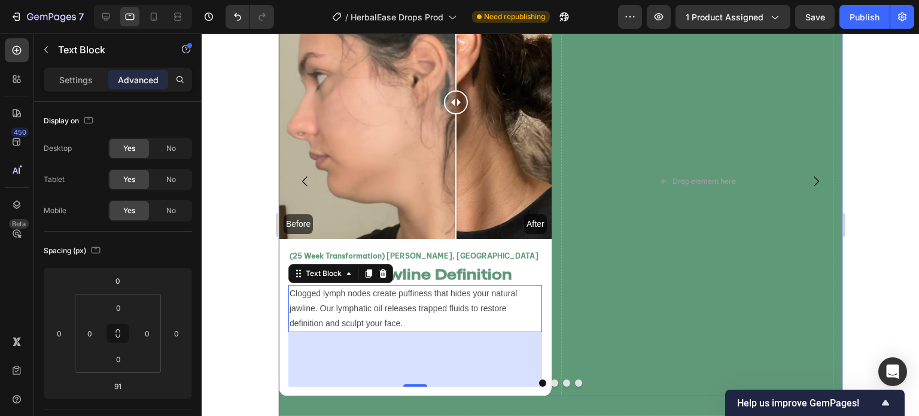
click at [408, 379] on div at bounding box center [560, 382] width 564 height 7
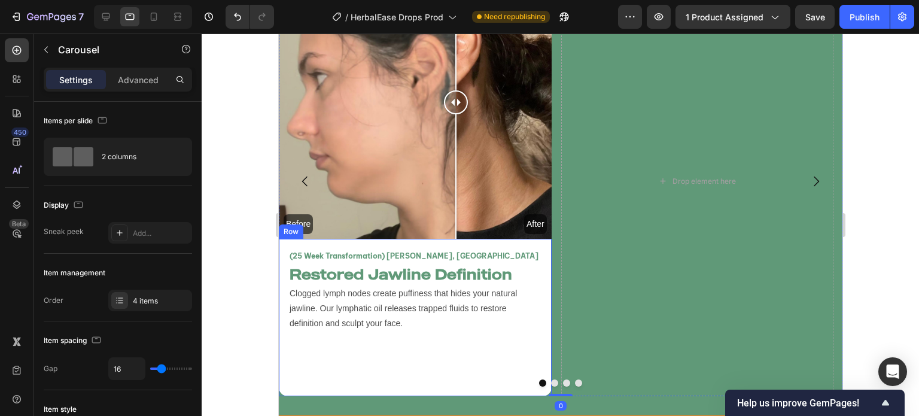
click at [412, 294] on p "Clogged lymph nodes create puffiness that hides your natural jawline. Our lymph…" at bounding box center [414, 308] width 251 height 45
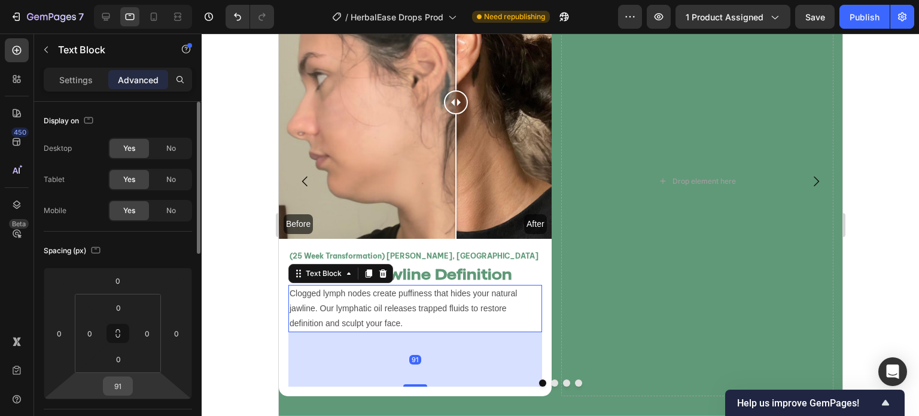
click at [123, 384] on input "91" at bounding box center [118, 386] width 24 height 18
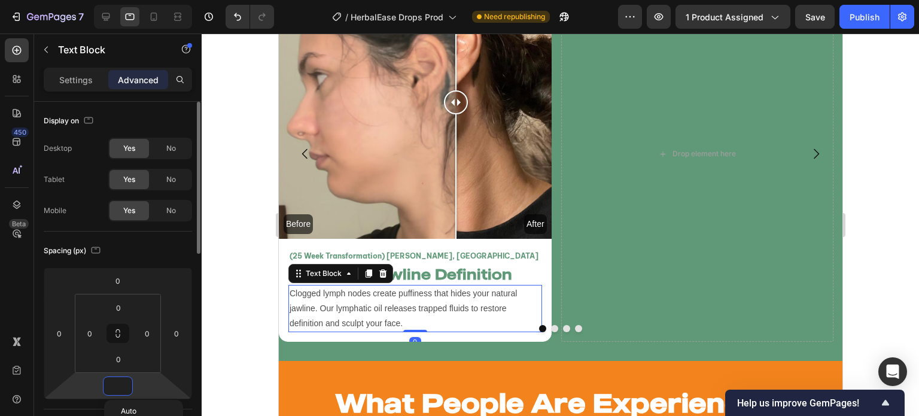
scroll to position [3264, 0]
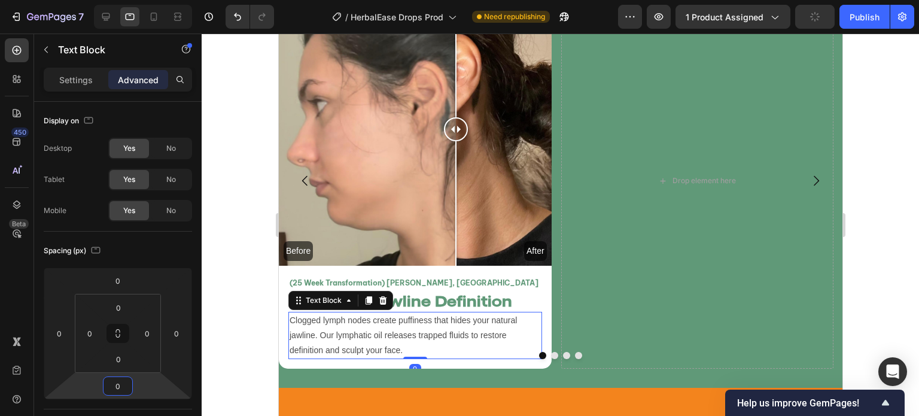
click at [261, 279] on div at bounding box center [561, 225] width 718 height 382
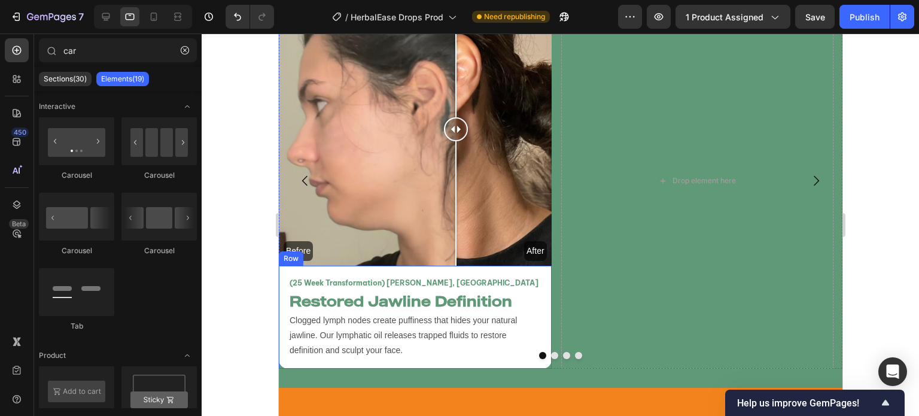
scroll to position [3176, 0]
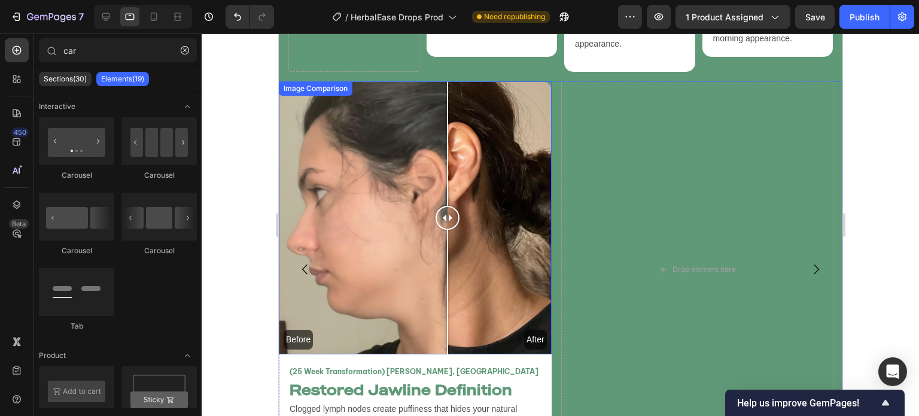
drag, startPoint x: 466, startPoint y: 241, endPoint x: 447, endPoint y: 217, distance: 29.8
click at [447, 217] on div at bounding box center [447, 217] width 24 height 273
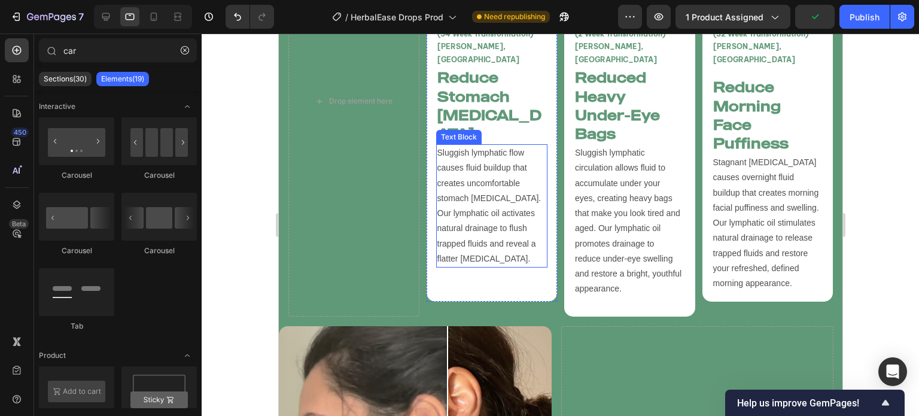
scroll to position [2781, 0]
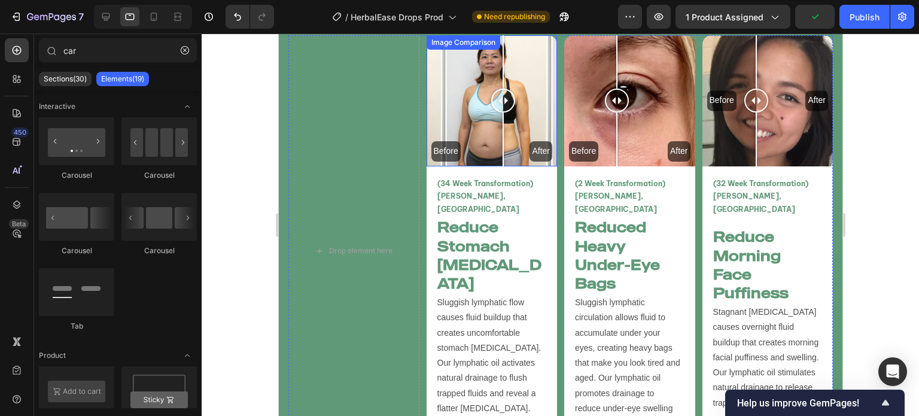
click at [473, 114] on div "Before After" at bounding box center [491, 100] width 131 height 131
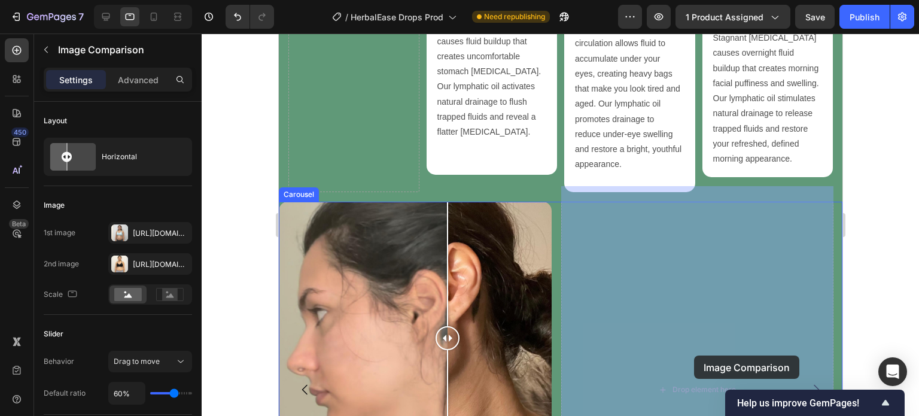
scroll to position [3211, 0]
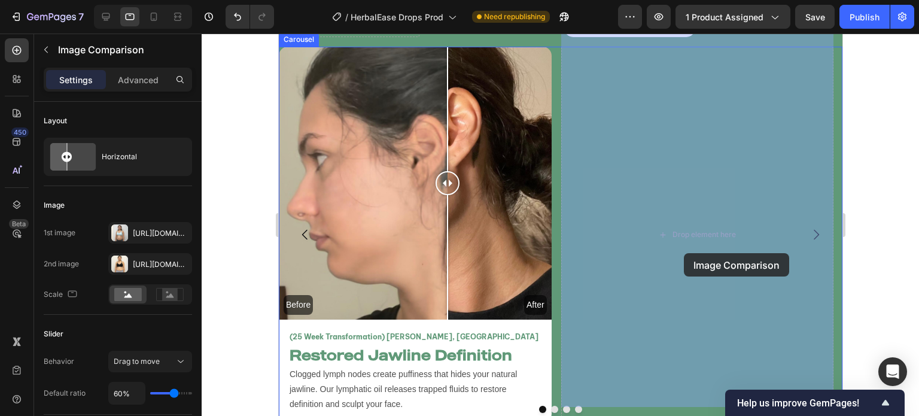
drag, startPoint x: 431, startPoint y: 45, endPoint x: 683, endPoint y: 253, distance: 326.5
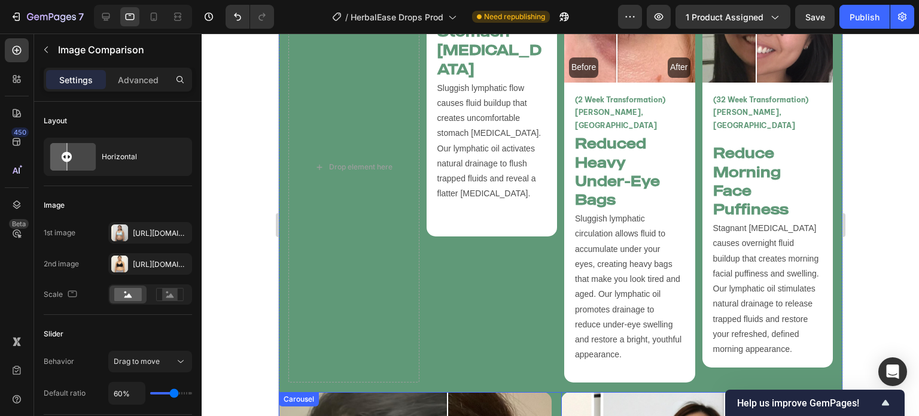
scroll to position [2858, 0]
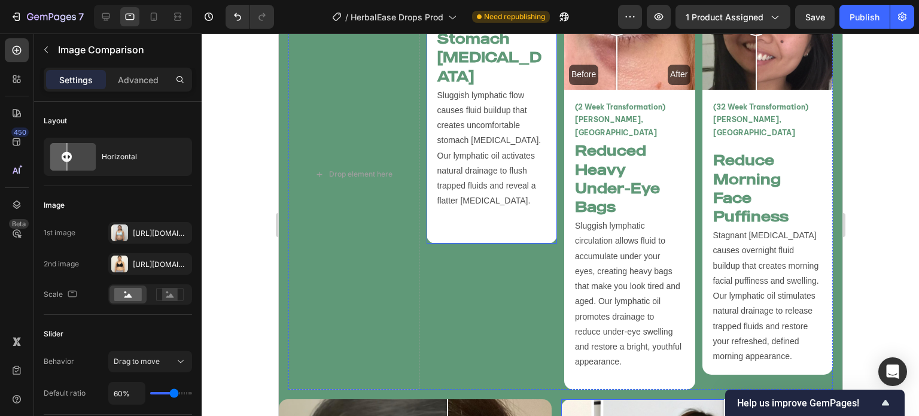
click at [505, 203] on div "(34 Week Transformation) Amy L, Canada Text Block Reduce Stomach Bloating Headi…" at bounding box center [491, 101] width 131 height 285
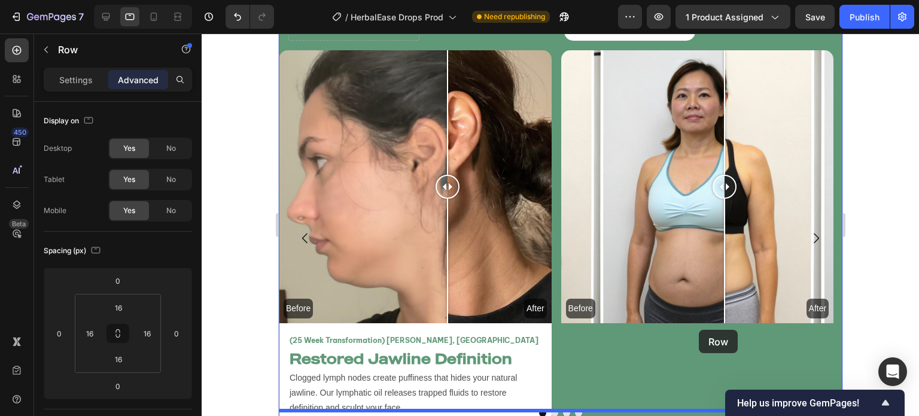
scroll to position [3224, 0]
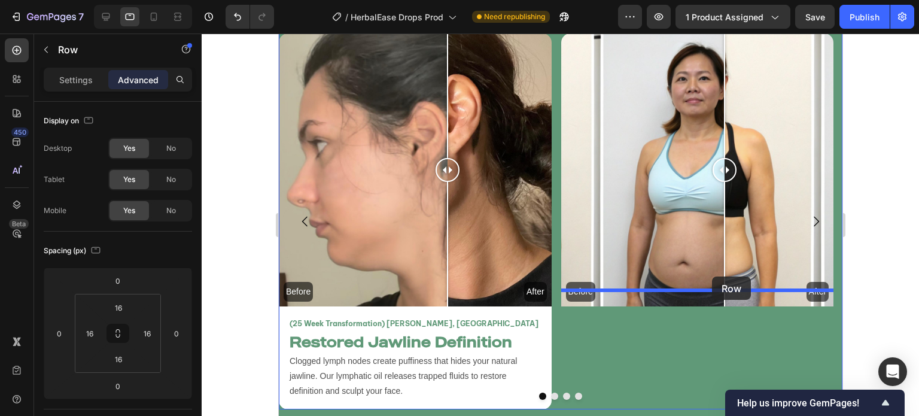
drag, startPoint x: 431, startPoint y: 114, endPoint x: 712, endPoint y: 276, distance: 324.1
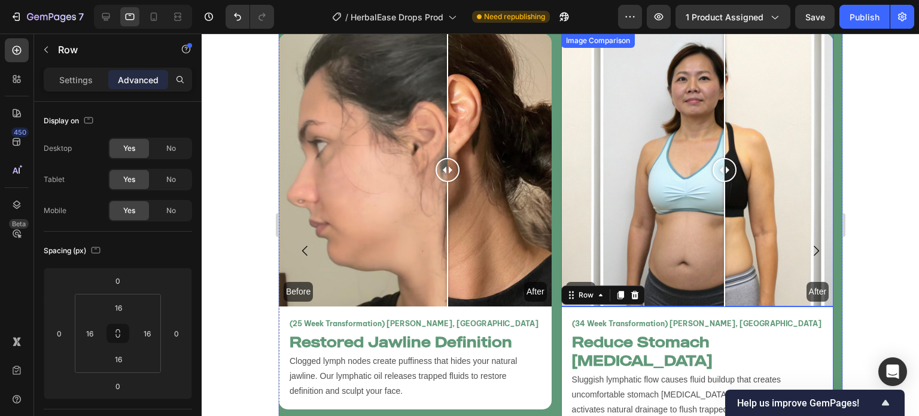
scroll to position [3236, 0]
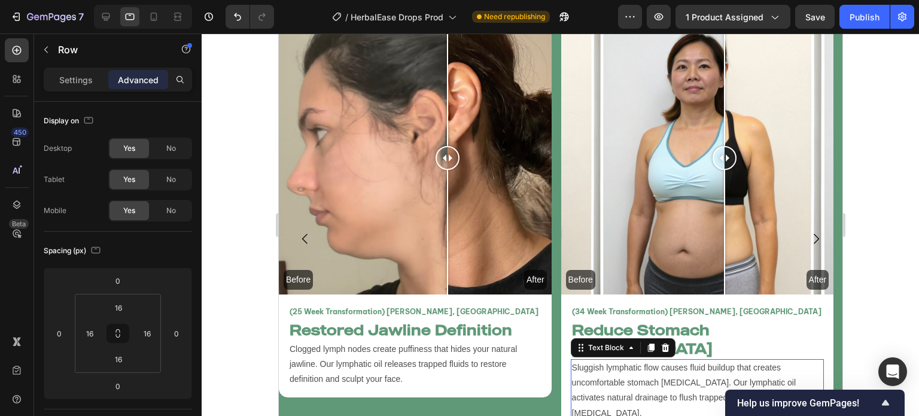
click at [695, 360] on p "Sluggish lymphatic flow causes fluid buildup that creates uncomfortable stomach…" at bounding box center [696, 390] width 251 height 60
click at [129, 380] on input "41" at bounding box center [118, 386] width 24 height 18
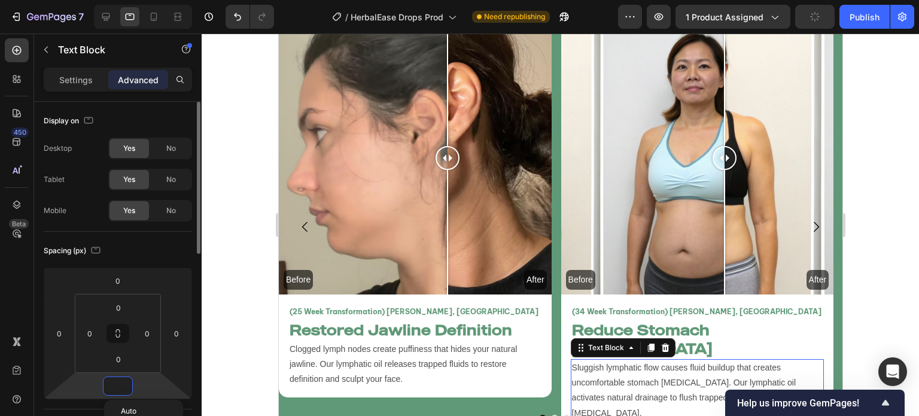
scroll to position [3224, 0]
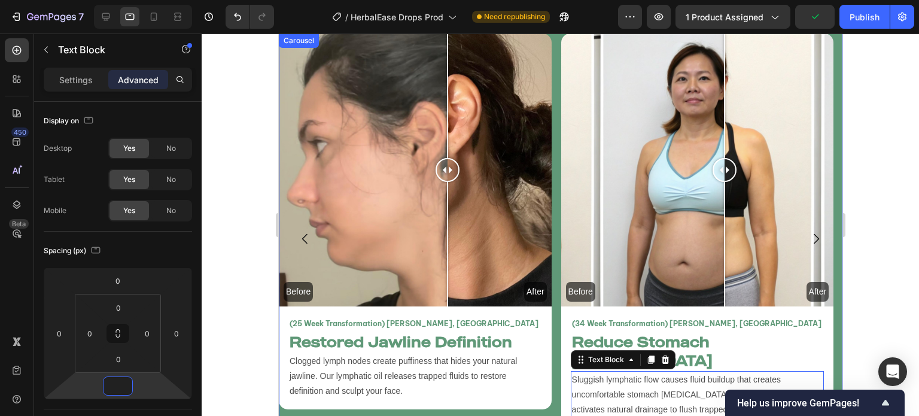
click at [557, 328] on div "Before After Image Comparison (25 Week Transformation) Vanessa T, USA Text Bloc…" at bounding box center [560, 238] width 564 height 409
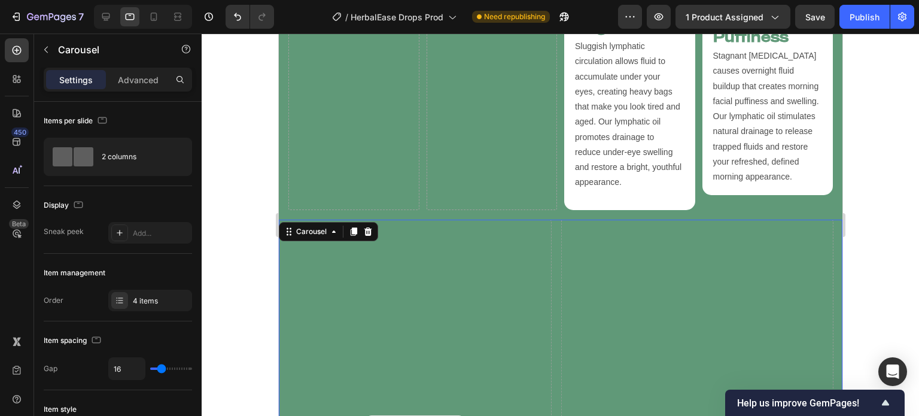
scroll to position [2846, 0]
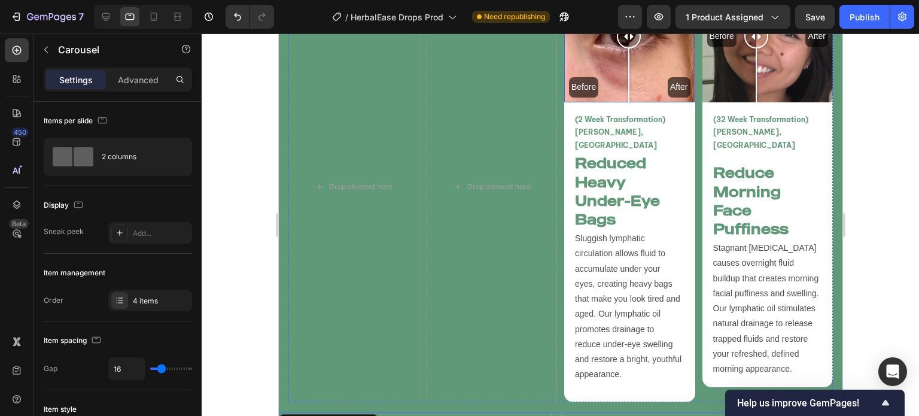
click at [624, 80] on div "Before After" at bounding box center [629, 36] width 131 height 131
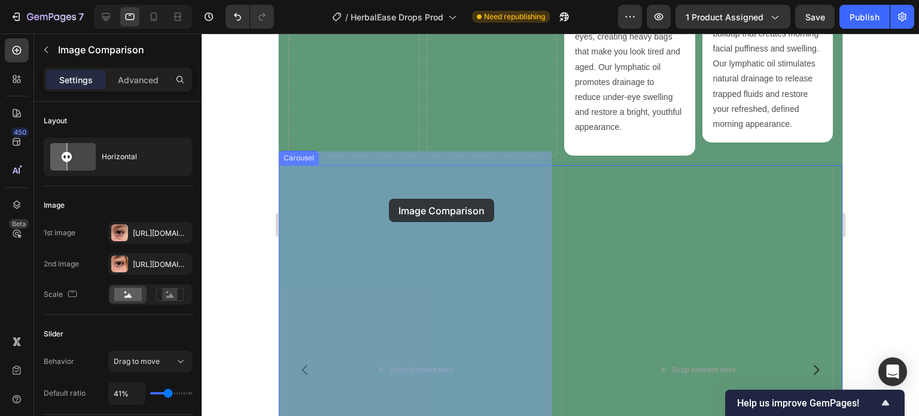
scroll to position [3184, 0]
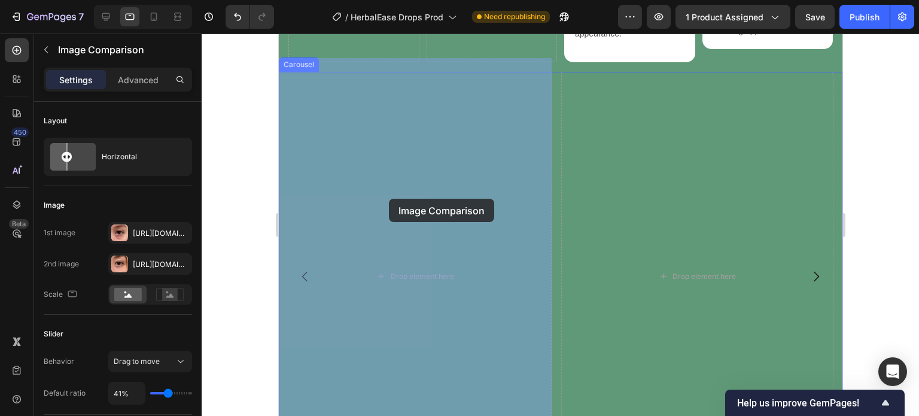
drag, startPoint x: 569, startPoint y: 172, endPoint x: 388, endPoint y: 199, distance: 182.7
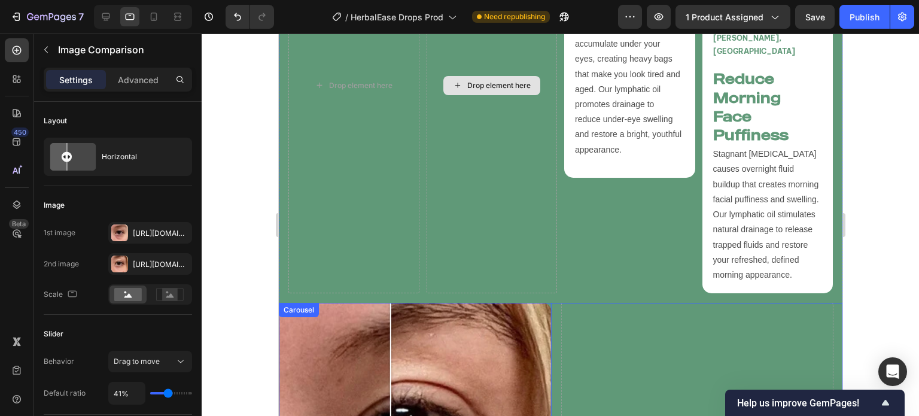
scroll to position [2940, 0]
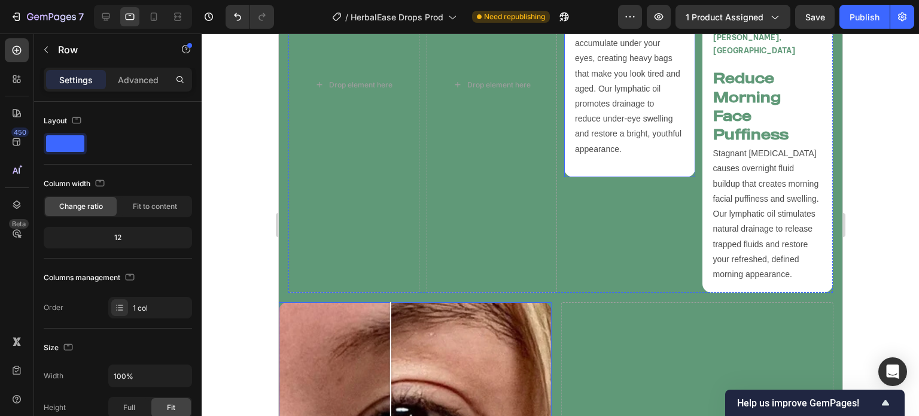
click at [578, 157] on div "(2 Week Transformation) Melissa P, UK Text Block Reduced Heavy Under-Eye Bags H…" at bounding box center [629, 27] width 131 height 300
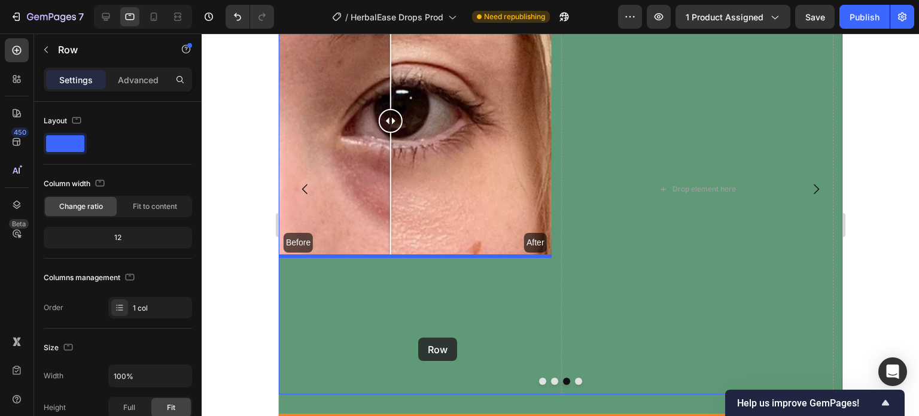
scroll to position [3322, 0]
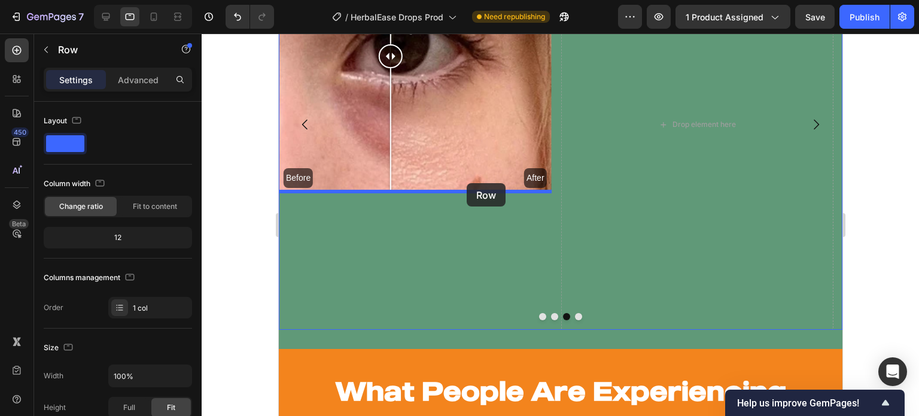
drag, startPoint x: 576, startPoint y: 87, endPoint x: 466, endPoint y: 183, distance: 146.3
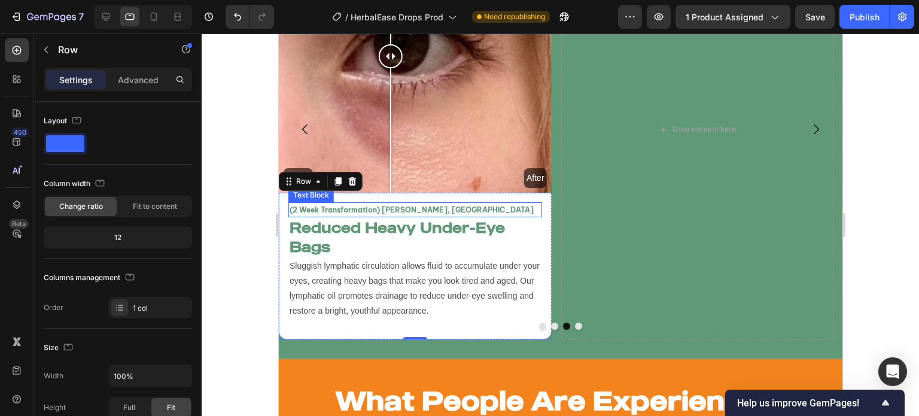
scroll to position [3344, 0]
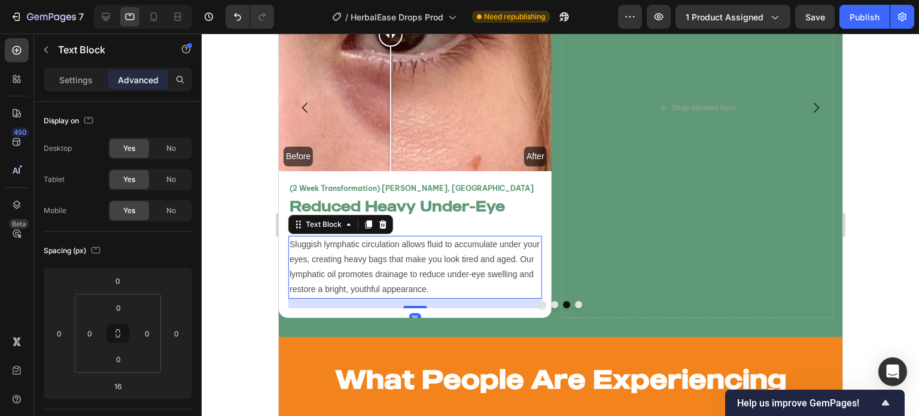
click at [451, 265] on p "Sluggish lymphatic circulation allows fluid to accumulate under your eyes, crea…" at bounding box center [414, 267] width 251 height 60
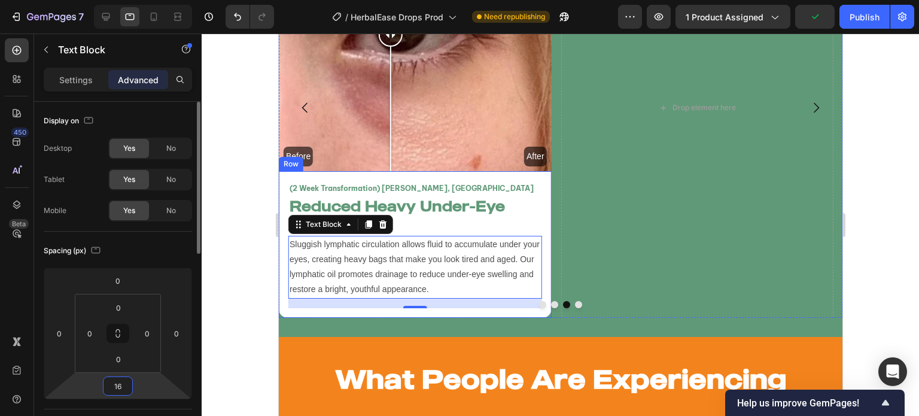
click at [121, 387] on input "16" at bounding box center [118, 386] width 24 height 18
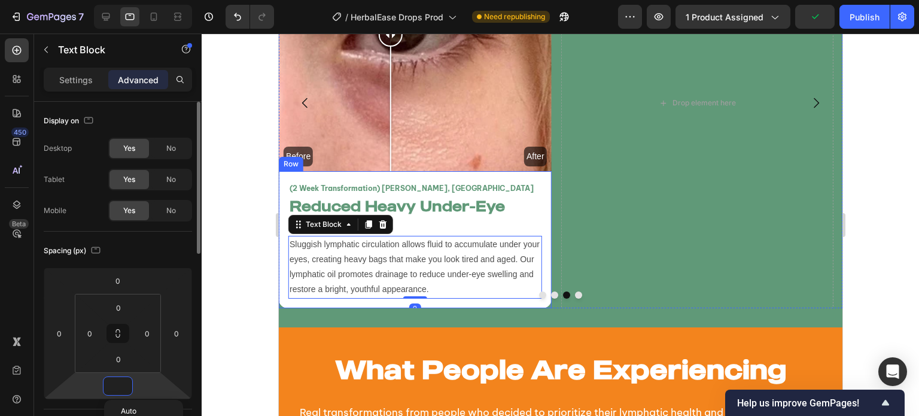
scroll to position [3339, 0]
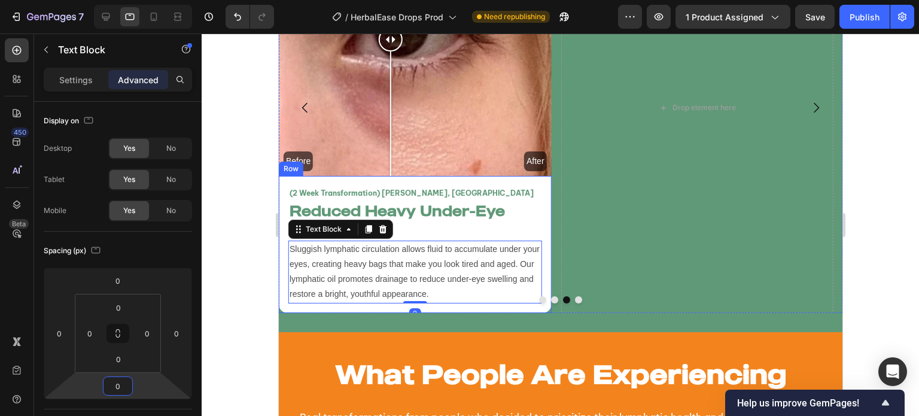
click at [229, 335] on div at bounding box center [561, 225] width 718 height 382
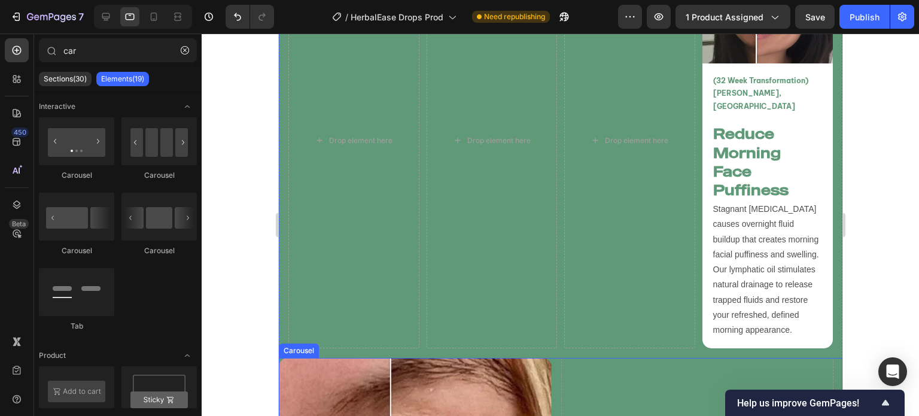
scroll to position [2759, 0]
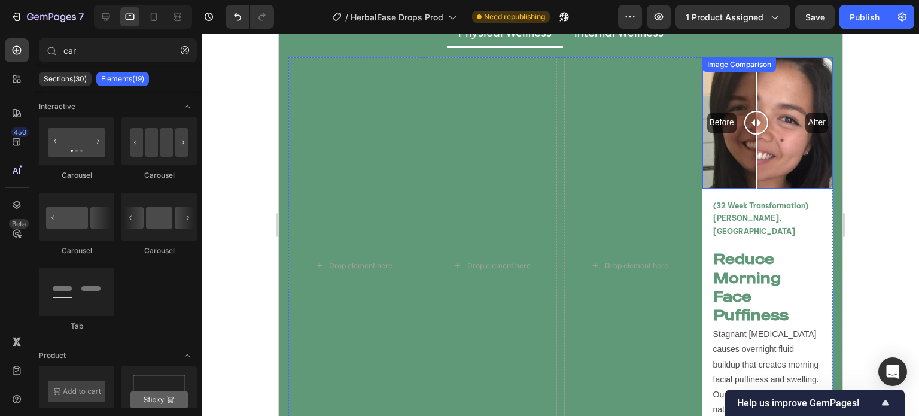
click at [731, 154] on div "Before After" at bounding box center [767, 122] width 131 height 131
click at [709, 67] on div "Image Comparison" at bounding box center [738, 64] width 69 height 11
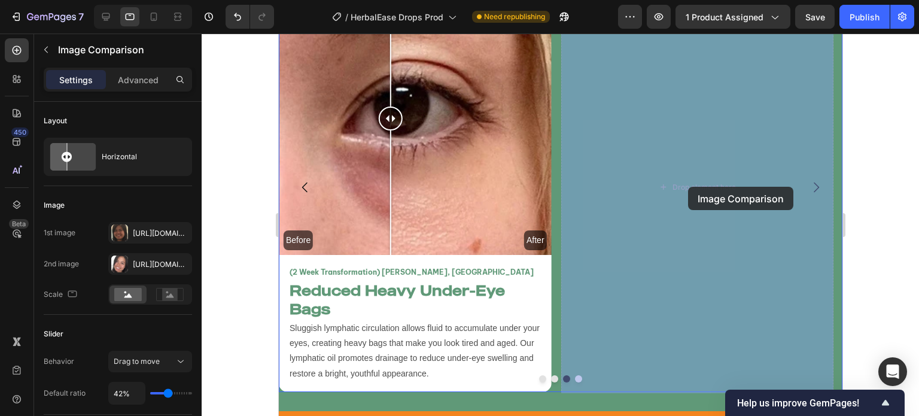
drag, startPoint x: 709, startPoint y: 67, endPoint x: 688, endPoint y: 187, distance: 121.6
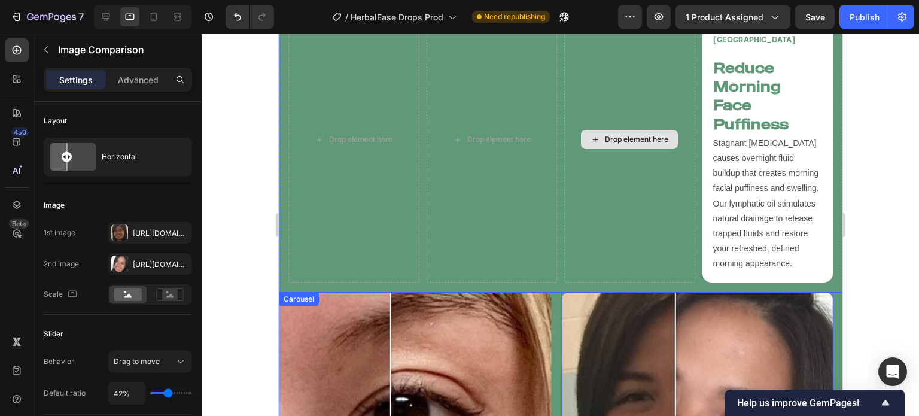
scroll to position [2667, 0]
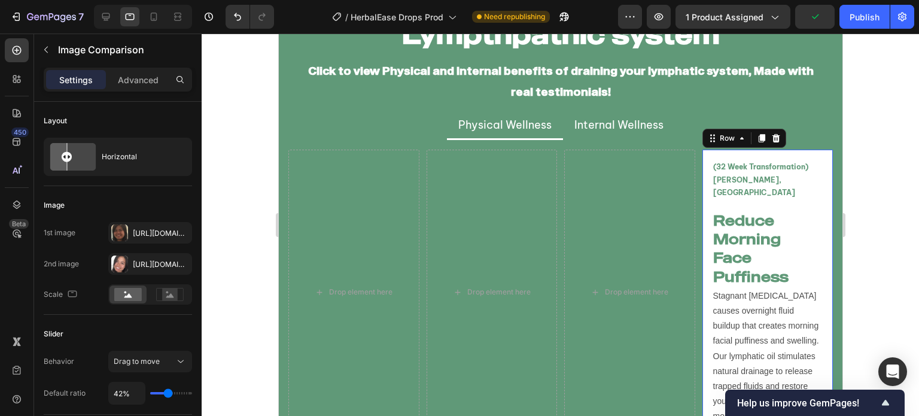
click at [702, 167] on div "(32 Week Transformation) Karen D, USA Text Block Reduce Morning Face Puffiness …" at bounding box center [767, 292] width 131 height 285
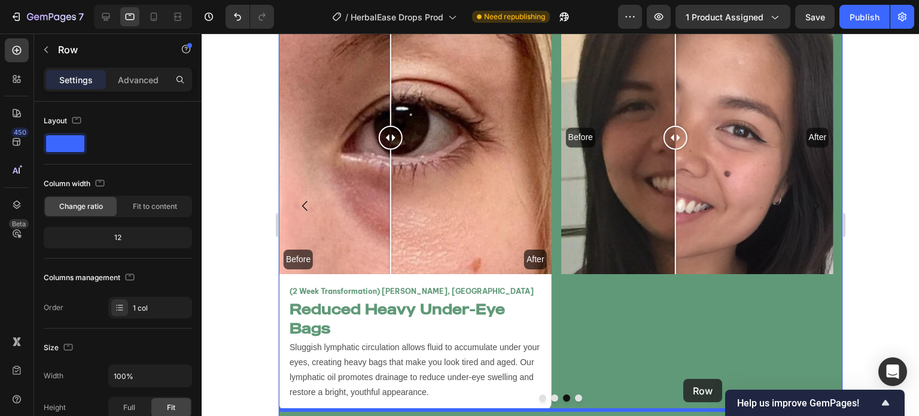
scroll to position [3184, 0]
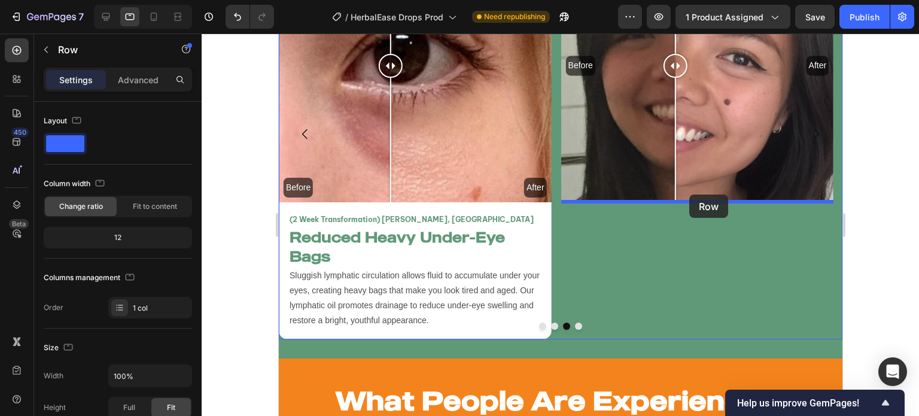
drag, startPoint x: 707, startPoint y: 136, endPoint x: 689, endPoint y: 194, distance: 61.3
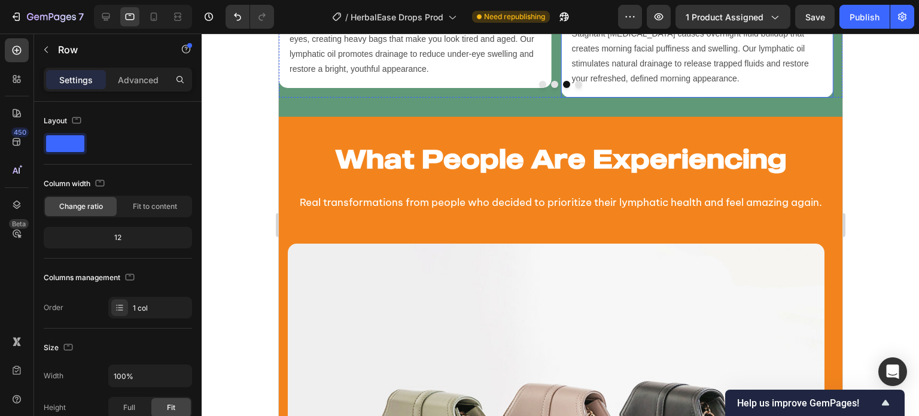
scroll to position [2938, 0]
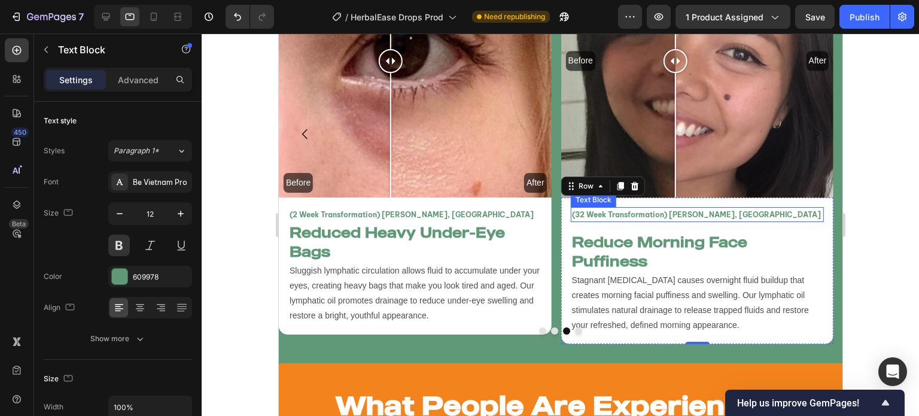
click at [640, 211] on p "(32 Week Transformation) [PERSON_NAME], [GEOGRAPHIC_DATA]" at bounding box center [696, 214] width 251 height 13
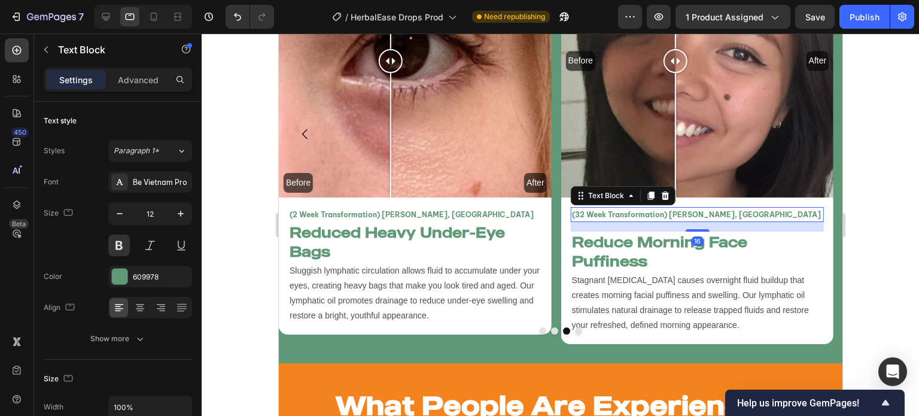
scroll to position [2933, 0]
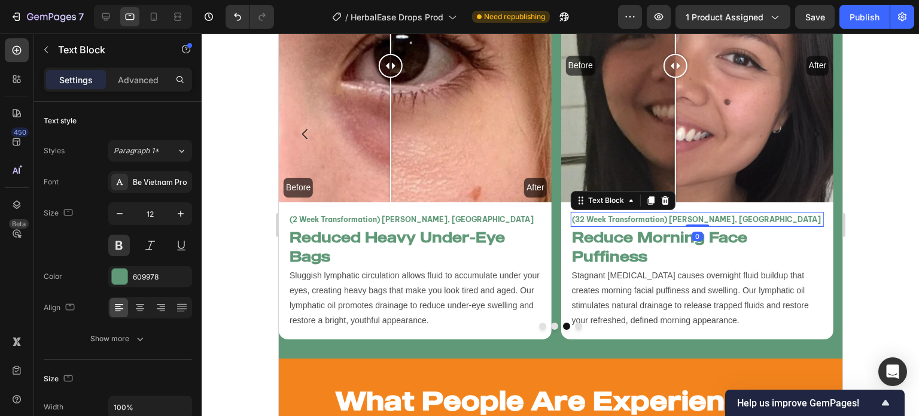
drag, startPoint x: 706, startPoint y: 230, endPoint x: 722, endPoint y: 178, distance: 54.3
click at [722, 178] on div "Before After Image Comparison (32 Week Transformation) Karen D, USA Text Block …" at bounding box center [697, 133] width 273 height 409
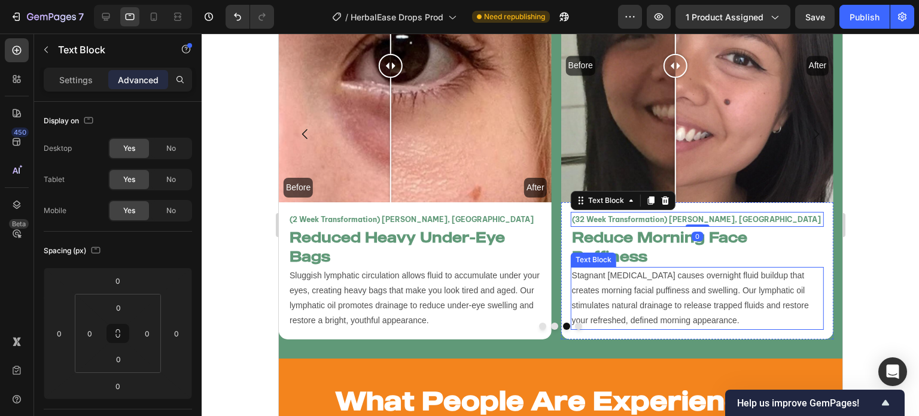
click at [675, 310] on p "Stagnant [MEDICAL_DATA] causes overnight fluid buildup that creates morning fac…" at bounding box center [696, 298] width 251 height 60
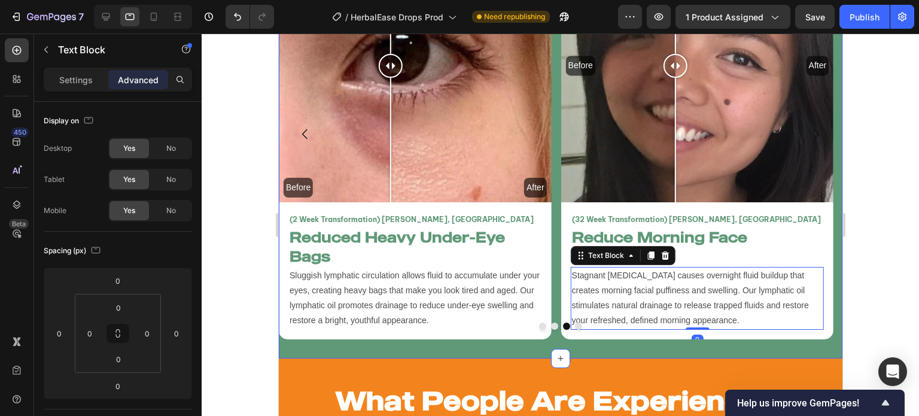
click at [578, 339] on div "Benefits of draining your Lympthpathic system Heading Click to view Physical an…" at bounding box center [560, 24] width 564 height 670
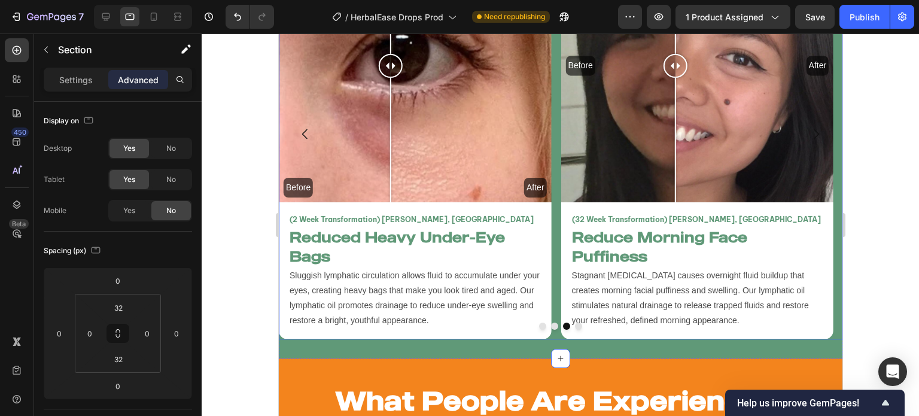
click at [574, 327] on button "Dot" at bounding box center [577, 326] width 7 height 7
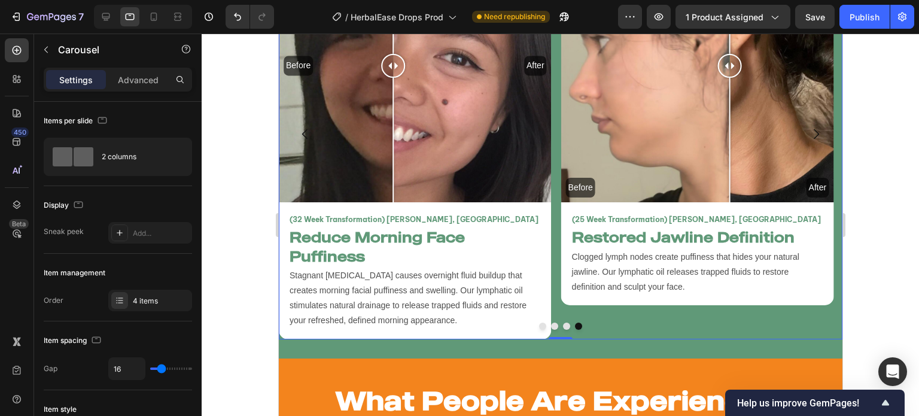
click at [539, 326] on button "Dot" at bounding box center [542, 326] width 7 height 7
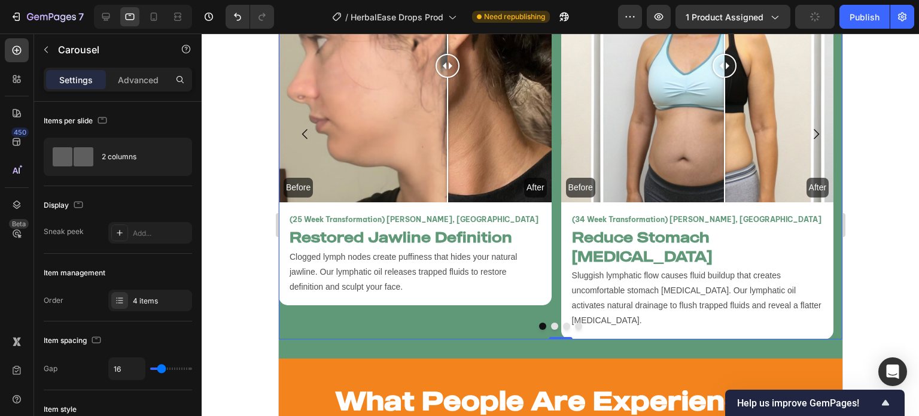
click at [551, 325] on button "Dot" at bounding box center [554, 326] width 7 height 7
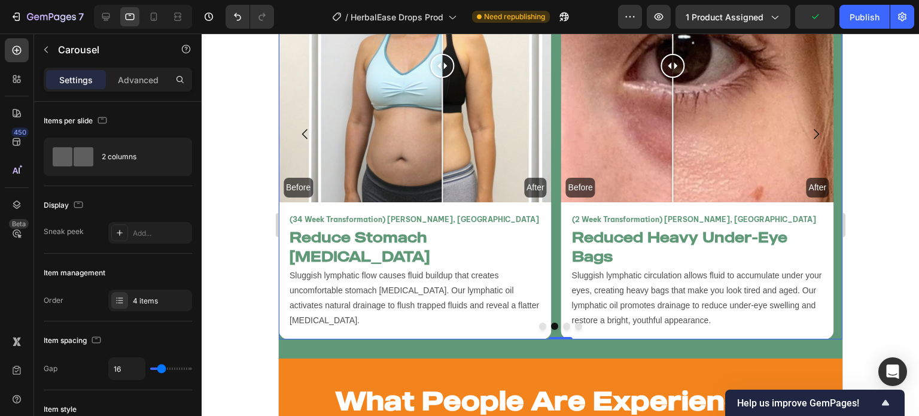
click at [563, 324] on button "Dot" at bounding box center [566, 326] width 7 height 7
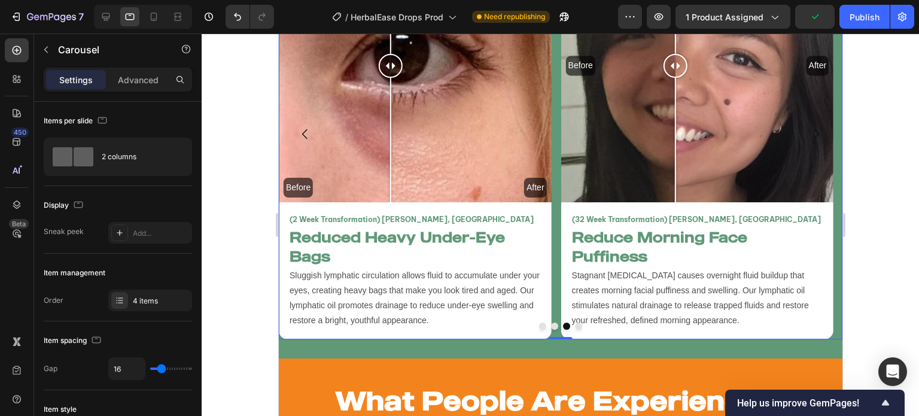
click at [574, 325] on button "Dot" at bounding box center [577, 326] width 7 height 7
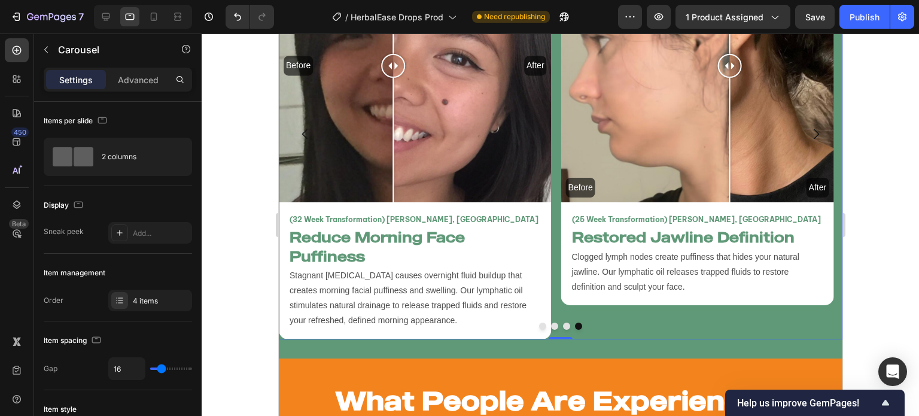
click at [539, 323] on button "Dot" at bounding box center [542, 326] width 7 height 7
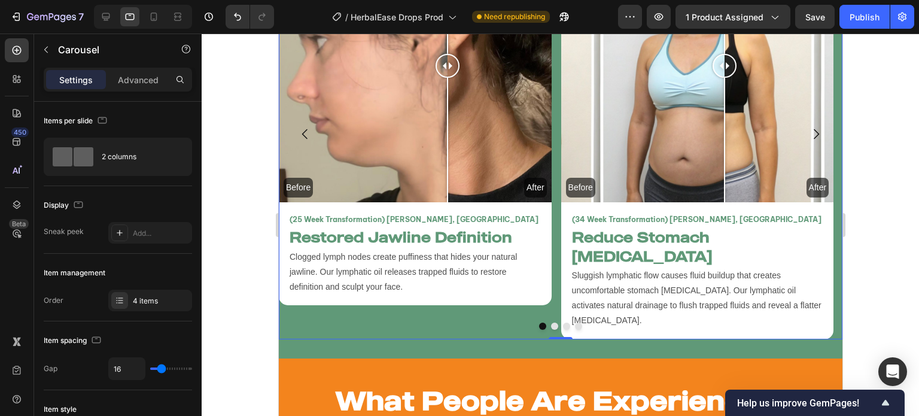
click at [552, 295] on div "Before After Image Comparison (25 Week Transformation) Vanessa T, USA Text Bloc…" at bounding box center [560, 133] width 564 height 409
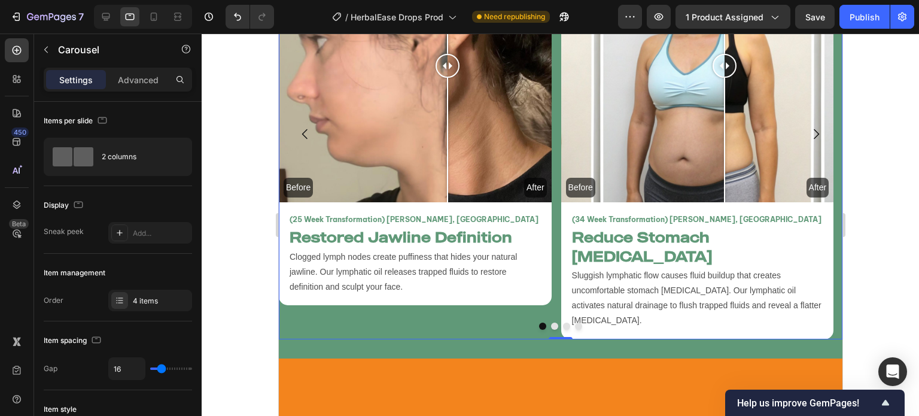
scroll to position [2789, 0]
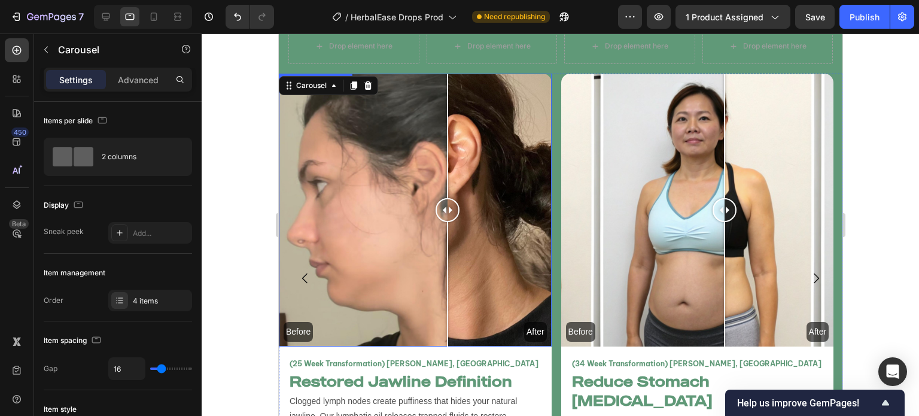
click at [238, 191] on div at bounding box center [561, 225] width 718 height 382
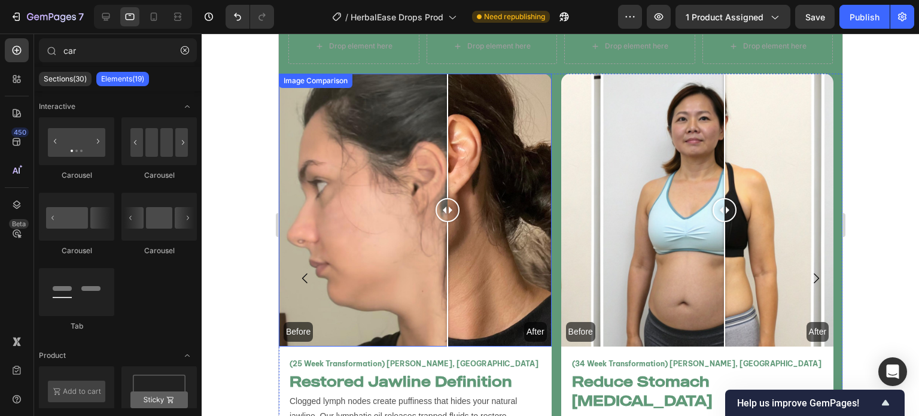
scroll to position [2655, 0]
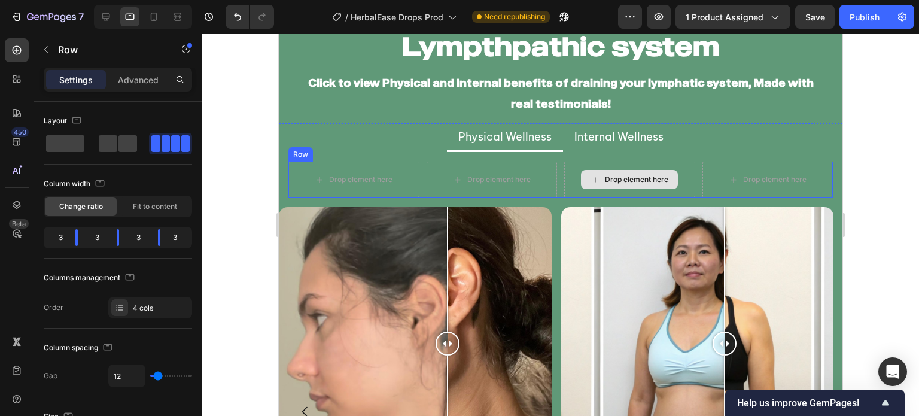
click at [564, 174] on div "Drop element here" at bounding box center [629, 180] width 131 height 36
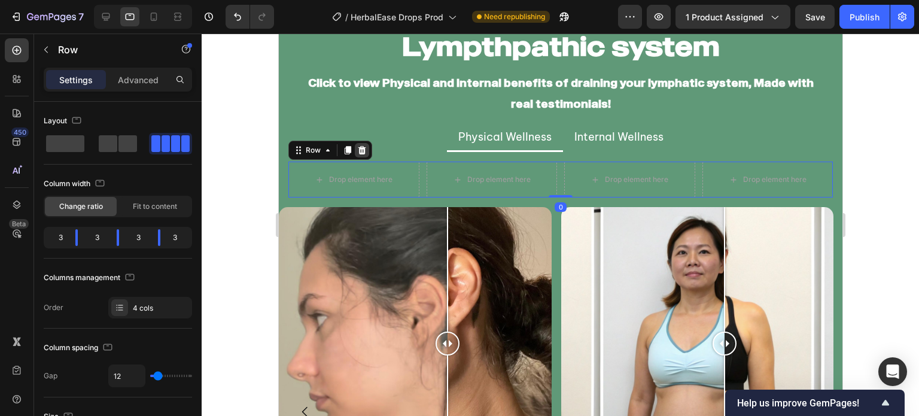
click at [363, 145] on icon at bounding box center [362, 150] width 10 height 10
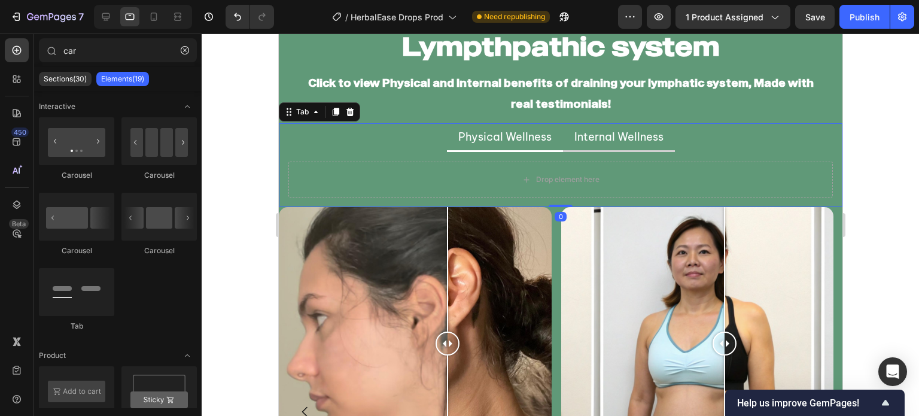
click at [563, 149] on li "Internal Wellness" at bounding box center [619, 137] width 112 height 29
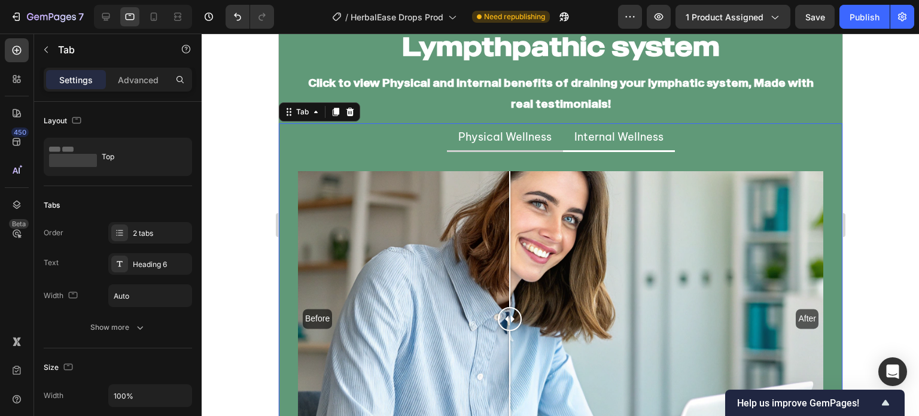
click at [537, 148] on li "Physical Wellness" at bounding box center [504, 137] width 116 height 29
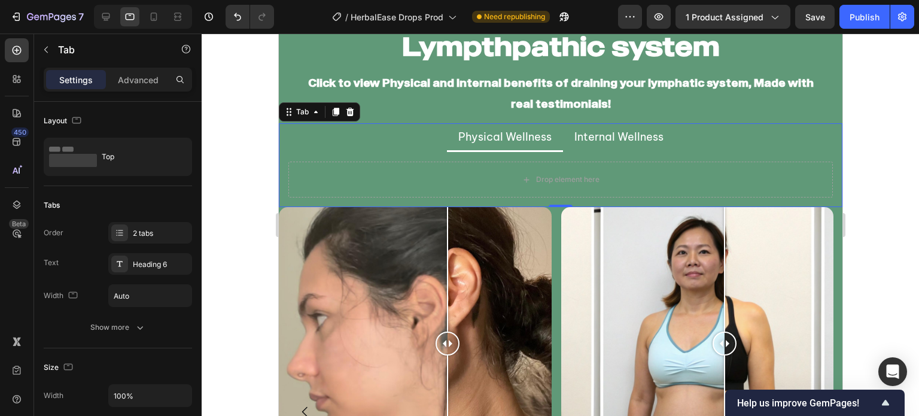
click at [239, 155] on div at bounding box center [561, 225] width 718 height 382
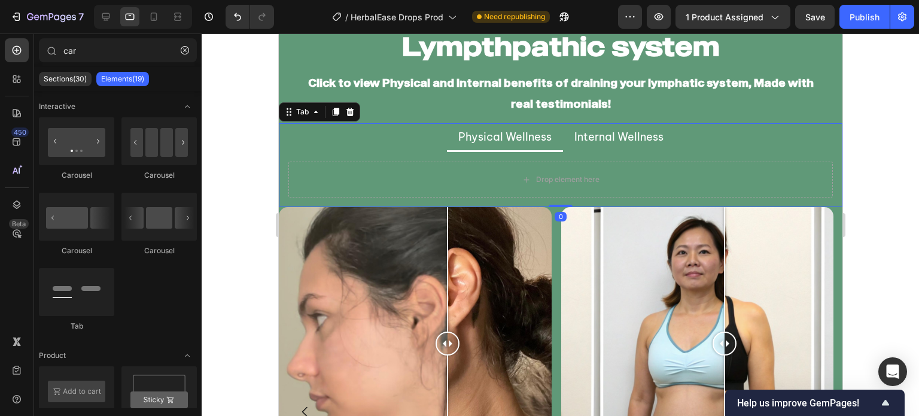
click at [312, 197] on div "Drop element here Before After Image Comparison Restore Energy & Mental Clarity…" at bounding box center [560, 179] width 564 height 55
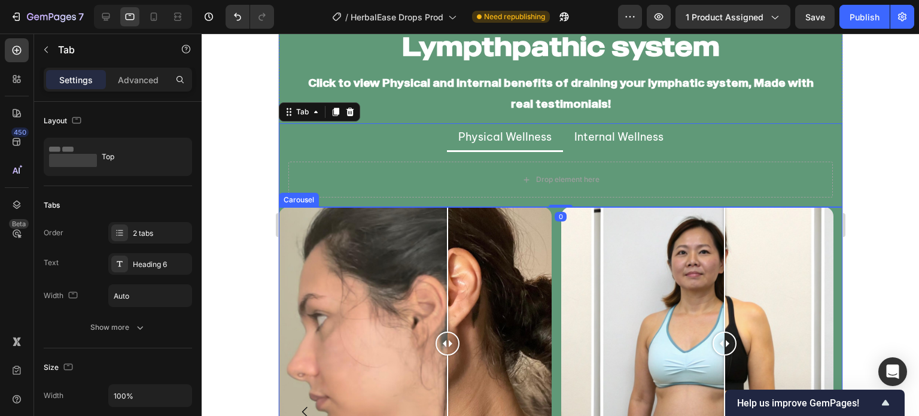
click at [555, 232] on div "Before After Image Comparison (25 Week Transformation) Vanessa T, USA Text Bloc…" at bounding box center [560, 411] width 564 height 409
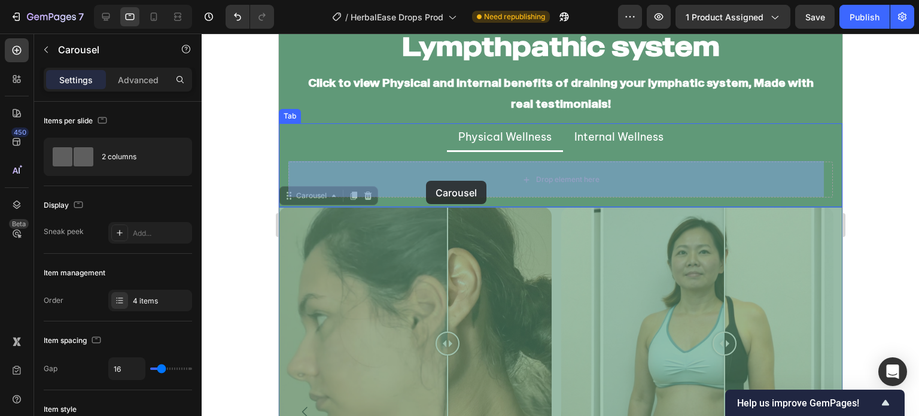
drag, startPoint x: 293, startPoint y: 200, endPoint x: 425, endPoint y: 181, distance: 133.7
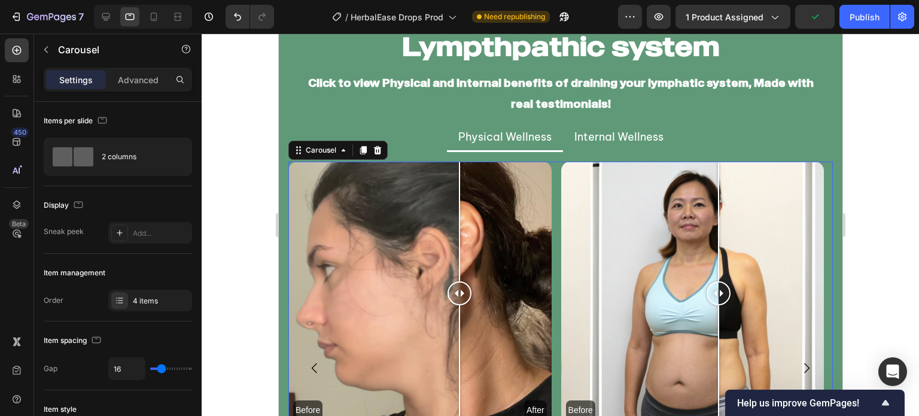
click at [230, 242] on div at bounding box center [561, 225] width 718 height 382
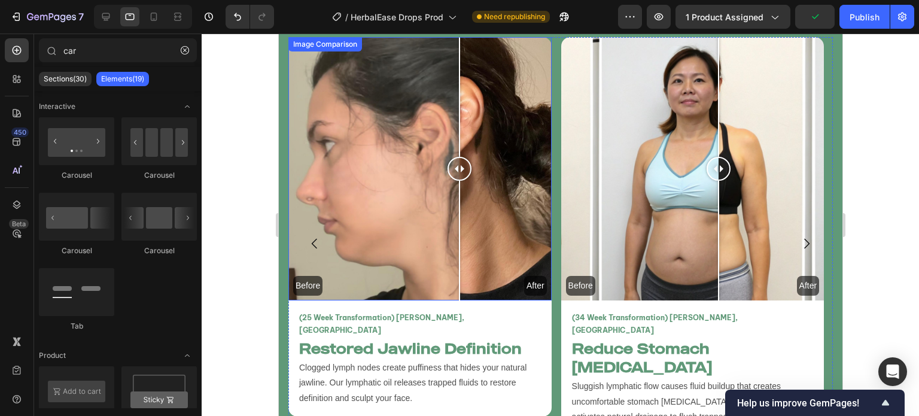
scroll to position [2878, 0]
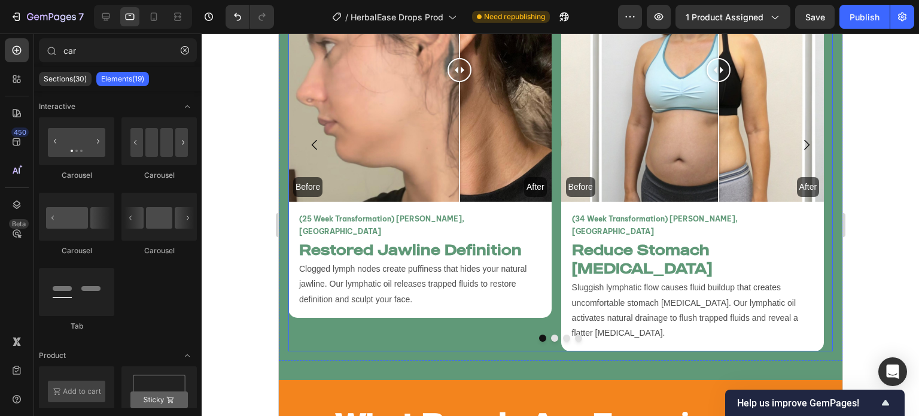
click at [799, 138] on icon "Carousel Next Arrow" at bounding box center [806, 145] width 14 height 14
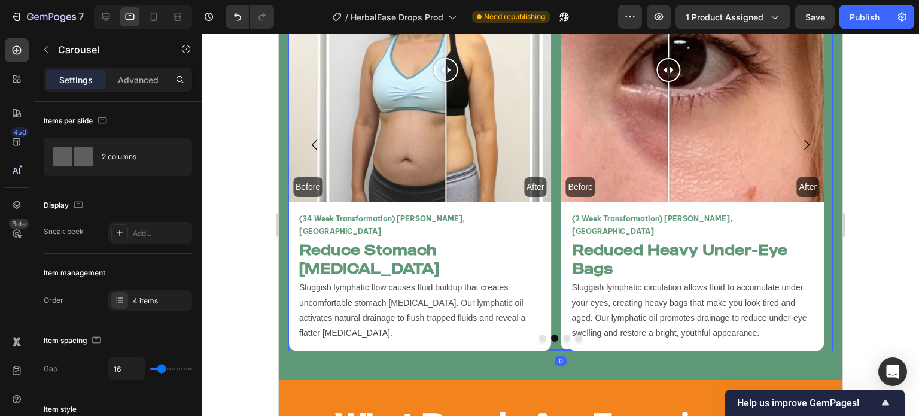
click at [799, 138] on icon "Carousel Next Arrow" at bounding box center [806, 145] width 14 height 14
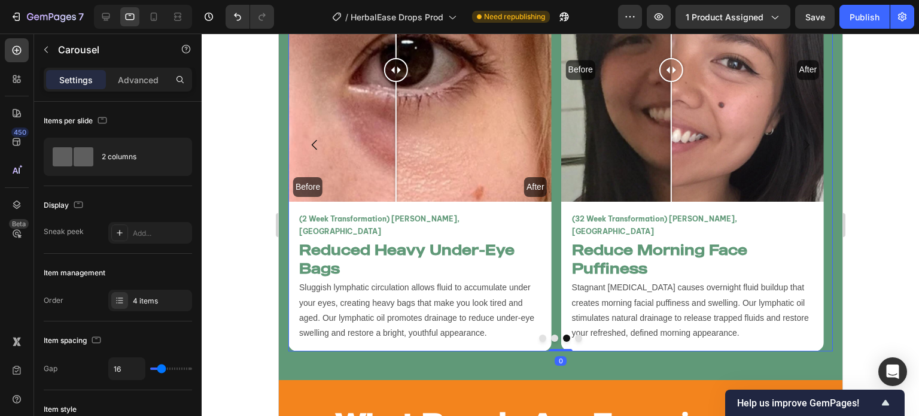
click at [799, 138] on icon "Carousel Next Arrow" at bounding box center [806, 145] width 14 height 14
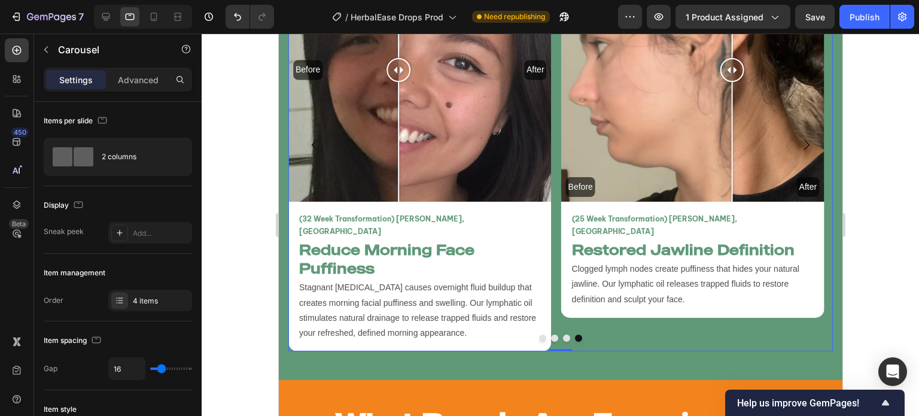
click at [799, 138] on icon "Carousel Next Arrow" at bounding box center [806, 145] width 14 height 14
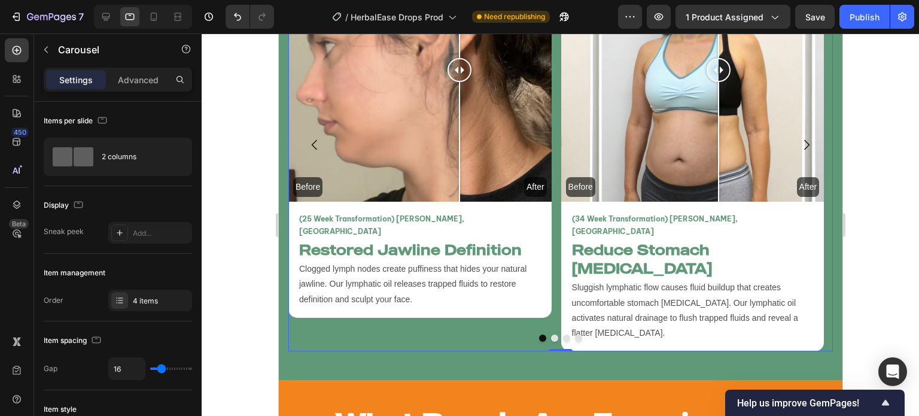
click at [799, 138] on icon "Carousel Next Arrow" at bounding box center [806, 145] width 14 height 14
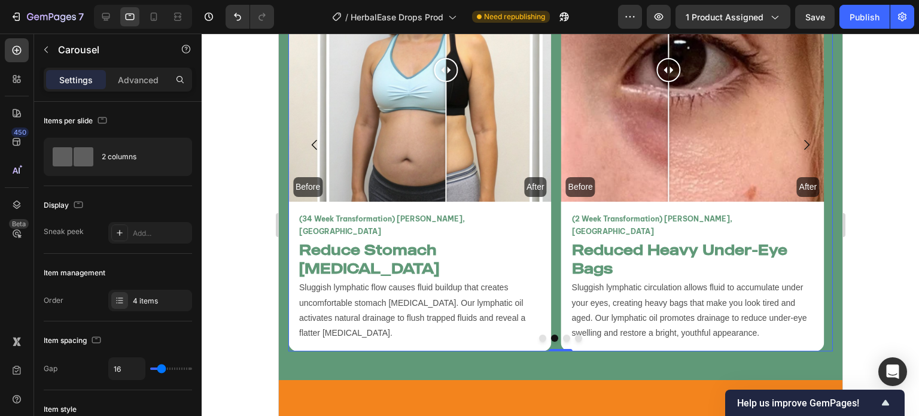
scroll to position [2792, 0]
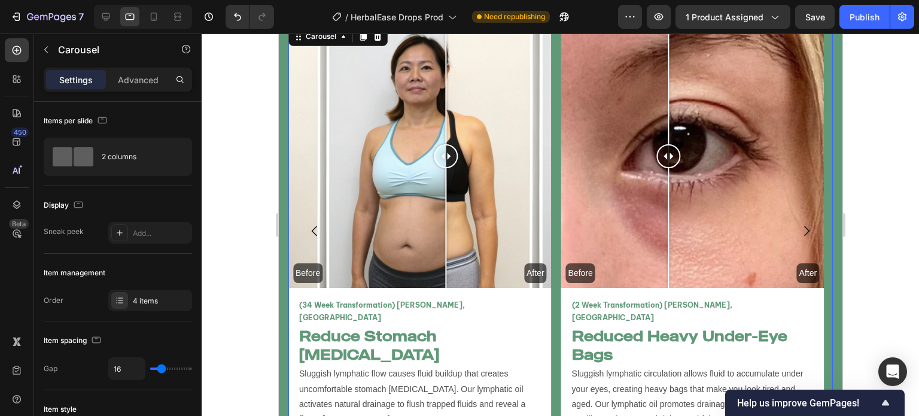
click at [317, 224] on icon "Carousel Back Arrow" at bounding box center [314, 231] width 14 height 14
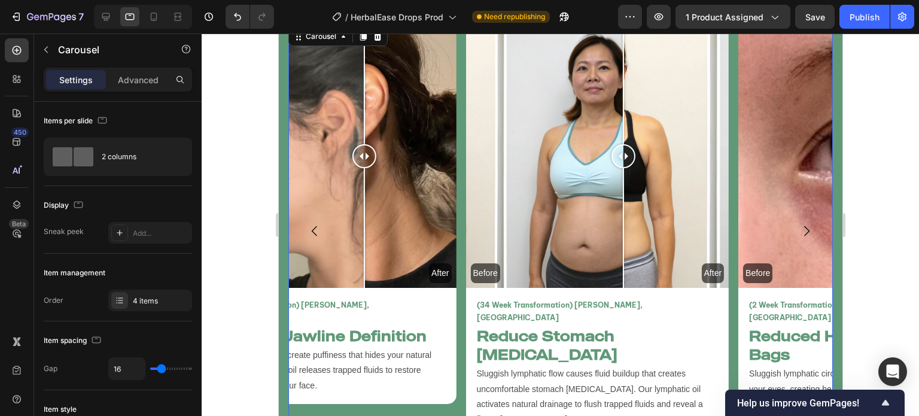
click at [317, 224] on icon "Carousel Back Arrow" at bounding box center [314, 231] width 14 height 14
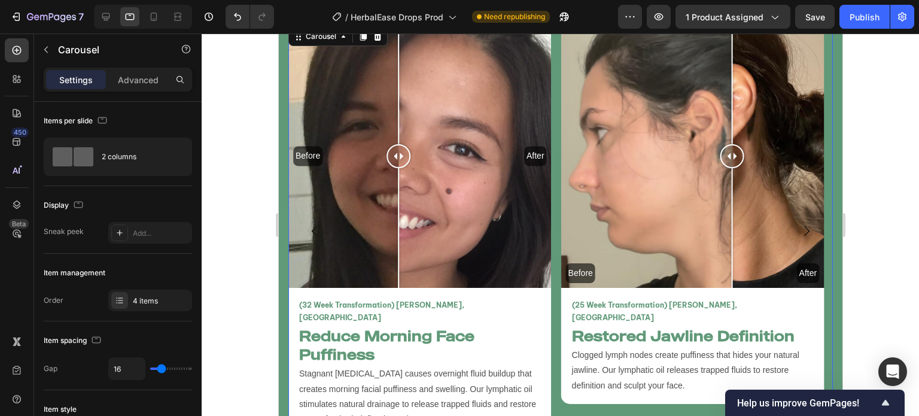
click at [556, 255] on div "Before After Image Comparison (25 Week Transformation) Vanessa T, USA Text Bloc…" at bounding box center [560, 231] width 545 height 413
drag, startPoint x: 106, startPoint y: 165, endPoint x: 126, endPoint y: 183, distance: 27.5
click at [105, 165] on div "2 columns" at bounding box center [138, 157] width 73 height 28
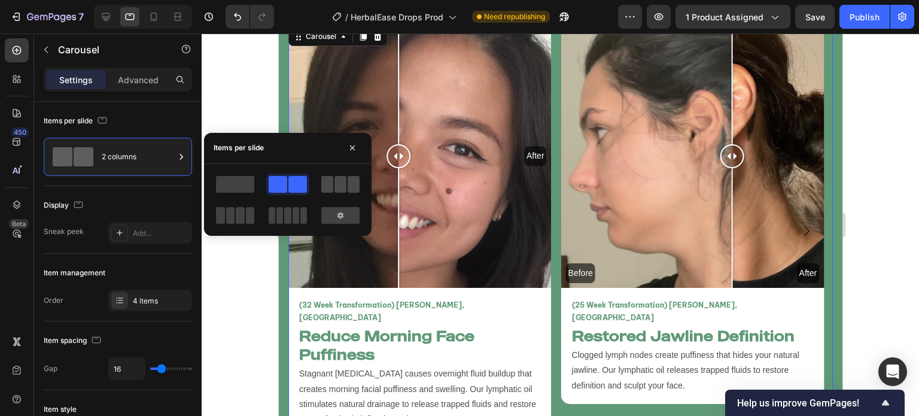
click at [330, 188] on span at bounding box center [327, 184] width 12 height 17
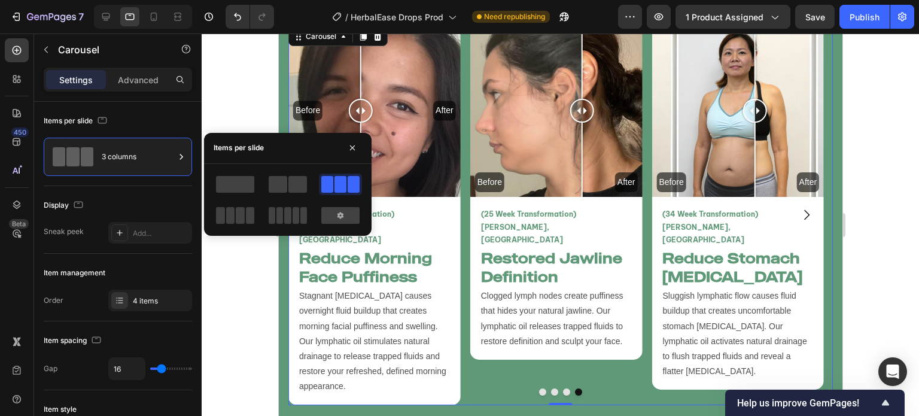
scroll to position [2770, 0]
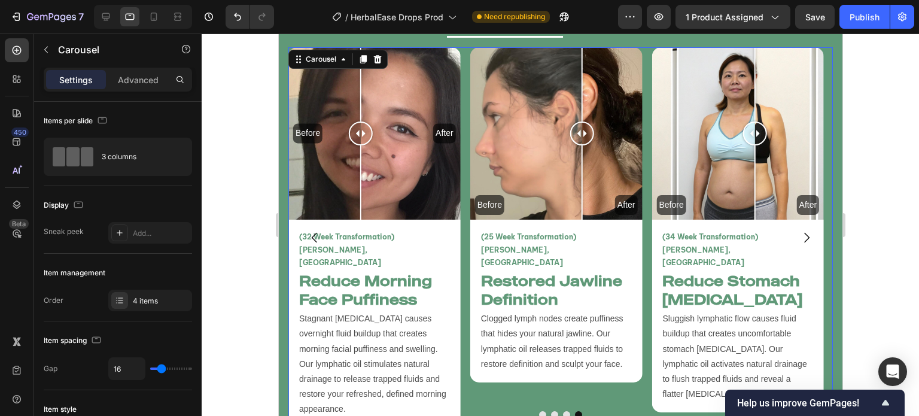
click at [255, 306] on div at bounding box center [561, 225] width 718 height 382
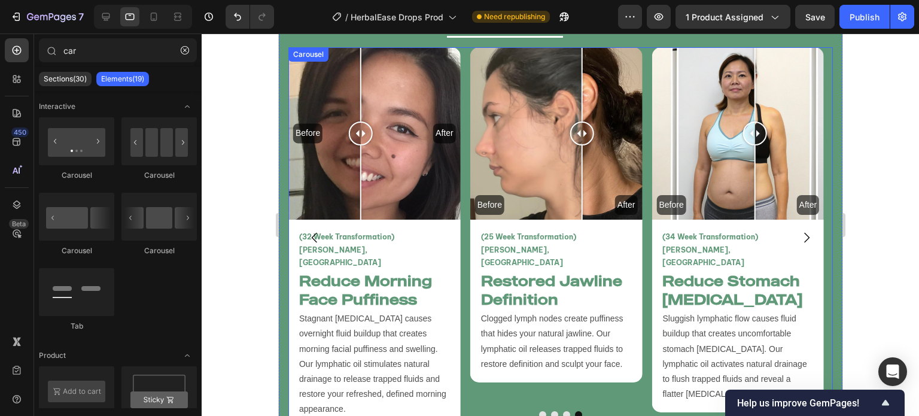
click at [802, 230] on icon "Carousel Next Arrow" at bounding box center [806, 237] width 14 height 14
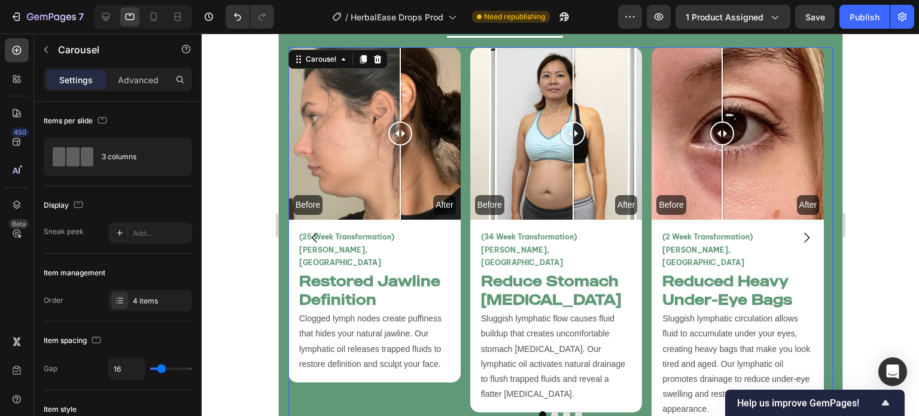
click at [802, 230] on icon "Carousel Next Arrow" at bounding box center [806, 237] width 14 height 14
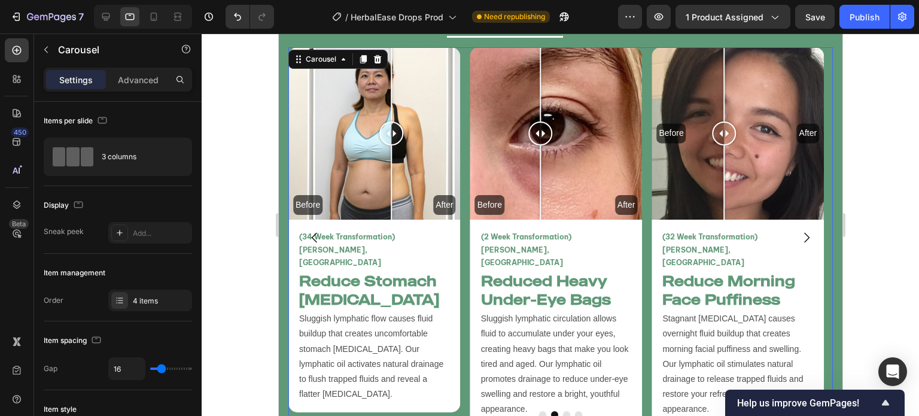
click at [802, 230] on icon "Carousel Next Arrow" at bounding box center [806, 237] width 14 height 14
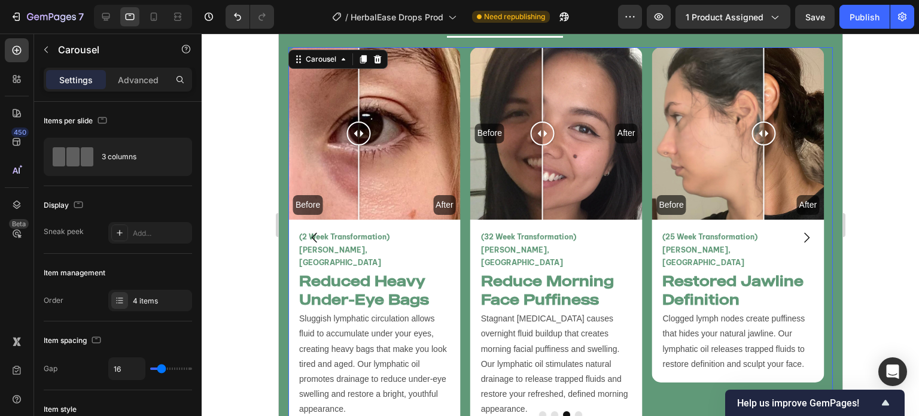
click at [802, 230] on icon "Carousel Next Arrow" at bounding box center [806, 237] width 14 height 14
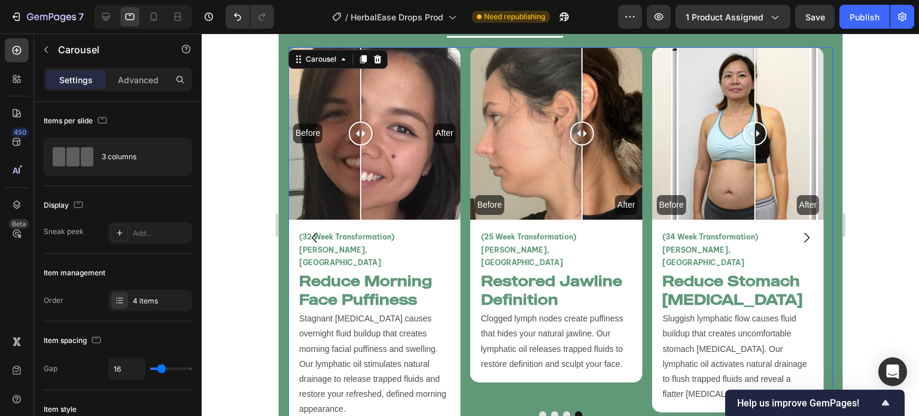
click at [802, 230] on icon "Carousel Next Arrow" at bounding box center [806, 237] width 14 height 14
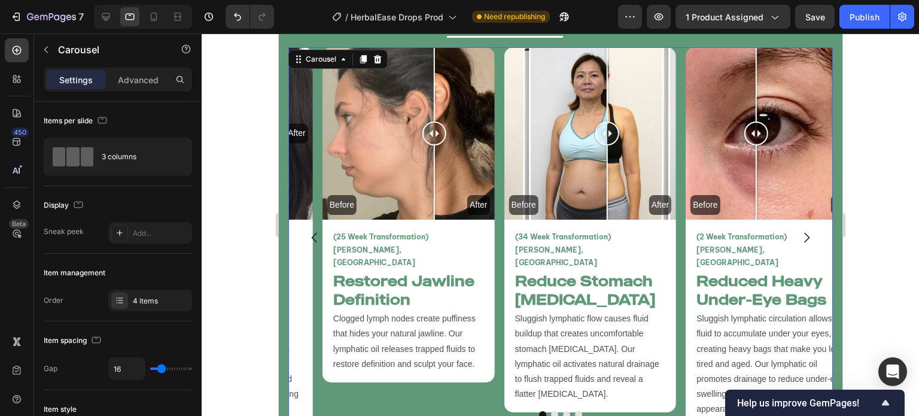
click at [802, 230] on icon "Carousel Next Arrow" at bounding box center [806, 237] width 14 height 14
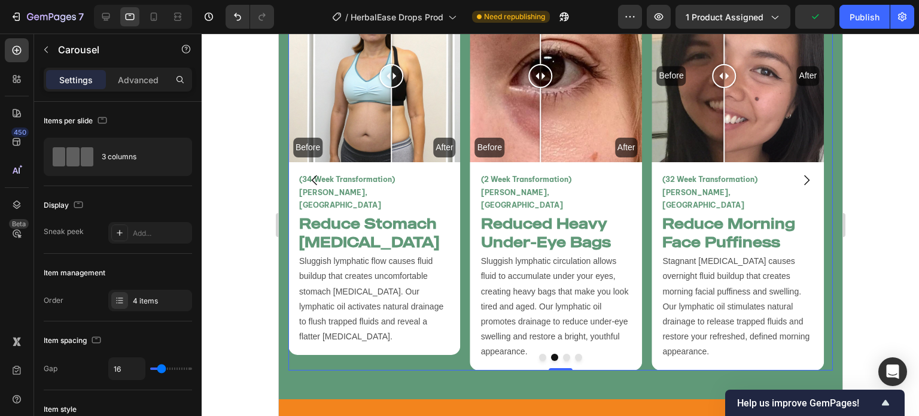
scroll to position [2827, 0]
click at [800, 173] on icon "Carousel Next Arrow" at bounding box center [806, 180] width 14 height 14
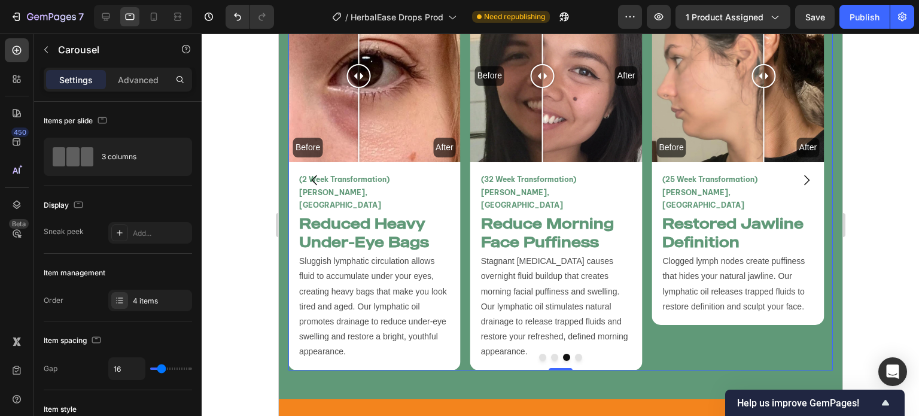
click at [800, 173] on icon "Carousel Next Arrow" at bounding box center [806, 180] width 14 height 14
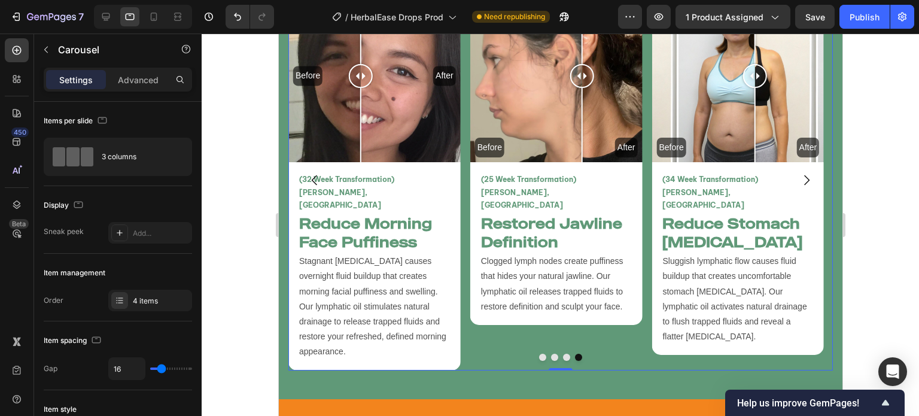
click at [800, 173] on icon "Carousel Next Arrow" at bounding box center [806, 180] width 14 height 14
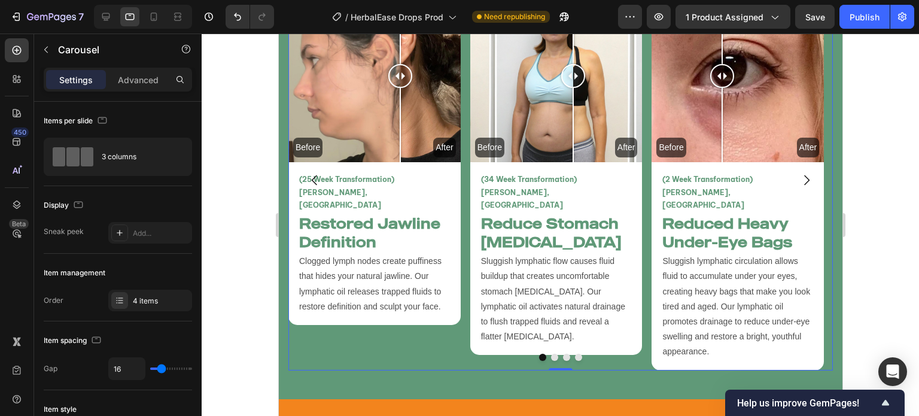
click at [800, 173] on icon "Carousel Next Arrow" at bounding box center [806, 180] width 14 height 14
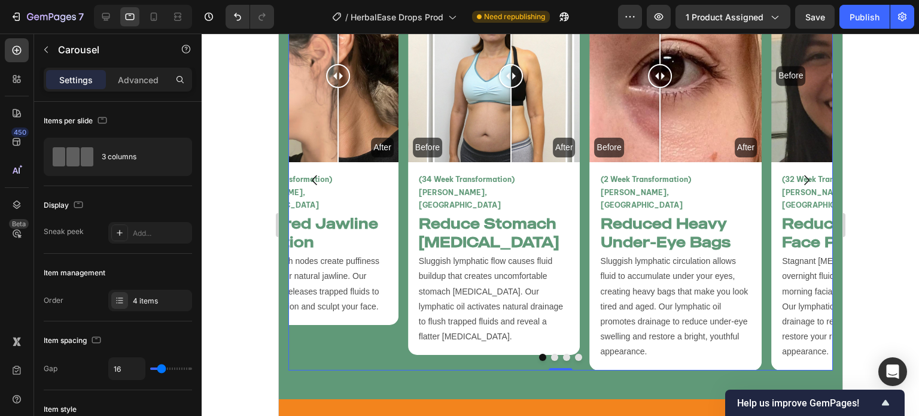
click at [800, 173] on icon "Carousel Next Arrow" at bounding box center [806, 180] width 14 height 14
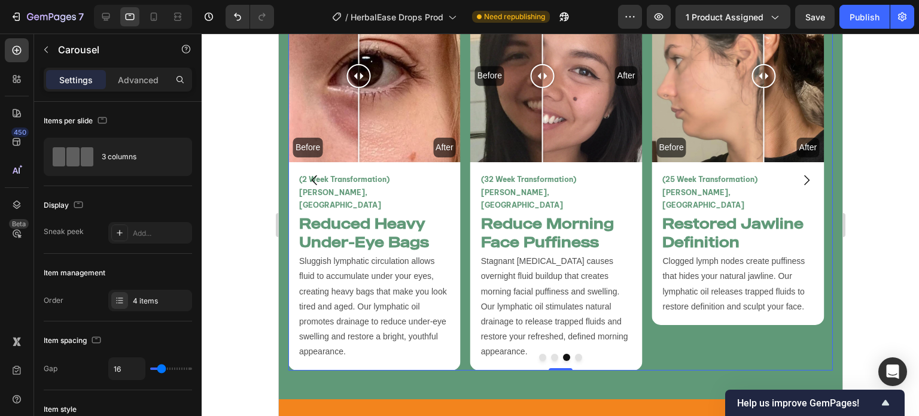
click at [800, 173] on icon "Carousel Next Arrow" at bounding box center [806, 180] width 14 height 14
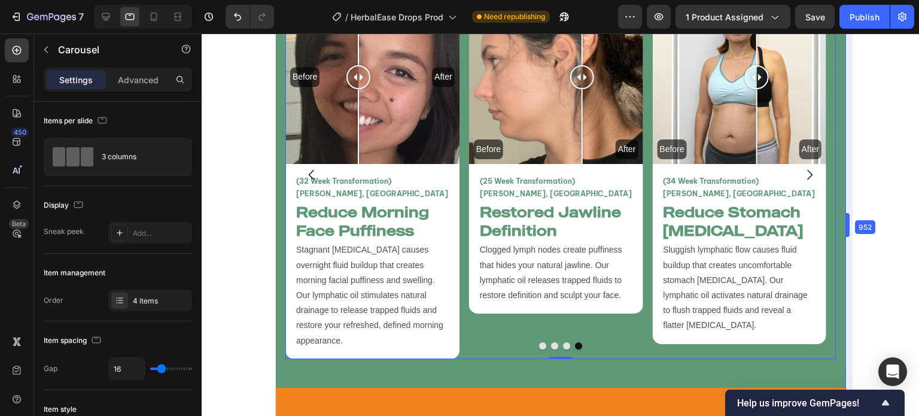
scroll to position [2828, 0]
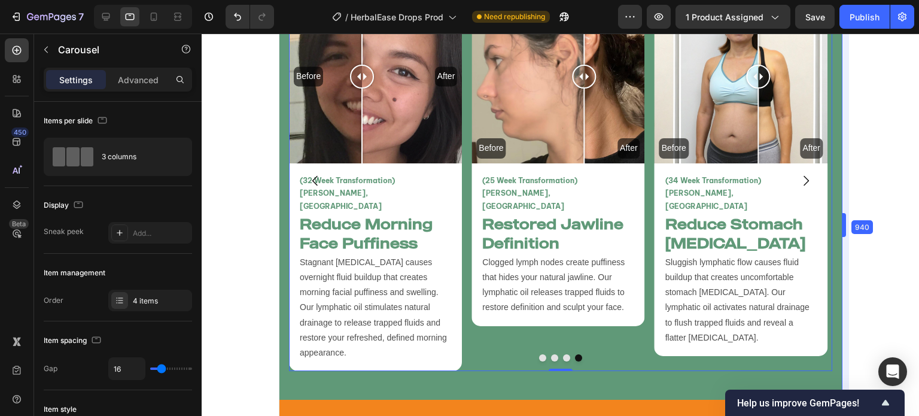
drag, startPoint x: 845, startPoint y: 169, endPoint x: 832, endPoint y: 177, distance: 15.0
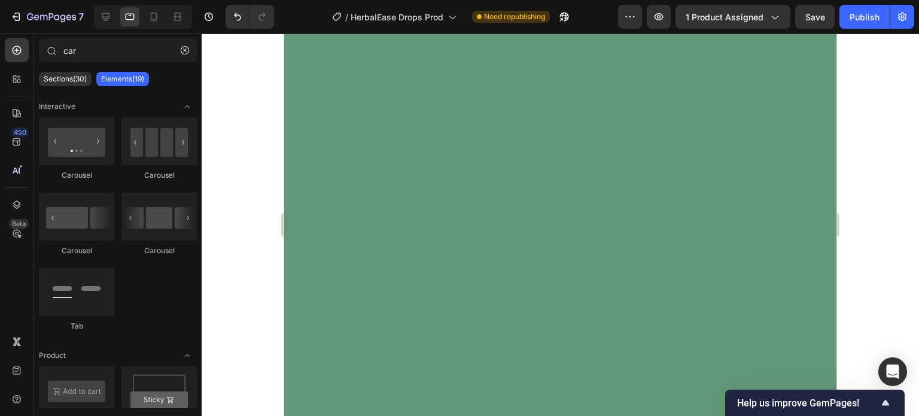
scroll to position [0, 0]
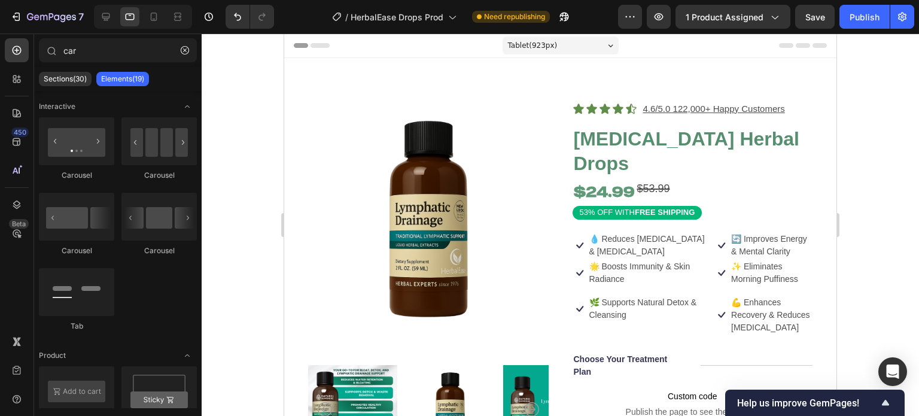
click at [608, 44] on icon at bounding box center [610, 45] width 5 height 3
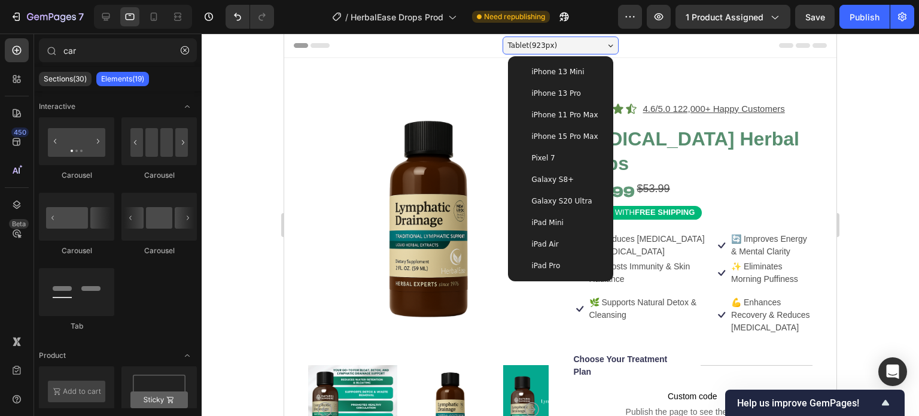
click at [568, 248] on div "iPad Air" at bounding box center [561, 244] width 86 height 12
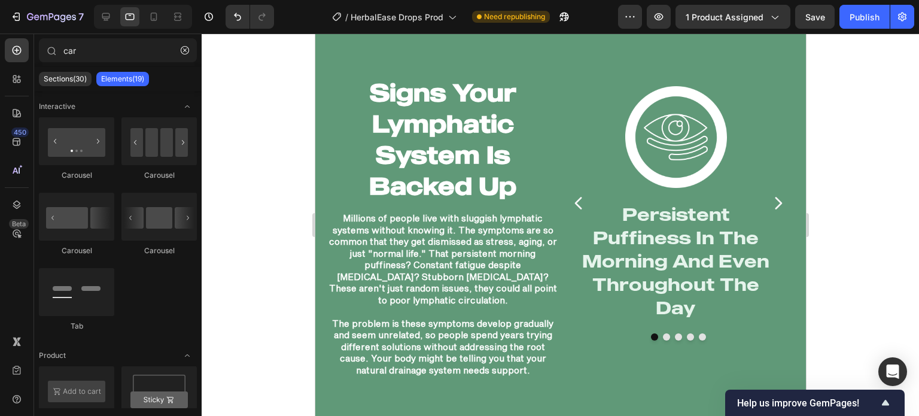
scroll to position [1929, 0]
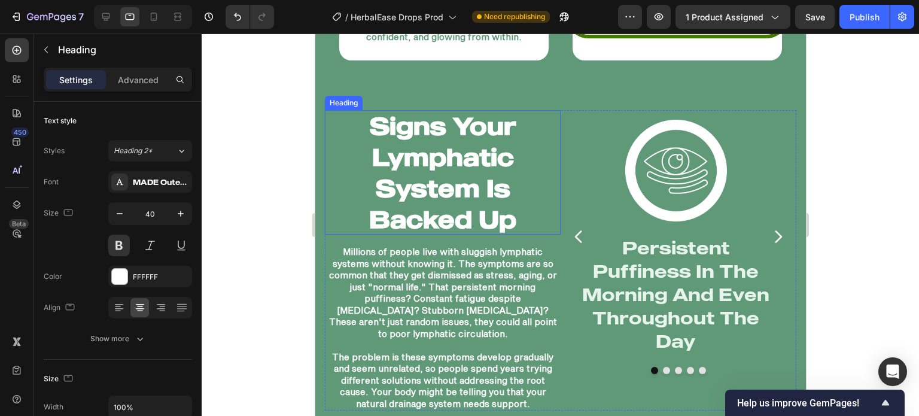
click at [479, 175] on h2 "Signs Your Lymphatic System Is Backed Up" at bounding box center [442, 172] width 236 height 124
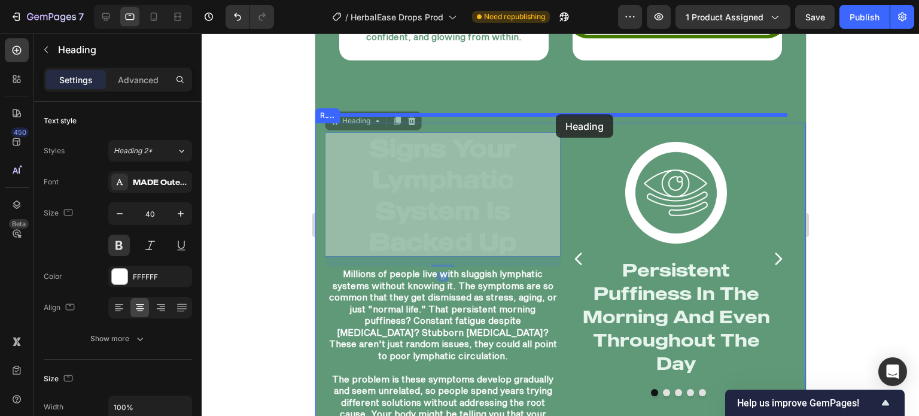
drag, startPoint x: 338, startPoint y: 101, endPoint x: 555, endPoint y: 114, distance: 217.6
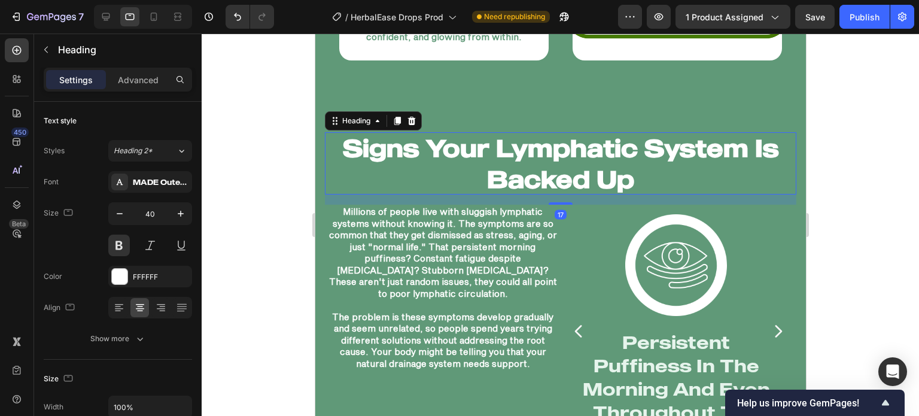
click at [255, 193] on div at bounding box center [561, 225] width 718 height 382
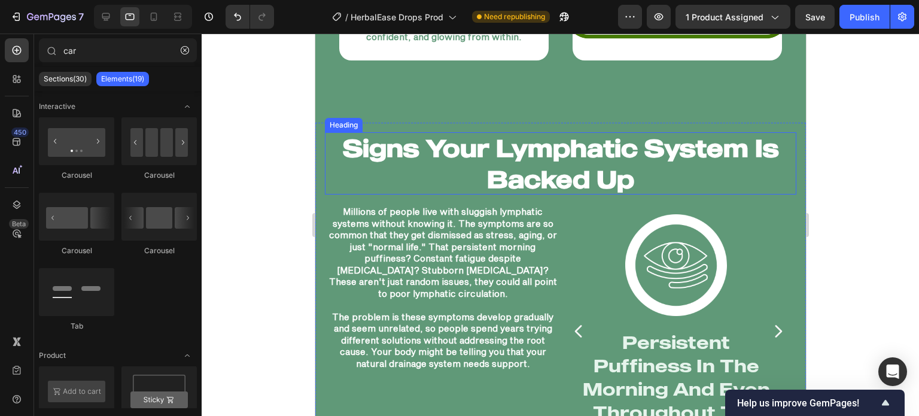
click at [609, 134] on h2 "Signs Your Lymphatic System Is Backed Up" at bounding box center [560, 163] width 472 height 62
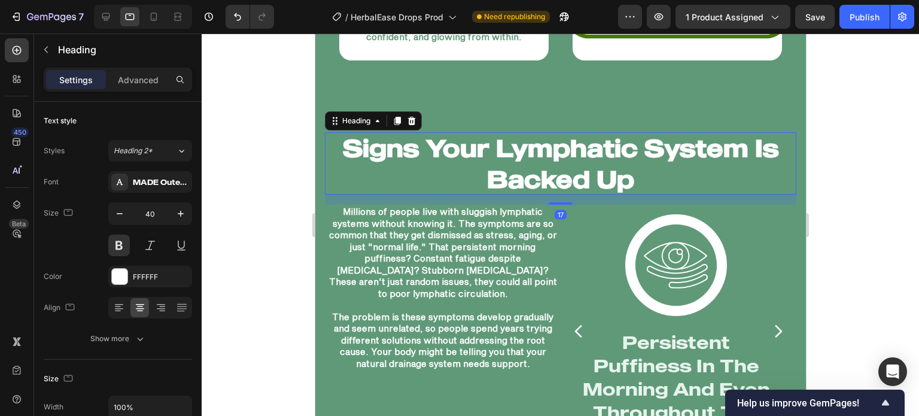
click at [276, 212] on div at bounding box center [561, 225] width 718 height 382
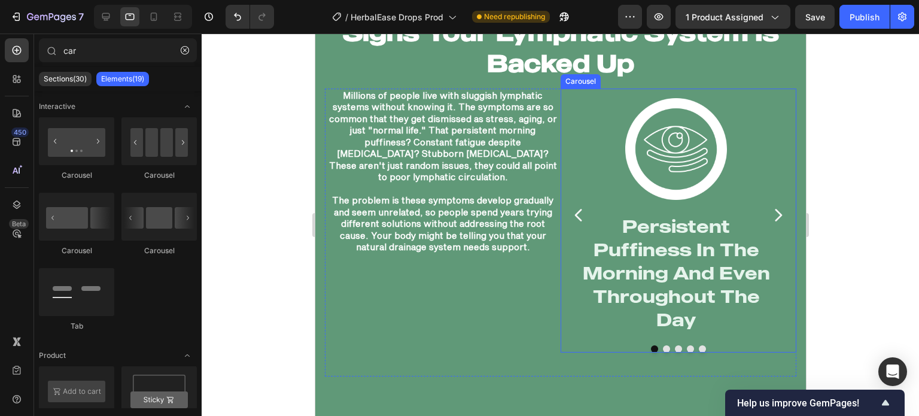
scroll to position [2027, 0]
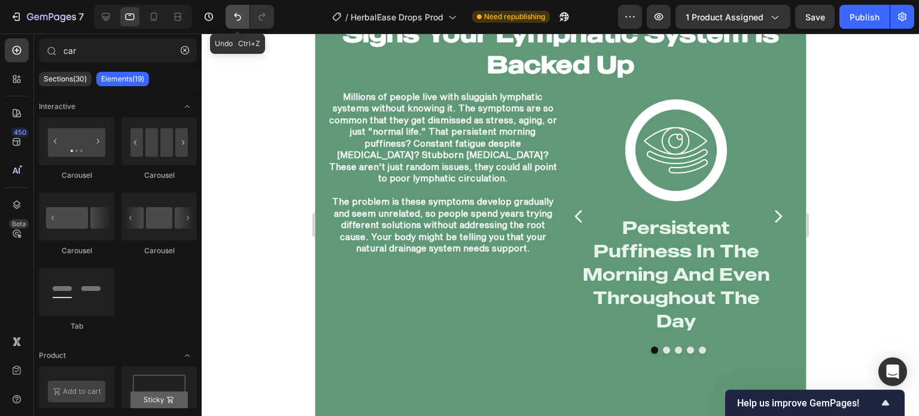
click at [236, 20] on icon "Undo/Redo" at bounding box center [238, 17] width 12 height 12
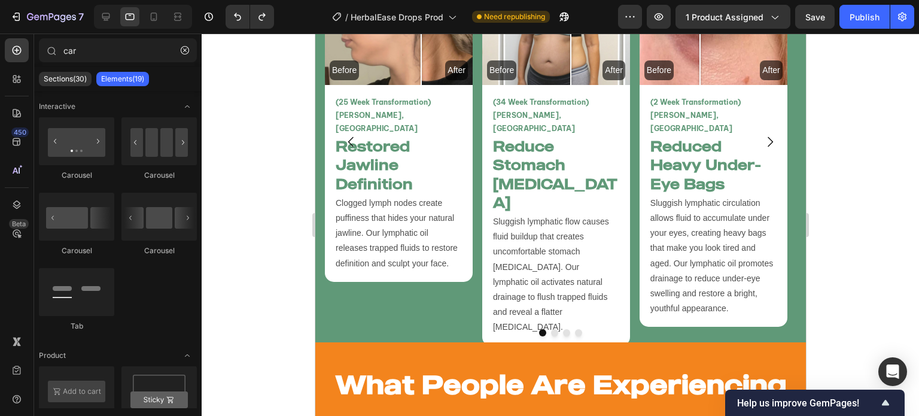
scroll to position [2994, 0]
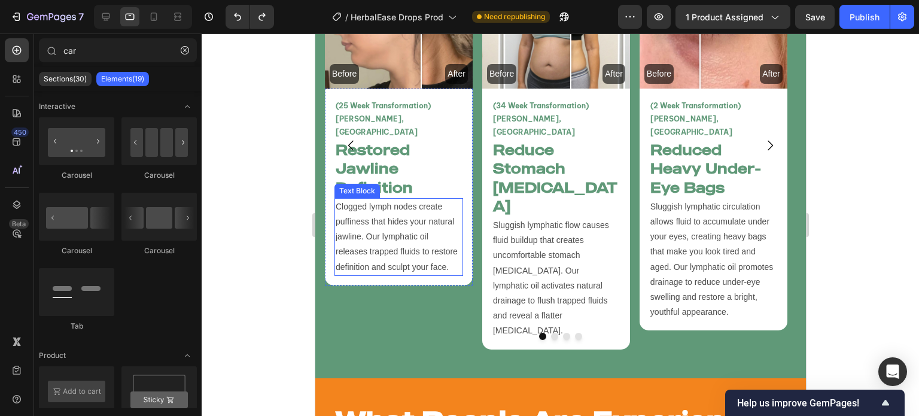
click at [414, 252] on p "Clogged lymph nodes create puffiness that hides your natural jawline. Our lymph…" at bounding box center [398, 236] width 126 height 75
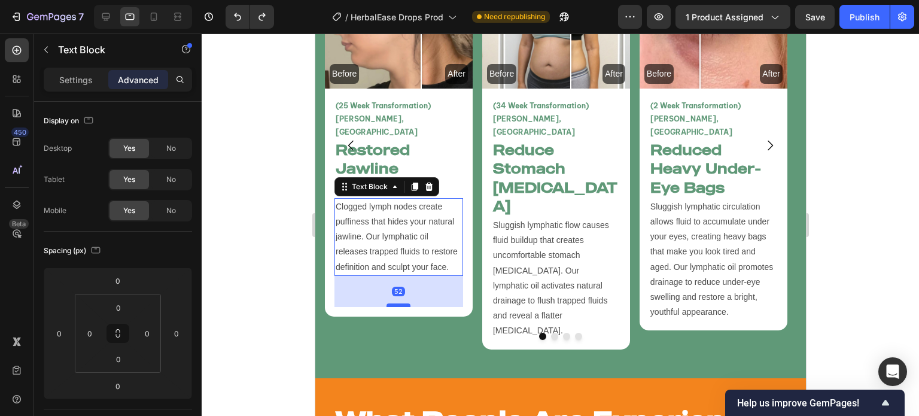
drag, startPoint x: 403, startPoint y: 261, endPoint x: 398, endPoint y: 292, distance: 31.5
click at [398, 303] on div at bounding box center [398, 305] width 24 height 4
type input "52"
click at [249, 225] on div at bounding box center [561, 225] width 718 height 382
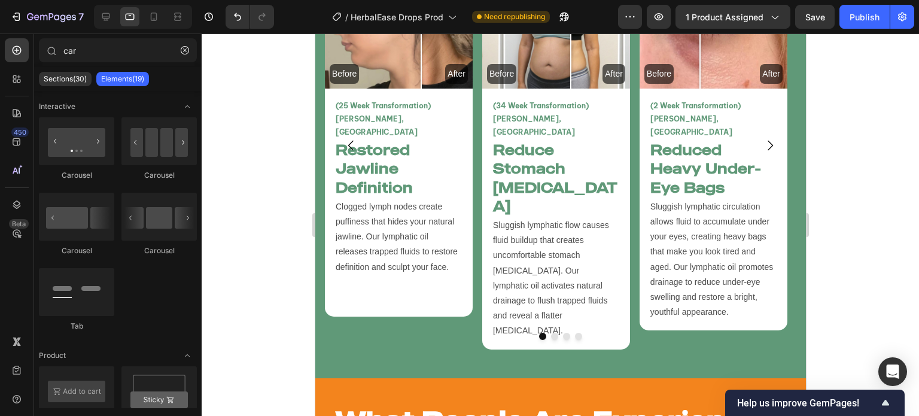
click at [249, 225] on div at bounding box center [561, 225] width 718 height 382
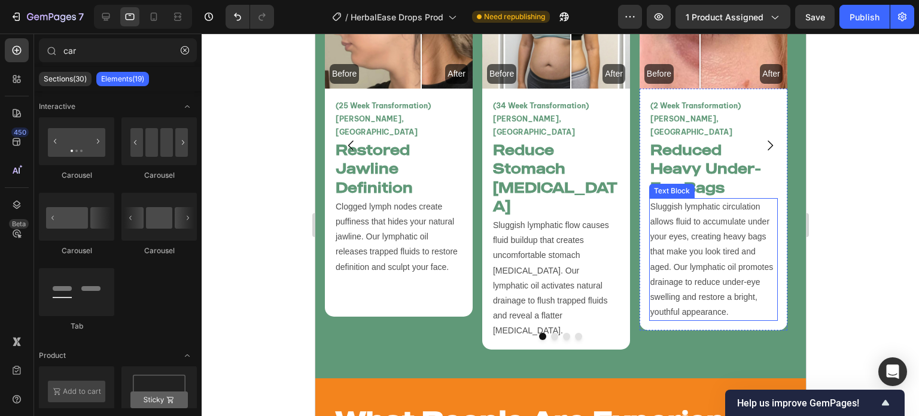
click at [699, 261] on p "Sluggish lymphatic circulation allows fluid to accumulate under your eyes, crea…" at bounding box center [713, 259] width 126 height 121
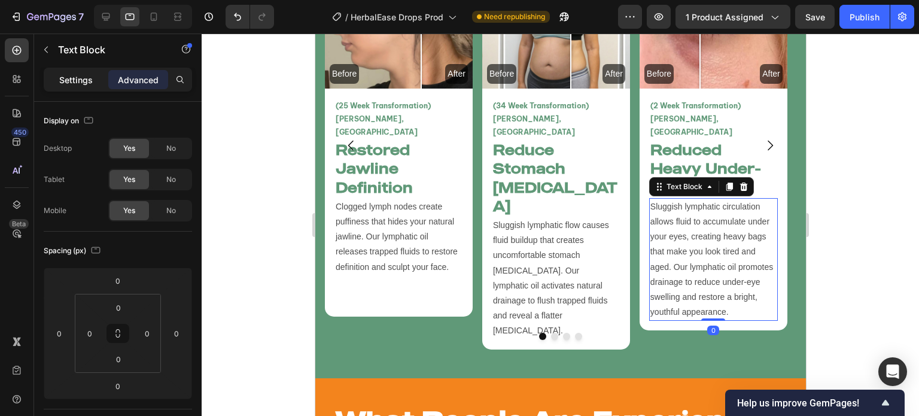
click at [71, 78] on p "Settings" at bounding box center [76, 80] width 34 height 13
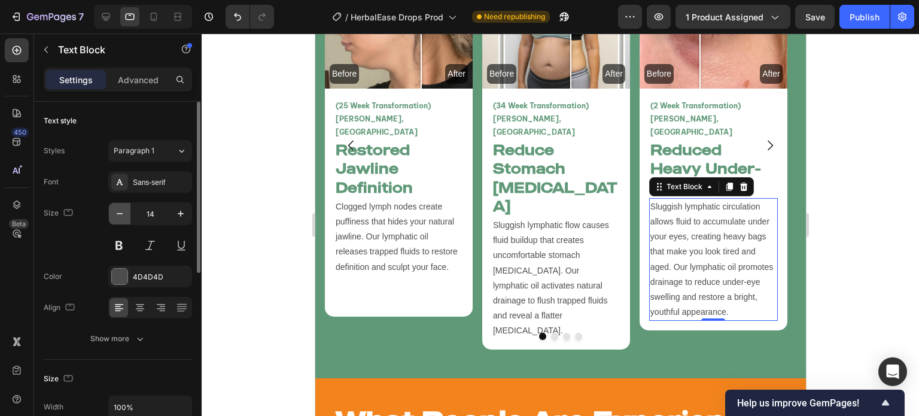
click at [114, 211] on icon "button" at bounding box center [120, 214] width 12 height 12
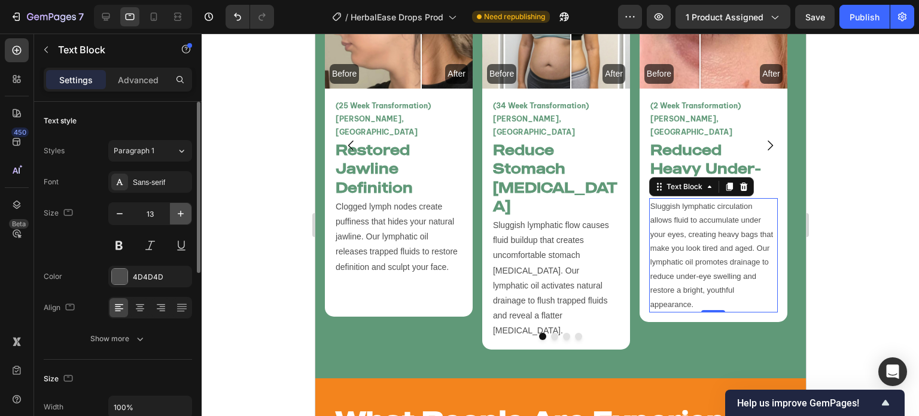
click at [171, 208] on button "button" at bounding box center [181, 214] width 22 height 22
type input "14"
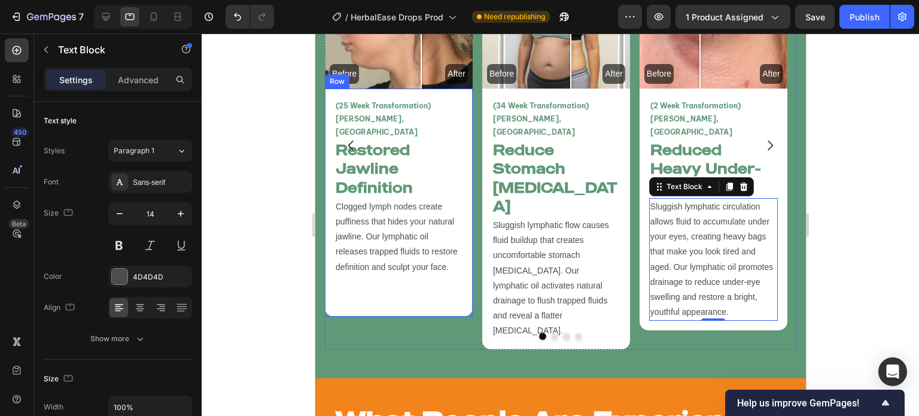
click at [374, 239] on p "Clogged lymph nodes create puffiness that hides your natural jawline. Our lymph…" at bounding box center [398, 236] width 126 height 75
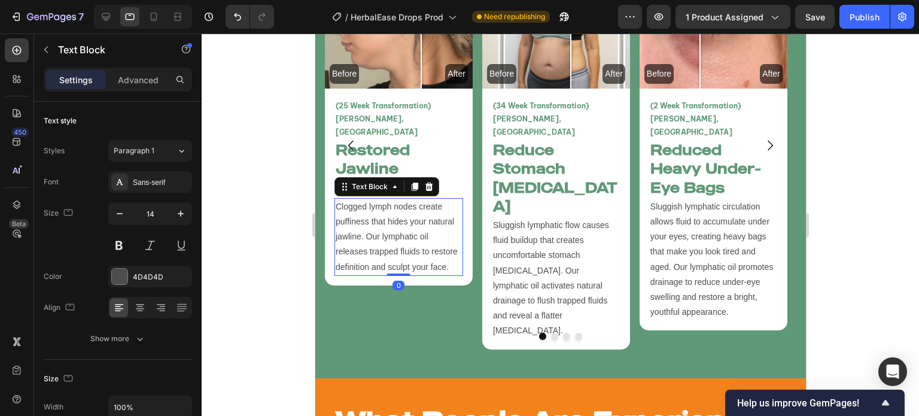
drag, startPoint x: 405, startPoint y: 291, endPoint x: 388, endPoint y: 224, distance: 69.2
click at [393, 223] on div "Clogged lymph nodes create puffiness that hides your natural jawline. Our lymph…" at bounding box center [398, 237] width 129 height 78
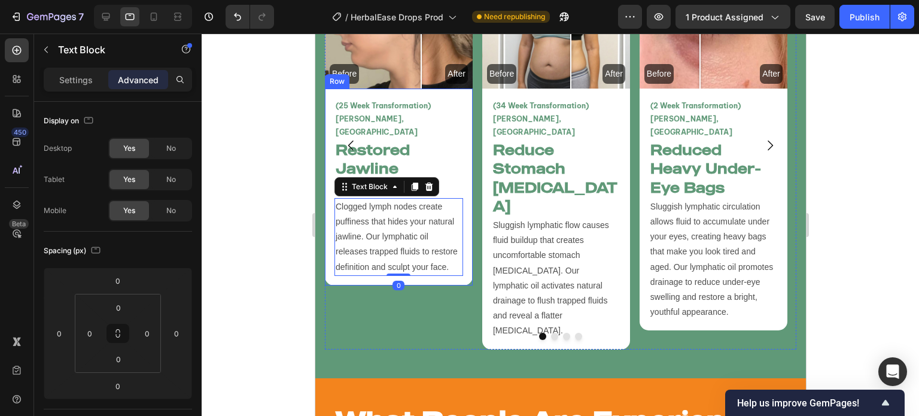
click at [271, 243] on div at bounding box center [561, 225] width 718 height 382
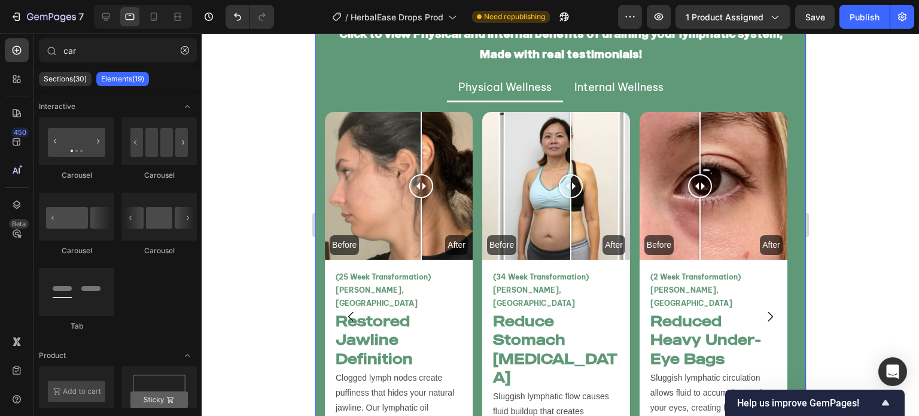
scroll to position [2903, 0]
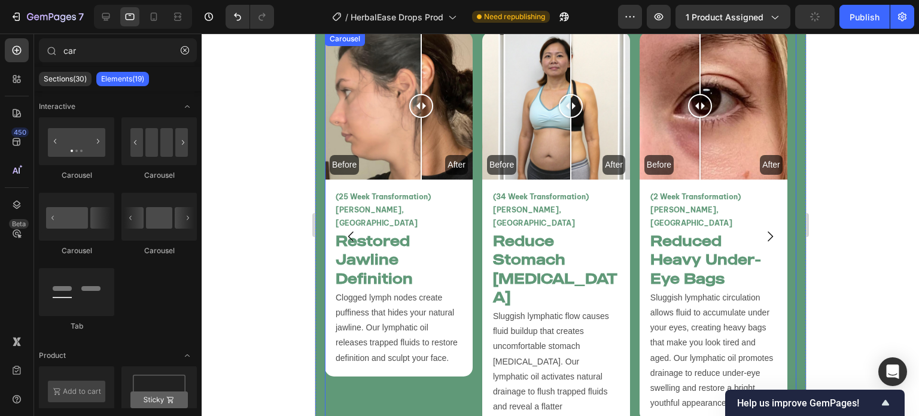
click at [633, 296] on div "Before After Image Comparison (25 Week Transformation) Vanessa T, USA Text Bloc…" at bounding box center [560, 236] width 472 height 408
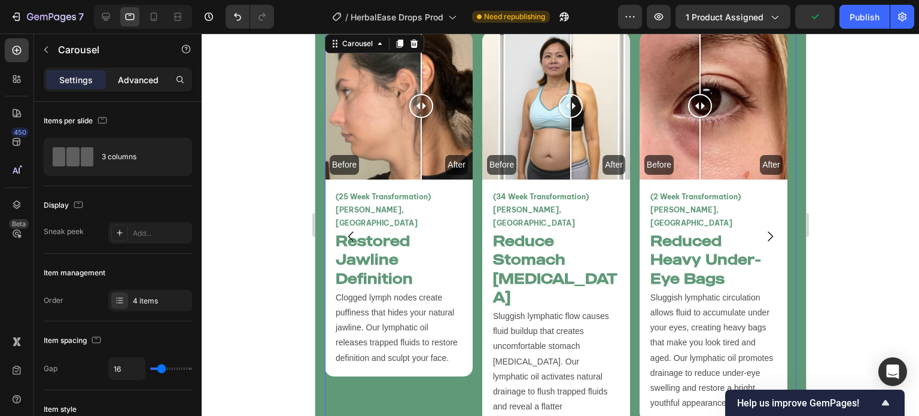
click at [133, 80] on p "Advanced" at bounding box center [138, 80] width 41 height 13
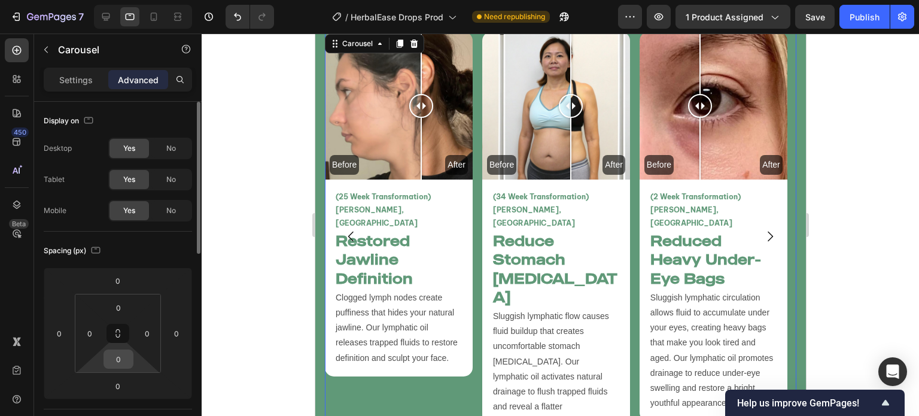
click at [117, 355] on input "0" at bounding box center [119, 359] width 24 height 18
click at [84, 401] on div "Spacing (px) 0 0 0 0 0 0 0 0" at bounding box center [118, 321] width 148 height 178
click at [118, 388] on input "0" at bounding box center [118, 386] width 24 height 18
type input "-2"
click at [265, 363] on div at bounding box center [561, 225] width 718 height 382
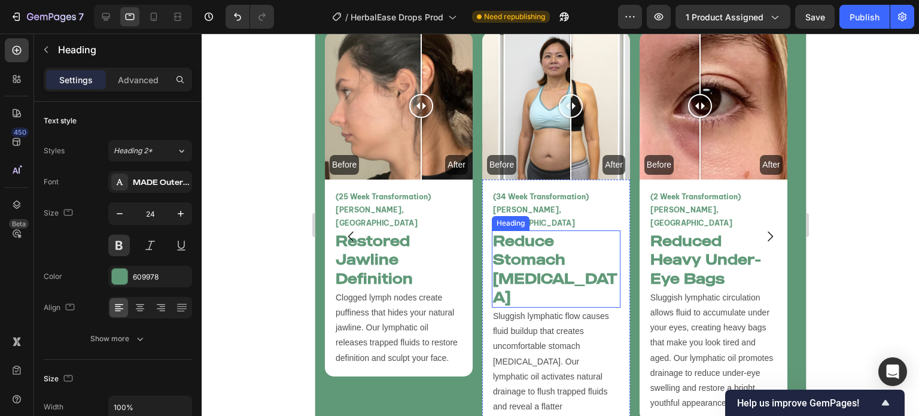
click at [527, 244] on h2 "Reduce Stomach [MEDICAL_DATA]" at bounding box center [555, 268] width 129 height 77
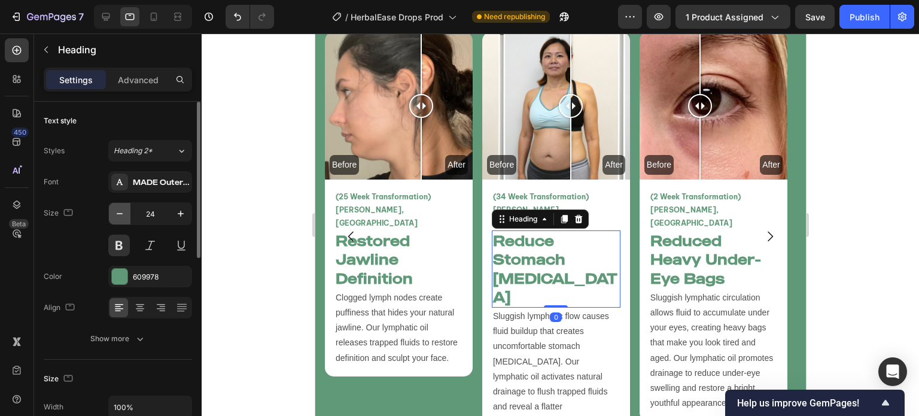
click at [119, 211] on icon "button" at bounding box center [120, 214] width 12 height 12
click at [120, 209] on icon "button" at bounding box center [120, 214] width 12 height 12
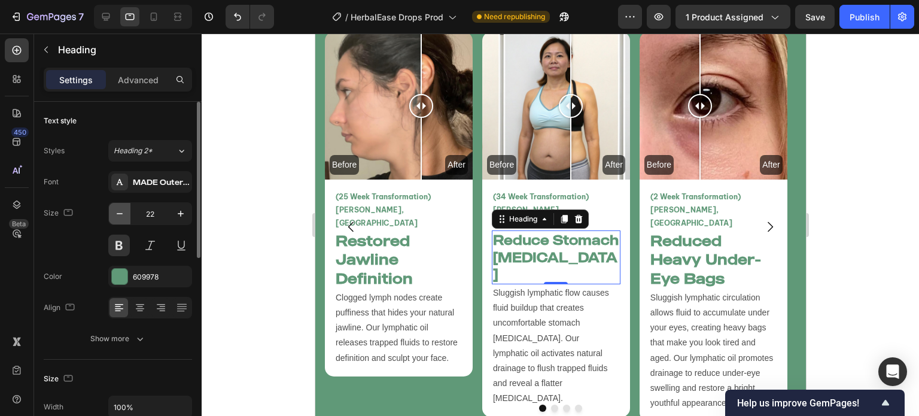
click at [120, 209] on icon "button" at bounding box center [120, 214] width 12 height 12
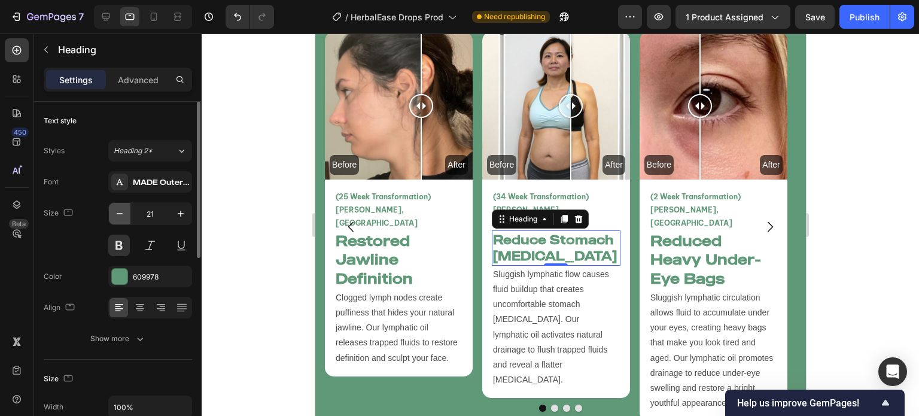
click at [118, 214] on icon "button" at bounding box center [120, 214] width 12 height 12
click at [120, 212] on icon "button" at bounding box center [120, 214] width 12 height 12
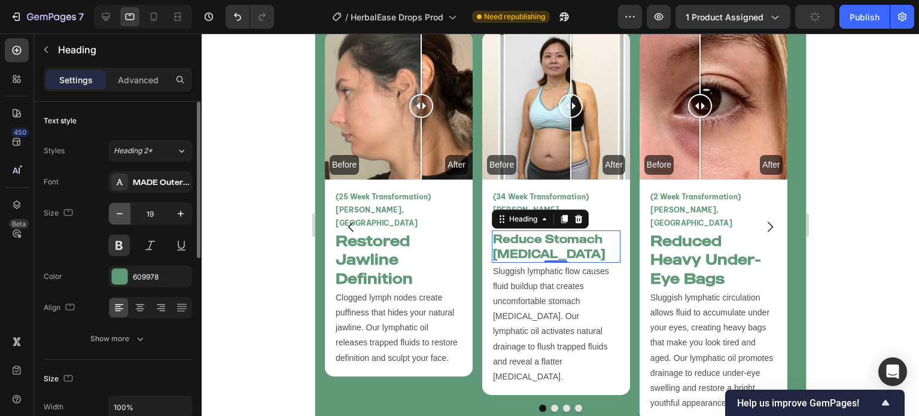
click at [121, 212] on icon "button" at bounding box center [120, 214] width 12 height 12
click at [182, 217] on icon "button" at bounding box center [181, 214] width 12 height 12
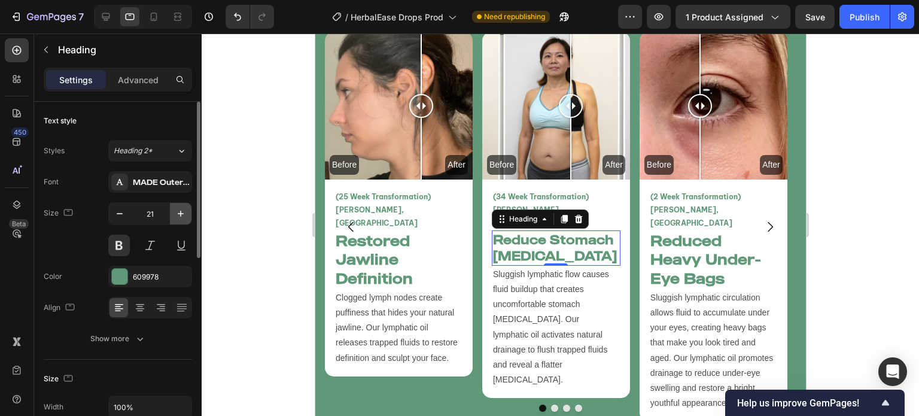
click at [182, 217] on icon "button" at bounding box center [181, 214] width 12 height 12
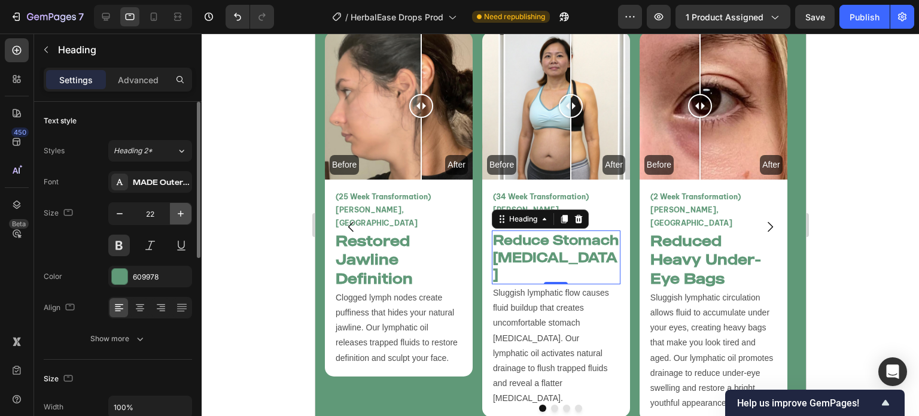
type input "23"
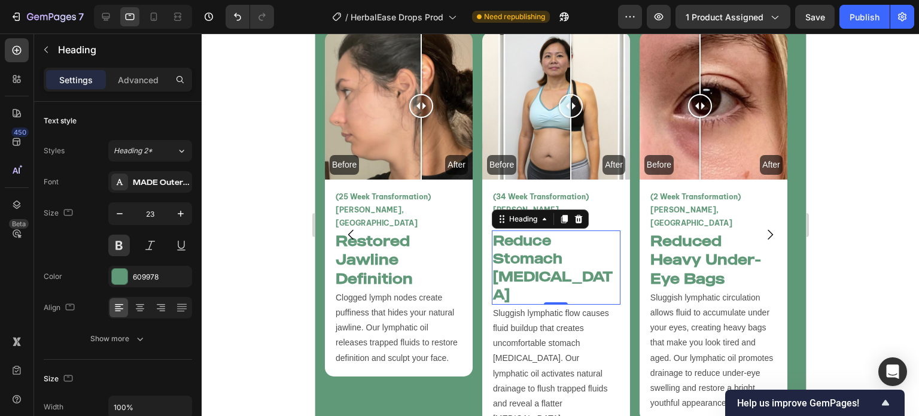
click at [218, 215] on div at bounding box center [561, 225] width 718 height 382
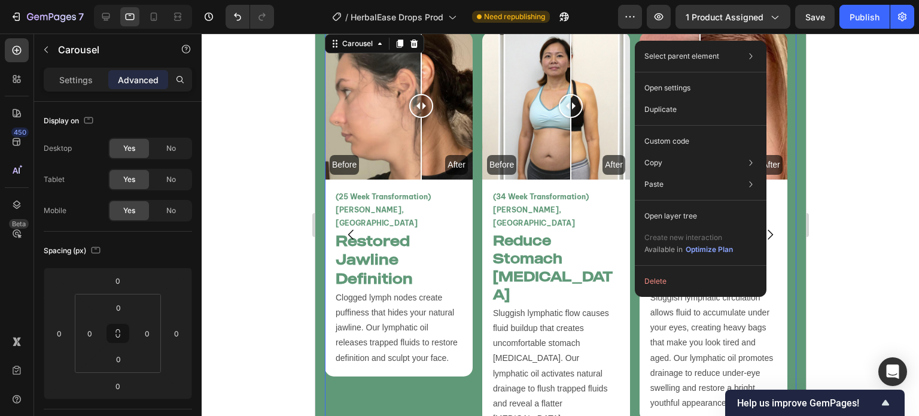
click at [69, 90] on div "Settings Advanced" at bounding box center [118, 80] width 148 height 24
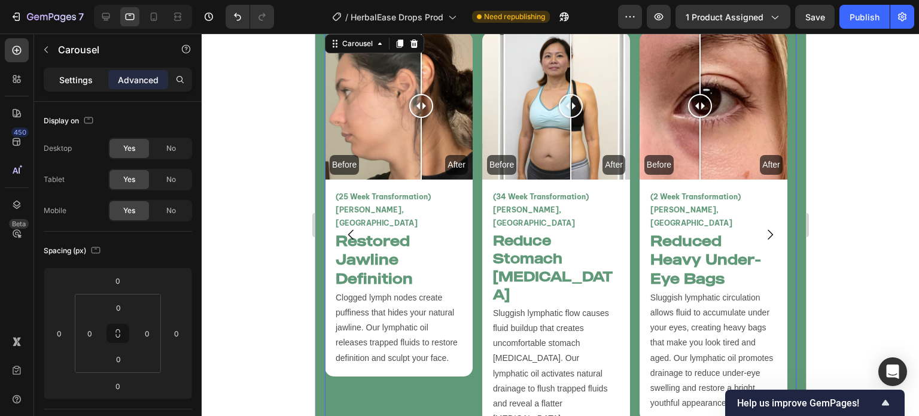
click at [71, 86] on div "Settings" at bounding box center [76, 79] width 60 height 19
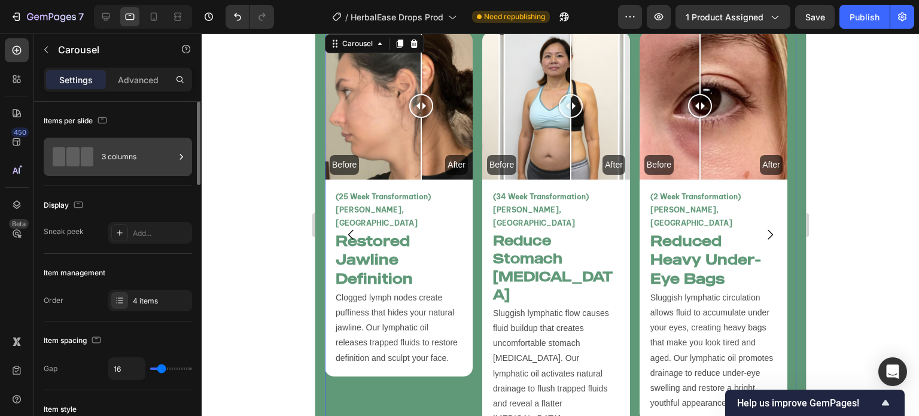
click at [102, 152] on div "3 columns" at bounding box center [138, 157] width 73 height 28
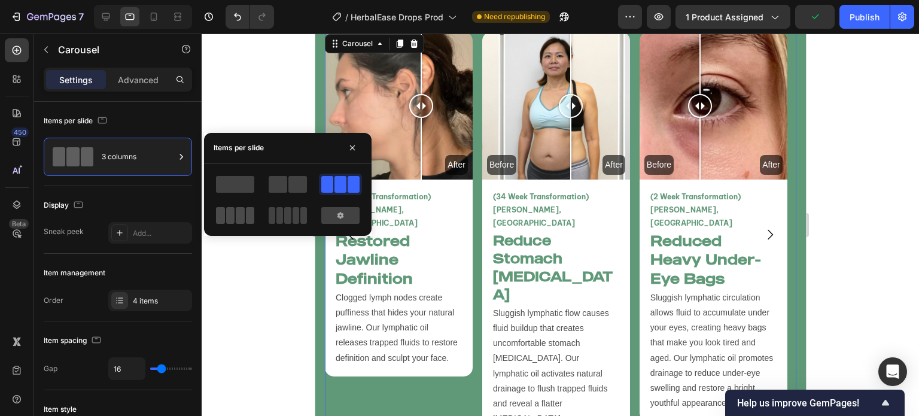
click at [238, 217] on span at bounding box center [240, 215] width 9 height 17
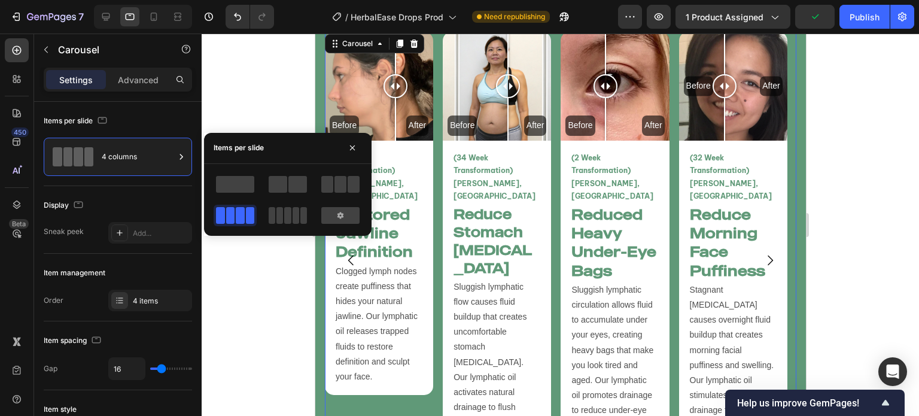
scroll to position [2937, 0]
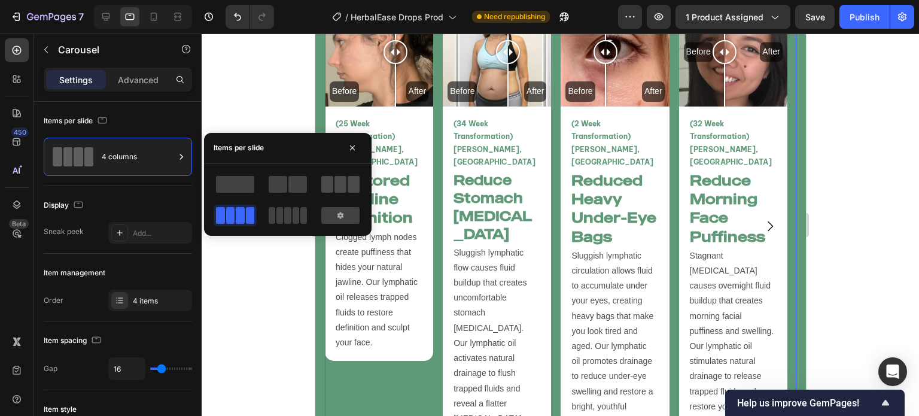
click at [326, 183] on span at bounding box center [327, 184] width 12 height 17
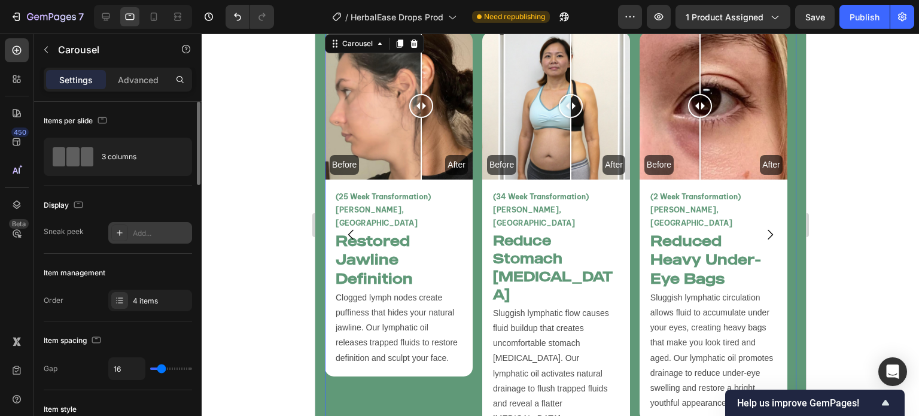
click at [119, 228] on icon at bounding box center [120, 233] width 10 height 10
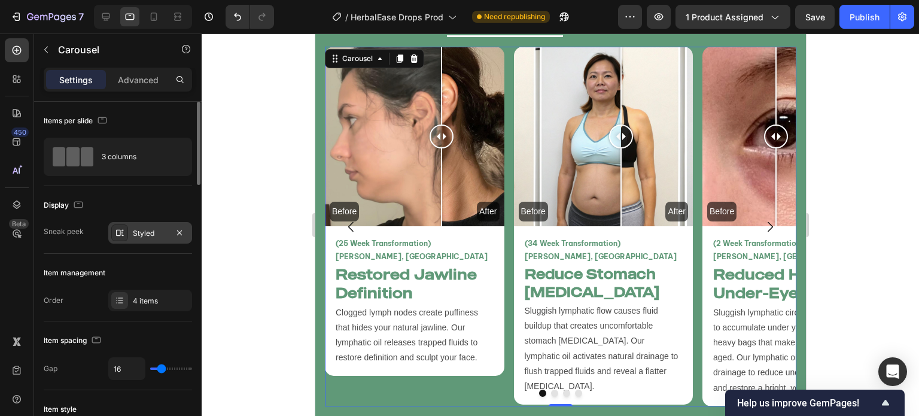
click at [762, 222] on icon "Carousel Next Arrow" at bounding box center [769, 227] width 14 height 14
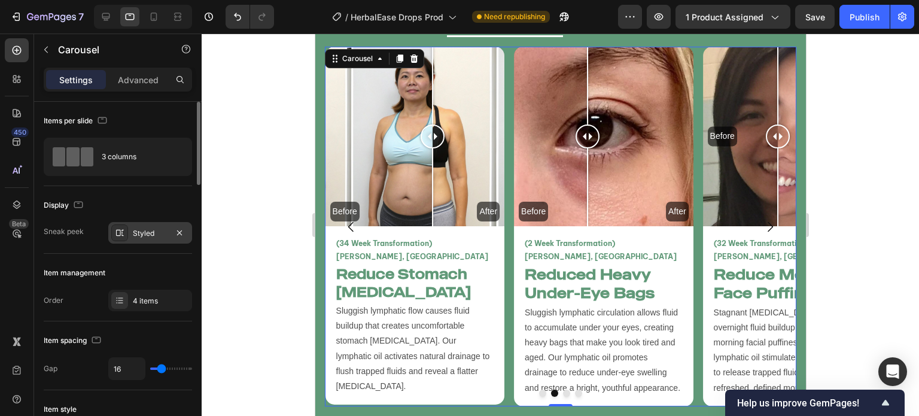
click at [762, 222] on icon "Carousel Next Arrow" at bounding box center [769, 227] width 14 height 14
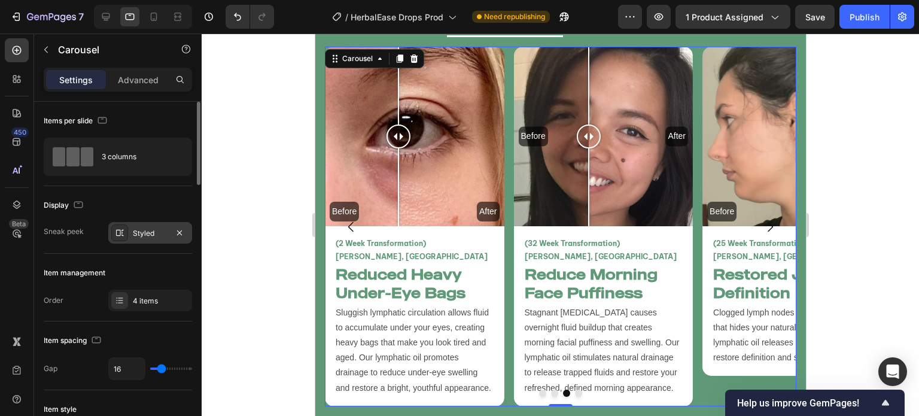
click at [762, 222] on icon "Carousel Next Arrow" at bounding box center [769, 227] width 14 height 14
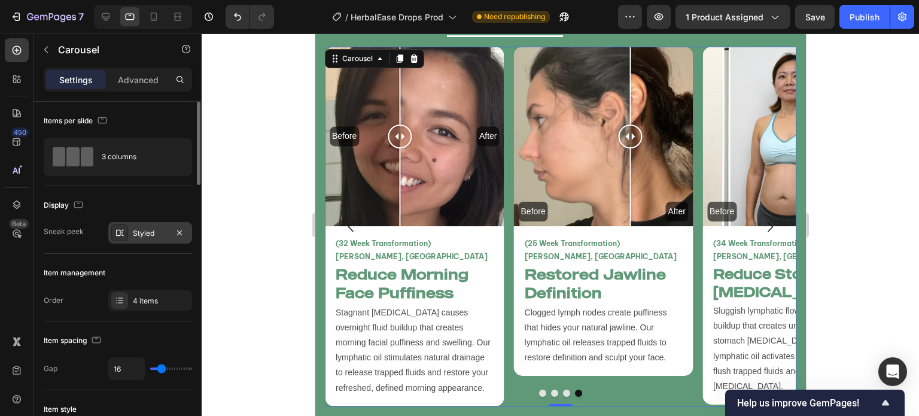
click at [762, 222] on icon "Carousel Next Arrow" at bounding box center [769, 227] width 14 height 14
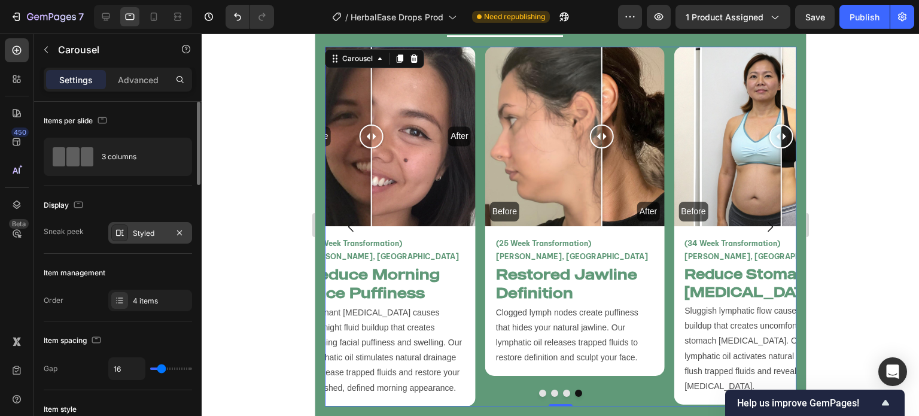
click at [762, 222] on icon "Carousel Next Arrow" at bounding box center [769, 227] width 14 height 14
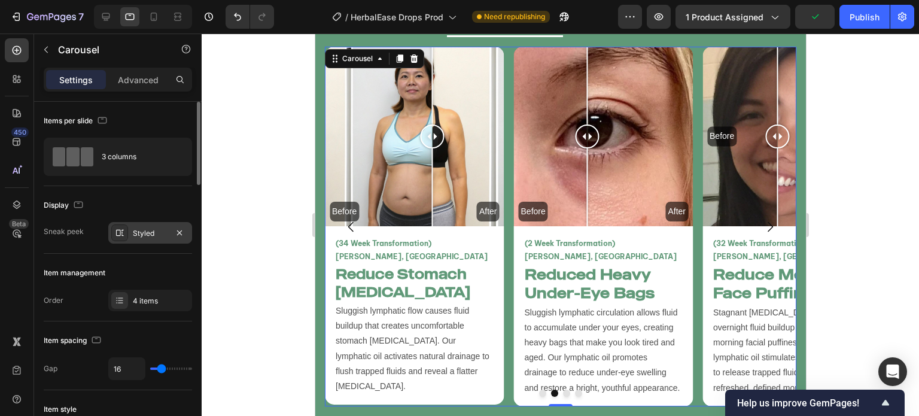
click at [762, 222] on icon "Carousel Next Arrow" at bounding box center [769, 227] width 14 height 14
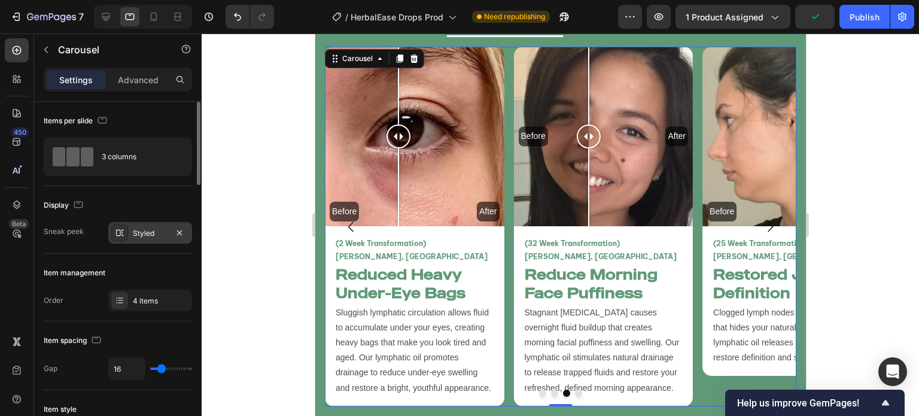
click at [762, 222] on icon "Carousel Next Arrow" at bounding box center [769, 227] width 14 height 14
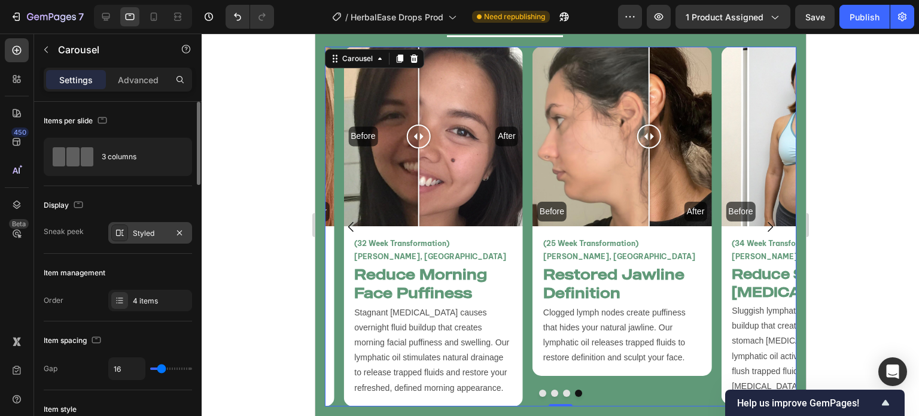
click at [762, 222] on icon "Carousel Next Arrow" at bounding box center [769, 227] width 14 height 14
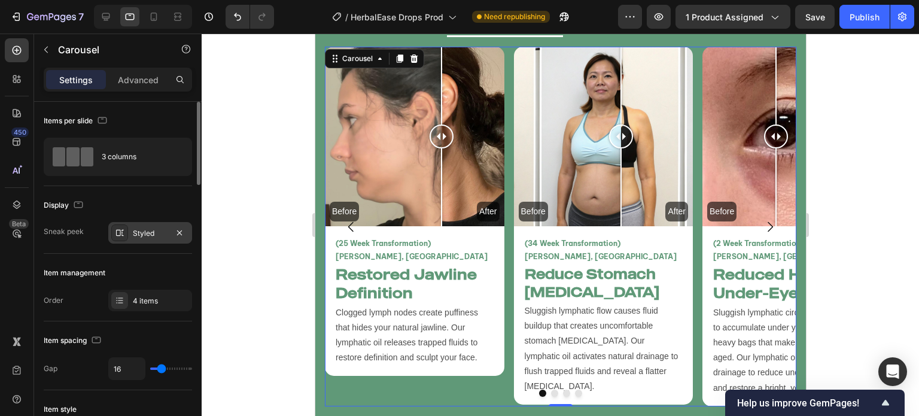
click at [762, 222] on icon "Carousel Next Arrow" at bounding box center [769, 227] width 14 height 14
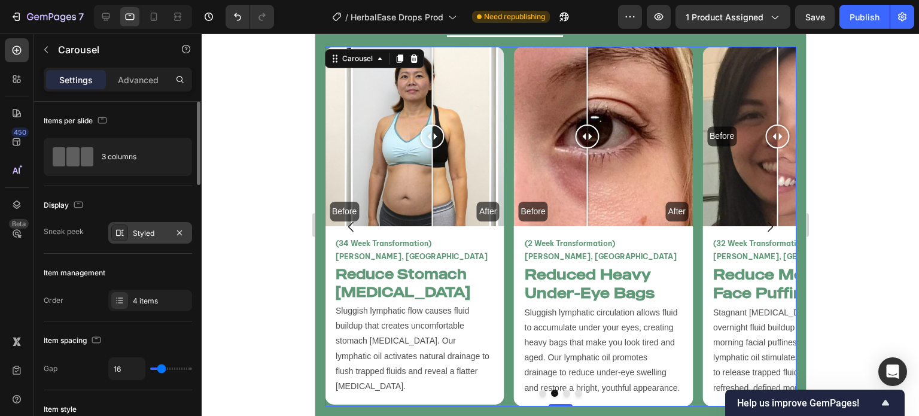
click at [762, 222] on icon "Carousel Next Arrow" at bounding box center [769, 227] width 14 height 14
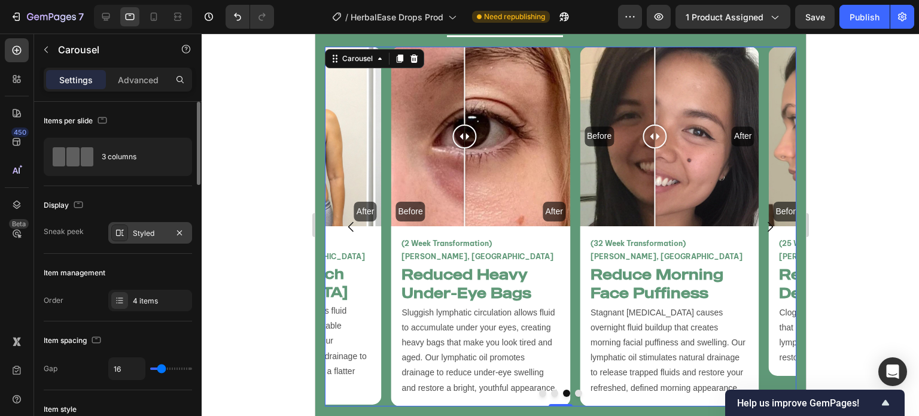
click at [762, 222] on icon "Carousel Next Arrow" at bounding box center [769, 227] width 14 height 14
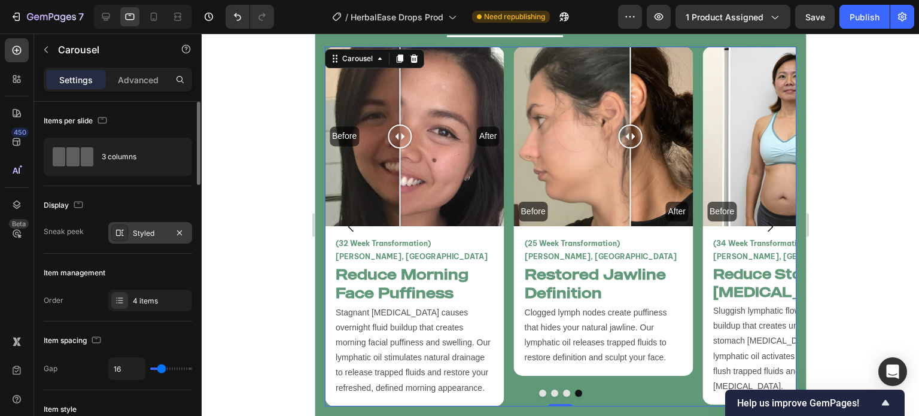
click at [762, 222] on icon "Carousel Next Arrow" at bounding box center [769, 227] width 14 height 14
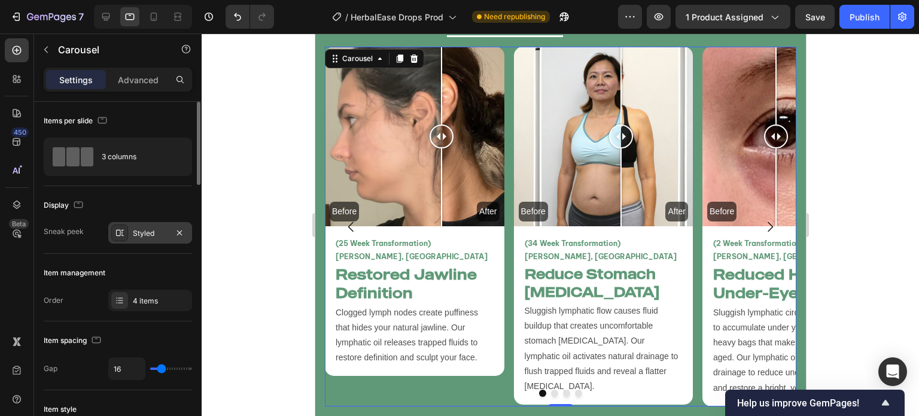
click at [762, 222] on icon "Carousel Next Arrow" at bounding box center [769, 227] width 14 height 14
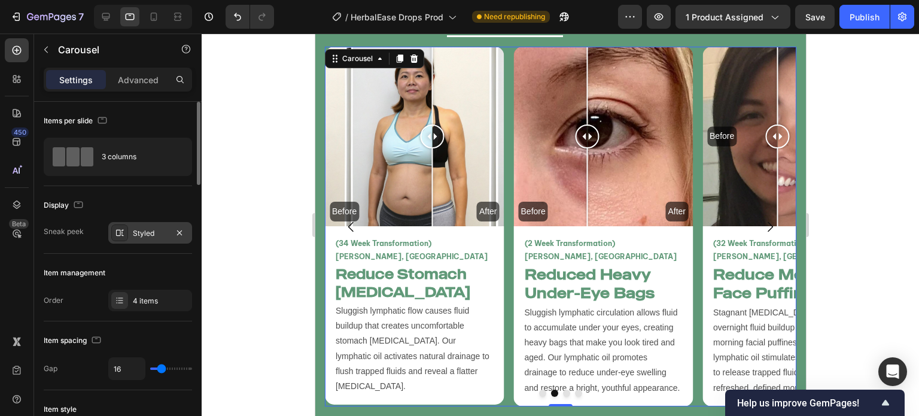
click at [762, 222] on icon "Carousel Next Arrow" at bounding box center [769, 227] width 14 height 14
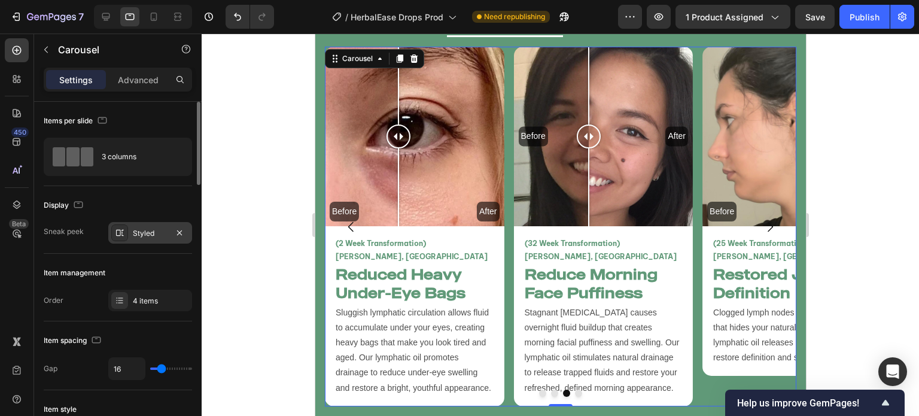
click at [762, 222] on icon "Carousel Next Arrow" at bounding box center [769, 227] width 14 height 14
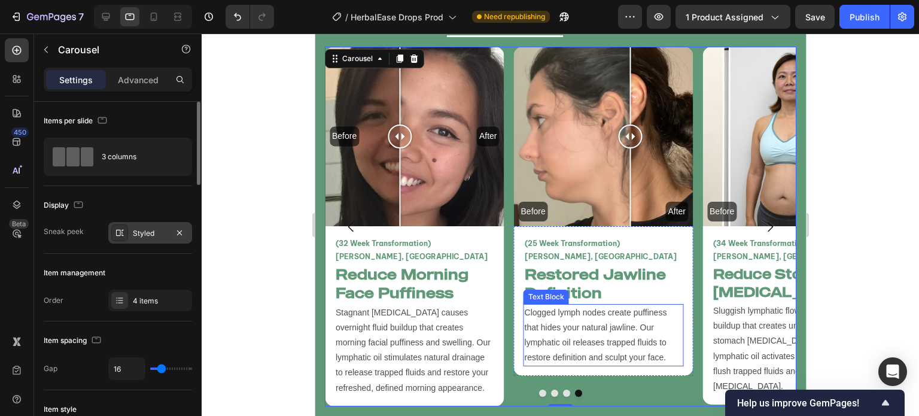
click at [622, 315] on p "Clogged lymph nodes create puffiness that hides your natural jawline. Our lymph…" at bounding box center [603, 335] width 158 height 60
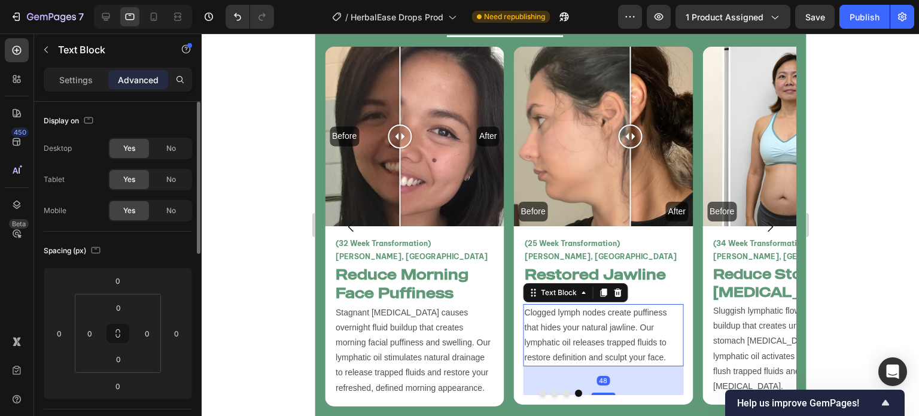
drag, startPoint x: 604, startPoint y: 351, endPoint x: 604, endPoint y: 380, distance: 28.7
click at [604, 380] on div "Before After Image Comparison (25 Week Transformation) Vanessa T, USA Text Bloc…" at bounding box center [560, 226] width 472 height 359
type input "48"
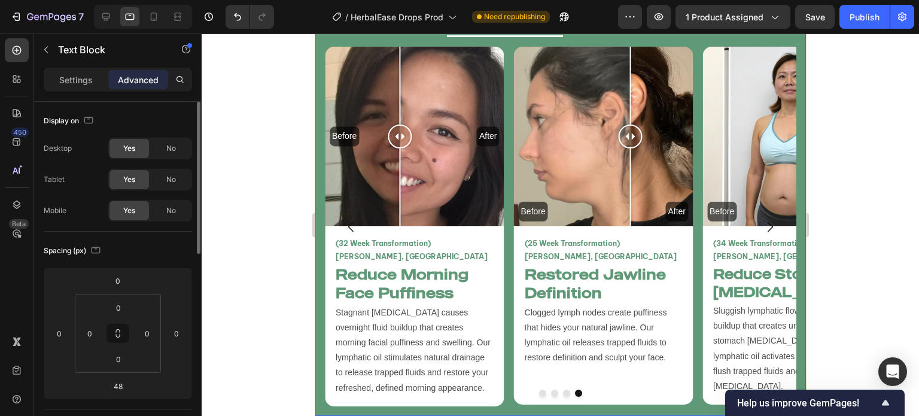
click at [689, 399] on div "Before After Image Comparison (25 Week Transformation) Vanessa T, USA Text Bloc…" at bounding box center [560, 226] width 491 height 378
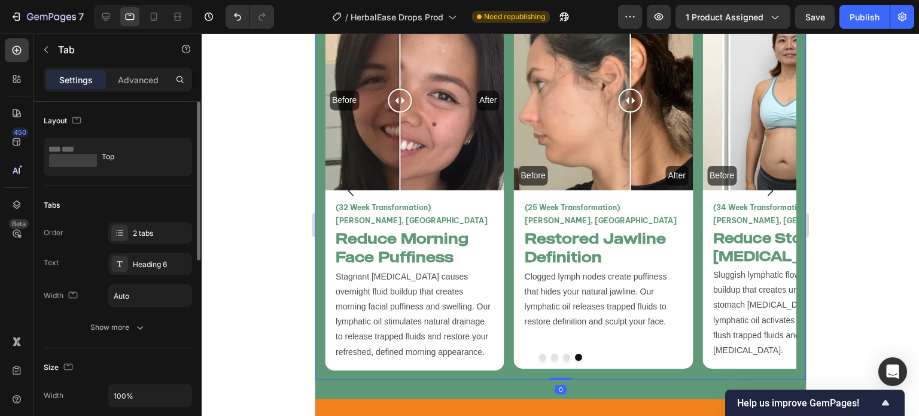
scroll to position [2923, 0]
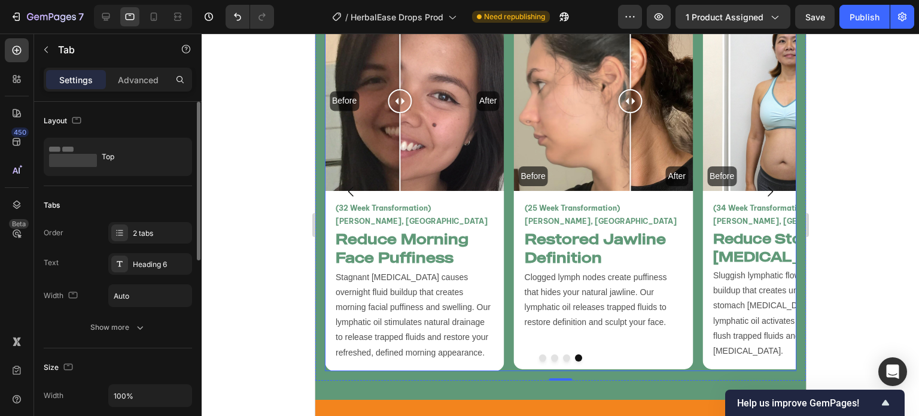
click at [767, 184] on icon "Carousel Next Arrow" at bounding box center [769, 191] width 14 height 14
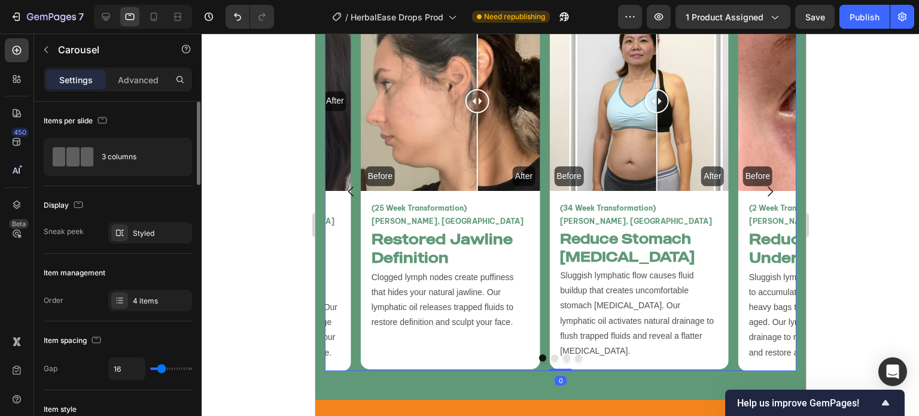
click at [767, 184] on icon "Carousel Next Arrow" at bounding box center [769, 191] width 14 height 14
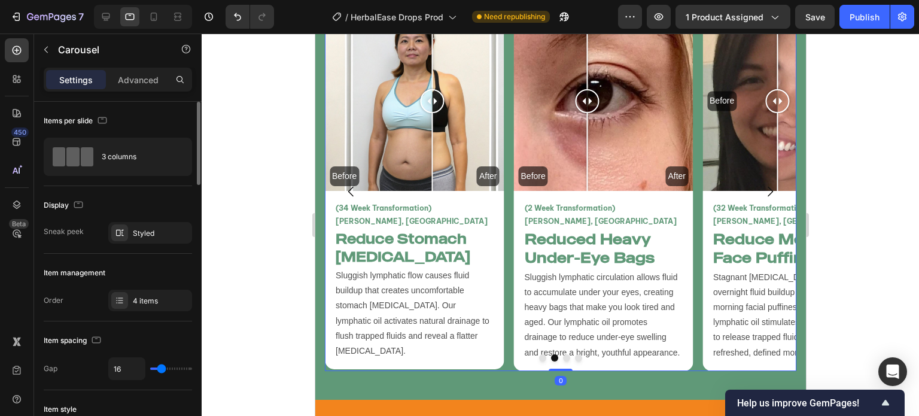
click at [767, 184] on icon "Carousel Next Arrow" at bounding box center [769, 191] width 14 height 14
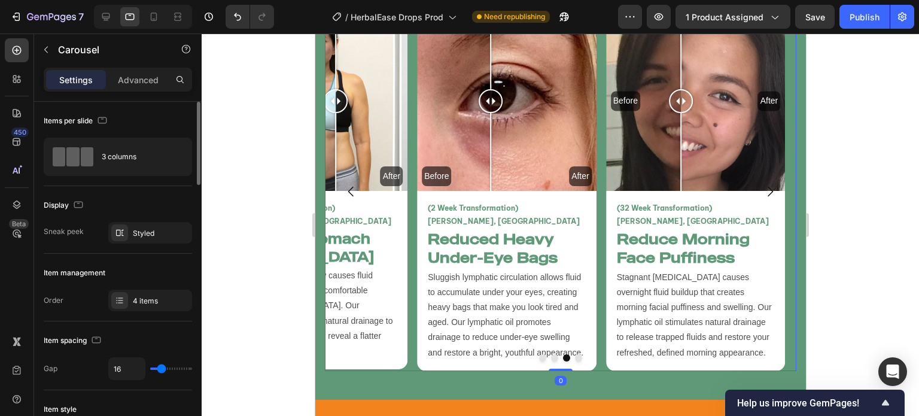
click at [767, 184] on icon "Carousel Next Arrow" at bounding box center [769, 191] width 14 height 14
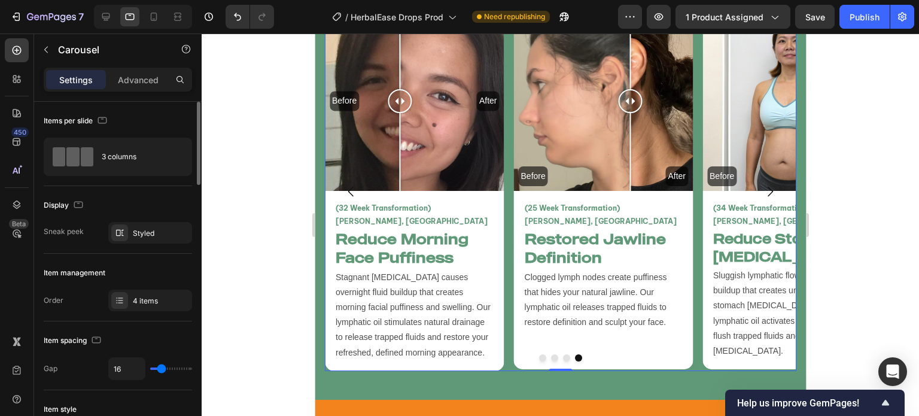
click at [767, 184] on icon "Carousel Next Arrow" at bounding box center [769, 191] width 14 height 14
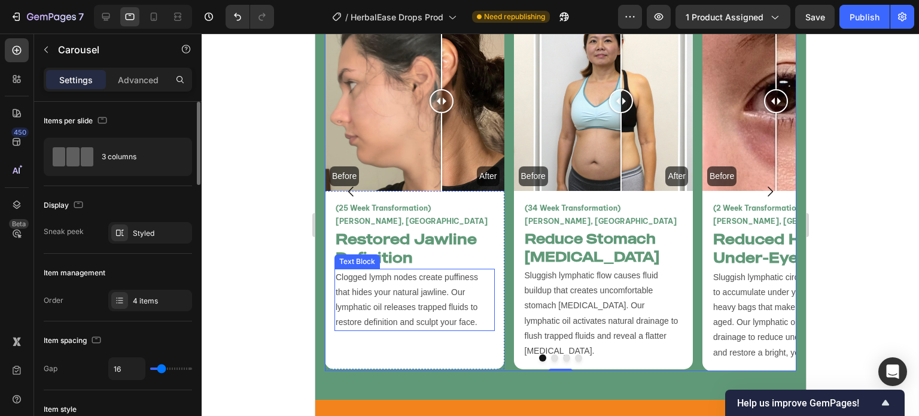
click at [425, 295] on p "Clogged lymph nodes create puffiness that hides your natural jawline. Our lymph…" at bounding box center [414, 300] width 158 height 60
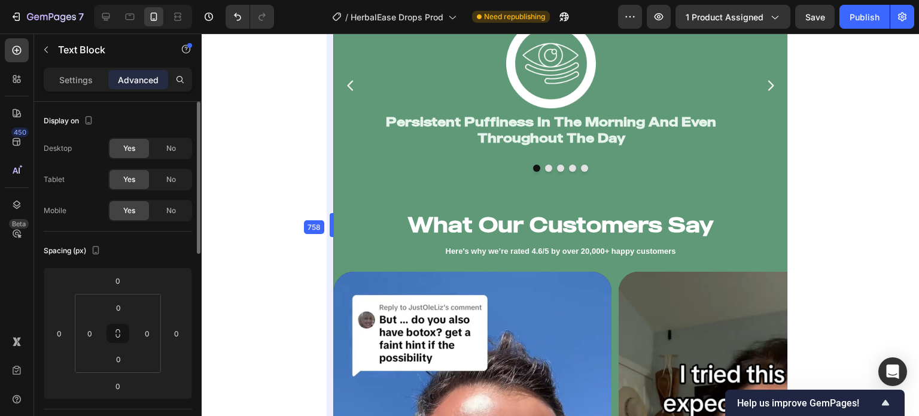
scroll to position [2883, 0]
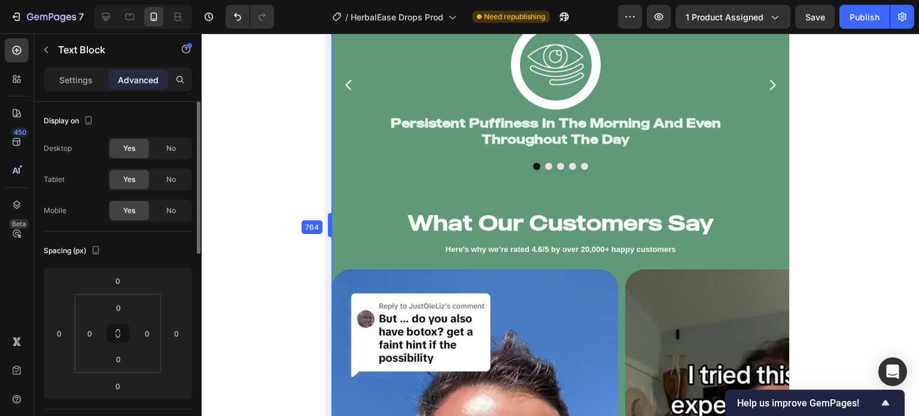
type input "48"
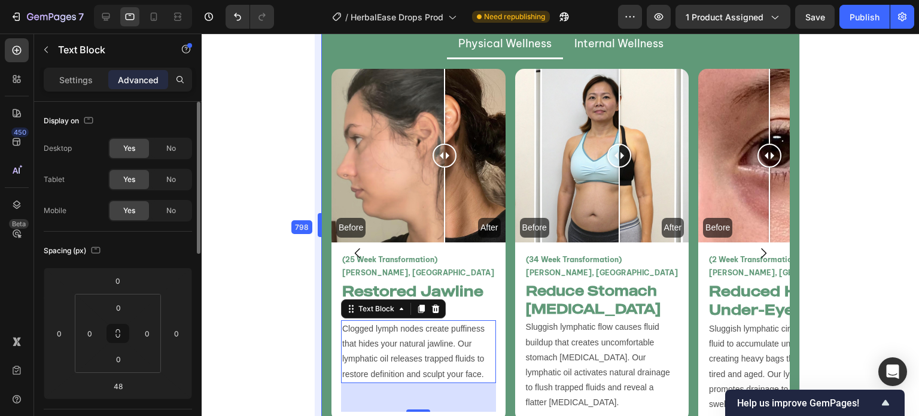
scroll to position [3114, 0]
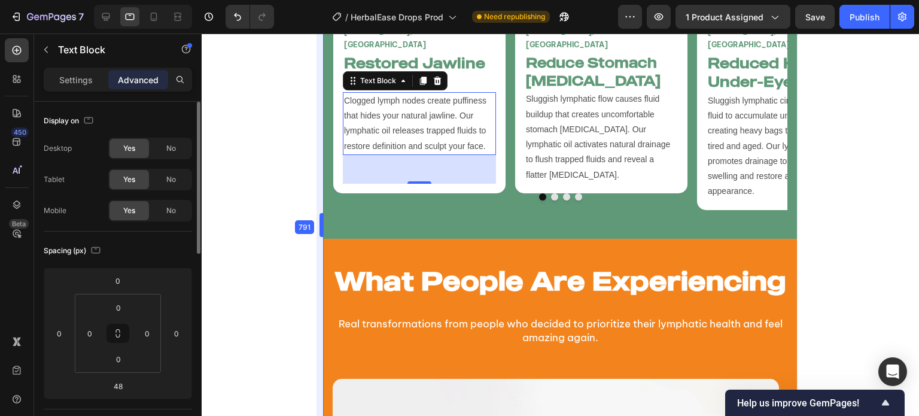
drag, startPoint x: 311, startPoint y: 329, endPoint x: 331, endPoint y: 319, distance: 21.9
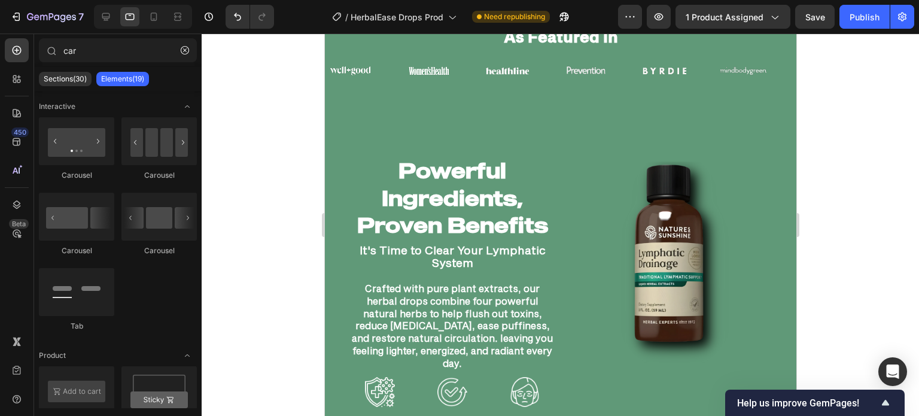
scroll to position [0, 0]
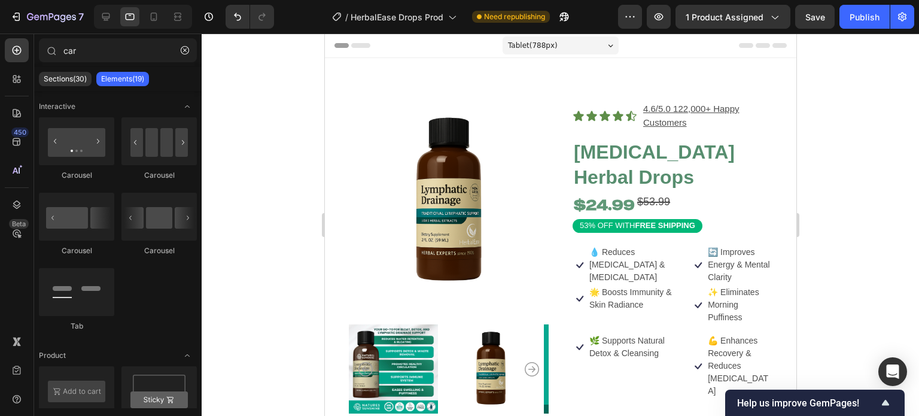
click at [579, 49] on div "Tablet ( 788 px)" at bounding box center [560, 46] width 116 height 18
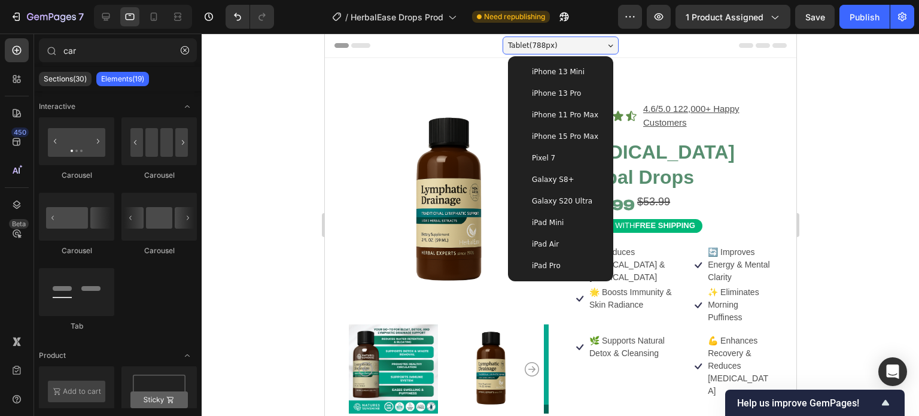
click at [557, 226] on div "iPad Mini" at bounding box center [560, 223] width 86 height 12
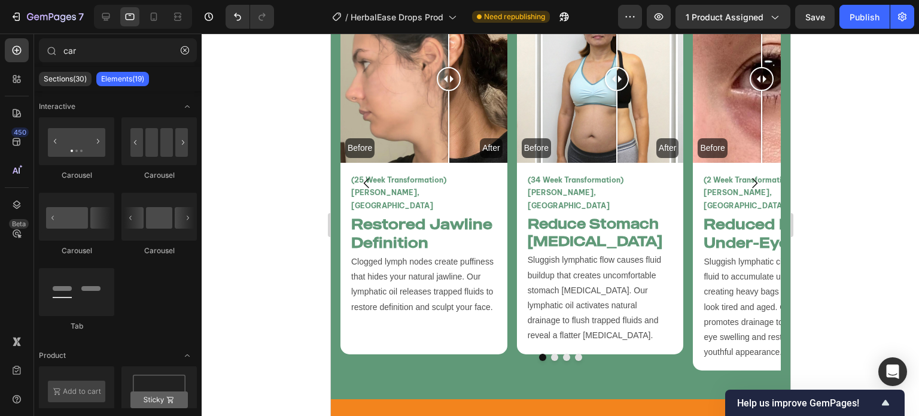
scroll to position [2953, 0]
click at [551, 354] on button "Dot" at bounding box center [554, 357] width 7 height 7
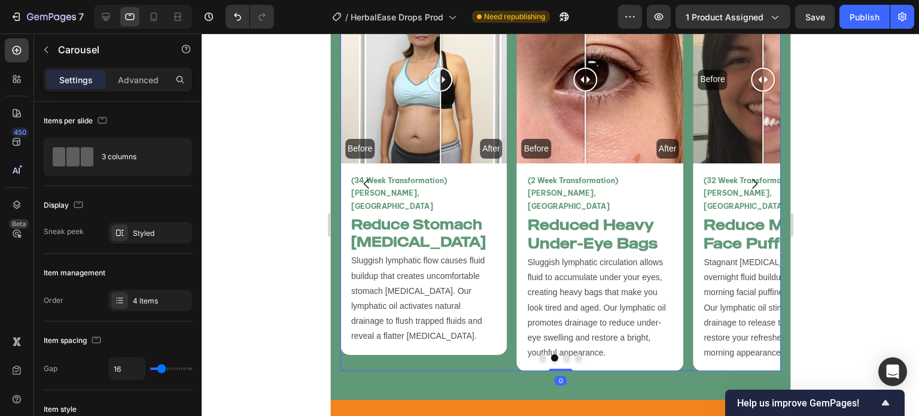
click at [563, 354] on button "Dot" at bounding box center [566, 357] width 7 height 7
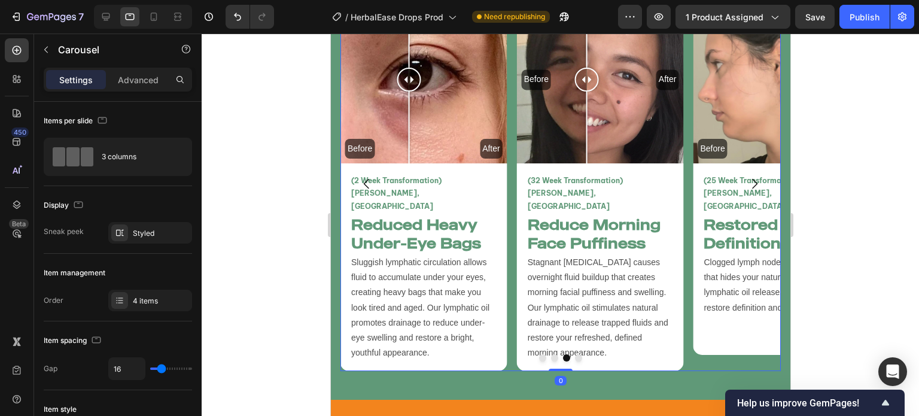
click at [574, 354] on button "Dot" at bounding box center [577, 357] width 7 height 7
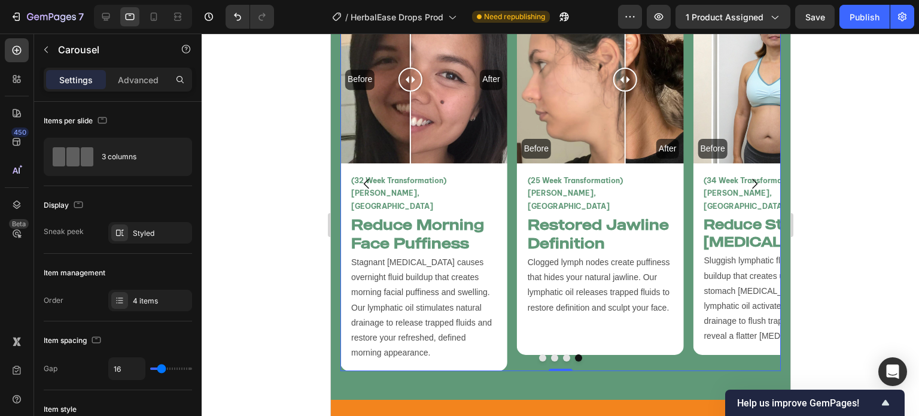
click at [539, 354] on button "Dot" at bounding box center [542, 357] width 7 height 7
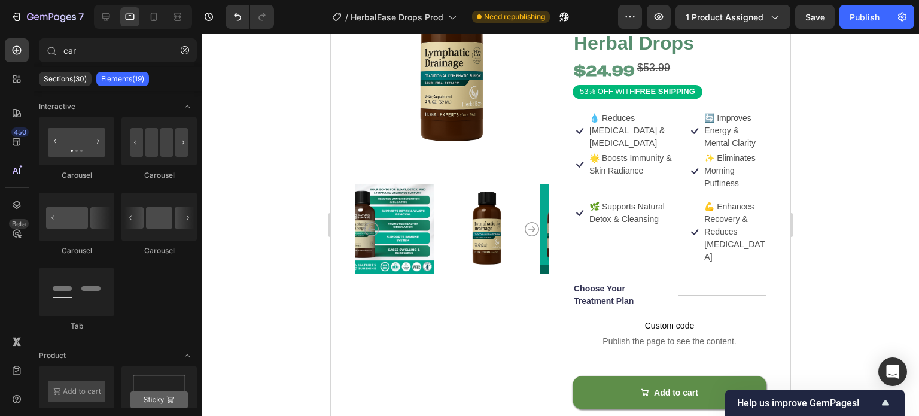
scroll to position [0, 0]
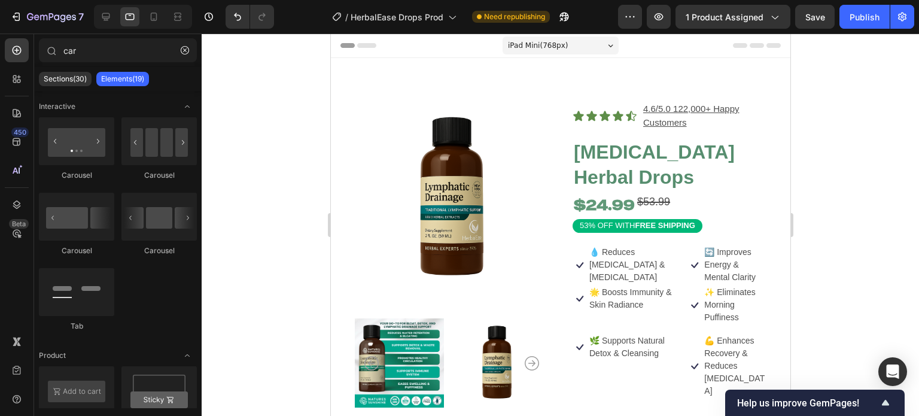
drag, startPoint x: 786, startPoint y: 175, endPoint x: 1053, endPoint y: 67, distance: 288.6
click at [598, 43] on div "iPad Mini ( 768 px)" at bounding box center [560, 46] width 116 height 18
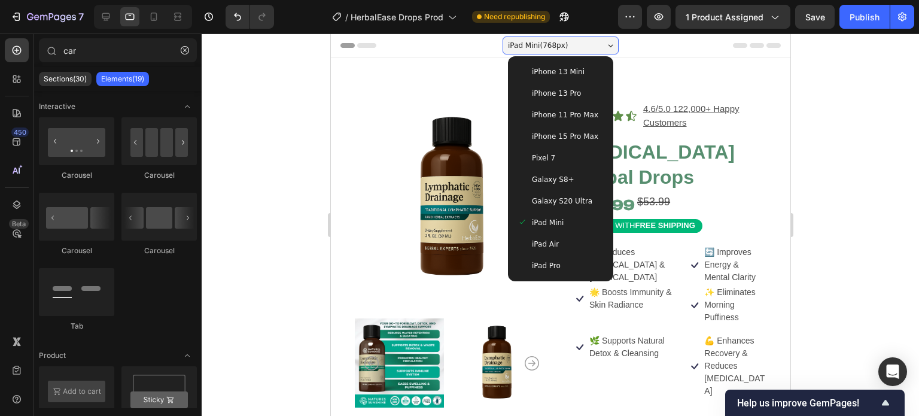
click at [554, 241] on div "iPad Air" at bounding box center [560, 244] width 86 height 12
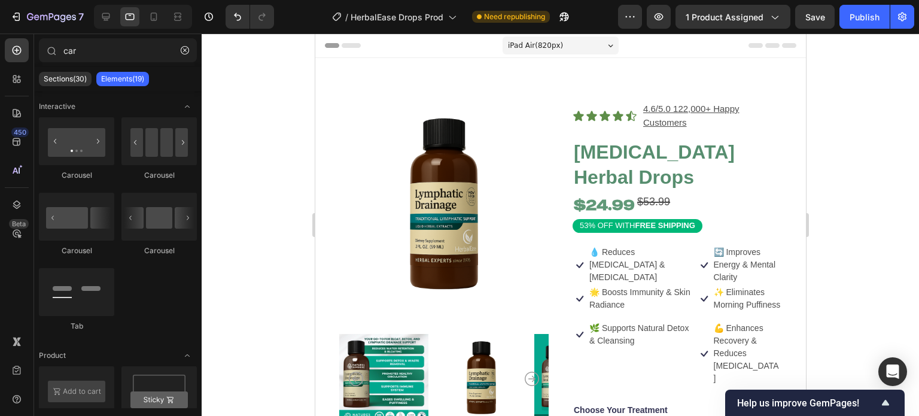
click at [552, 49] on span "iPad Air ( 820 px)" at bounding box center [534, 45] width 55 height 12
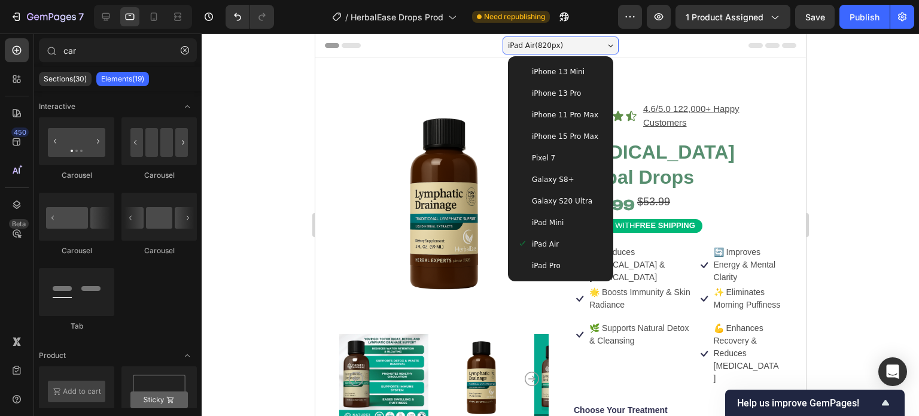
drag, startPoint x: 563, startPoint y: 266, endPoint x: 612, endPoint y: 267, distance: 48.5
click at [563, 267] on div "iPad Pro" at bounding box center [560, 266] width 86 height 12
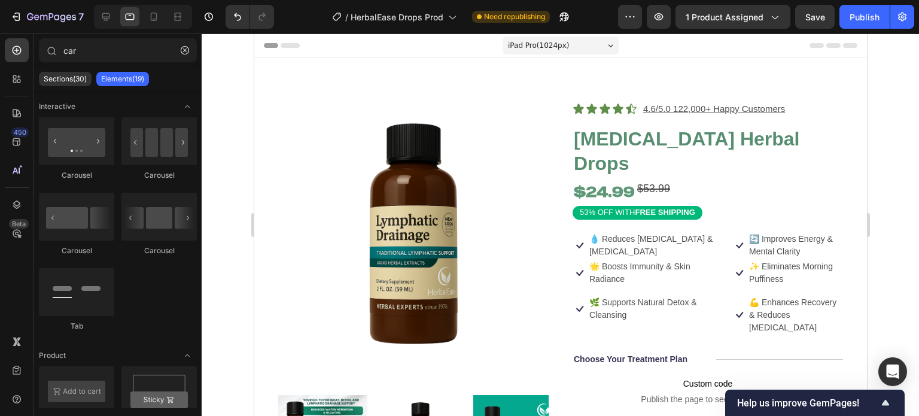
click at [535, 51] on div "iPad Pro ( 1024 px)" at bounding box center [560, 46] width 116 height 18
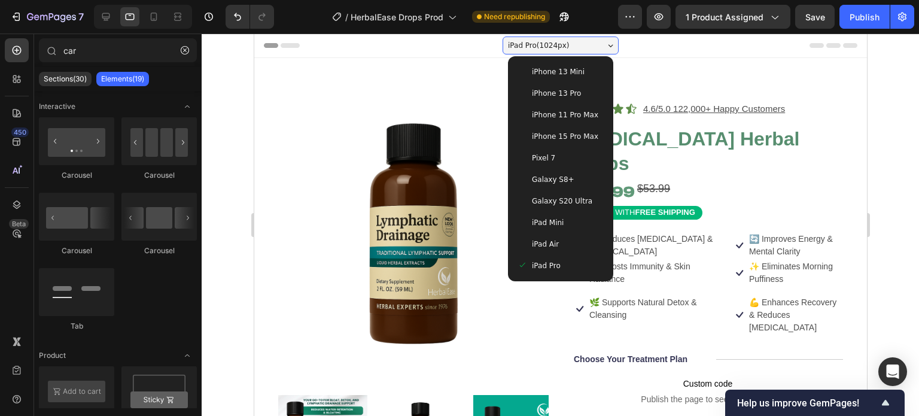
click at [567, 247] on div "iPad Air" at bounding box center [560, 244] width 86 height 12
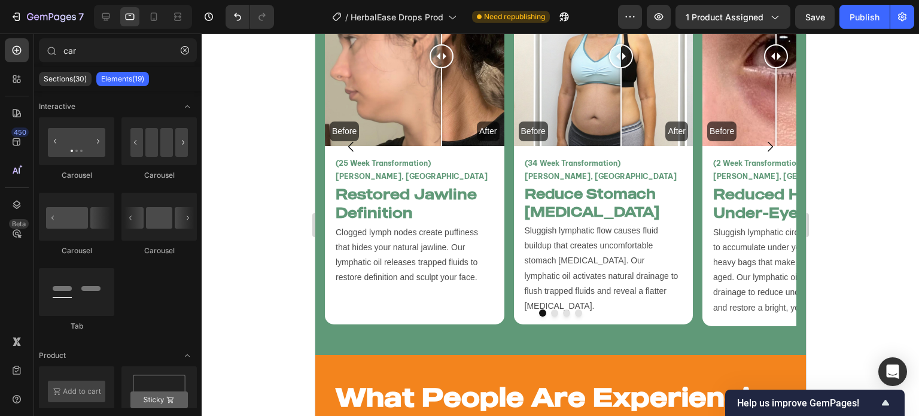
scroll to position [2963, 0]
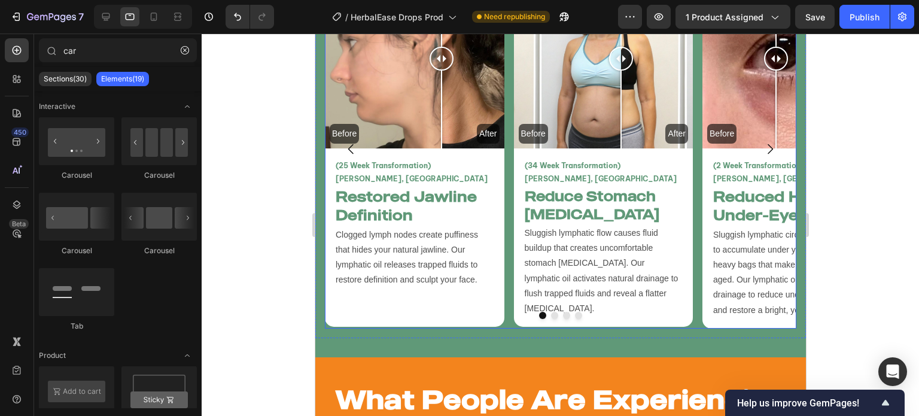
click at [508, 312] on div at bounding box center [560, 315] width 472 height 7
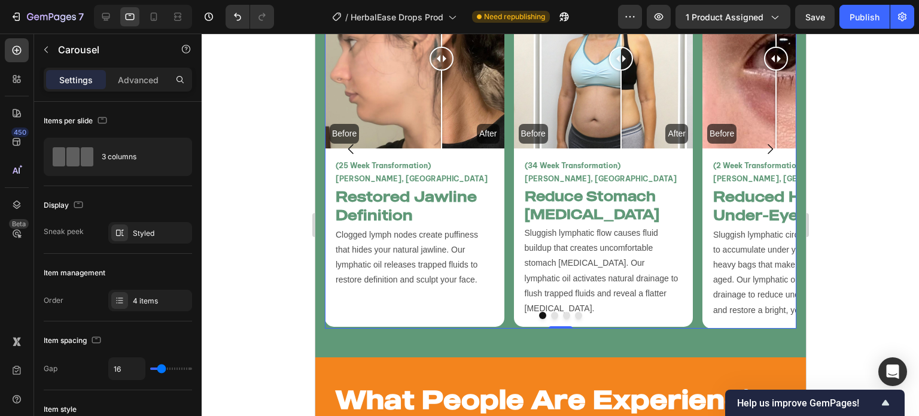
click at [278, 247] on div at bounding box center [561, 225] width 718 height 382
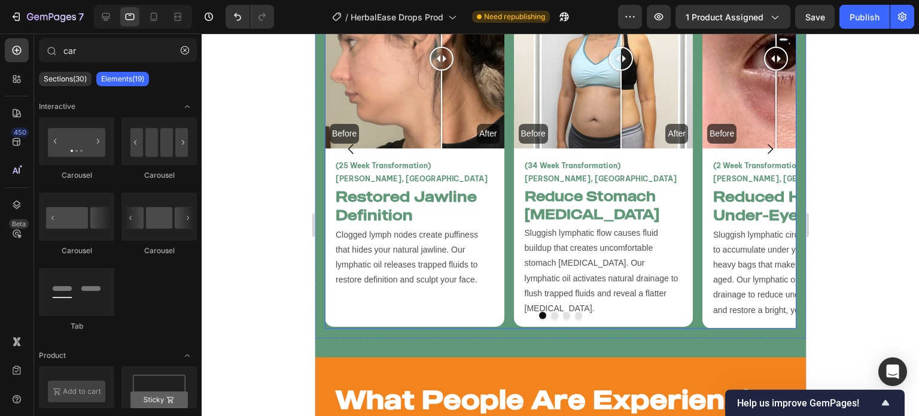
click at [506, 282] on div "Before After Image Comparison (25 Week Transformation) Vanessa T, USA Text Bloc…" at bounding box center [560, 148] width 472 height 359
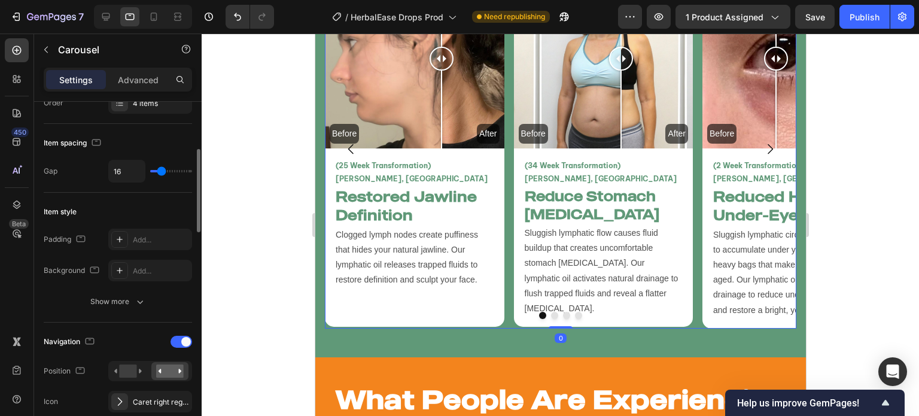
scroll to position [217, 0]
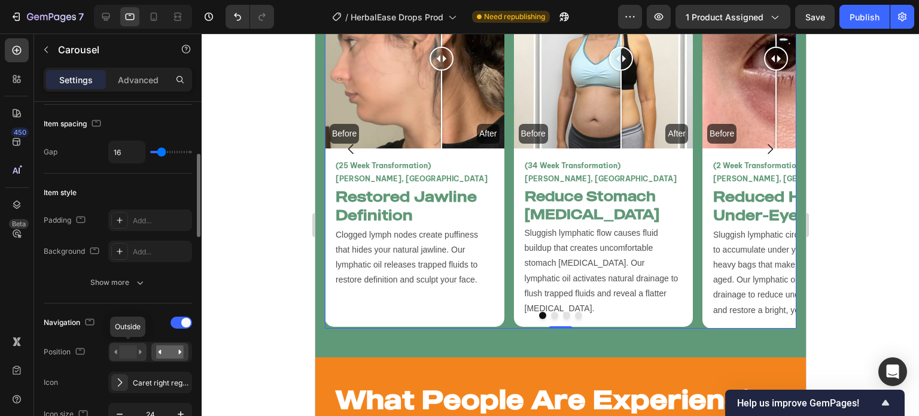
click at [129, 345] on rect at bounding box center [127, 351] width 17 height 13
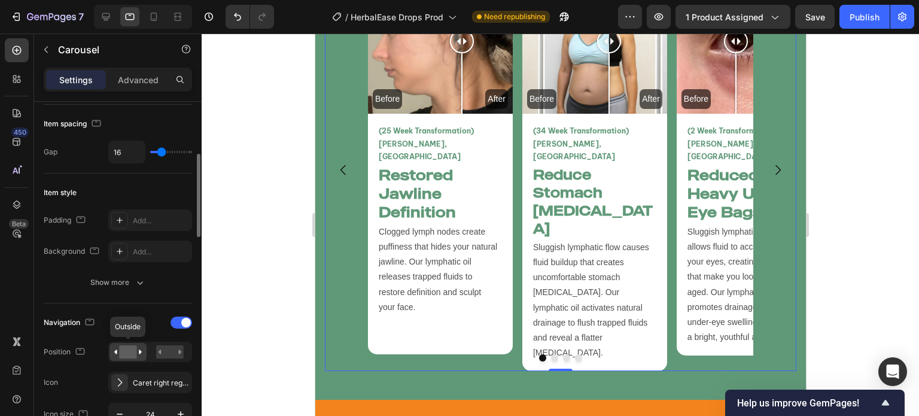
scroll to position [2984, 0]
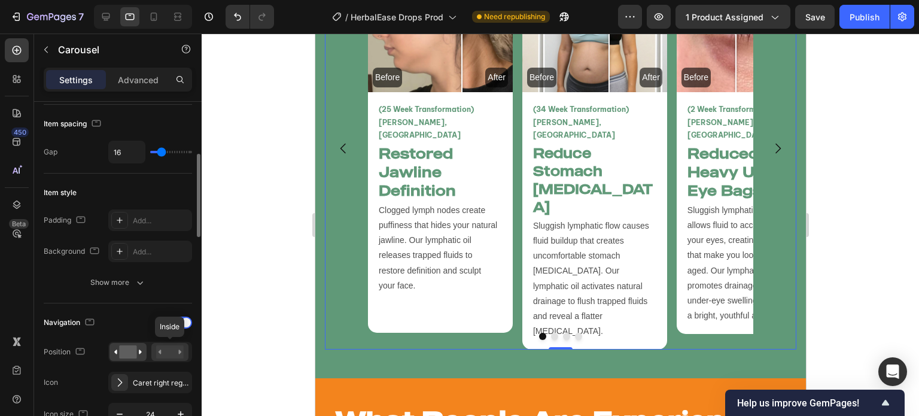
click at [163, 349] on rect at bounding box center [170, 351] width 28 height 13
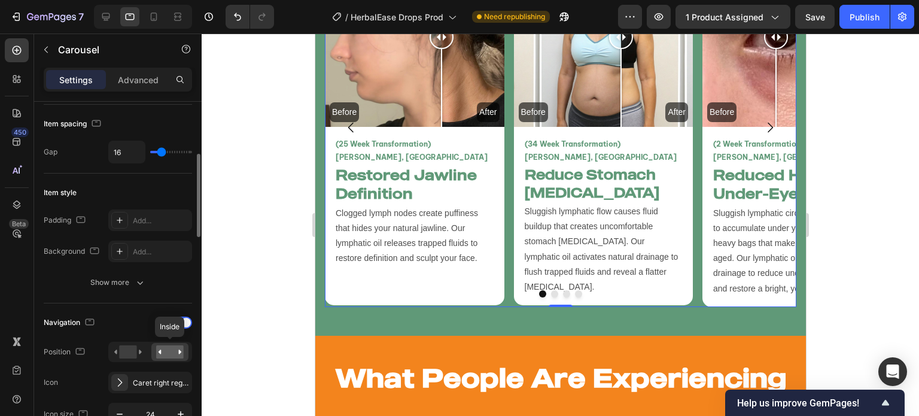
scroll to position [2963, 0]
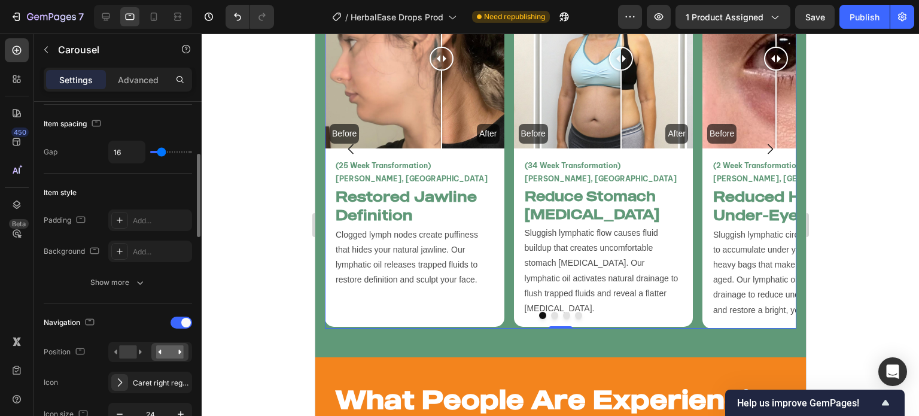
click at [136, 365] on div "Navigation Position Icon Caret right regular Icon size 24 Icon color 121212" at bounding box center [118, 385] width 148 height 144
click at [136, 375] on div "Caret right regular" at bounding box center [150, 383] width 84 height 22
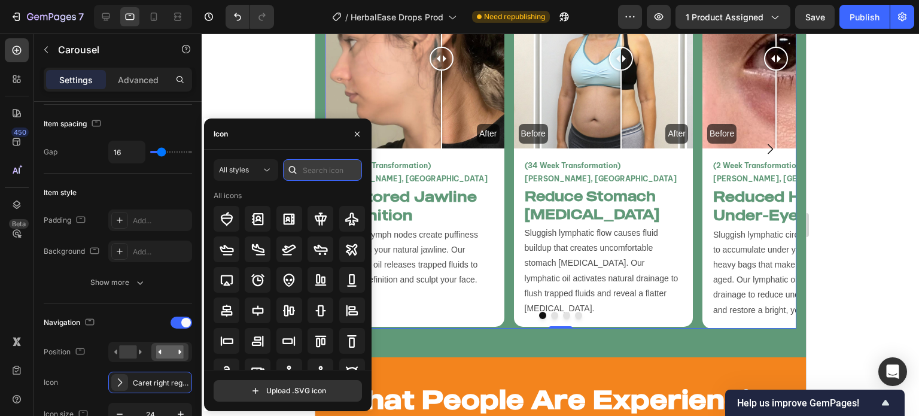
click at [316, 167] on input "text" at bounding box center [322, 170] width 79 height 22
type input "caret"
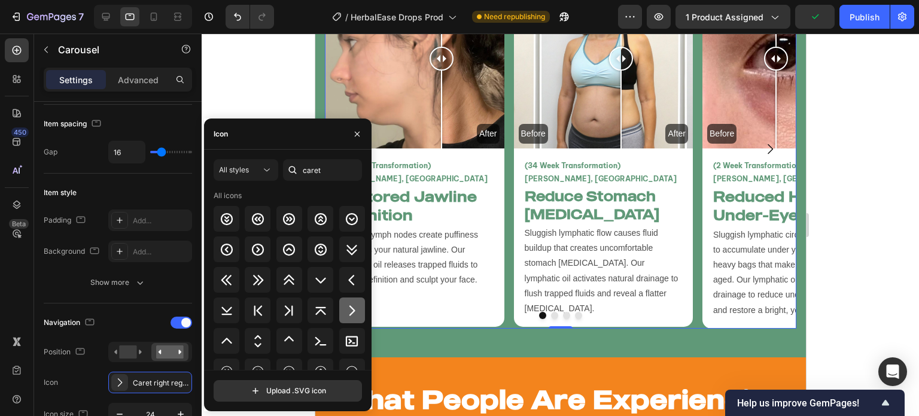
click at [346, 306] on icon at bounding box center [352, 310] width 14 height 14
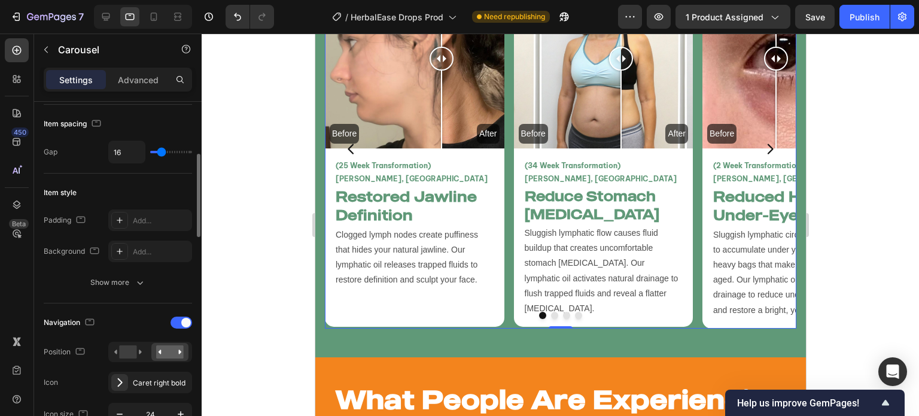
click at [135, 305] on div "Navigation Position Icon Caret right bold Icon size 24 Icon color 121212 Show m…" at bounding box center [118, 400] width 148 height 194
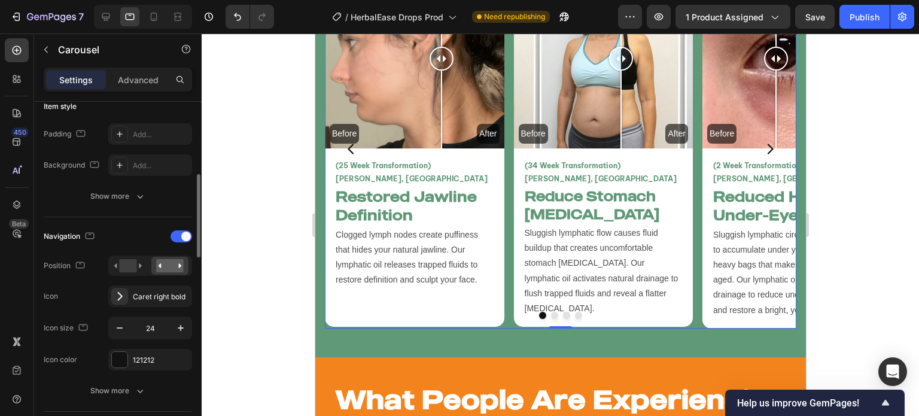
scroll to position [302, 0]
click at [132, 358] on div "121212" at bounding box center [150, 360] width 84 height 22
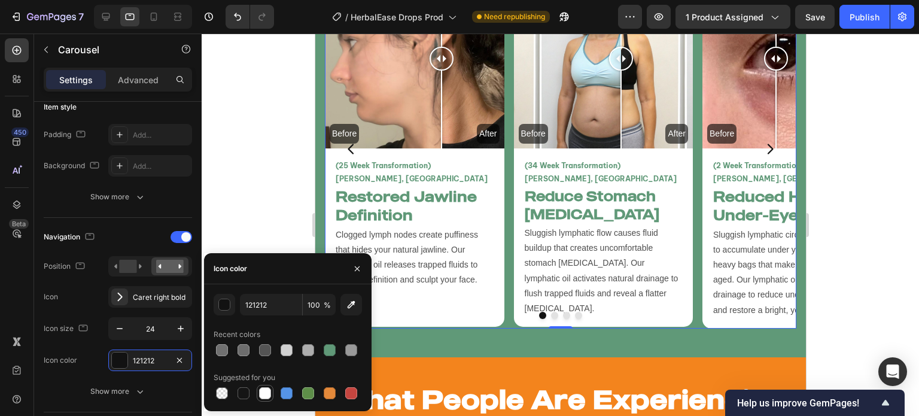
click at [264, 390] on div at bounding box center [265, 393] width 12 height 12
type input "FFFFFF"
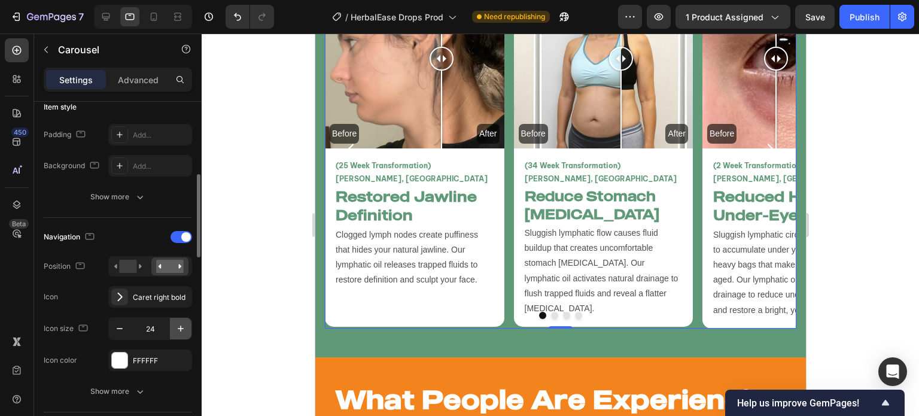
click at [177, 328] on icon "button" at bounding box center [181, 329] width 12 height 12
click at [177, 329] on icon "button" at bounding box center [181, 329] width 12 height 12
click at [175, 330] on icon "button" at bounding box center [181, 329] width 12 height 12
click at [105, 325] on div "Icon size 27" at bounding box center [118, 328] width 148 height 23
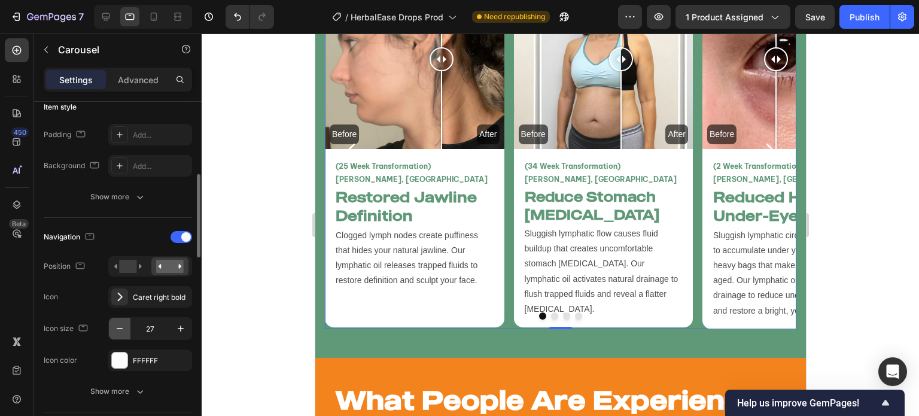
click at [117, 330] on icon "button" at bounding box center [120, 329] width 12 height 12
type input "25"
click at [244, 212] on div at bounding box center [561, 225] width 718 height 382
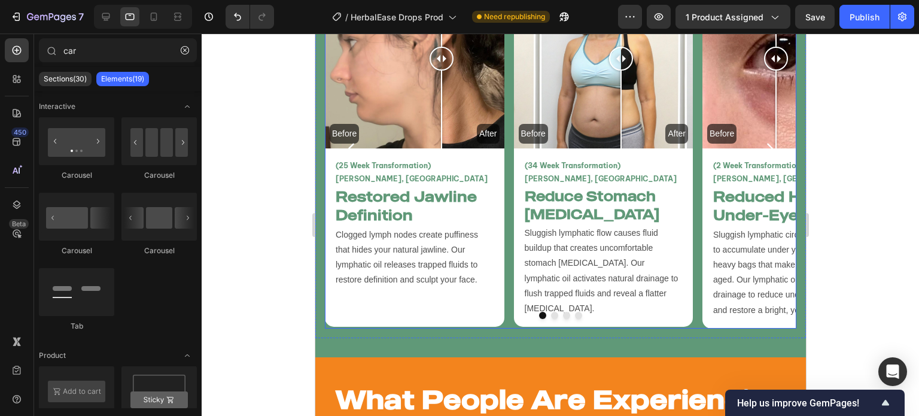
click at [551, 312] on button "Dot" at bounding box center [554, 315] width 7 height 7
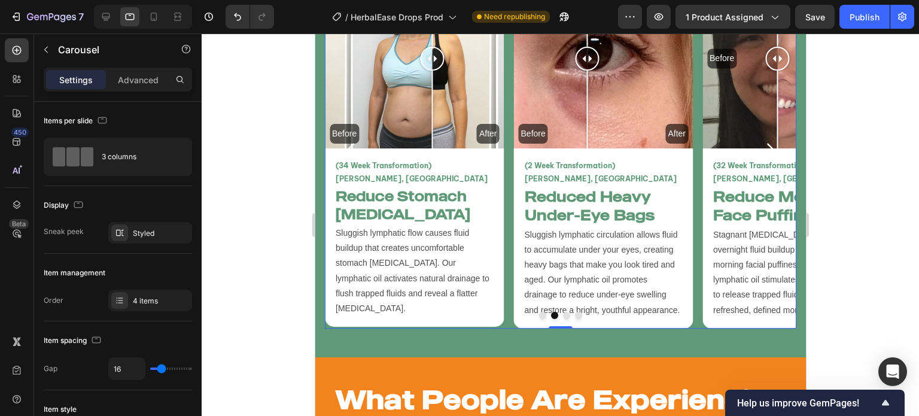
click at [539, 312] on button "Dot" at bounding box center [542, 315] width 7 height 7
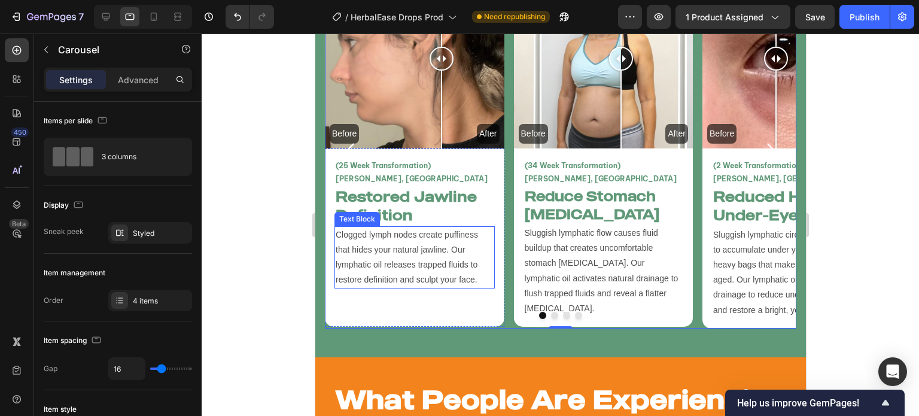
click at [463, 251] on p "Clogged lymph nodes create puffiness that hides your natural jawline. Our lymph…" at bounding box center [414, 257] width 158 height 60
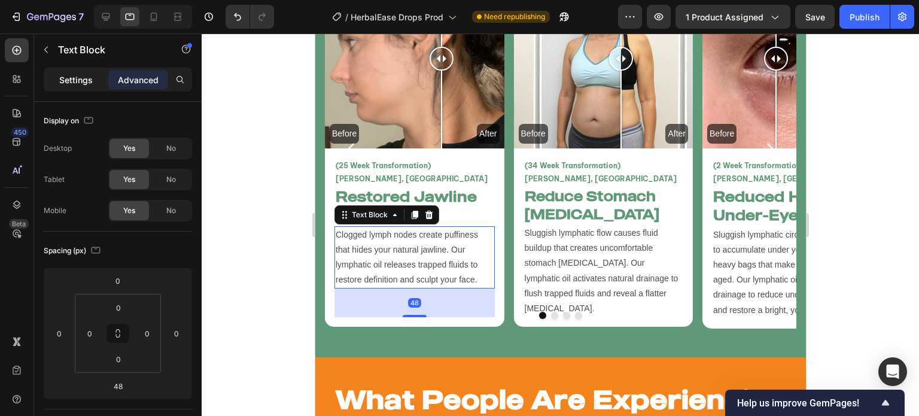
click at [87, 85] on p "Settings" at bounding box center [76, 80] width 34 height 13
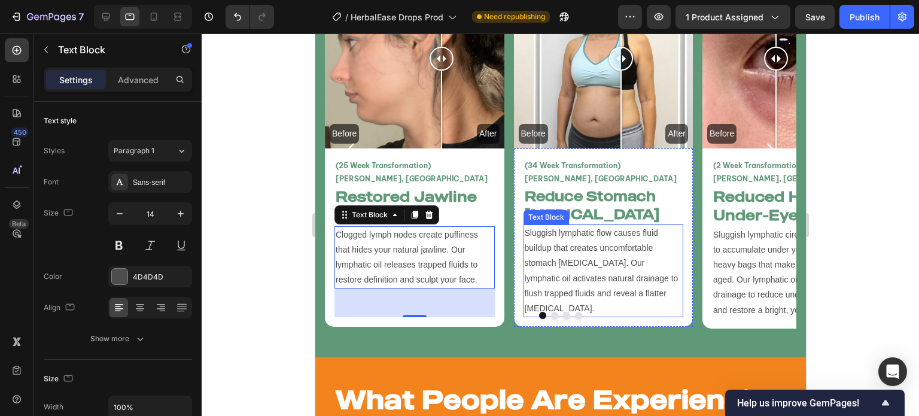
click at [601, 247] on p "Sluggish lymphatic flow causes fluid buildup that creates uncomfortable stomach…" at bounding box center [603, 271] width 158 height 90
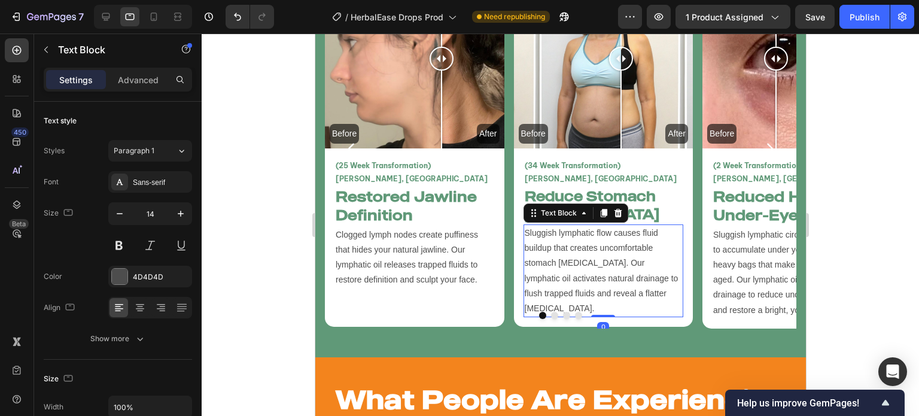
scroll to position [302, 0]
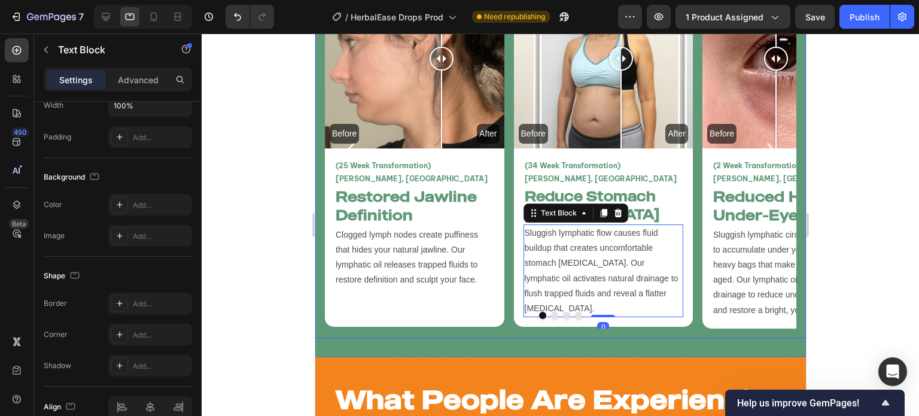
click at [278, 215] on div at bounding box center [561, 225] width 718 height 382
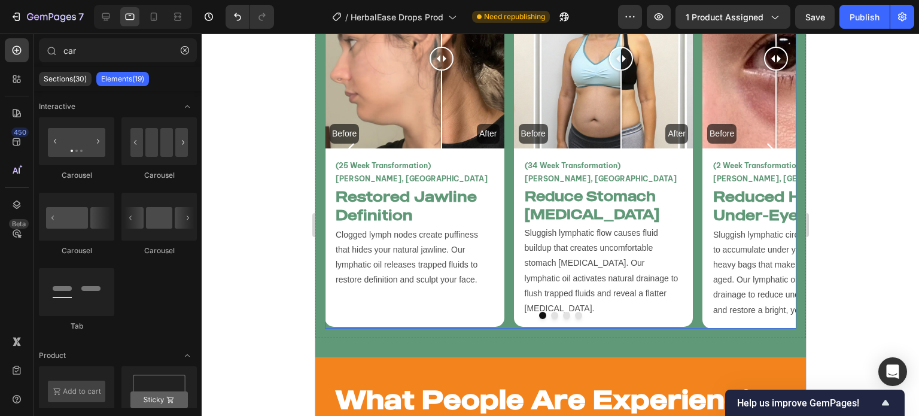
click at [551, 312] on button "Dot" at bounding box center [554, 315] width 7 height 7
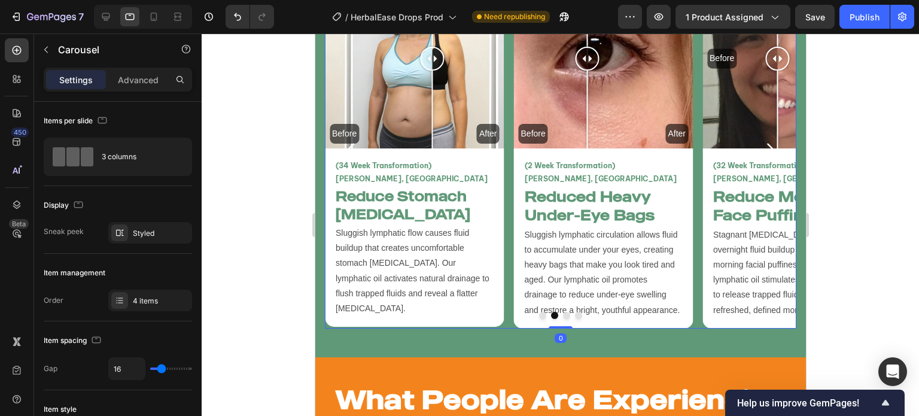
click at [563, 312] on button "Dot" at bounding box center [566, 315] width 7 height 7
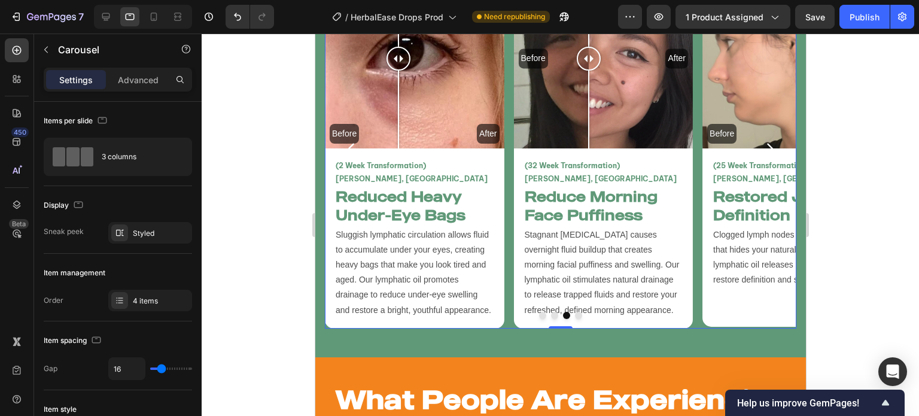
click at [574, 312] on button "Dot" at bounding box center [577, 315] width 7 height 7
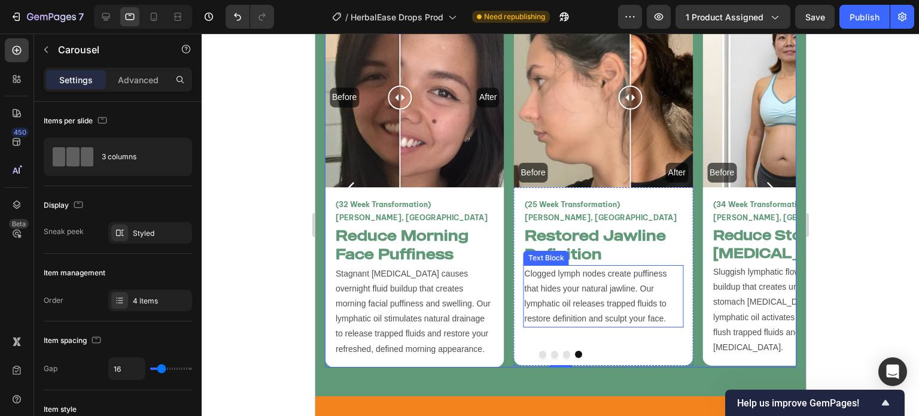
scroll to position [2923, 0]
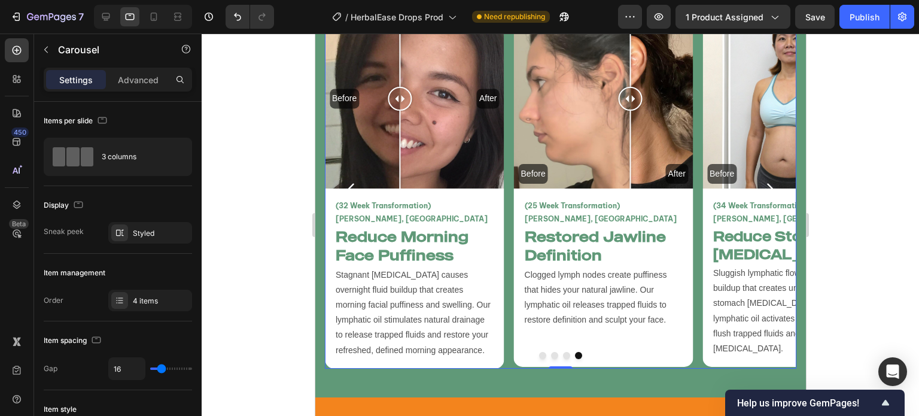
click at [504, 352] on div at bounding box center [560, 355] width 472 height 7
click at [539, 352] on button "Dot" at bounding box center [542, 355] width 7 height 7
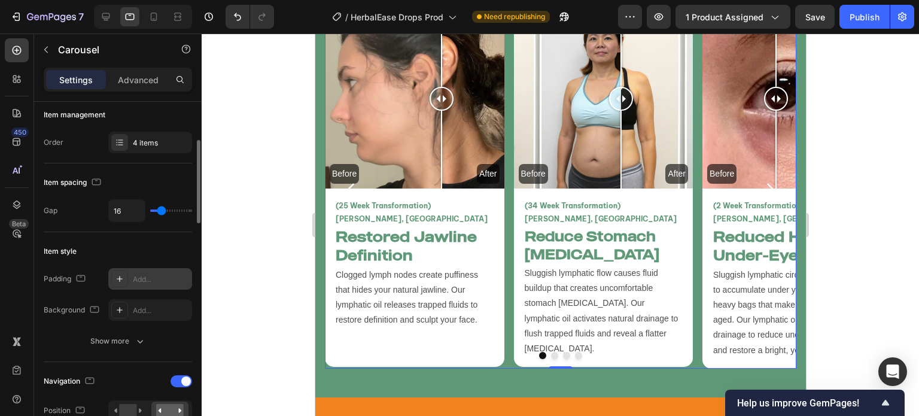
scroll to position [373, 0]
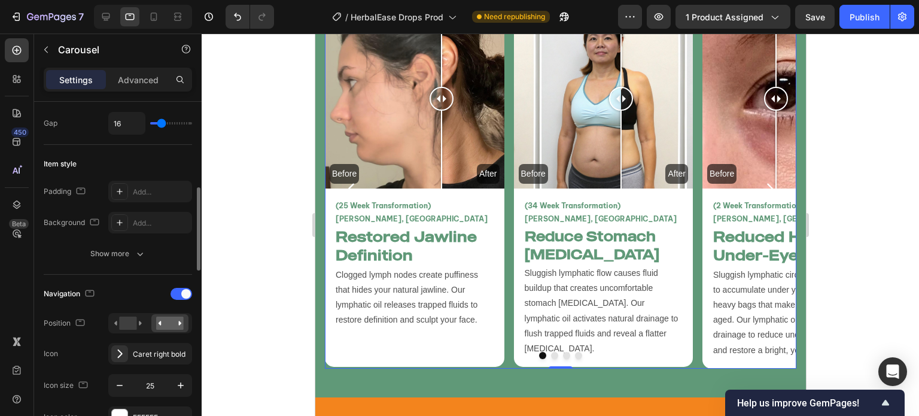
scroll to position [232, 0]
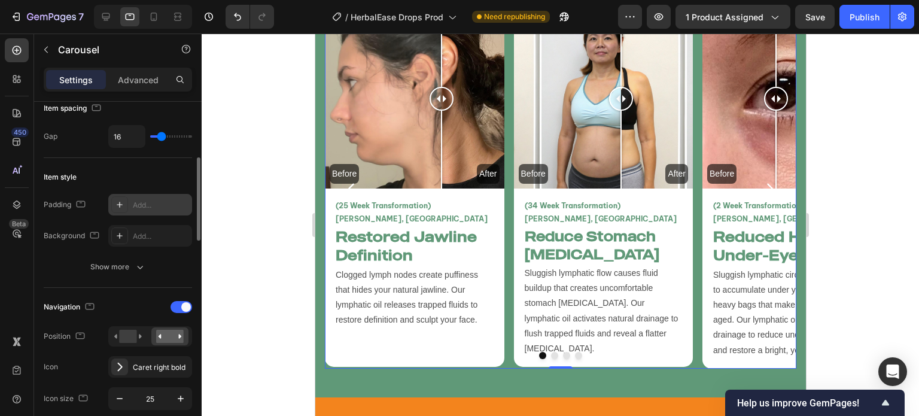
click at [136, 210] on div "Add..." at bounding box center [150, 205] width 84 height 22
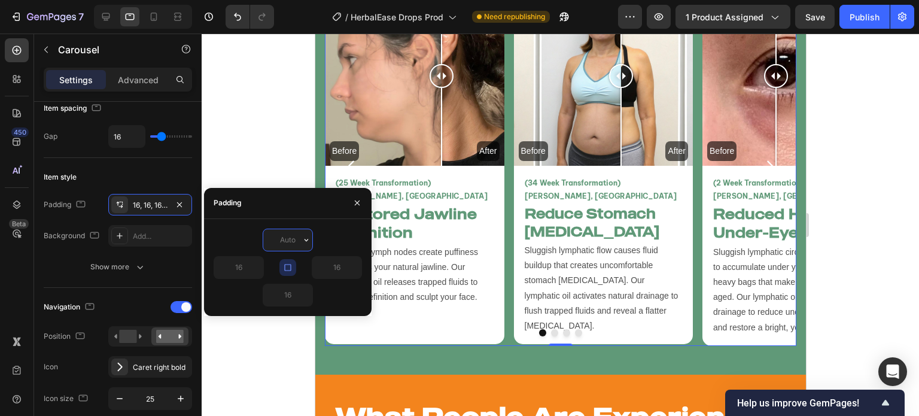
scroll to position [2923, 0]
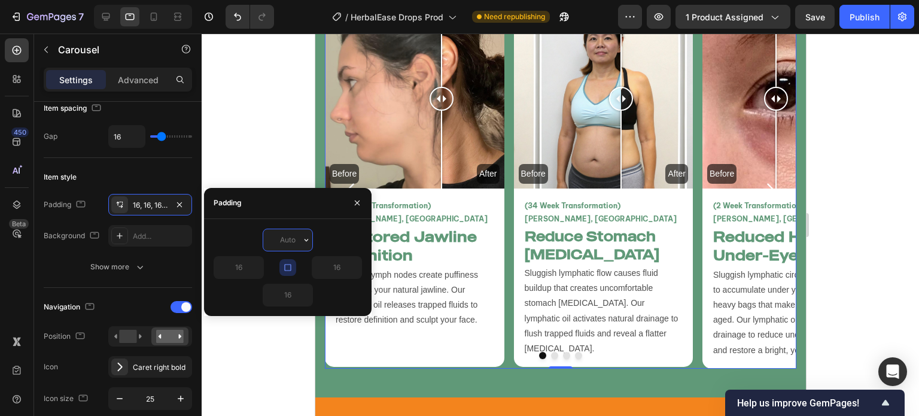
click at [291, 270] on button "button" at bounding box center [287, 267] width 17 height 17
type input "0"
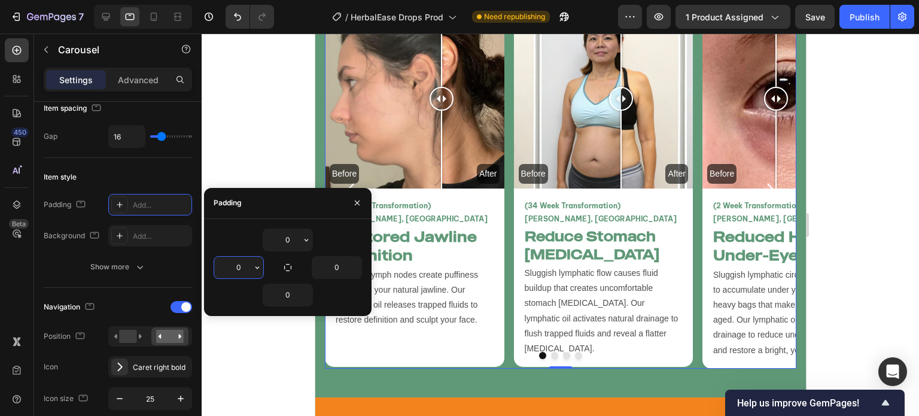
click at [238, 261] on input "0" at bounding box center [238, 268] width 49 height 22
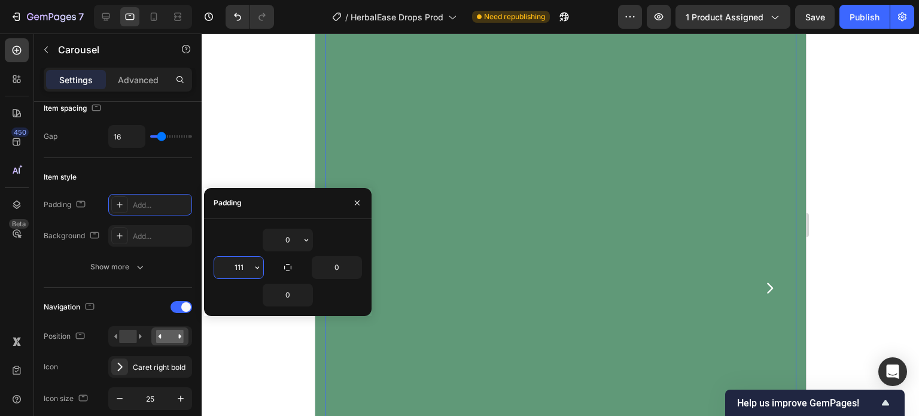
scroll to position [2966, 0]
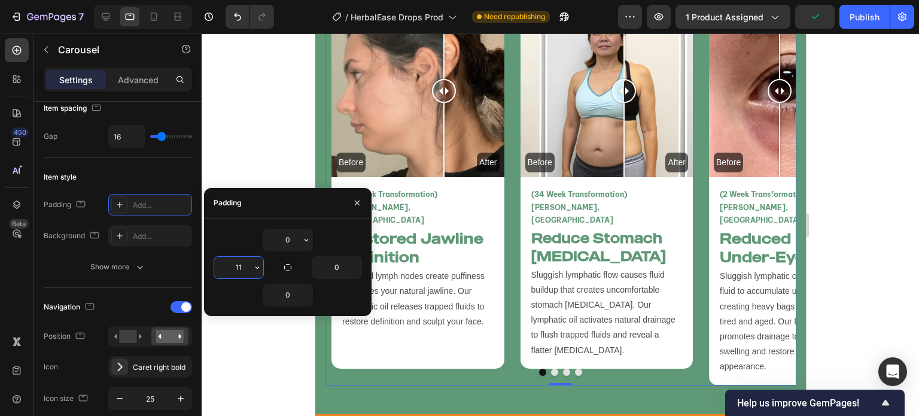
type input "1"
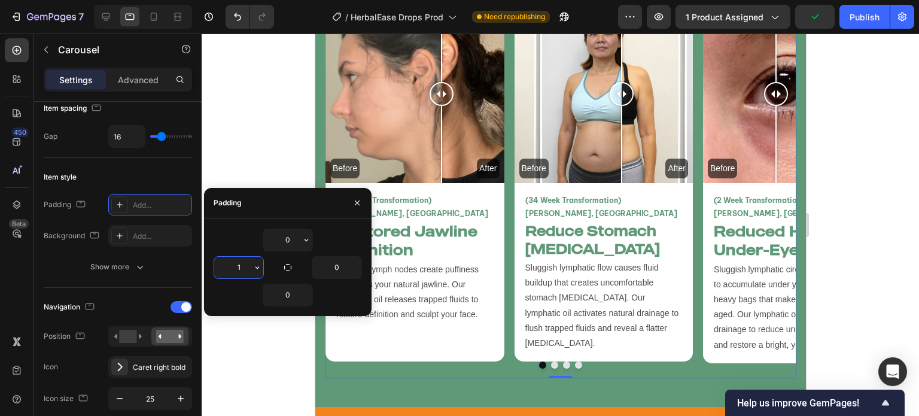
scroll to position [2930, 0]
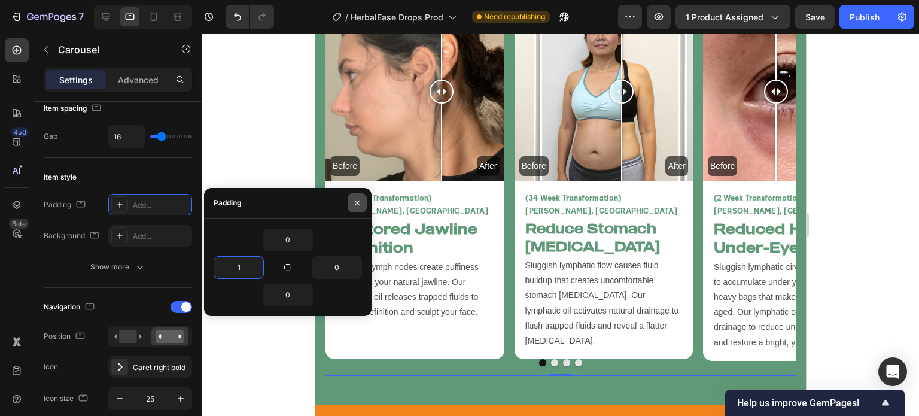
click at [354, 208] on button "button" at bounding box center [357, 202] width 19 height 19
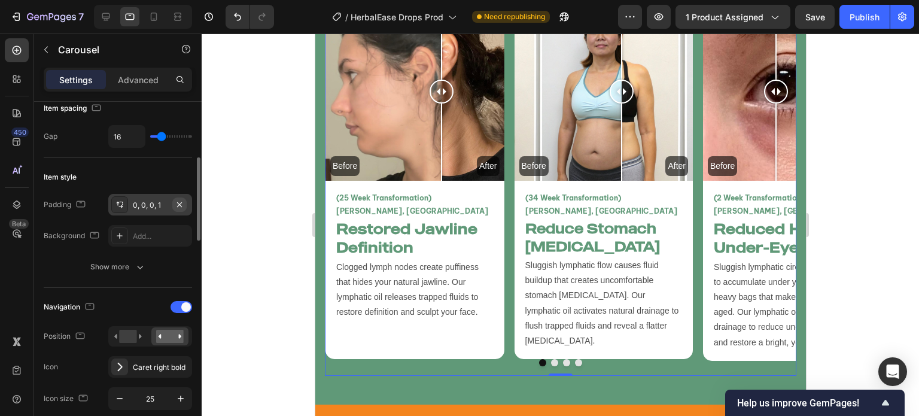
click at [182, 206] on icon "button" at bounding box center [180, 205] width 10 height 10
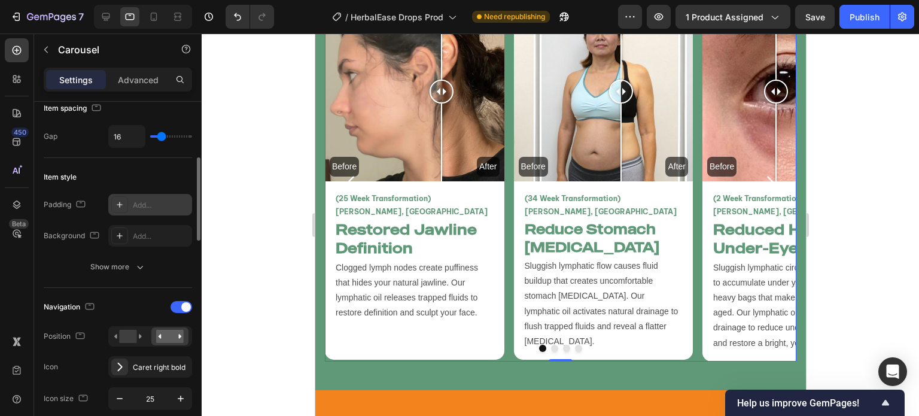
scroll to position [2923, 0]
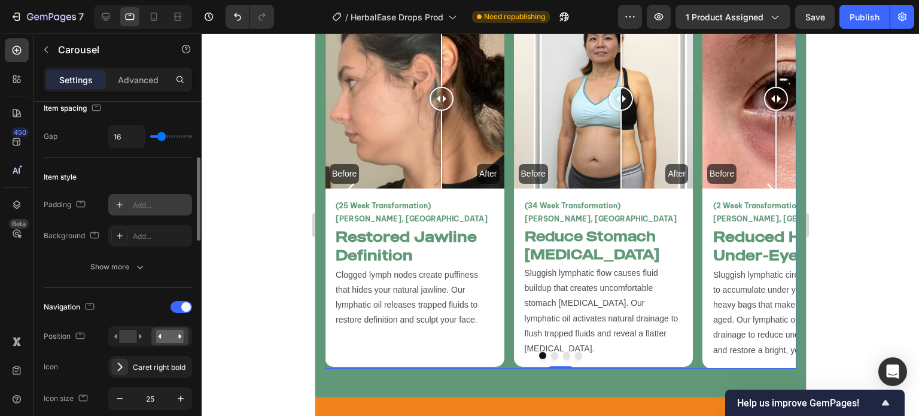
click at [261, 225] on div at bounding box center [561, 225] width 718 height 382
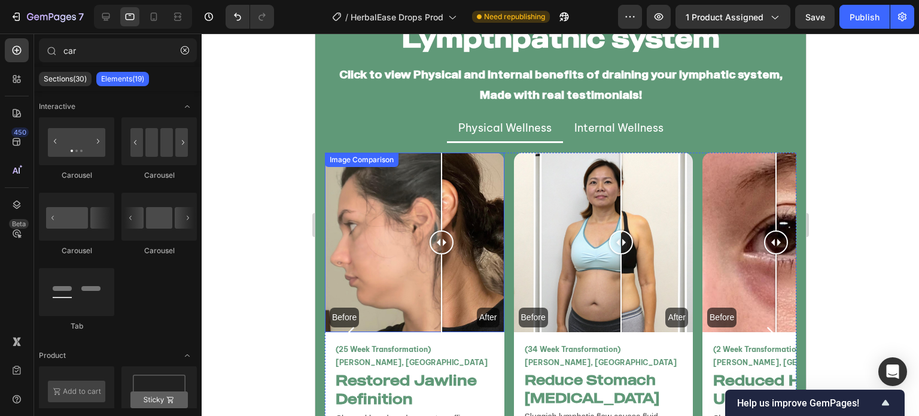
scroll to position [2859, 0]
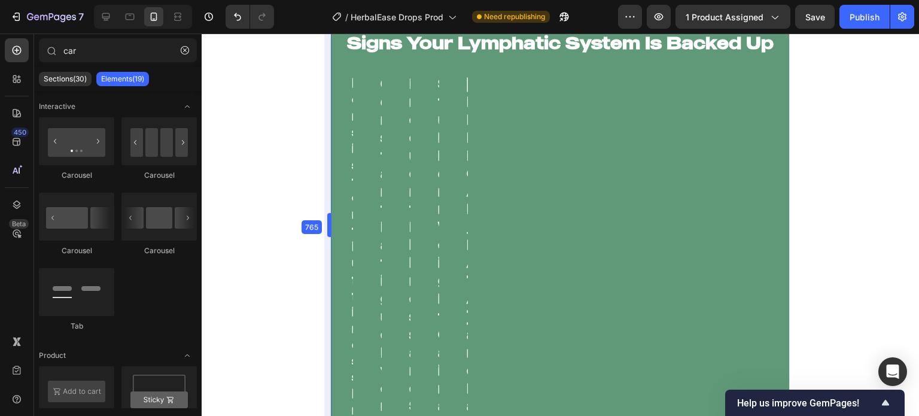
drag, startPoint x: 312, startPoint y: 222, endPoint x: 18, endPoint y: 217, distance: 293.9
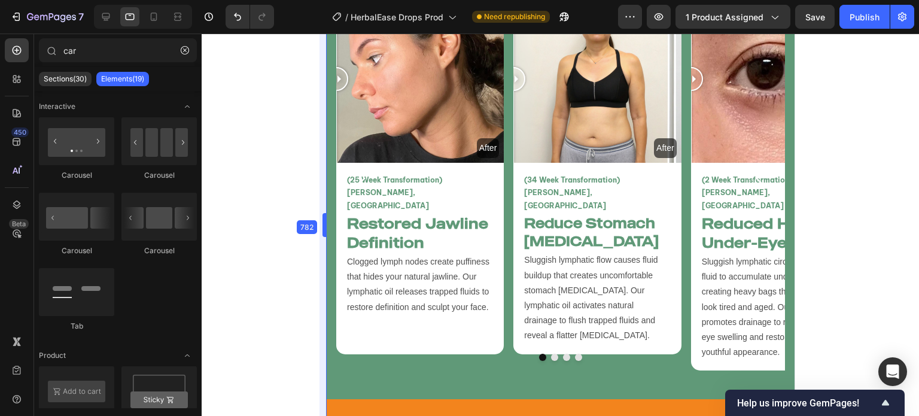
scroll to position [2472, 0]
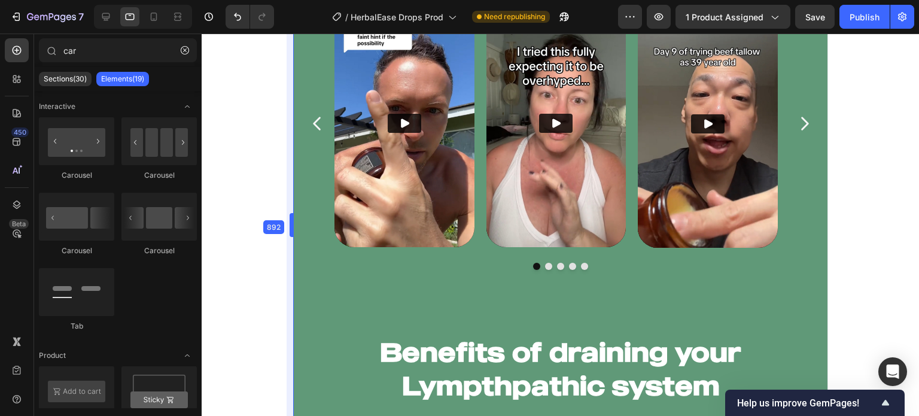
drag, startPoint x: 309, startPoint y: 292, endPoint x: 45, endPoint y: 260, distance: 265.9
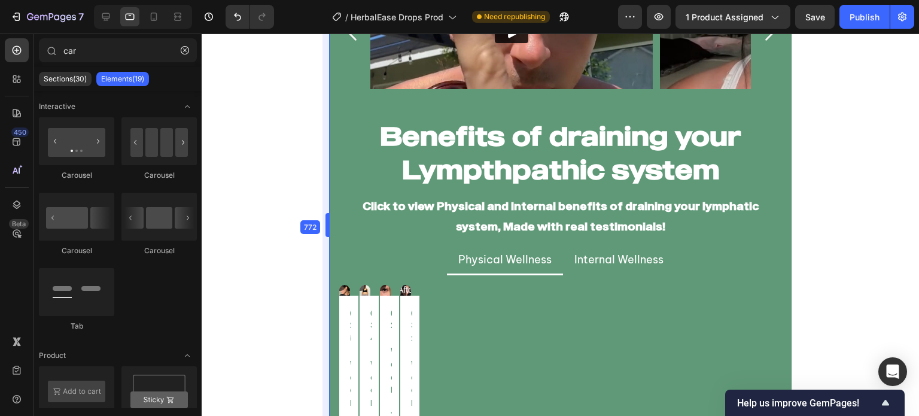
scroll to position [2704, 0]
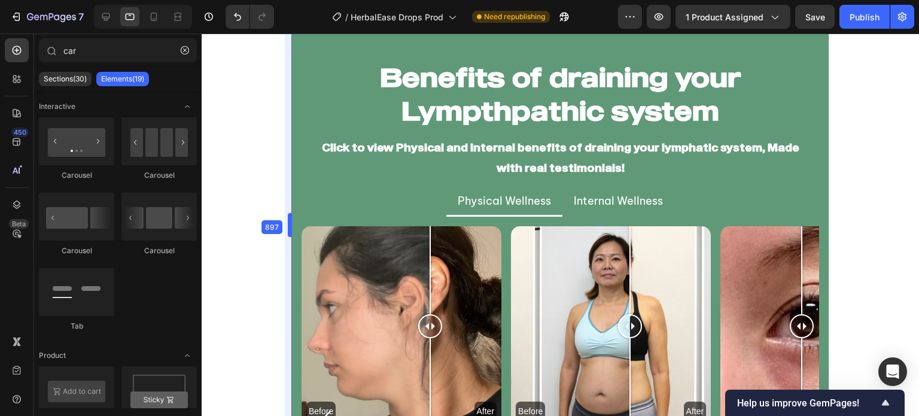
drag, startPoint x: 290, startPoint y: 263, endPoint x: 273, endPoint y: 280, distance: 23.7
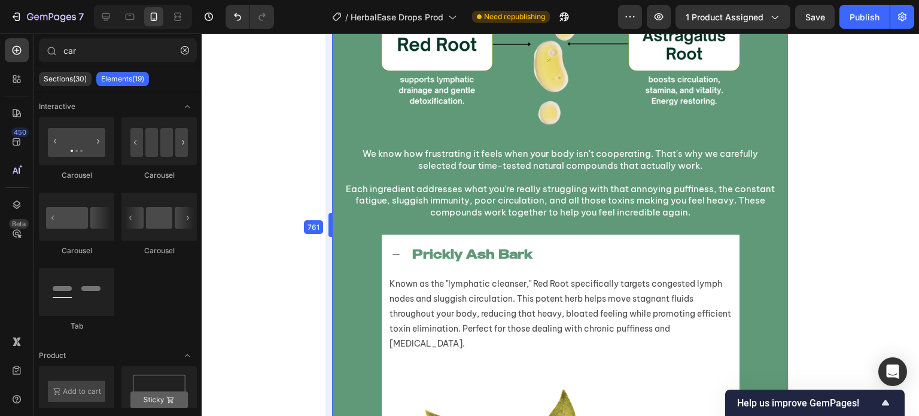
scroll to position [5899, 0]
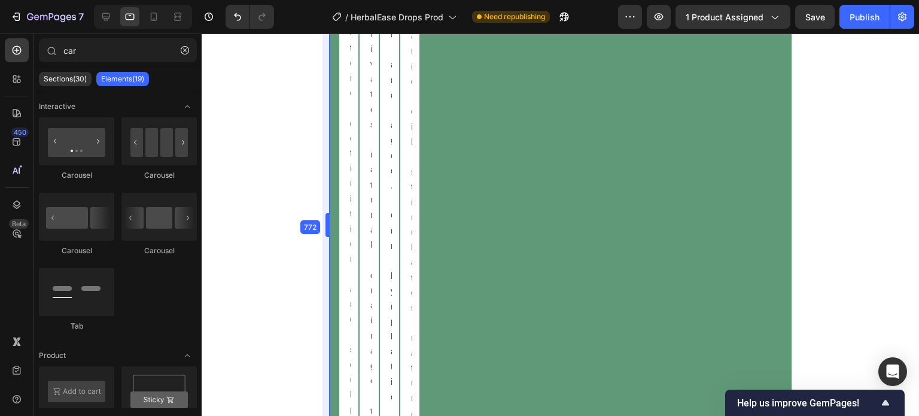
drag, startPoint x: 290, startPoint y: 262, endPoint x: 49, endPoint y: 263, distance: 240.6
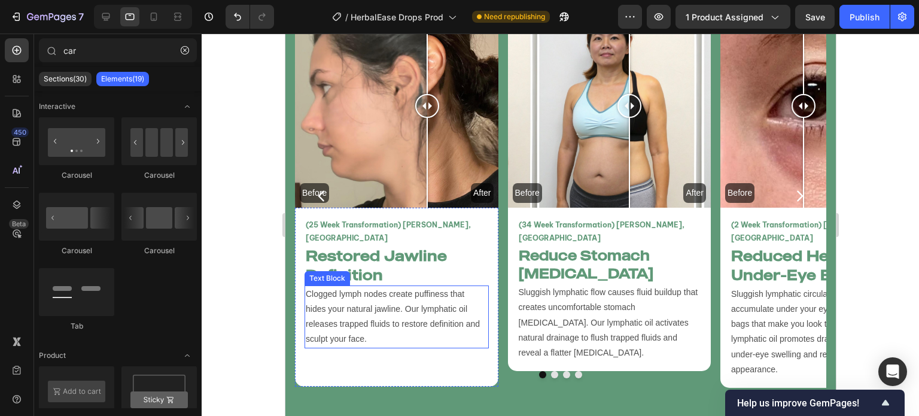
scroll to position [2928, 0]
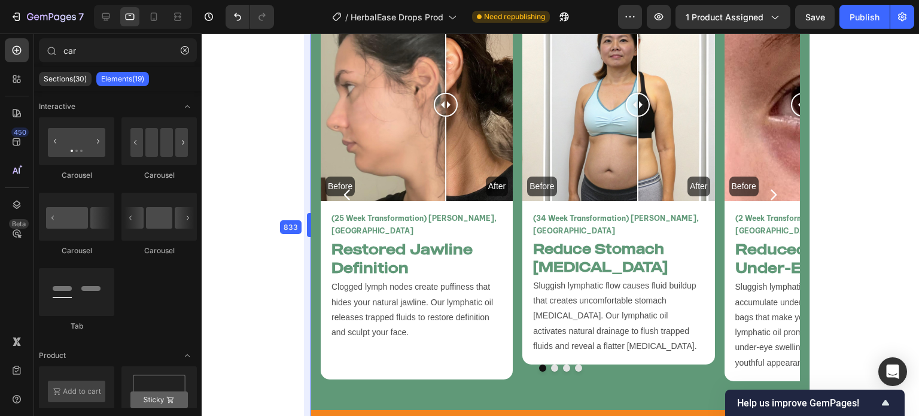
drag, startPoint x: 282, startPoint y: 301, endPoint x: 249, endPoint y: 267, distance: 47.4
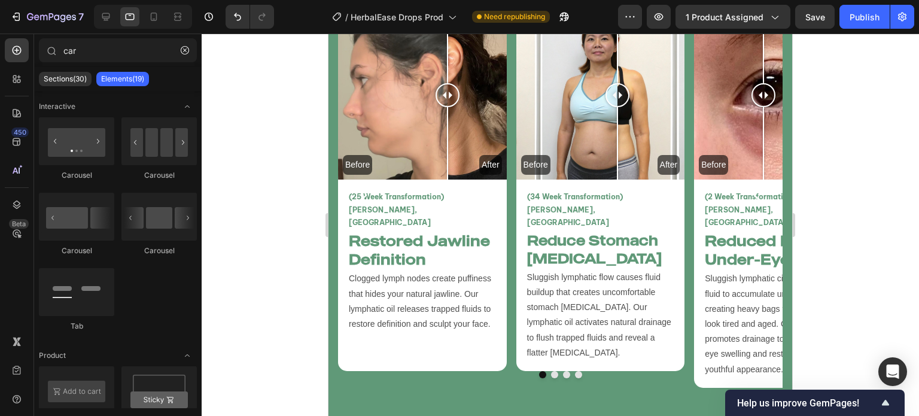
scroll to position [2918, 0]
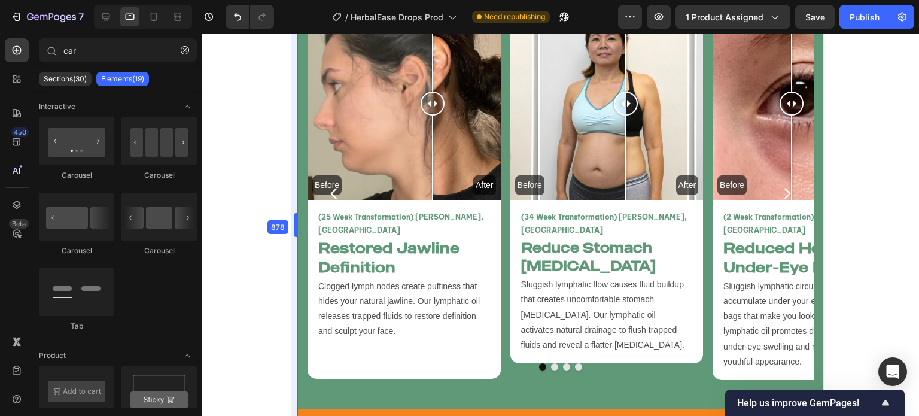
drag, startPoint x: 324, startPoint y: 330, endPoint x: 294, endPoint y: 341, distance: 31.5
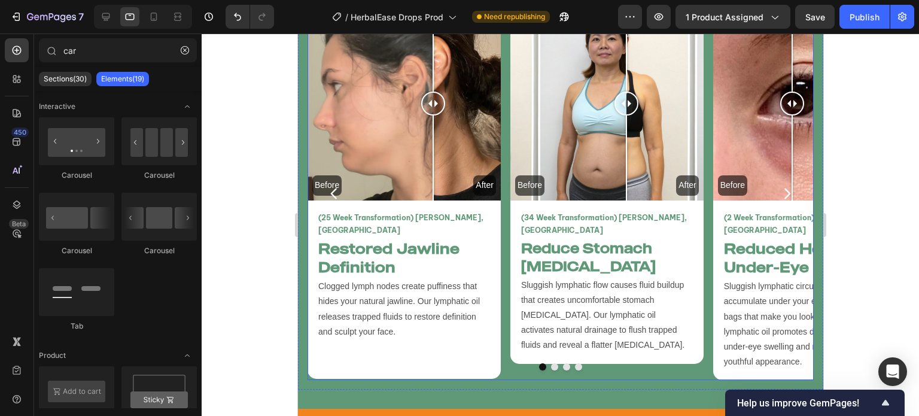
click at [551, 363] on button "Dot" at bounding box center [554, 366] width 7 height 7
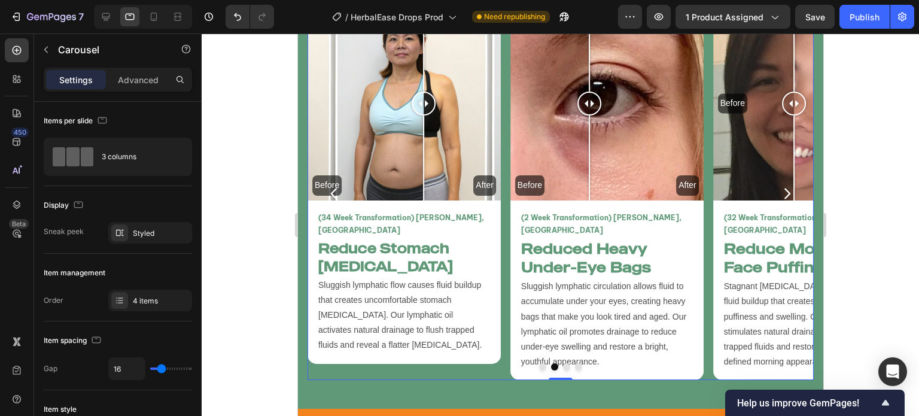
click at [498, 358] on div "Before After Image Comparison (34 Week Transformation) Amy L, Canada Text Block…" at bounding box center [403, 193] width 193 height 373
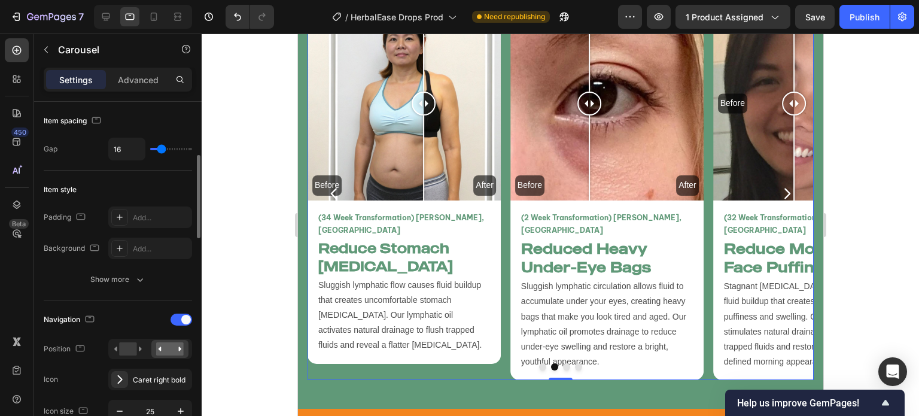
scroll to position [220, 0]
type input "13"
type input "12"
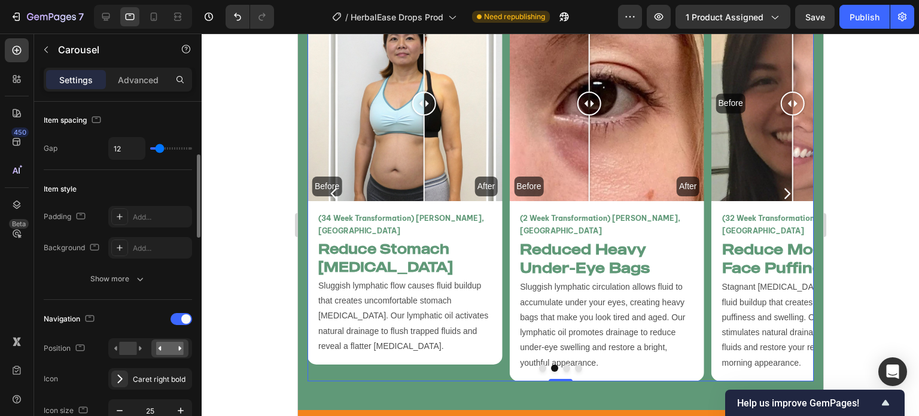
type input "11"
type input "12"
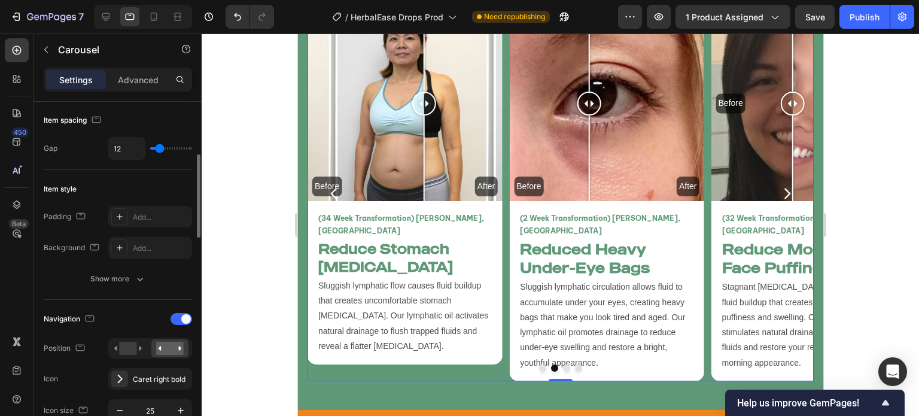
type input "12"
click at [160, 147] on input "range" at bounding box center [171, 148] width 42 height 2
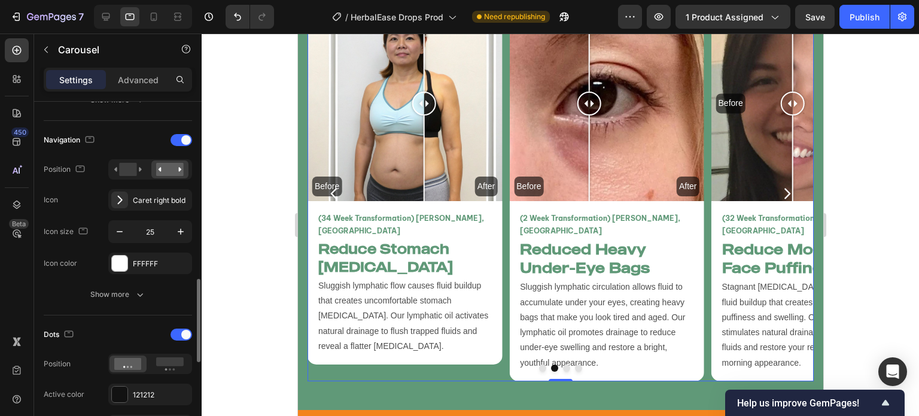
scroll to position [493, 0]
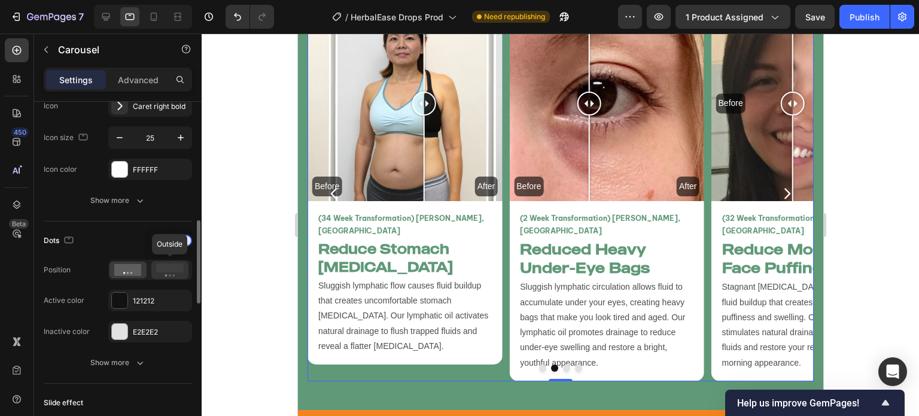
click at [155, 270] on div at bounding box center [169, 270] width 37 height 18
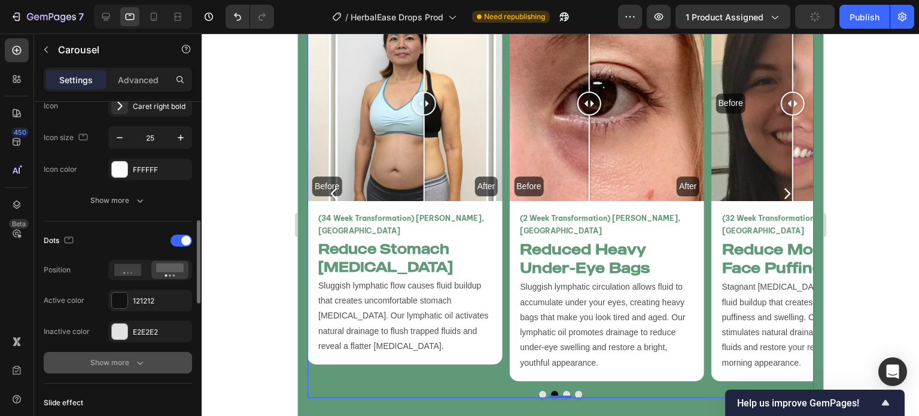
click at [104, 366] on div "Show more" at bounding box center [118, 363] width 56 height 12
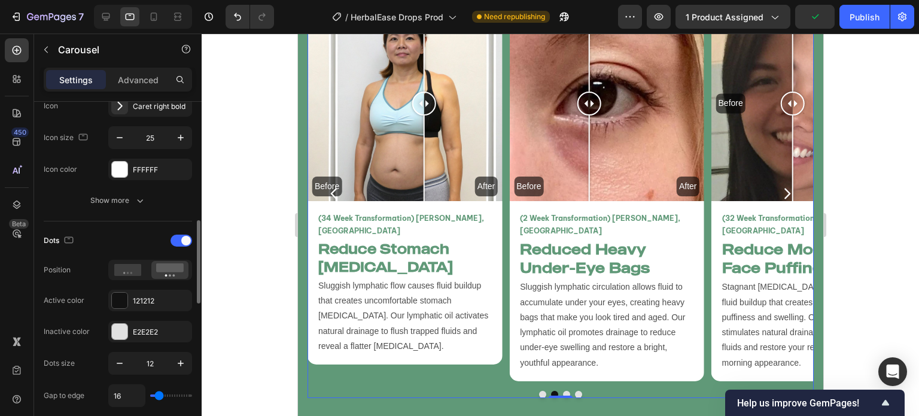
scroll to position [529, 0]
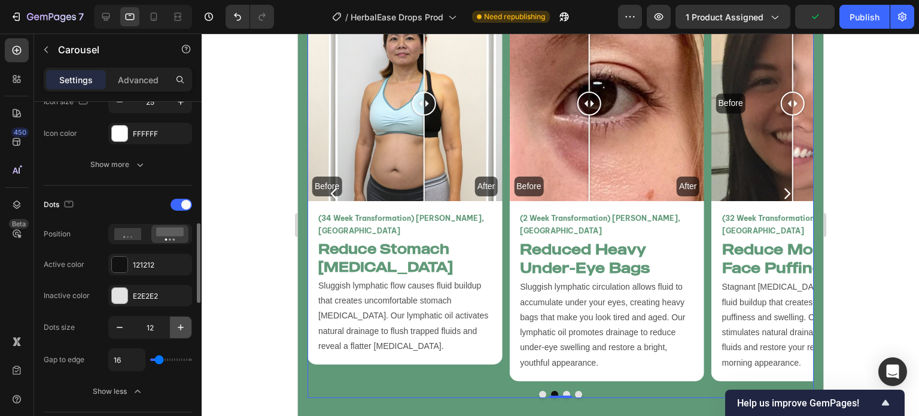
click at [184, 328] on icon "button" at bounding box center [181, 327] width 12 height 12
click at [183, 328] on icon "button" at bounding box center [181, 327] width 12 height 12
click at [182, 329] on icon "button" at bounding box center [181, 327] width 12 height 12
click at [129, 323] on button "button" at bounding box center [120, 328] width 22 height 22
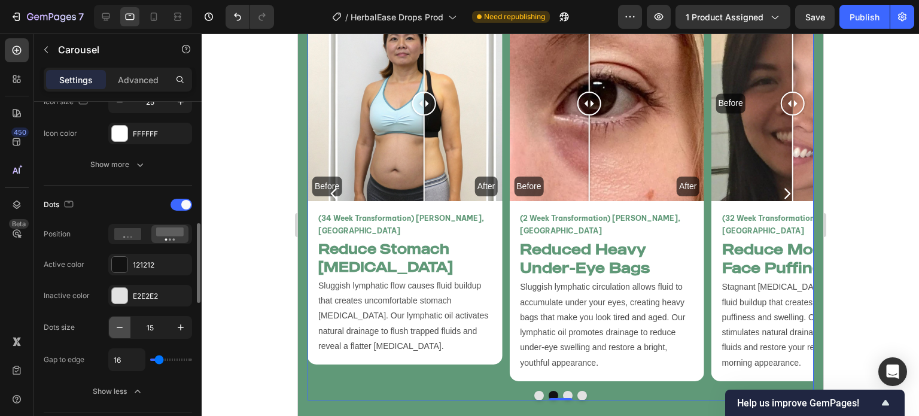
click at [129, 323] on button "button" at bounding box center [120, 328] width 22 height 22
type input "14"
type input "40"
type input "32"
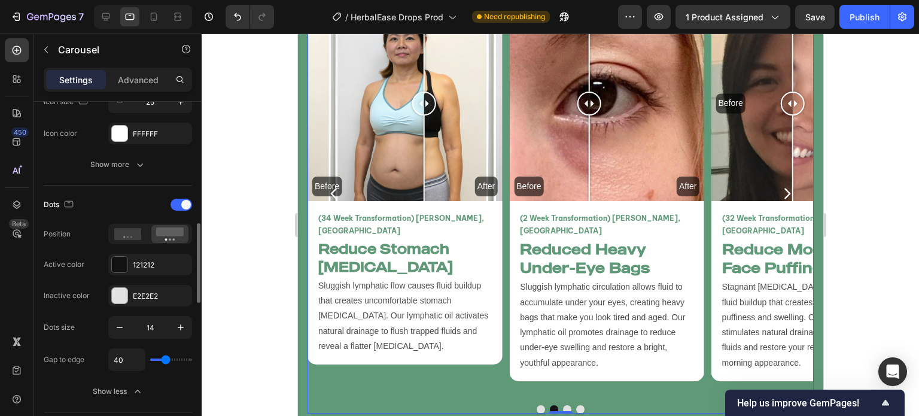
type input "32"
type input "13"
type input "27"
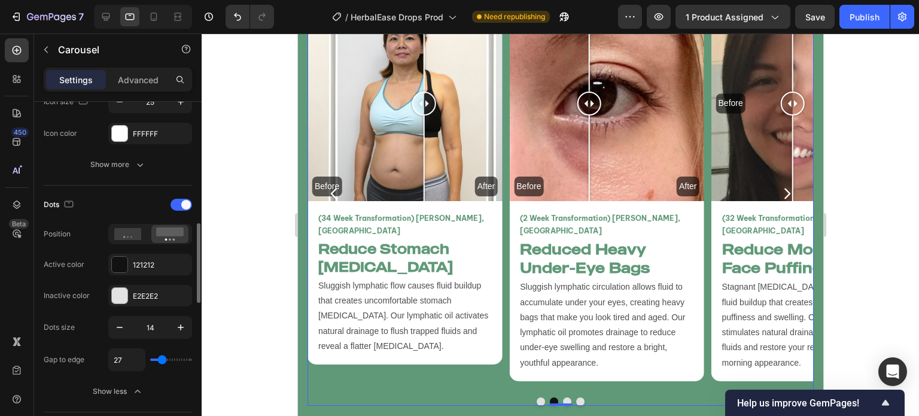
type input "31"
type input "29"
type input "27"
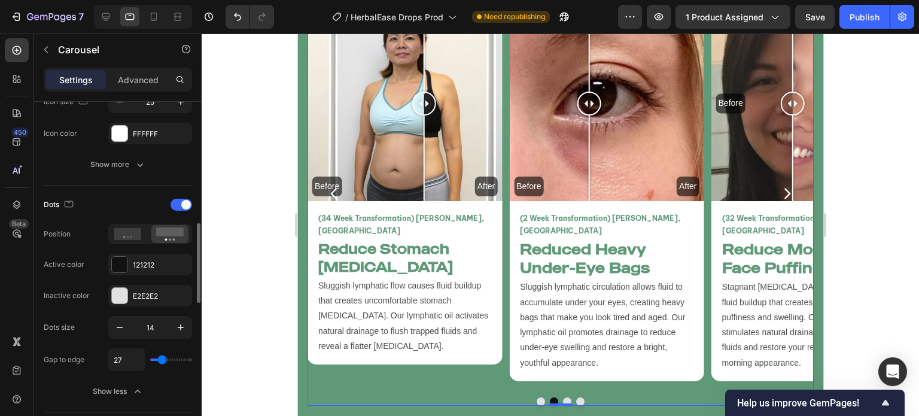
type input "27"
click at [162, 358] on input "range" at bounding box center [171, 359] width 42 height 2
click at [222, 350] on div at bounding box center [561, 225] width 718 height 382
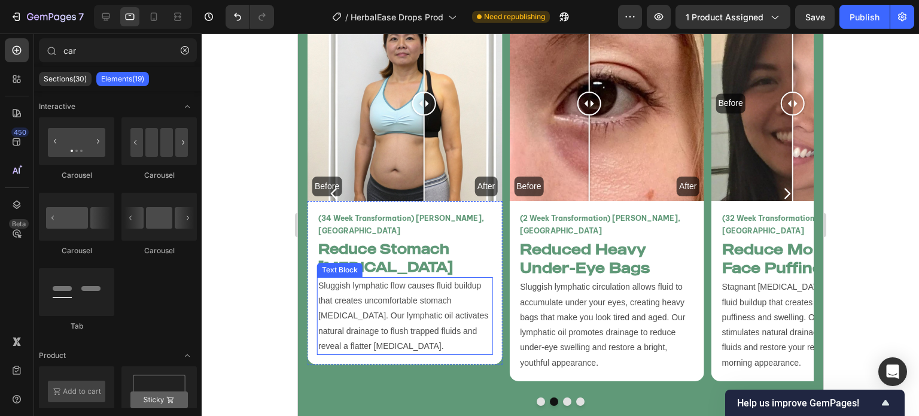
click at [397, 294] on p "Sluggish lymphatic flow causes fluid buildup that creates uncomfortable stomach…" at bounding box center [404, 315] width 173 height 75
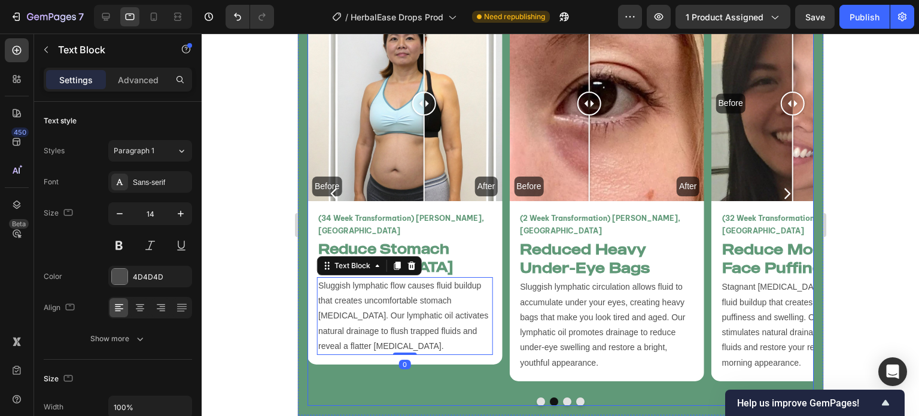
click at [537, 397] on button "Dot" at bounding box center [540, 401] width 8 height 8
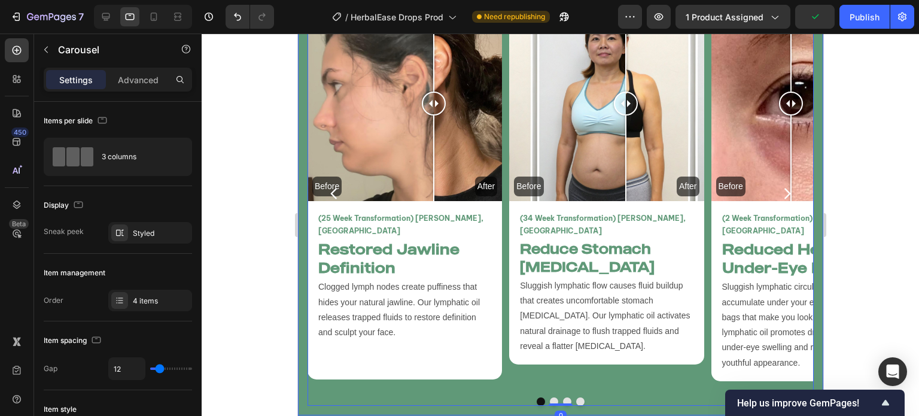
click at [525, 397] on div "Before After Image Comparison (25 Week Transformation) [PERSON_NAME], [GEOGRAPH…" at bounding box center [559, 206] width 525 height 418
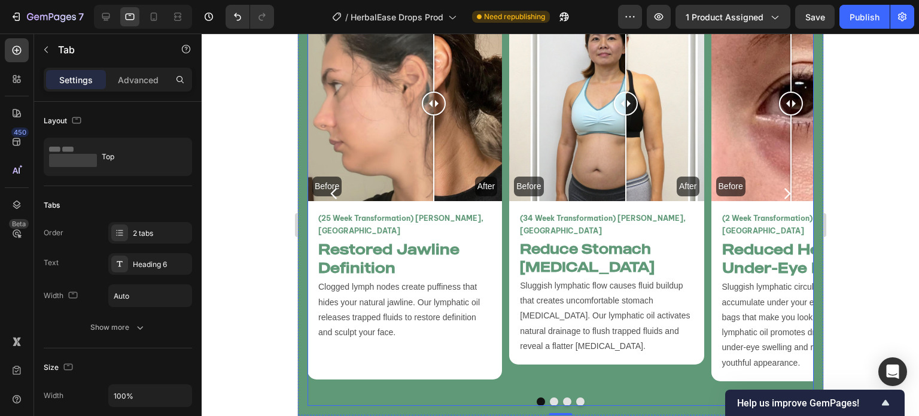
scroll to position [2911, 0]
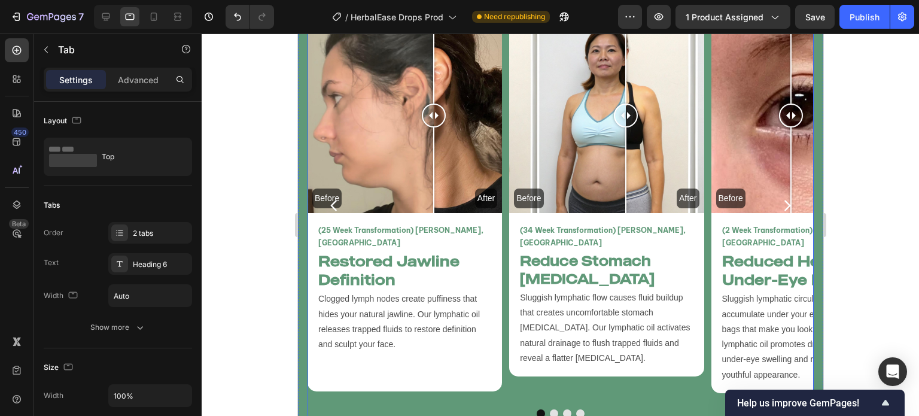
click at [779, 200] on icon "Carousel Next Arrow" at bounding box center [786, 205] width 15 height 15
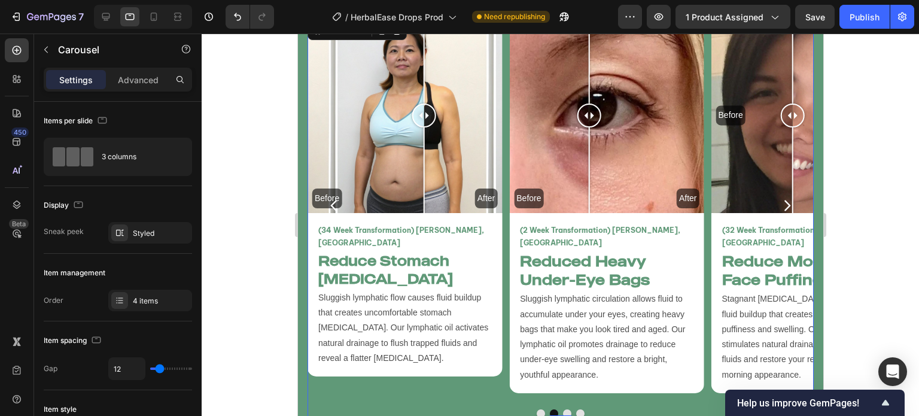
click at [779, 201] on icon "Carousel Next Arrow" at bounding box center [786, 205] width 15 height 15
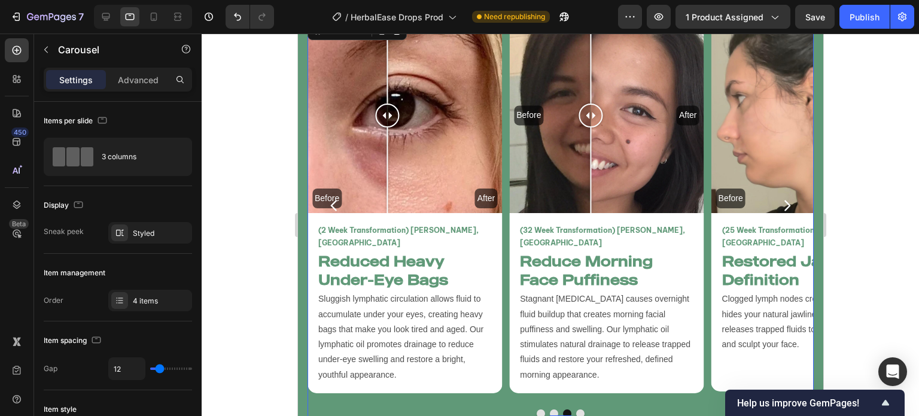
click at [779, 201] on icon "Carousel Next Arrow" at bounding box center [786, 205] width 15 height 15
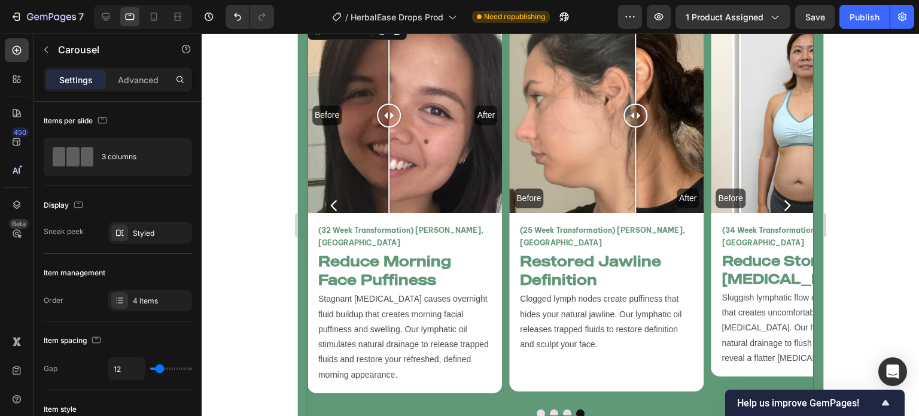
click at [779, 201] on icon "Carousel Next Arrow" at bounding box center [786, 205] width 15 height 15
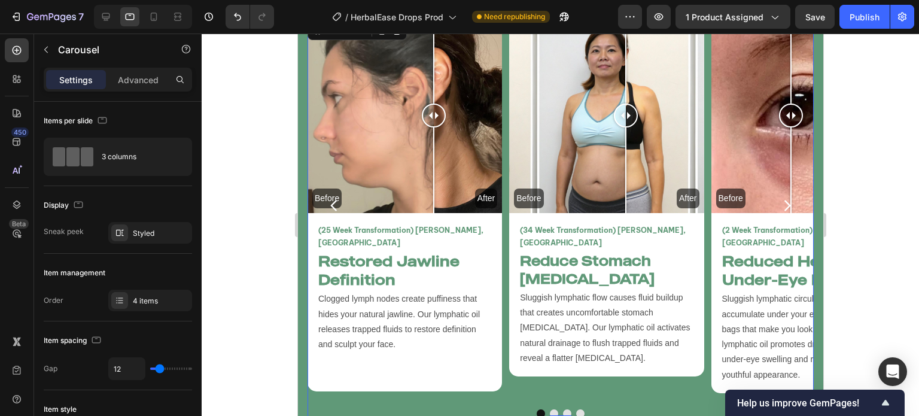
click at [779, 201] on icon "Carousel Next Arrow" at bounding box center [786, 205] width 15 height 15
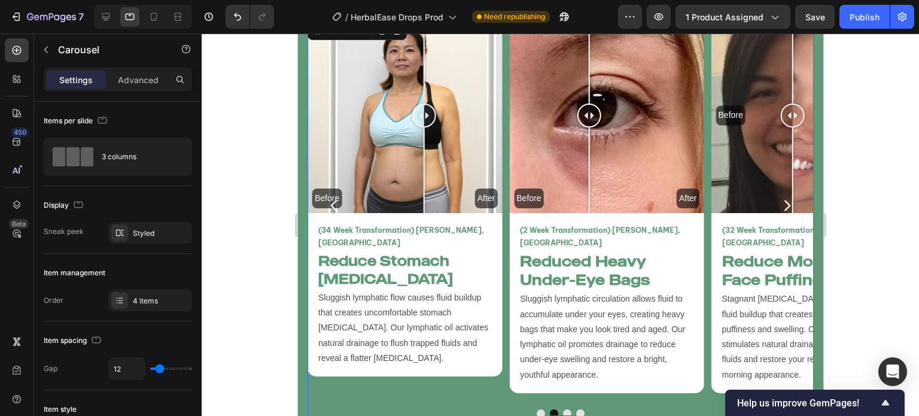
click at [779, 201] on icon "Carousel Next Arrow" at bounding box center [786, 205] width 15 height 15
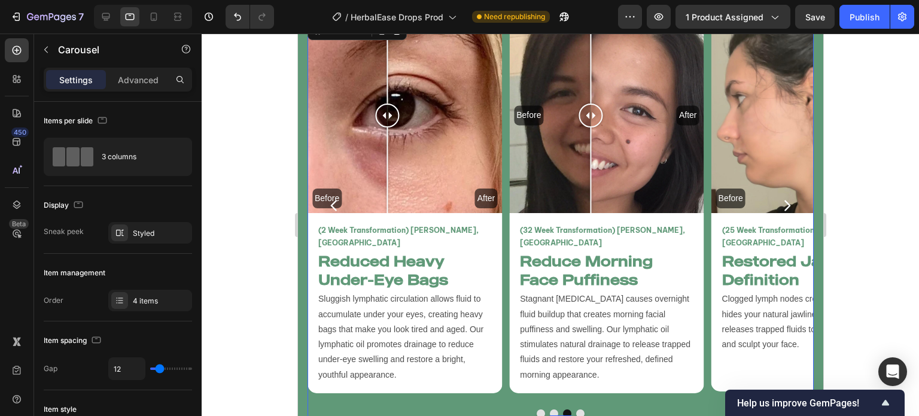
click at [779, 201] on icon "Carousel Next Arrow" at bounding box center [786, 205] width 15 height 15
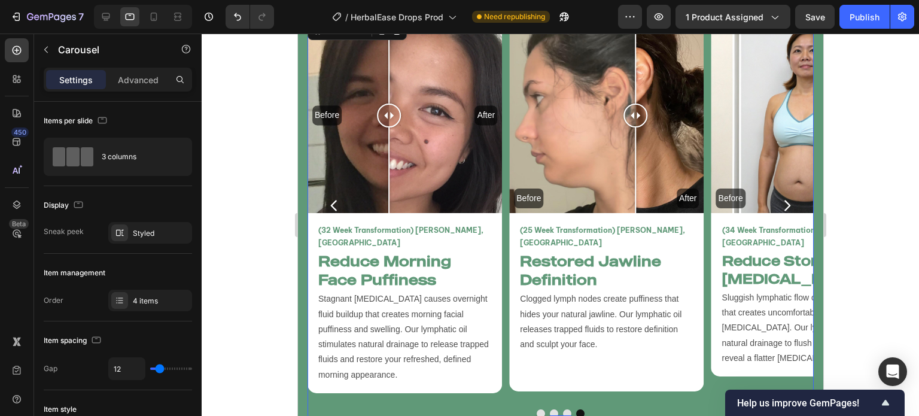
click at [779, 201] on icon "Carousel Next Arrow" at bounding box center [786, 205] width 15 height 15
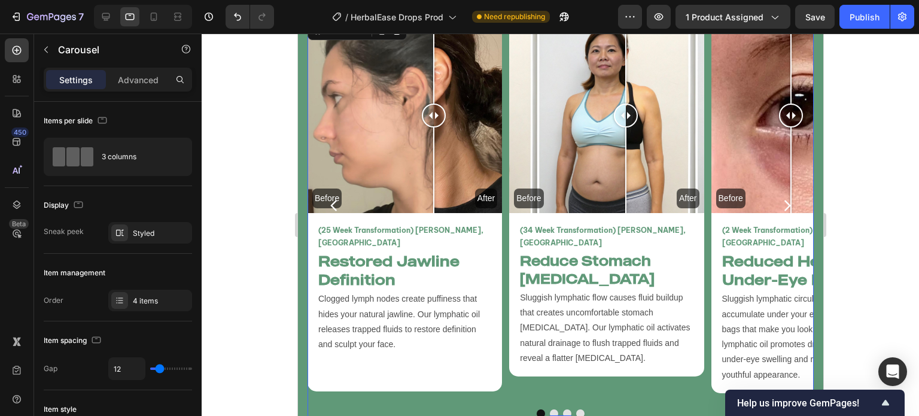
click at [779, 201] on icon "Carousel Next Arrow" at bounding box center [786, 205] width 15 height 15
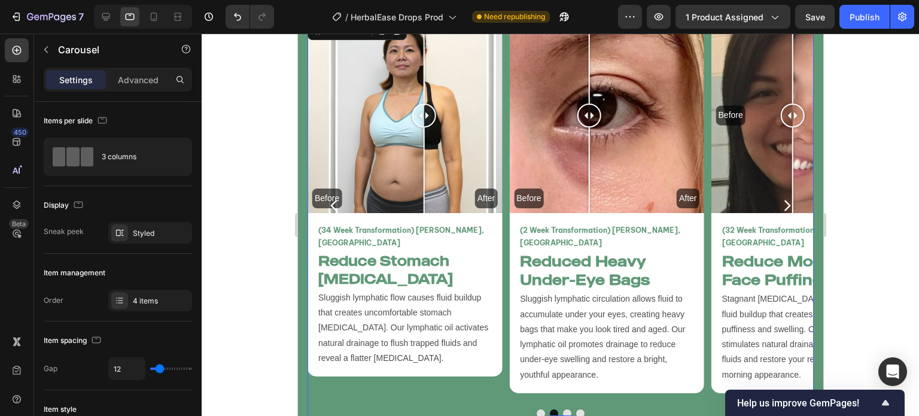
click at [779, 201] on icon "Carousel Next Arrow" at bounding box center [786, 205] width 15 height 15
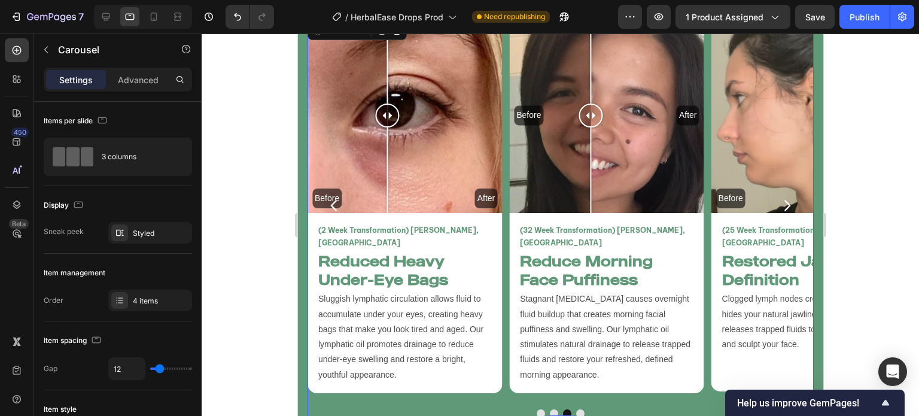
click at [779, 201] on icon "Carousel Next Arrow" at bounding box center [786, 205] width 15 height 15
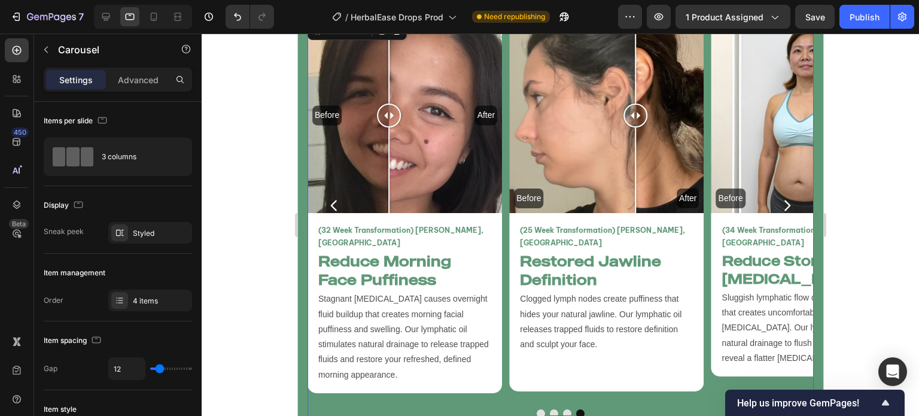
click at [779, 202] on icon "Carousel Next Arrow" at bounding box center [786, 205] width 15 height 15
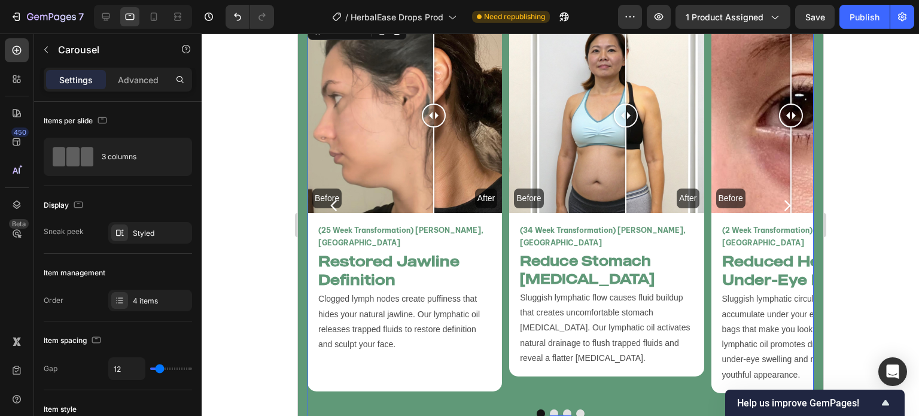
click at [779, 203] on icon "Carousel Next Arrow" at bounding box center [786, 205] width 15 height 15
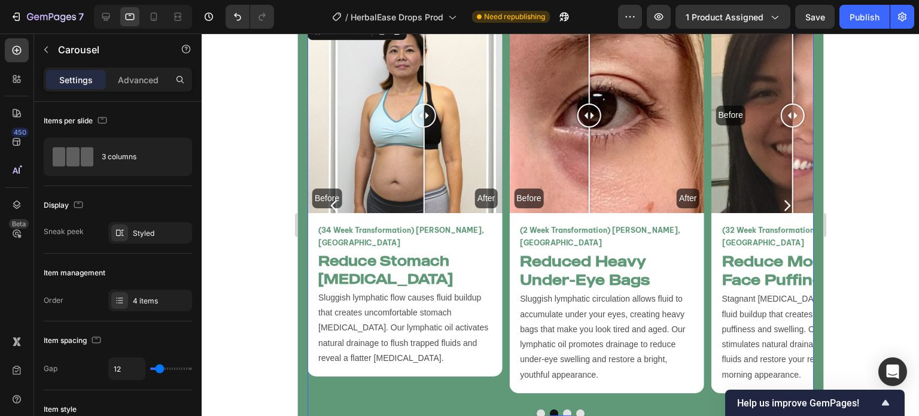
click at [779, 203] on icon "Carousel Next Arrow" at bounding box center [786, 205] width 15 height 15
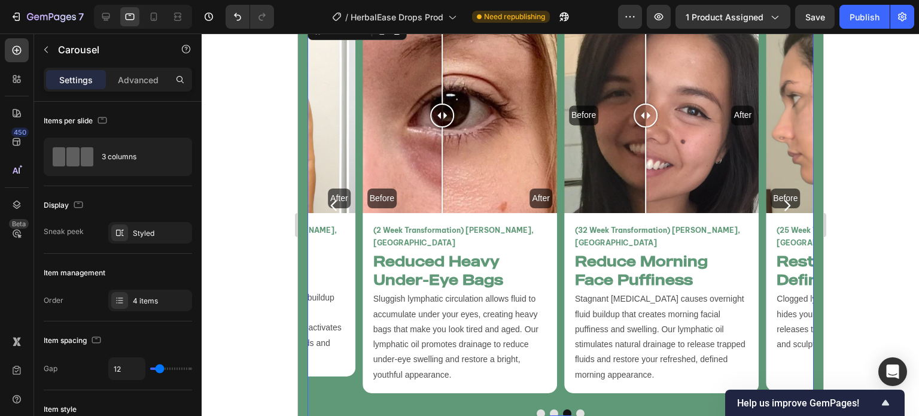
click at [779, 203] on icon "Carousel Next Arrow" at bounding box center [786, 205] width 15 height 15
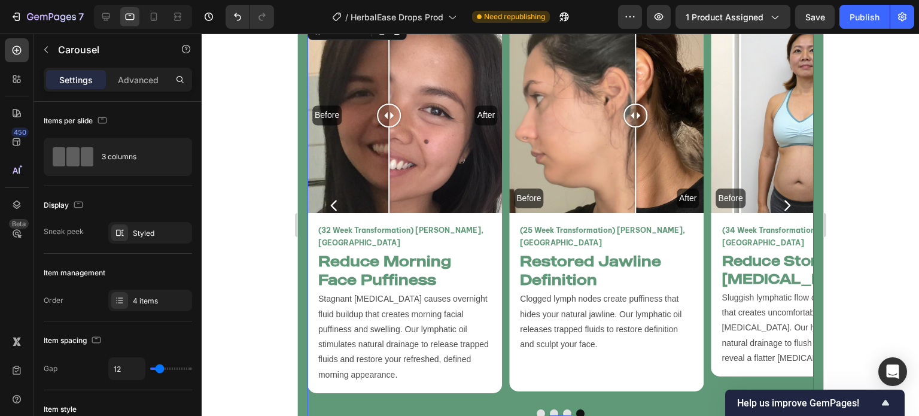
click at [779, 203] on icon "Carousel Next Arrow" at bounding box center [786, 205] width 15 height 15
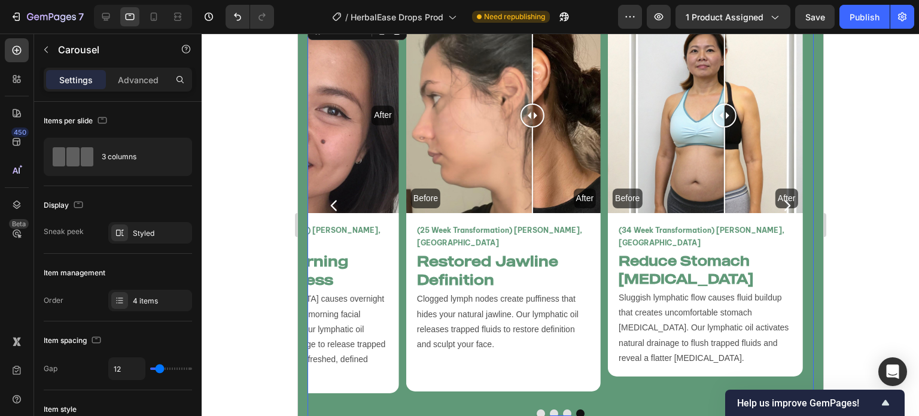
click at [779, 203] on icon "Carousel Next Arrow" at bounding box center [786, 205] width 15 height 15
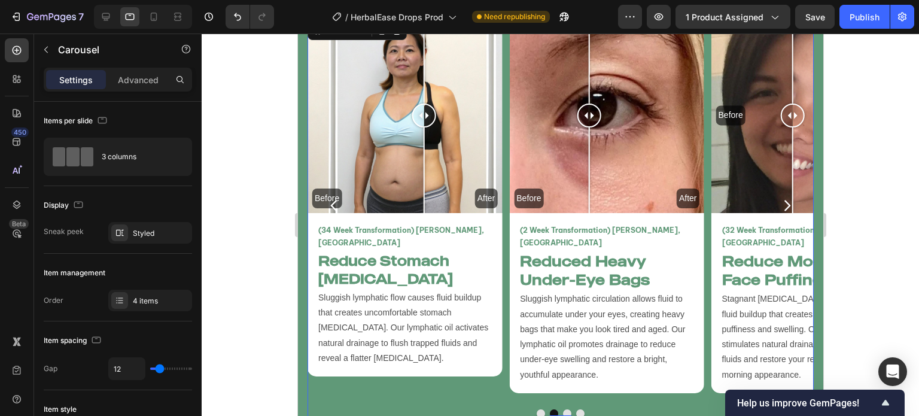
click at [779, 203] on icon "Carousel Next Arrow" at bounding box center [786, 205] width 15 height 15
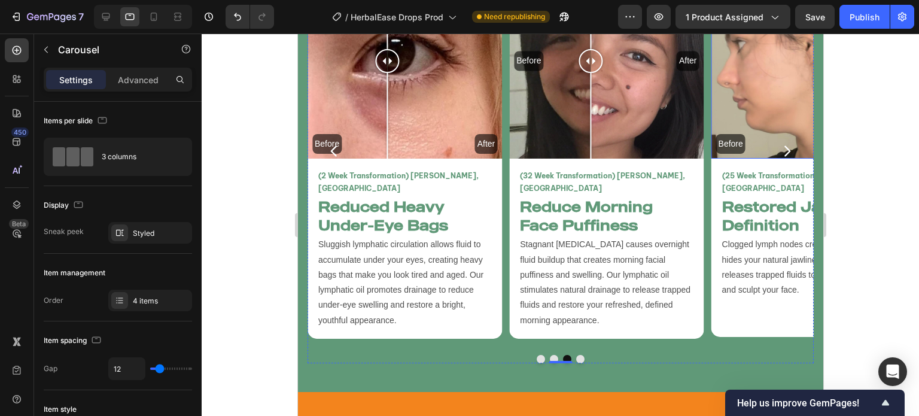
scroll to position [2966, 0]
click at [779, 150] on icon "Carousel Next Arrow" at bounding box center [786, 150] width 15 height 15
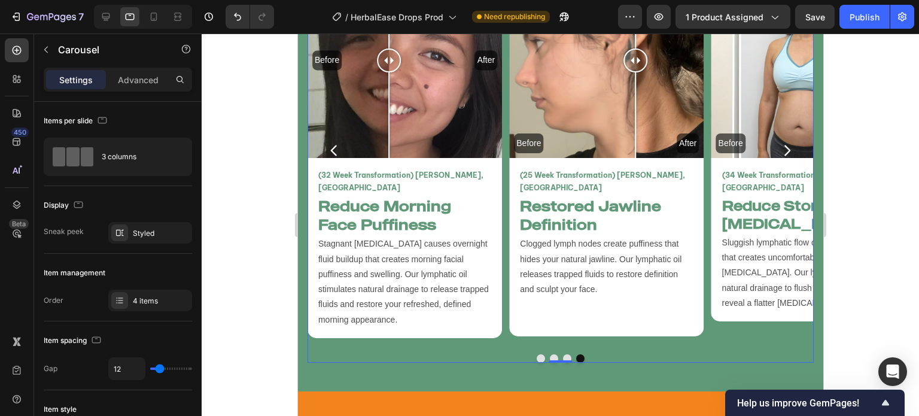
scroll to position [2889, 0]
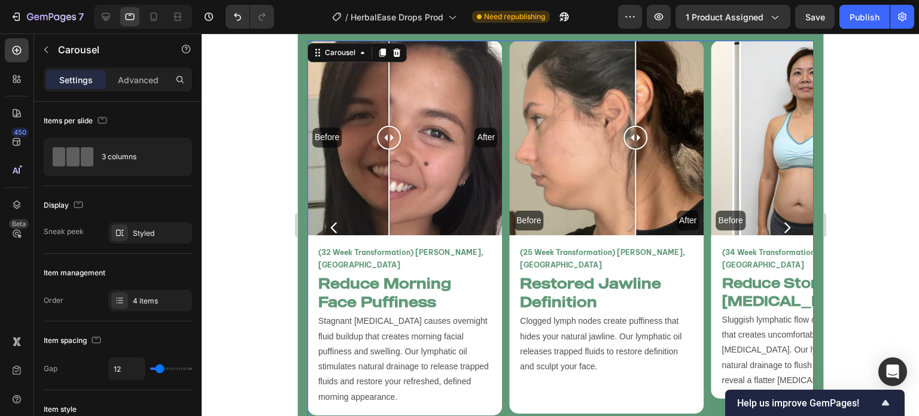
click at [781, 220] on icon "Carousel Next Arrow" at bounding box center [786, 227] width 15 height 15
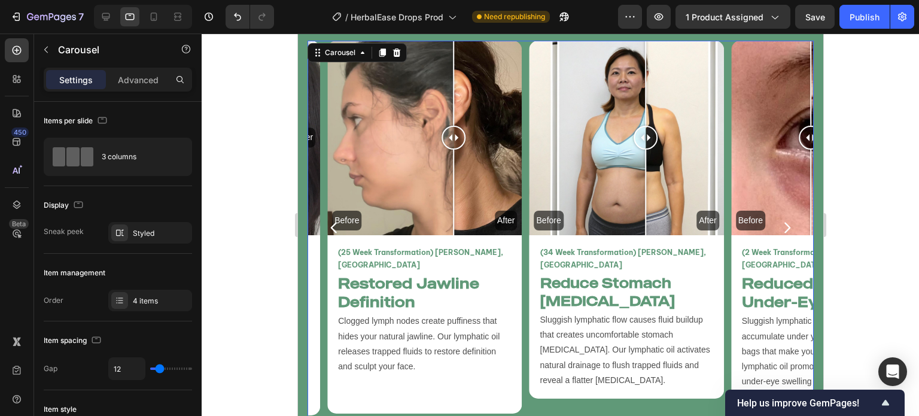
click at [781, 220] on icon "Carousel Next Arrow" at bounding box center [786, 227] width 15 height 15
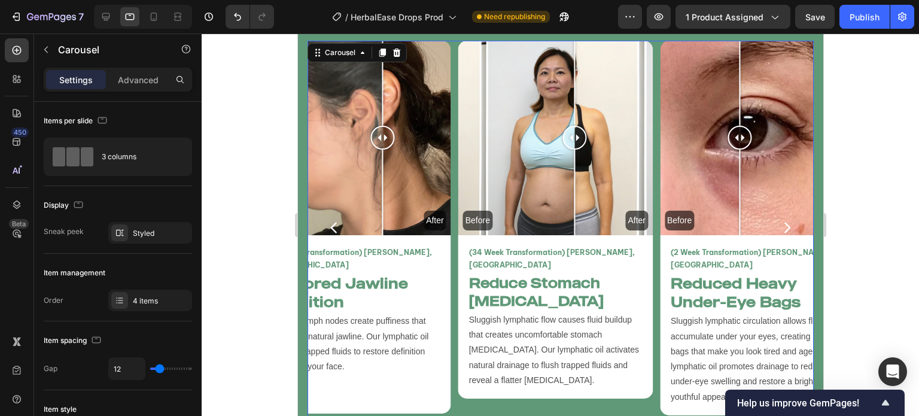
click at [781, 220] on icon "Carousel Next Arrow" at bounding box center [786, 227] width 15 height 15
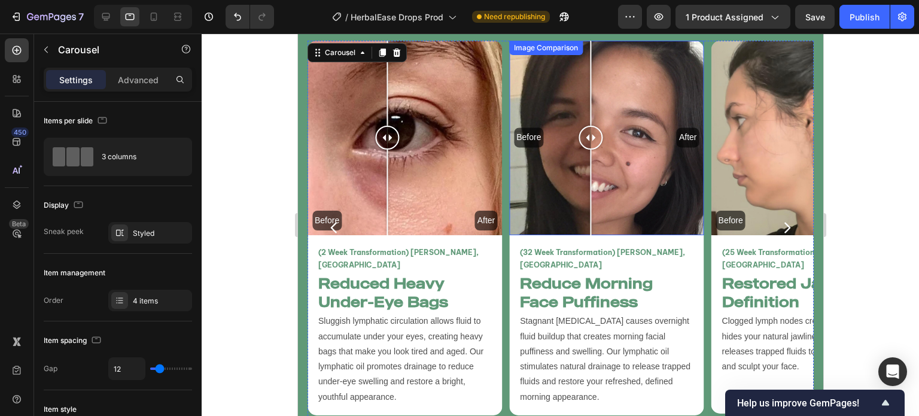
click at [661, 180] on div "Before After" at bounding box center [606, 138] width 194 height 194
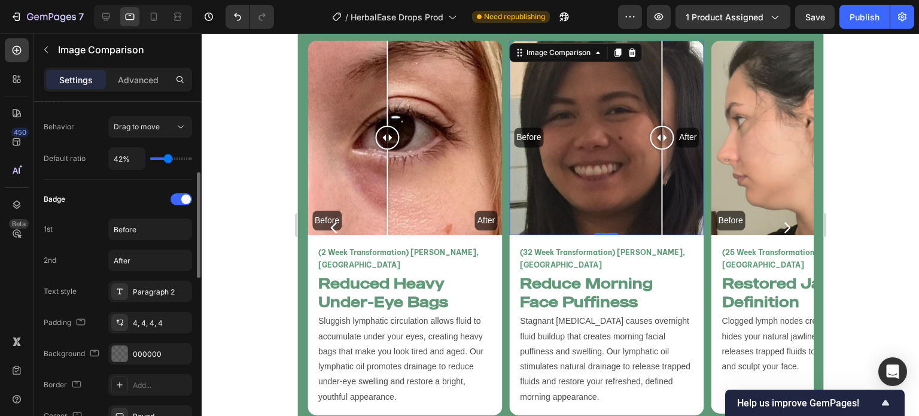
scroll to position [494, 0]
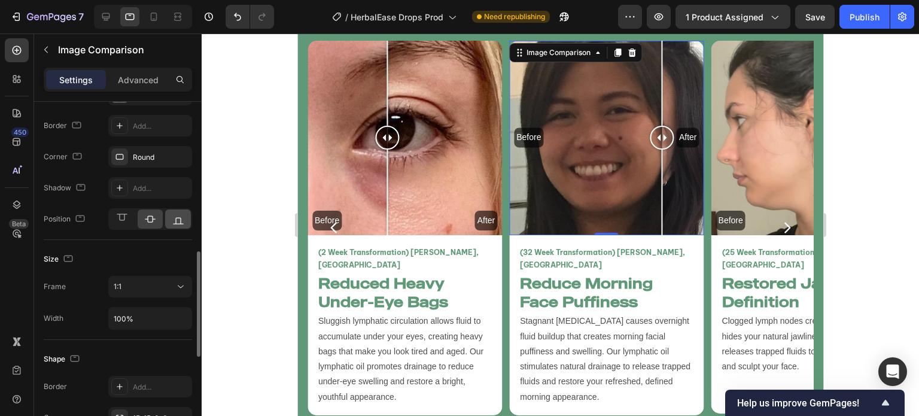
click at [175, 224] on div at bounding box center [178, 218] width 26 height 19
click at [307, 121] on div "Before" at bounding box center [404, 138] width 194 height 194
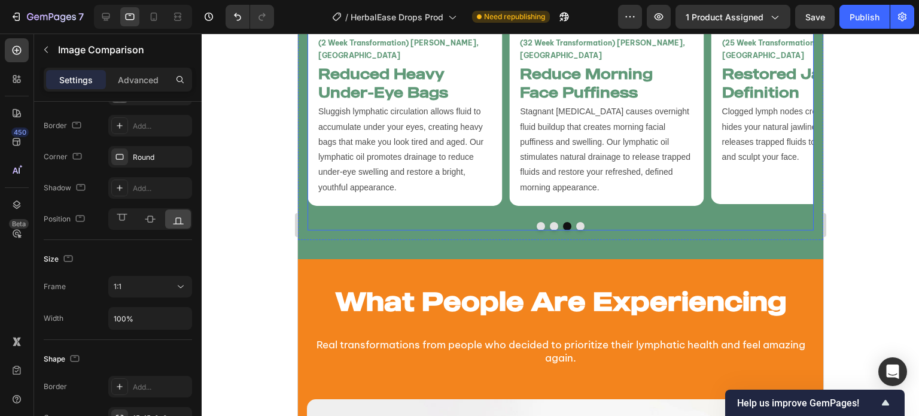
scroll to position [2965, 0]
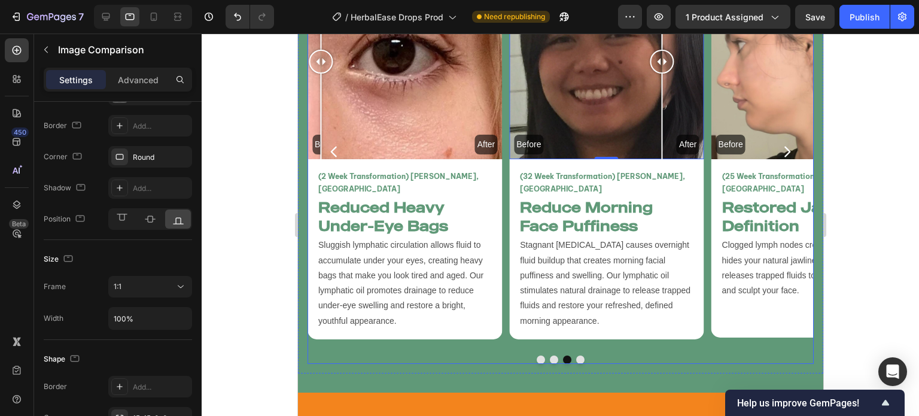
click at [789, 140] on button "Carousel Next Arrow" at bounding box center [787, 152] width 34 height 34
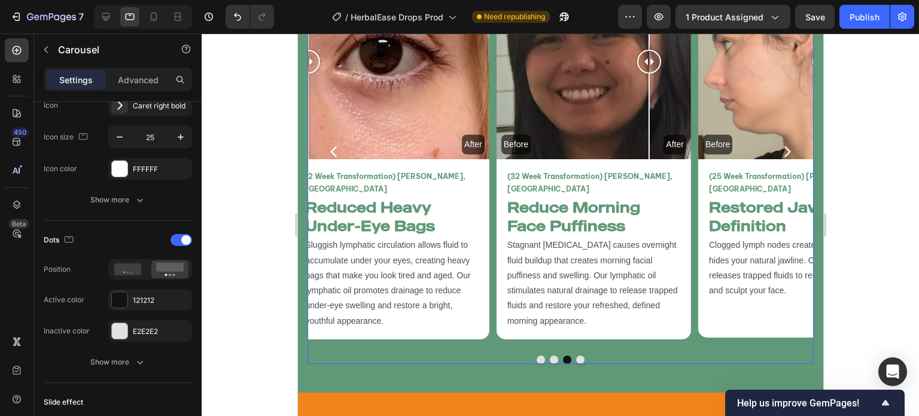
scroll to position [0, 0]
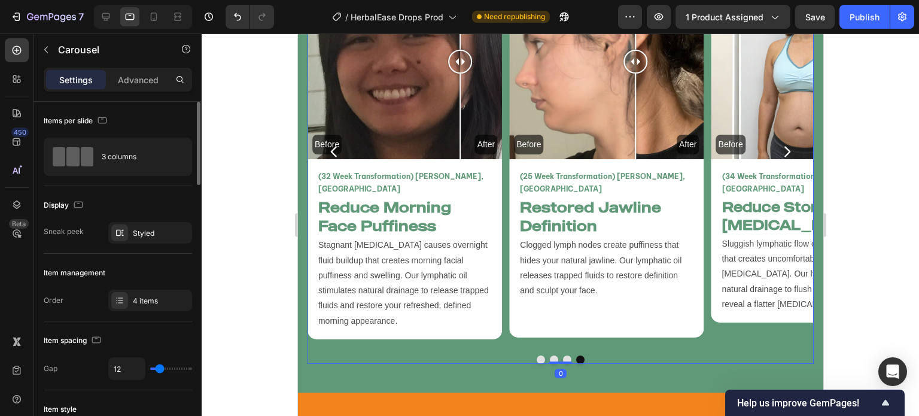
click at [789, 140] on button "Carousel Next Arrow" at bounding box center [787, 152] width 34 height 34
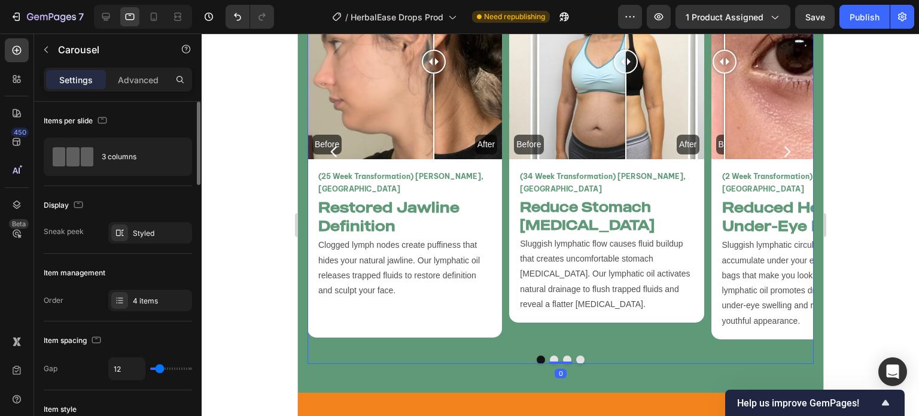
click at [789, 140] on button "Carousel Next Arrow" at bounding box center [787, 152] width 34 height 34
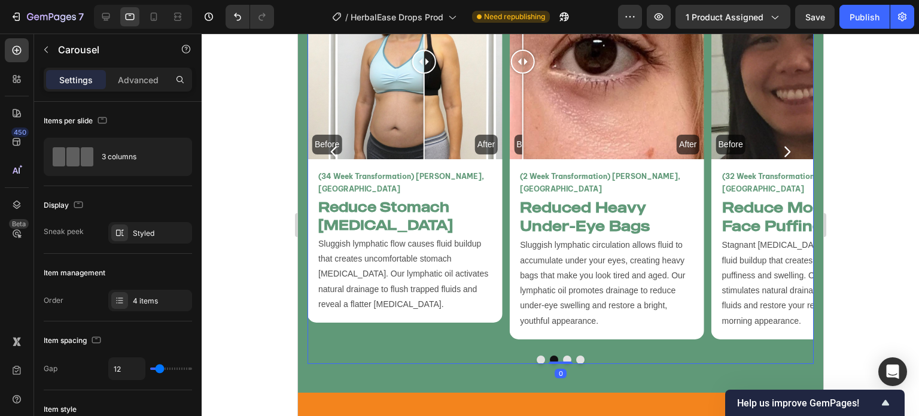
click at [789, 140] on button "Carousel Next Arrow" at bounding box center [787, 152] width 34 height 34
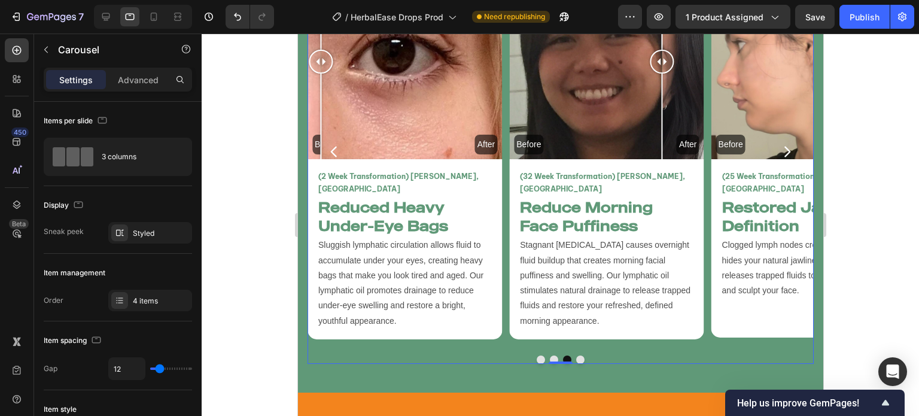
click at [789, 140] on button "Carousel Next Arrow" at bounding box center [787, 152] width 34 height 34
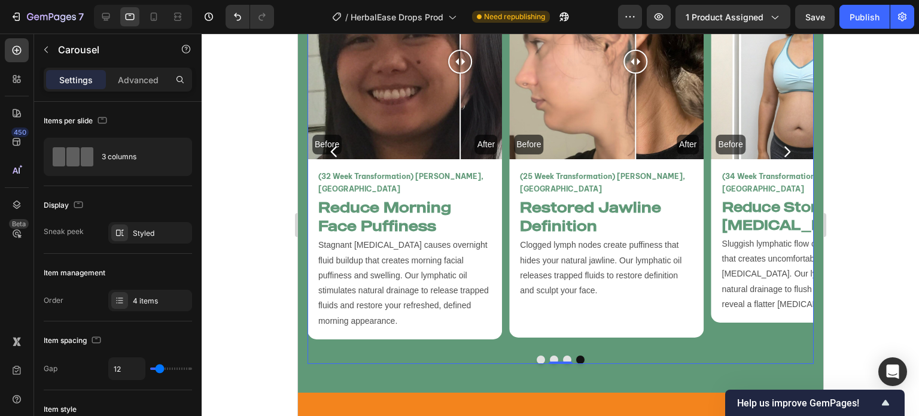
click at [789, 140] on button "Carousel Next Arrow" at bounding box center [787, 152] width 34 height 34
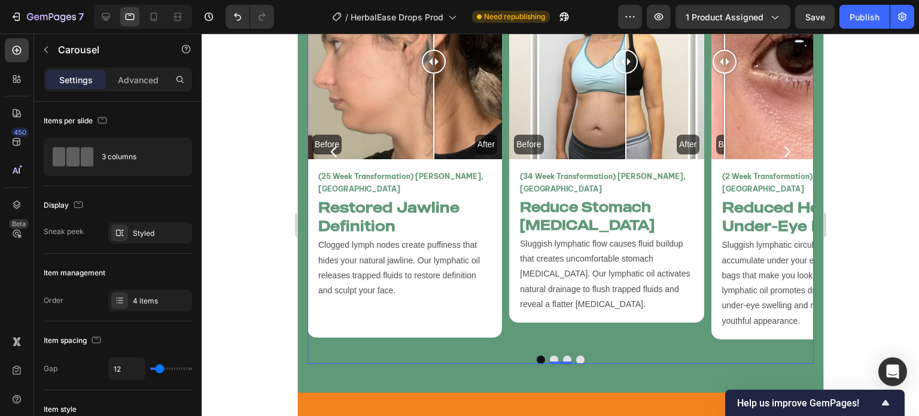
click at [789, 140] on button "Carousel Next Arrow" at bounding box center [787, 152] width 34 height 34
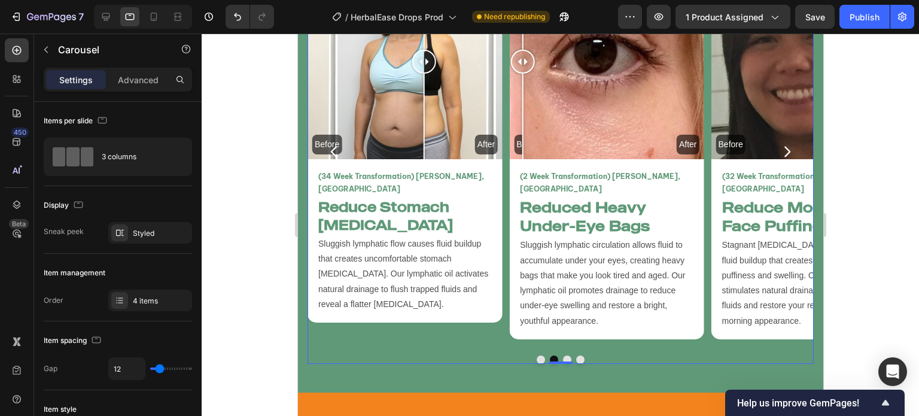
scroll to position [3228, 0]
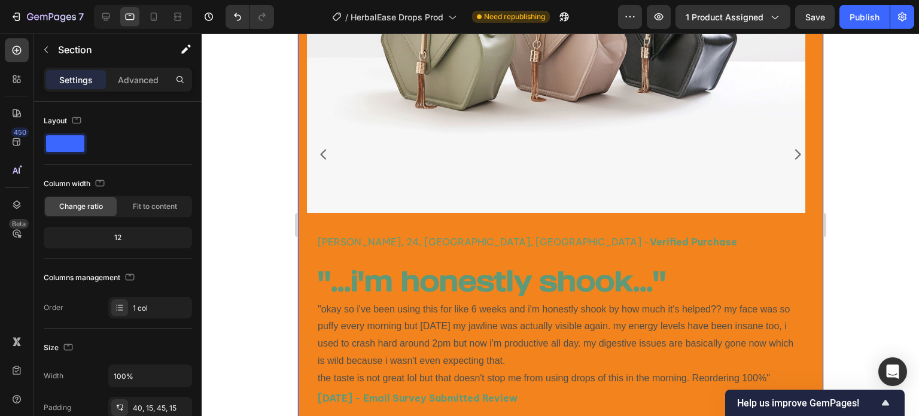
scroll to position [3644, 0]
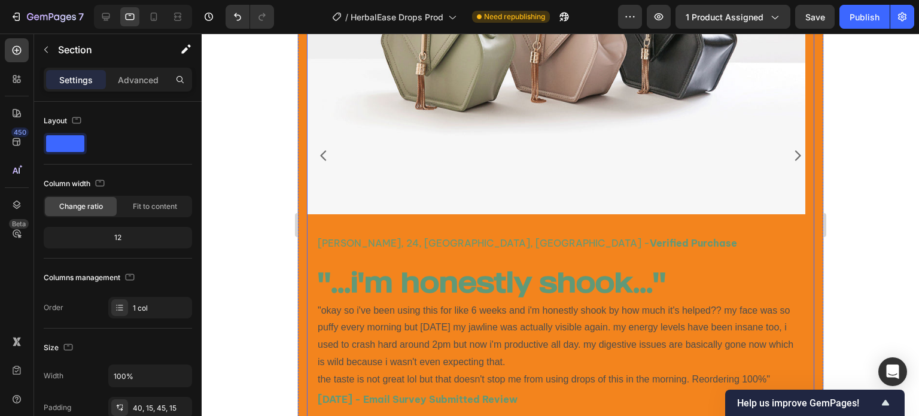
click at [790, 150] on icon "Carousel Next Arrow" at bounding box center [797, 155] width 14 height 14
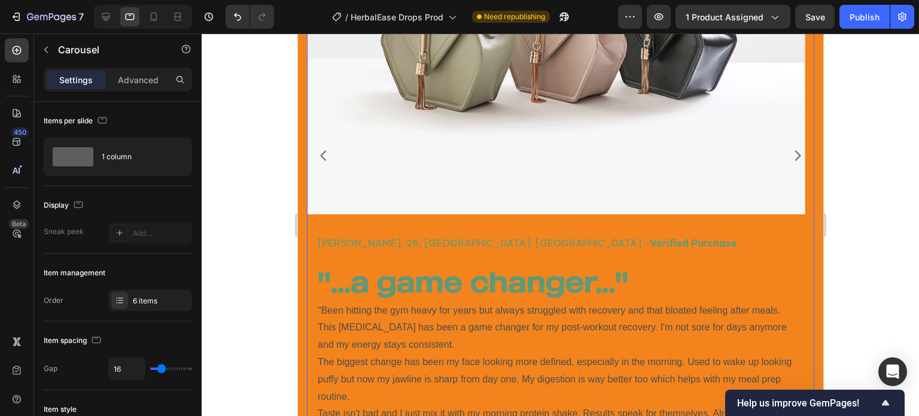
click at [790, 150] on icon "Carousel Next Arrow" at bounding box center [797, 155] width 14 height 14
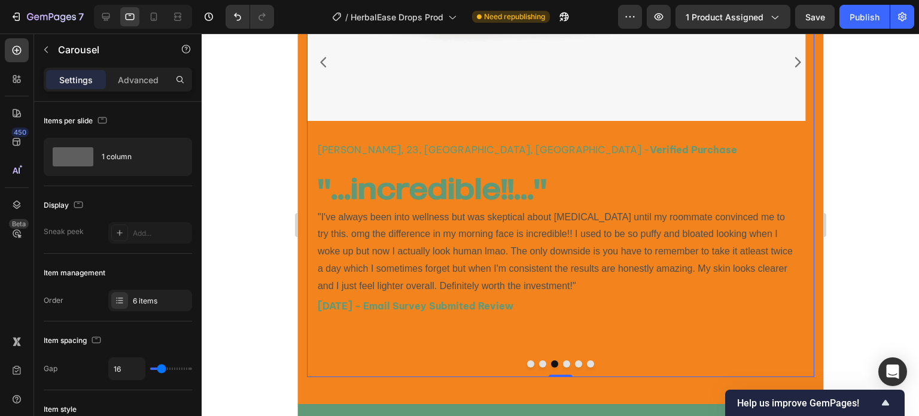
scroll to position [3646, 0]
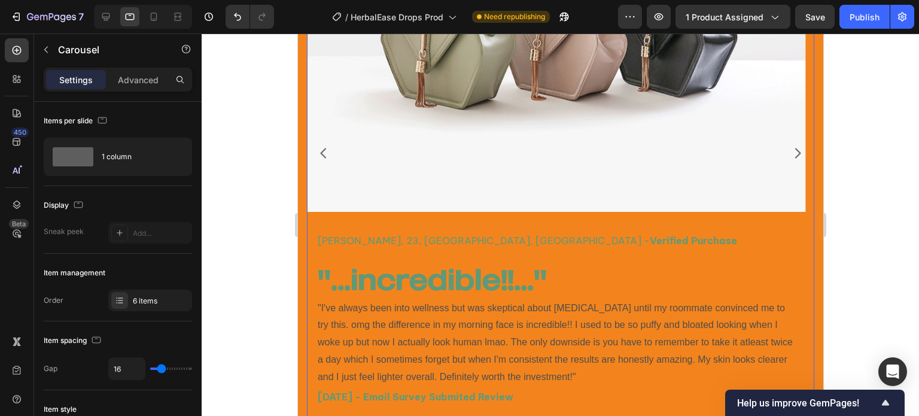
click at [795, 150] on icon "Carousel Next Arrow" at bounding box center [798, 153] width 6 height 10
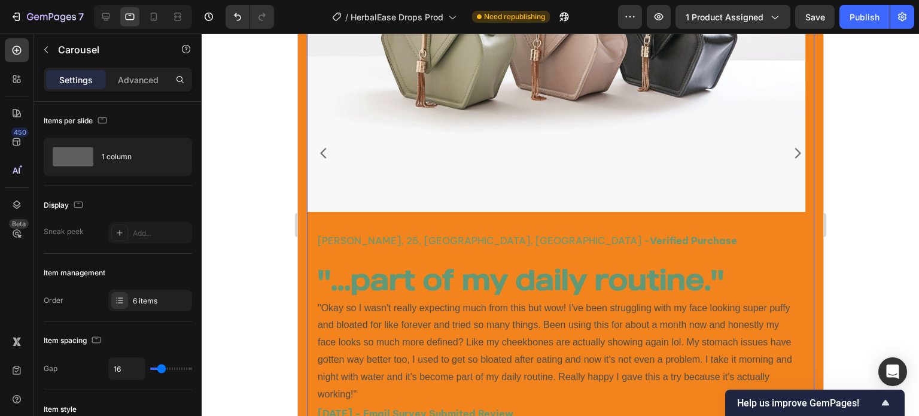
click at [795, 150] on icon "Carousel Next Arrow" at bounding box center [798, 153] width 6 height 10
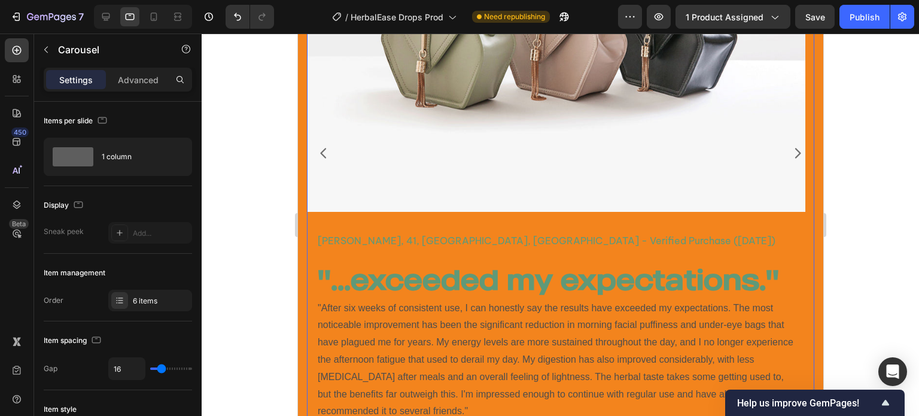
click at [795, 150] on icon "Carousel Next Arrow" at bounding box center [798, 153] width 6 height 10
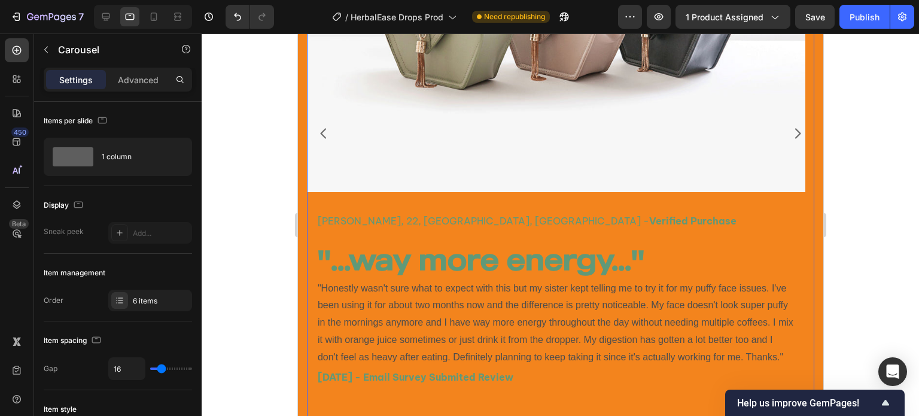
scroll to position [3665, 0]
click at [790, 131] on icon "Carousel Next Arrow" at bounding box center [797, 134] width 14 height 14
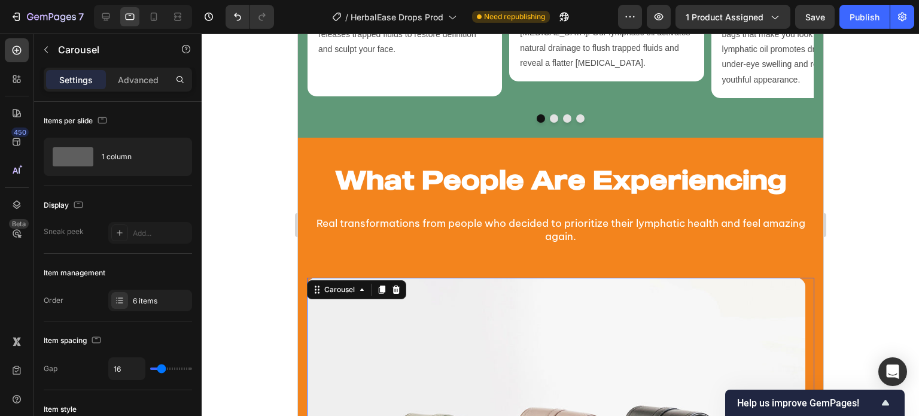
scroll to position [3202, 0]
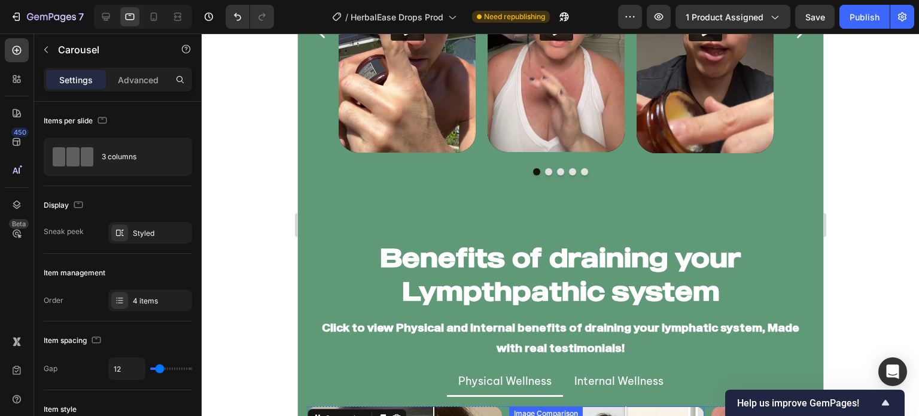
scroll to position [2562, 0]
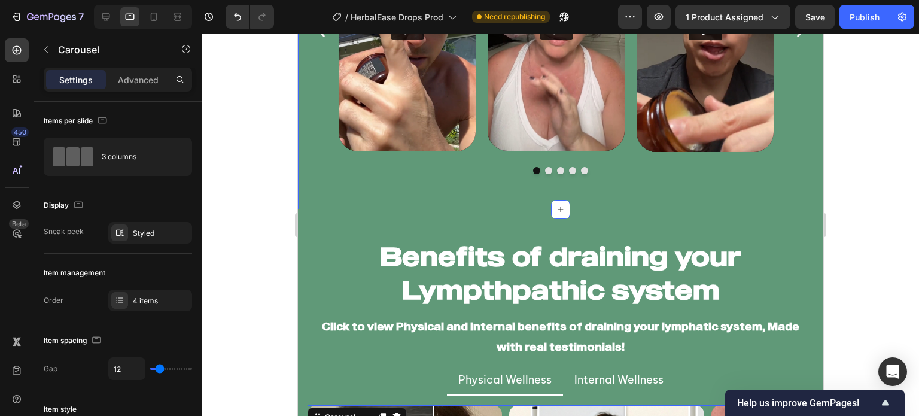
click at [630, 194] on div "What Our Customers Say Heading Here's why we’re rated 4.6/5 by over 20,000+ hap…" at bounding box center [559, 16] width 525 height 387
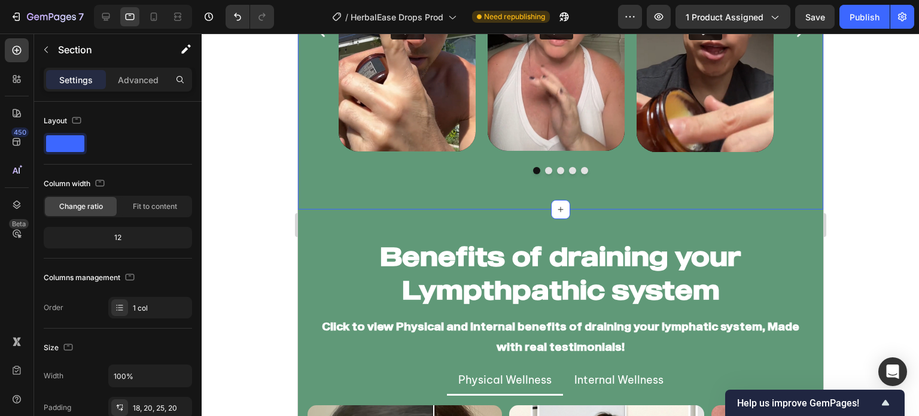
click at [601, 166] on div "Video Video Video Video Video Carousel" at bounding box center [559, 41] width 501 height 265
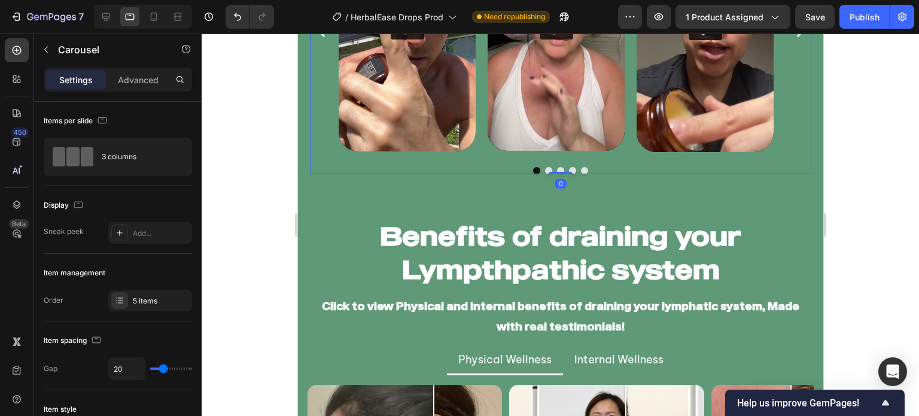
drag, startPoint x: 563, startPoint y: 191, endPoint x: 573, endPoint y: 152, distance: 40.6
click at [573, 152] on div "Video Video Video Video Video Carousel 0" at bounding box center [559, 41] width 501 height 265
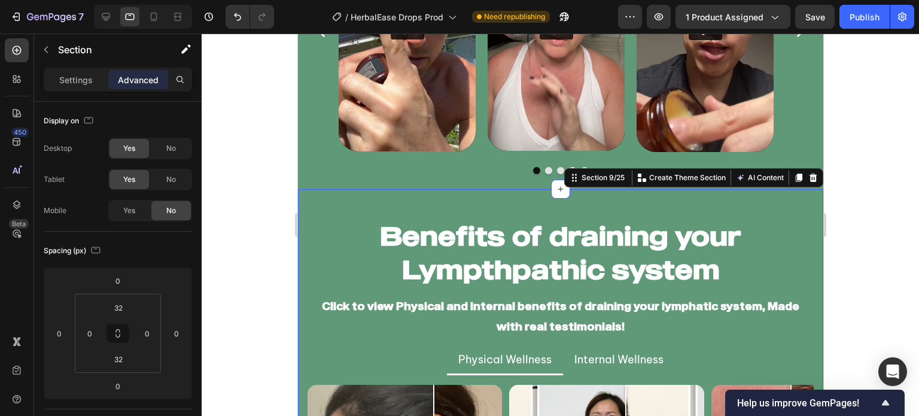
click at [230, 210] on div at bounding box center [561, 225] width 718 height 382
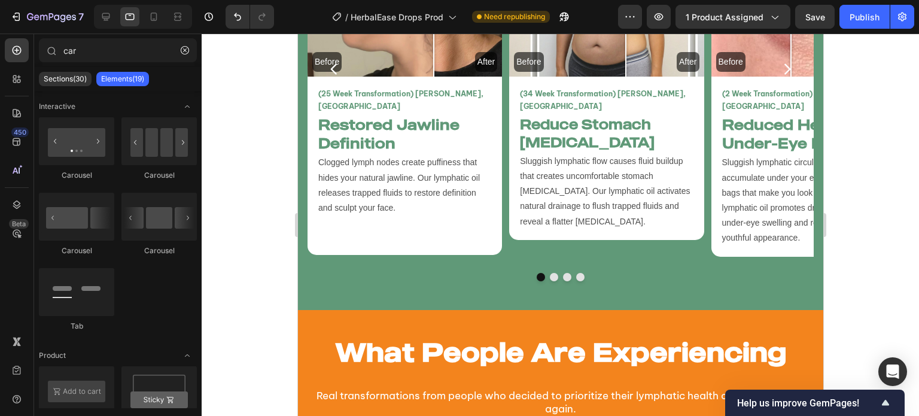
scroll to position [2978, 0]
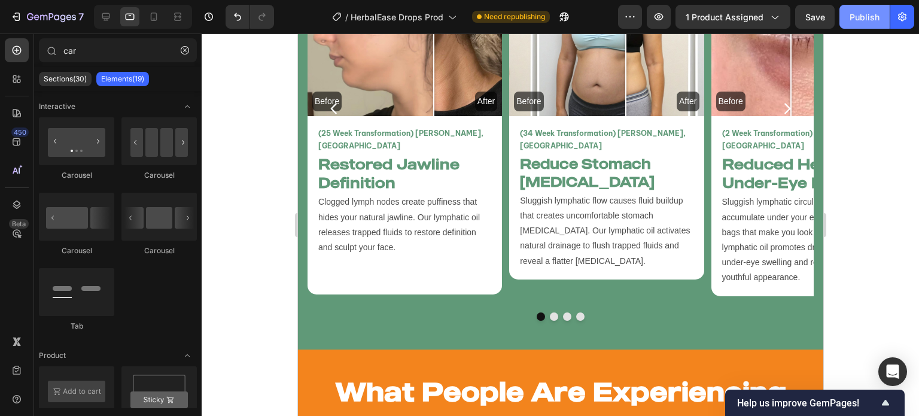
click at [858, 26] on button "Publish" at bounding box center [865, 17] width 50 height 24
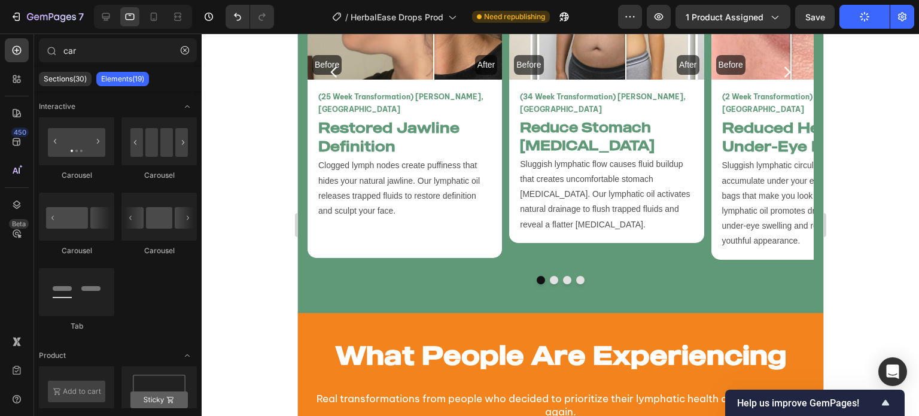
scroll to position [3136, 0]
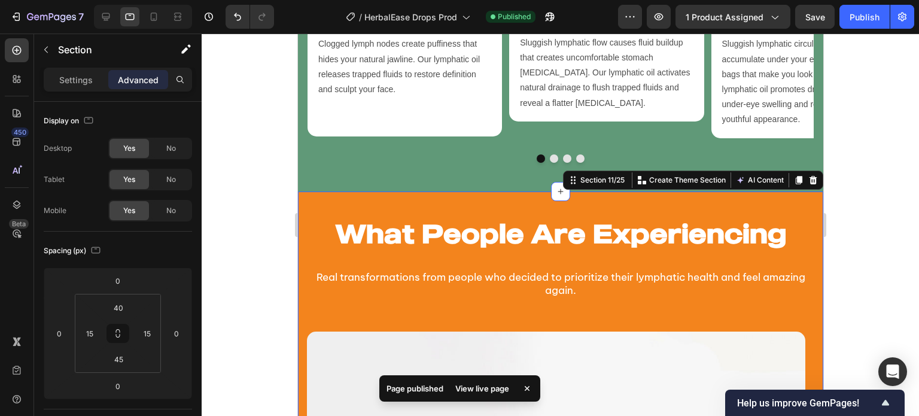
click at [795, 176] on icon at bounding box center [798, 180] width 7 height 8
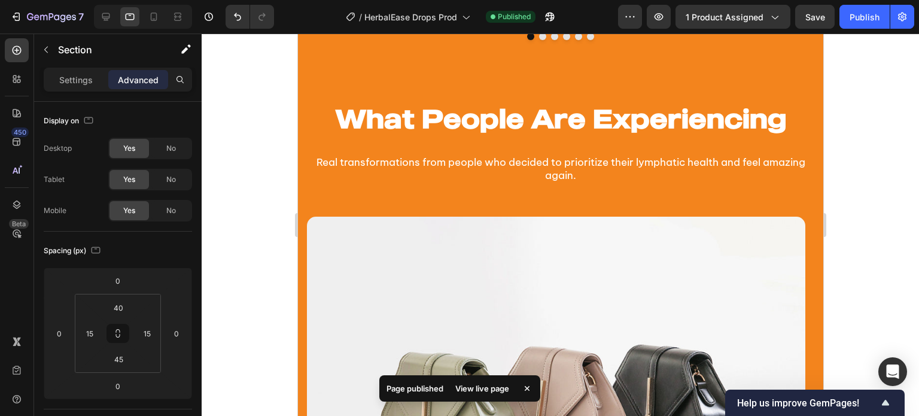
scroll to position [4036, 0]
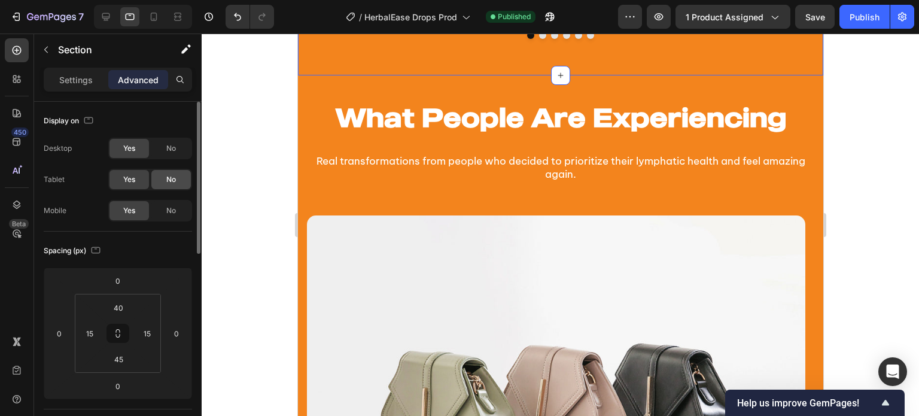
click at [171, 178] on span "No" at bounding box center [171, 179] width 10 height 11
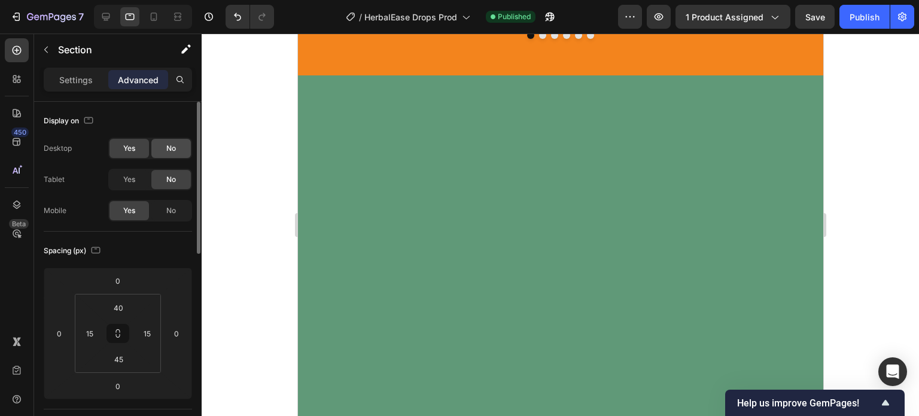
click at [164, 148] on div "No" at bounding box center [170, 148] width 39 height 19
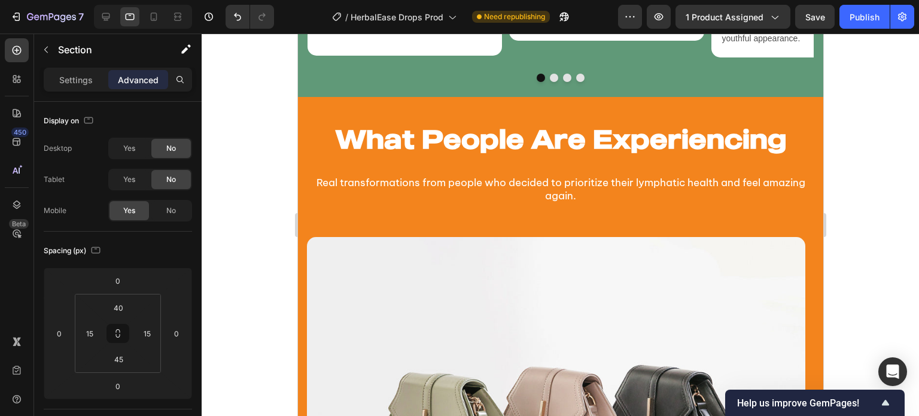
scroll to position [3091, 0]
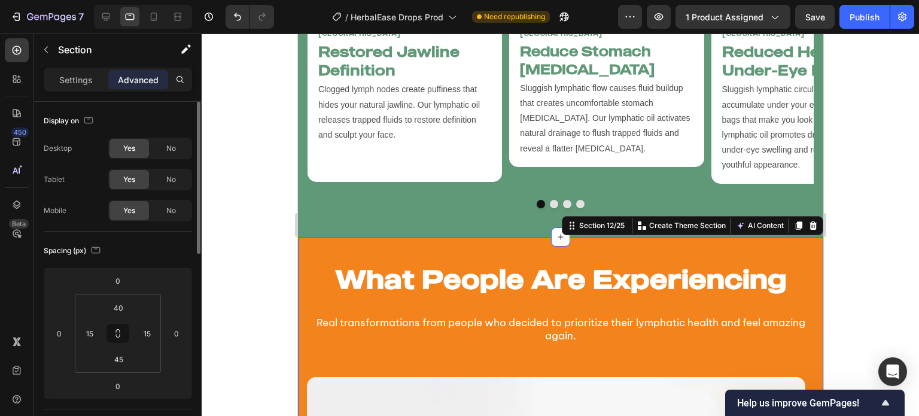
drag, startPoint x: 160, startPoint y: 208, endPoint x: 103, endPoint y: 102, distance: 120.5
click at [160, 208] on div "No" at bounding box center [170, 210] width 39 height 19
click at [77, 81] on p "Settings" at bounding box center [76, 80] width 34 height 13
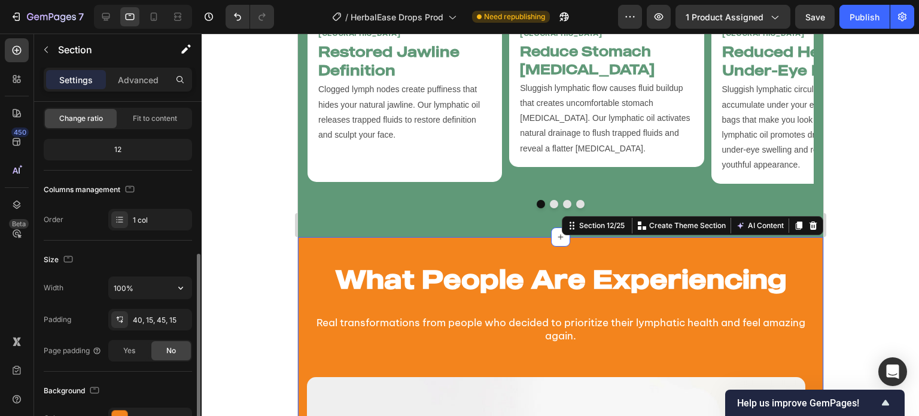
scroll to position [174, 0]
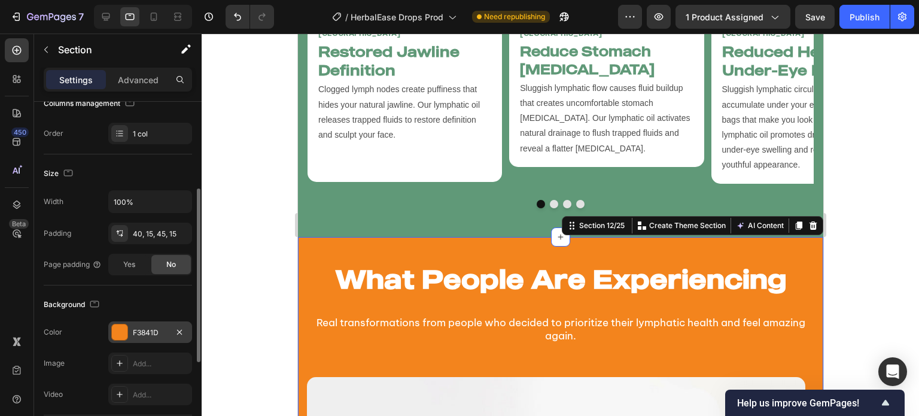
click at [146, 331] on div "F3841D" at bounding box center [150, 332] width 35 height 11
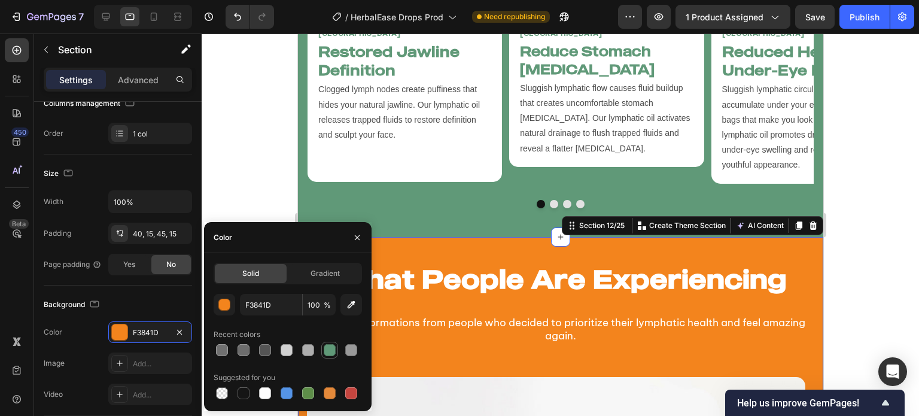
click at [332, 349] on div at bounding box center [330, 350] width 12 height 12
type input "609978"
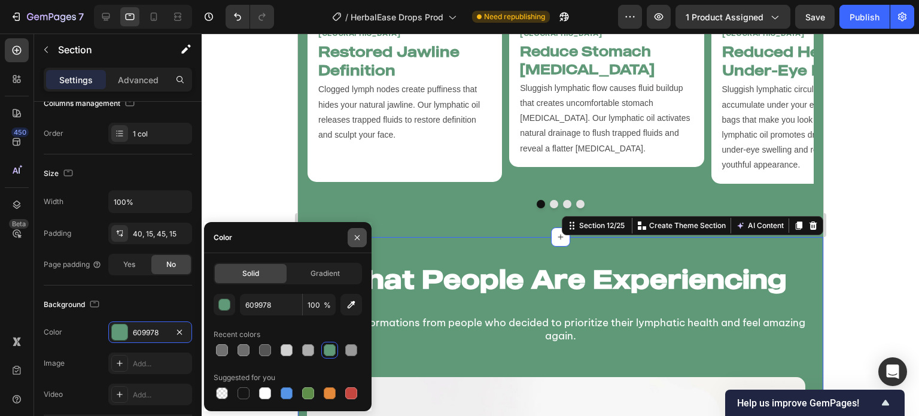
click at [357, 234] on icon "button" at bounding box center [357, 238] width 10 height 10
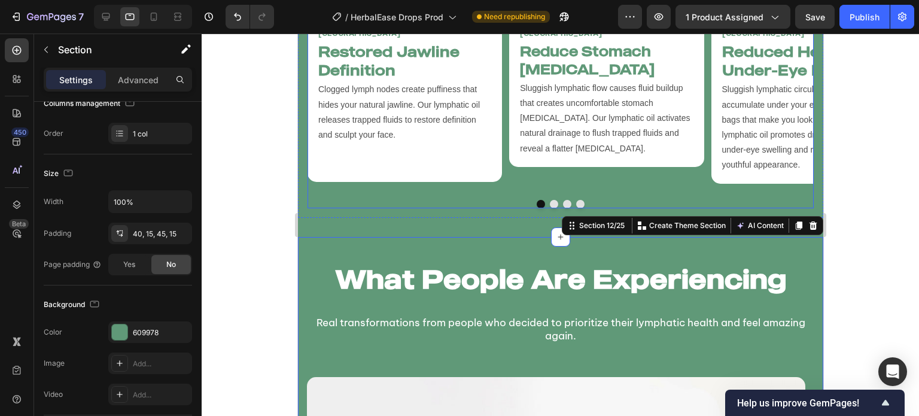
click at [642, 179] on div "Before After Image Comparison (25 Week Transformation) [PERSON_NAME], [GEOGRAPH…" at bounding box center [560, 8] width 506 height 399
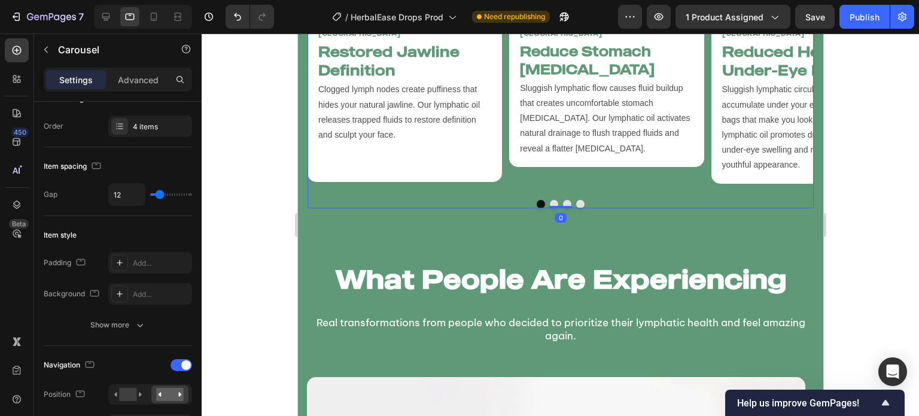
scroll to position [0, 0]
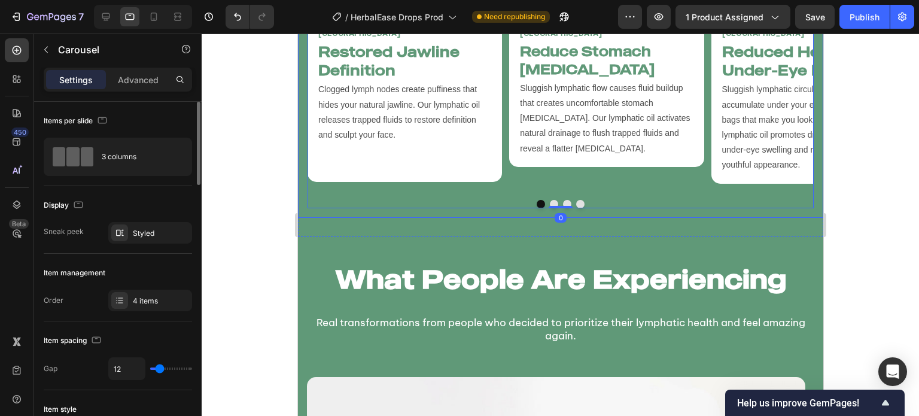
drag, startPoint x: 869, startPoint y: 20, endPoint x: 858, endPoint y: 31, distance: 15.3
click at [869, 19] on div "Publish" at bounding box center [865, 17] width 30 height 13
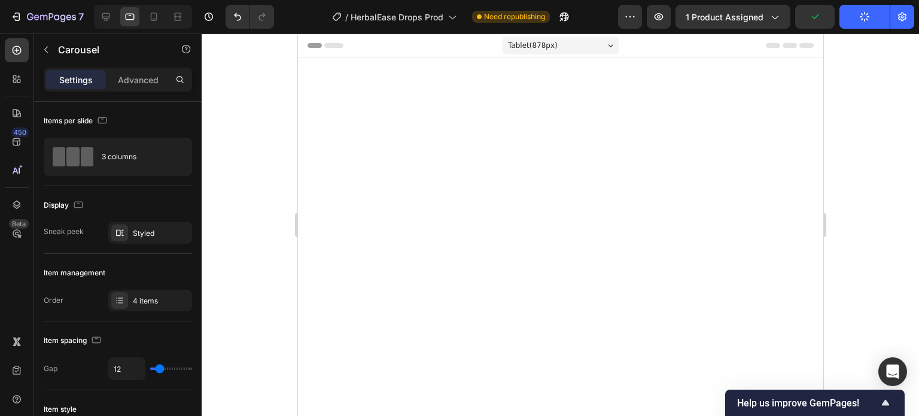
scroll to position [3091, 0]
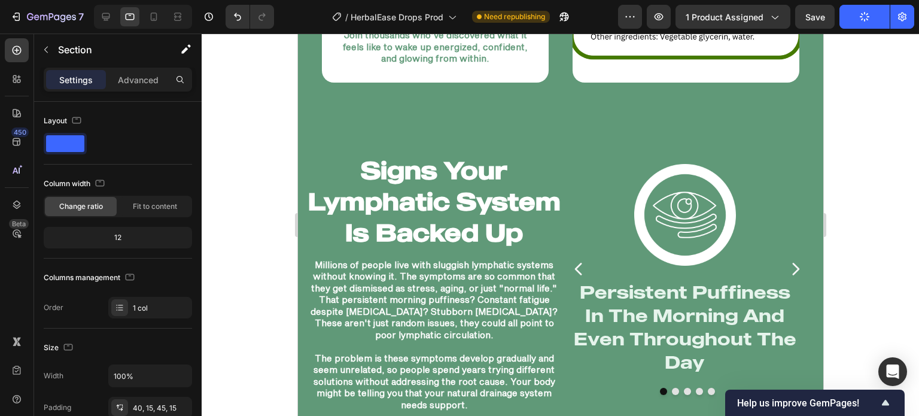
scroll to position [1916, 0]
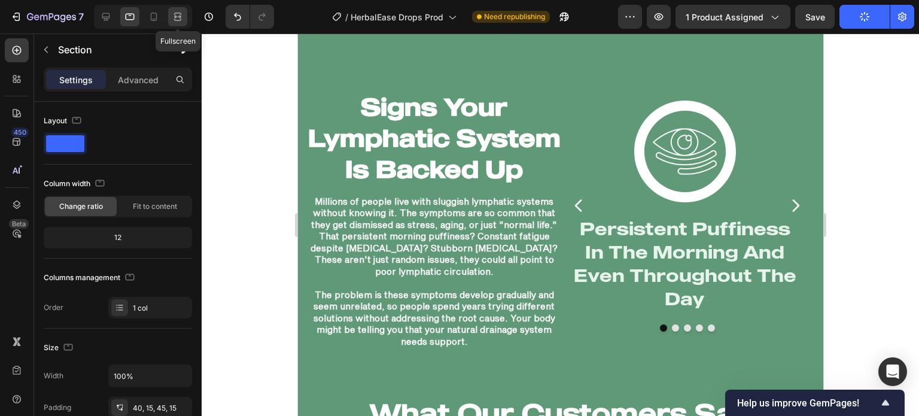
click at [179, 11] on icon at bounding box center [178, 17] width 12 height 12
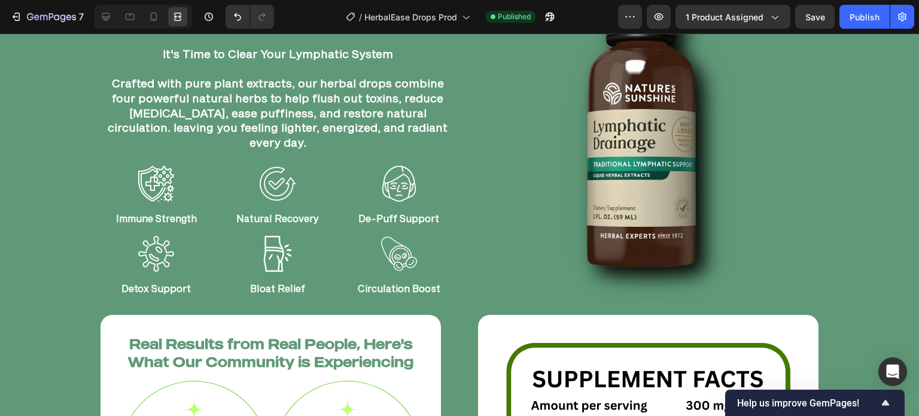
scroll to position [1133, 0]
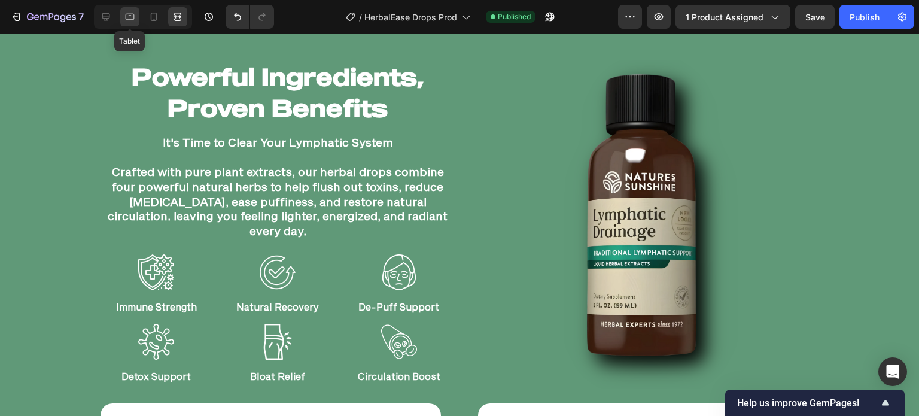
click at [123, 19] on div at bounding box center [129, 16] width 19 height 19
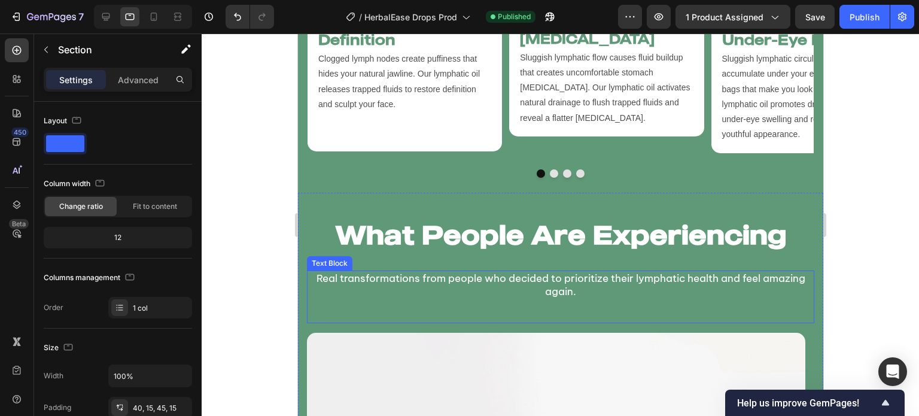
scroll to position [3057, 0]
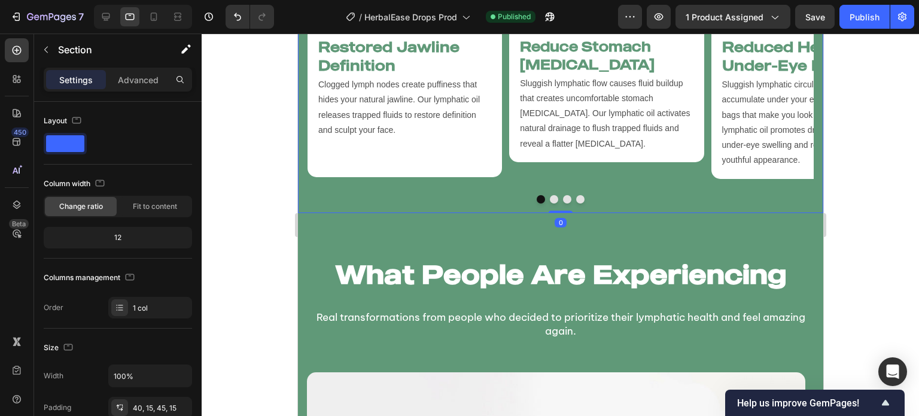
click at [488, 193] on div "Before After Image Comparison (25 Week Transformation) [PERSON_NAME], [GEOGRAPH…" at bounding box center [559, 3] width 525 height 418
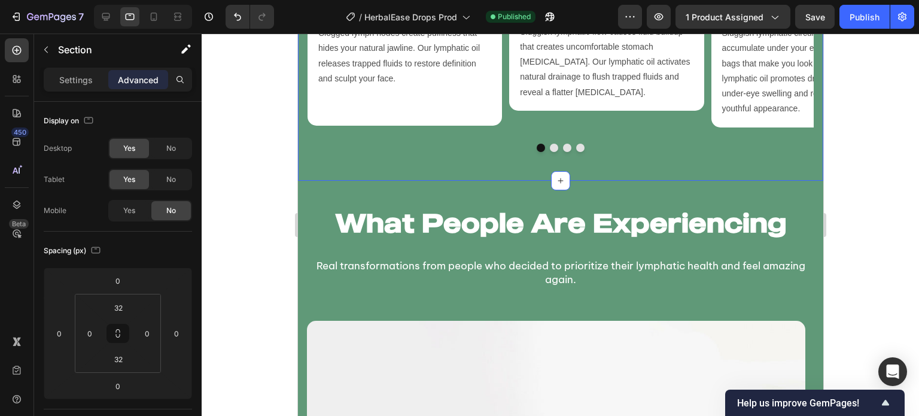
scroll to position [3108, 0]
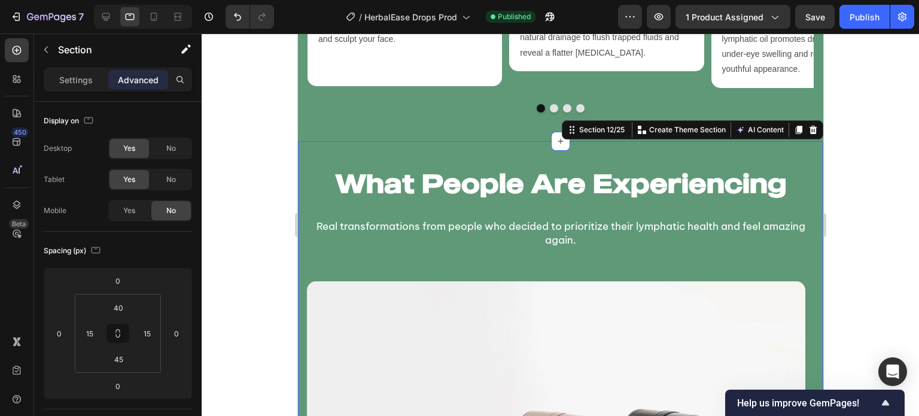
scroll to position [3151, 0]
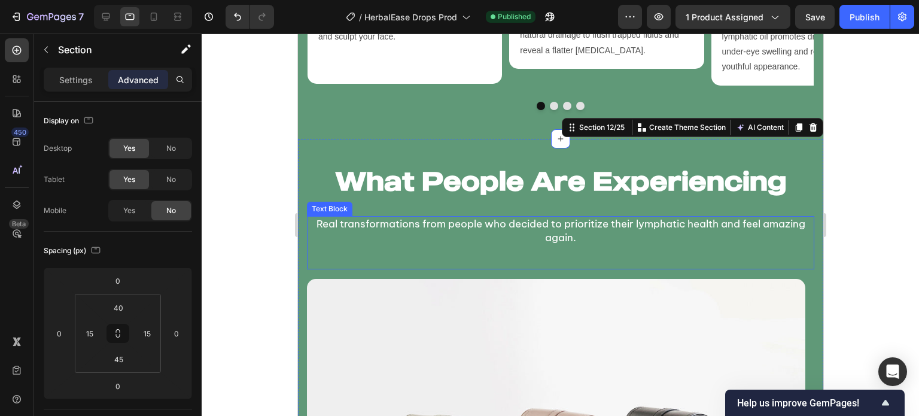
click at [482, 217] on p "Real transformations from people who decided to prioritize their lymphatic heal…" at bounding box center [560, 230] width 505 height 26
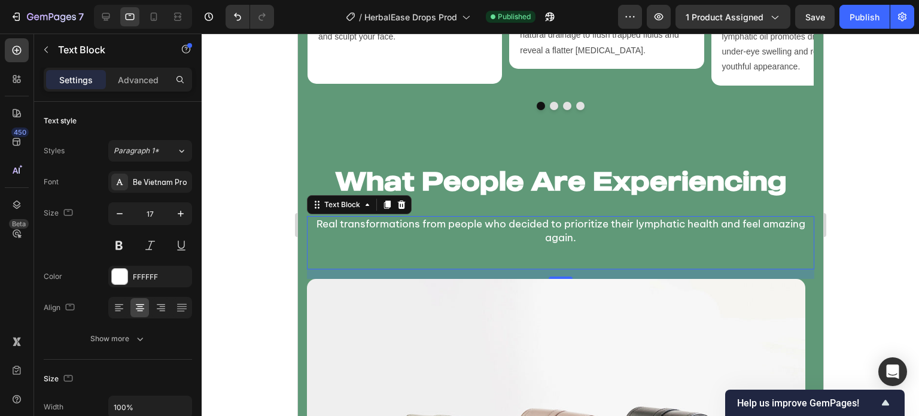
click at [271, 256] on div at bounding box center [561, 225] width 718 height 382
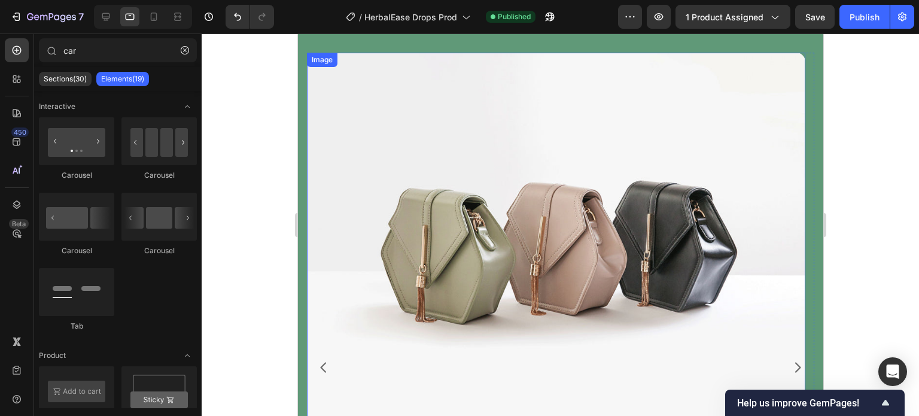
scroll to position [3364, 0]
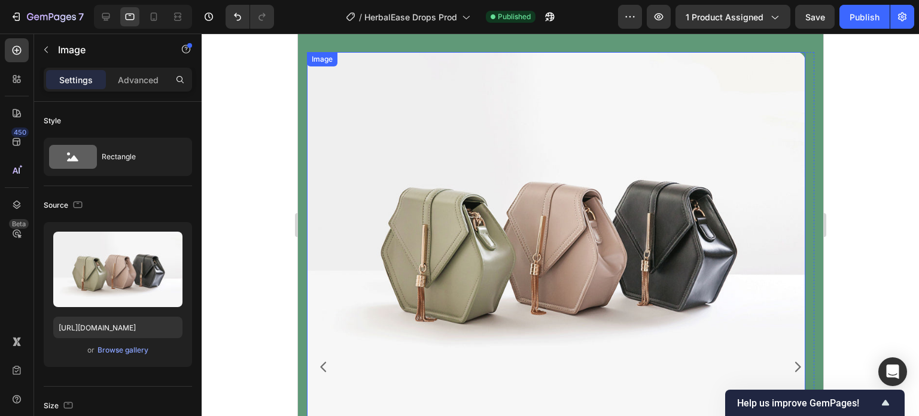
click at [352, 288] on img at bounding box center [555, 239] width 498 height 374
click at [109, 349] on div "Browse gallery" at bounding box center [123, 350] width 51 height 11
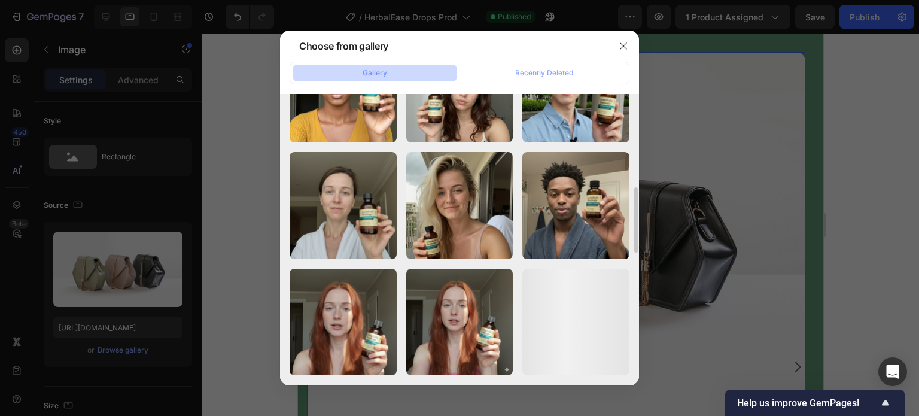
scroll to position [417, 0]
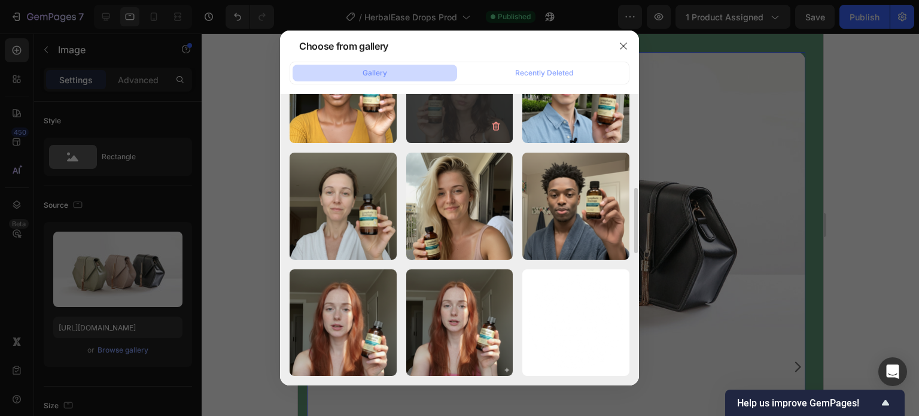
click at [466, 111] on div "Untitled design - 202...22.png 1480.47 kb" at bounding box center [459, 89] width 107 height 107
type input "[URL][DOMAIN_NAME]"
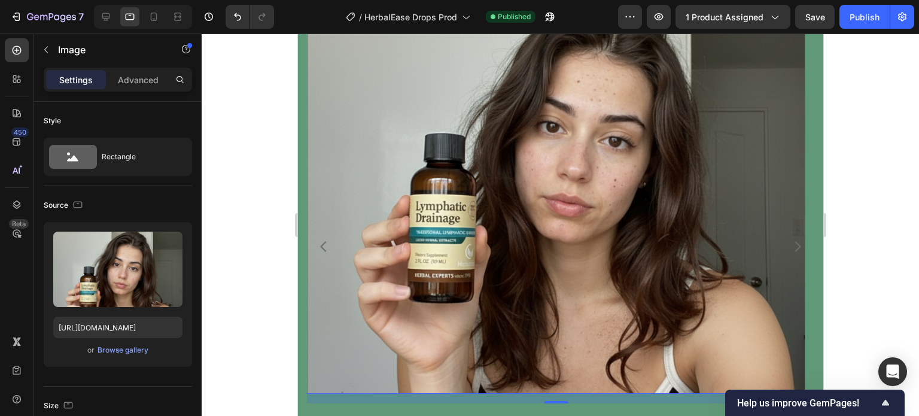
scroll to position [3662, 0]
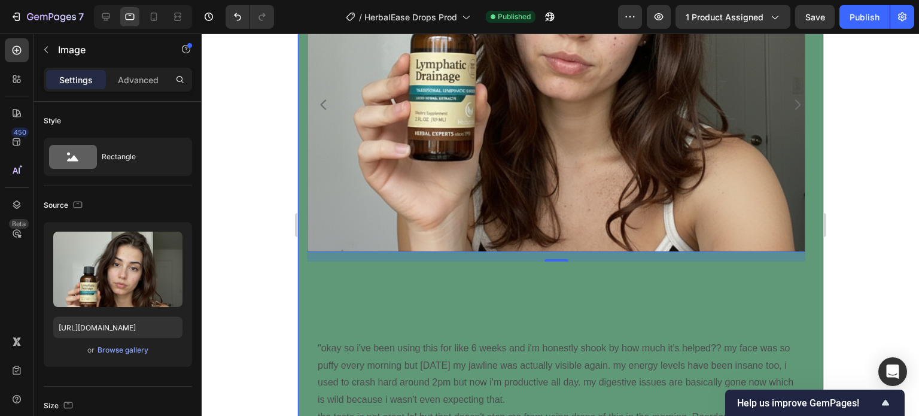
click at [250, 259] on div at bounding box center [561, 225] width 718 height 382
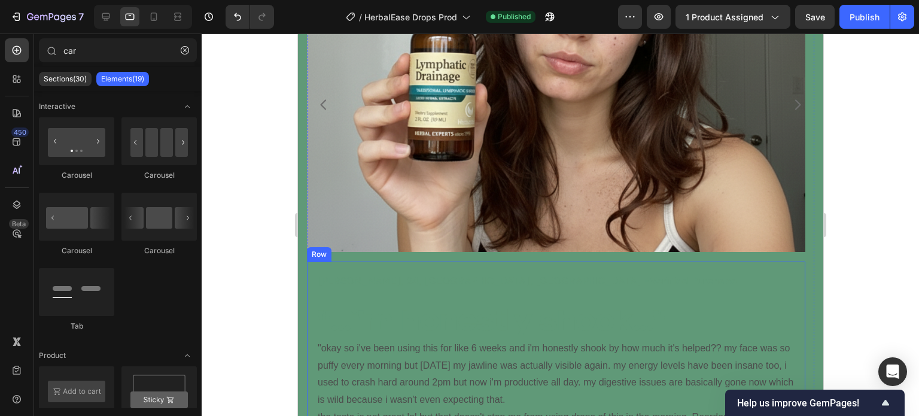
click at [307, 273] on div "[PERSON_NAME], 24, [GEOGRAPHIC_DATA], [GEOGRAPHIC_DATA] - Verified Purchase Tex…" at bounding box center [555, 359] width 498 height 194
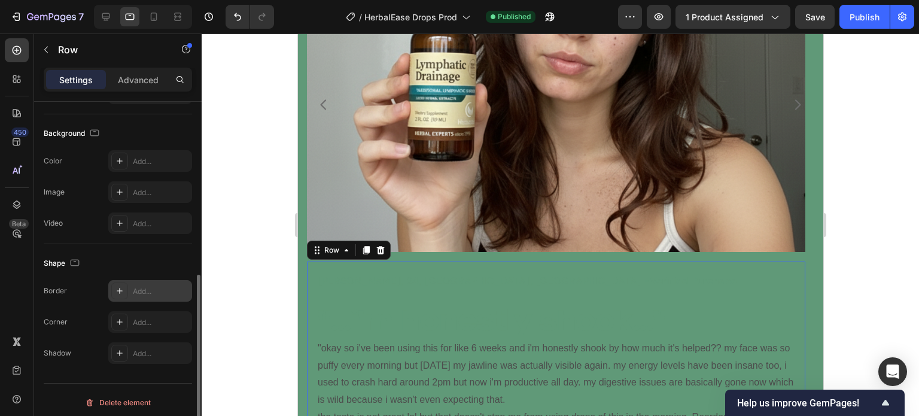
scroll to position [346, 0]
click at [132, 166] on div "Add..." at bounding box center [150, 161] width 84 height 22
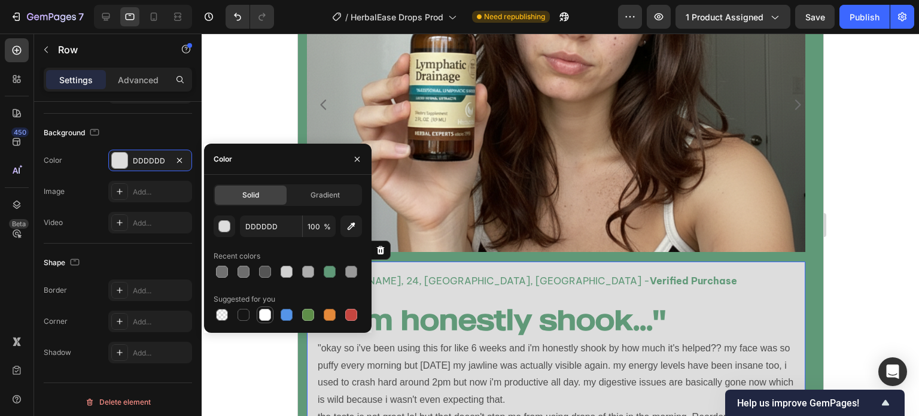
click at [260, 315] on div at bounding box center [265, 315] width 12 height 12
type input "FFFFFF"
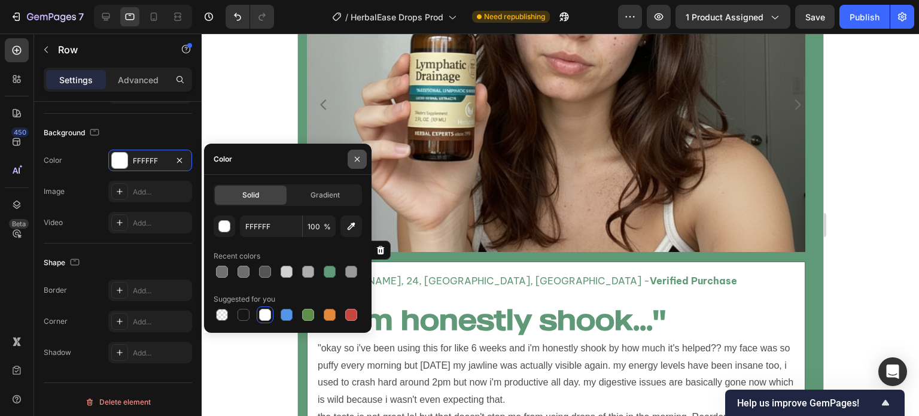
click at [359, 154] on button "button" at bounding box center [357, 159] width 19 height 19
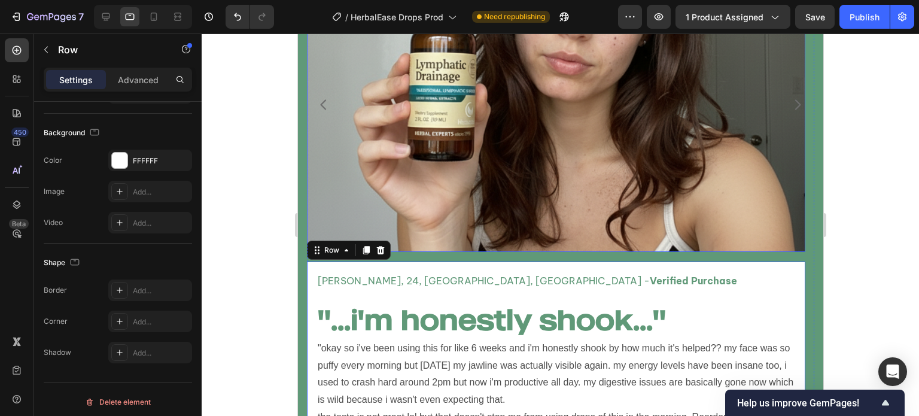
click at [478, 202] on img at bounding box center [555, 2] width 498 height 498
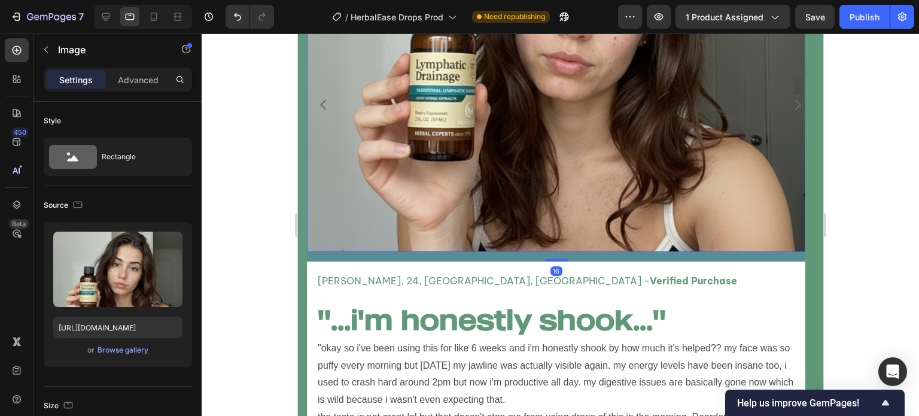
scroll to position [3658, 0]
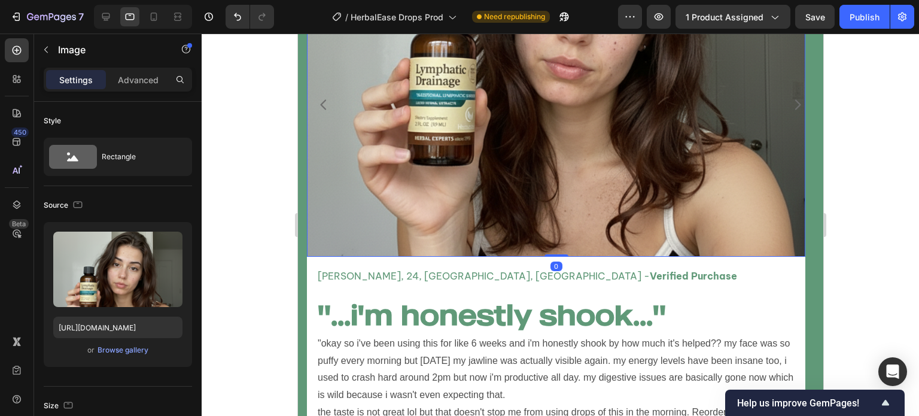
drag, startPoint x: 563, startPoint y: 259, endPoint x: 329, endPoint y: 217, distance: 238.3
click at [568, 172] on div "Image 0" at bounding box center [555, 7] width 498 height 498
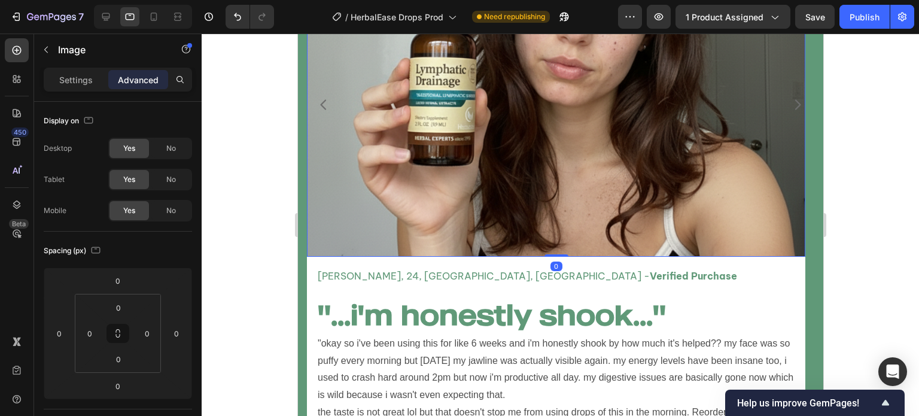
click at [243, 234] on div at bounding box center [561, 225] width 718 height 382
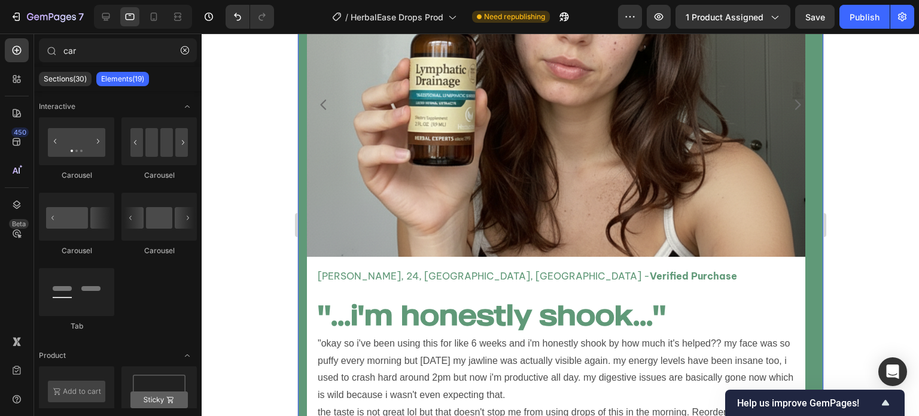
scroll to position [3847, 0]
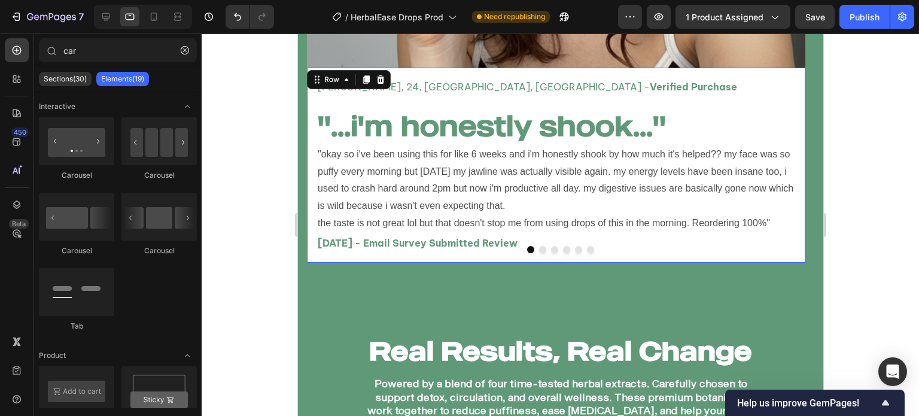
click at [320, 254] on div "[PERSON_NAME], 24, [GEOGRAPHIC_DATA], [GEOGRAPHIC_DATA] - Verified Purchase Tex…" at bounding box center [555, 165] width 498 height 194
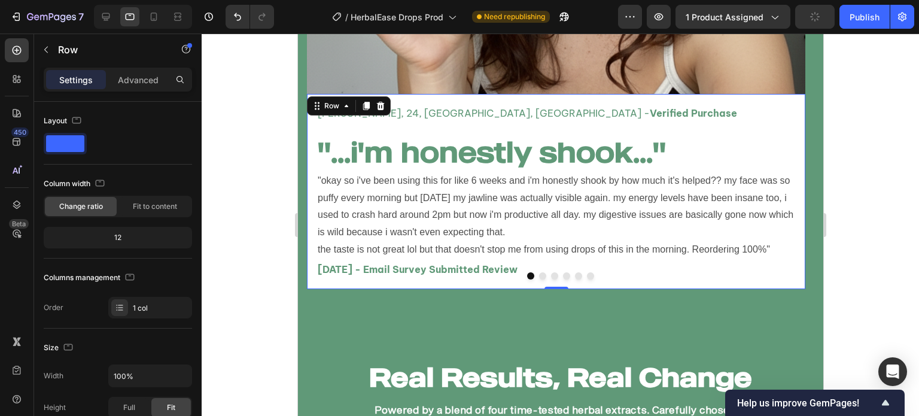
scroll to position [3792, 0]
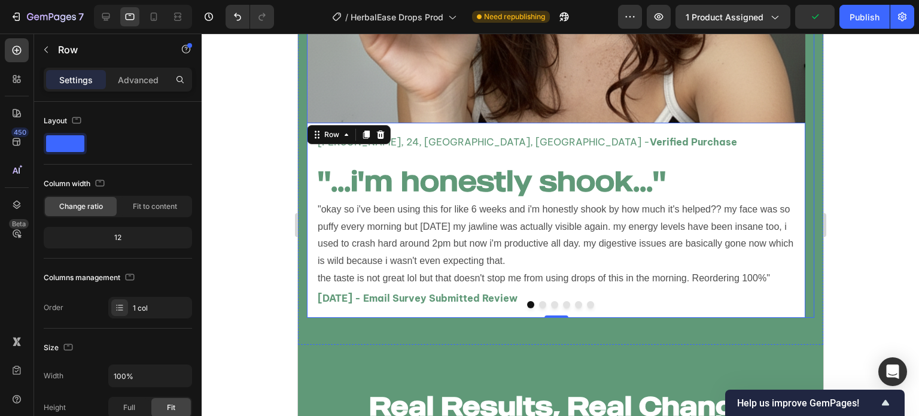
click at [543, 304] on div at bounding box center [559, 304] width 507 height 7
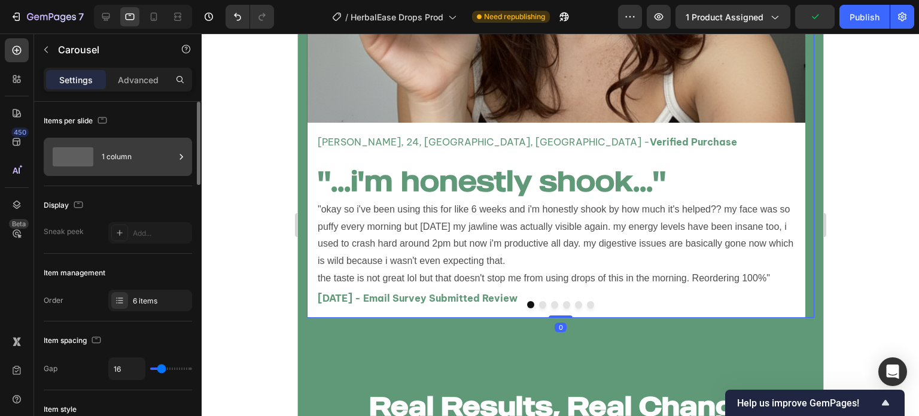
click at [111, 141] on div "1 column" at bounding box center [118, 157] width 148 height 38
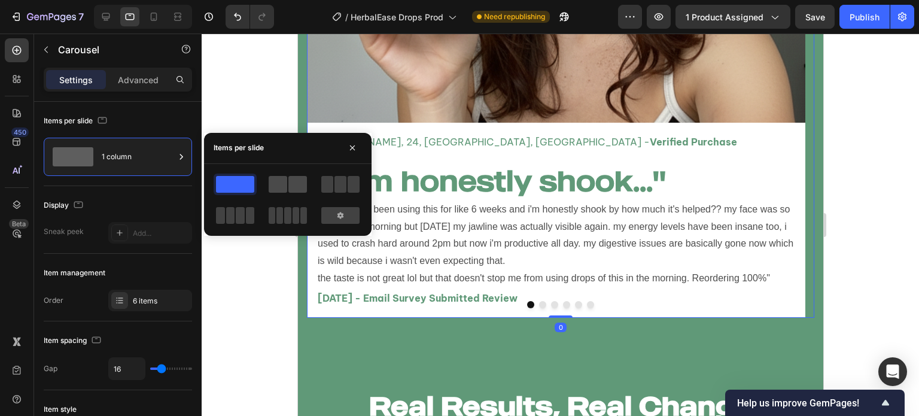
click at [291, 184] on span at bounding box center [297, 184] width 19 height 17
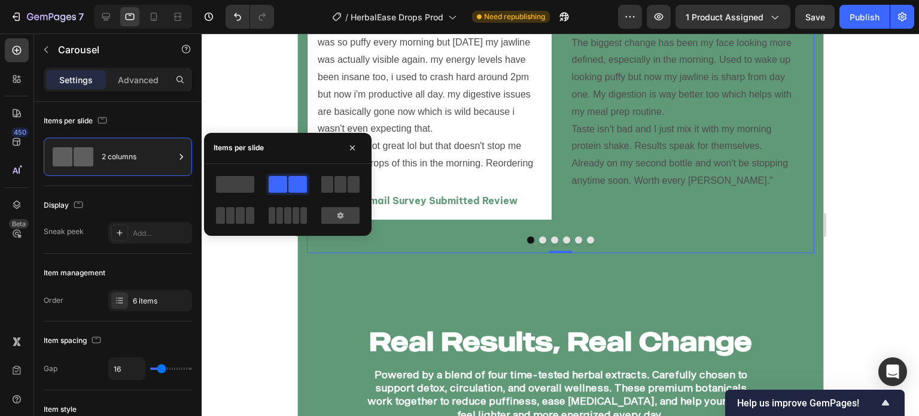
scroll to position [3648, 0]
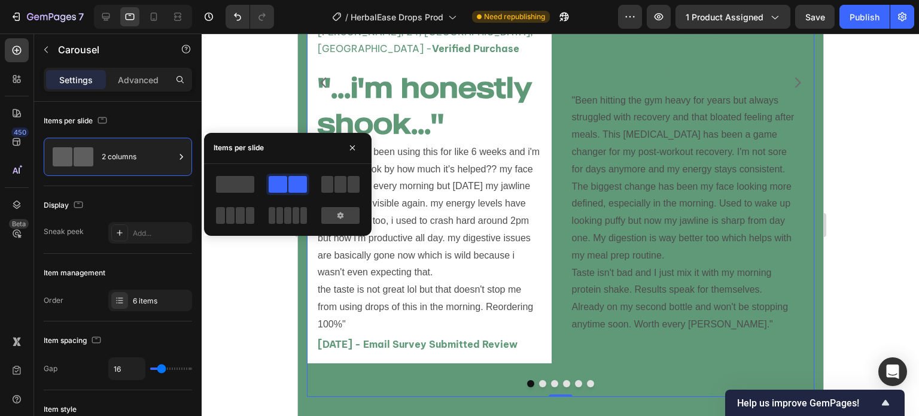
click at [254, 315] on div at bounding box center [561, 225] width 718 height 382
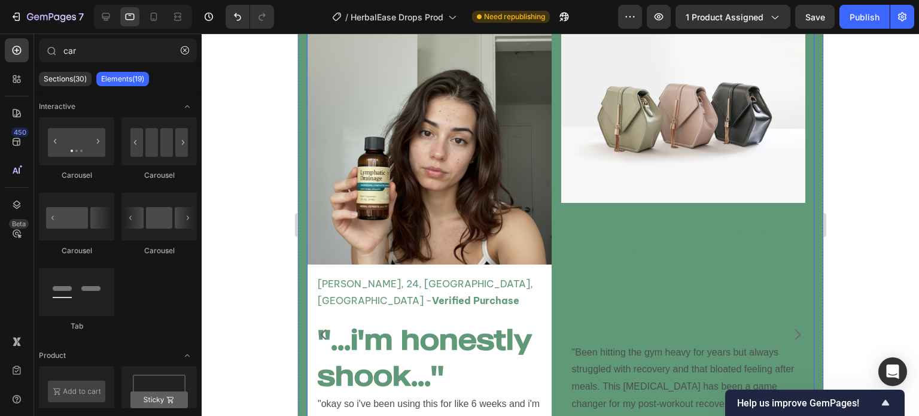
scroll to position [3412, 0]
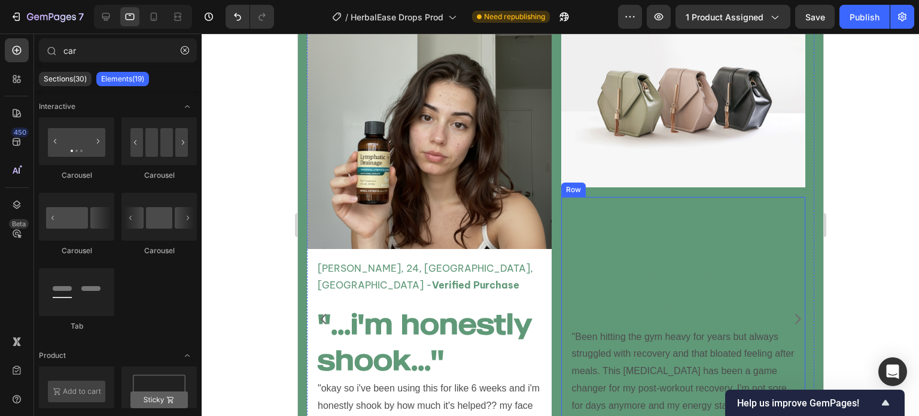
click at [573, 203] on div "[PERSON_NAME], 26, [GEOGRAPHIC_DATA], [GEOGRAPHIC_DATA] - Verified Purchase Tex…" at bounding box center [683, 398] width 245 height 403
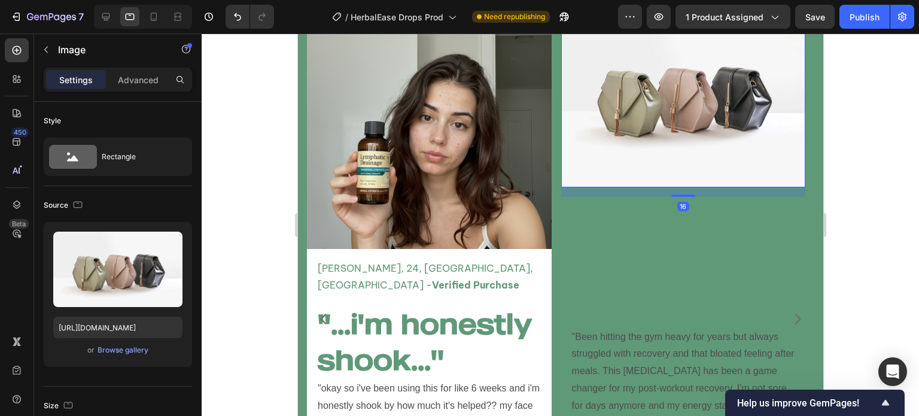
click at [569, 139] on img at bounding box center [683, 95] width 245 height 183
click at [129, 346] on div "Browse gallery" at bounding box center [123, 350] width 51 height 11
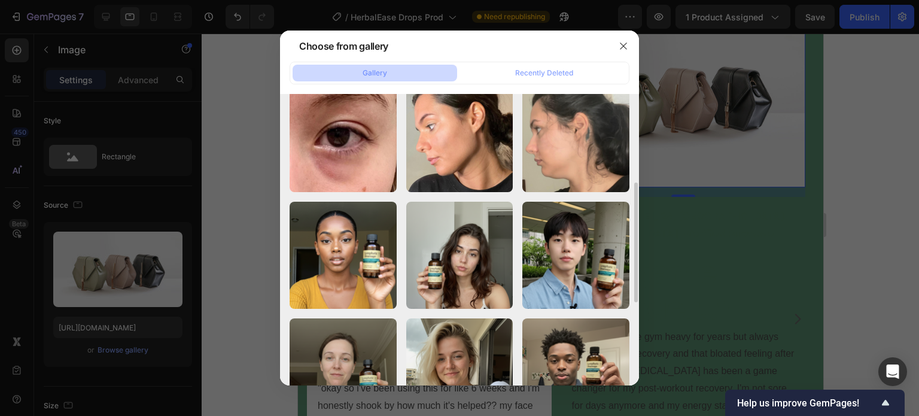
scroll to position [251, 0]
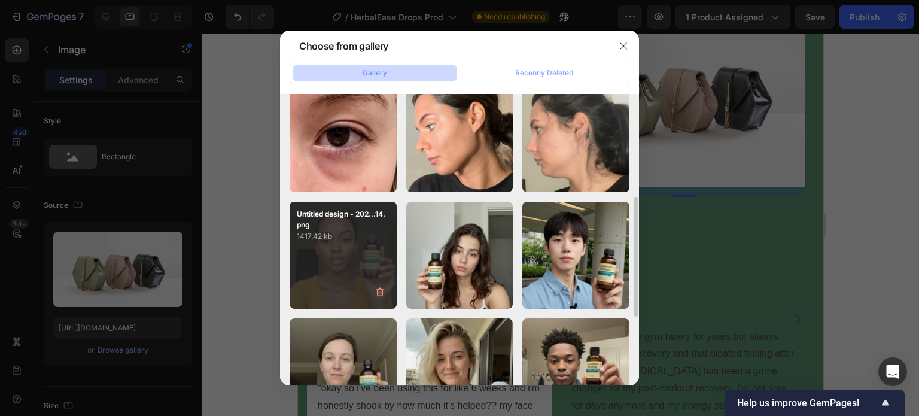
click at [354, 295] on div "Untitled design - 202...14.png 1417.42 kb" at bounding box center [343, 255] width 107 height 107
type input "[URL][DOMAIN_NAME]"
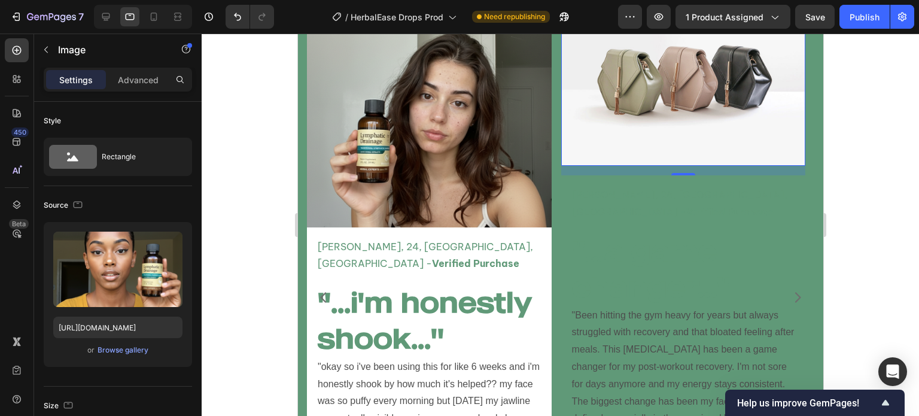
scroll to position [3430, 0]
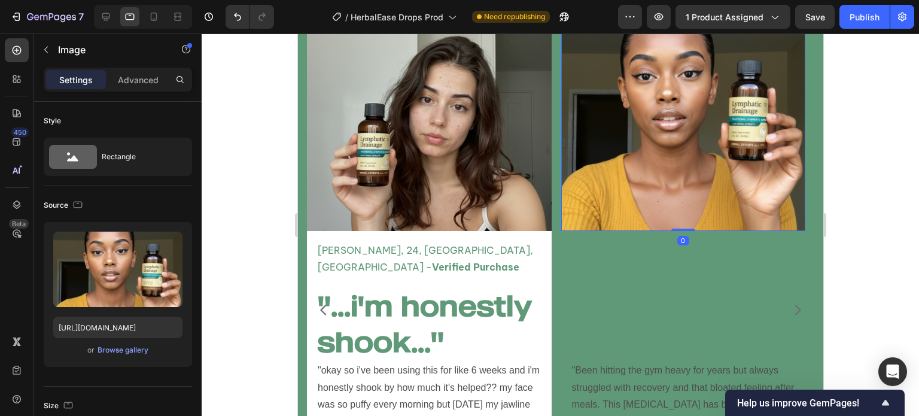
drag, startPoint x: 674, startPoint y: 232, endPoint x: 687, endPoint y: 196, distance: 38.8
click at [687, 196] on div "Image 0" at bounding box center [683, 108] width 245 height 245
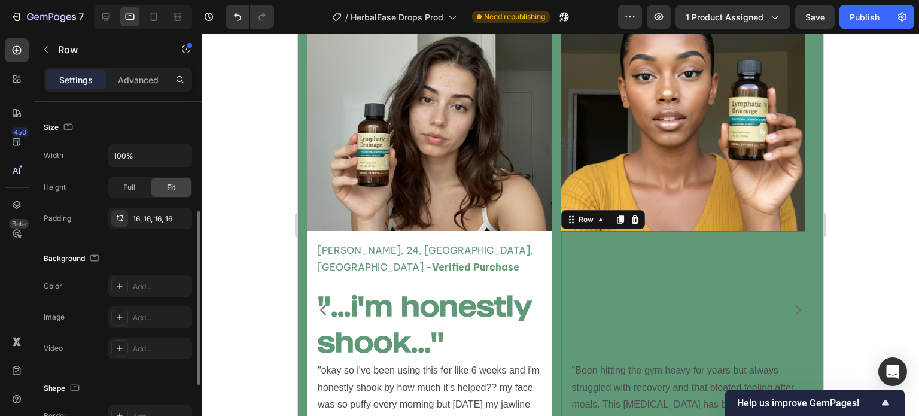
scroll to position [220, 0]
click at [133, 282] on div "Add..." at bounding box center [161, 287] width 56 height 11
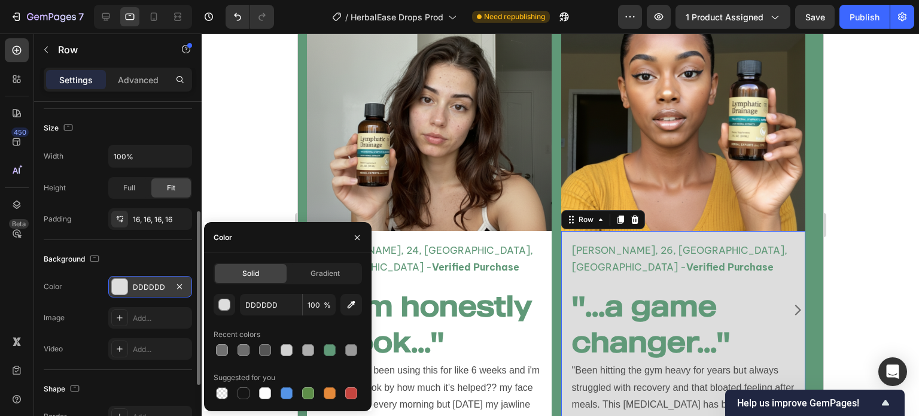
drag, startPoint x: 266, startPoint y: 387, endPoint x: 318, endPoint y: 335, distance: 74.1
click at [266, 388] on div at bounding box center [265, 393] width 12 height 12
type input "FFFFFF"
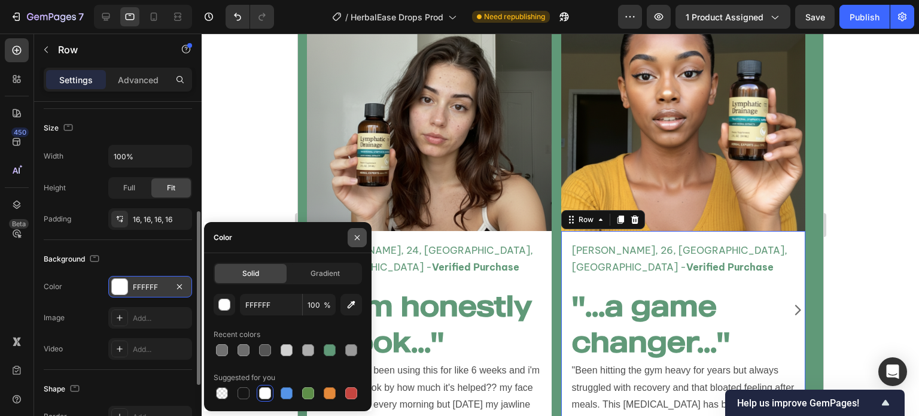
click at [361, 232] on button "button" at bounding box center [357, 237] width 19 height 19
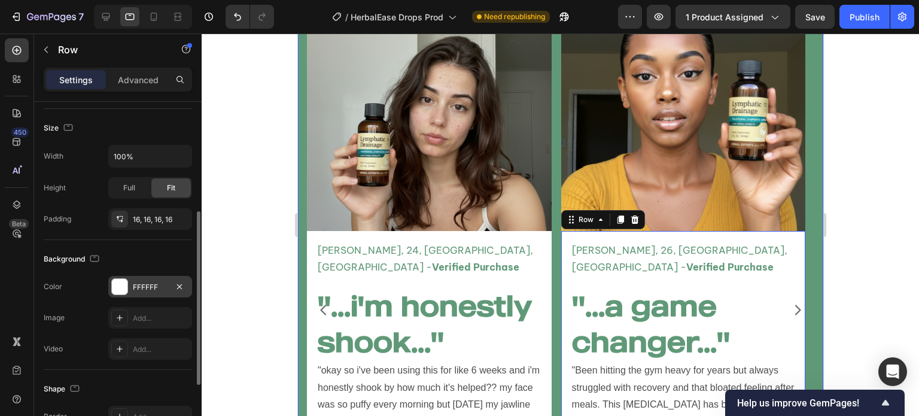
click at [248, 269] on div at bounding box center [561, 225] width 718 height 382
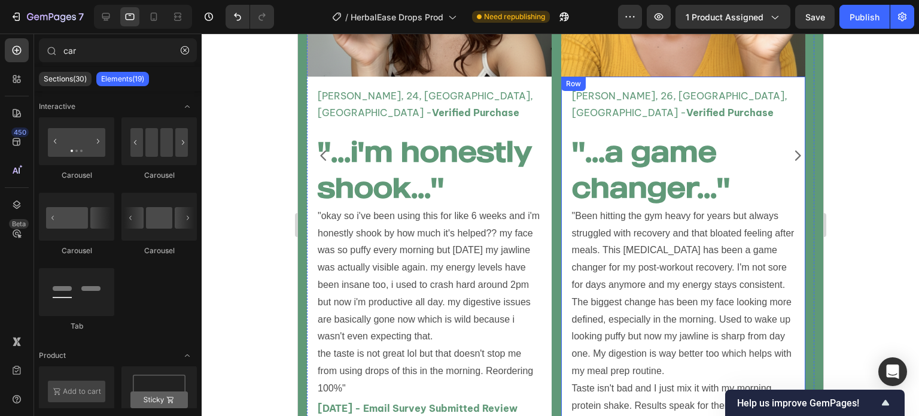
scroll to position [3509, 0]
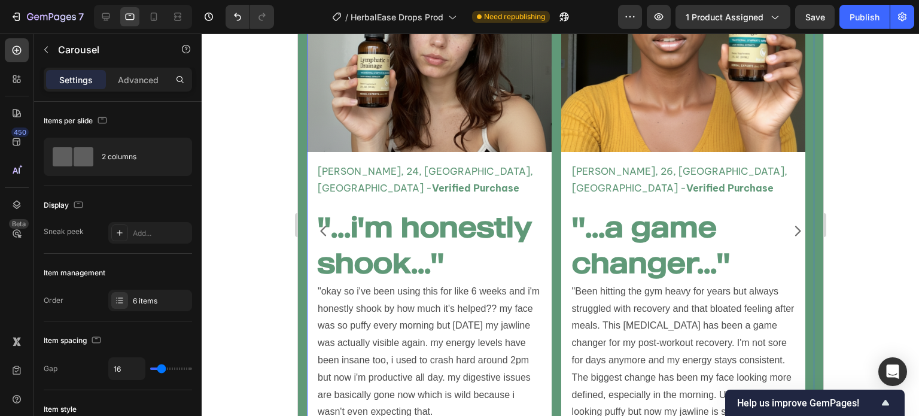
click at [553, 293] on div "Image [PERSON_NAME], 24, [GEOGRAPHIC_DATA], [GEOGRAPHIC_DATA] - Verified Purcha…" at bounding box center [559, 230] width 507 height 647
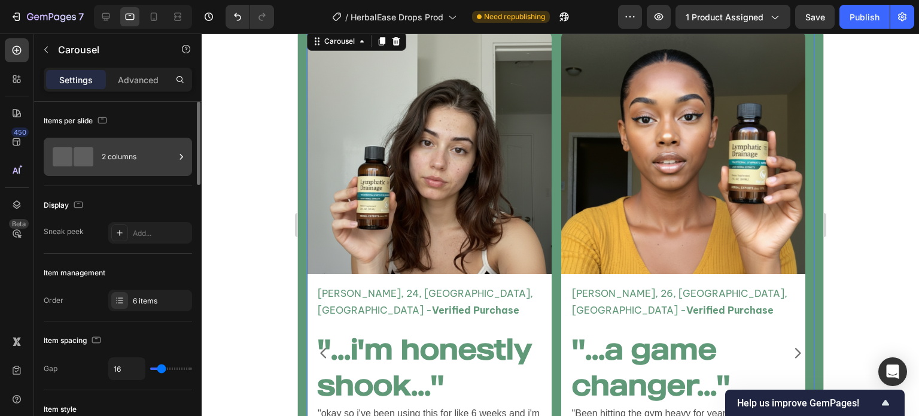
click at [148, 171] on div "2 columns" at bounding box center [118, 157] width 148 height 38
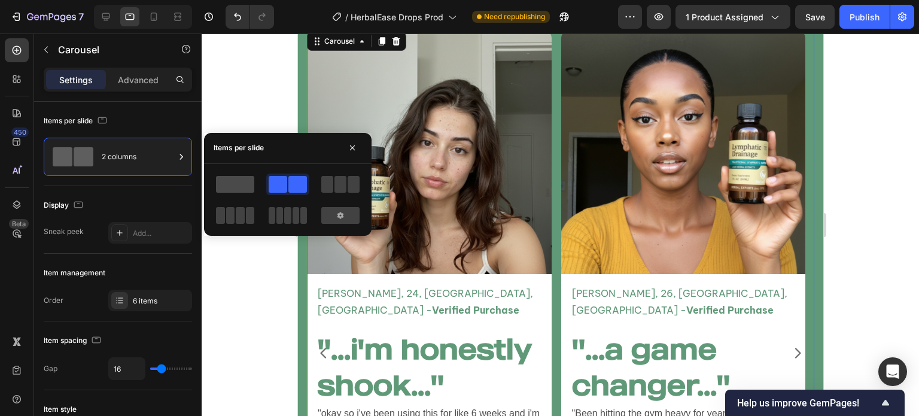
click at [242, 192] on span at bounding box center [235, 184] width 38 height 17
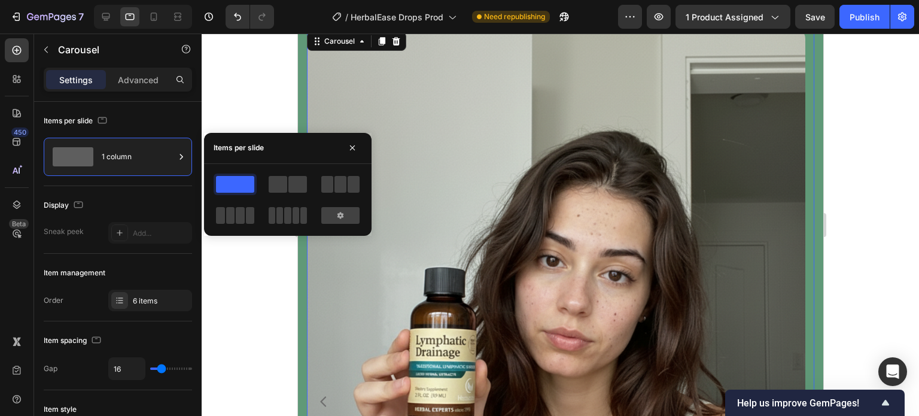
scroll to position [3435, 0]
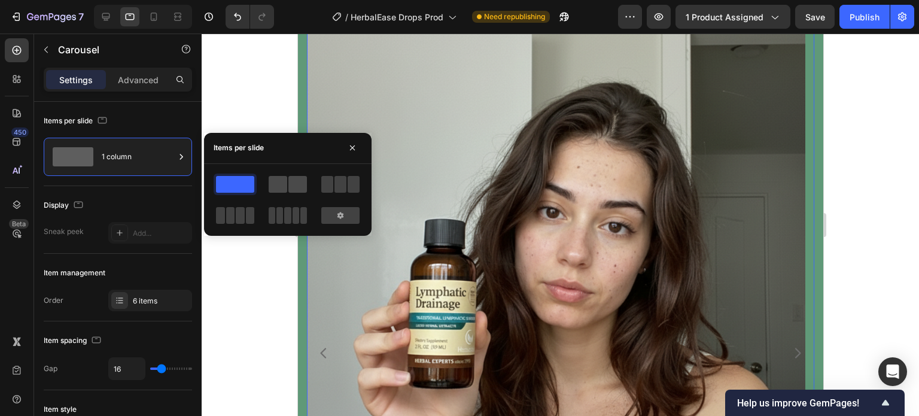
click at [285, 181] on span at bounding box center [278, 184] width 19 height 17
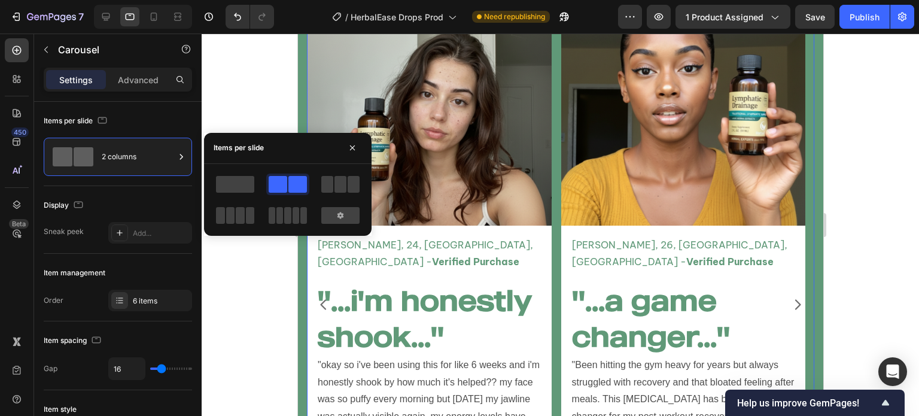
scroll to position [3387, 0]
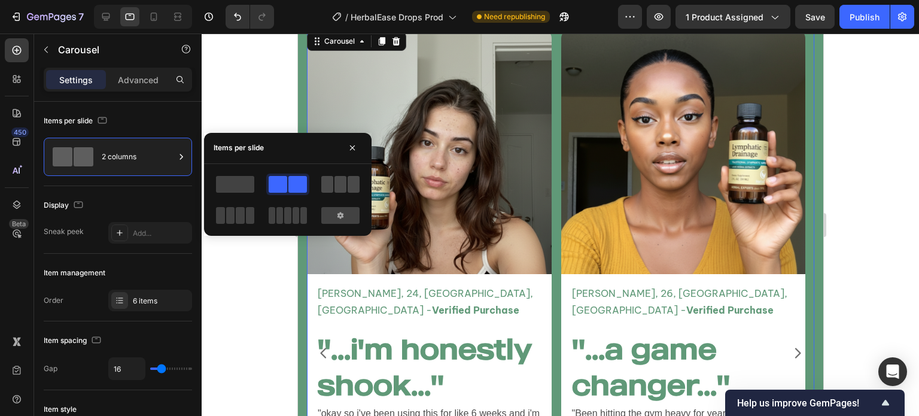
click at [338, 188] on span at bounding box center [341, 184] width 12 height 17
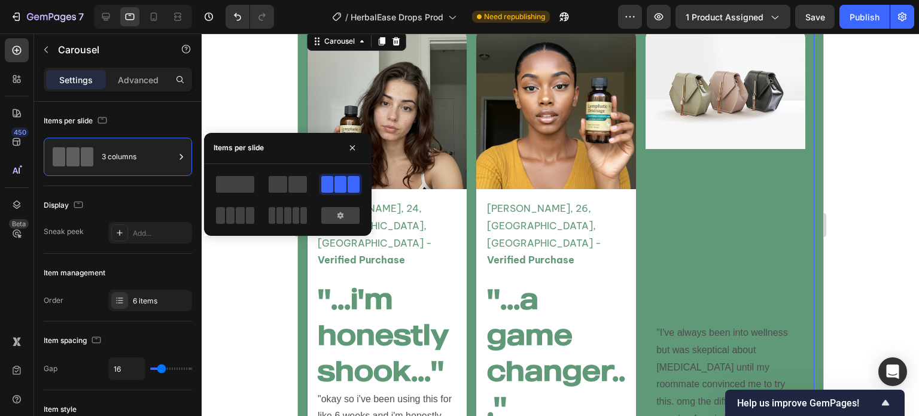
scroll to position [3466, 0]
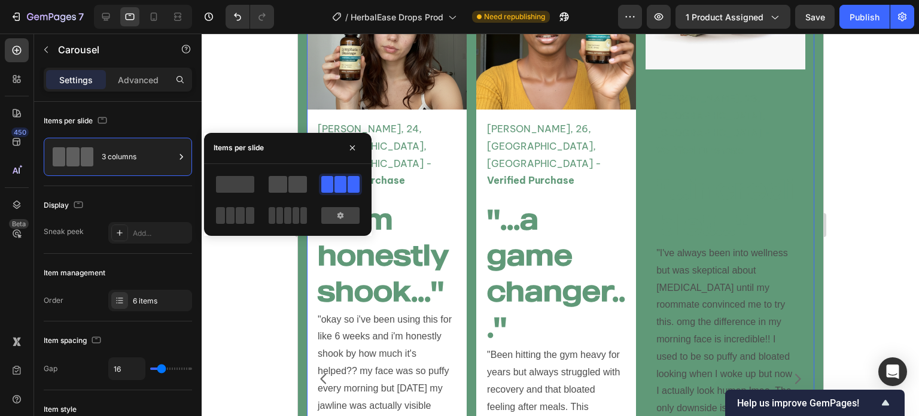
click at [290, 184] on span at bounding box center [297, 184] width 19 height 17
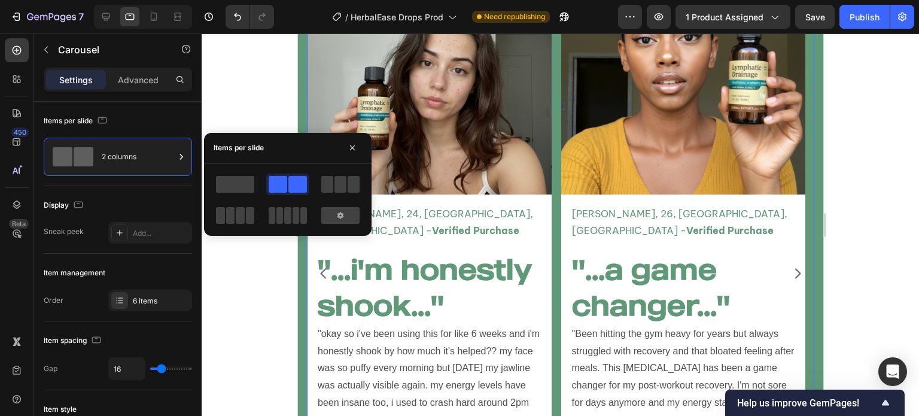
scroll to position [3387, 0]
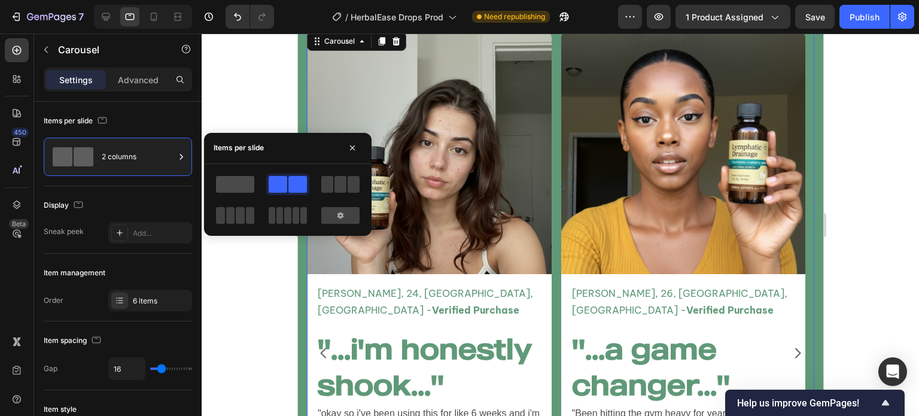
click at [218, 186] on span at bounding box center [235, 184] width 38 height 17
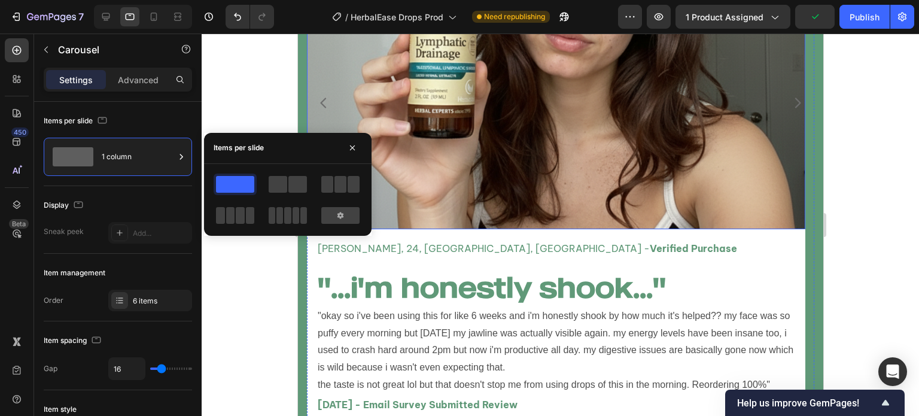
scroll to position [3628, 0]
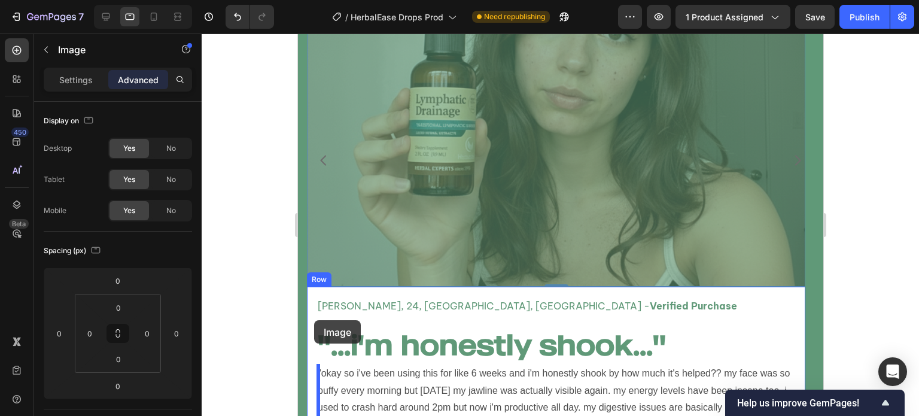
drag, startPoint x: 477, startPoint y: 185, endPoint x: 314, endPoint y: 320, distance: 212.1
click at [314, 320] on div "Image 0 Image 0 [PERSON_NAME], 24, [GEOGRAPHIC_DATA], [GEOGRAPHIC_DATA] - Verif…" at bounding box center [555, 160] width 498 height 745
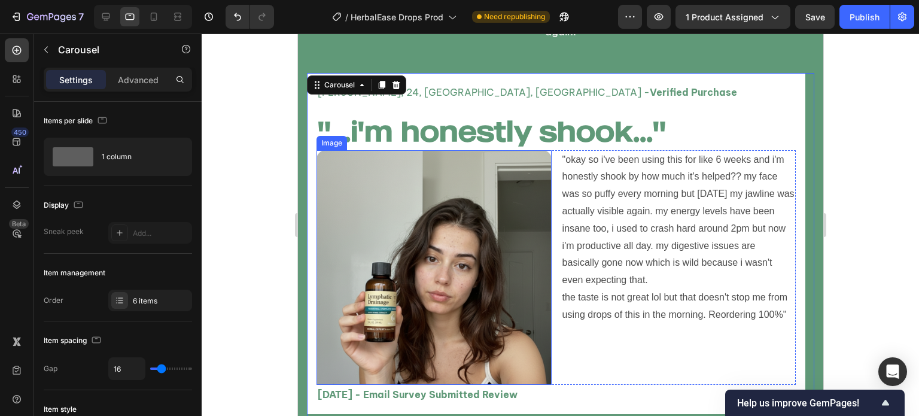
scroll to position [3361, 0]
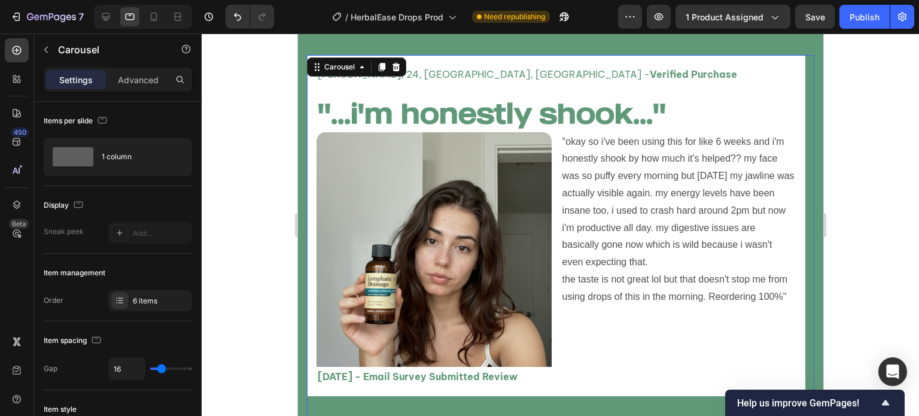
click at [278, 259] on div at bounding box center [561, 225] width 718 height 382
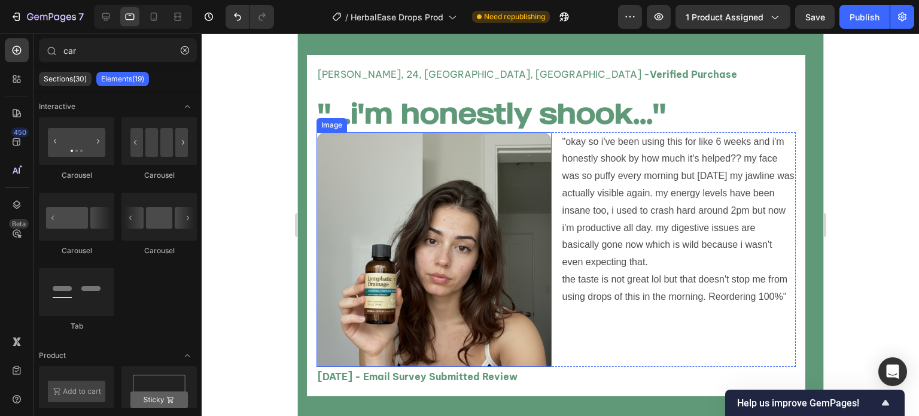
click at [417, 210] on img at bounding box center [433, 249] width 235 height 235
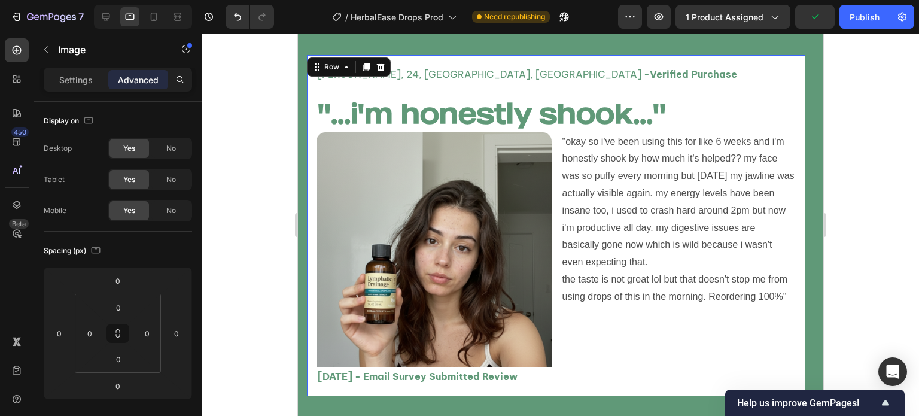
click at [558, 62] on div "[PERSON_NAME], 24, [GEOGRAPHIC_DATA], [GEOGRAPHIC_DATA] - Verified Purchase Tex…" at bounding box center [555, 225] width 498 height 341
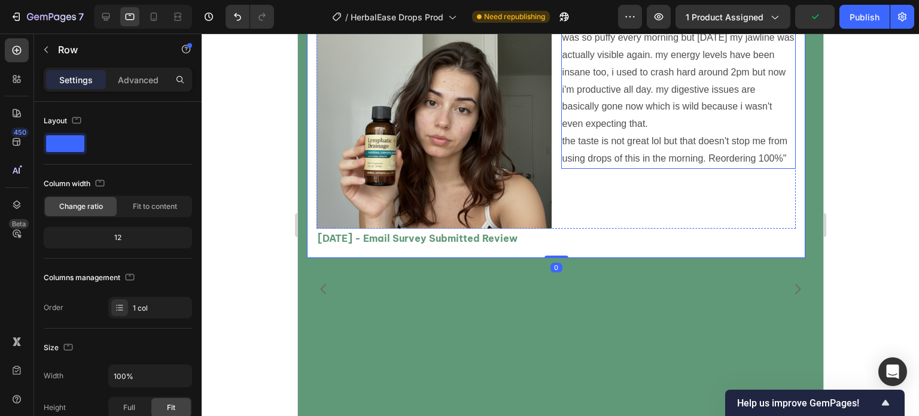
scroll to position [3497, 0]
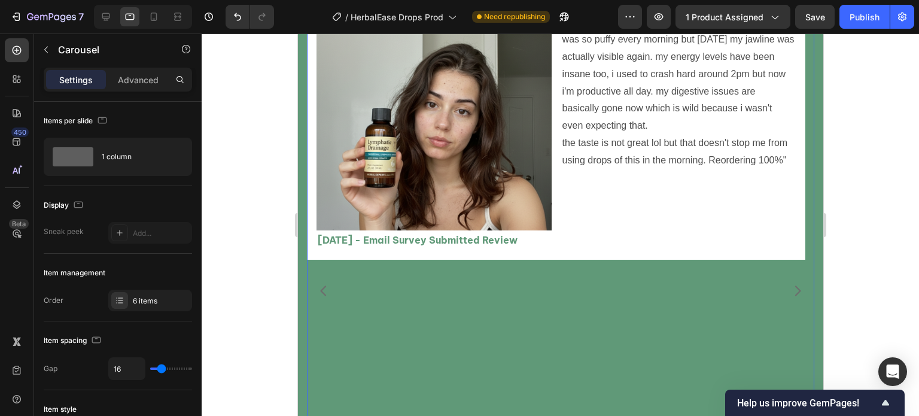
click at [792, 296] on icon "Carousel Next Arrow" at bounding box center [797, 291] width 14 height 14
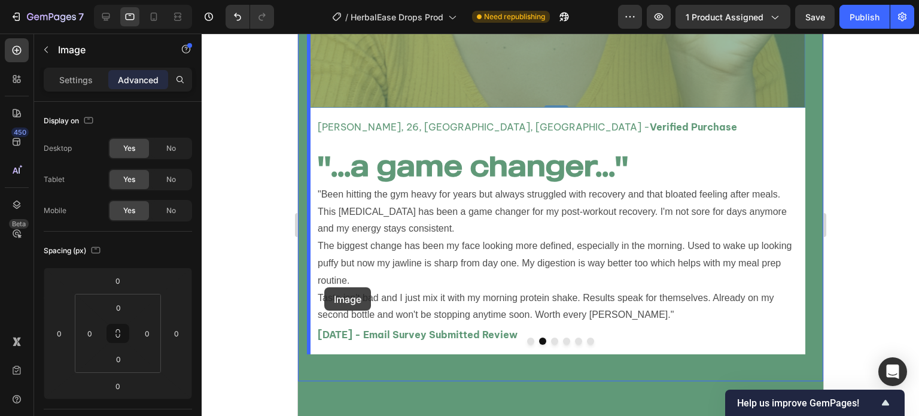
scroll to position [3932, 0]
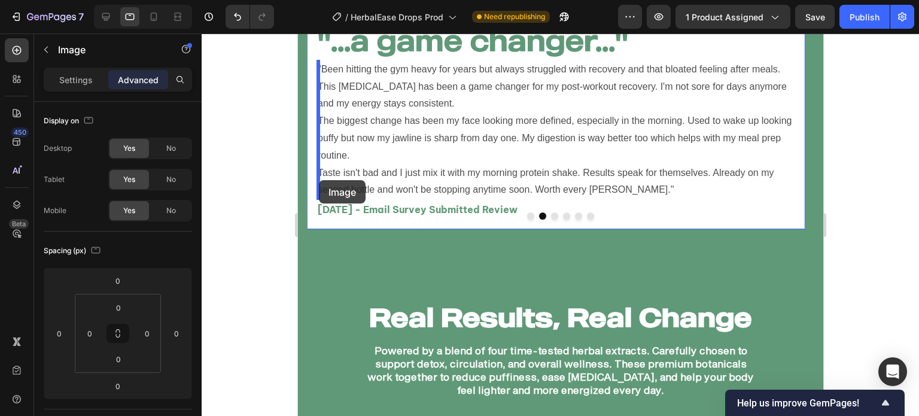
drag, startPoint x: 533, startPoint y: 214, endPoint x: 318, endPoint y: 180, distance: 217.4
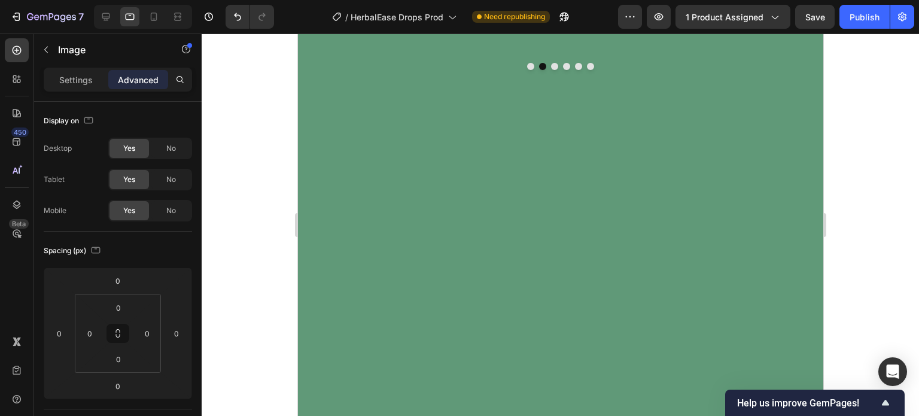
scroll to position [3433, 0]
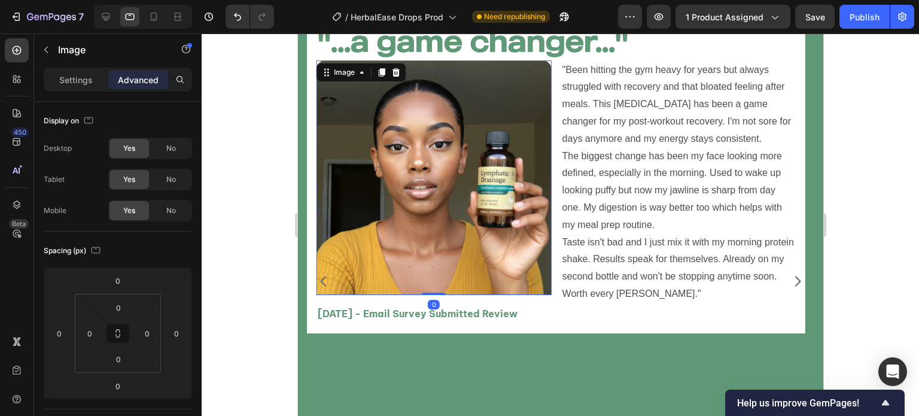
click at [259, 236] on div at bounding box center [561, 225] width 718 height 382
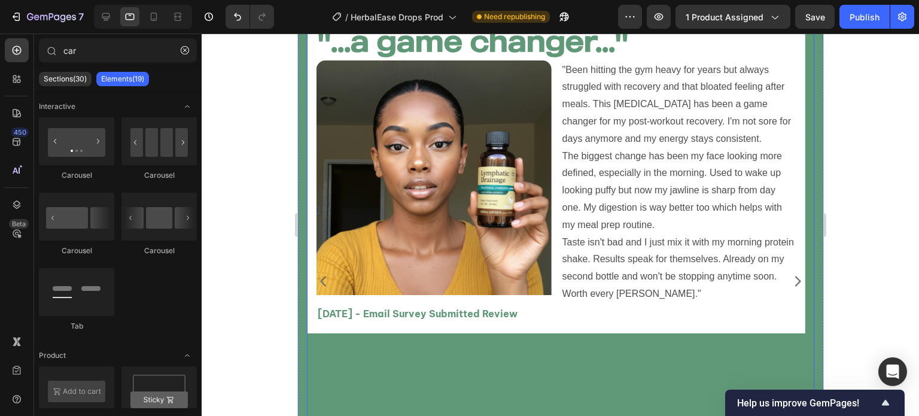
click at [320, 279] on icon "Carousel Back Arrow" at bounding box center [323, 281] width 14 height 14
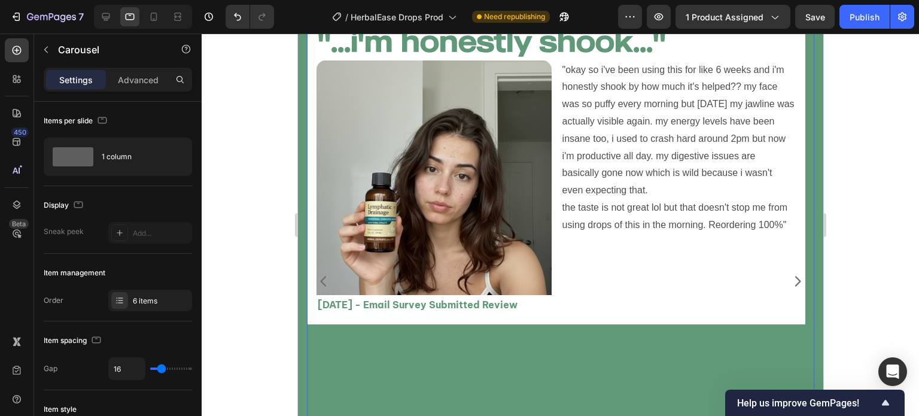
click at [789, 289] on button "Carousel Next Arrow" at bounding box center [797, 282] width 34 height 34
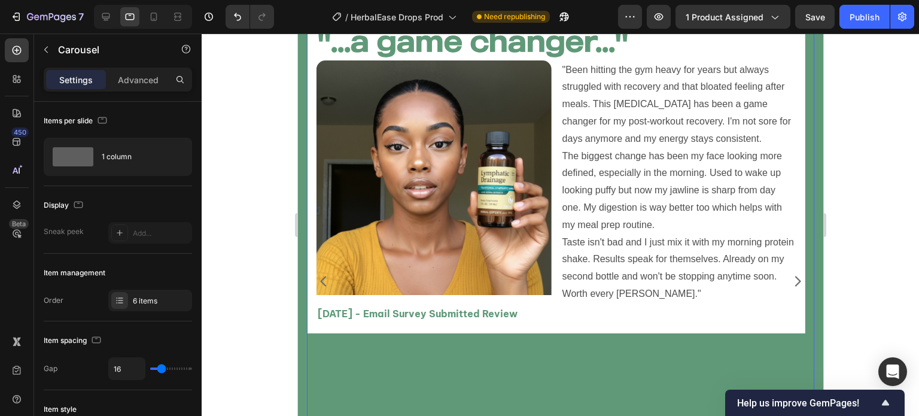
click at [254, 273] on div at bounding box center [561, 225] width 718 height 382
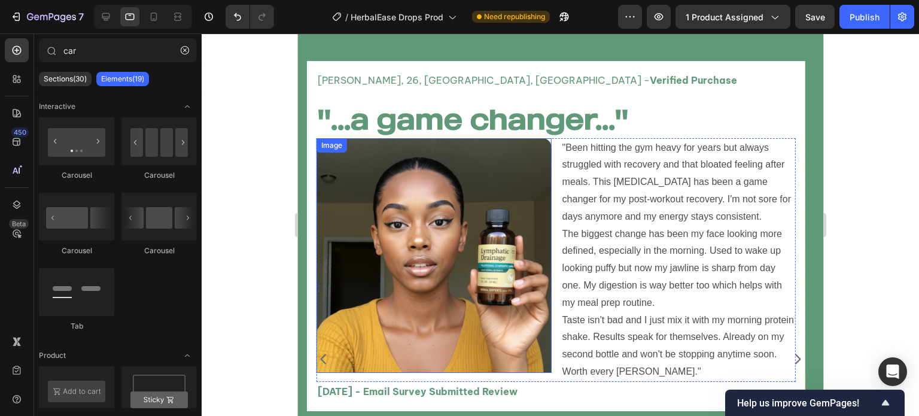
scroll to position [3354, 0]
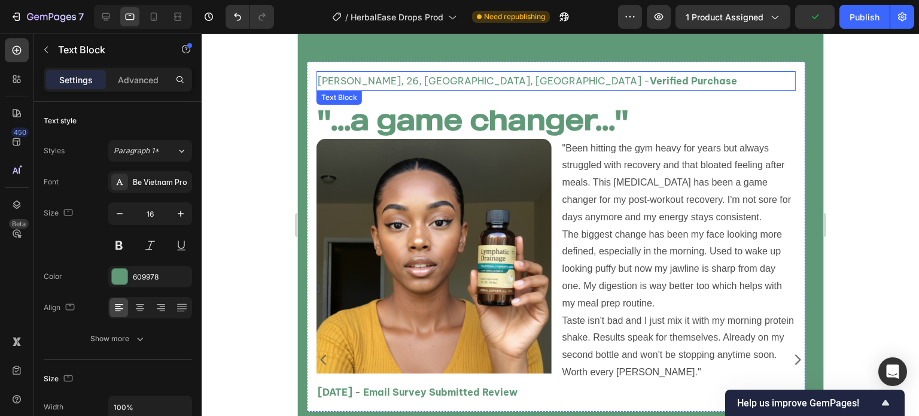
click at [649, 86] on strong "Verified Purchase" at bounding box center [692, 81] width 87 height 12
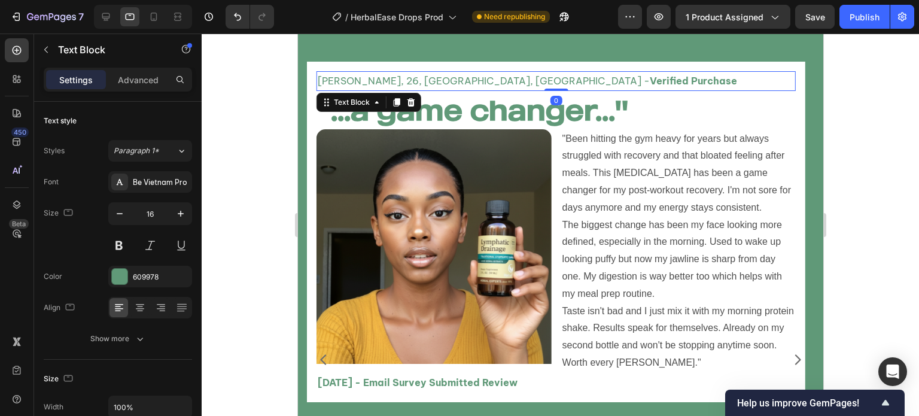
drag, startPoint x: 563, startPoint y: 98, endPoint x: 492, endPoint y: 213, distance: 135.7
click at [566, 71] on div "[PERSON_NAME], 26, [GEOGRAPHIC_DATA], [GEOGRAPHIC_DATA] - Verified Purchase Tex…" at bounding box center [555, 81] width 479 height 20
click at [492, 213] on img at bounding box center [433, 246] width 235 height 235
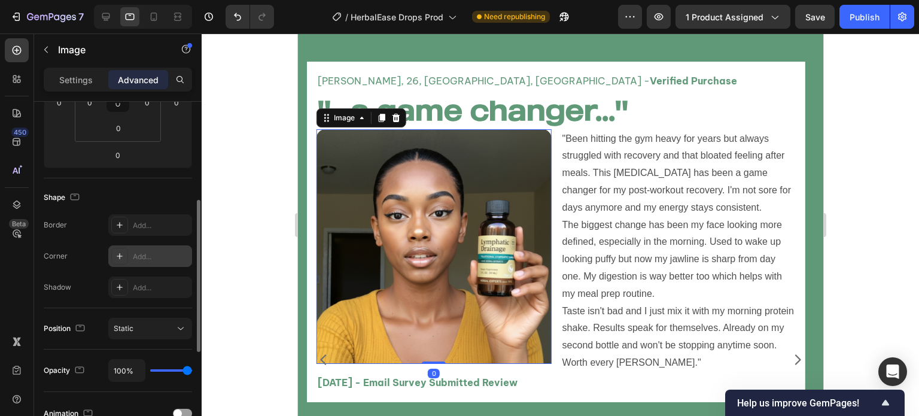
scroll to position [229, 0]
click at [366, 211] on img at bounding box center [433, 246] width 235 height 235
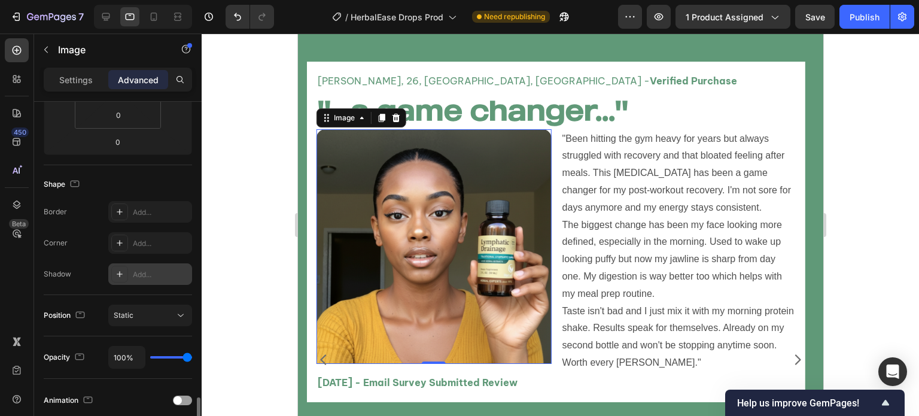
scroll to position [0, 0]
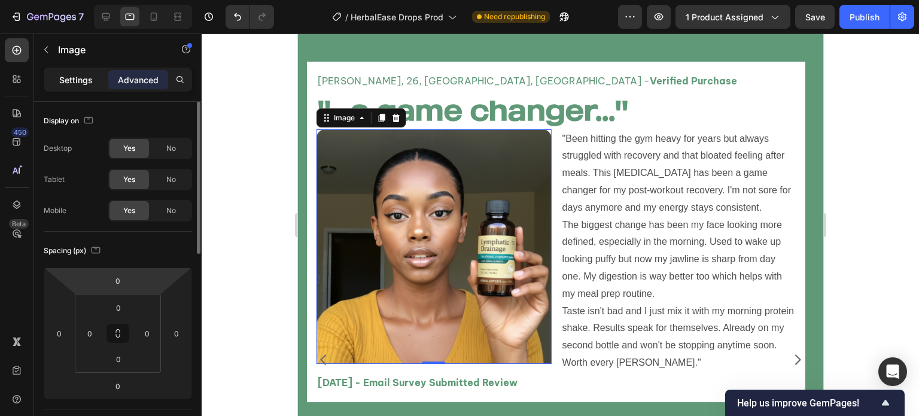
click at [90, 87] on div "Settings" at bounding box center [76, 79] width 60 height 19
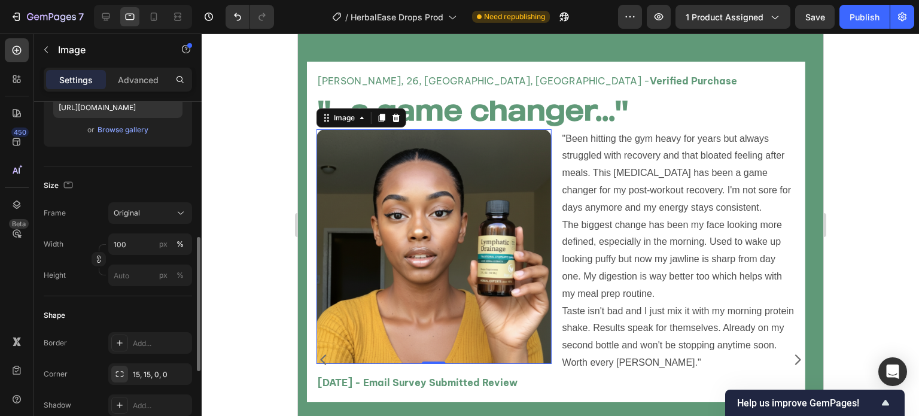
scroll to position [257, 0]
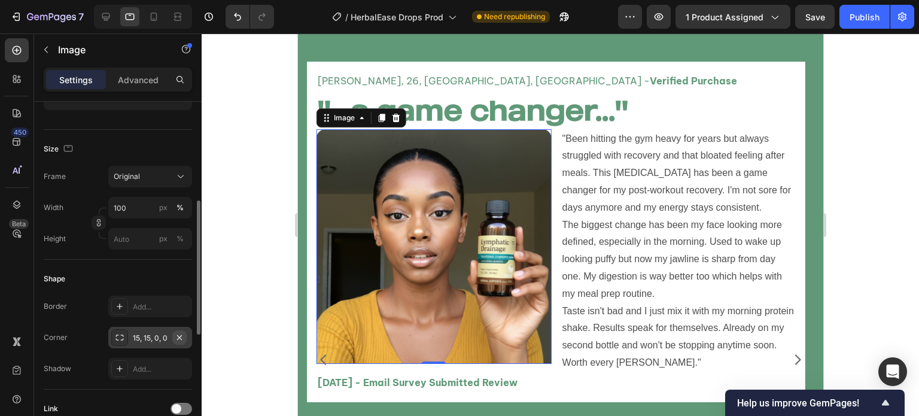
click at [180, 333] on icon "button" at bounding box center [180, 338] width 10 height 10
click at [247, 265] on div at bounding box center [561, 225] width 718 height 382
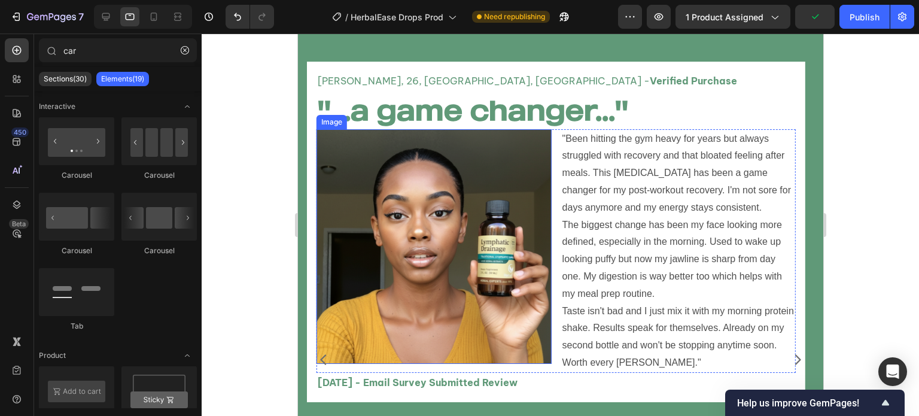
click at [458, 291] on img at bounding box center [433, 246] width 235 height 235
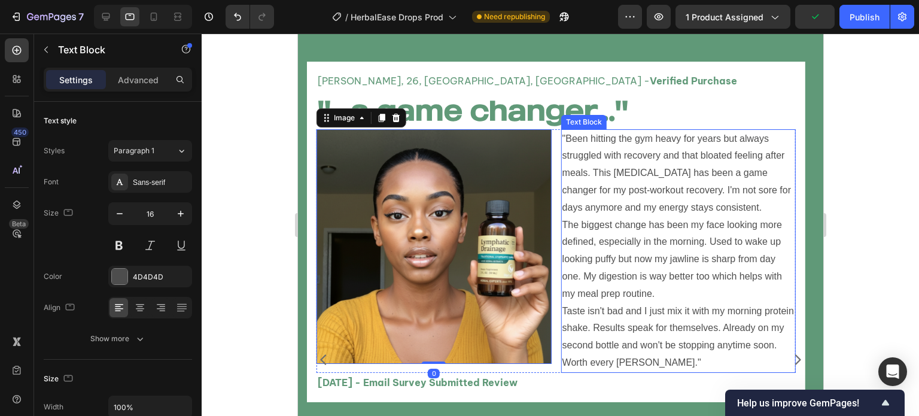
click at [581, 353] on p ""Been hitting the gym heavy for years but always struggled with recovery and th…" at bounding box center [678, 250] width 233 height 241
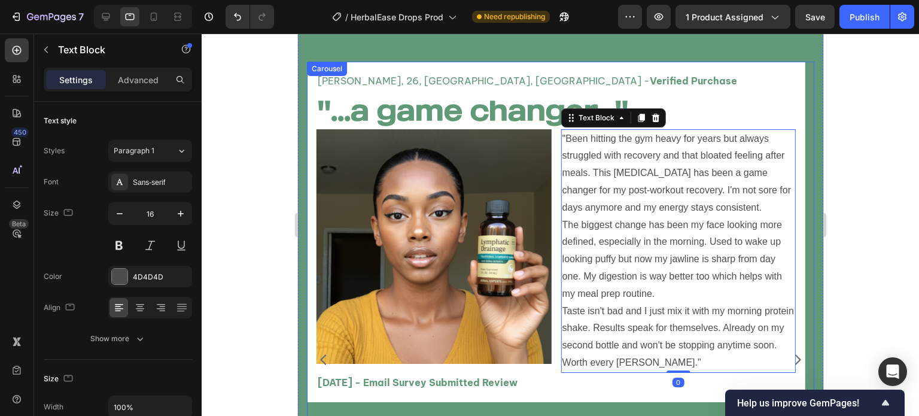
click at [266, 332] on div at bounding box center [561, 225] width 718 height 382
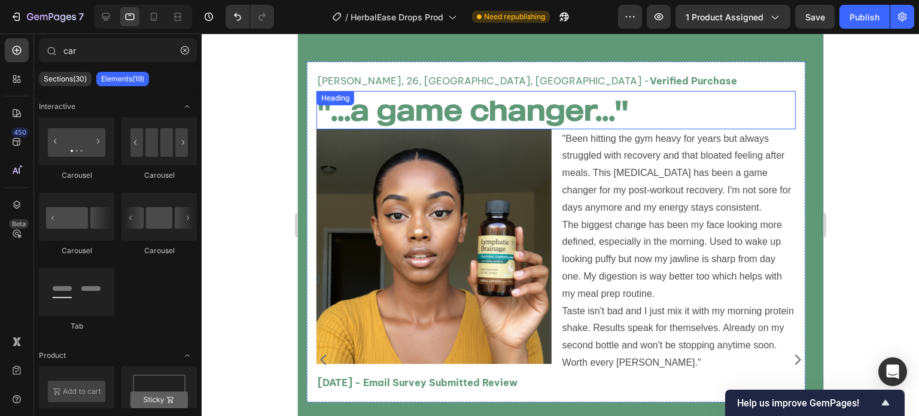
click at [441, 121] on h2 ""...a game changer..."" at bounding box center [555, 110] width 479 height 38
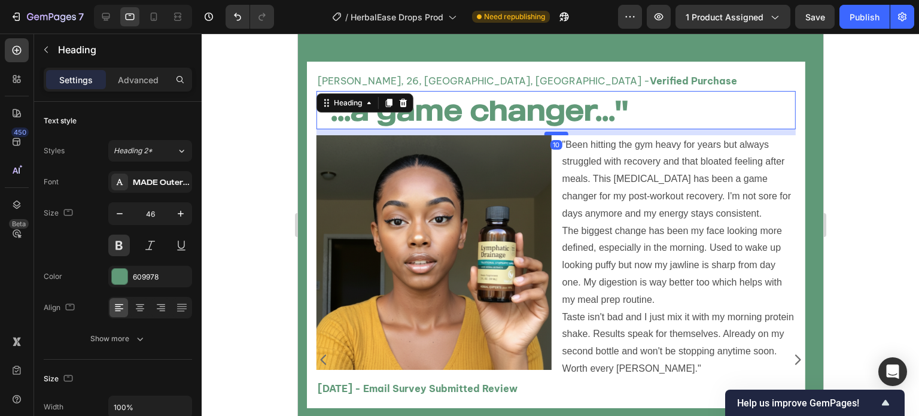
click at [566, 132] on div at bounding box center [556, 134] width 24 height 4
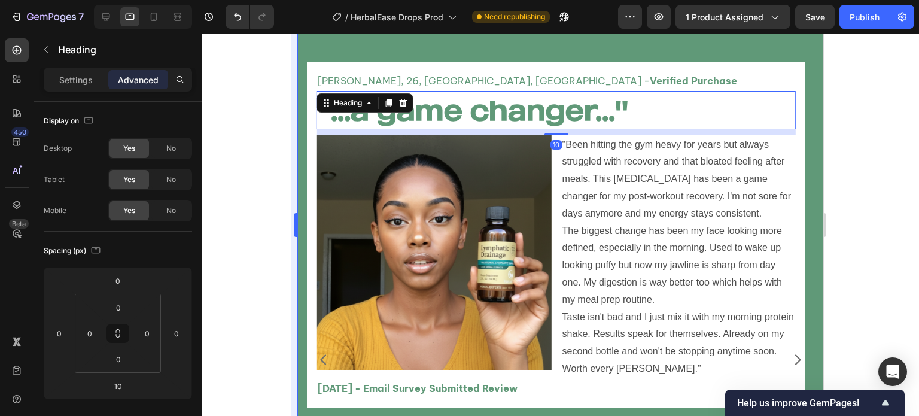
drag, startPoint x: 263, startPoint y: 165, endPoint x: 290, endPoint y: 185, distance: 33.8
click at [263, 165] on div at bounding box center [561, 225] width 718 height 382
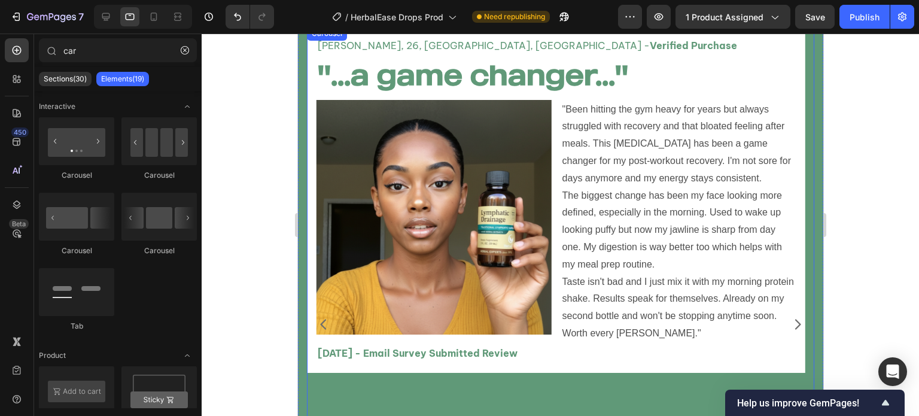
scroll to position [3380, 0]
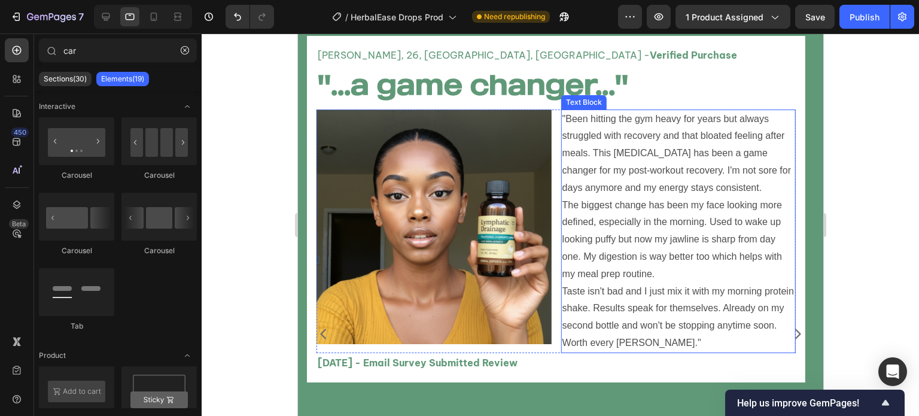
click at [749, 180] on p ""Been hitting the gym heavy for years but always struggled with recovery and th…" at bounding box center [678, 231] width 233 height 241
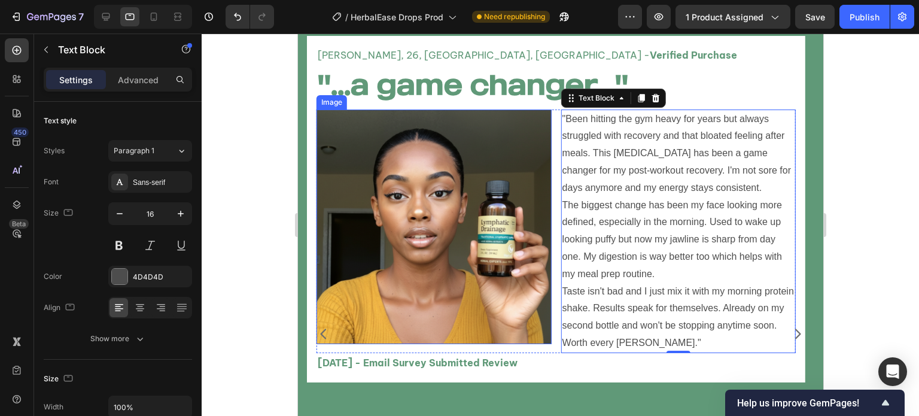
click at [394, 255] on img at bounding box center [433, 227] width 235 height 235
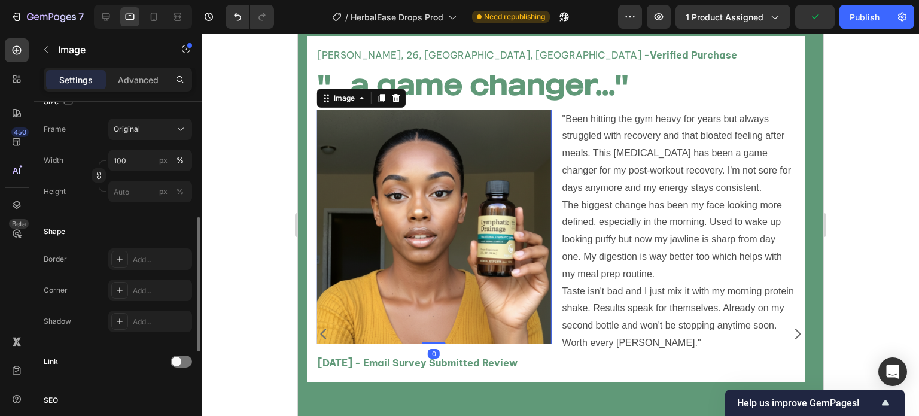
scroll to position [303, 0]
click at [143, 296] on div "Add..." at bounding box center [161, 292] width 56 height 11
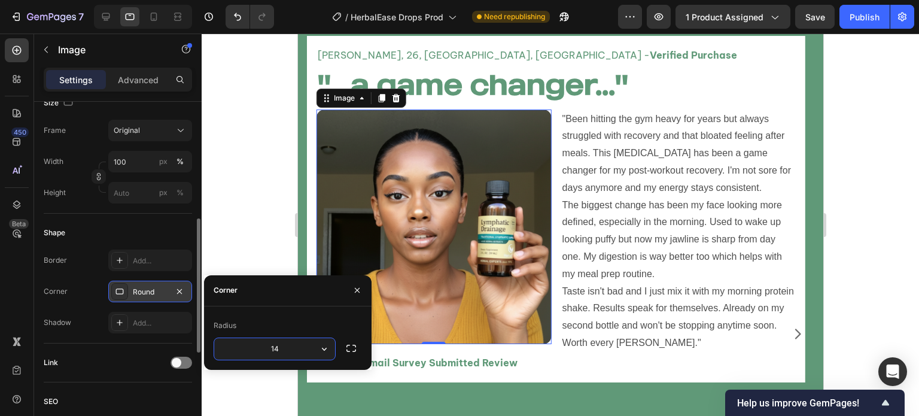
type input "15"
click at [254, 208] on div at bounding box center [561, 225] width 718 height 382
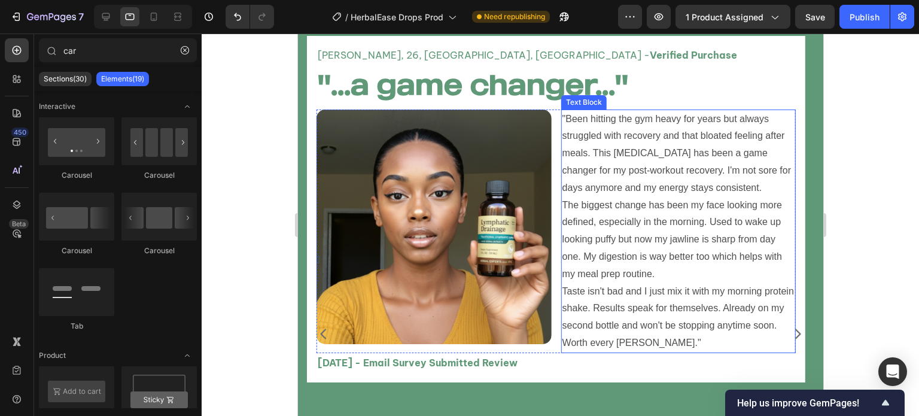
click at [568, 248] on p ""Been hitting the gym heavy for years but always struggled with recovery and th…" at bounding box center [678, 231] width 233 height 241
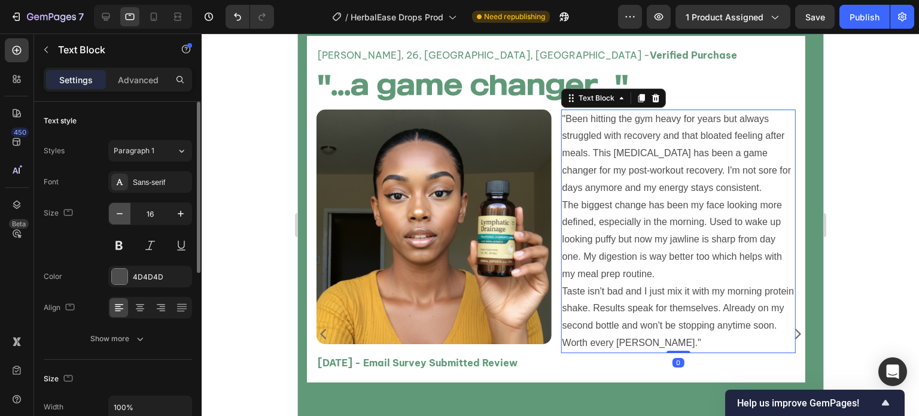
click at [112, 214] on button "button" at bounding box center [120, 214] width 22 height 22
type input "15"
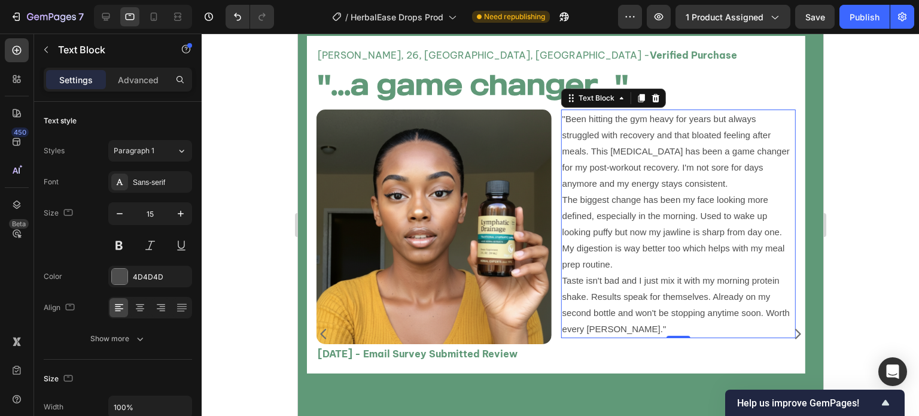
click at [263, 291] on div at bounding box center [561, 225] width 718 height 382
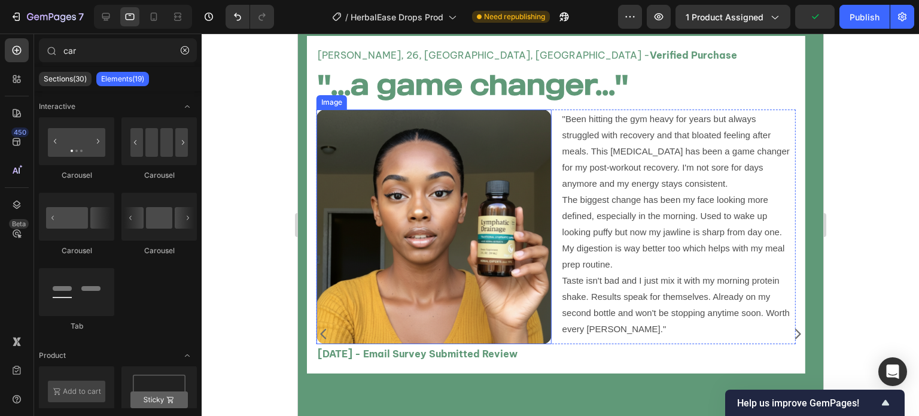
scroll to position [3275, 0]
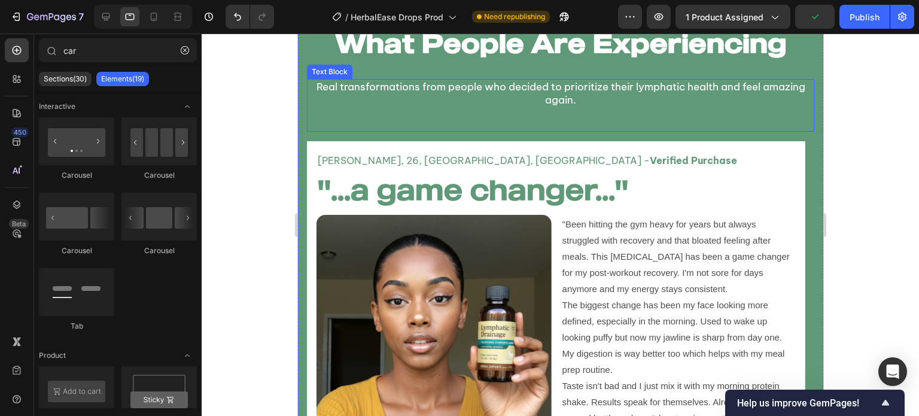
click at [557, 121] on div "Real transformations from people who decided to prioritize their lymphatic heal…" at bounding box center [559, 105] width 507 height 53
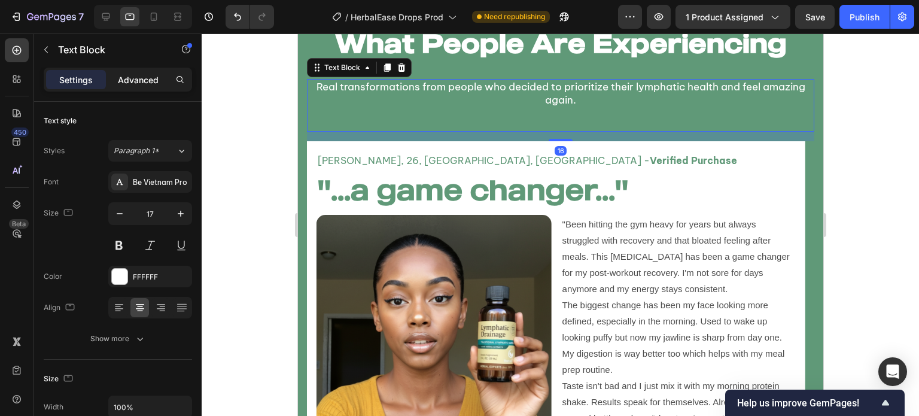
click at [153, 80] on p "Advanced" at bounding box center [138, 80] width 41 height 13
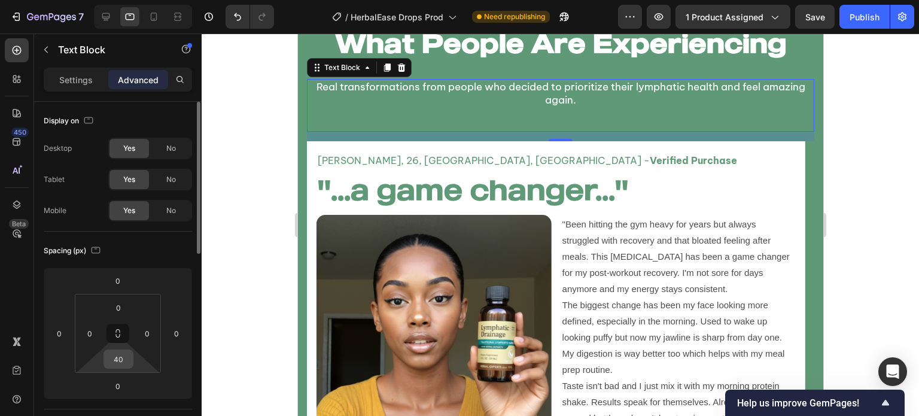
click at [120, 359] on input "40" at bounding box center [119, 359] width 24 height 18
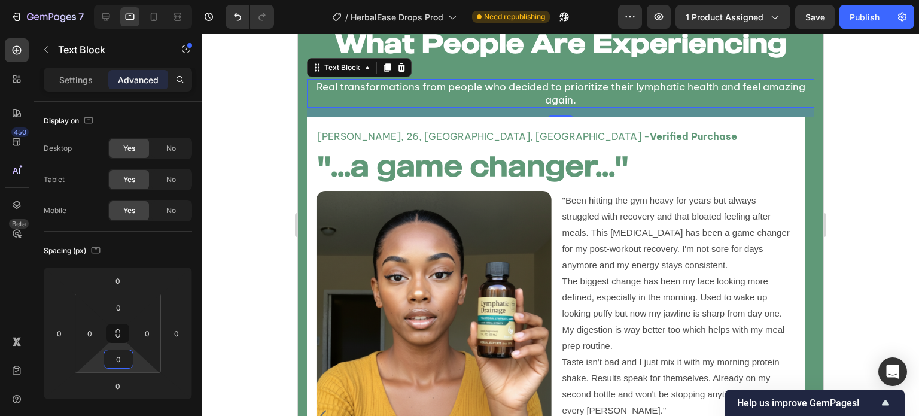
click at [238, 258] on div at bounding box center [561, 225] width 718 height 382
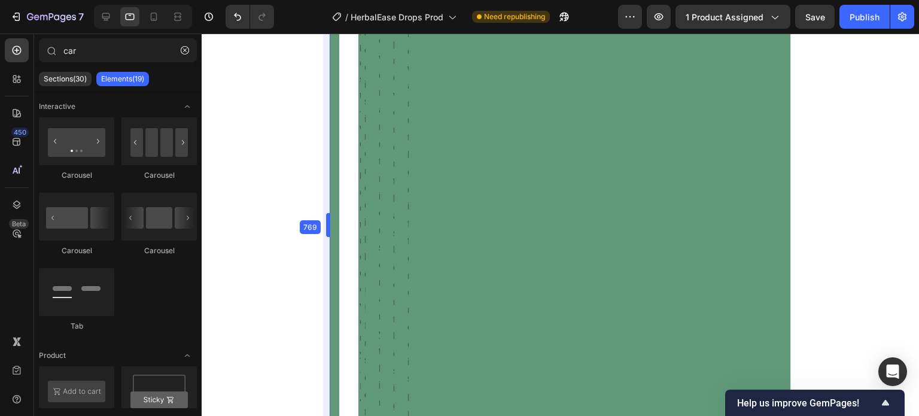
scroll to position [3385, 0]
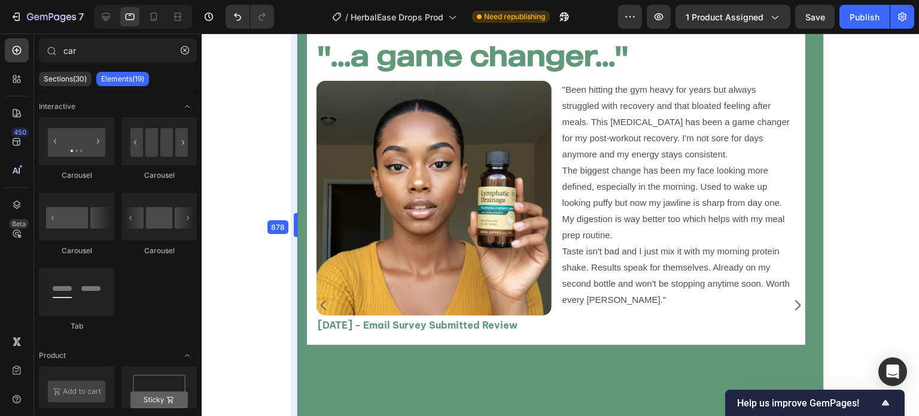
drag, startPoint x: 293, startPoint y: 229, endPoint x: 292, endPoint y: 272, distance: 43.1
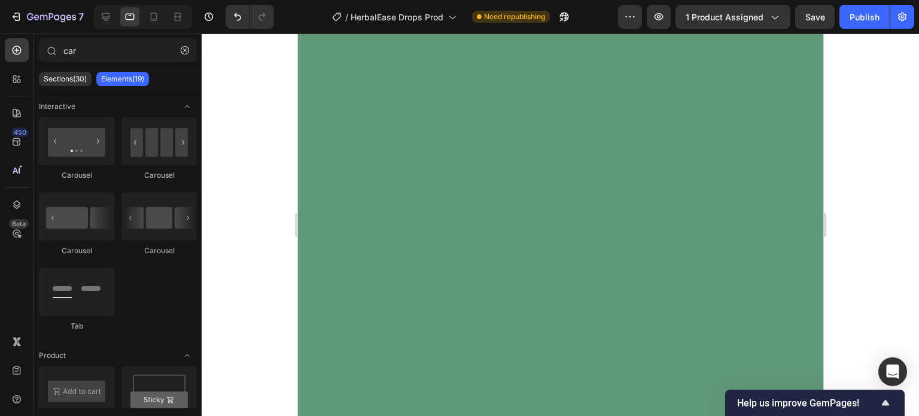
scroll to position [0, 0]
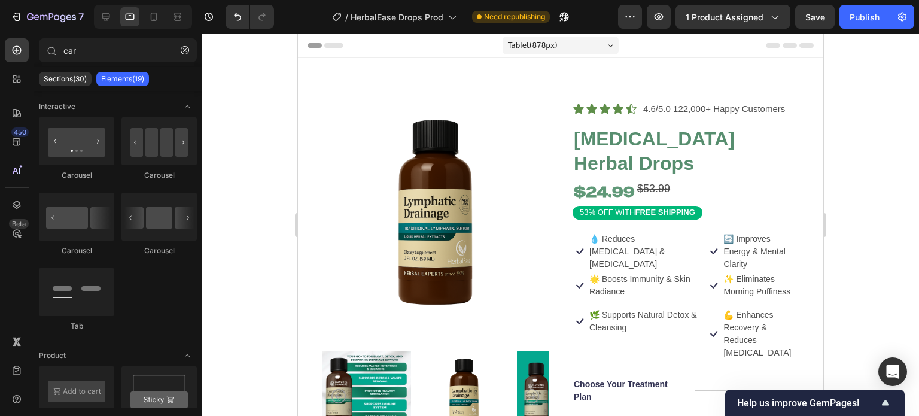
click at [549, 45] on div "Tablet ( 878 px)" at bounding box center [560, 46] width 116 height 18
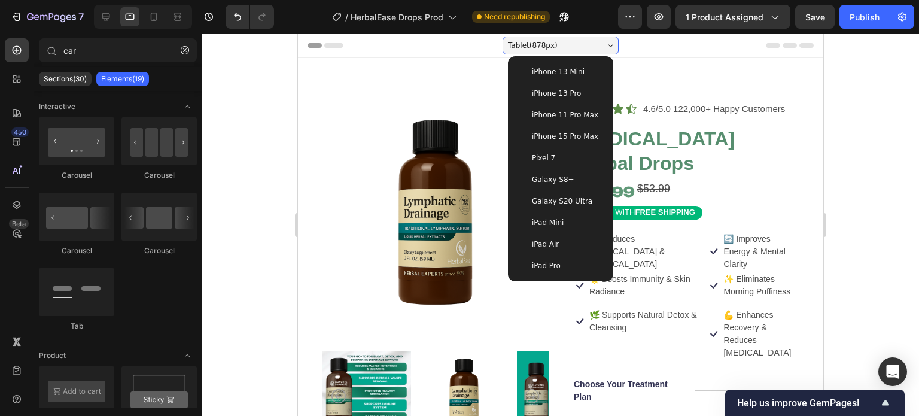
click at [577, 212] on div "iPad Mini" at bounding box center [560, 223] width 96 height 22
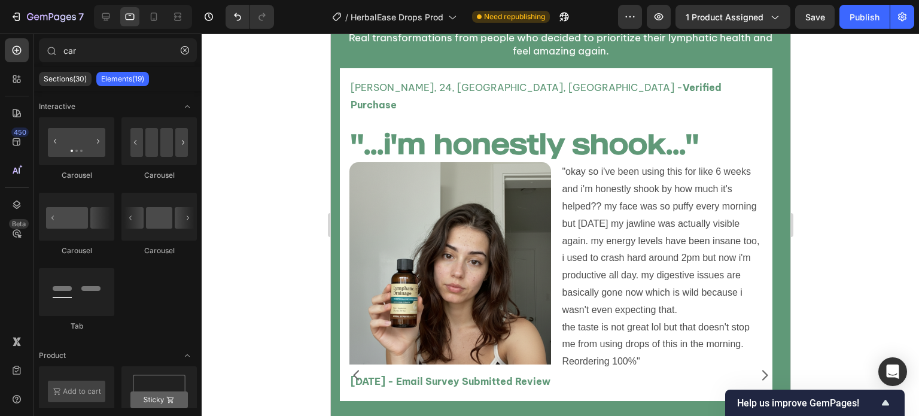
scroll to position [3422, 0]
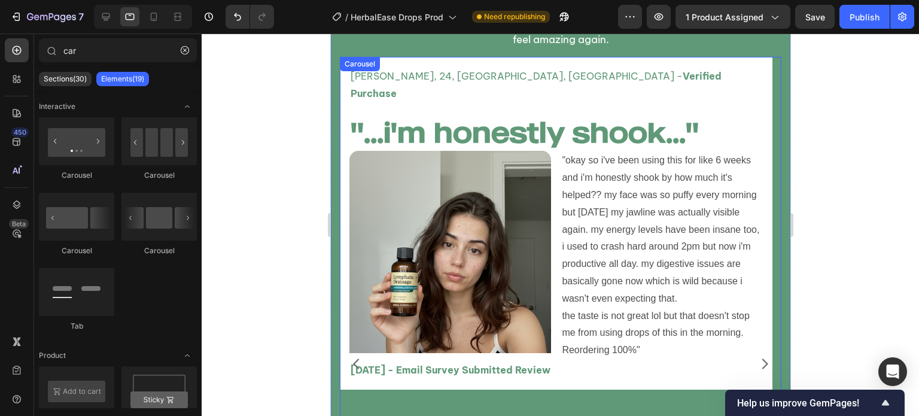
click at [762, 358] on icon "Carousel Next Arrow" at bounding box center [765, 363] width 6 height 10
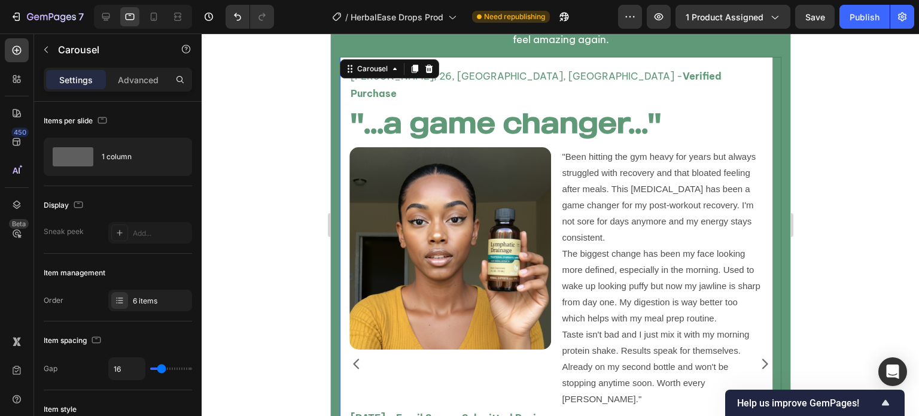
click at [352, 347] on button "Carousel Back Arrow" at bounding box center [356, 364] width 34 height 34
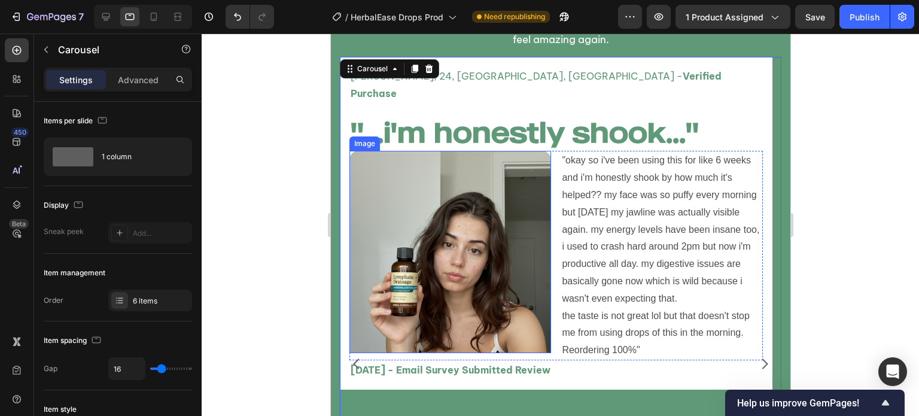
click at [439, 281] on img at bounding box center [450, 252] width 202 height 202
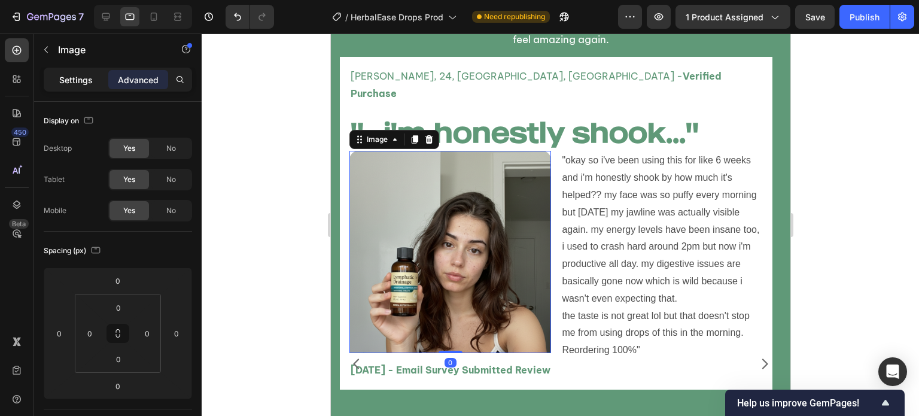
click at [68, 76] on p "Settings" at bounding box center [76, 80] width 34 height 13
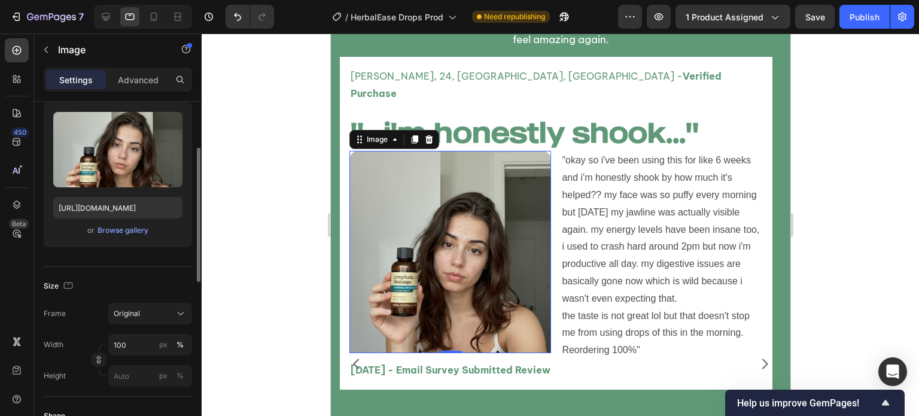
scroll to position [120, 0]
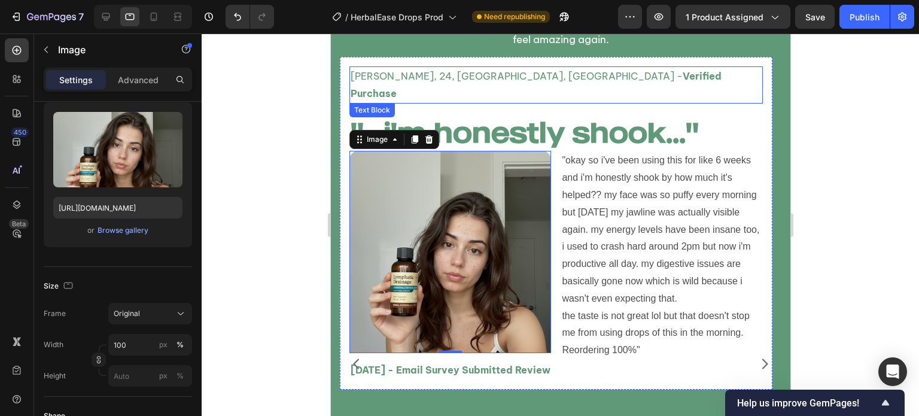
click at [572, 75] on p "[PERSON_NAME], 24, [GEOGRAPHIC_DATA], [GEOGRAPHIC_DATA] - Verified Purchase" at bounding box center [555, 85] width 411 height 35
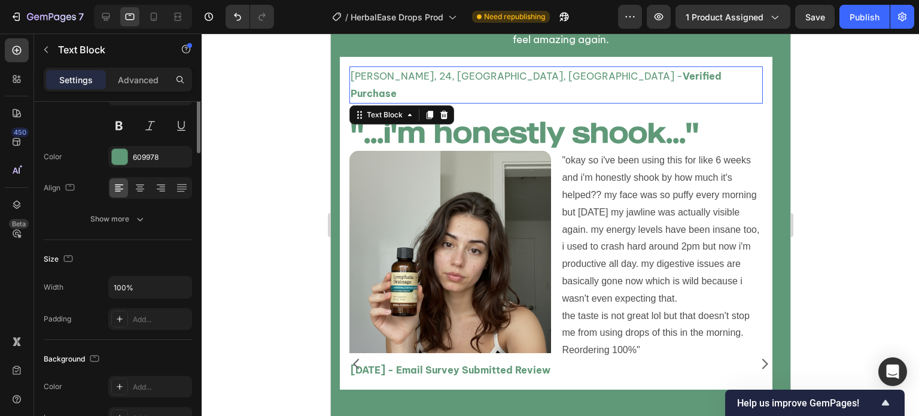
scroll to position [0, 0]
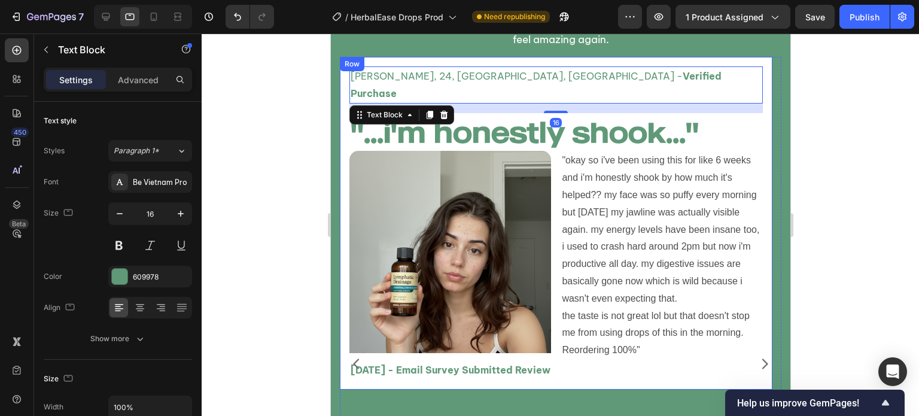
drag, startPoint x: 561, startPoint y: 95, endPoint x: 563, endPoint y: 70, distance: 25.2
click at [566, 61] on div "[PERSON_NAME], 24, [GEOGRAPHIC_DATA], [GEOGRAPHIC_DATA] - Verified Purchase Tex…" at bounding box center [555, 223] width 433 height 333
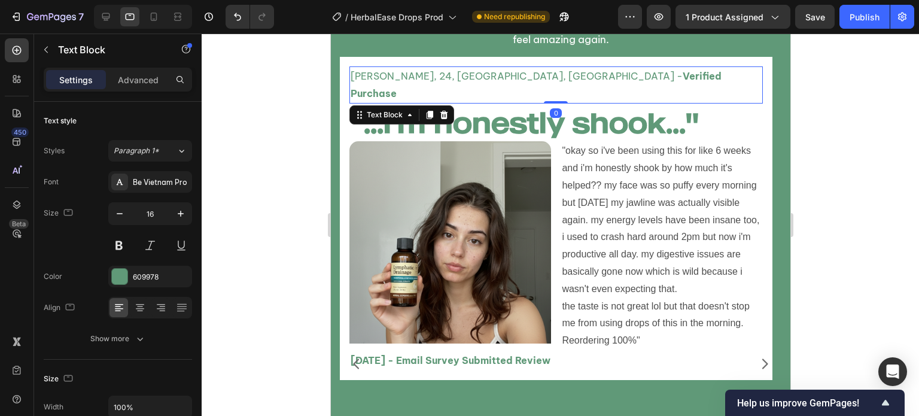
drag, startPoint x: 560, startPoint y: 93, endPoint x: 566, endPoint y: 70, distance: 23.4
click at [566, 70] on div "[PERSON_NAME], 24, [GEOGRAPHIC_DATA], [GEOGRAPHIC_DATA] - Verified Purchase Tex…" at bounding box center [556, 84] width 414 height 37
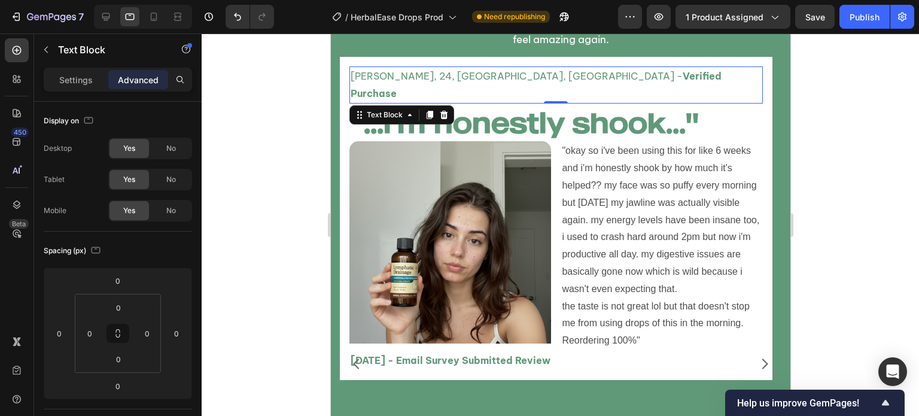
click at [313, 154] on div at bounding box center [561, 225] width 718 height 382
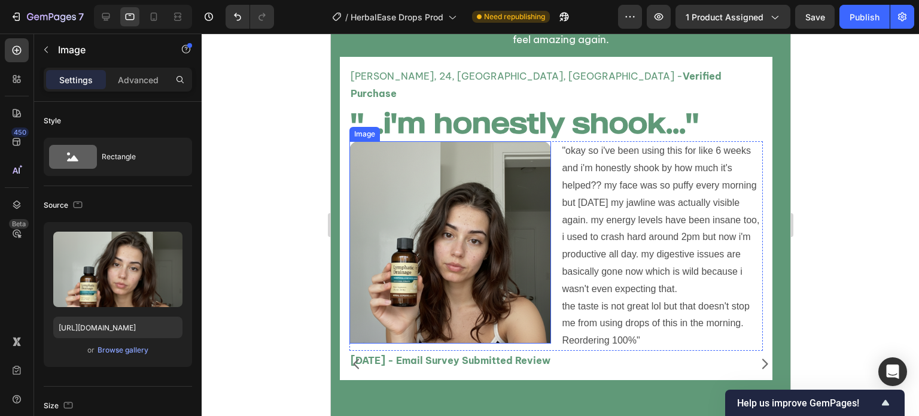
click at [417, 182] on img at bounding box center [450, 242] width 202 height 202
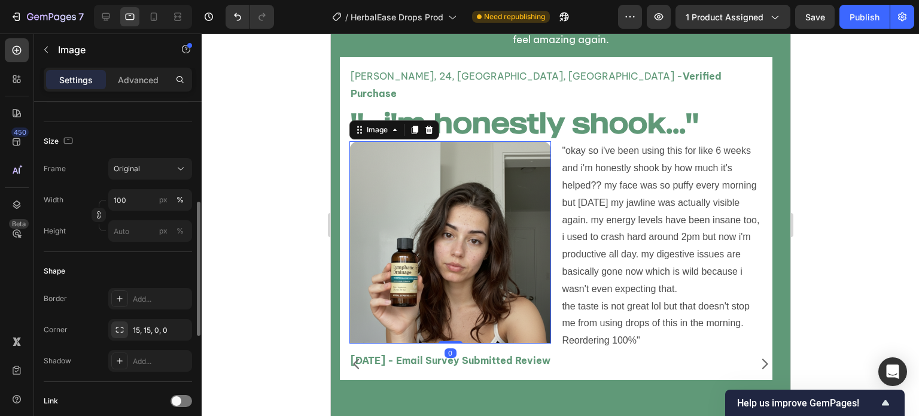
scroll to position [263, 0]
click at [179, 330] on icon "button" at bounding box center [179, 330] width 5 height 5
click at [162, 326] on div "Add..." at bounding box center [161, 331] width 56 height 11
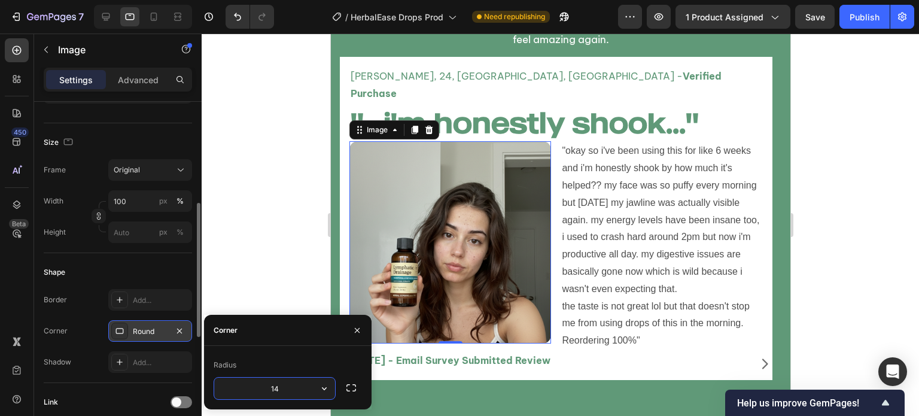
type input "15"
click at [350, 323] on div at bounding box center [357, 330] width 29 height 31
click at [350, 324] on button "button" at bounding box center [357, 330] width 19 height 19
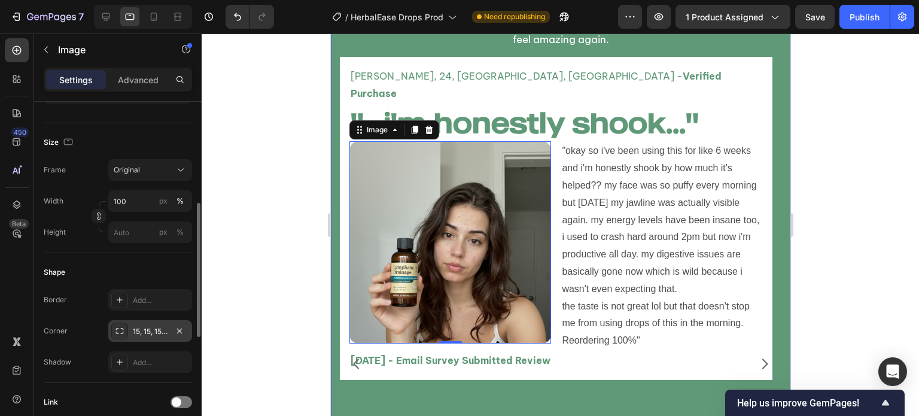
click at [259, 303] on div at bounding box center [561, 225] width 718 height 382
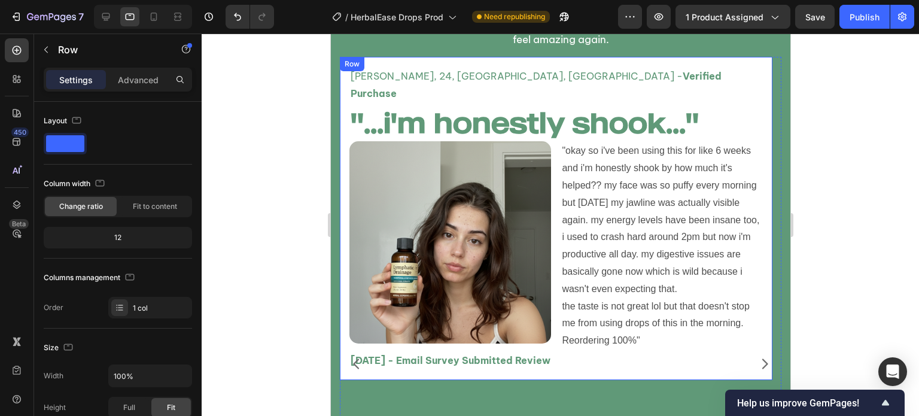
click at [455, 358] on div "[PERSON_NAME], 24, [GEOGRAPHIC_DATA], [GEOGRAPHIC_DATA] - Verified Purchase Tex…" at bounding box center [555, 218] width 433 height 323
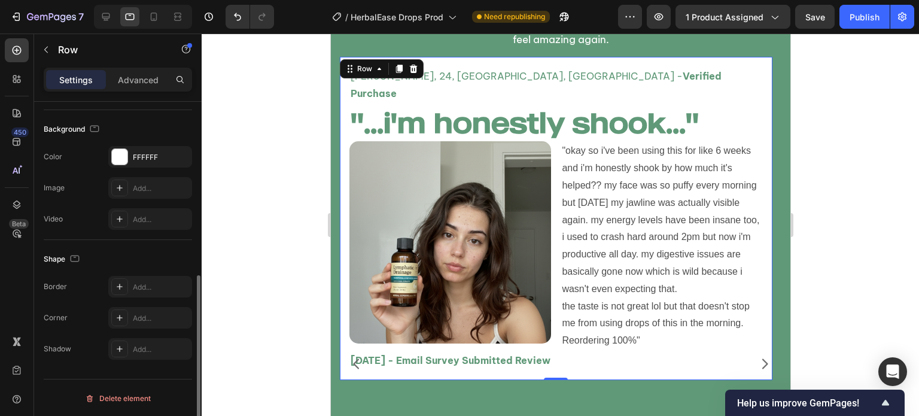
scroll to position [348, 0]
click at [133, 311] on div "Add..." at bounding box center [150, 319] width 84 height 22
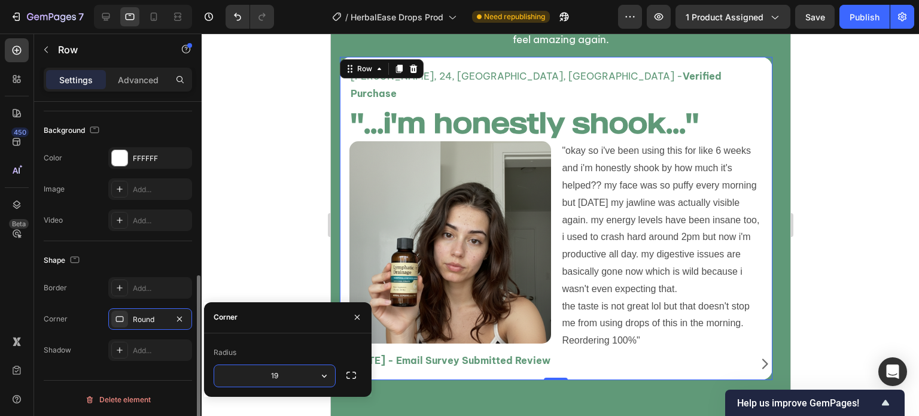
type input "20"
click at [254, 226] on div at bounding box center [561, 225] width 718 height 382
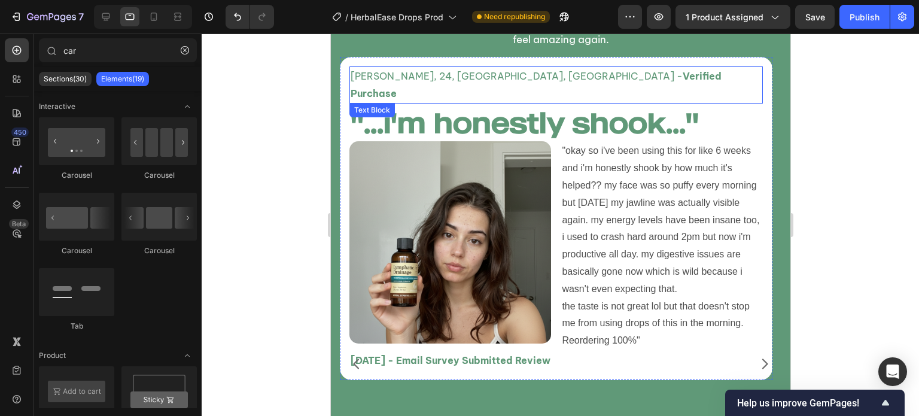
click at [591, 68] on p "[PERSON_NAME], 24, [GEOGRAPHIC_DATA], [GEOGRAPHIC_DATA] - Verified Purchase" at bounding box center [555, 85] width 411 height 35
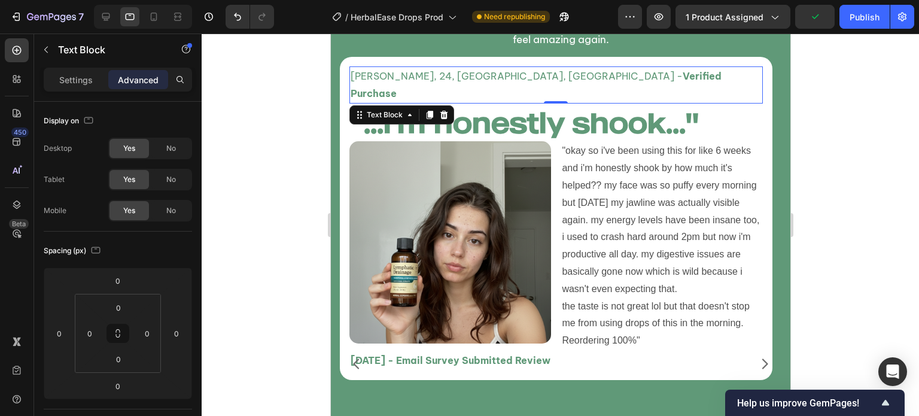
click at [264, 125] on div at bounding box center [561, 225] width 718 height 382
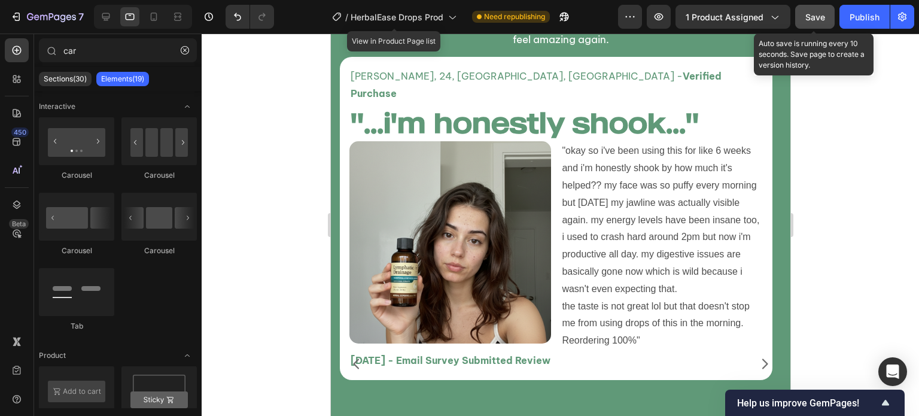
click at [802, 19] on button "Save" at bounding box center [814, 17] width 39 height 24
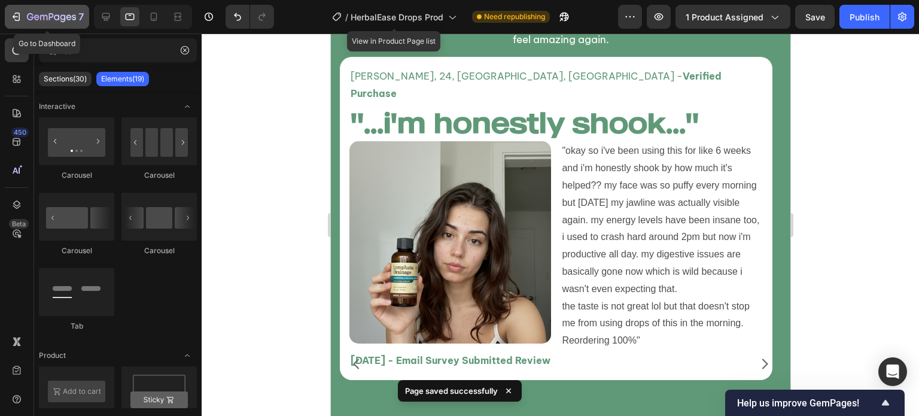
click at [60, 23] on div "7" at bounding box center [55, 17] width 57 height 14
